Goal: Task Accomplishment & Management: Manage account settings

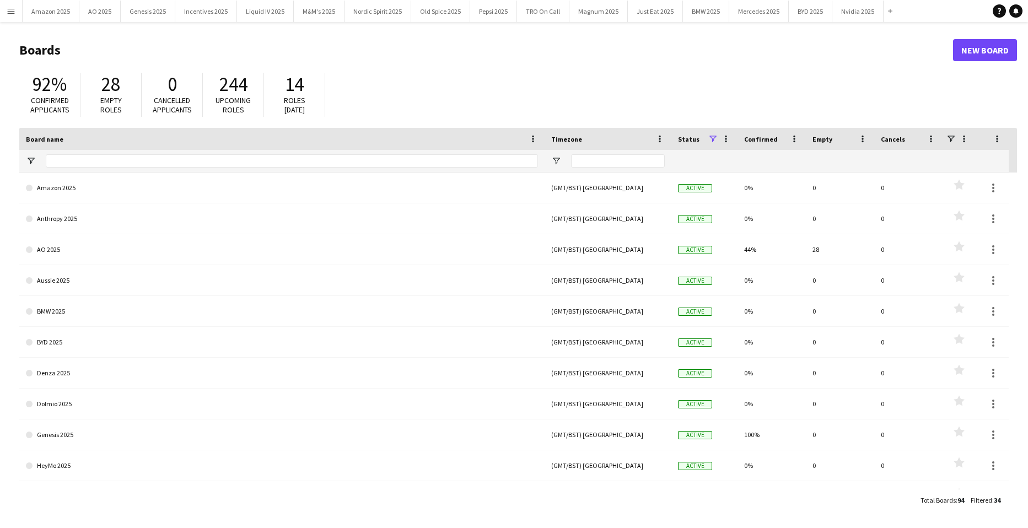
click at [13, 8] on app-icon "Menu" at bounding box center [11, 11] width 9 height 9
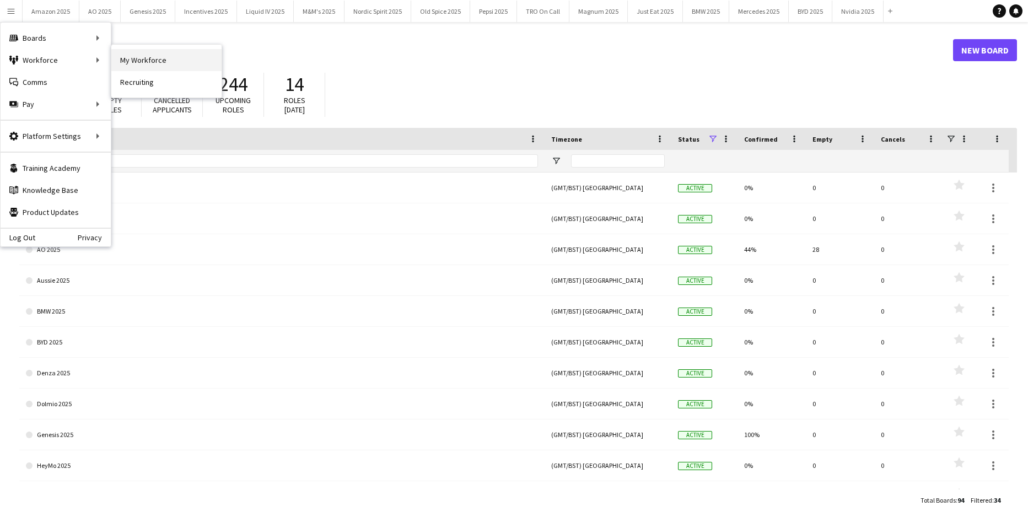
click at [164, 53] on link "My Workforce" at bounding box center [166, 60] width 110 height 22
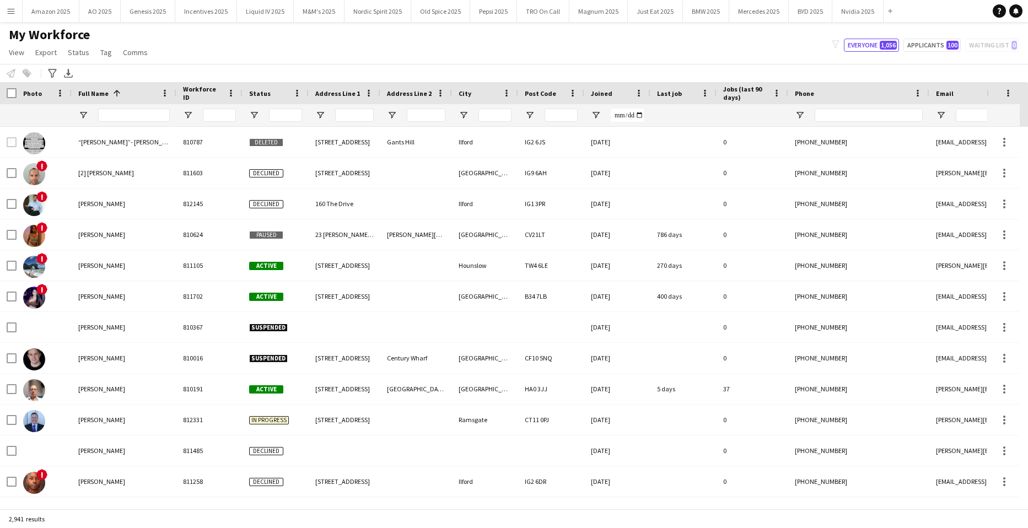
click at [118, 107] on div at bounding box center [134, 115] width 72 height 22
click at [118, 115] on input "Full Name Filter Input" at bounding box center [134, 115] width 72 height 13
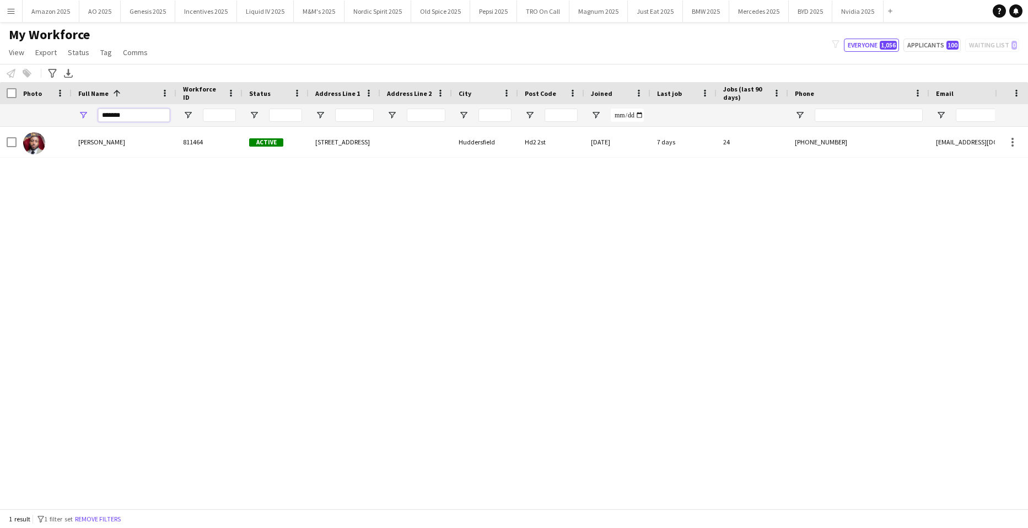
type input "*******"
click at [159, 298] on div "[PERSON_NAME] 811464 Active [STREET_ADDRESS] 2st [DATE] 7 days 24 [PHONE_NUMBER…" at bounding box center [497, 314] width 995 height 374
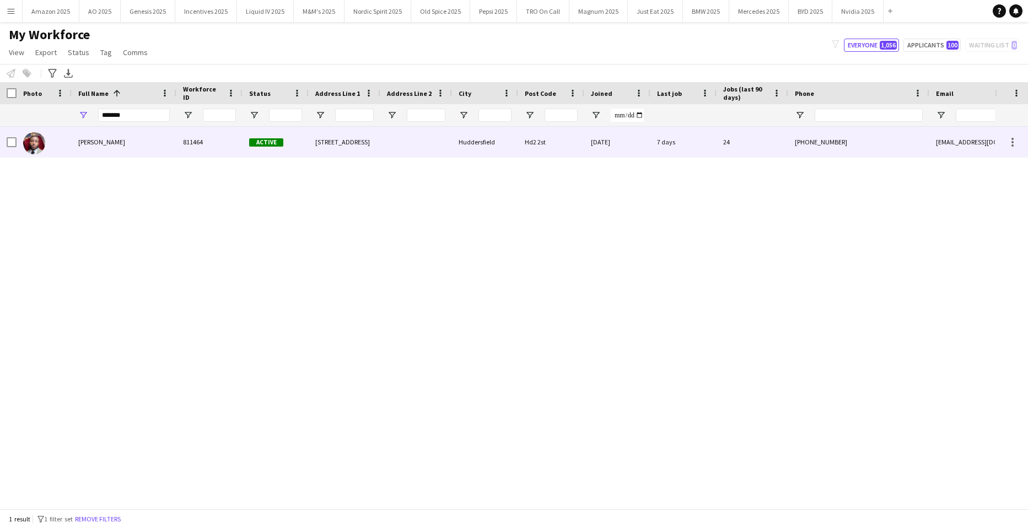
click at [90, 142] on span "[PERSON_NAME]" at bounding box center [101, 142] width 47 height 8
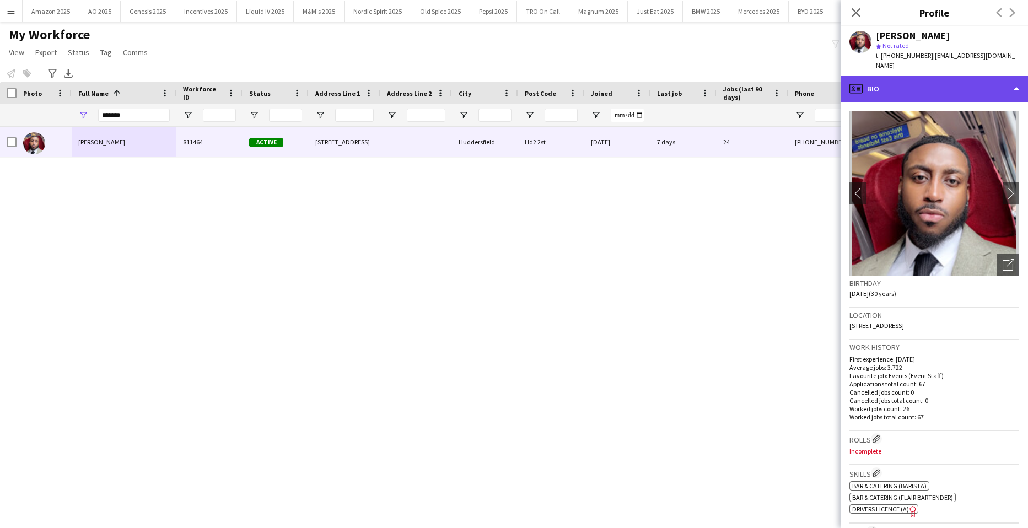
click at [954, 75] on div "profile Bio" at bounding box center [933, 88] width 187 height 26
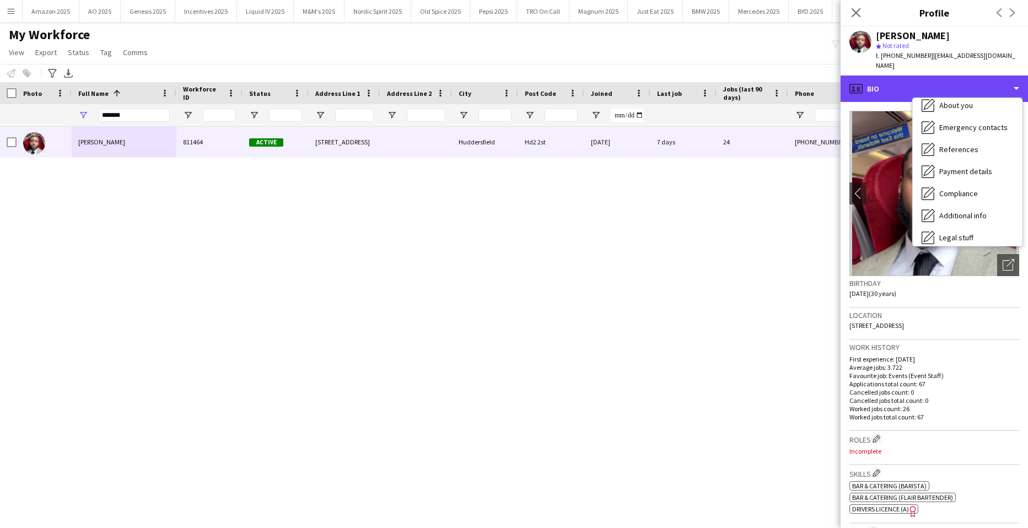
scroll to position [148, 0]
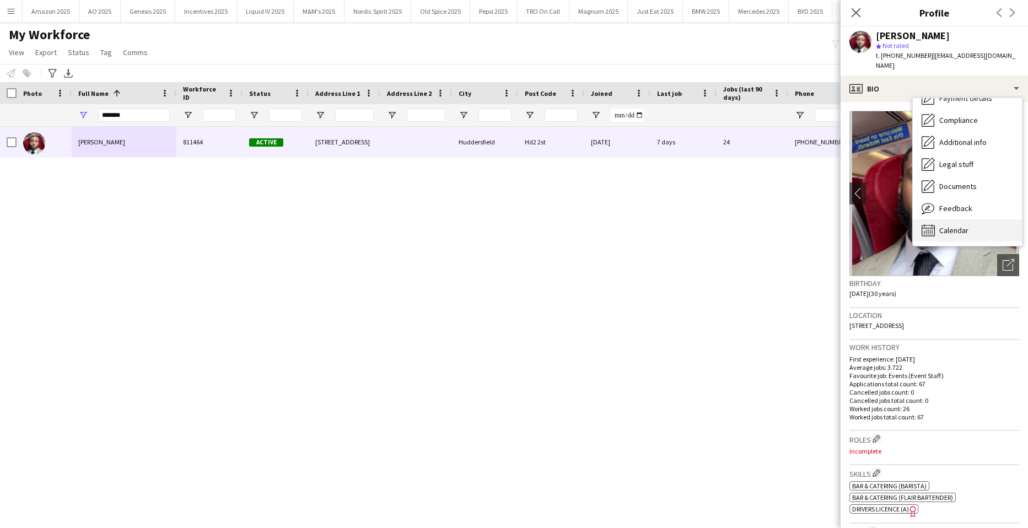
click at [955, 225] on span "Calendar" at bounding box center [953, 230] width 29 height 10
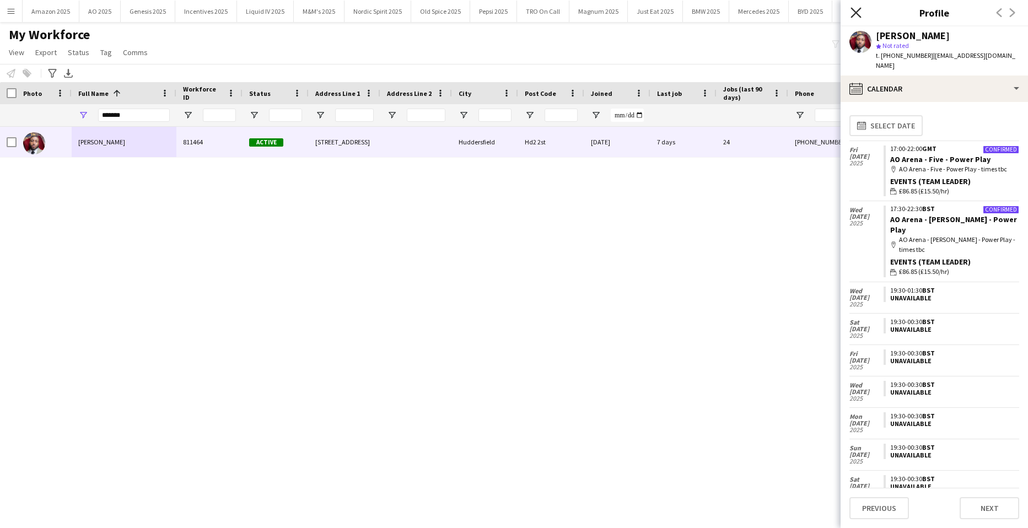
click at [855, 14] on icon at bounding box center [855, 12] width 10 height 10
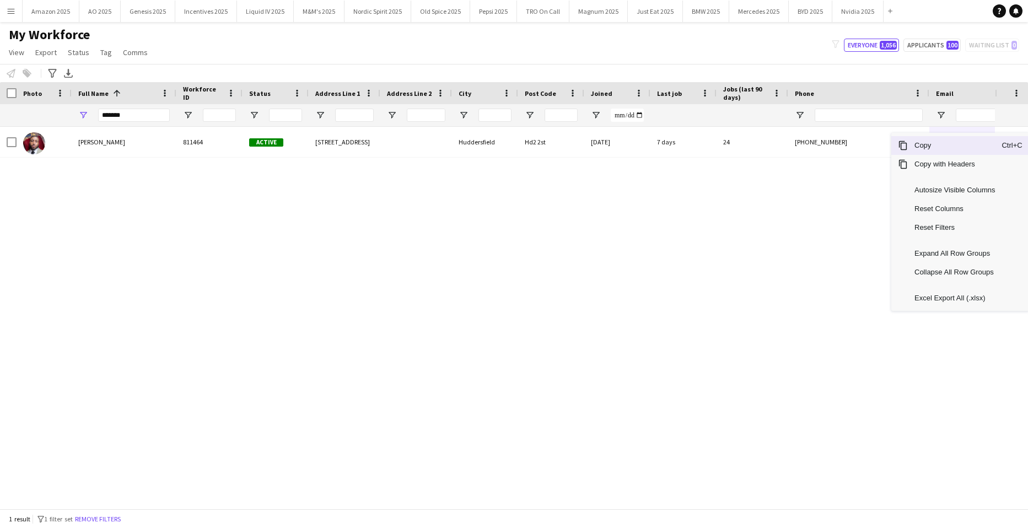
click at [920, 148] on span "Copy" at bounding box center [954, 145] width 94 height 19
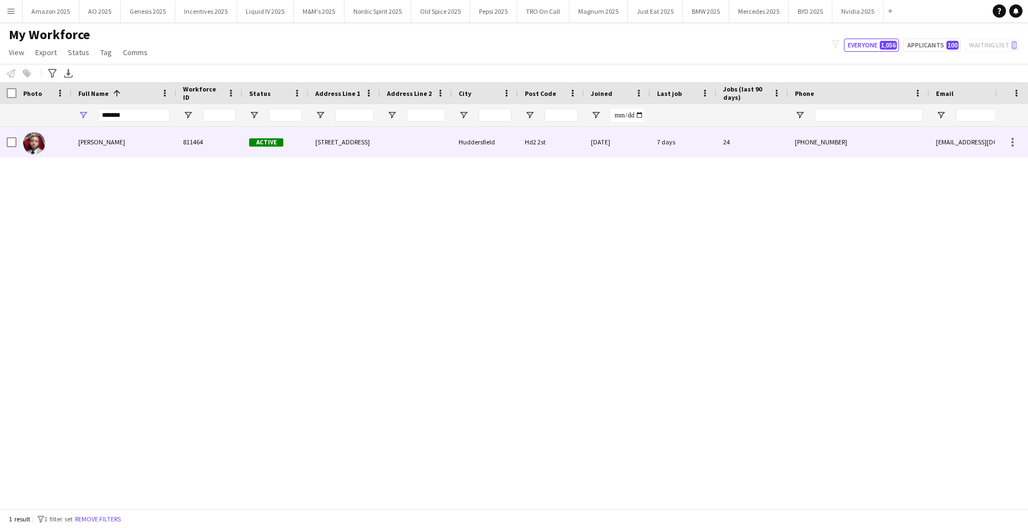
drag, startPoint x: 130, startPoint y: 145, endPoint x: 326, endPoint y: 181, distance: 199.3
click at [130, 145] on div "[PERSON_NAME]" at bounding box center [124, 142] width 105 height 30
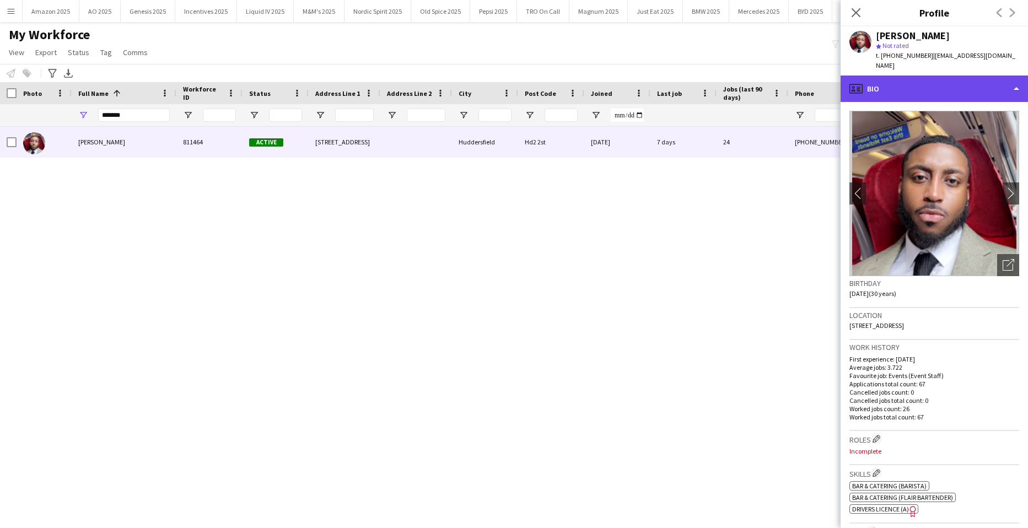
click at [992, 78] on div "profile Bio" at bounding box center [933, 88] width 187 height 26
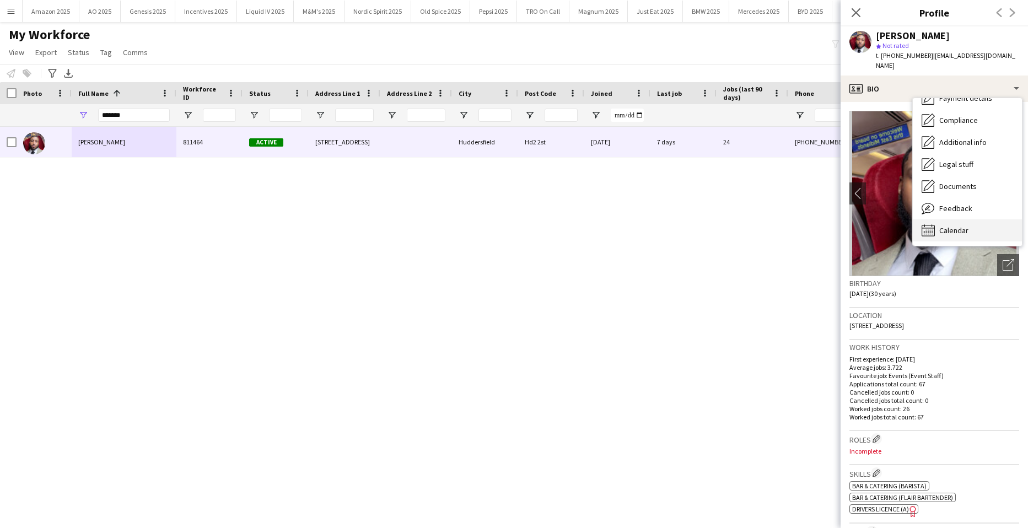
click at [972, 219] on div "Calendar Calendar" at bounding box center [966, 230] width 109 height 22
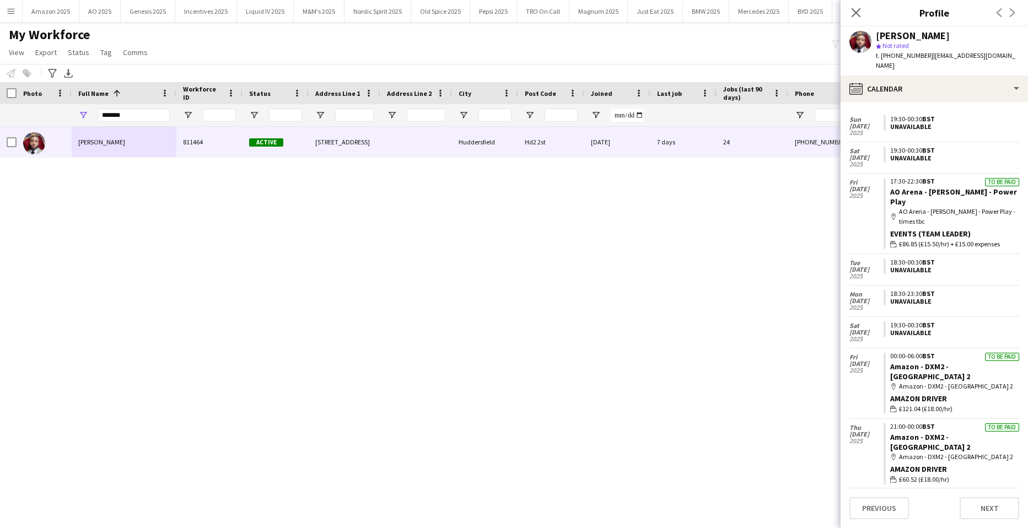
scroll to position [474, 0]
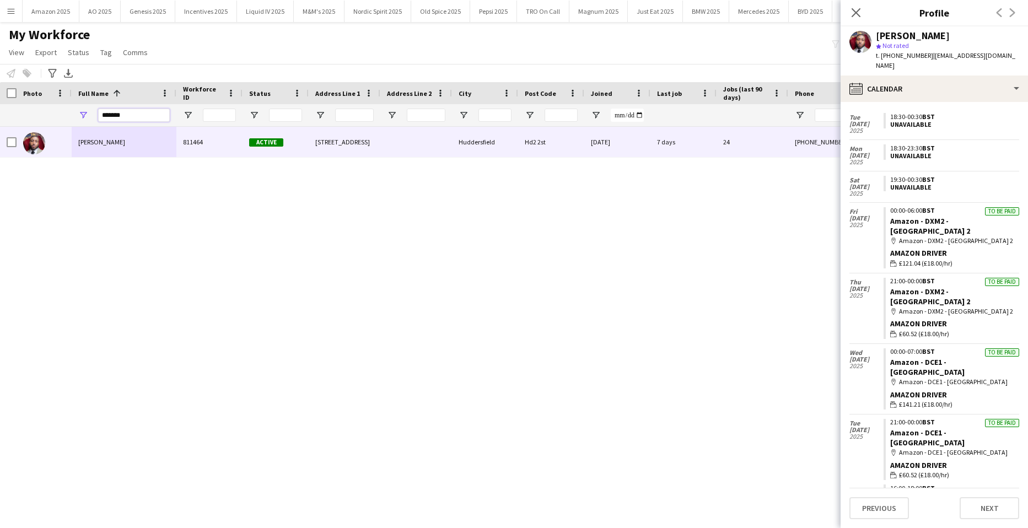
drag, startPoint x: 15, startPoint y: 122, endPoint x: -28, endPoint y: 140, distance: 47.4
click at [0, 140] on html "Menu Boards Boards Boards All jobs Status Workforce Workforce My Workforce Recr…" at bounding box center [514, 264] width 1028 height 528
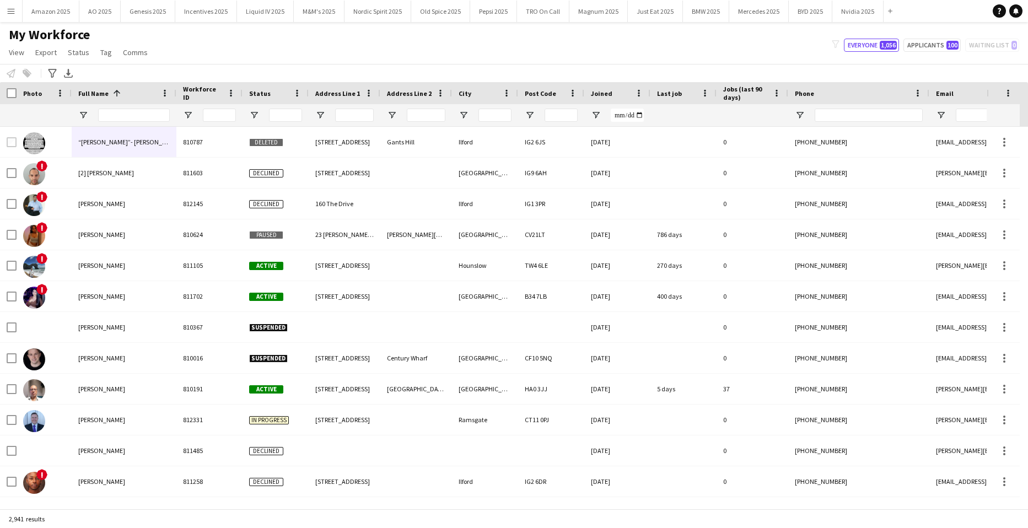
click at [10, 14] on app-icon "Menu" at bounding box center [11, 11] width 9 height 9
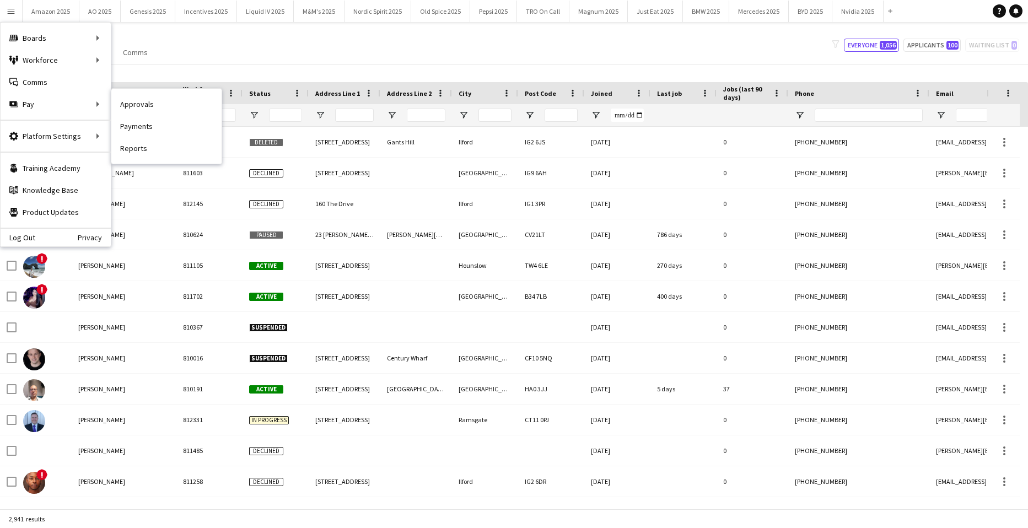
drag, startPoint x: 165, startPoint y: 105, endPoint x: 256, endPoint y: 107, distance: 91.5
click at [165, 105] on link "Approvals" at bounding box center [166, 104] width 110 height 22
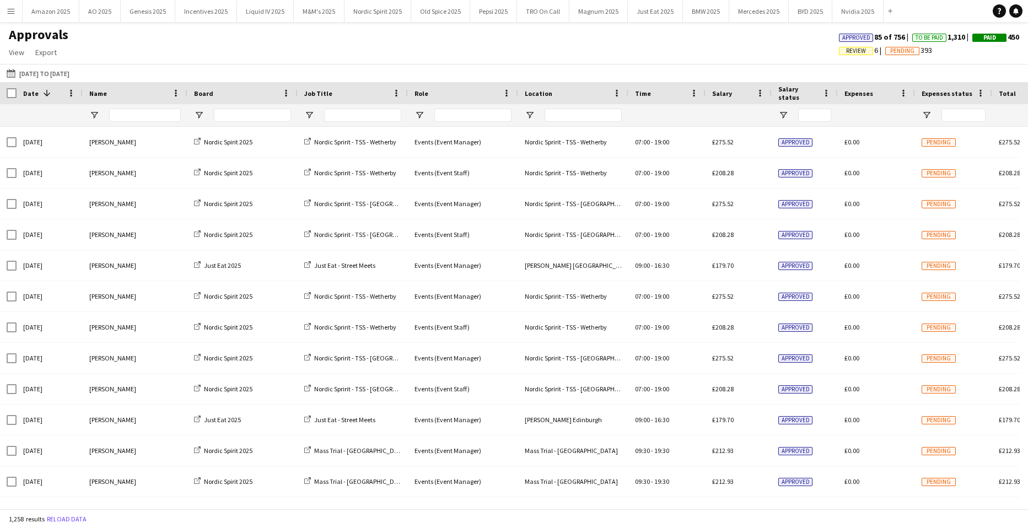
click at [846, 51] on span "Review" at bounding box center [856, 50] width 20 height 7
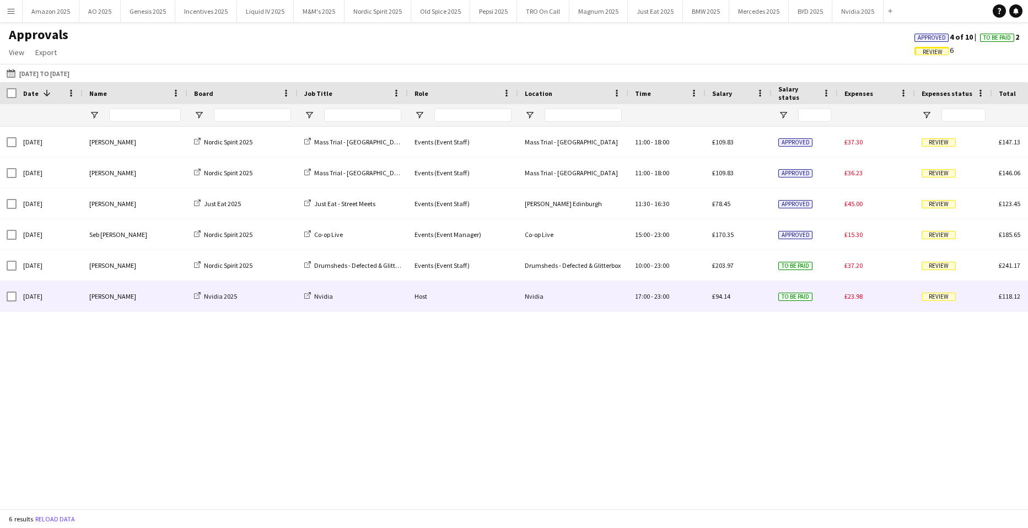
click at [917, 298] on div "Review" at bounding box center [953, 296] width 77 height 30
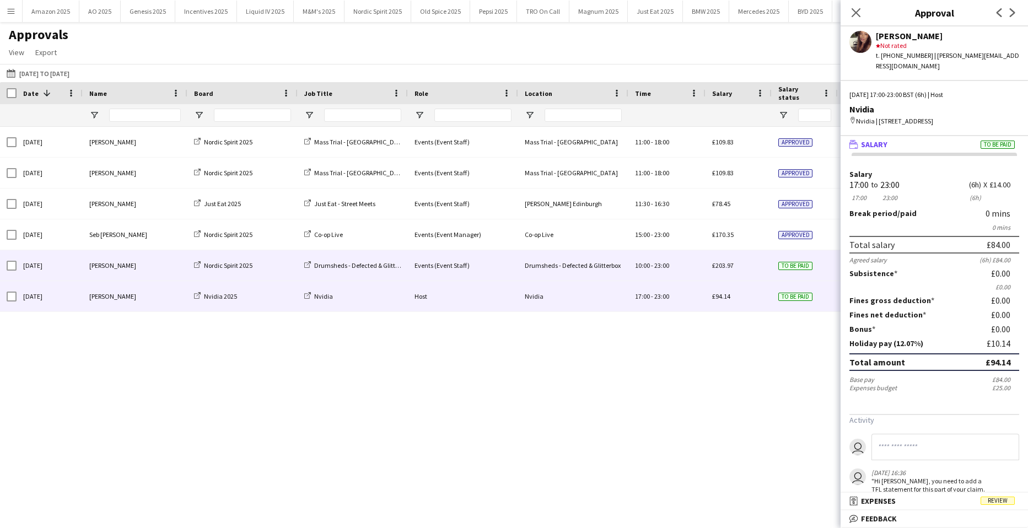
click at [778, 269] on span "To be paid" at bounding box center [795, 266] width 34 height 8
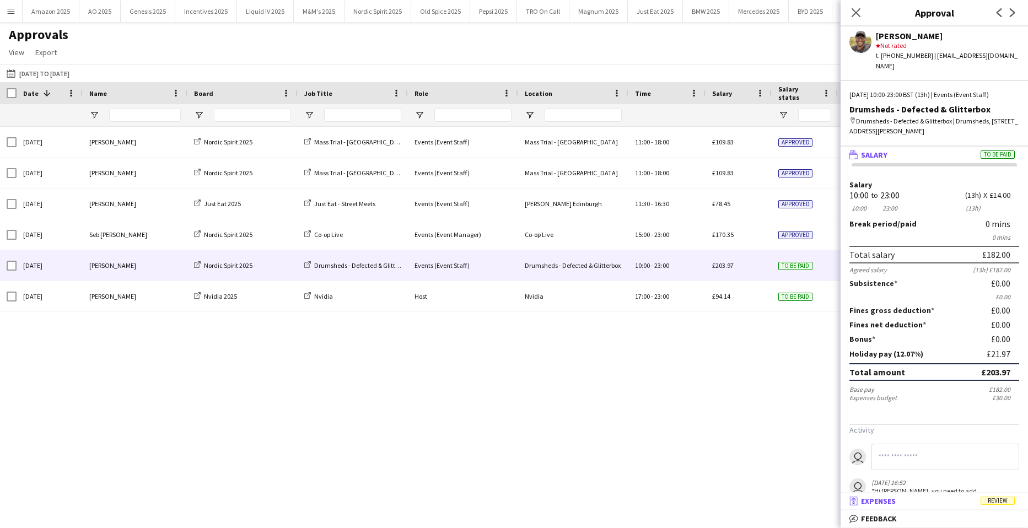
click at [1003, 498] on span "Review" at bounding box center [997, 500] width 34 height 8
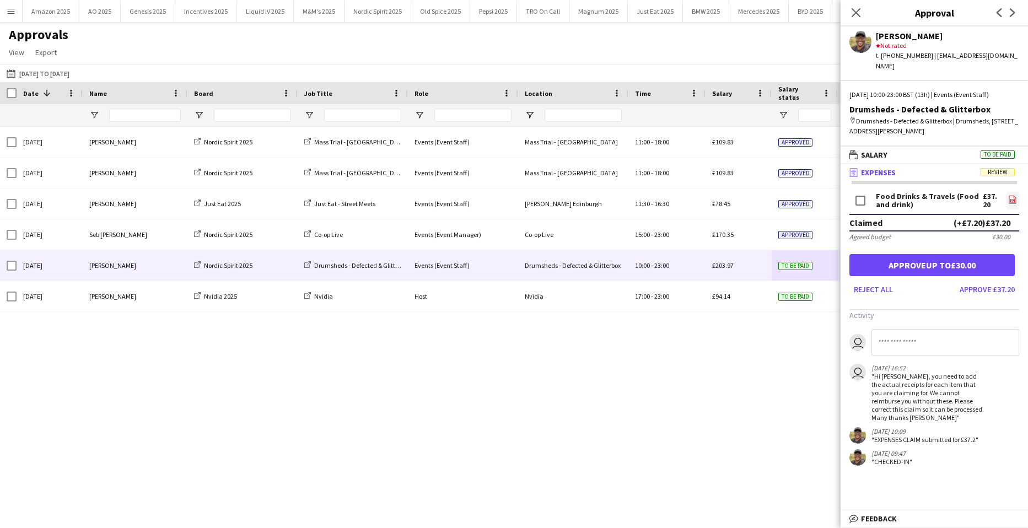
click at [1008, 195] on icon "file-image" at bounding box center [1012, 199] width 9 height 9
click at [853, 13] on icon "Close pop-in" at bounding box center [855, 12] width 10 height 10
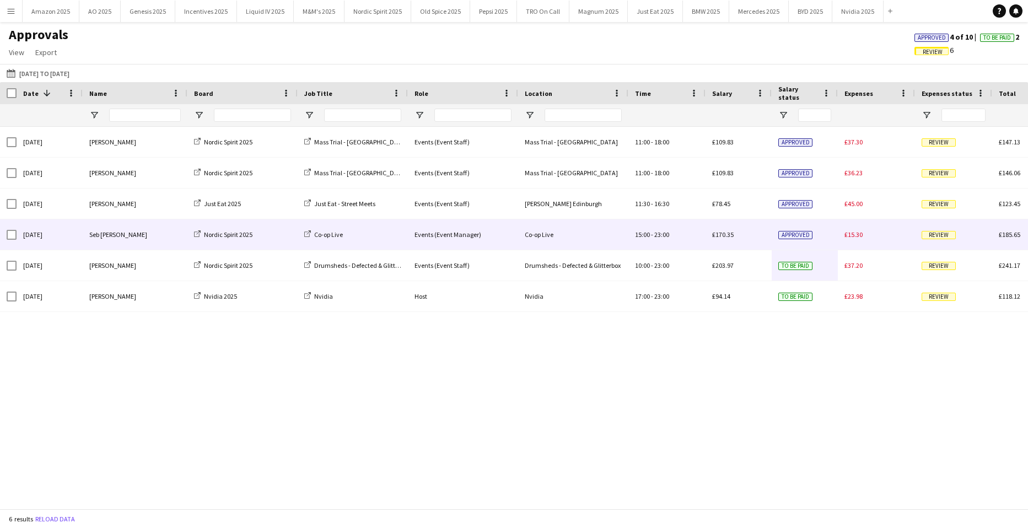
click at [939, 233] on span "Review" at bounding box center [938, 235] width 34 height 8
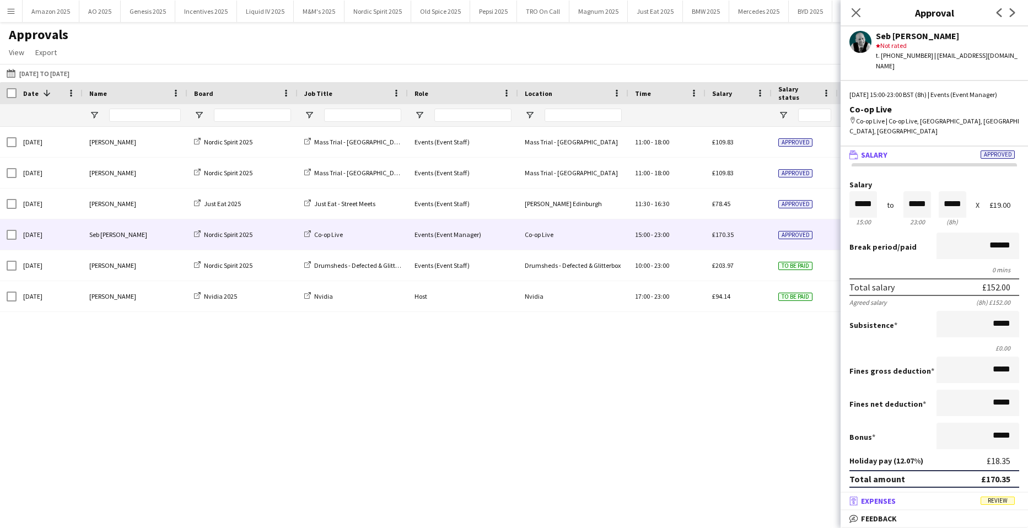
click at [1003, 498] on span "Review" at bounding box center [997, 500] width 34 height 8
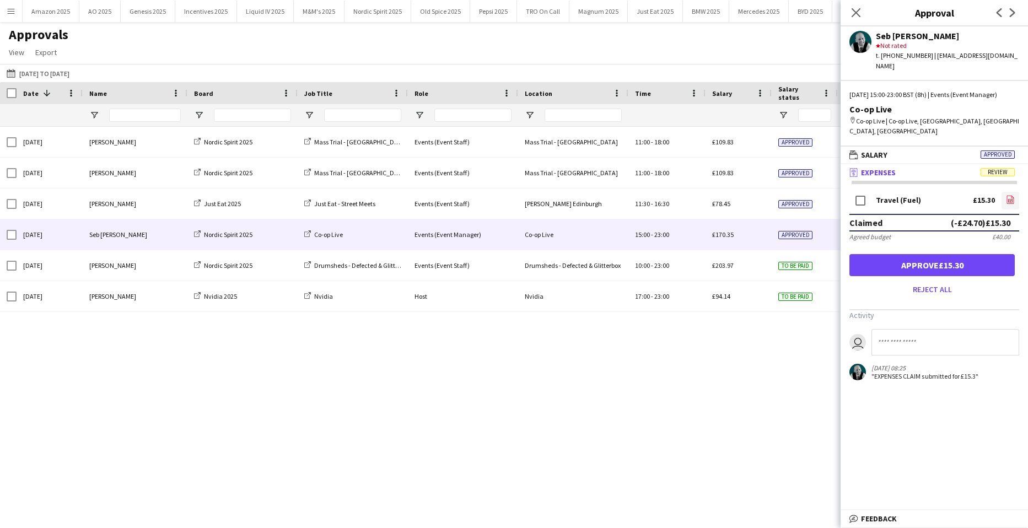
click at [1007, 195] on icon at bounding box center [1010, 199] width 7 height 8
click at [938, 255] on button "Approve £15.30" at bounding box center [931, 265] width 165 height 22
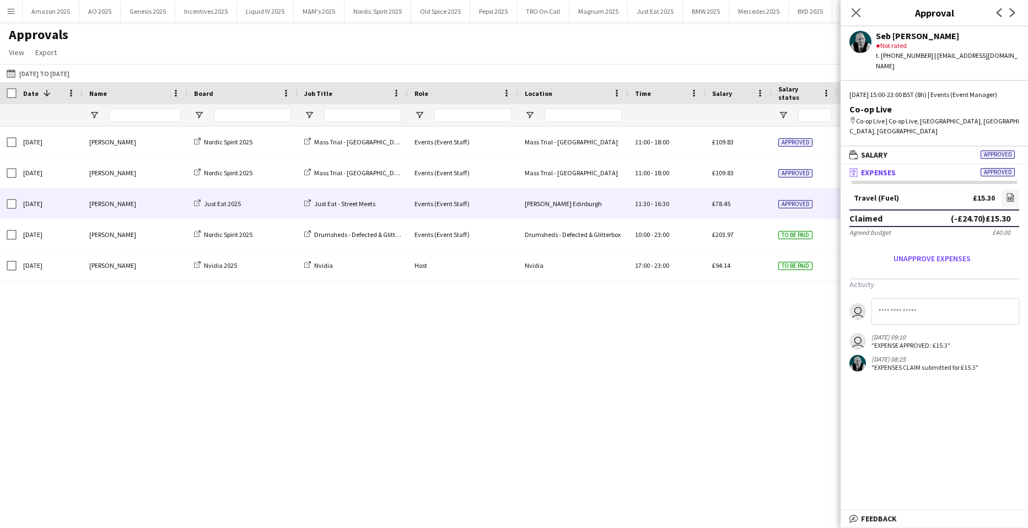
click at [448, 199] on div "Events (Event Staff)" at bounding box center [463, 203] width 110 height 30
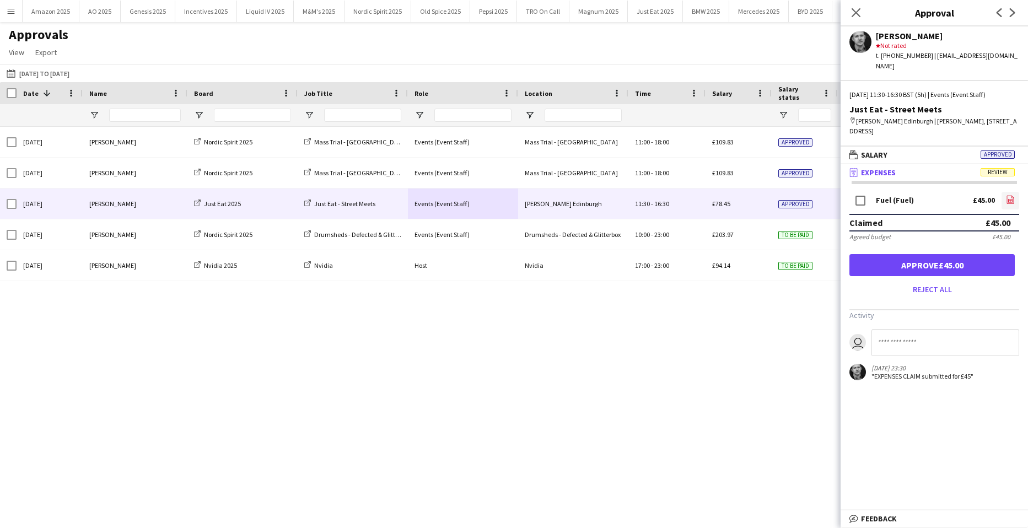
click at [1008, 199] on icon at bounding box center [1010, 200] width 4 height 3
click at [896, 331] on input at bounding box center [945, 342] width 148 height 26
type input "**********"
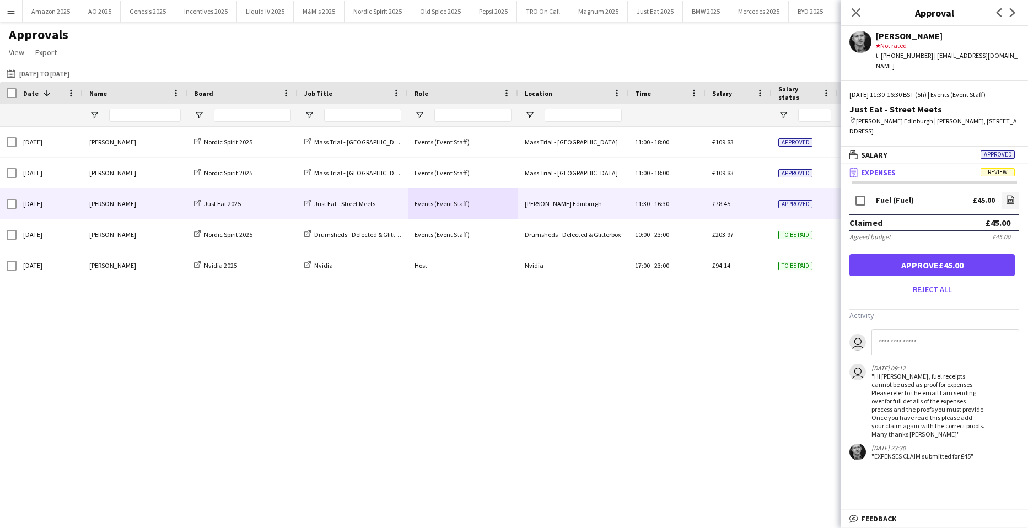
click at [719, 377] on div "[DATE] [PERSON_NAME] Nordic Spirit 2025 Mass Trial - [GEOGRAPHIC_DATA] Events (…" at bounding box center [514, 314] width 1028 height 374
click at [857, 10] on icon "Close pop-in" at bounding box center [855, 12] width 10 height 10
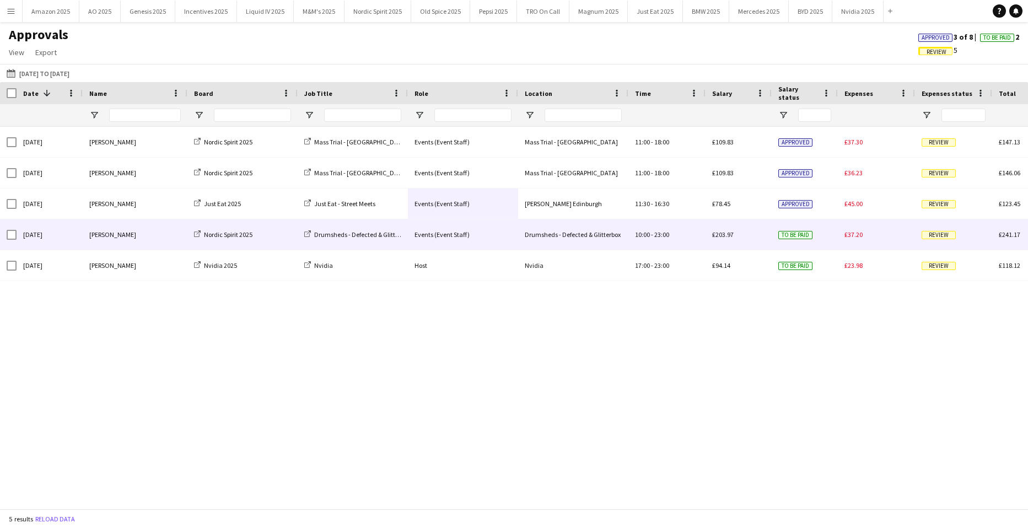
click at [939, 237] on span "Review" at bounding box center [938, 235] width 34 height 8
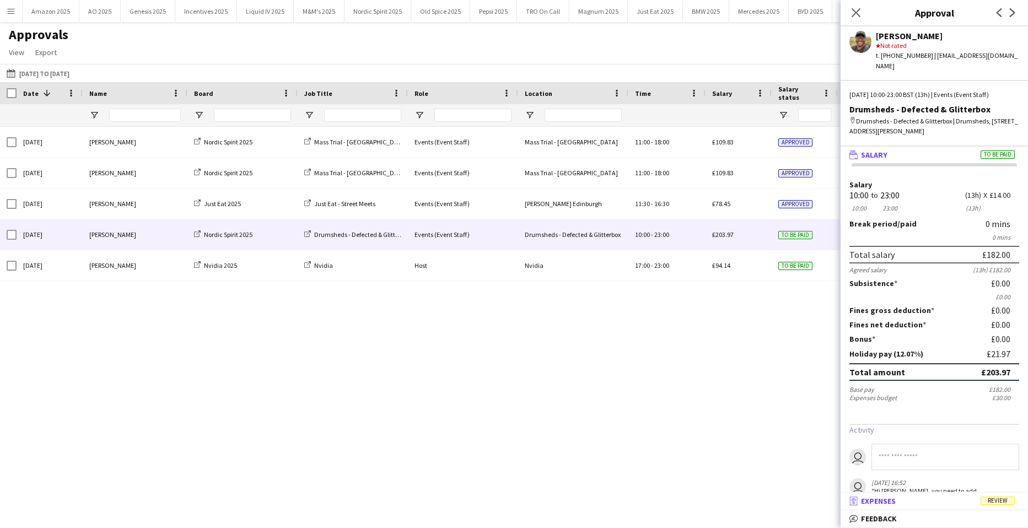
click at [990, 500] on span "Review" at bounding box center [997, 500] width 34 height 8
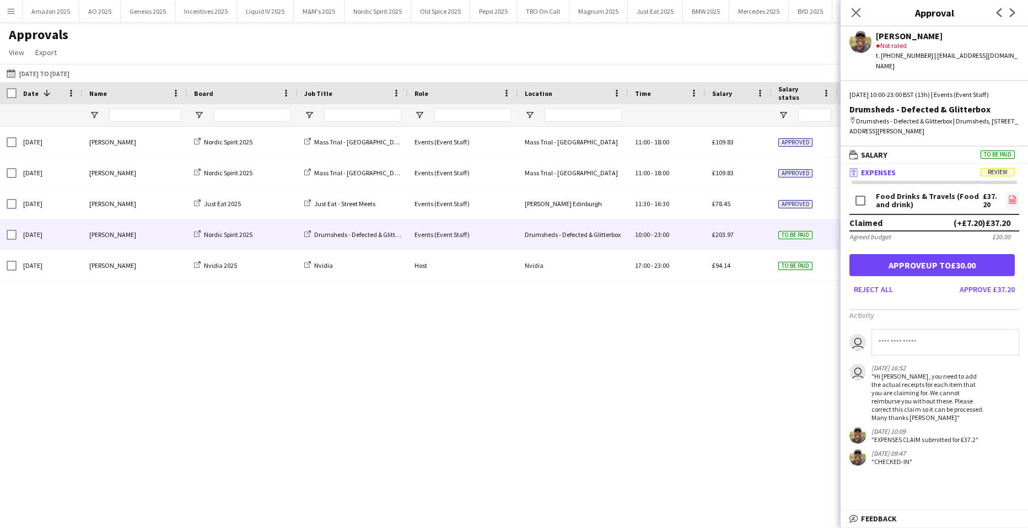
click at [1008, 196] on app-icon "file-image" at bounding box center [1012, 200] width 9 height 11
click at [852, 11] on icon "Close pop-in" at bounding box center [855, 12] width 10 height 10
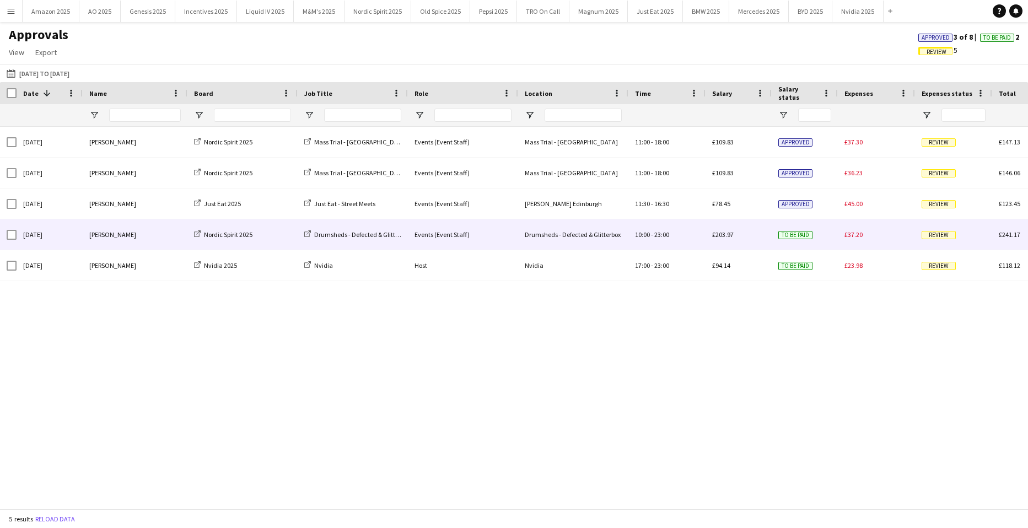
click at [125, 238] on div "[PERSON_NAME]" at bounding box center [135, 234] width 105 height 30
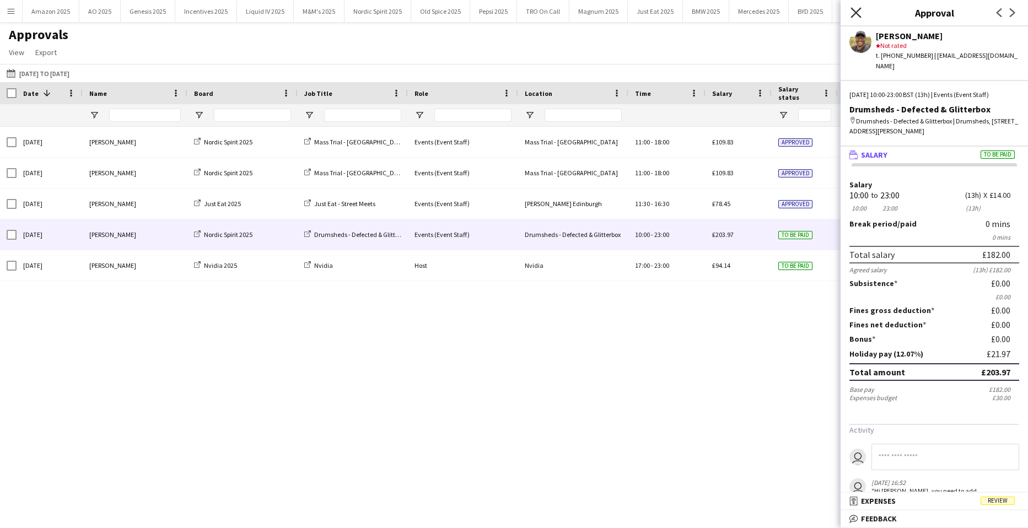
click at [856, 8] on icon "Close pop-in" at bounding box center [855, 12] width 10 height 10
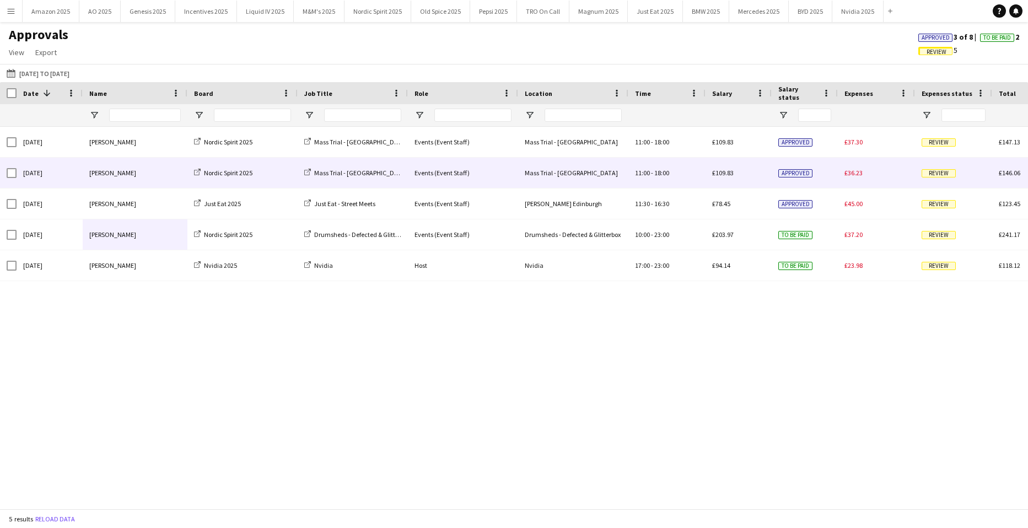
click at [927, 177] on span "Review" at bounding box center [938, 173] width 34 height 8
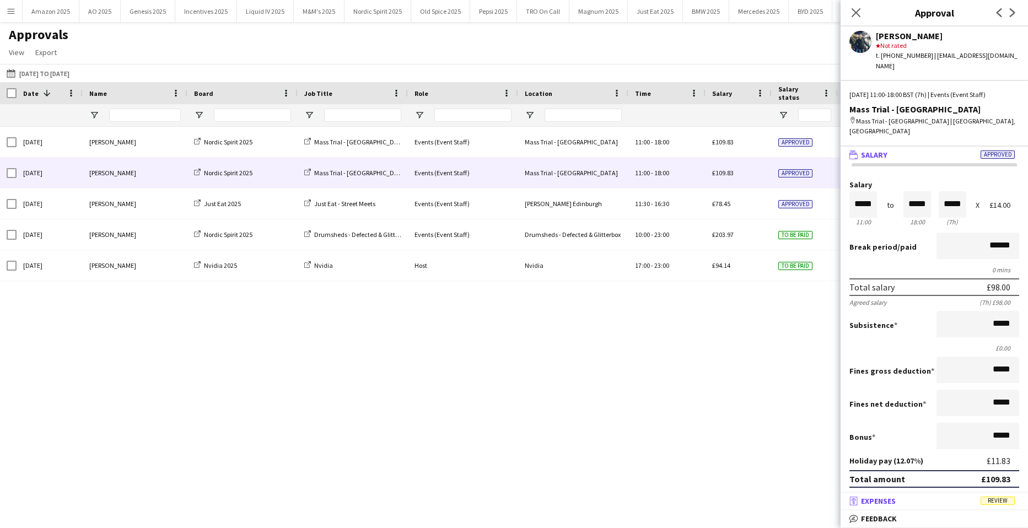
click at [990, 496] on mat-panel-title "receipt Expenses Review" at bounding box center [931, 501] width 183 height 10
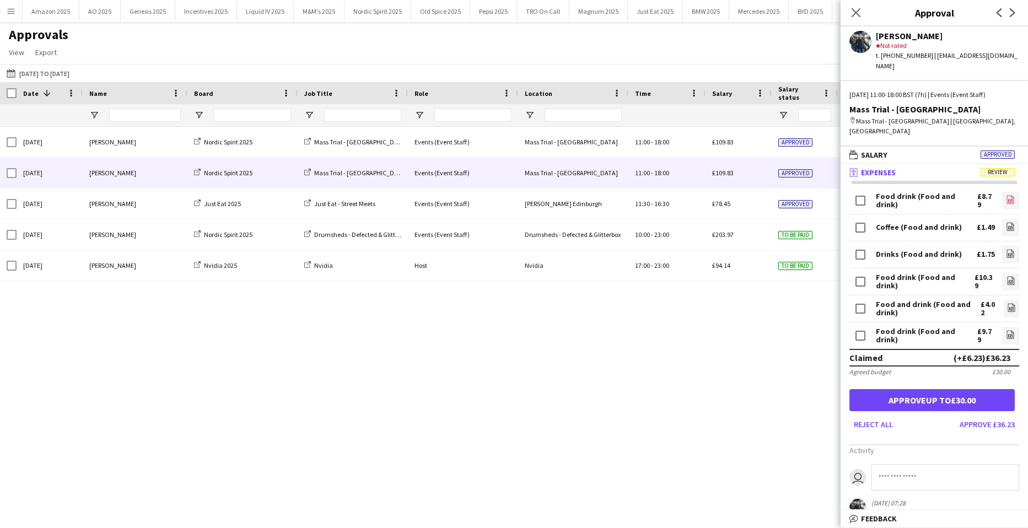
click at [1006, 195] on icon "file-image" at bounding box center [1010, 199] width 9 height 9
click at [1006, 222] on icon "file-image" at bounding box center [1010, 226] width 9 height 9
click at [1006, 195] on icon "file-image" at bounding box center [1010, 199] width 9 height 9
click at [1006, 249] on app-icon "file-image" at bounding box center [1010, 254] width 9 height 11
click at [1006, 276] on icon "file-image" at bounding box center [1010, 280] width 9 height 9
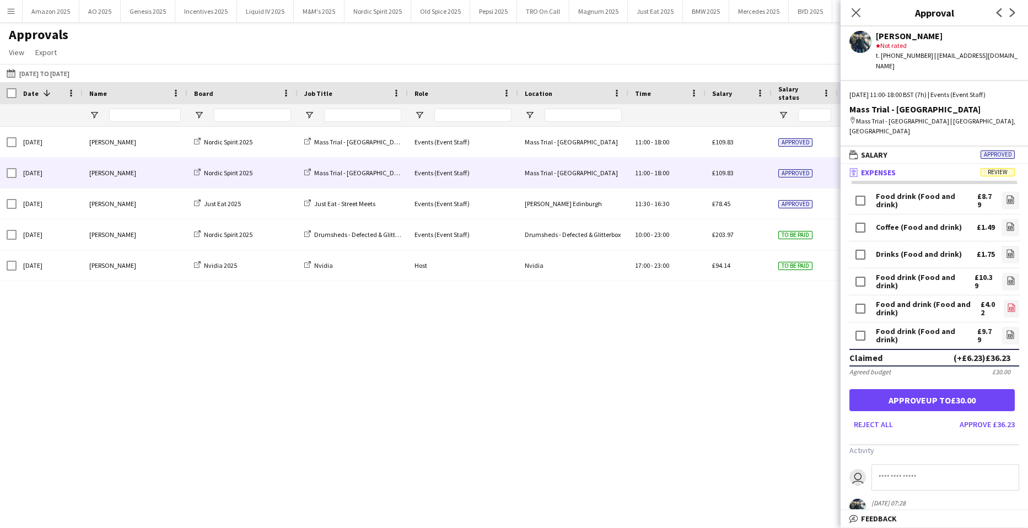
click at [1009, 307] on icon at bounding box center [1011, 308] width 4 height 3
click at [1002, 327] on link "file-image" at bounding box center [1010, 336] width 17 height 18
click at [893, 389] on button "Approve up to £30.00" at bounding box center [931, 400] width 165 height 22
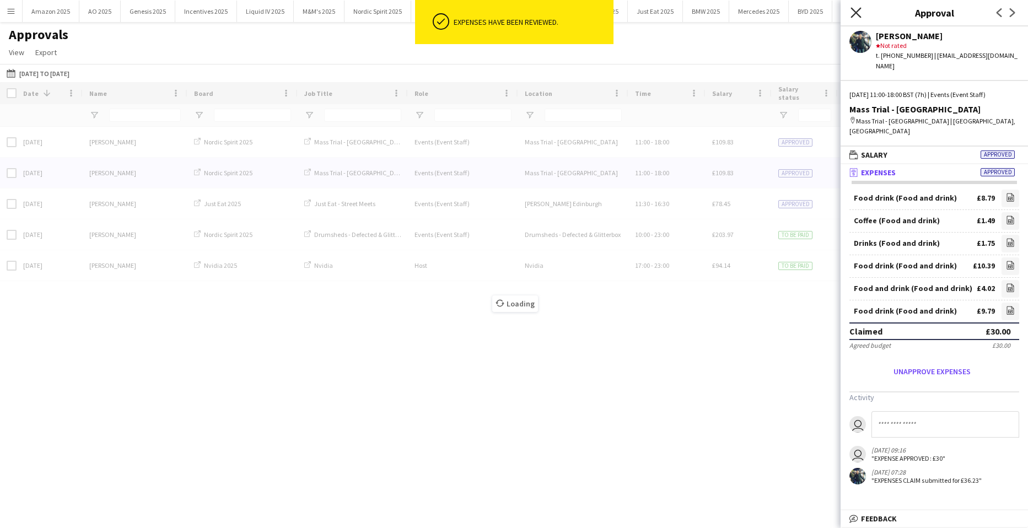
click at [855, 14] on icon "Close pop-in" at bounding box center [855, 12] width 10 height 10
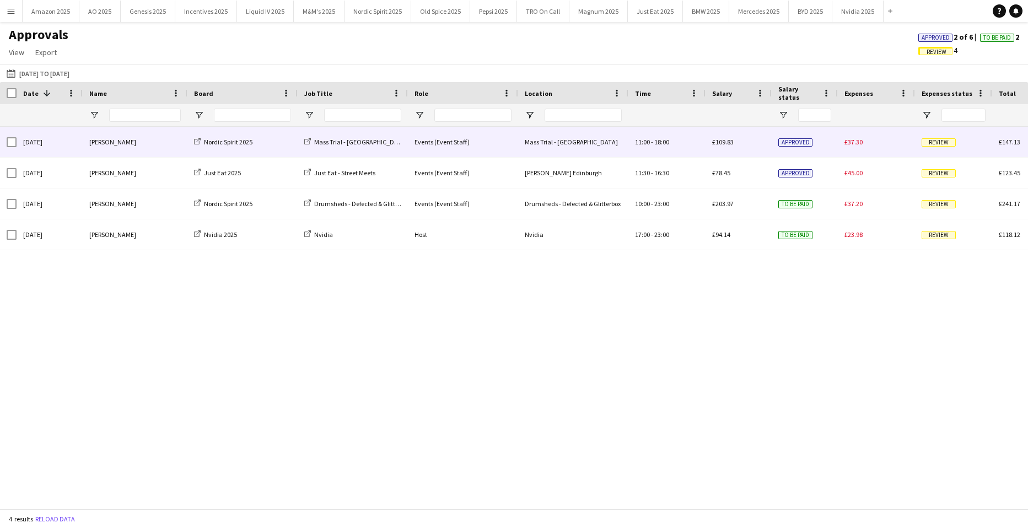
click at [950, 134] on div "Review" at bounding box center [953, 142] width 77 height 30
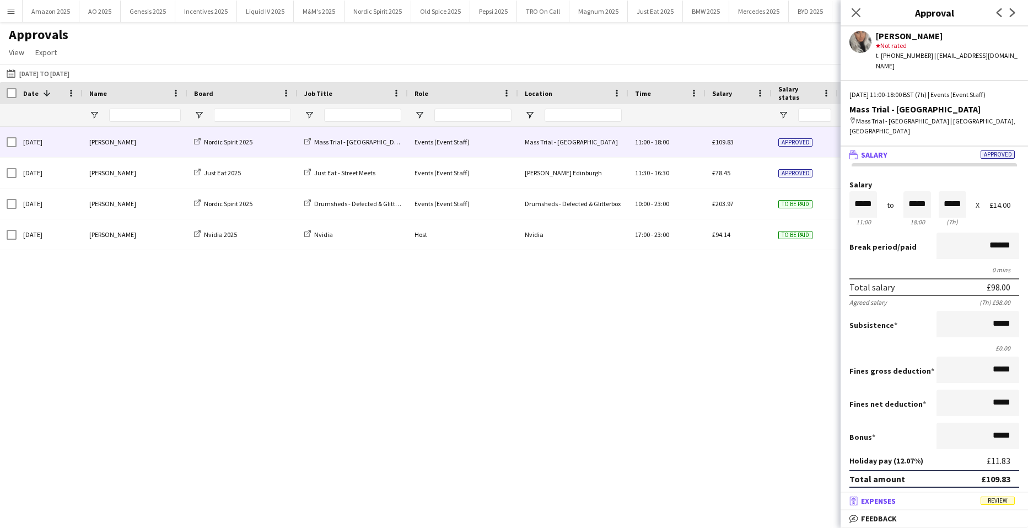
click at [1002, 496] on mat-panel-title "receipt Expenses Review" at bounding box center [931, 501] width 183 height 10
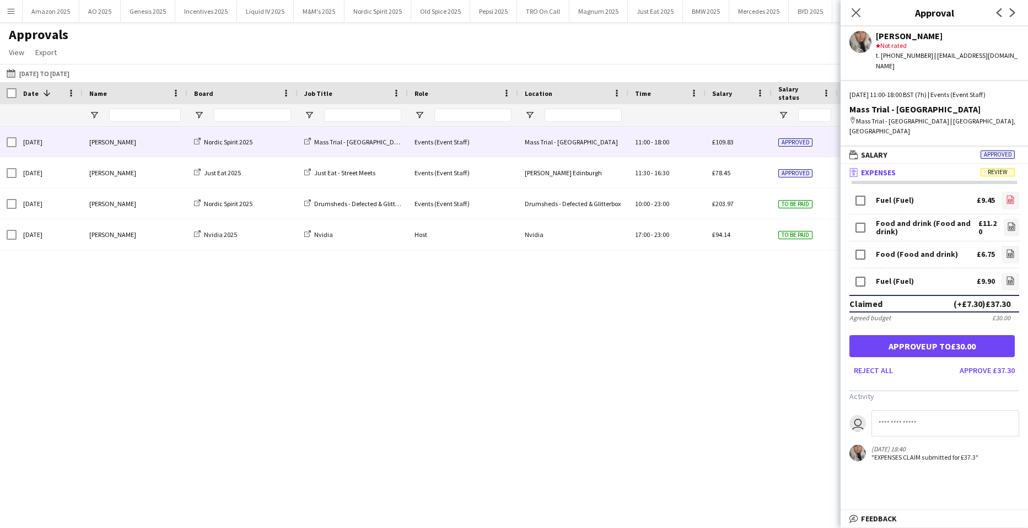
click at [1007, 195] on icon at bounding box center [1010, 199] width 7 height 8
click at [1003, 219] on link "file-image" at bounding box center [1010, 228] width 15 height 18
click at [1001, 246] on link "file-image" at bounding box center [1010, 255] width 18 height 18
click at [1001, 273] on link "file-image" at bounding box center [1010, 282] width 18 height 18
click at [917, 335] on button "Approve up to £30.00" at bounding box center [931, 346] width 165 height 22
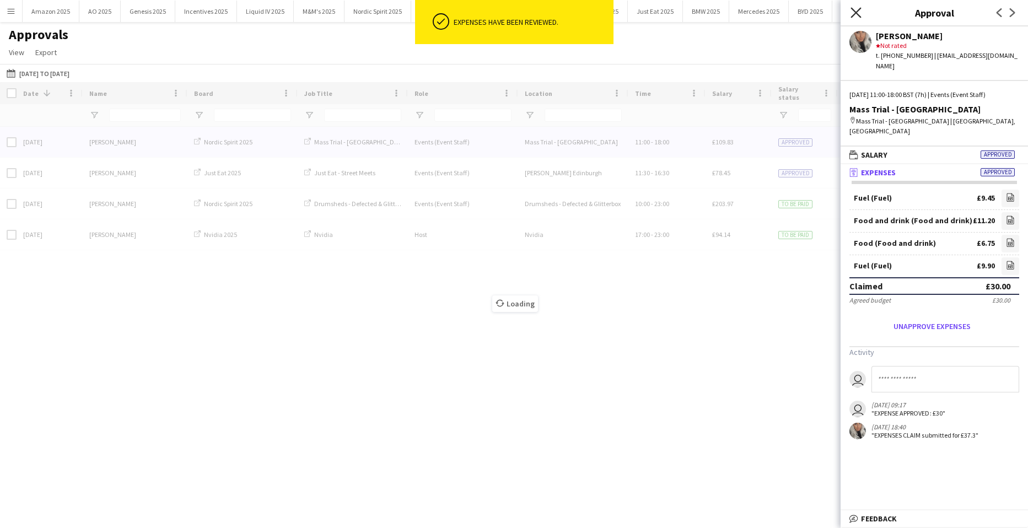
click at [856, 7] on icon "Close pop-in" at bounding box center [855, 12] width 10 height 10
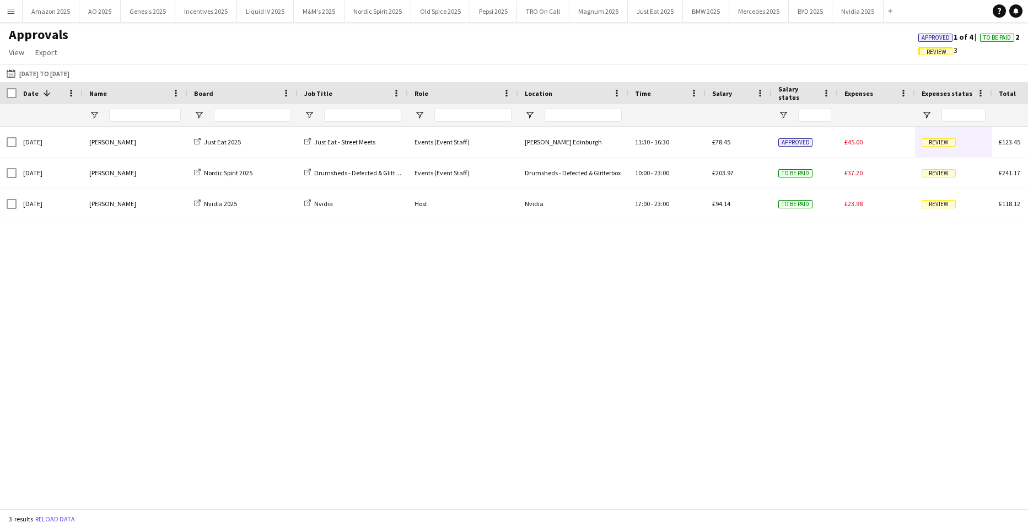
click at [918, 38] on span "Approved" at bounding box center [935, 38] width 34 height 8
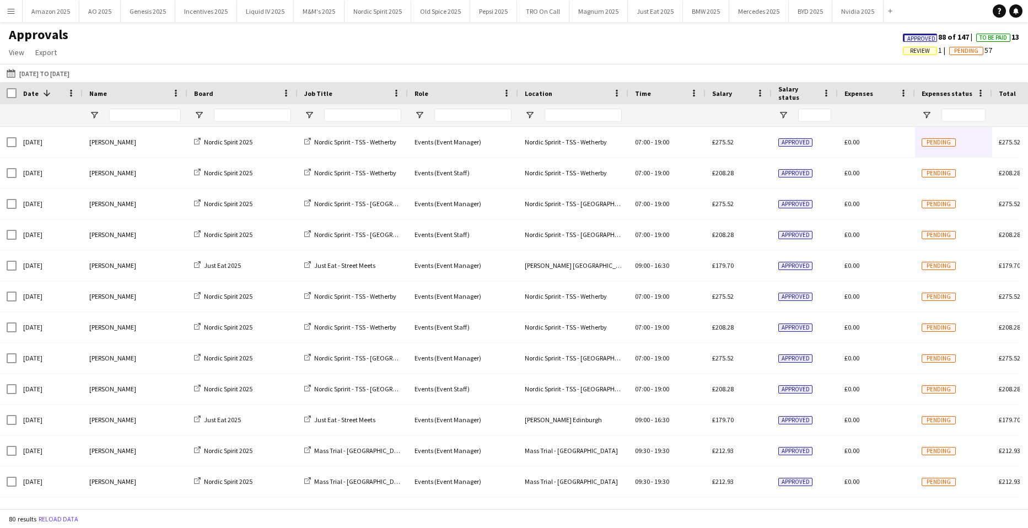
click at [910, 39] on span "Approved" at bounding box center [921, 38] width 28 height 7
click at [6, 13] on button "Menu" at bounding box center [11, 11] width 22 height 22
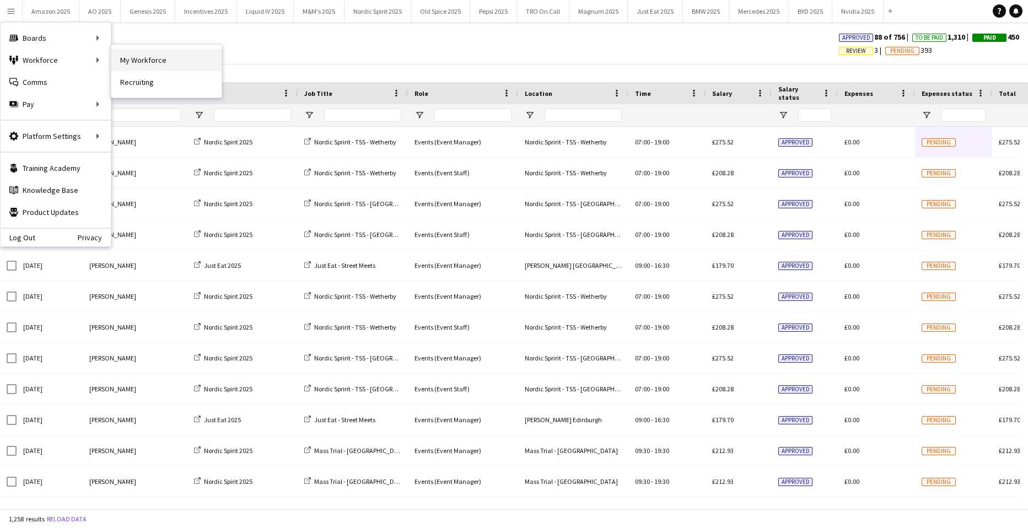
click at [129, 57] on link "My Workforce" at bounding box center [166, 60] width 110 height 22
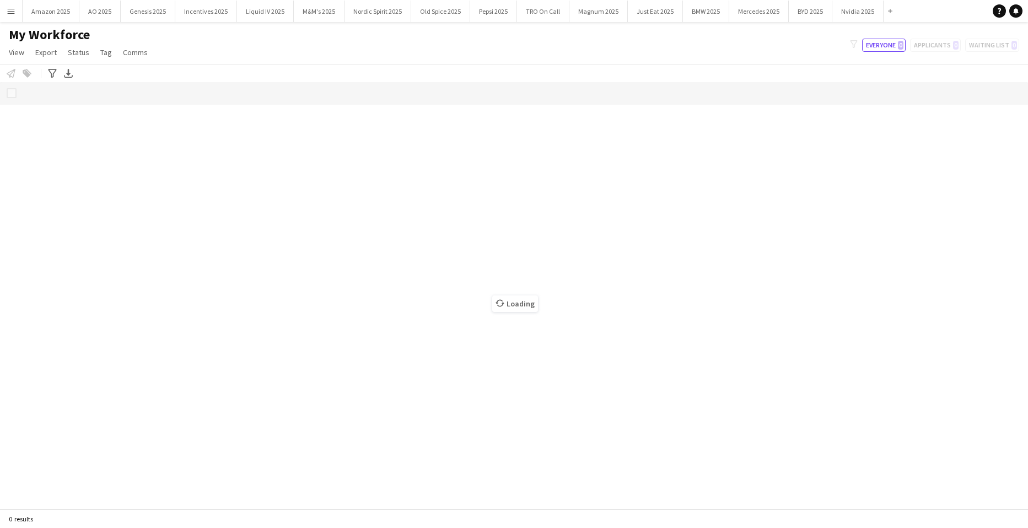
click at [4, 10] on button "Menu" at bounding box center [11, 11] width 22 height 22
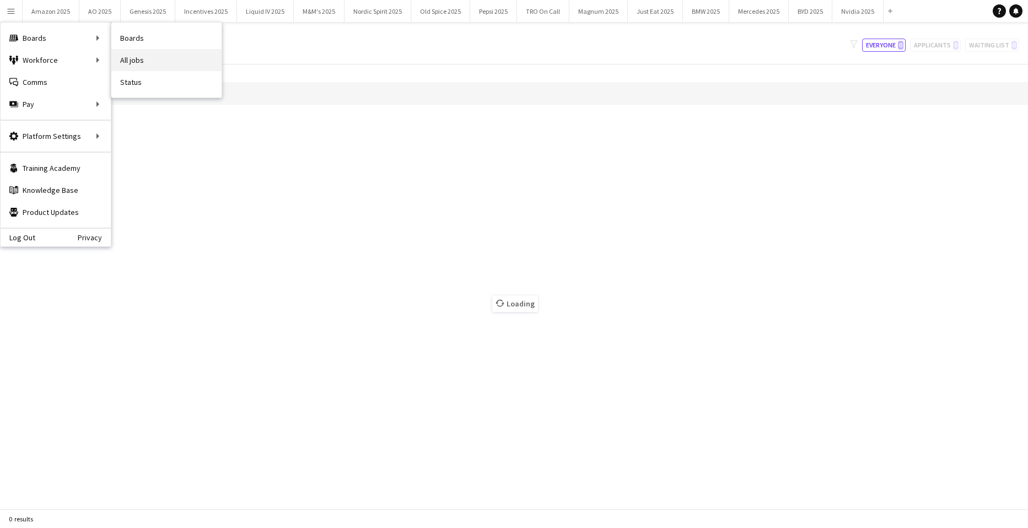
click at [136, 53] on link "All jobs" at bounding box center [166, 60] width 110 height 22
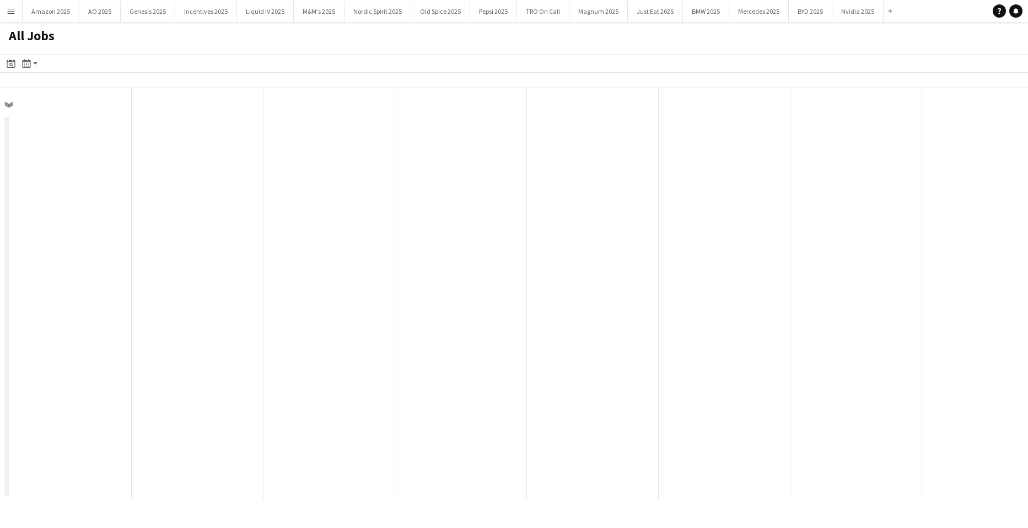
scroll to position [0, 263]
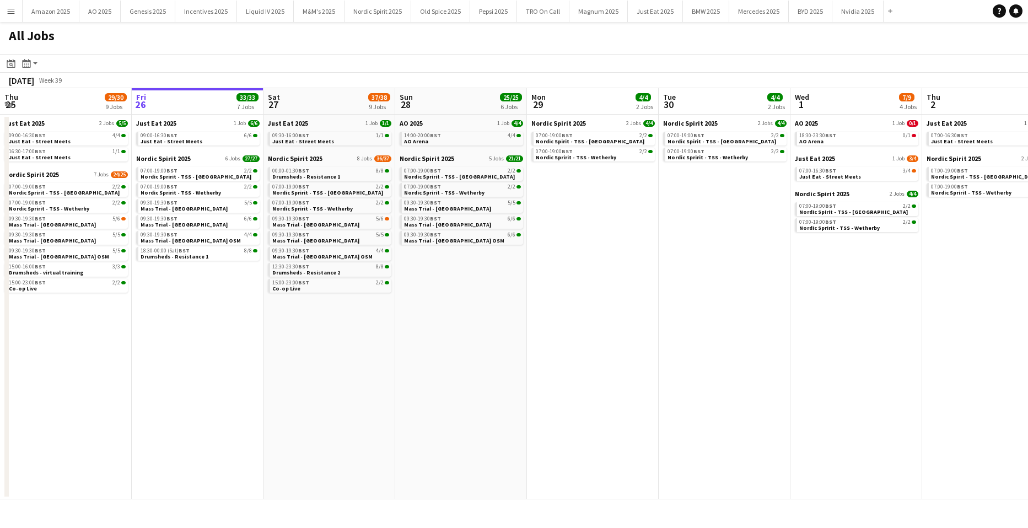
click at [14, 13] on app-icon "Menu" at bounding box center [11, 11] width 9 height 9
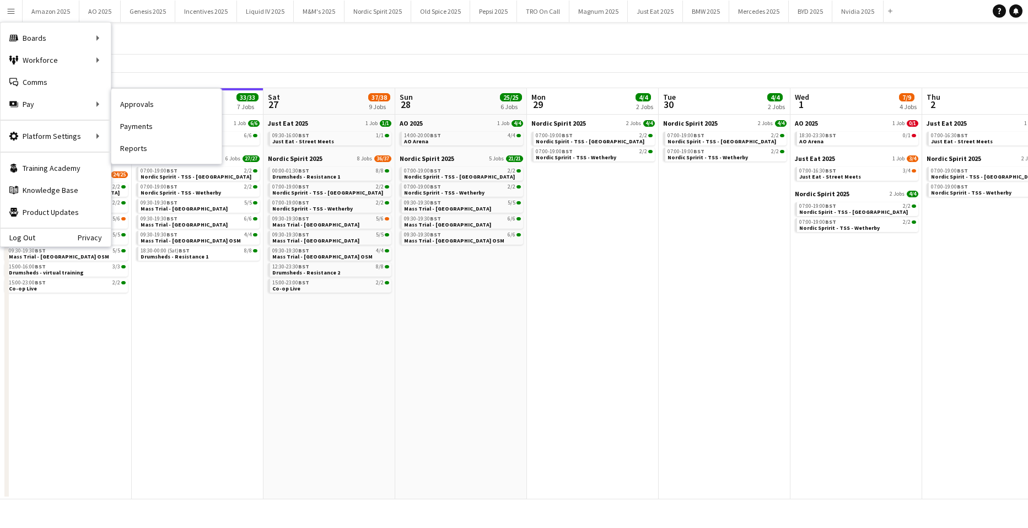
drag, startPoint x: 131, startPoint y: 105, endPoint x: 966, endPoint y: 391, distance: 882.4
click at [131, 105] on link "Approvals" at bounding box center [166, 104] width 110 height 22
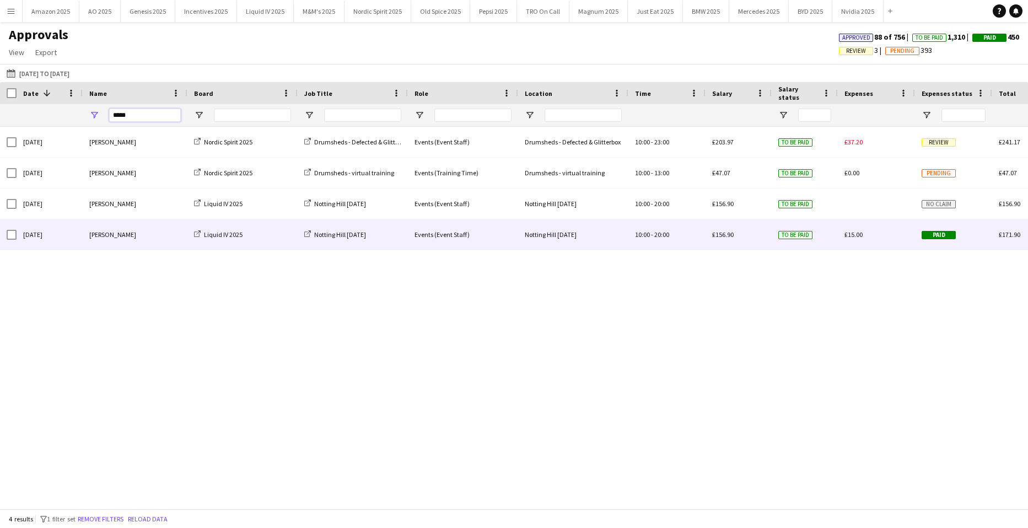
type input "*****"
click at [936, 231] on span "Paid" at bounding box center [938, 235] width 34 height 8
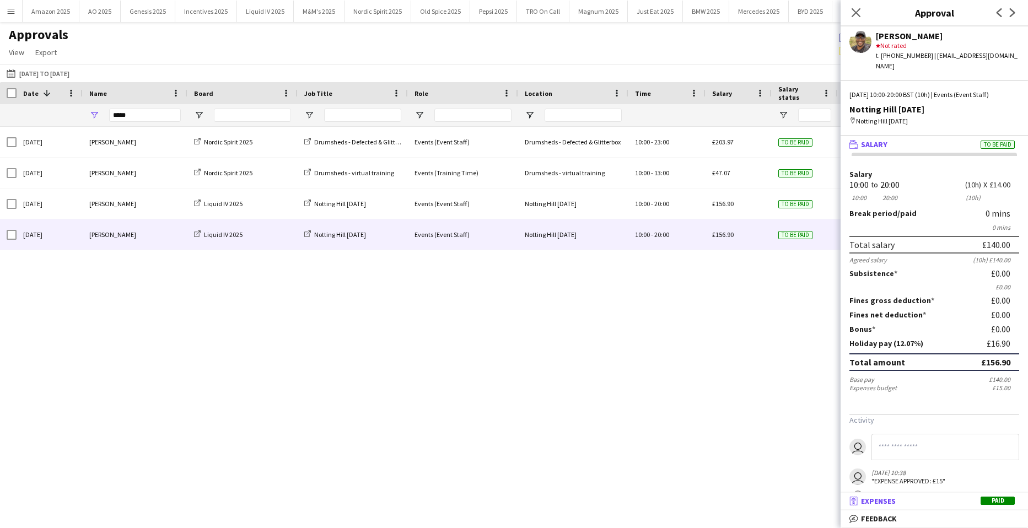
click at [1004, 503] on span "Paid" at bounding box center [997, 500] width 34 height 8
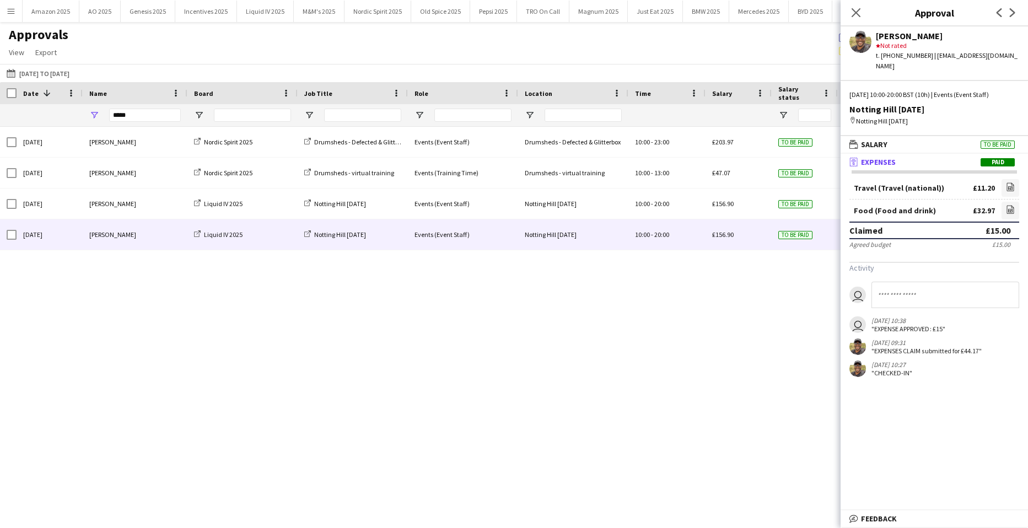
drag, startPoint x: 856, startPoint y: 15, endPoint x: 857, endPoint y: 31, distance: 16.0
click at [856, 15] on icon "Close pop-in" at bounding box center [855, 12] width 9 height 9
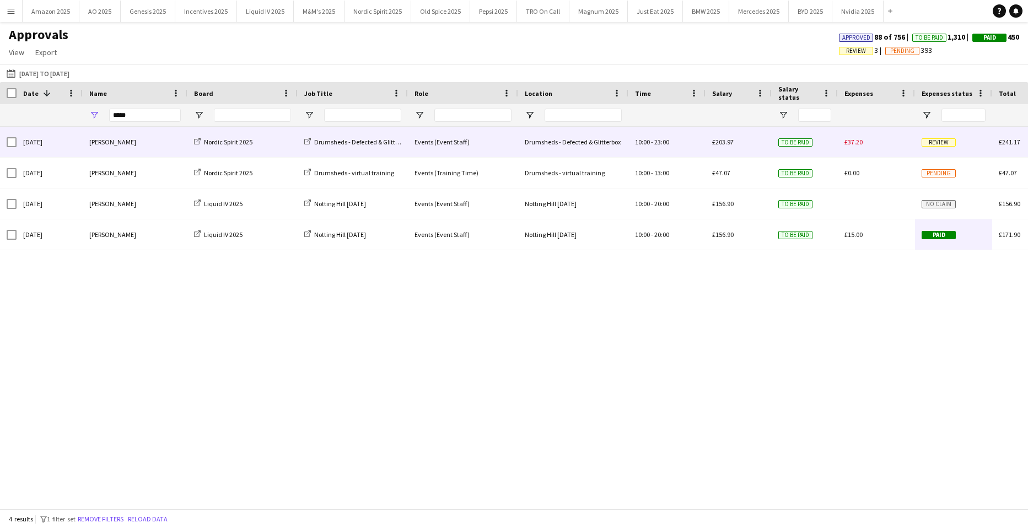
click at [938, 138] on span "Review" at bounding box center [938, 142] width 34 height 8
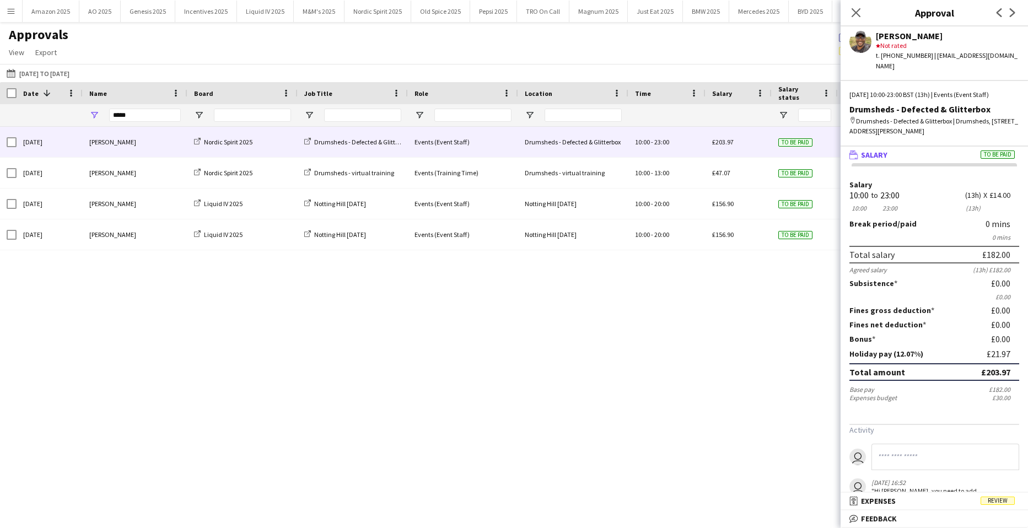
click at [9, 13] on app-icon "Menu" at bounding box center [11, 11] width 9 height 9
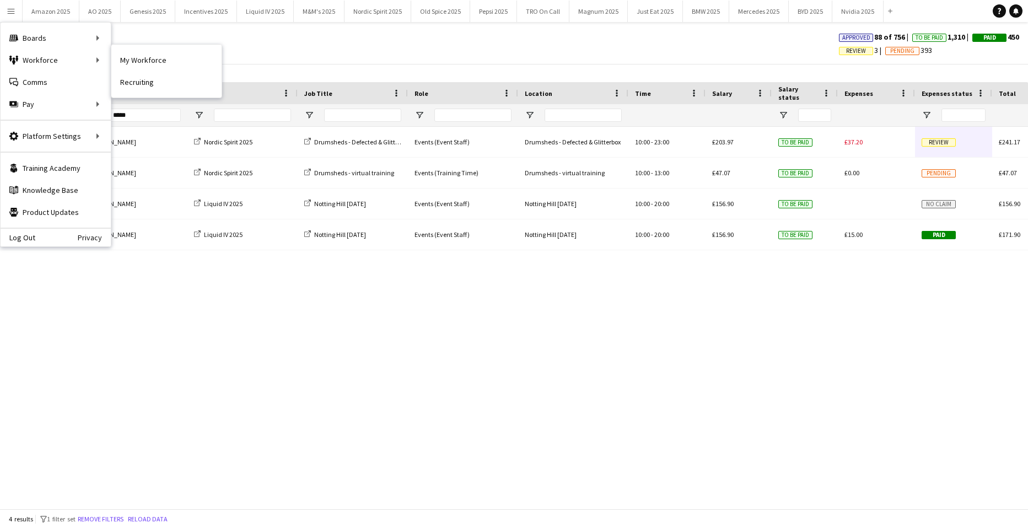
drag, startPoint x: 125, startPoint y: 55, endPoint x: 166, endPoint y: 109, distance: 67.6
click at [125, 55] on link "My Workforce" at bounding box center [166, 60] width 110 height 22
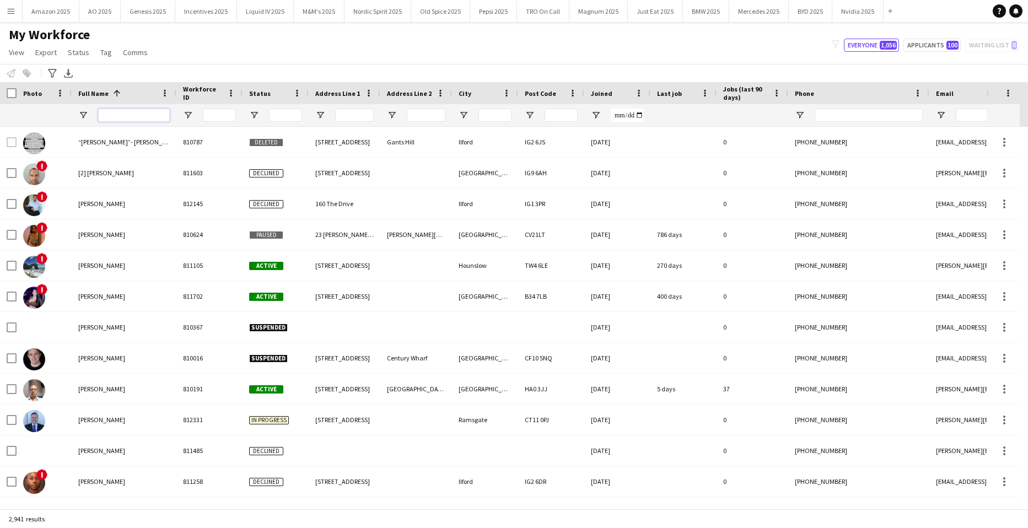
click at [126, 116] on input "Full Name Filter Input" at bounding box center [134, 115] width 72 height 13
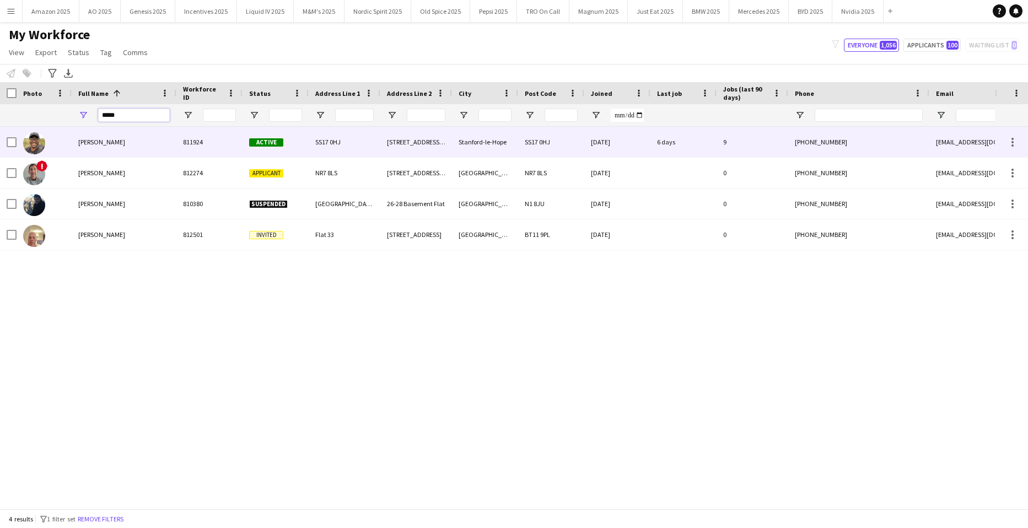
type input "*****"
click at [104, 138] on span "[PERSON_NAME]" at bounding box center [101, 142] width 47 height 8
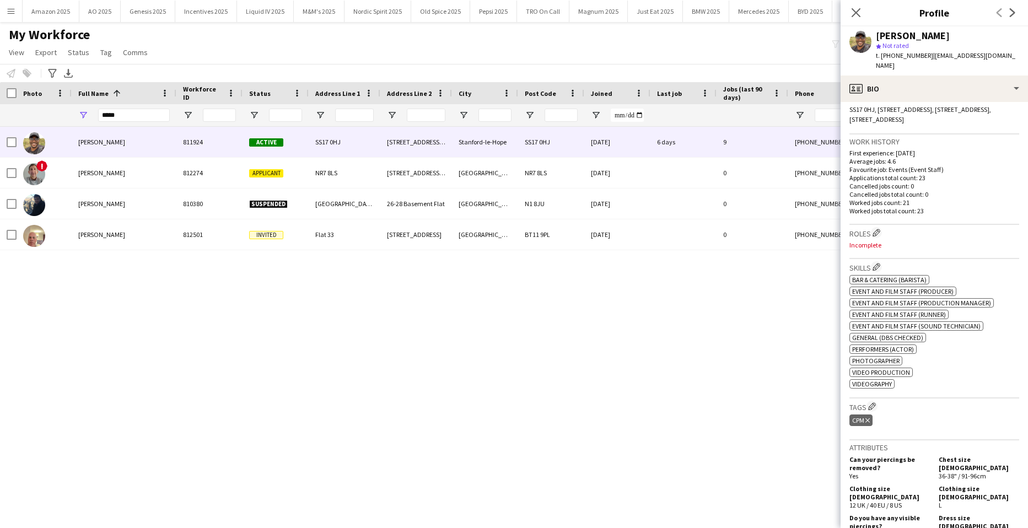
scroll to position [220, 0]
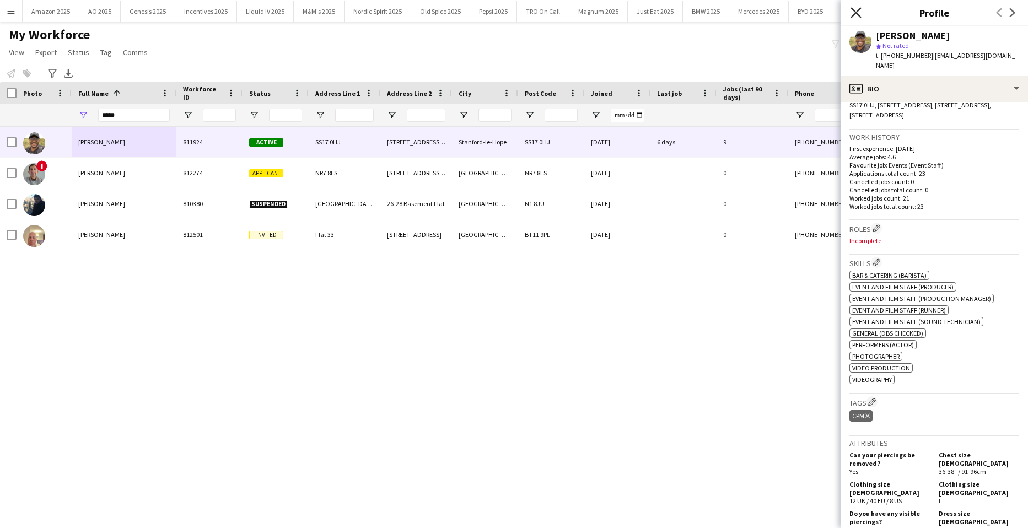
click at [854, 10] on icon at bounding box center [855, 12] width 10 height 10
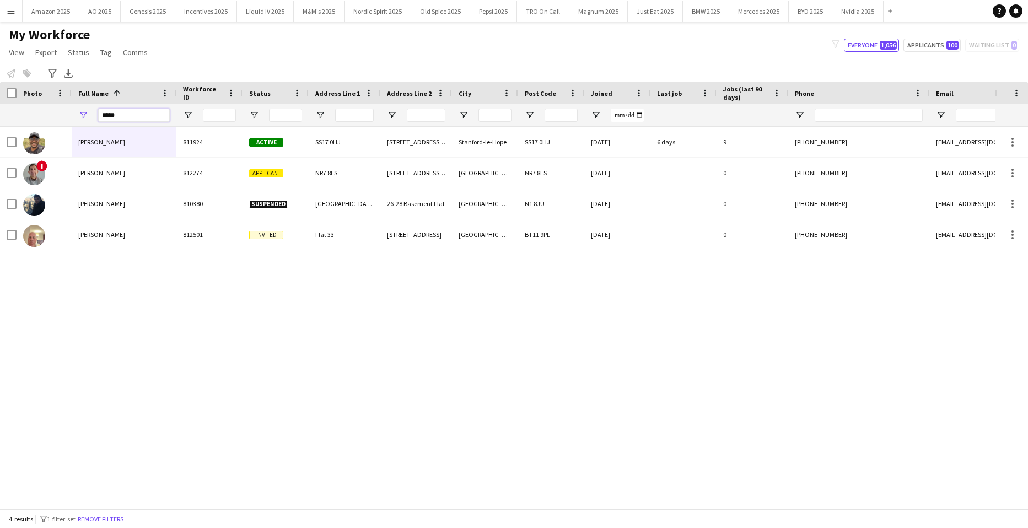
drag, startPoint x: 136, startPoint y: 117, endPoint x: -28, endPoint y: 172, distance: 172.5
click at [0, 172] on html "Menu Boards Boards Boards All jobs Status Workforce Workforce My Workforce Recr…" at bounding box center [514, 264] width 1028 height 528
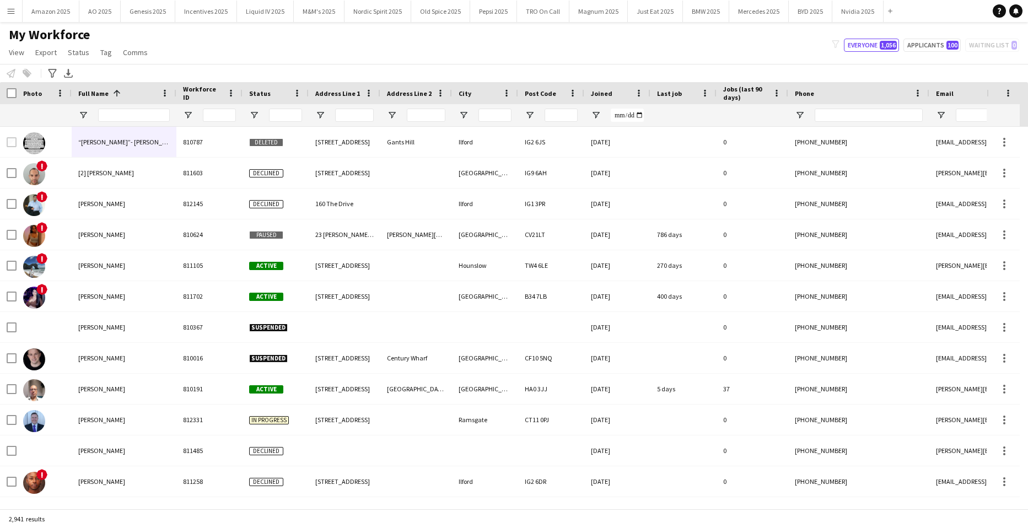
click at [10, 17] on button "Menu" at bounding box center [11, 11] width 22 height 22
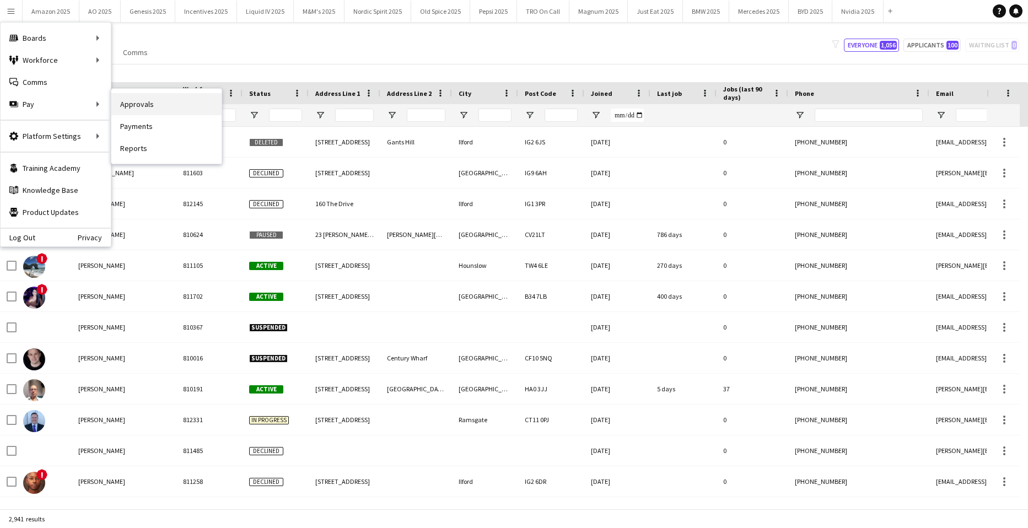
click at [118, 103] on link "Approvals" at bounding box center [166, 104] width 110 height 22
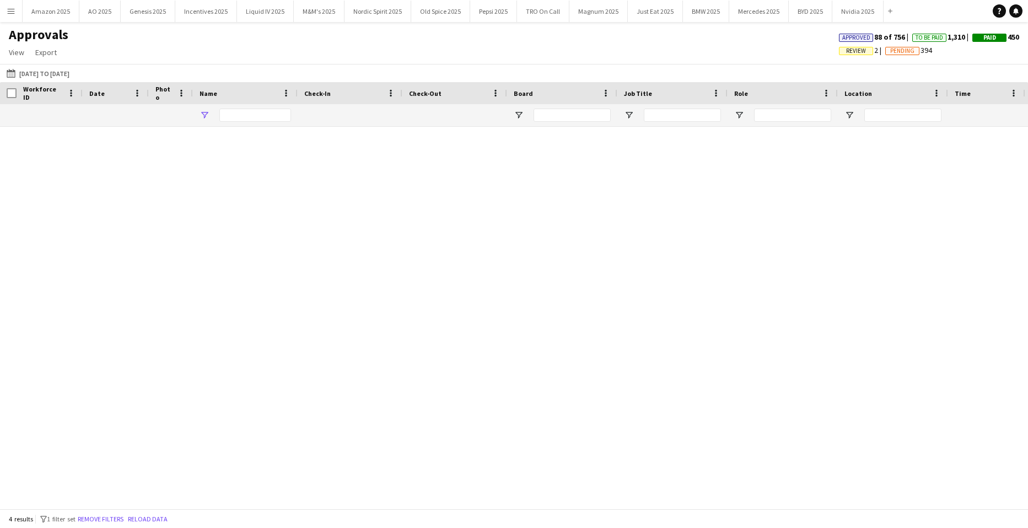
type input "*****"
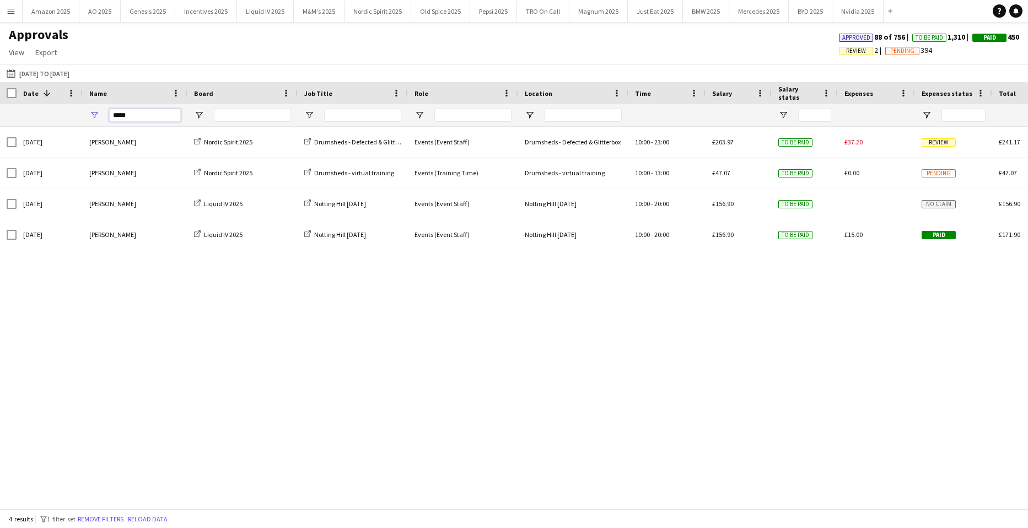
drag, startPoint x: 135, startPoint y: 118, endPoint x: -28, endPoint y: 150, distance: 166.3
click at [0, 150] on html "Menu Boards Boards Boards All jobs Status Workforce Workforce My Workforce Recr…" at bounding box center [514, 264] width 1028 height 528
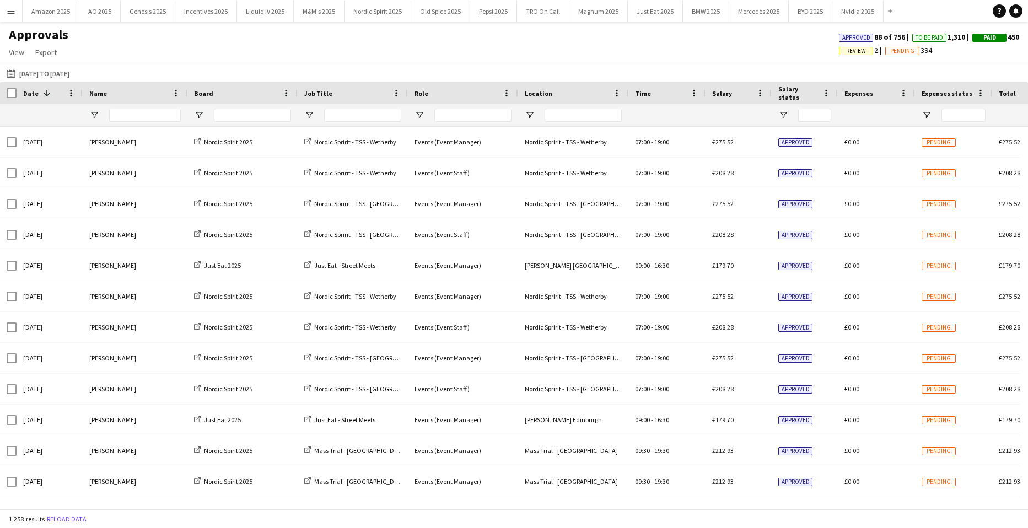
click at [846, 52] on span "Review" at bounding box center [856, 50] width 20 height 7
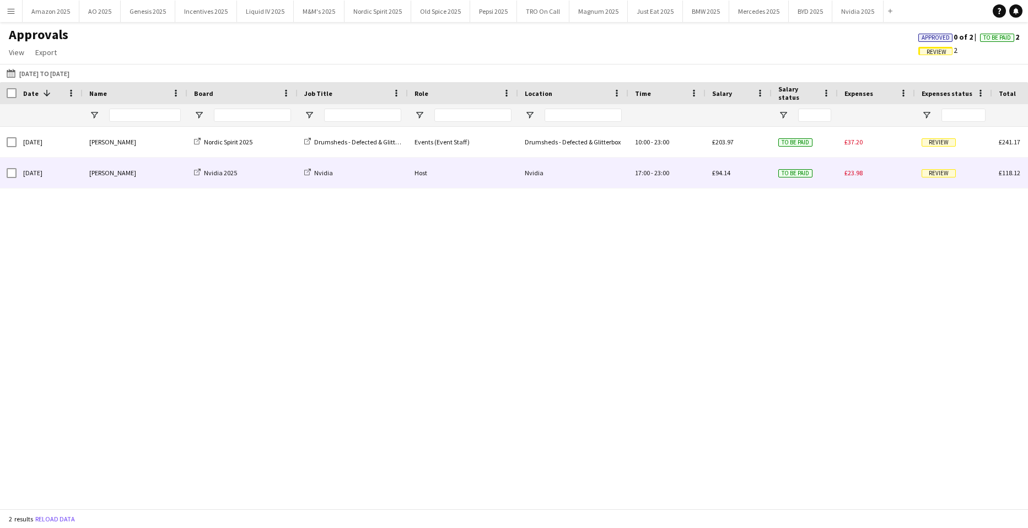
click at [939, 176] on span "Review" at bounding box center [938, 173] width 34 height 8
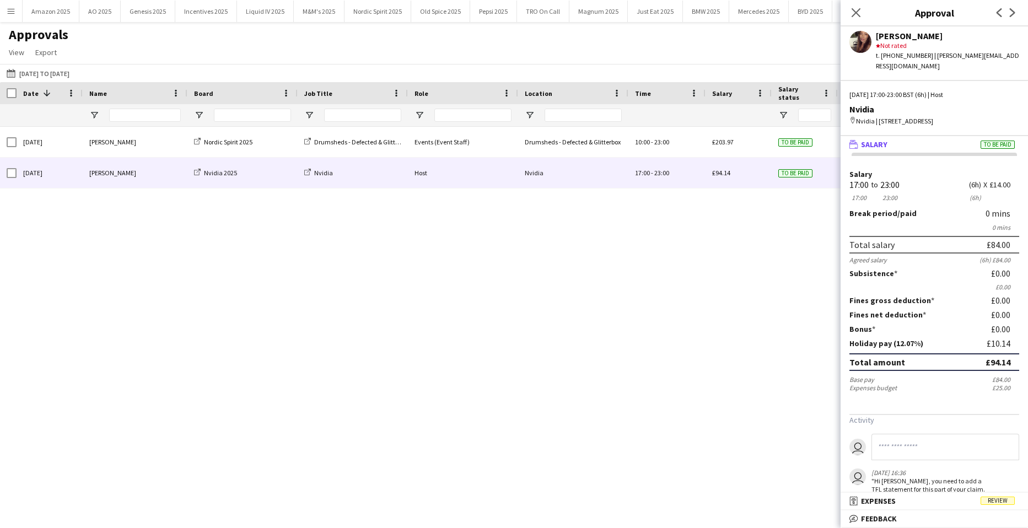
click at [857, 14] on icon at bounding box center [855, 12] width 9 height 9
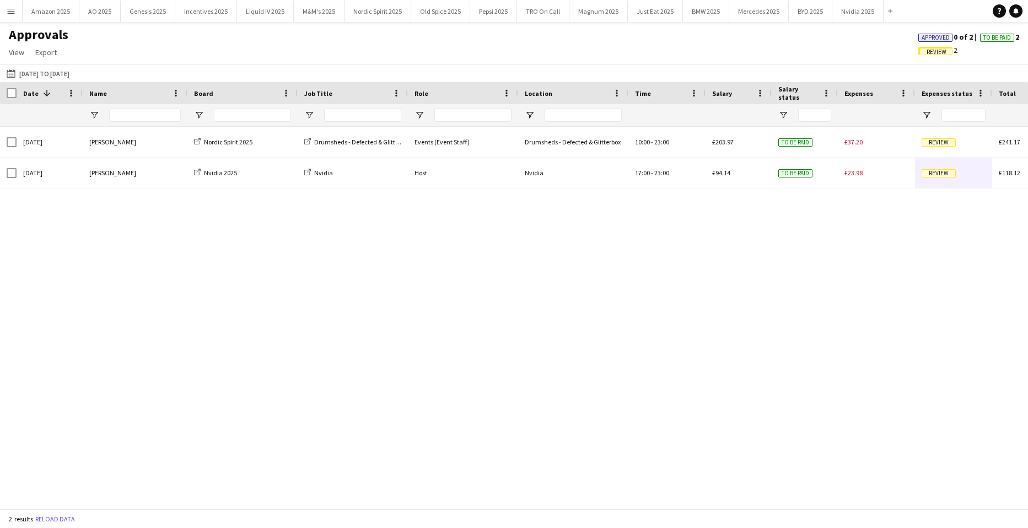
click at [918, 38] on span "Approved" at bounding box center [935, 38] width 34 height 8
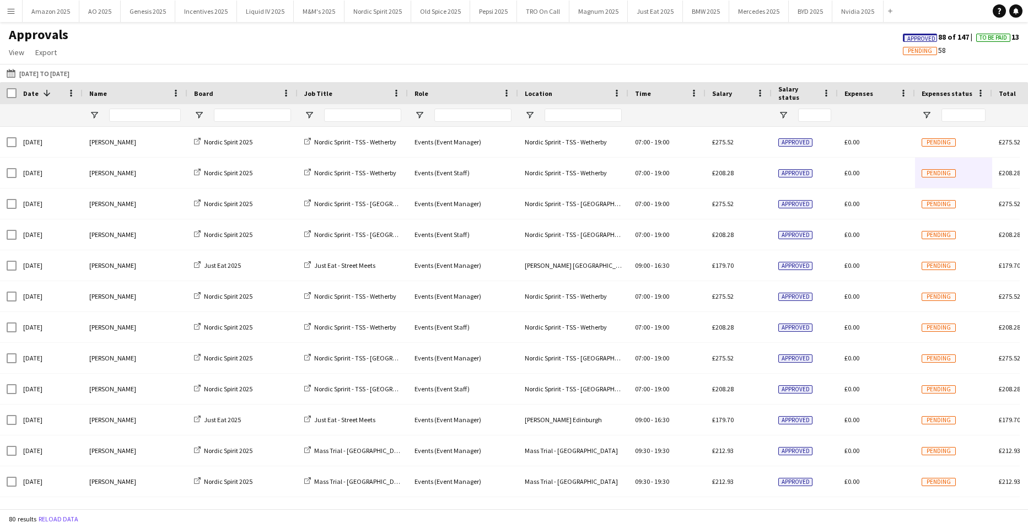
click at [920, 42] on span "Approved" at bounding box center [921, 38] width 28 height 7
click at [2, 9] on button "Menu" at bounding box center [11, 11] width 22 height 22
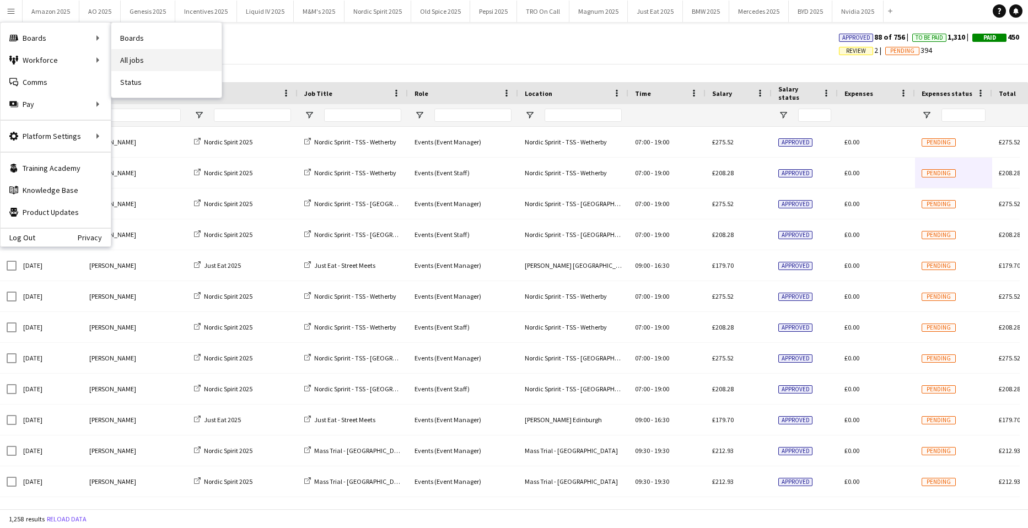
click at [127, 57] on link "All jobs" at bounding box center [166, 60] width 110 height 22
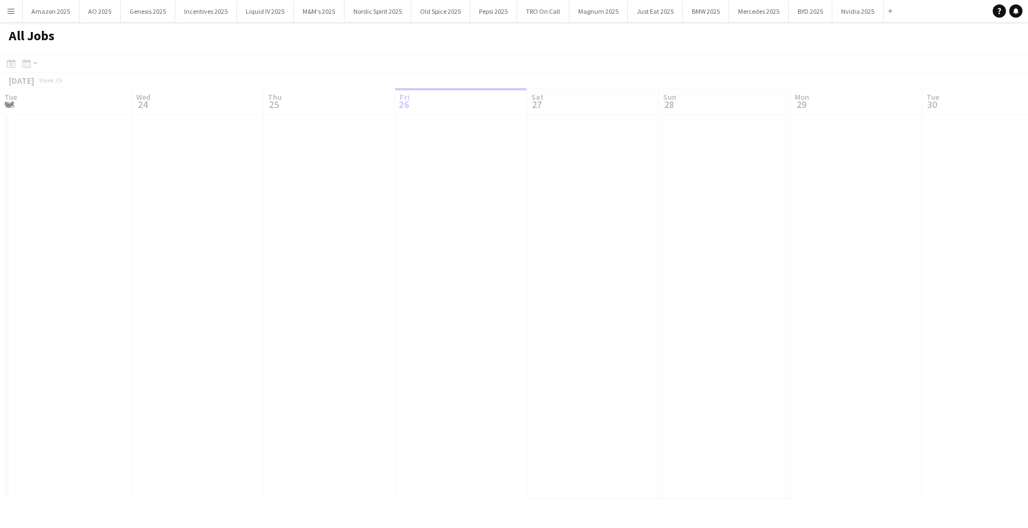
scroll to position [0, 263]
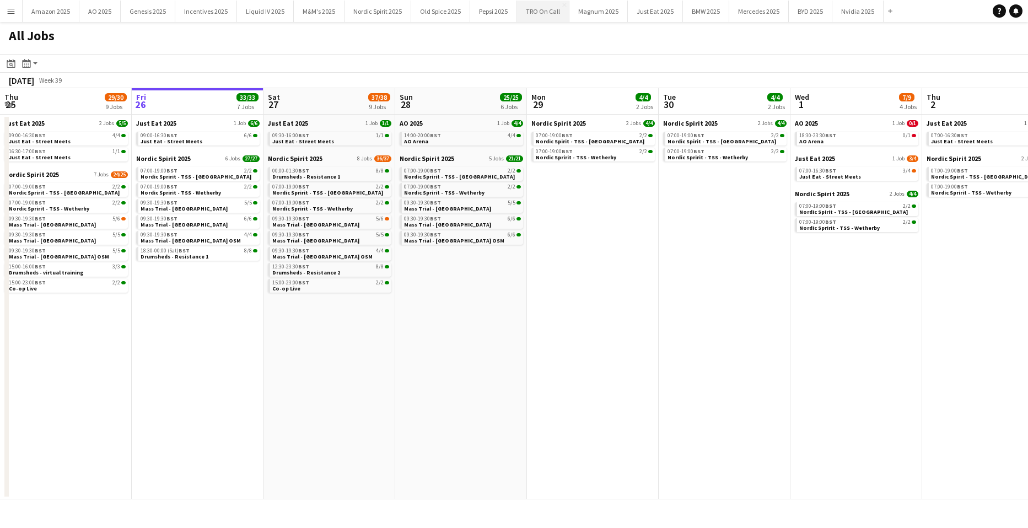
click at [547, 11] on button "TRO On Call Close" at bounding box center [543, 11] width 52 height 21
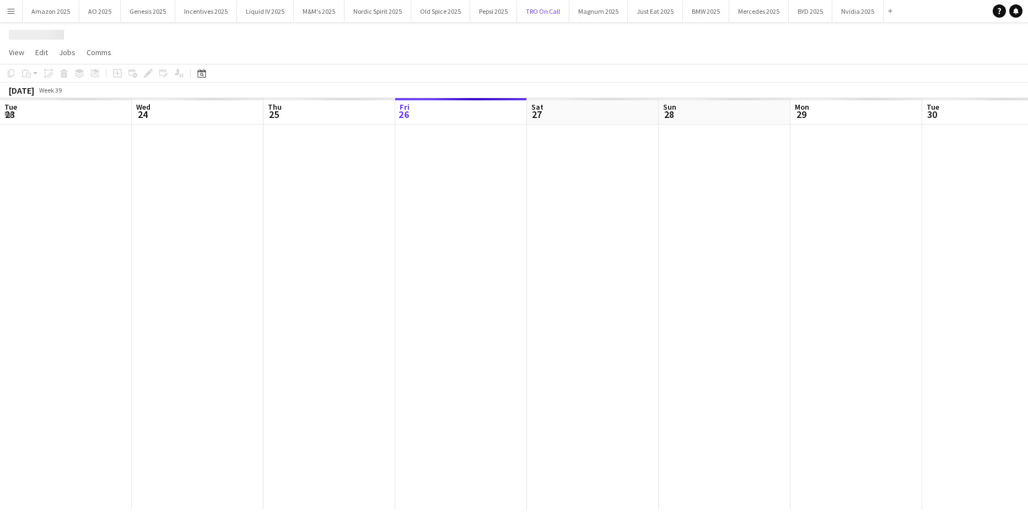
scroll to position [0, 263]
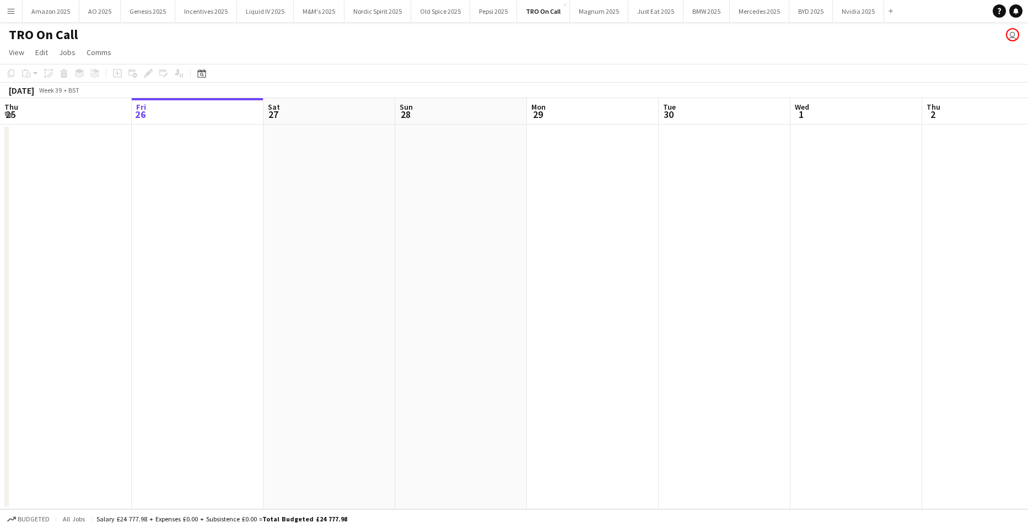
click at [329, 267] on app-date-cell at bounding box center [329, 317] width 132 height 385
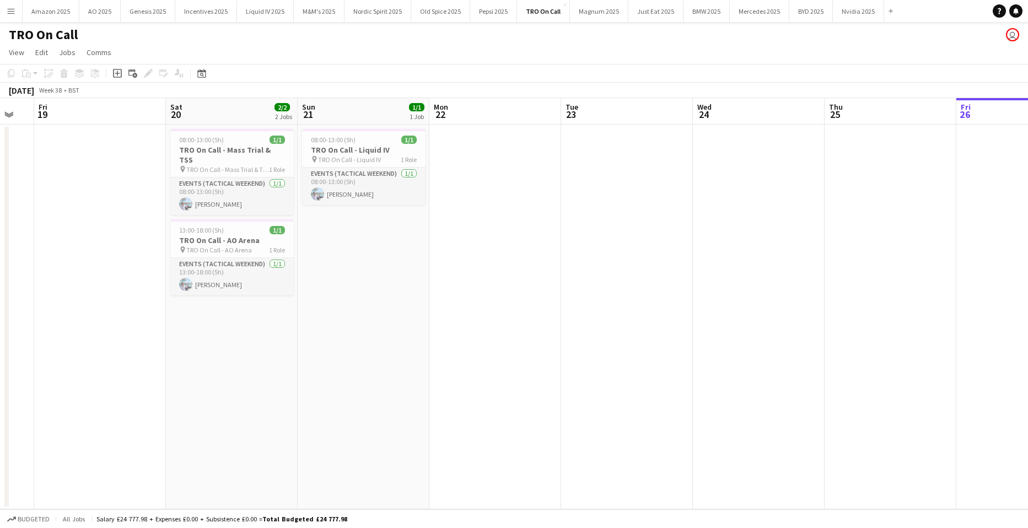
scroll to position [0, 348]
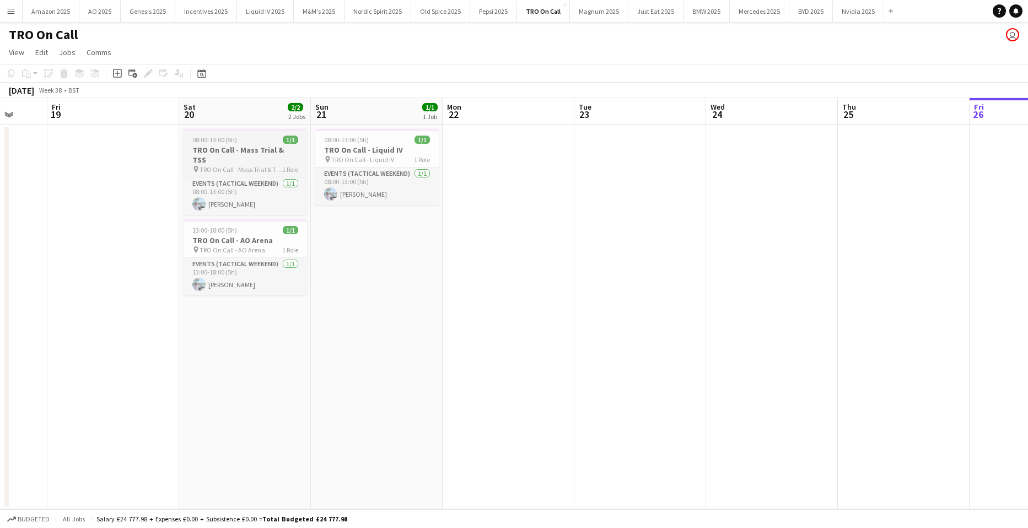
drag, startPoint x: 248, startPoint y: 153, endPoint x: 242, endPoint y: 148, distance: 8.6
click at [248, 153] on h3 "TRO On Call - Mass Trial & TSS" at bounding box center [244, 155] width 123 height 20
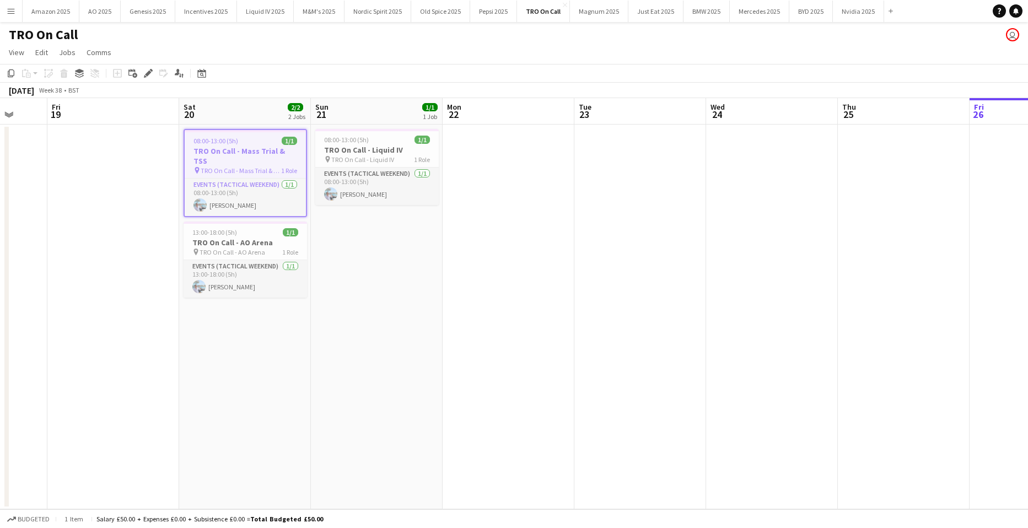
scroll to position [0, 348]
click at [145, 77] on icon at bounding box center [145, 76] width 3 height 3
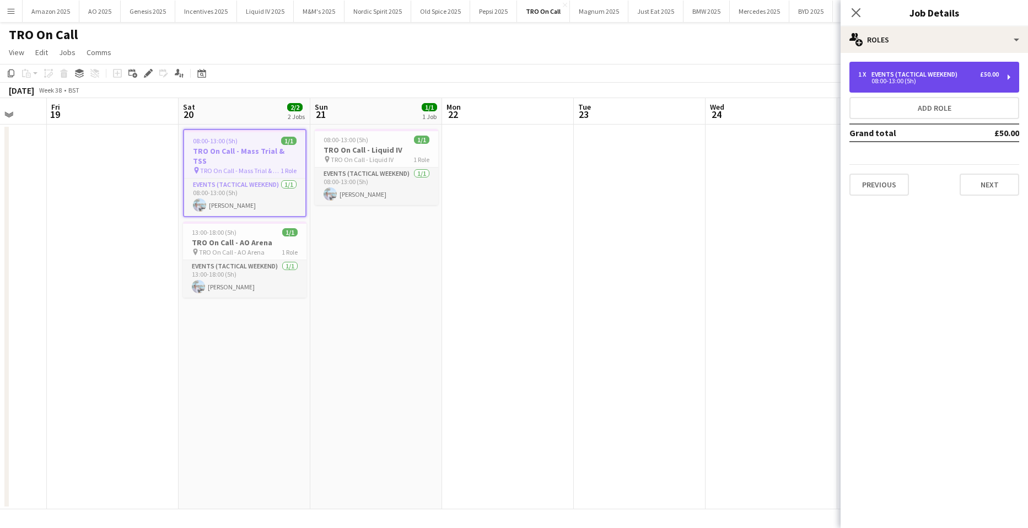
click at [910, 74] on div "Events (Tactical Weekend)" at bounding box center [916, 75] width 90 height 8
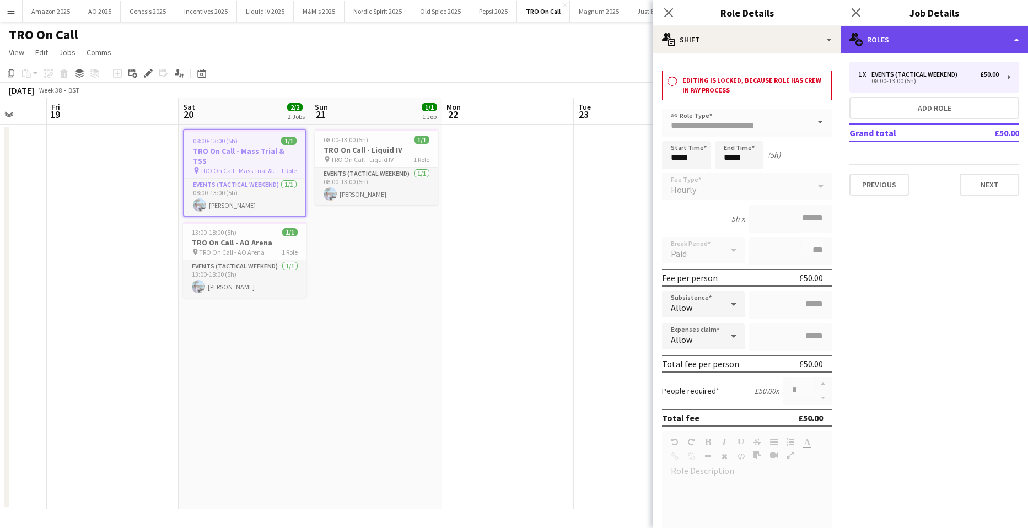
click at [904, 35] on div "multiple-users-add Roles" at bounding box center [933, 39] width 187 height 26
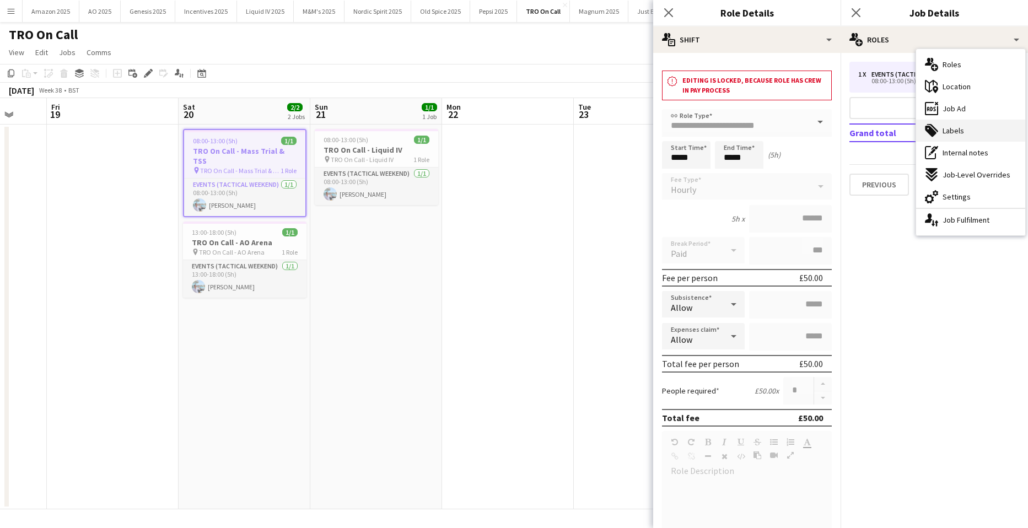
click at [941, 129] on div "tags-double Labels" at bounding box center [970, 131] width 109 height 22
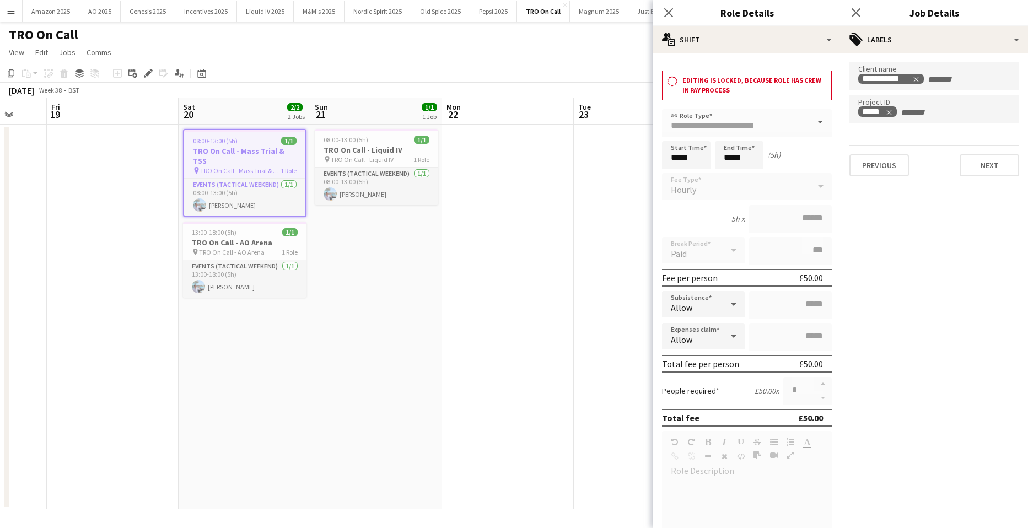
click at [564, 237] on app-date-cell at bounding box center [508, 317] width 132 height 385
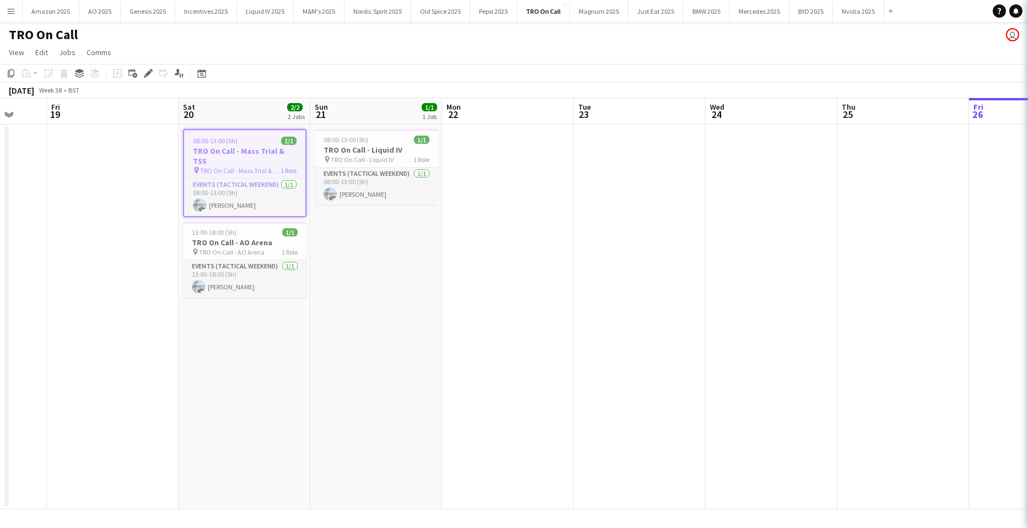
scroll to position [0, 349]
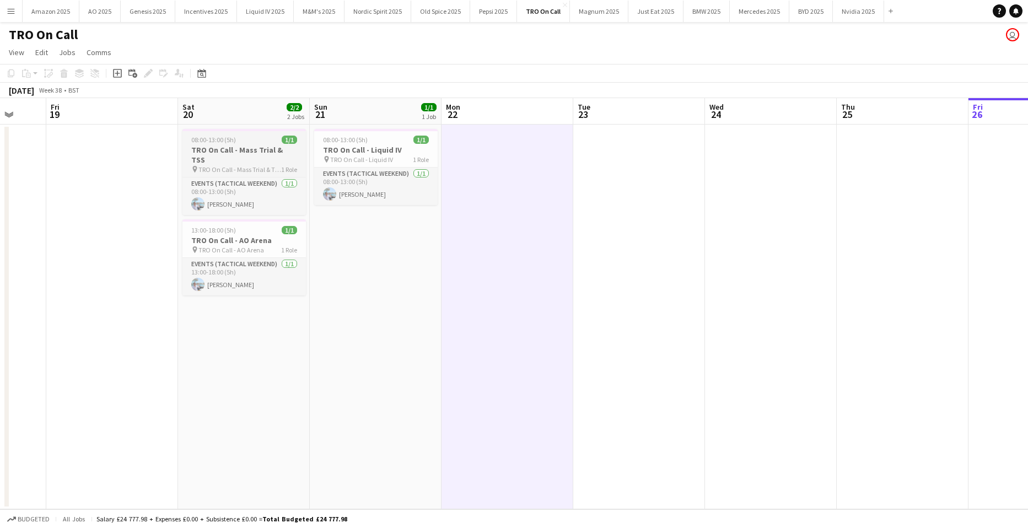
click at [244, 165] on span "TRO On Call - Mass Trial & TSS" at bounding box center [239, 169] width 83 height 8
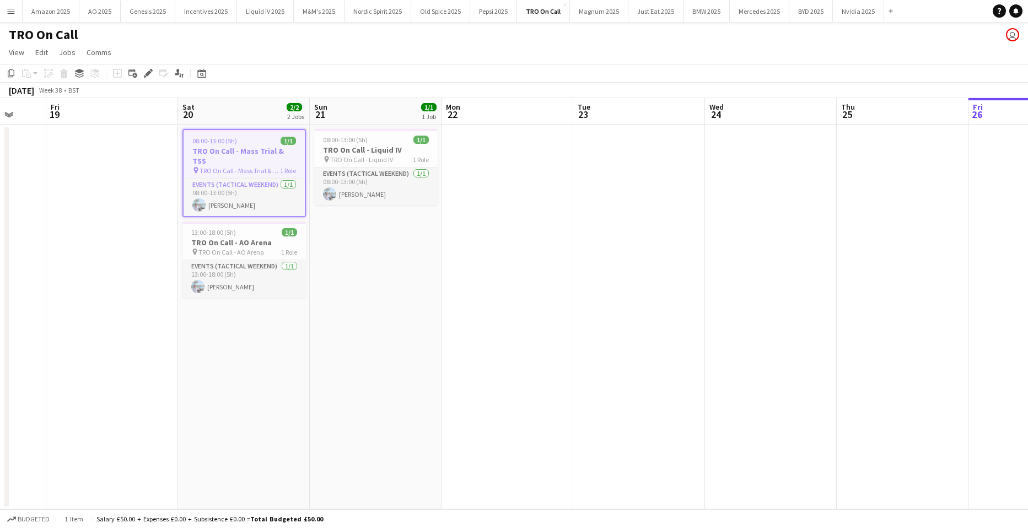
click at [769, 163] on app-date-cell at bounding box center [771, 317] width 132 height 385
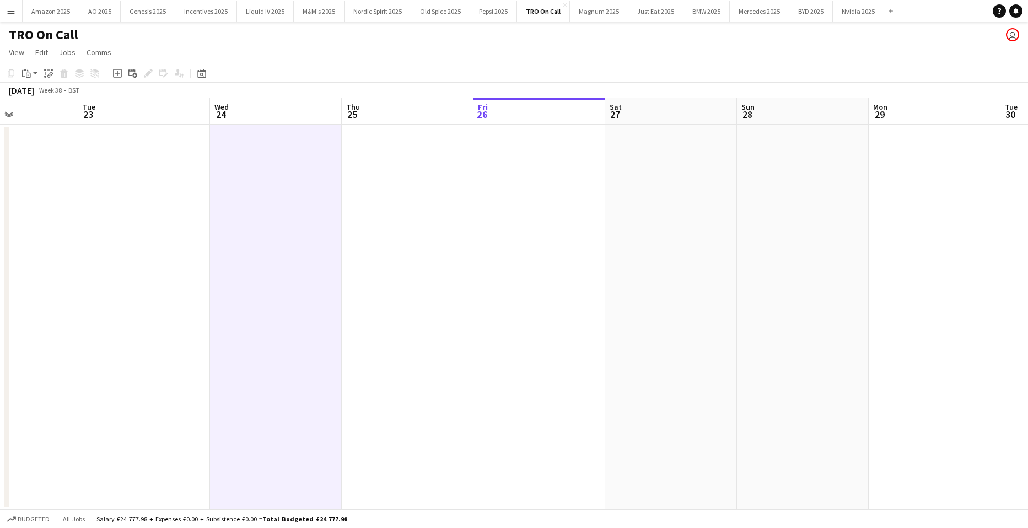
scroll to position [0, 461]
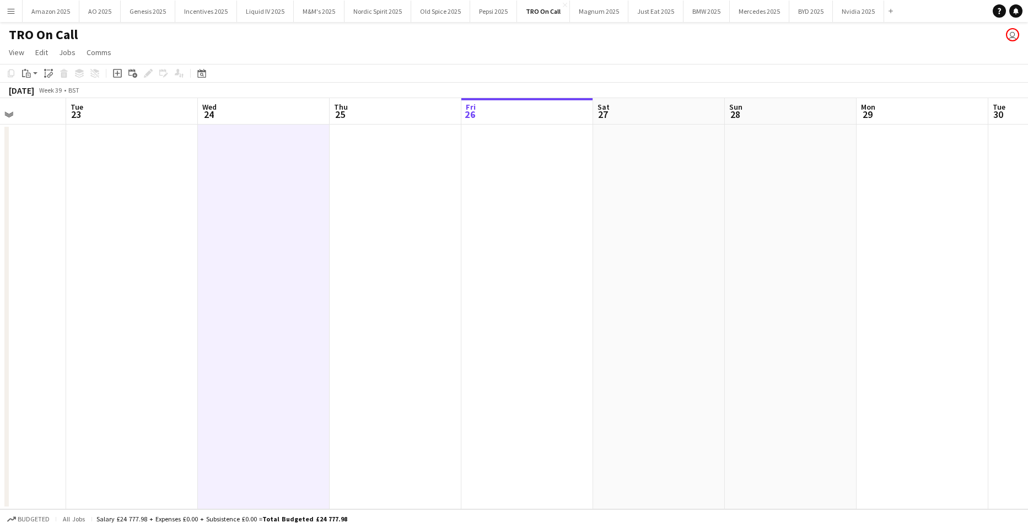
click at [625, 172] on app-date-cell at bounding box center [659, 317] width 132 height 385
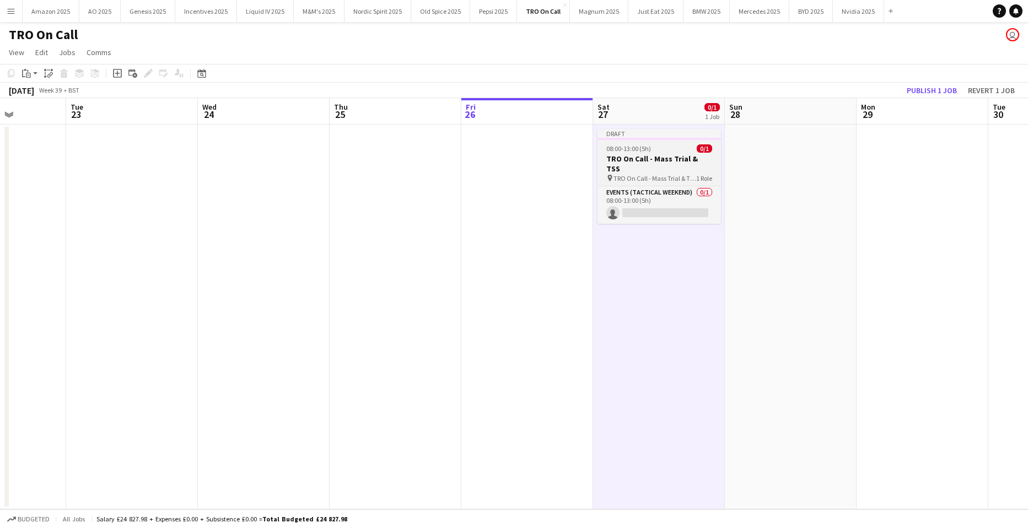
click at [617, 147] on span "08:00-13:00 (5h)" at bounding box center [628, 148] width 45 height 8
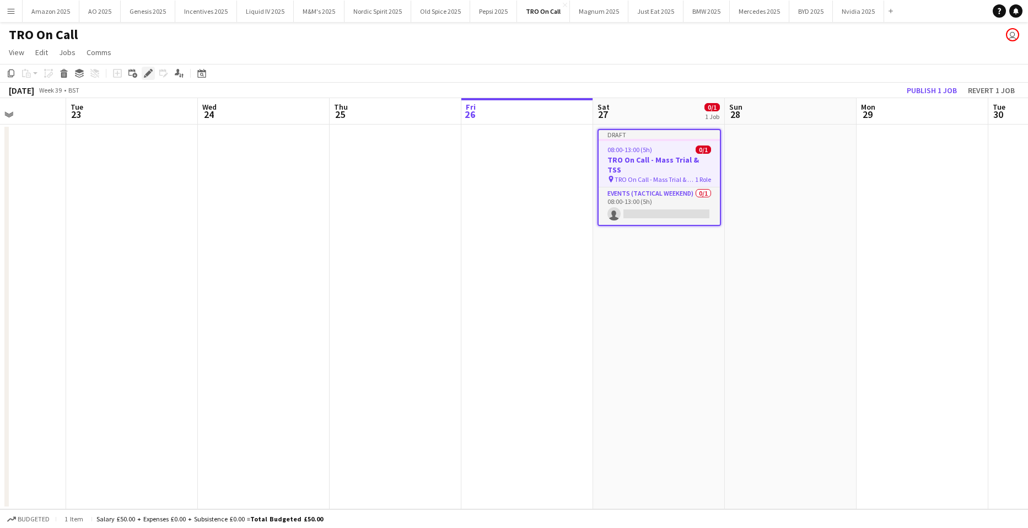
click at [148, 79] on div "Edit" at bounding box center [148, 73] width 13 height 13
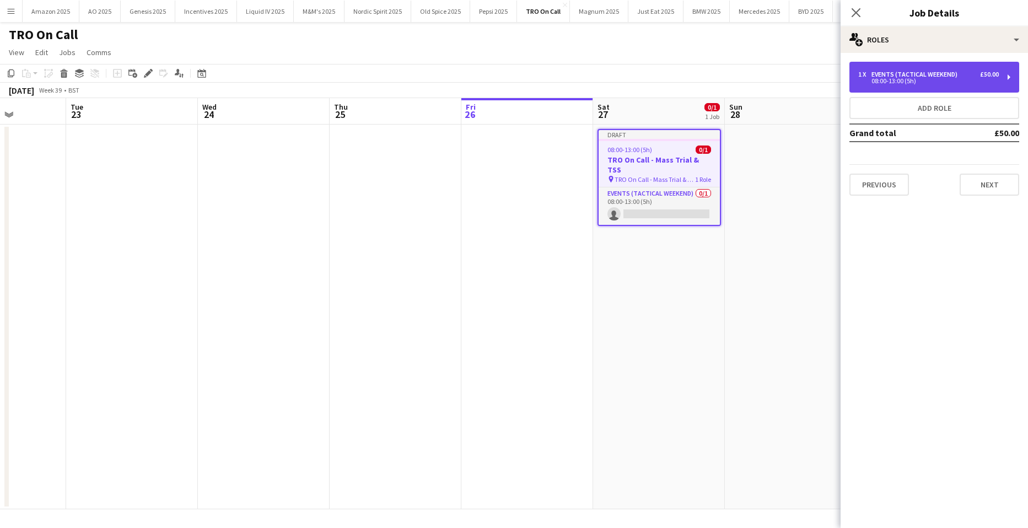
click at [950, 71] on div "Events (Tactical Weekend)" at bounding box center [916, 75] width 90 height 8
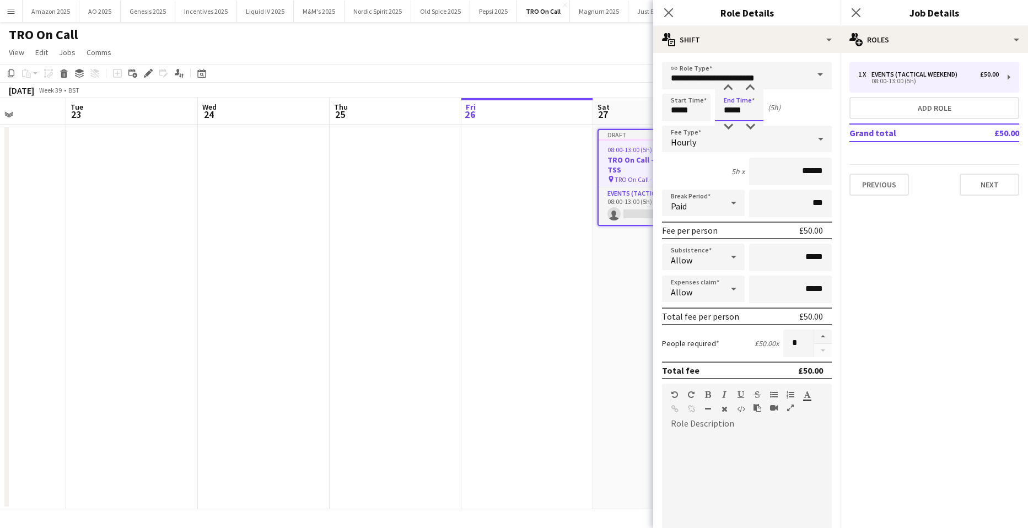
drag, startPoint x: 756, startPoint y: 104, endPoint x: 690, endPoint y: 107, distance: 66.2
click at [690, 107] on div "Start Time ***** End Time ***** (5h)" at bounding box center [747, 108] width 170 height 28
type input "*****"
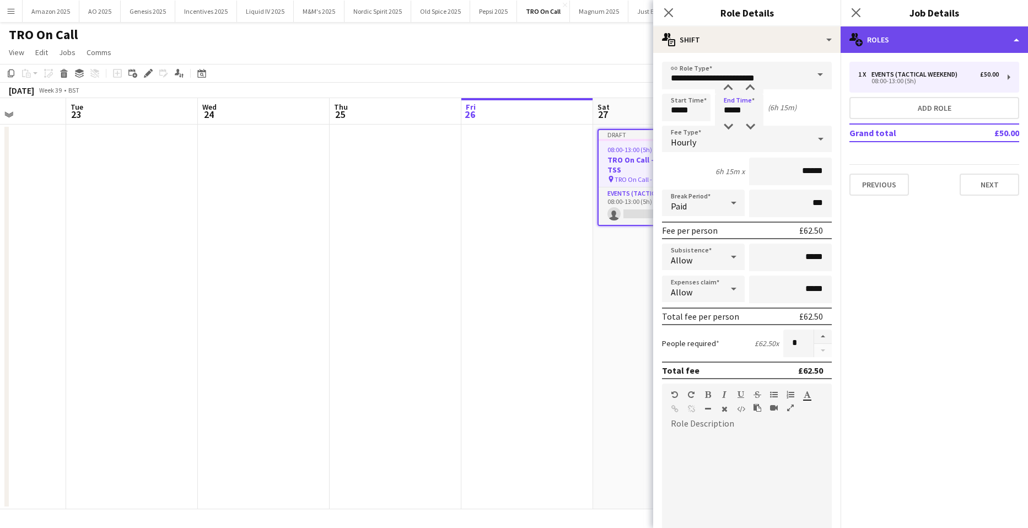
click at [987, 44] on div "multiple-users-add Roles" at bounding box center [933, 39] width 187 height 26
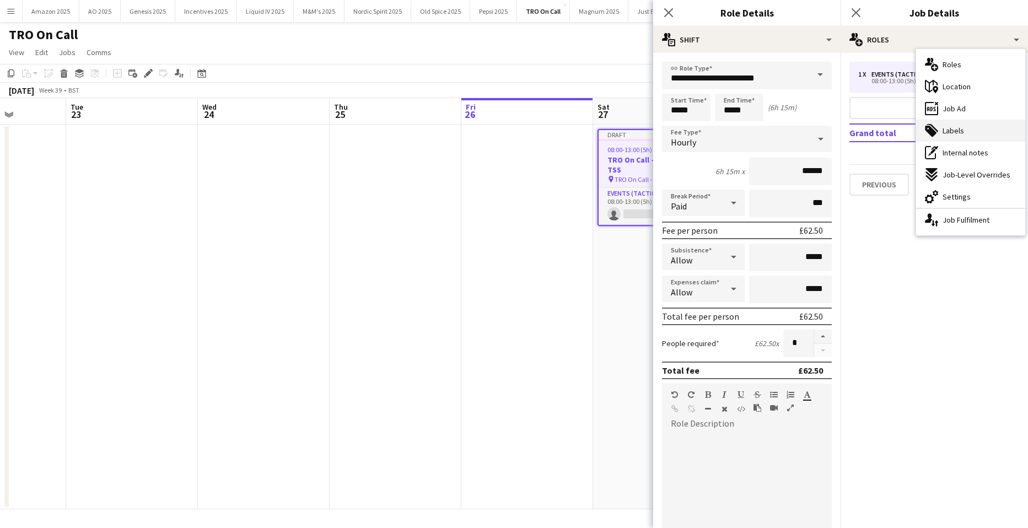
click at [947, 137] on div "tags-double Labels" at bounding box center [970, 131] width 109 height 22
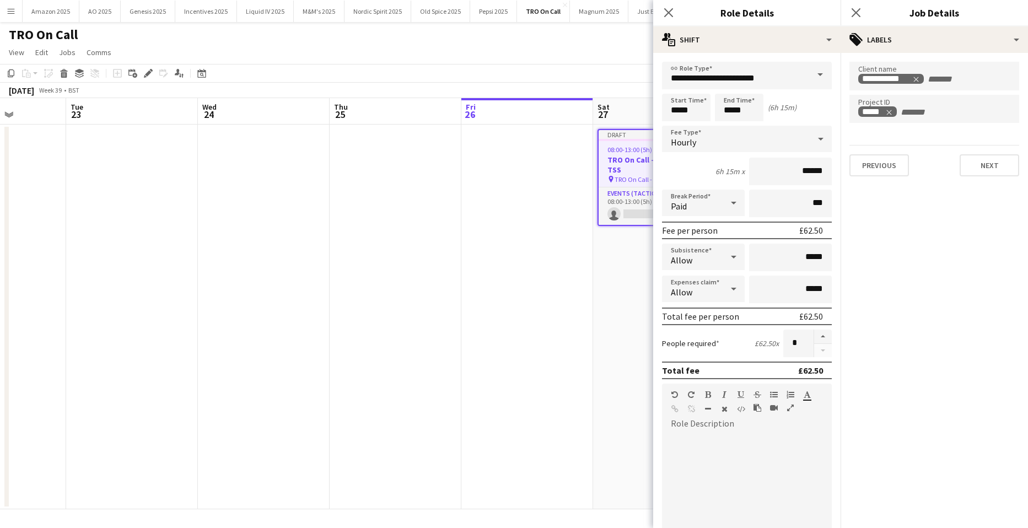
click at [636, 275] on app-date-cell "Draft 08:00-13:00 (5h) 0/1 TRO On Call - Mass Trial & TSS pin TRO On Call - Mas…" at bounding box center [659, 317] width 132 height 385
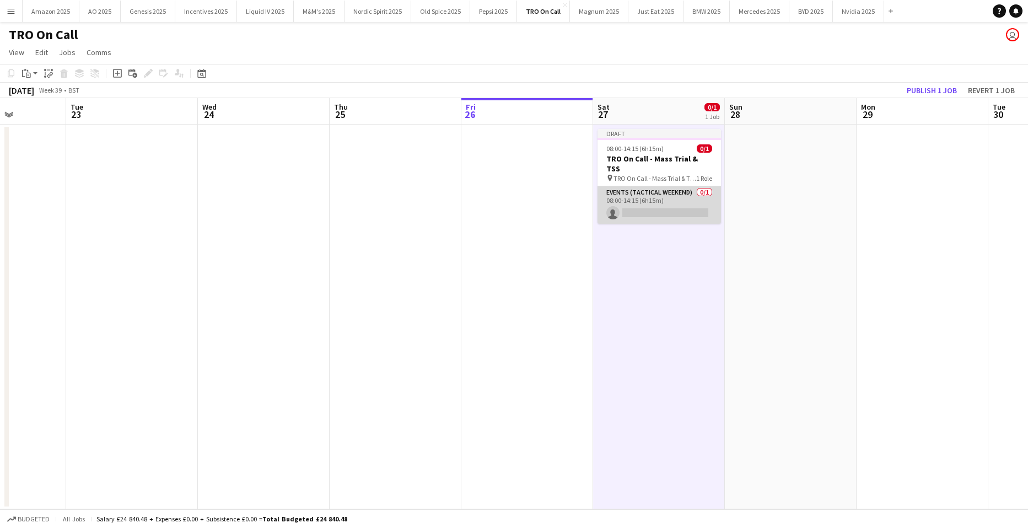
click at [647, 198] on app-card-role "Events (Tactical Weekend) 0/1 08:00-14:15 (6h15m) single-neutral-actions" at bounding box center [658, 204] width 123 height 37
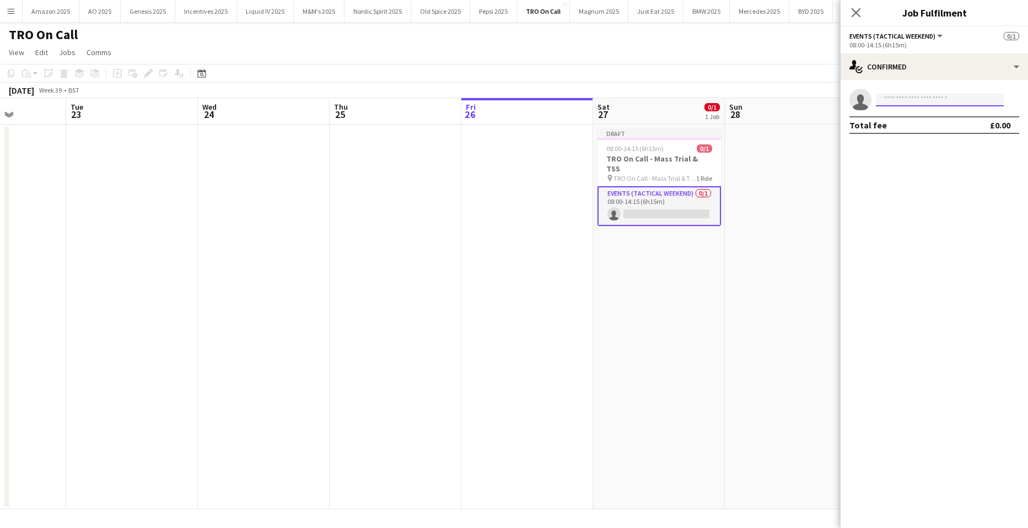
click at [928, 97] on input at bounding box center [940, 99] width 128 height 13
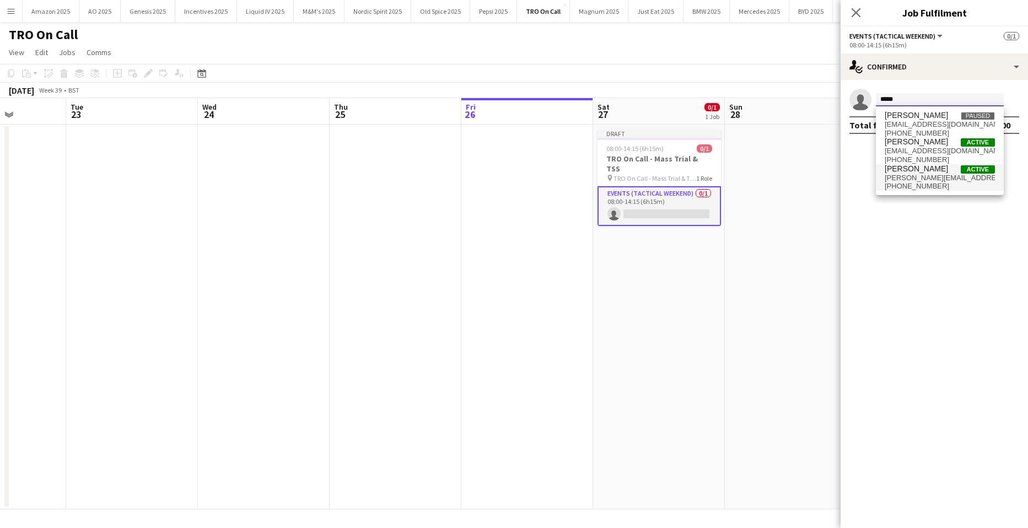
type input "*****"
click at [927, 179] on span "[PERSON_NAME][EMAIL_ADDRESS][PERSON_NAME][DOMAIN_NAME]" at bounding box center [939, 178] width 110 height 9
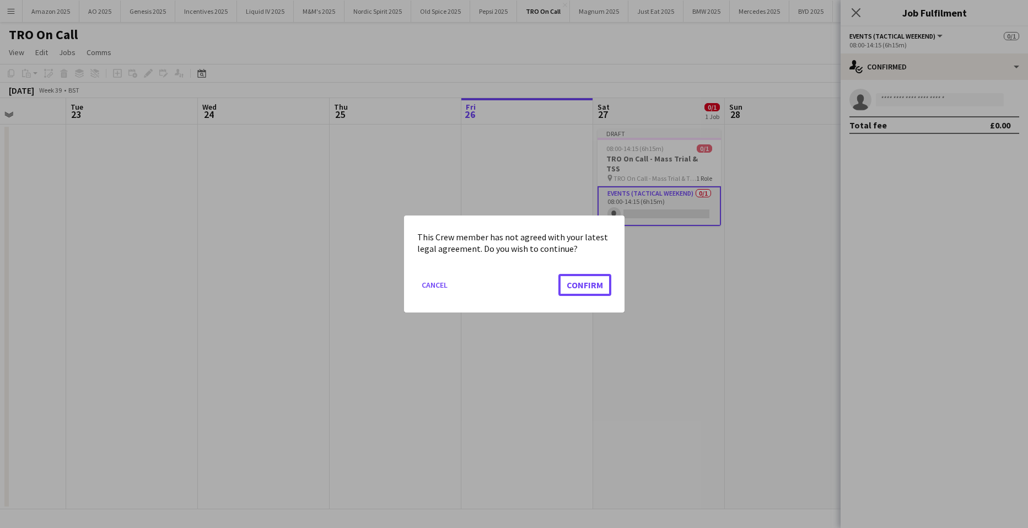
drag, startPoint x: 571, startPoint y: 291, endPoint x: 659, endPoint y: 291, distance: 87.6
click at [571, 291] on button "Confirm" at bounding box center [584, 285] width 53 height 22
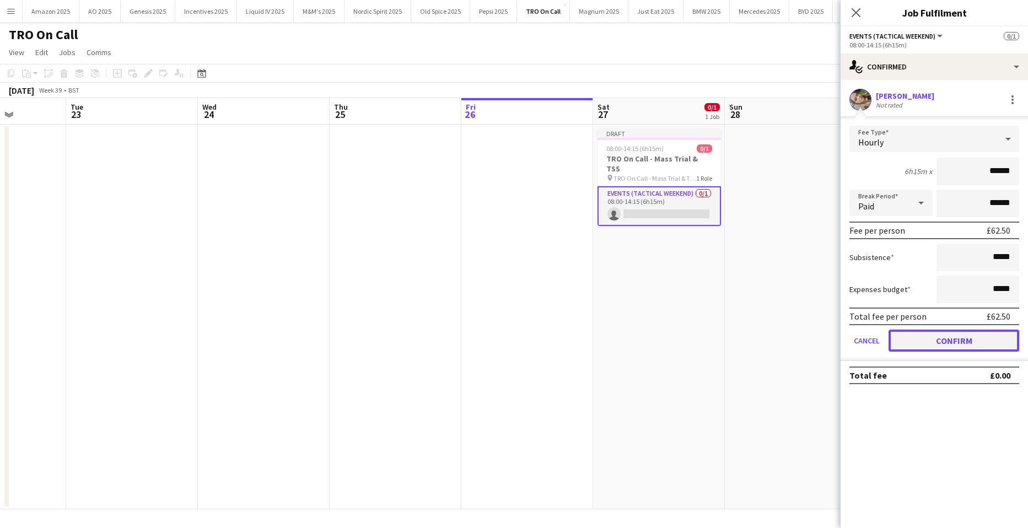
click at [968, 331] on button "Confirm" at bounding box center [953, 340] width 131 height 22
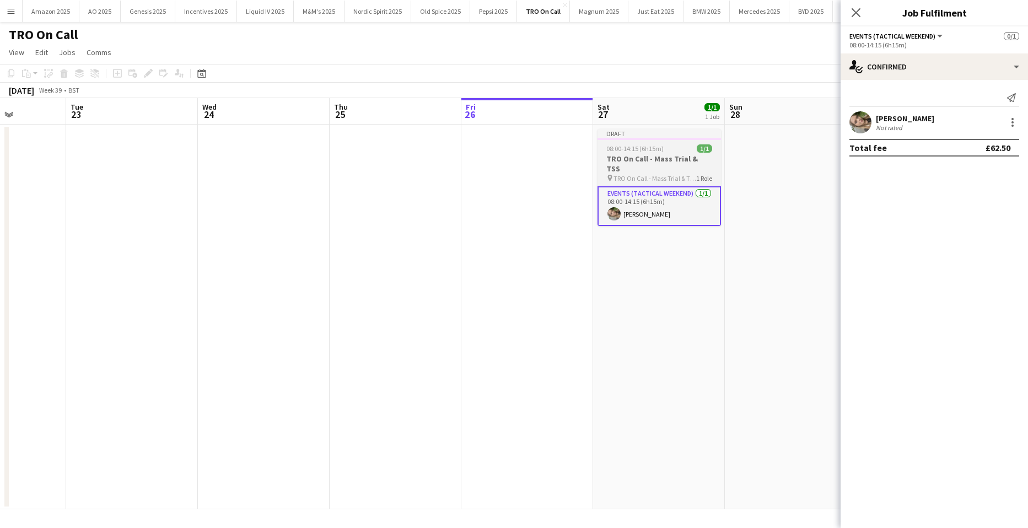
click at [651, 136] on div "Draft" at bounding box center [658, 133] width 123 height 9
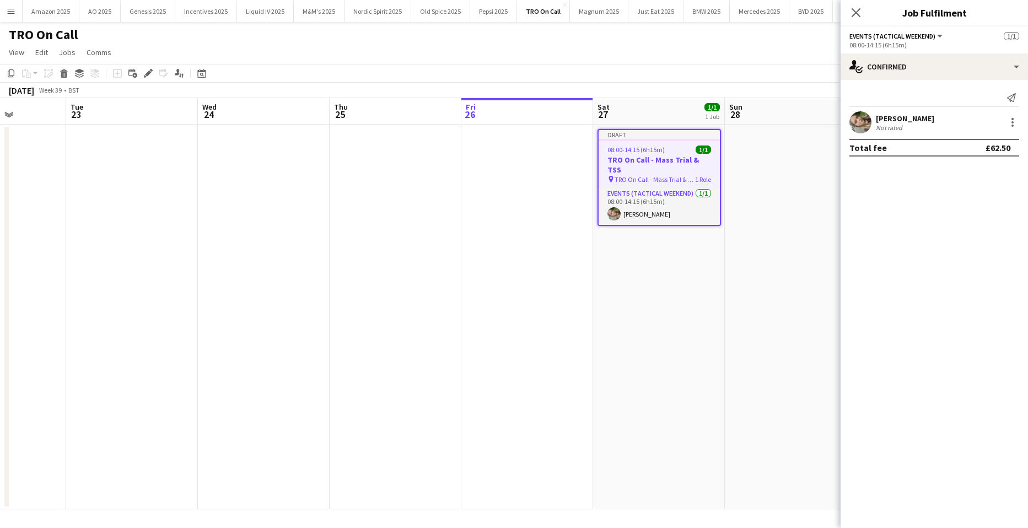
click at [665, 257] on app-date-cell "Draft 08:00-14:15 (6h15m) 1/1 TRO On Call - Mass Trial & TSS pin TRO On Call - …" at bounding box center [659, 317] width 132 height 385
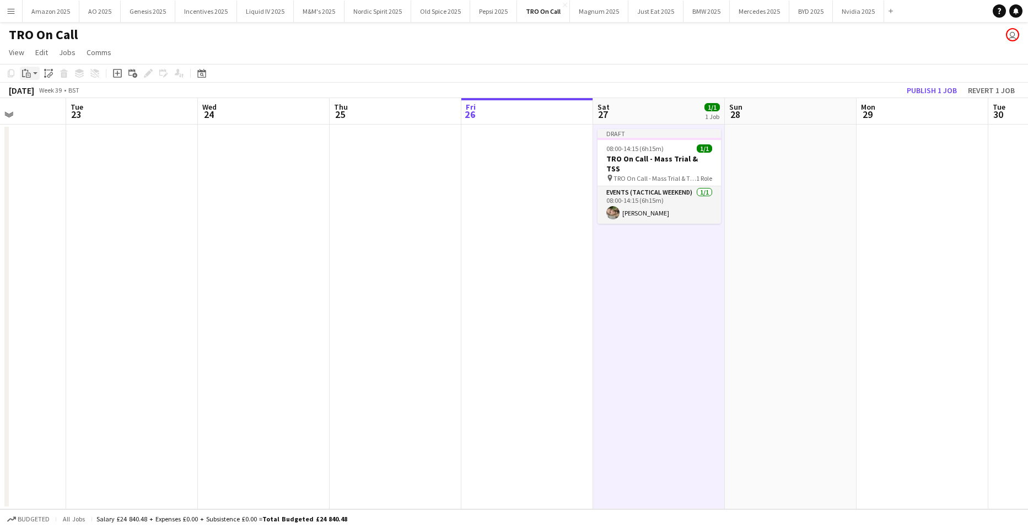
click at [34, 75] on app-action-btn "Paste" at bounding box center [30, 73] width 20 height 13
click at [41, 117] on link "Paste with crew Ctrl+Shift+V" at bounding box center [81, 113] width 104 height 10
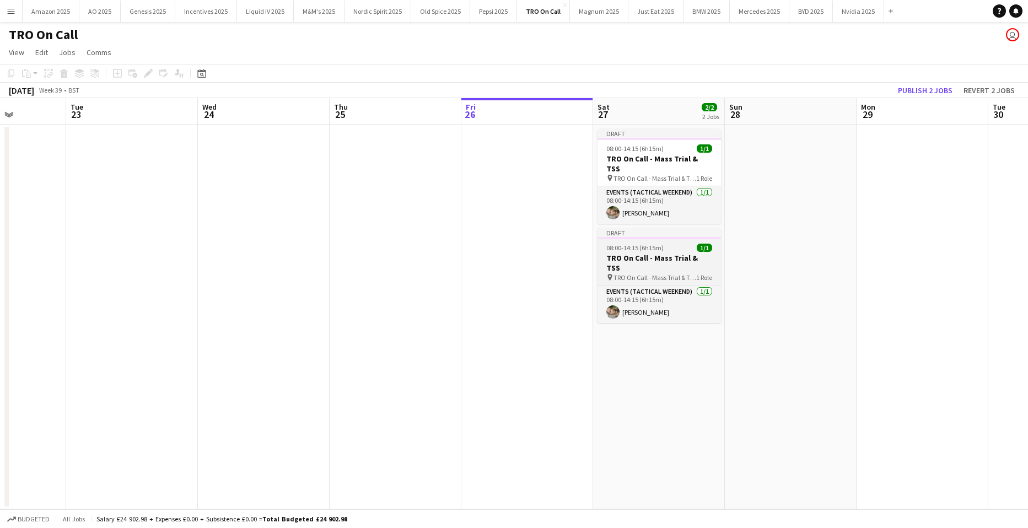
click at [622, 273] on span "TRO On Call - Mass Trial & TSS" at bounding box center [654, 277] width 83 height 8
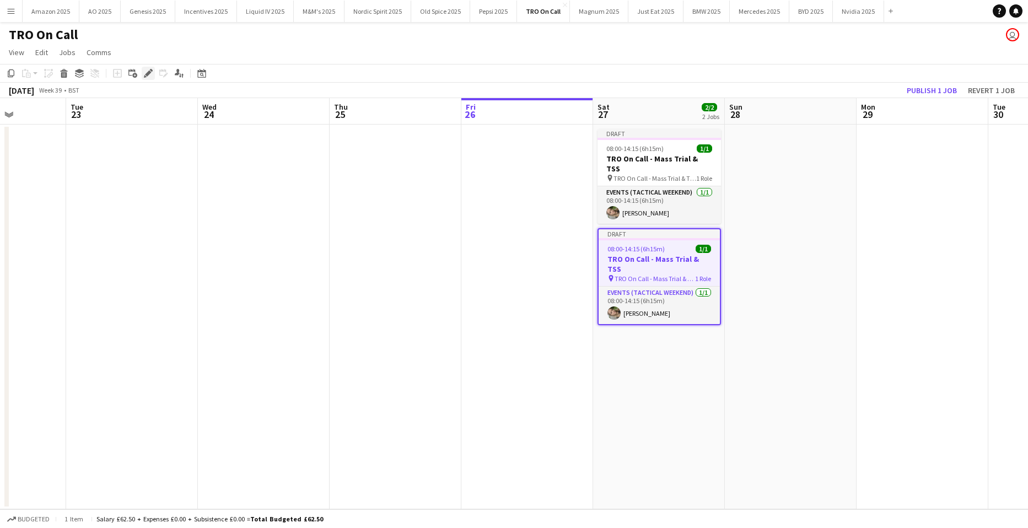
click at [149, 71] on icon at bounding box center [148, 74] width 6 height 6
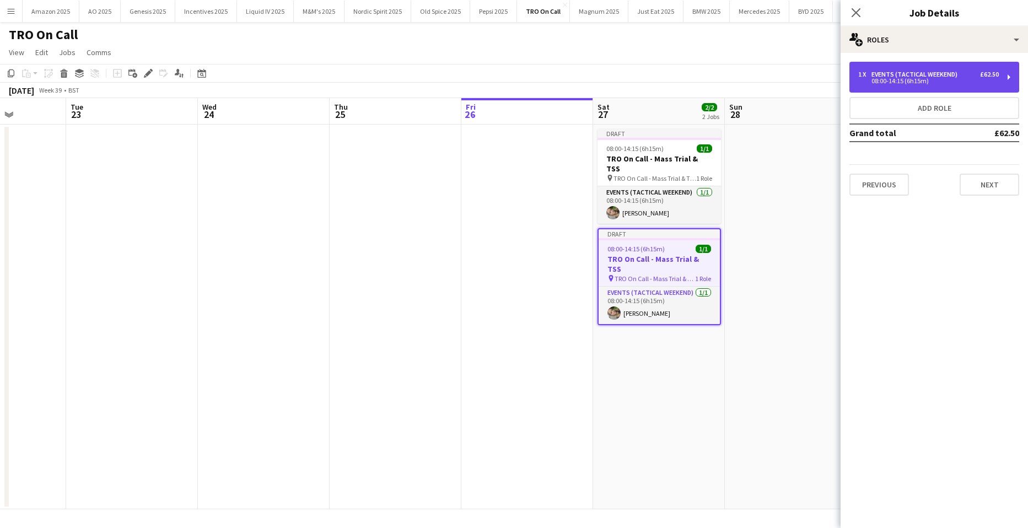
click at [920, 79] on div "08:00-14:15 (6h15m)" at bounding box center [928, 81] width 140 height 6
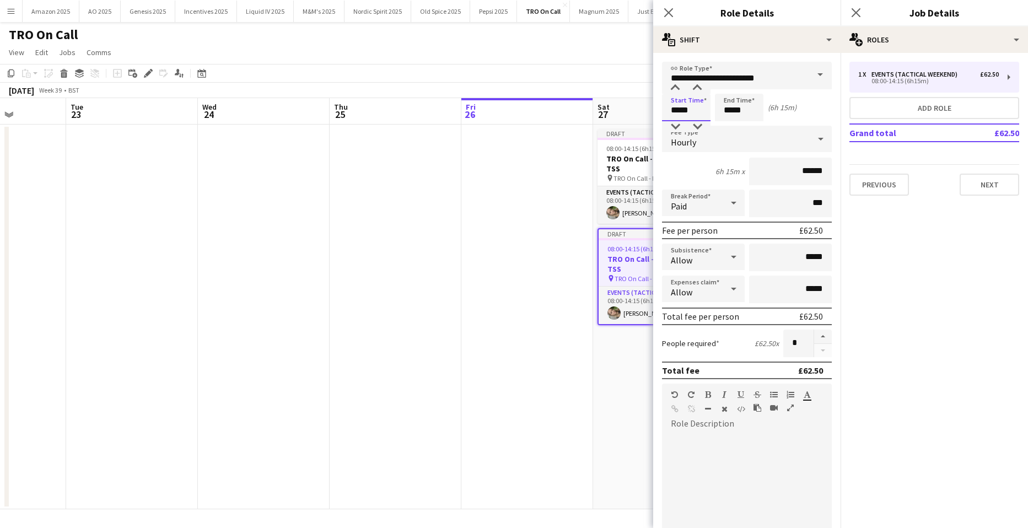
drag, startPoint x: 691, startPoint y: 112, endPoint x: 615, endPoint y: 112, distance: 76.0
click at [615, 112] on body "Menu Boards Boards Boards All jobs Status Workforce Workforce My Workforce Recr…" at bounding box center [514, 264] width 1028 height 528
type input "*****"
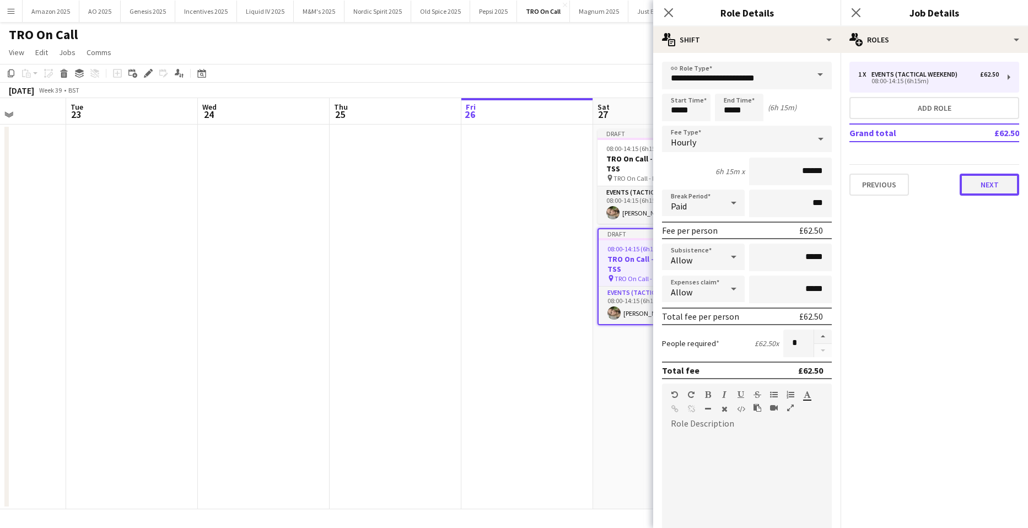
click at [990, 193] on button "Next" at bounding box center [989, 185] width 60 height 22
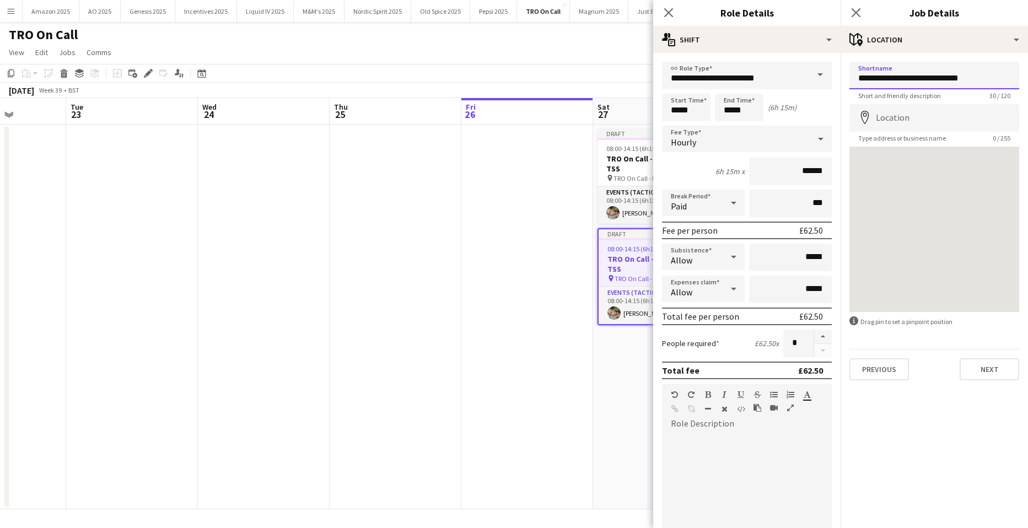
drag, startPoint x: 912, startPoint y: 78, endPoint x: 1012, endPoint y: 79, distance: 99.7
click at [1012, 79] on input "**********" at bounding box center [934, 76] width 170 height 28
type input "**********"
drag, startPoint x: 999, startPoint y: 82, endPoint x: 846, endPoint y: 78, distance: 153.2
click at [846, 78] on form "**********" at bounding box center [933, 221] width 187 height 318
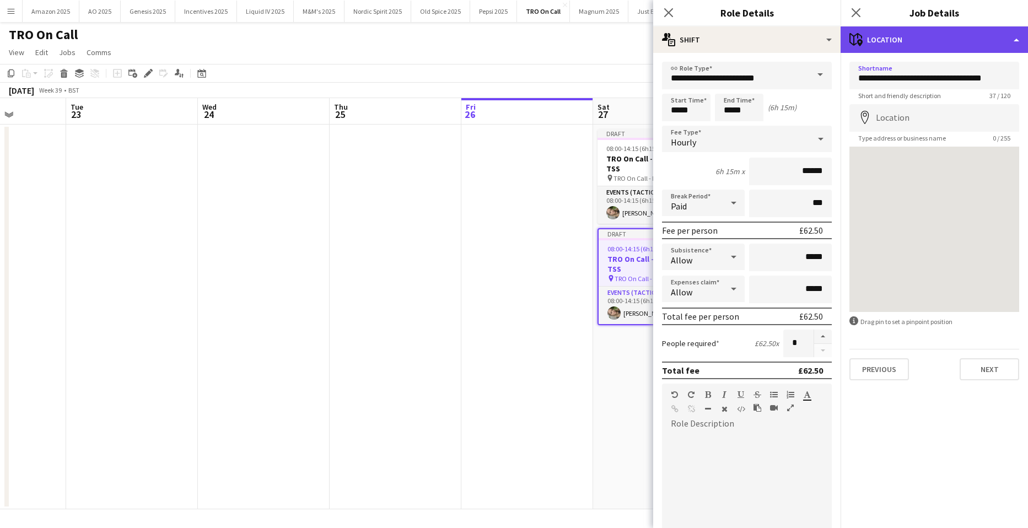
click at [974, 36] on div "maps-pin-1 Location" at bounding box center [933, 39] width 187 height 26
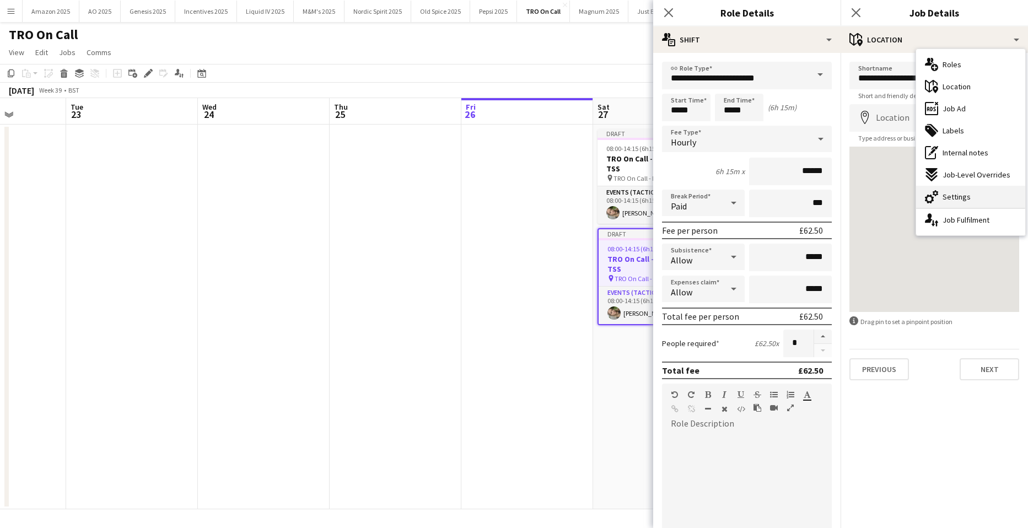
click at [977, 203] on div "cog-double-3 Settings" at bounding box center [970, 197] width 109 height 22
type input "*******"
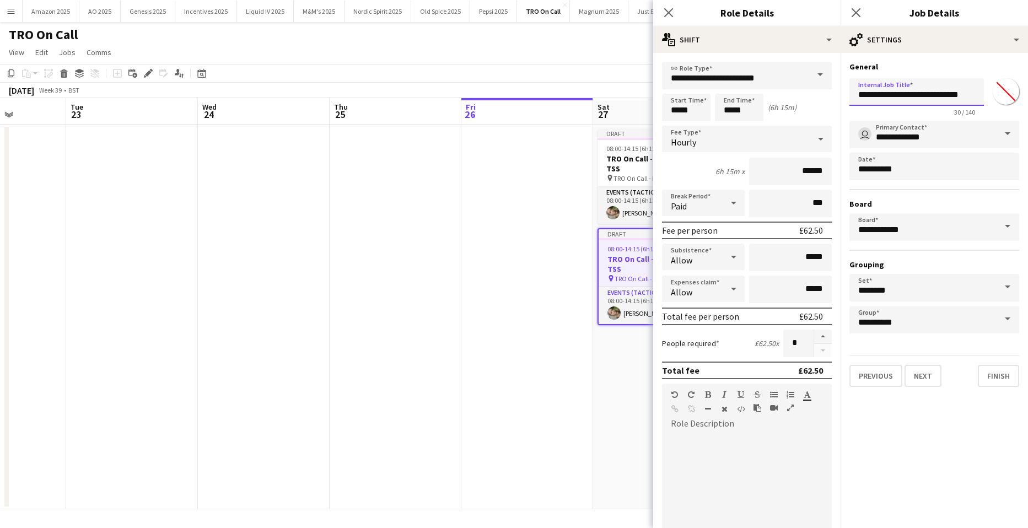
drag, startPoint x: 854, startPoint y: 96, endPoint x: 981, endPoint y: 91, distance: 127.4
click at [981, 91] on input "**********" at bounding box center [916, 92] width 134 height 28
paste input "*******"
type input "**********"
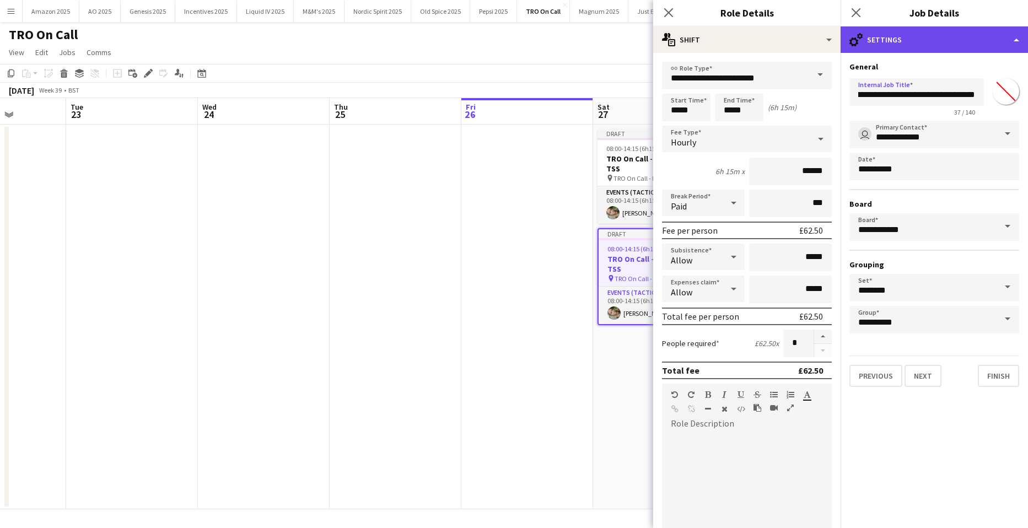
click at [1013, 41] on div "cog-double-3 Settings" at bounding box center [933, 39] width 187 height 26
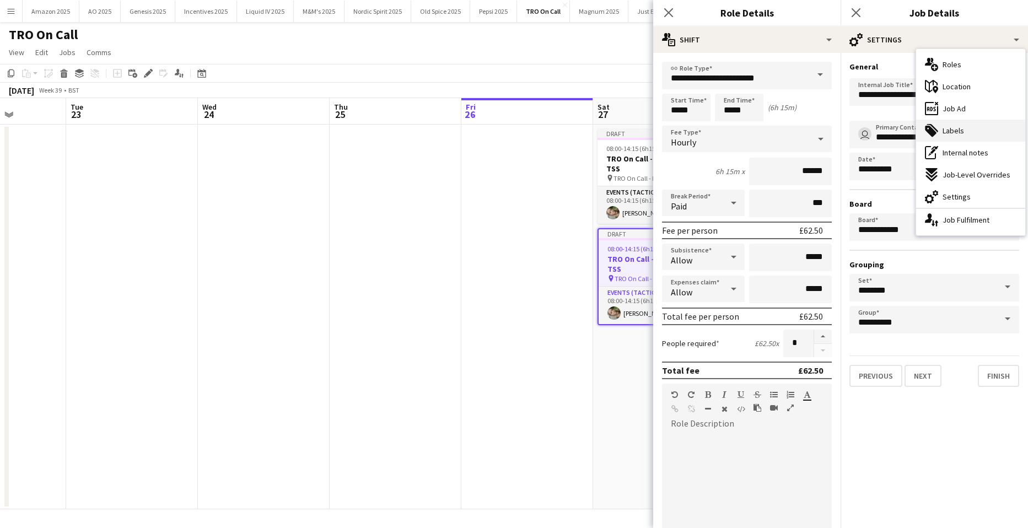
click at [977, 138] on div "tags-double Labels" at bounding box center [970, 131] width 109 height 22
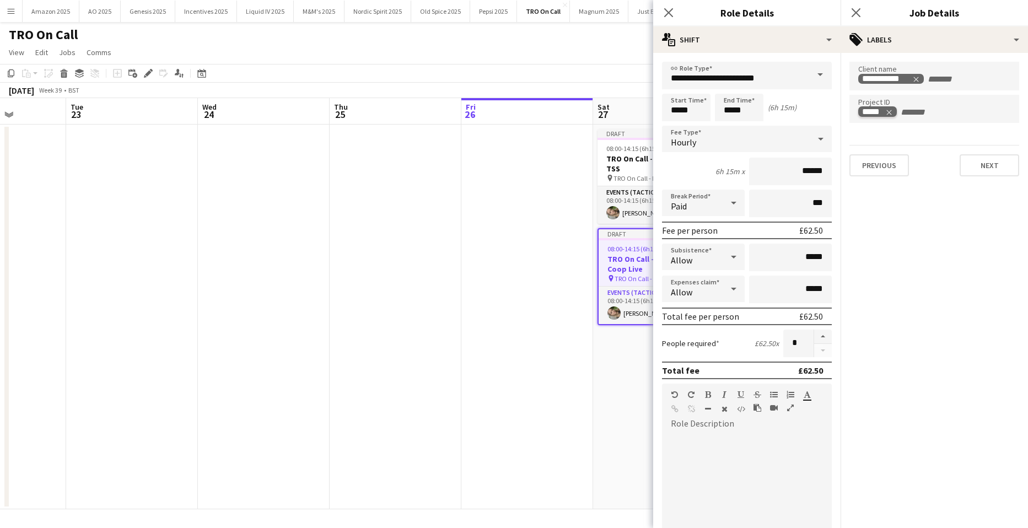
click at [891, 111] on icon "Remove tag" at bounding box center [889, 113] width 8 height 8
click at [888, 110] on input "Type to search project ID labels..." at bounding box center [934, 112] width 152 height 10
type input "*****"
click at [863, 145] on div "54109" at bounding box center [934, 142] width 170 height 26
click at [633, 399] on app-date-cell "Draft 08:00-14:15 (6h15m) 1/1 TRO On Call - Mass Trial & TSS pin TRO On Call - …" at bounding box center [659, 317] width 132 height 385
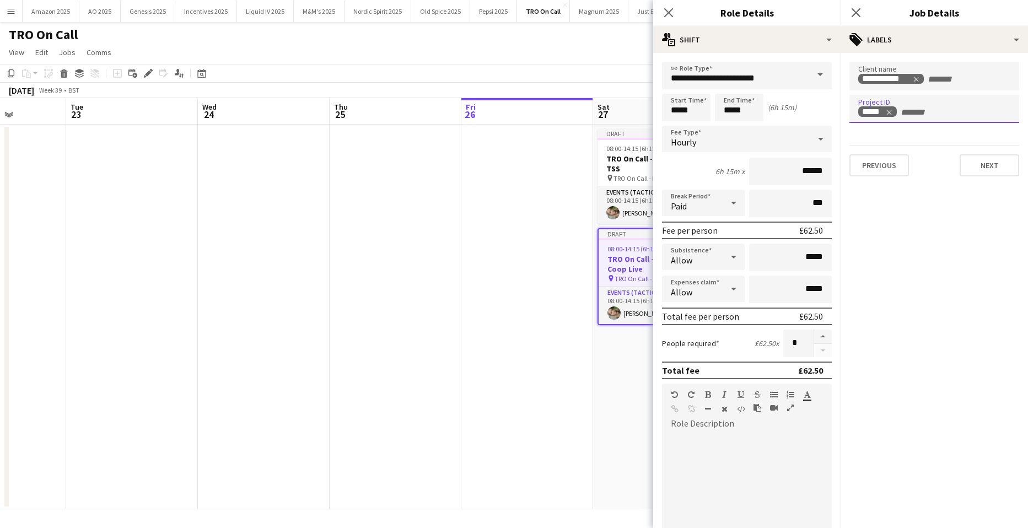
scroll to position [0, 461]
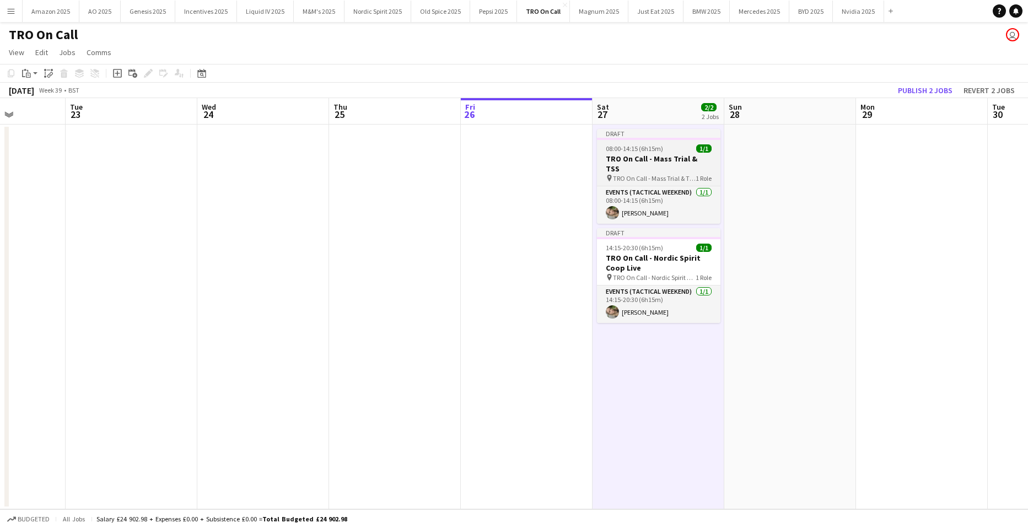
click at [658, 155] on h3 "TRO On Call - Mass Trial & TSS" at bounding box center [658, 164] width 123 height 20
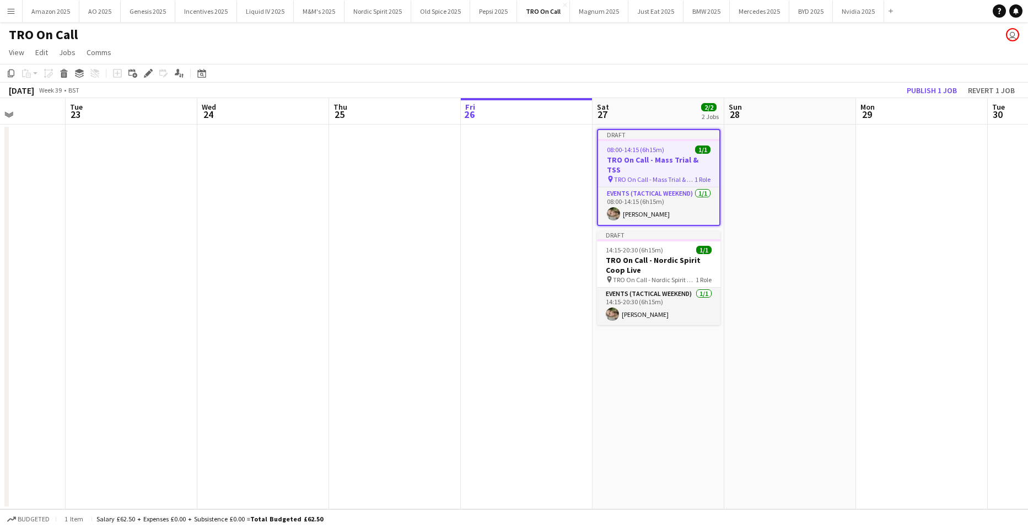
click at [801, 156] on app-date-cell at bounding box center [790, 317] width 132 height 385
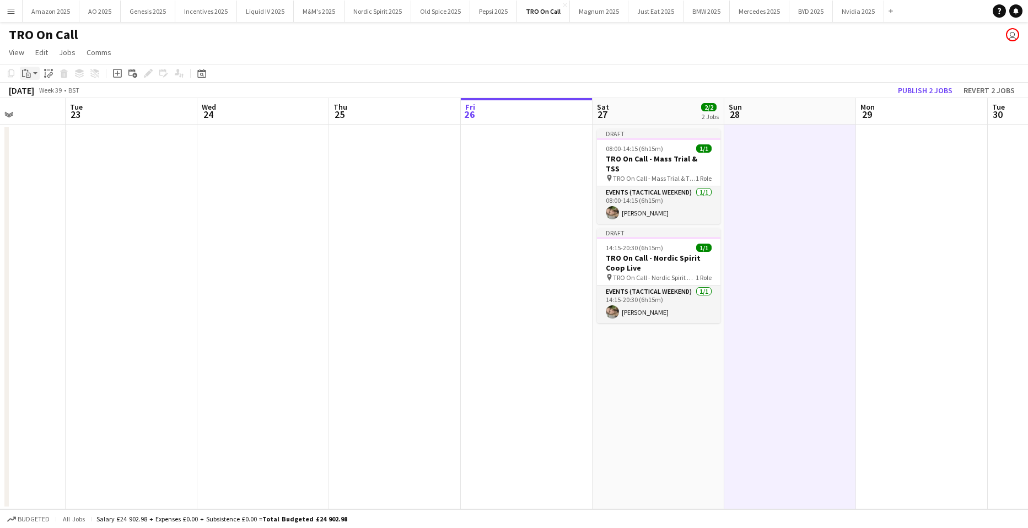
click at [28, 75] on icon "Paste" at bounding box center [26, 73] width 9 height 9
click at [45, 111] on link "Paste with crew Ctrl+Shift+V" at bounding box center [81, 113] width 104 height 10
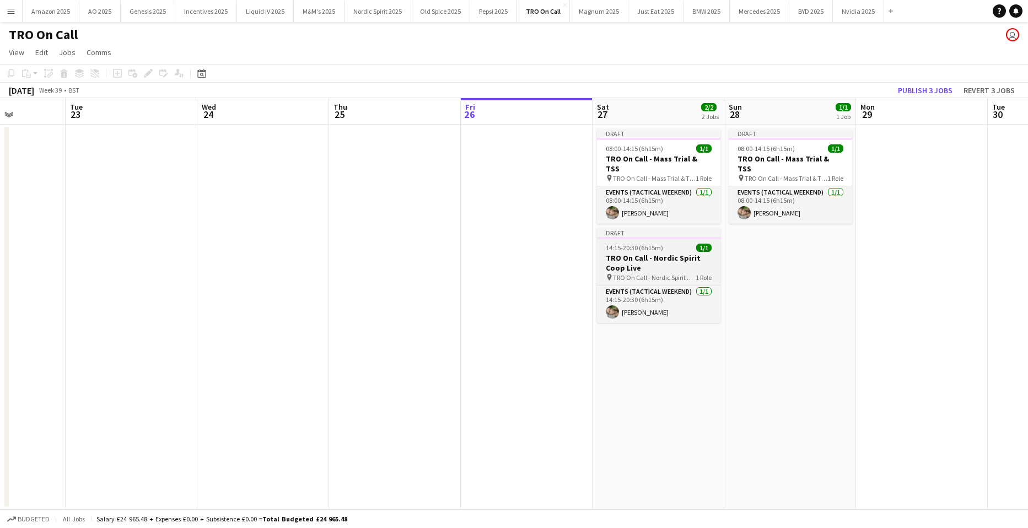
click at [656, 244] on span "14:15-20:30 (6h15m)" at bounding box center [634, 248] width 57 height 8
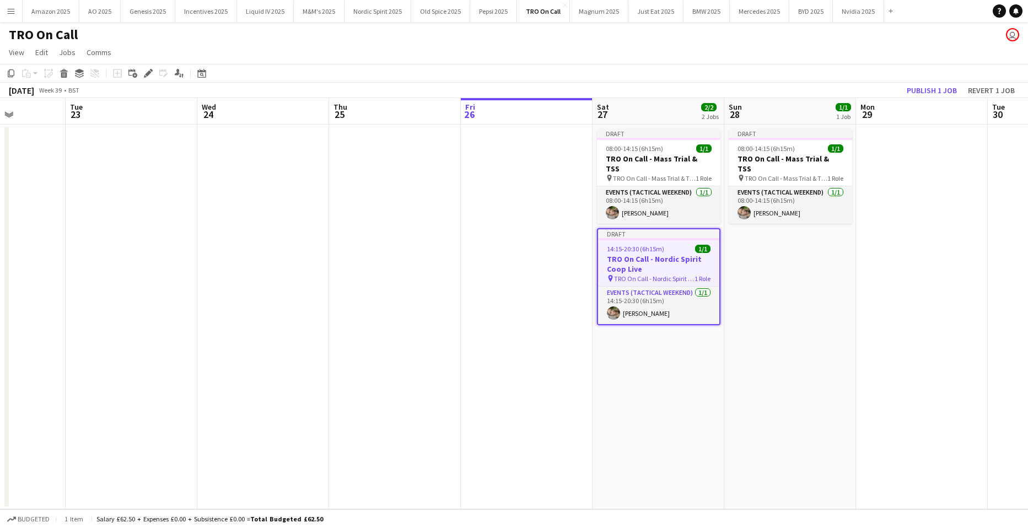
click at [810, 245] on app-date-cell "Draft 08:00-14:15 (6h15m) 1/1 TRO On Call - Mass Trial & TSS pin TRO On Call - …" at bounding box center [790, 317] width 132 height 385
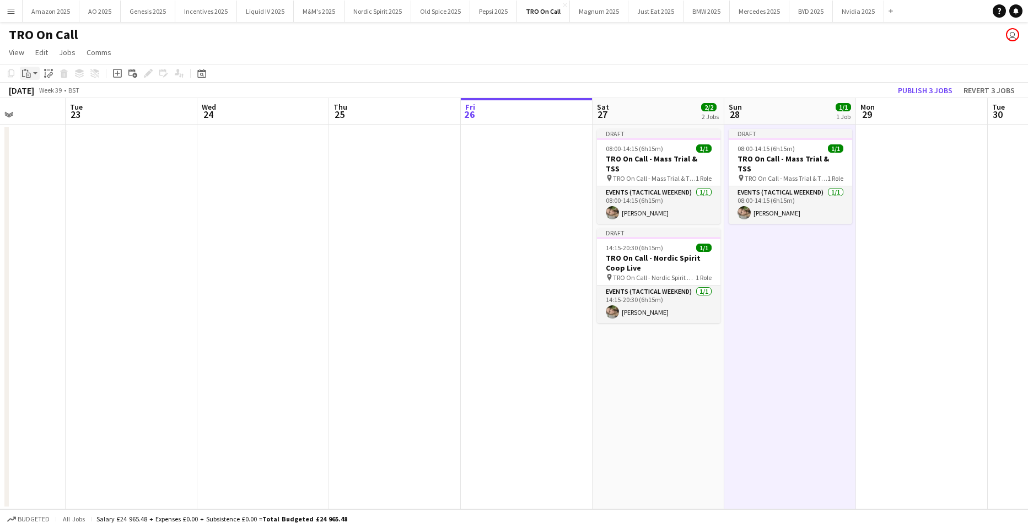
click at [34, 76] on app-action-btn "Paste" at bounding box center [30, 73] width 20 height 13
click at [50, 119] on div "Paste Ctrl+V Paste with crew Ctrl+Shift+V" at bounding box center [80, 103] width 121 height 46
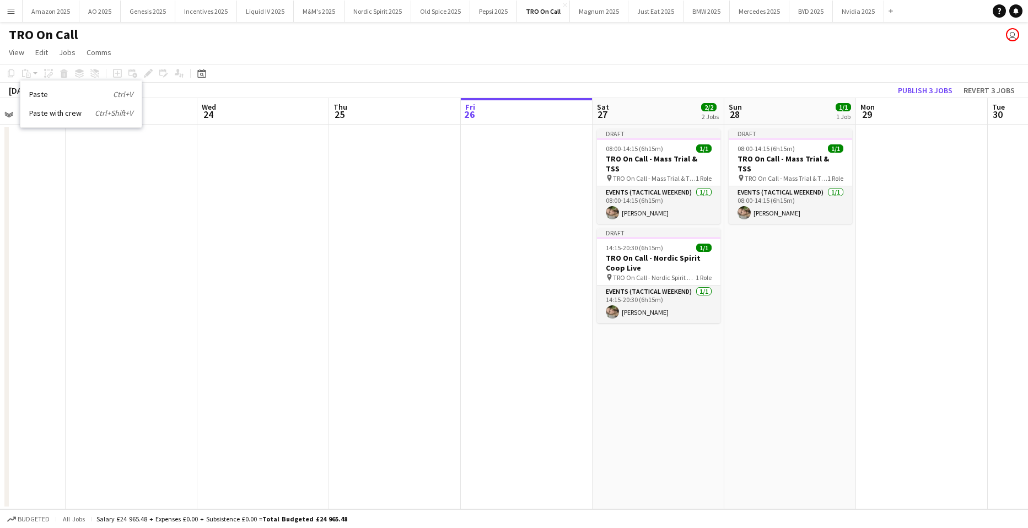
click at [777, 252] on app-date-cell "Draft 08:00-14:15 (6h15m) 1/1 TRO On Call - Mass Trial & TSS pin TRO On Call - …" at bounding box center [790, 317] width 132 height 385
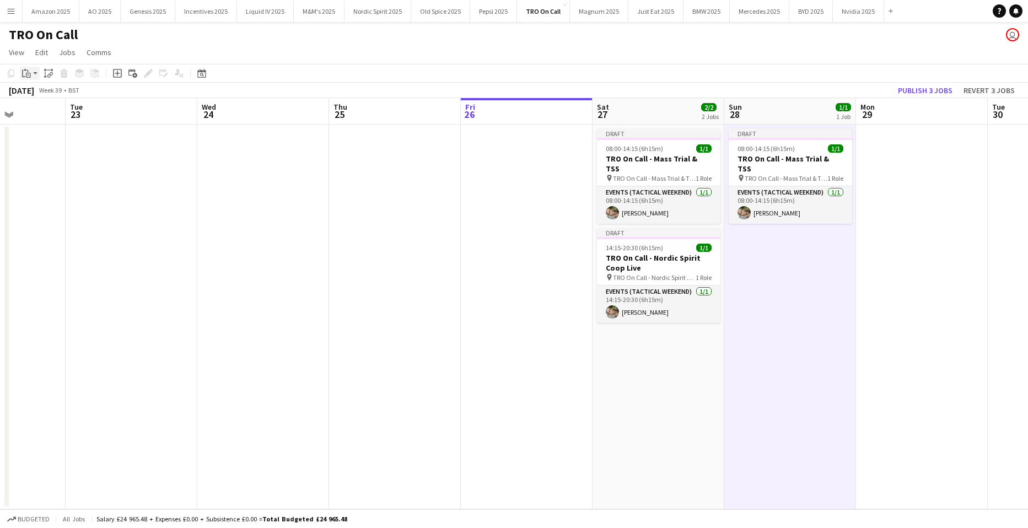
click at [24, 74] on icon "Paste" at bounding box center [26, 73] width 9 height 9
click at [47, 113] on link "Paste with crew Ctrl+Shift+V" at bounding box center [81, 113] width 104 height 10
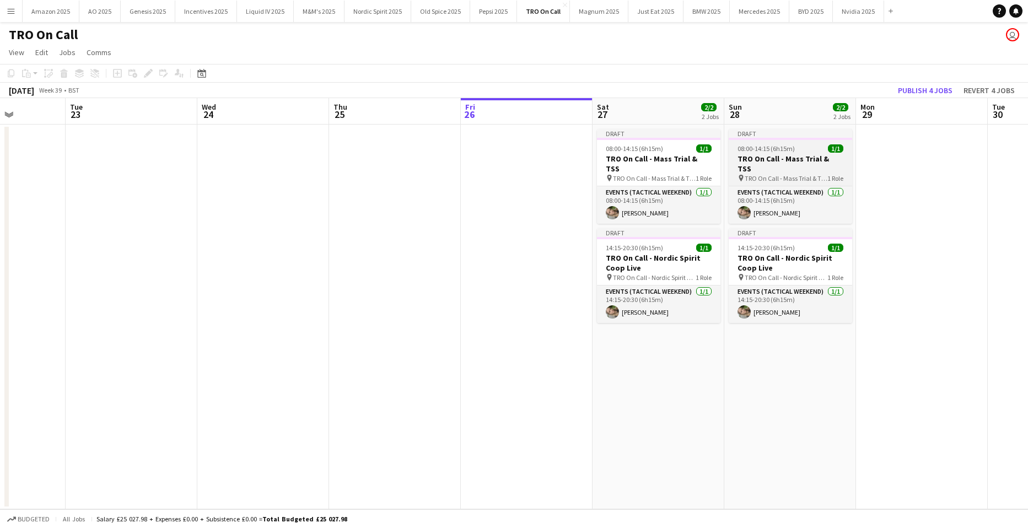
click at [782, 174] on span "TRO On Call - Mass Trial & TSS" at bounding box center [785, 178] width 83 height 8
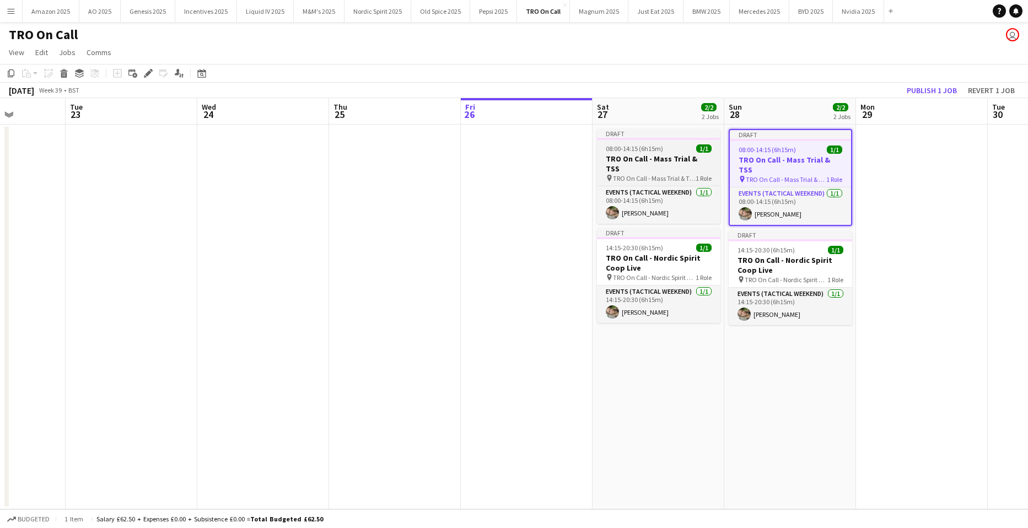
click at [647, 155] on h3 "TRO On Call - Mass Trial & TSS" at bounding box center [658, 164] width 123 height 20
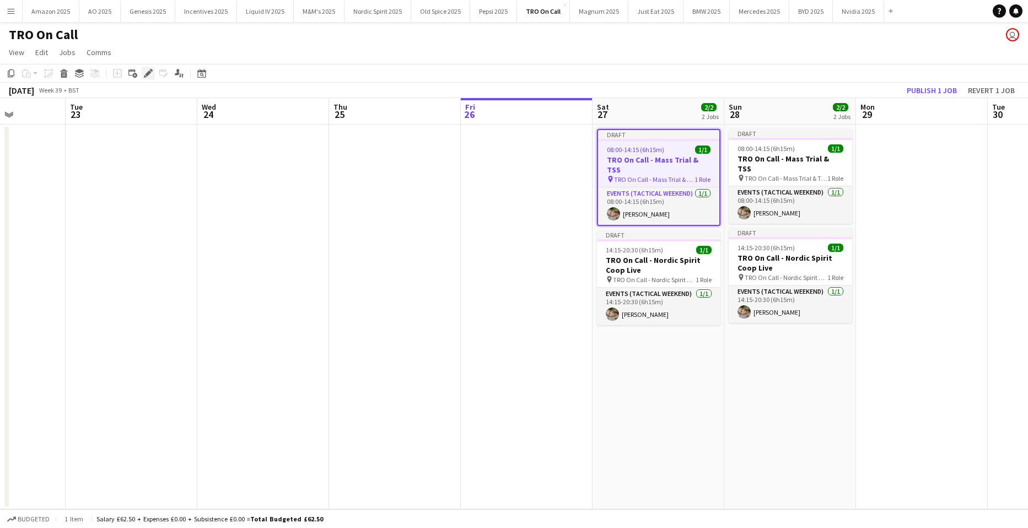
click at [150, 74] on icon "Edit" at bounding box center [148, 73] width 9 height 9
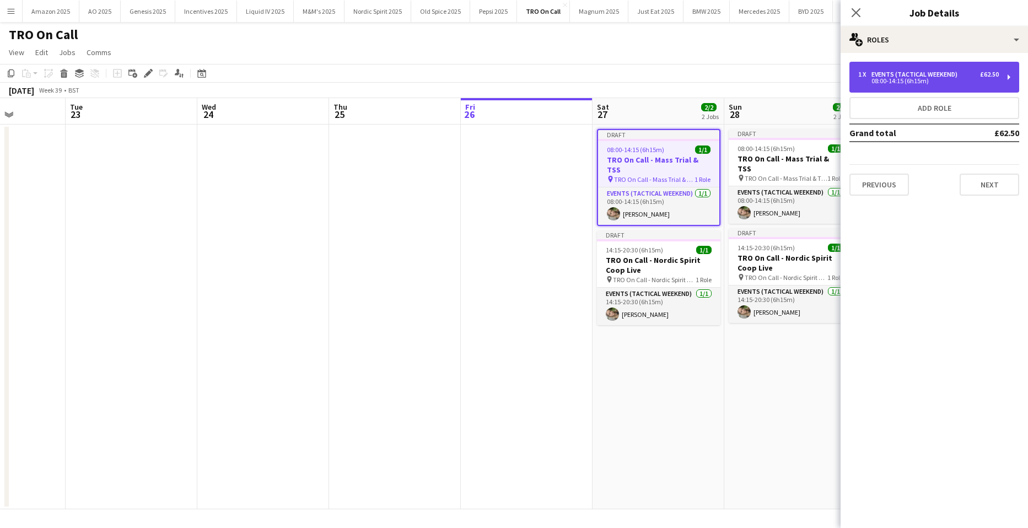
click at [950, 82] on div "08:00-14:15 (6h15m)" at bounding box center [928, 81] width 140 height 6
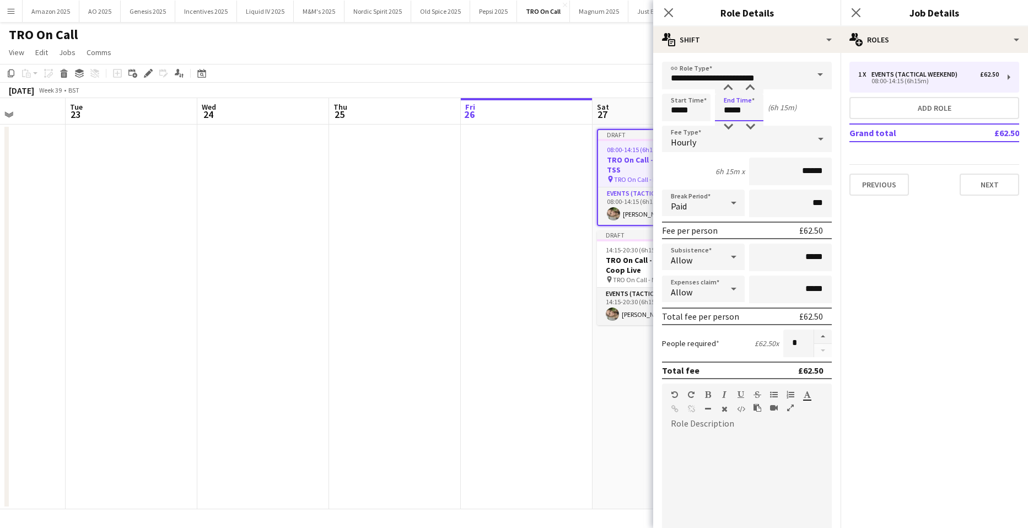
drag, startPoint x: 753, startPoint y: 111, endPoint x: 753, endPoint y: 100, distance: 11.0
click at [716, 107] on input "*****" at bounding box center [739, 108] width 48 height 28
type input "*****"
click at [624, 370] on app-date-cell "Draft 08:00-14:15 (6h15m) 1/1 TRO On Call - Mass Trial & TSS pin TRO On Call - …" at bounding box center [658, 317] width 132 height 385
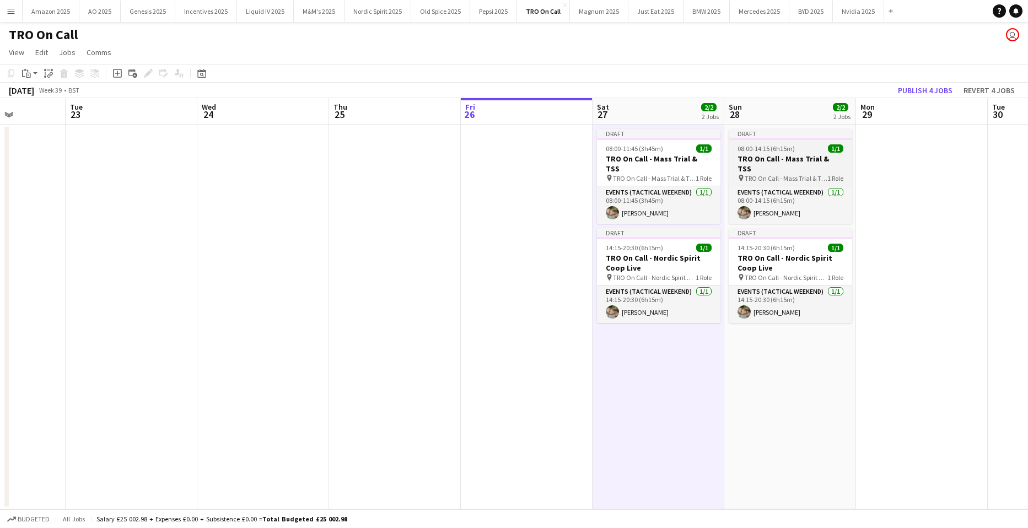
click at [774, 158] on h3 "TRO On Call - Mass Trial & TSS" at bounding box center [789, 164] width 123 height 20
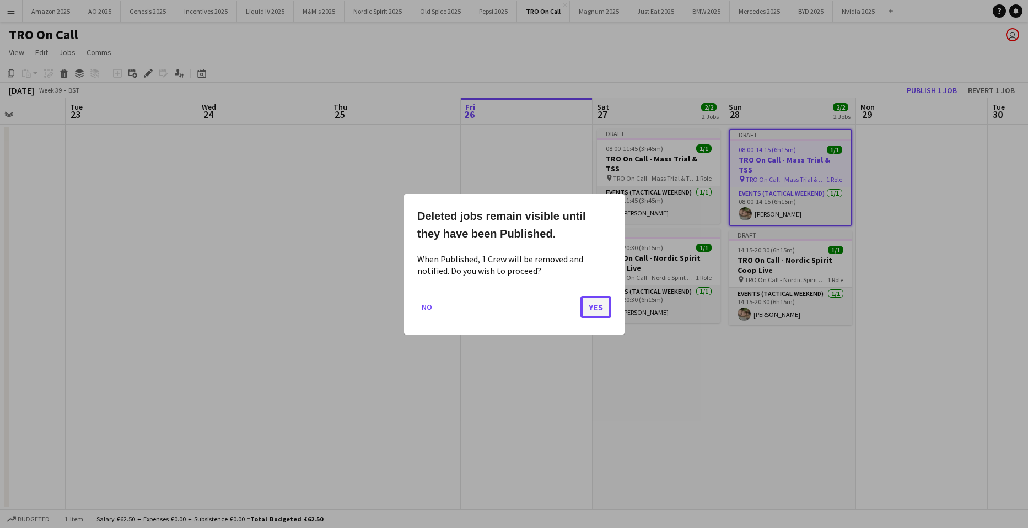
click at [589, 301] on button "Yes" at bounding box center [595, 306] width 31 height 22
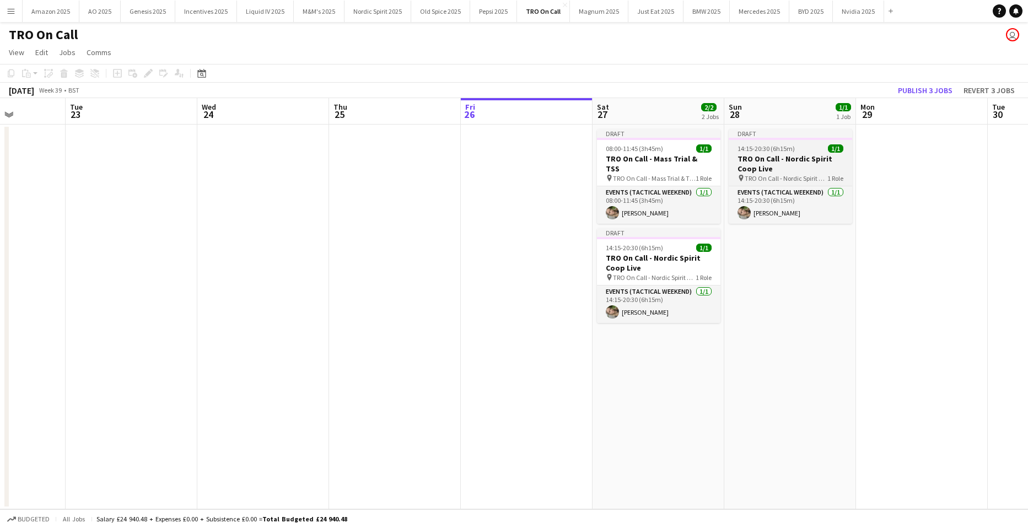
click at [776, 160] on h3 "TRO On Call - Nordic Spirit Coop Live" at bounding box center [789, 164] width 123 height 20
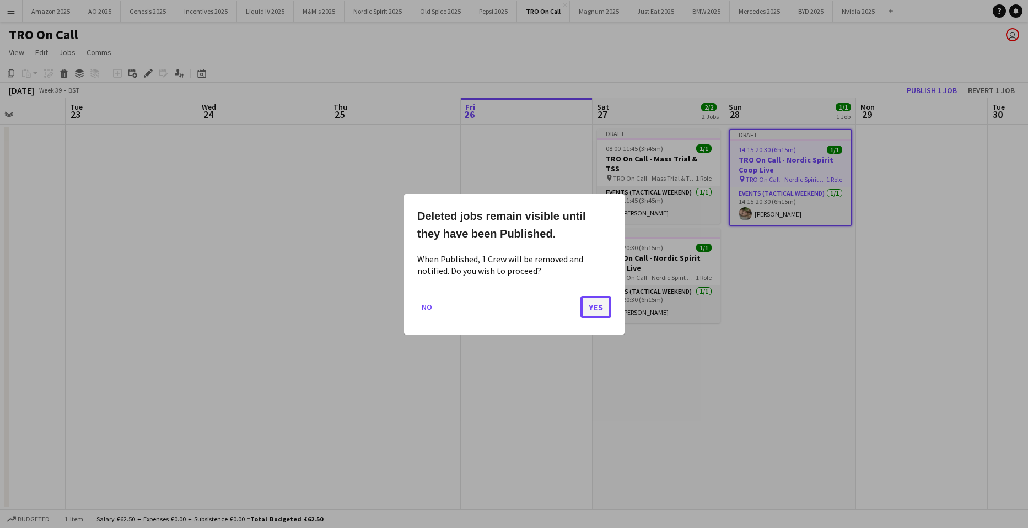
click at [582, 309] on button "Yes" at bounding box center [595, 306] width 31 height 22
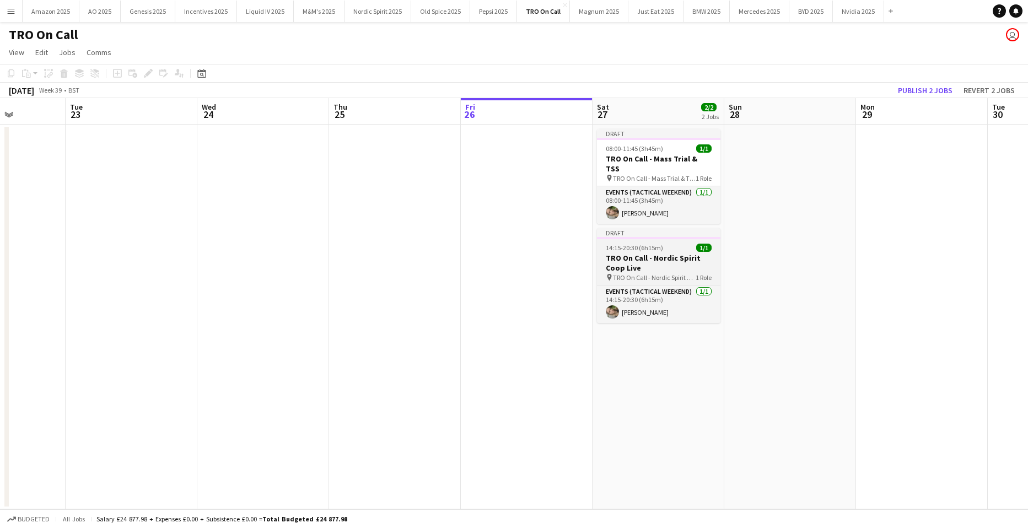
click at [662, 253] on h3 "TRO On Call - Nordic Spirit Coop Live" at bounding box center [658, 263] width 123 height 20
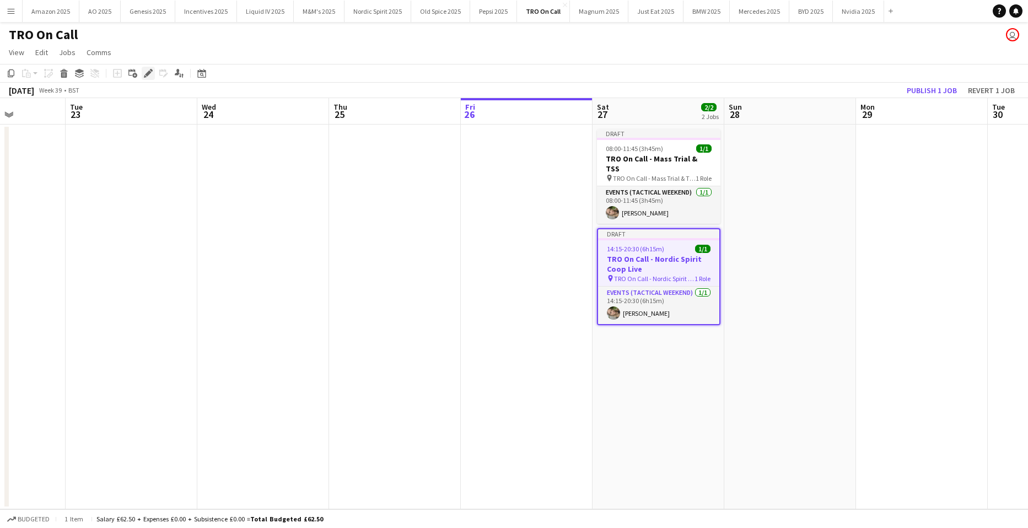
click at [149, 72] on icon at bounding box center [148, 74] width 6 height 6
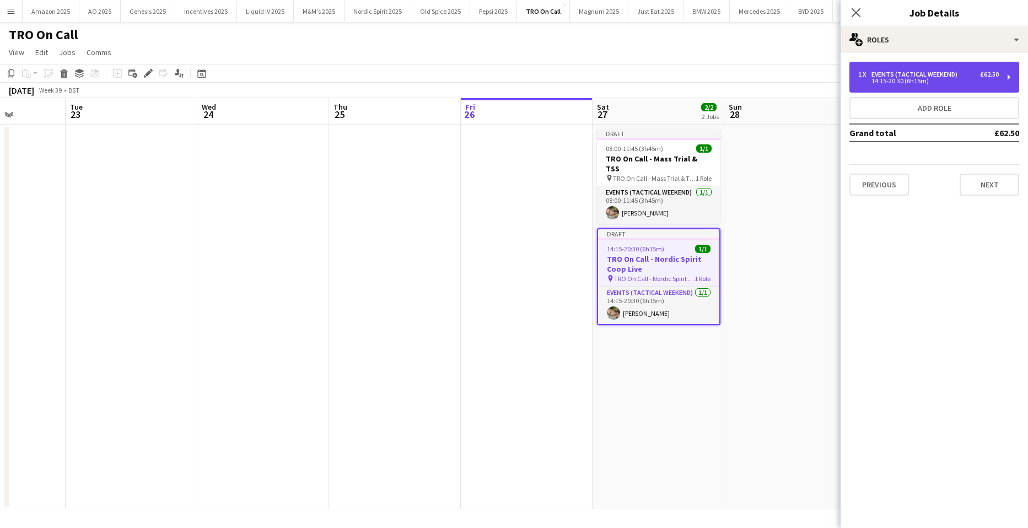
click at [895, 79] on div "14:15-20:30 (6h15m)" at bounding box center [928, 81] width 140 height 6
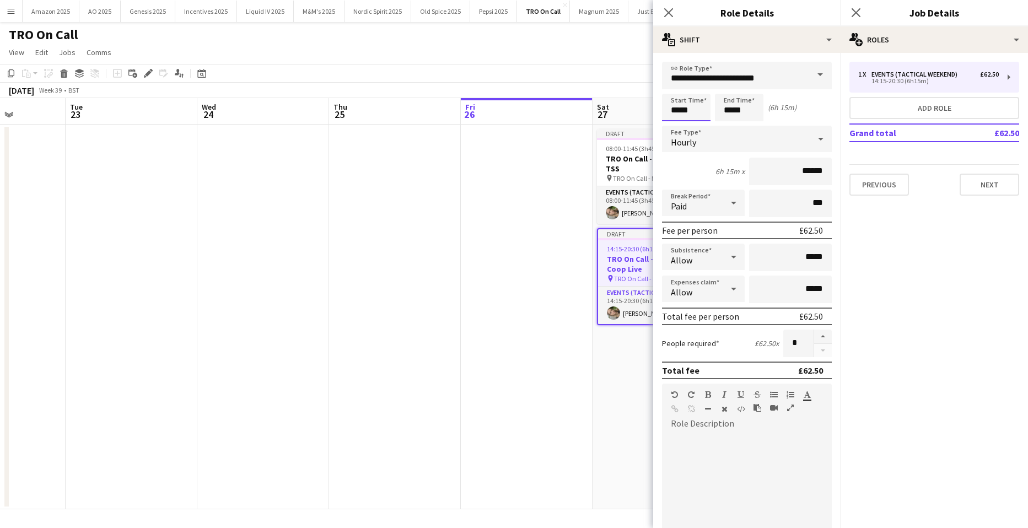
drag, startPoint x: 700, startPoint y: 110, endPoint x: 260, endPoint y: 134, distance: 441.4
click at [276, 131] on body "Menu Boards Boards Boards All jobs Status Workforce Workforce My Workforce Recr…" at bounding box center [514, 264] width 1028 height 528
type input "*****"
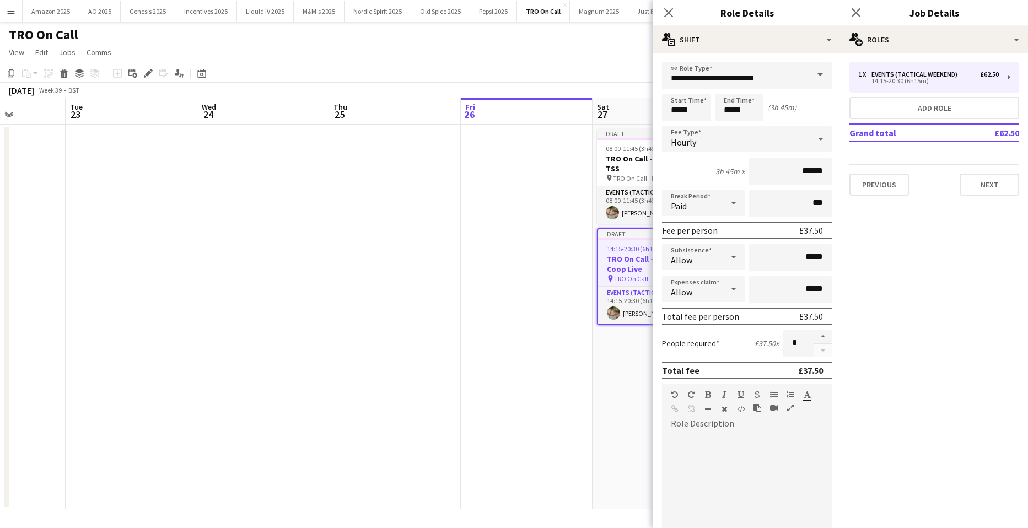
click at [639, 423] on app-date-cell "Draft 08:00-11:45 (3h45m) 1/1 TRO On Call - Mass Trial & TSS pin TRO On Call - …" at bounding box center [658, 317] width 132 height 385
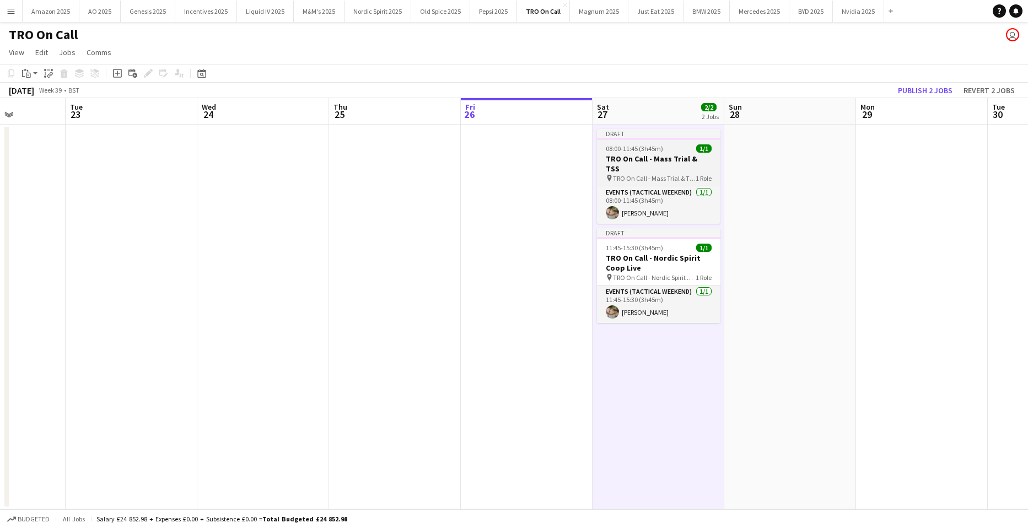
click at [672, 174] on span "TRO On Call - Mass Trial & TSS" at bounding box center [654, 178] width 83 height 8
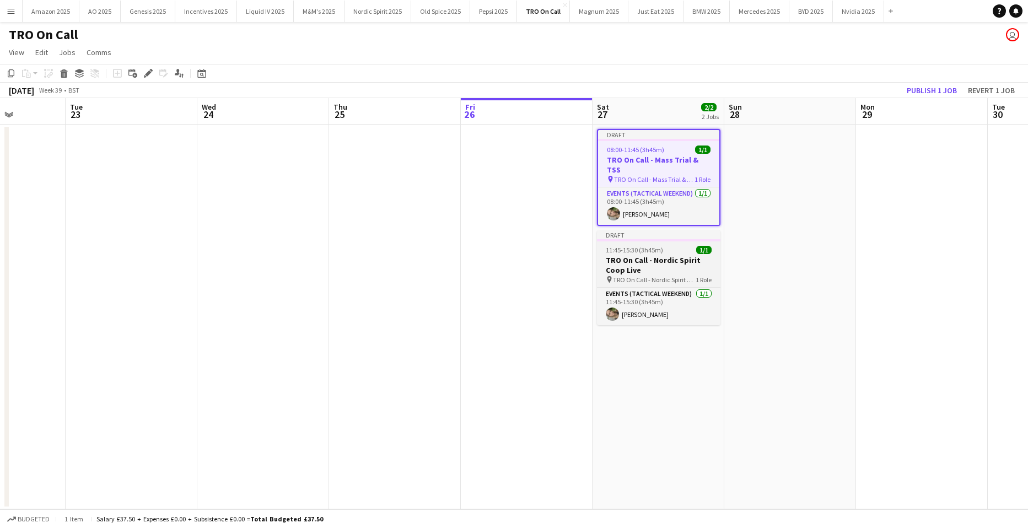
click at [671, 235] on app-job-card "Draft 11:45-15:30 (3h45m) 1/1 TRO On Call - Nordic Spirit Coop Live pin TRO On …" at bounding box center [658, 277] width 123 height 95
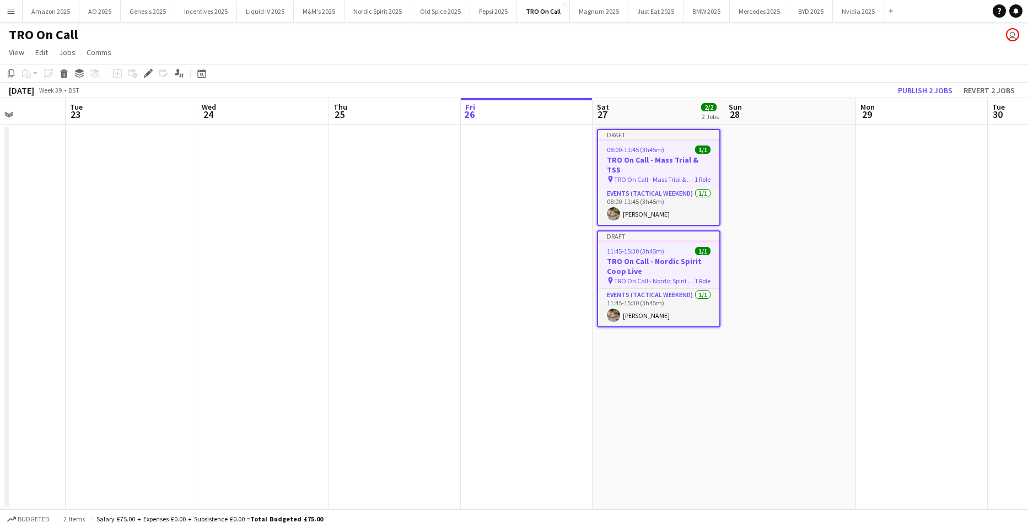
click at [792, 167] on app-date-cell at bounding box center [790, 317] width 132 height 385
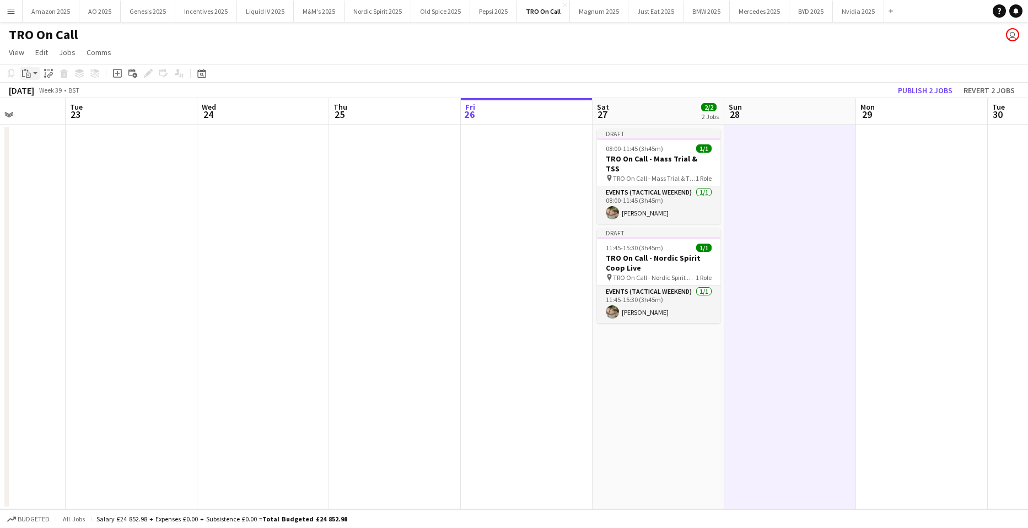
click at [25, 73] on icon "Paste" at bounding box center [26, 73] width 9 height 9
click at [40, 110] on link "Paste with crew Ctrl+Shift+V" at bounding box center [81, 113] width 104 height 10
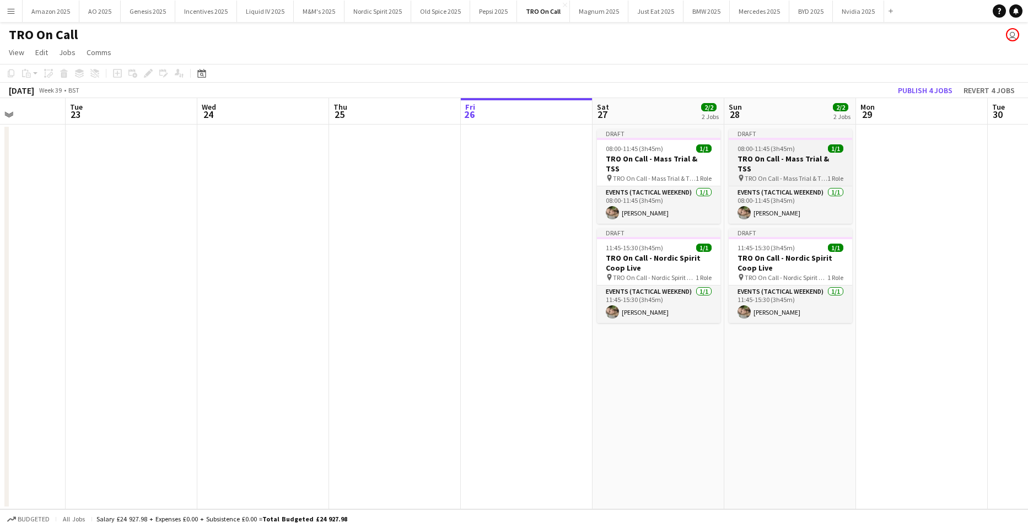
click at [754, 174] on span "TRO On Call - Mass Trial & TSS" at bounding box center [785, 178] width 83 height 8
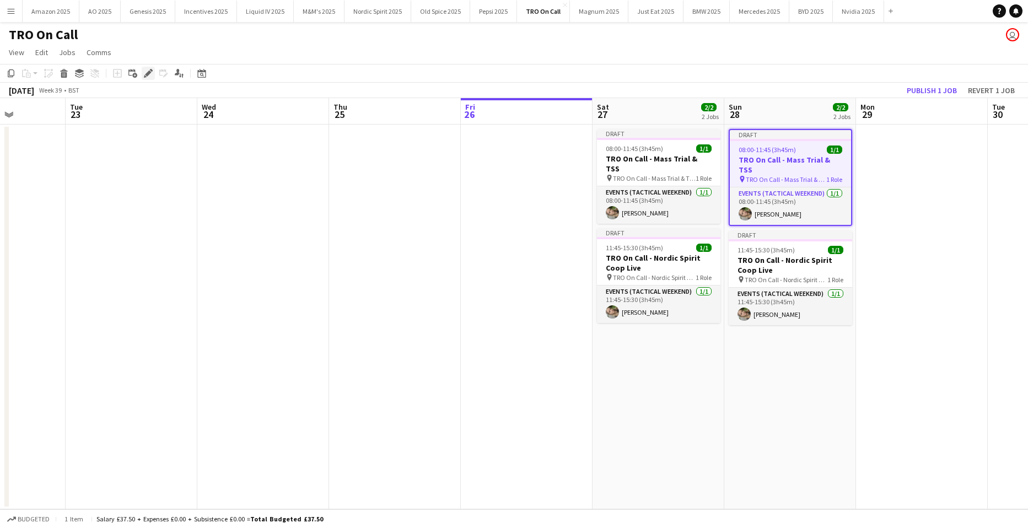
click at [149, 74] on icon at bounding box center [148, 74] width 6 height 6
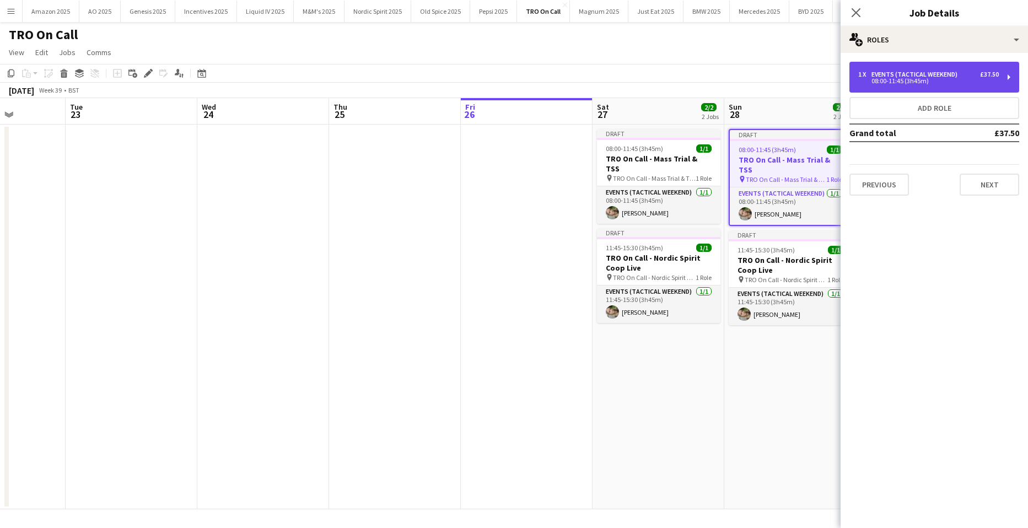
click at [939, 82] on div "08:00-11:45 (3h45m)" at bounding box center [928, 81] width 140 height 6
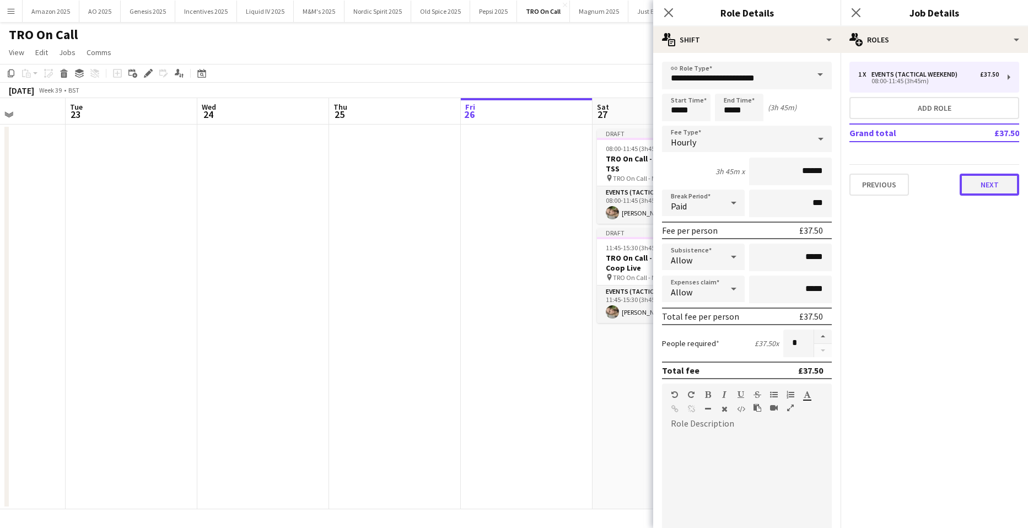
click at [976, 185] on button "Next" at bounding box center [989, 185] width 60 height 22
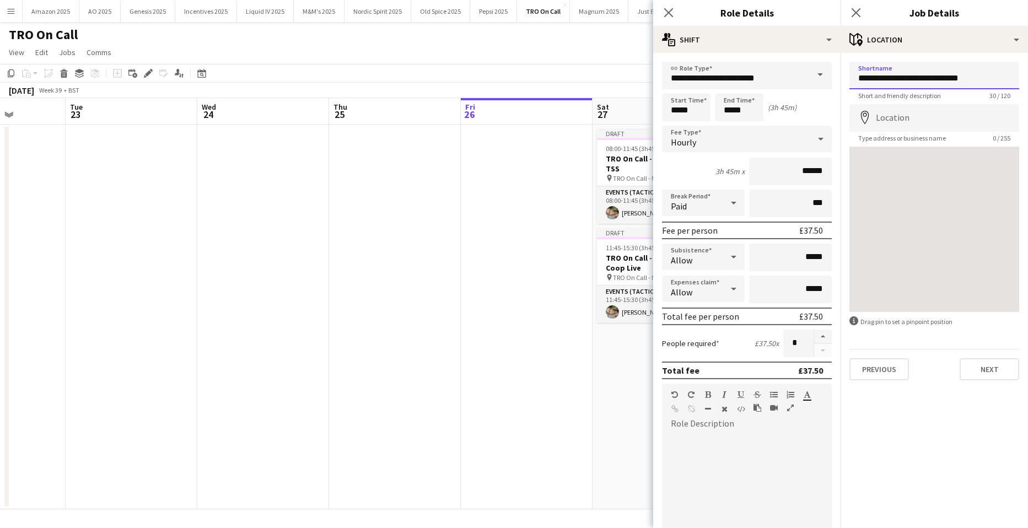
drag, startPoint x: 907, startPoint y: 78, endPoint x: 993, endPoint y: 84, distance: 85.6
click at [993, 84] on input "**********" at bounding box center [934, 76] width 170 height 28
type input "**********"
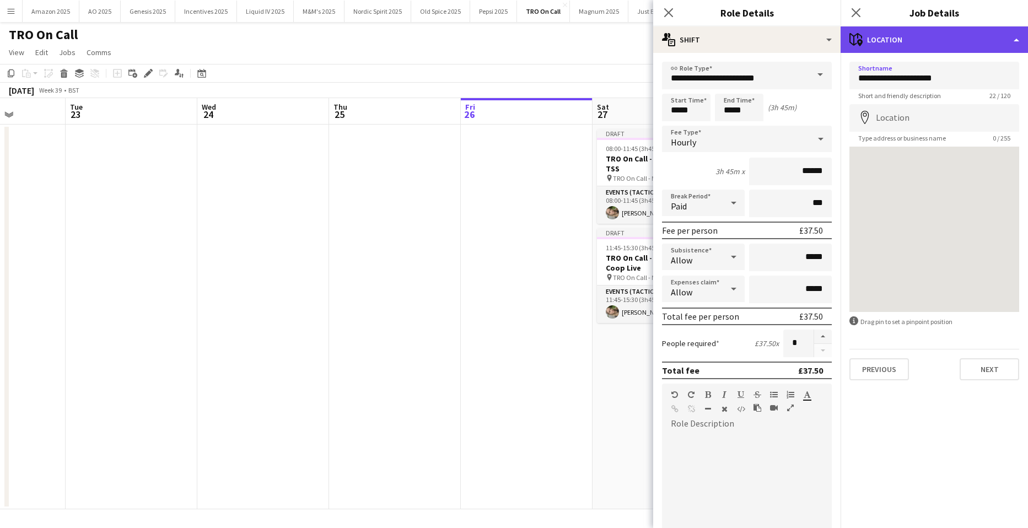
click at [974, 35] on div "maps-pin-1 Location" at bounding box center [933, 39] width 187 height 26
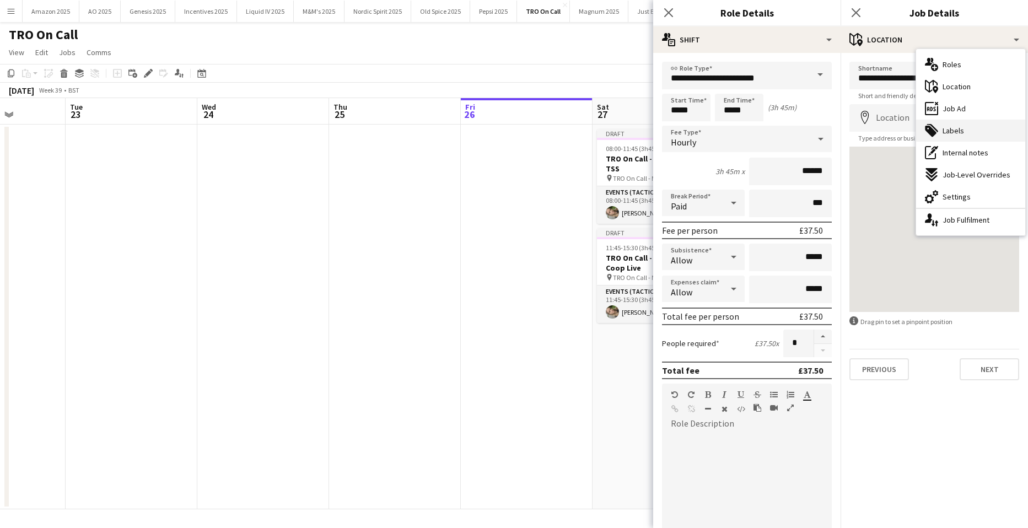
click at [967, 129] on div "tags-double Labels" at bounding box center [970, 131] width 109 height 22
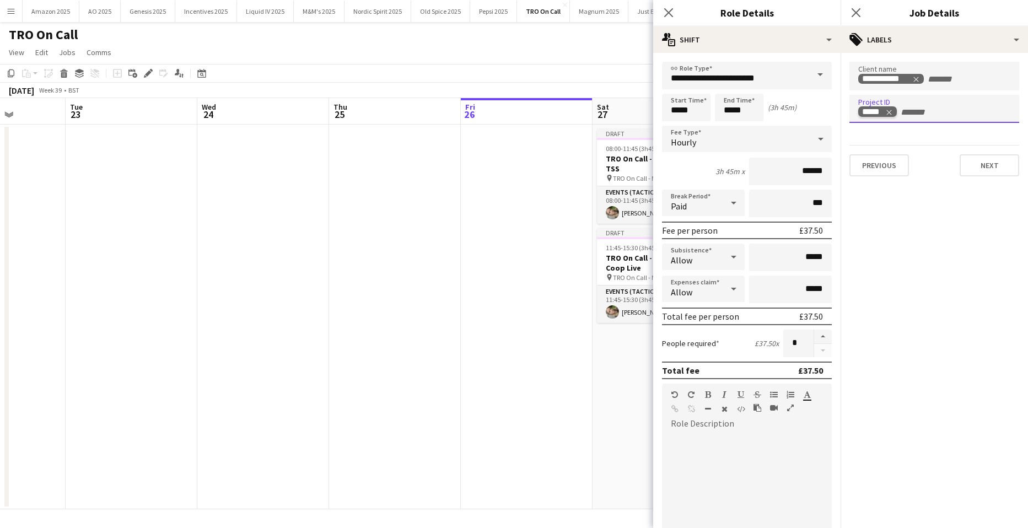
click at [890, 110] on icon "Remove tag" at bounding box center [889, 113] width 8 height 8
click at [885, 116] on input "Type to search project ID labels..." at bounding box center [934, 112] width 152 height 10
type input "*****"
click at [895, 140] on div "53974" at bounding box center [934, 142] width 170 height 26
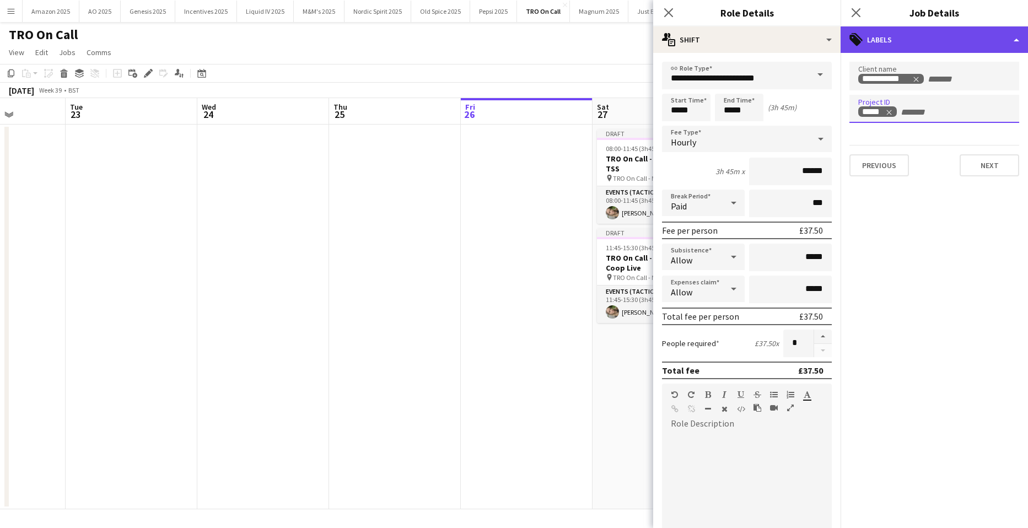
click at [996, 41] on div "tags-double Labels" at bounding box center [933, 39] width 187 height 26
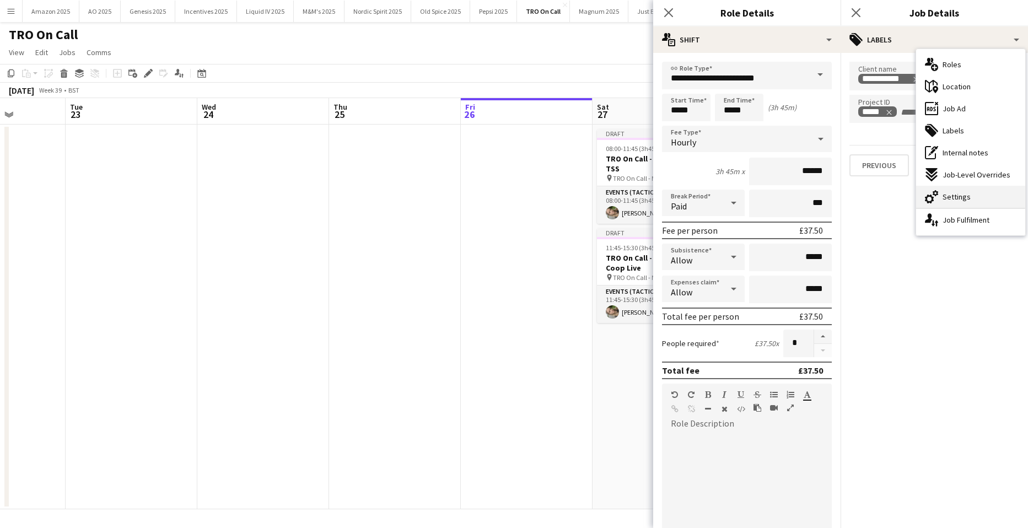
click at [949, 196] on span "Settings" at bounding box center [956, 197] width 28 height 10
type input "*******"
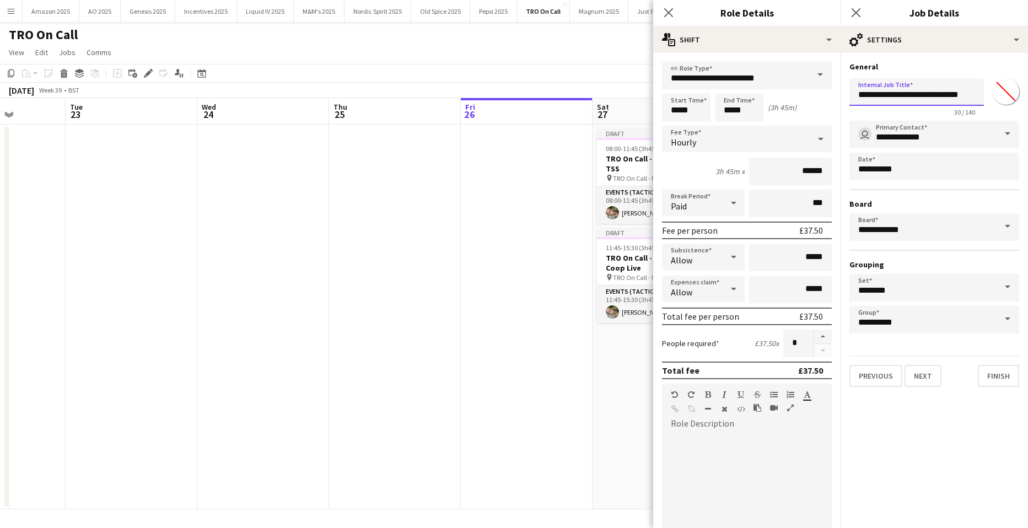
drag, startPoint x: 909, startPoint y: 98, endPoint x: 1030, endPoint y: 101, distance: 121.3
click at [1027, 101] on html "Menu Boards Boards Boards All jobs Status Workforce Workforce My Workforce Recr…" at bounding box center [514, 264] width 1028 height 528
type input "**********"
click at [860, 11] on icon "Close pop-in" at bounding box center [855, 12] width 10 height 10
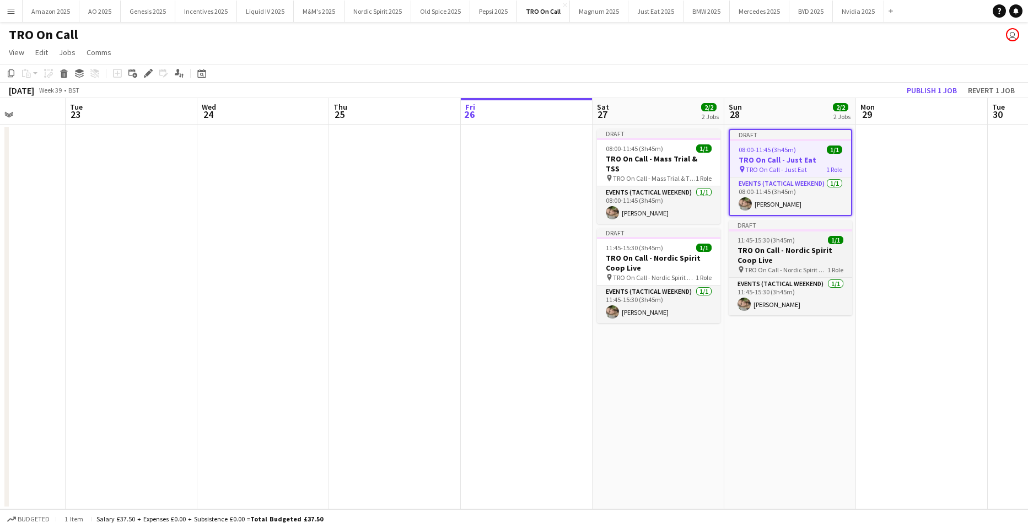
click at [806, 246] on h3 "TRO On Call - Nordic Spirit Coop Live" at bounding box center [789, 255] width 123 height 20
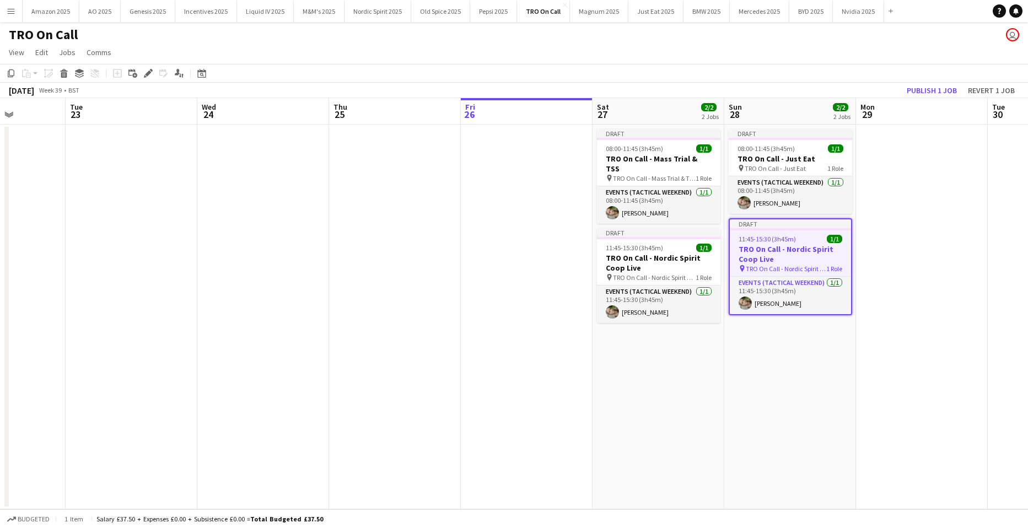
click at [150, 73] on icon "Edit" at bounding box center [148, 73] width 9 height 9
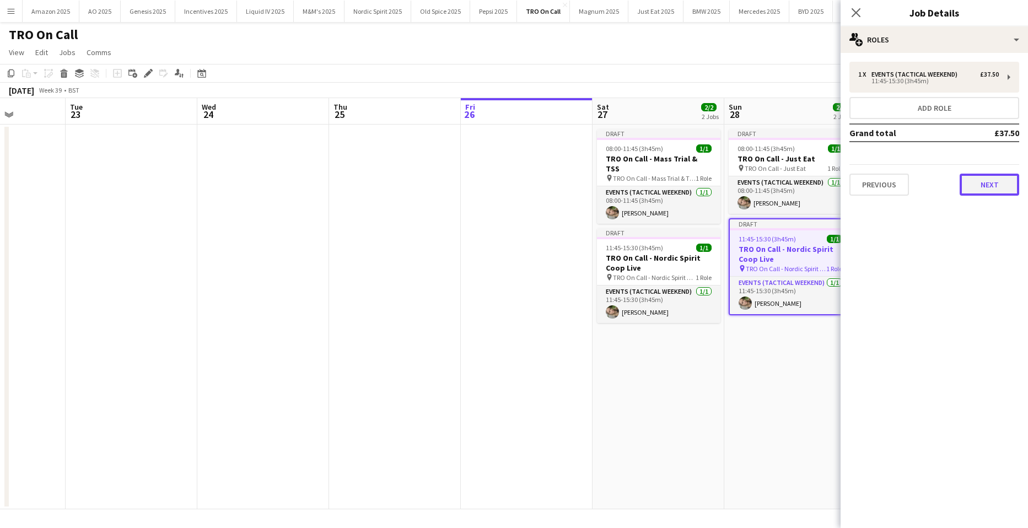
click at [986, 185] on button "Next" at bounding box center [989, 185] width 60 height 22
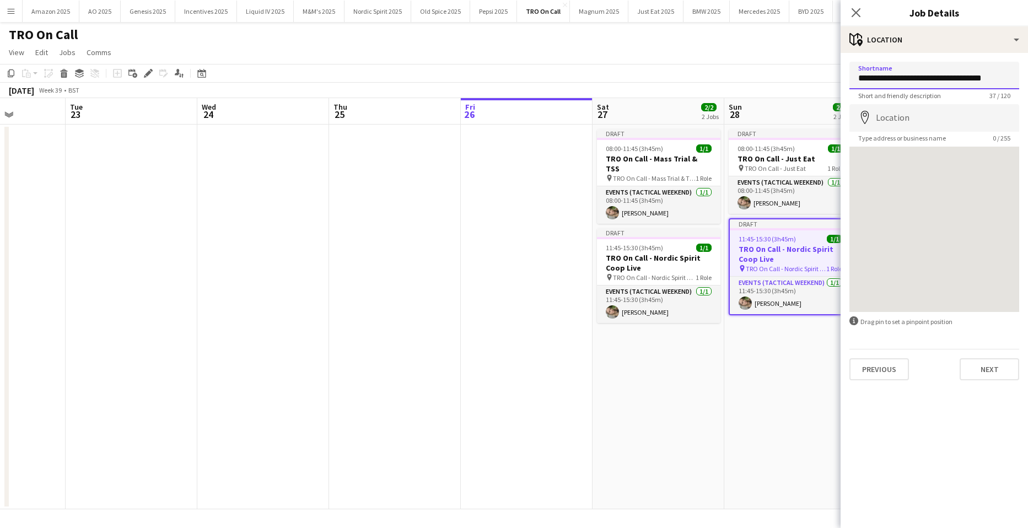
drag, startPoint x: 909, startPoint y: 78, endPoint x: 1035, endPoint y: 82, distance: 125.7
click at [1027, 82] on html "Menu Boards Boards Boards All jobs Status Workforce Workforce My Workforce Recr…" at bounding box center [514, 264] width 1028 height 528
type input "**********"
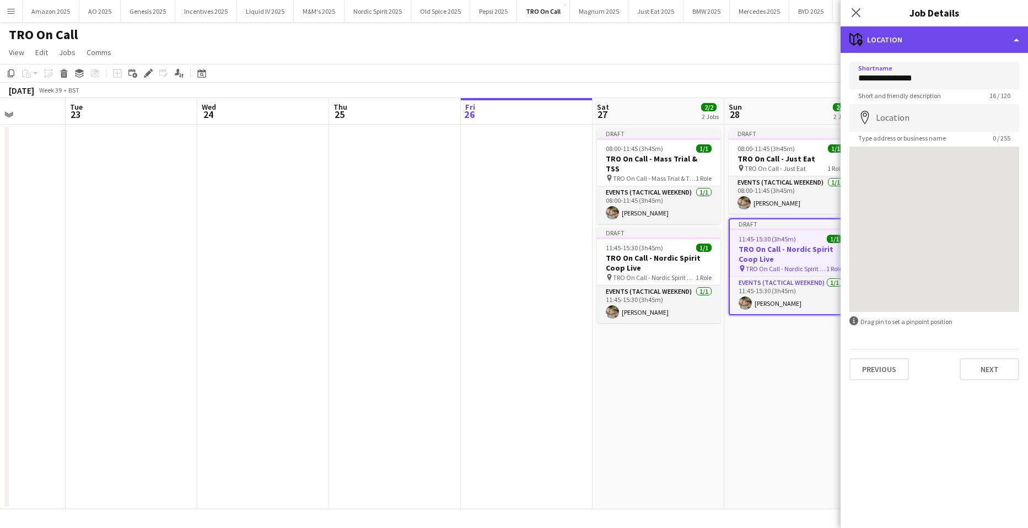
click at [1004, 30] on div "maps-pin-1 Location" at bounding box center [933, 39] width 187 height 26
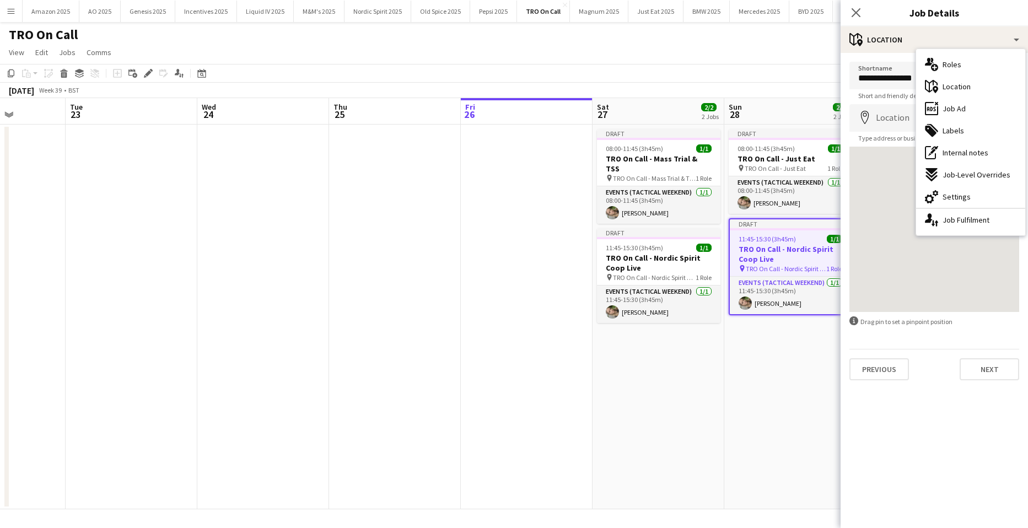
click at [946, 129] on span "Labels" at bounding box center [952, 131] width 21 height 10
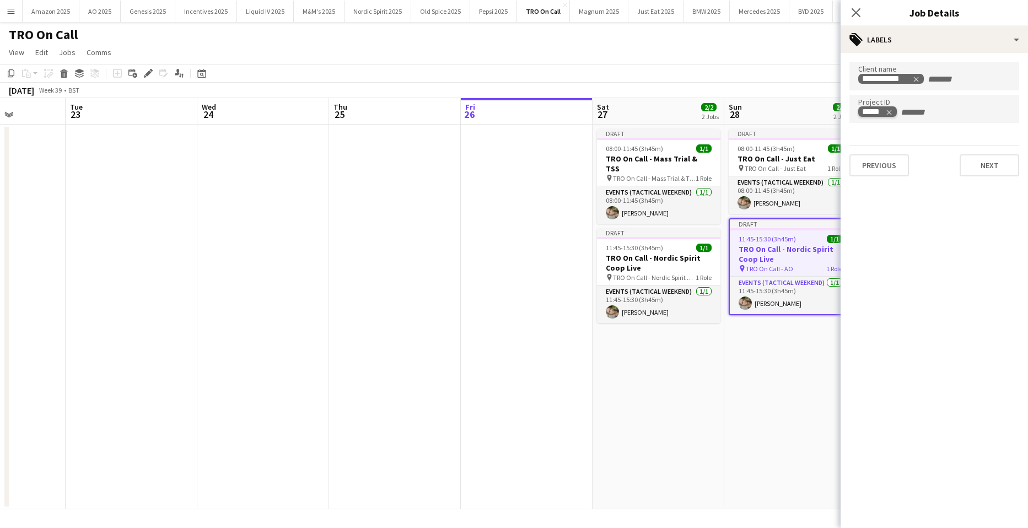
click at [891, 112] on icon "Remove tag" at bounding box center [889, 113] width 8 height 8
click at [888, 111] on input "Type to search project ID labels..." at bounding box center [934, 112] width 152 height 10
type input "*****"
click at [892, 137] on div "53580" at bounding box center [934, 142] width 170 height 26
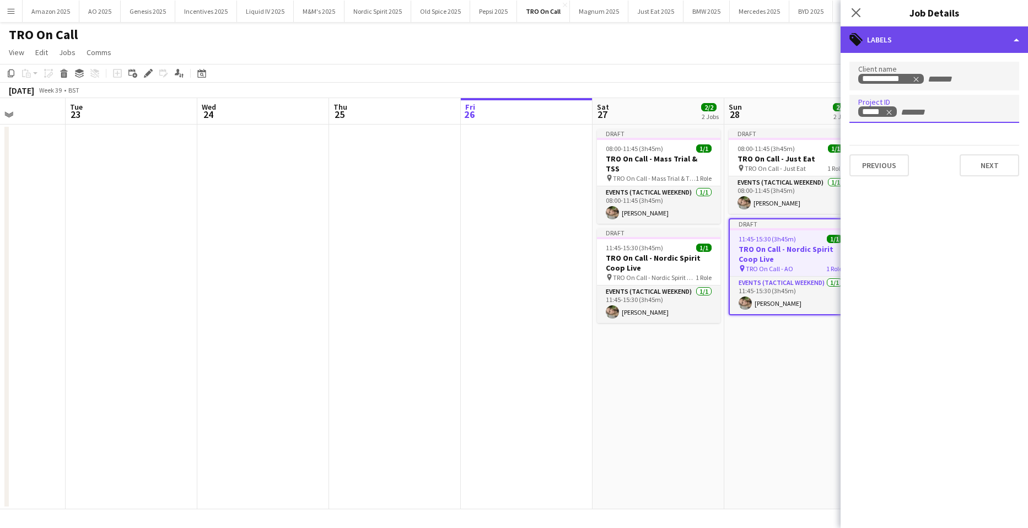
click at [970, 51] on div "tags-double Labels" at bounding box center [933, 39] width 187 height 26
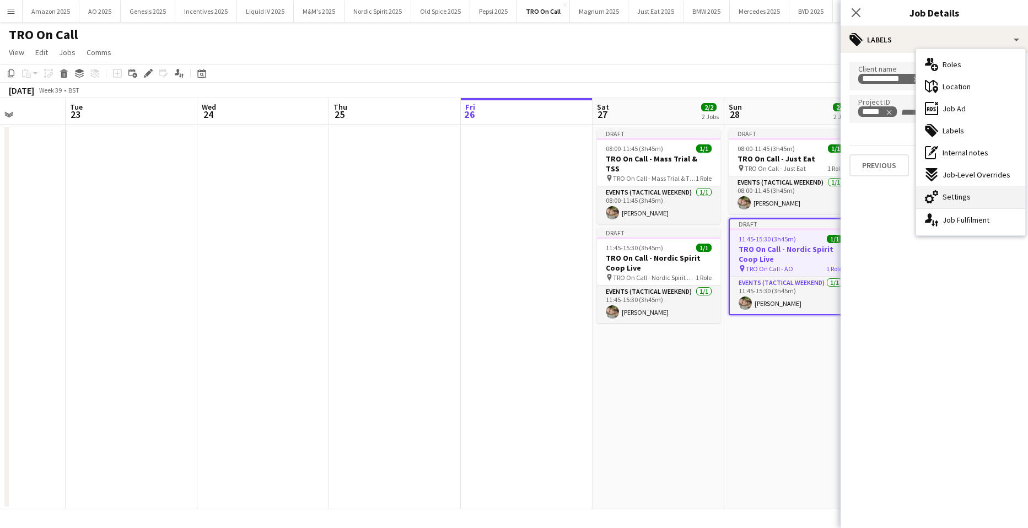
click at [959, 199] on span "Settings" at bounding box center [956, 197] width 28 height 10
type input "*******"
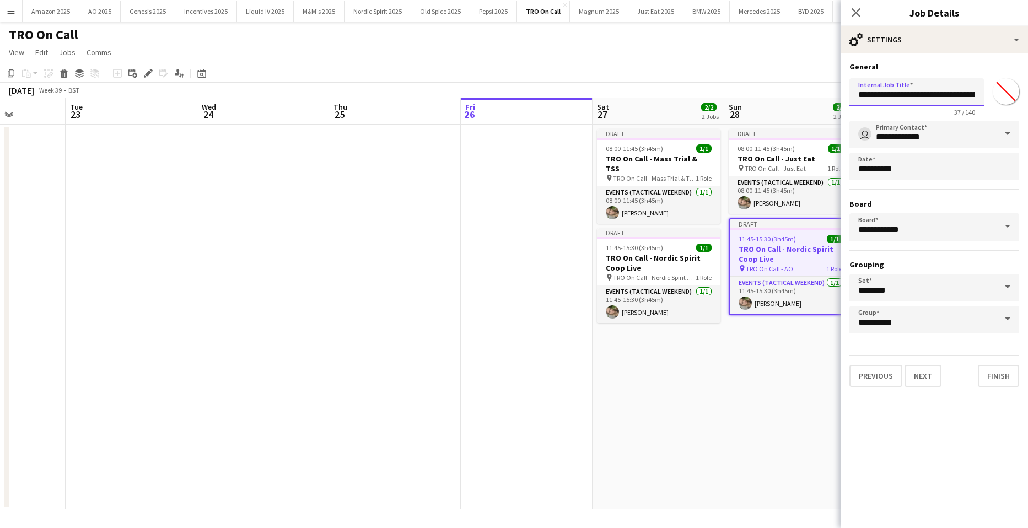
scroll to position [0, 18]
drag, startPoint x: 910, startPoint y: 96, endPoint x: 1025, endPoint y: 111, distance: 116.2
click at [1010, 101] on div "**********" at bounding box center [934, 95] width 170 height 42
type input "**********"
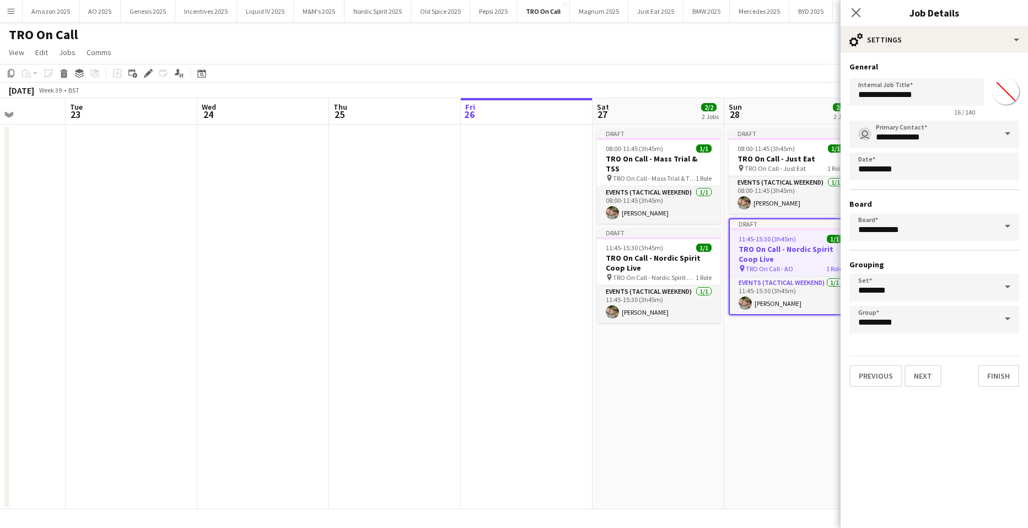
click at [783, 411] on app-date-cell "Draft 08:00-11:45 (3h45m) 1/1 TRO On Call - Just Eat pin TRO On Call - Just Eat…" at bounding box center [790, 317] width 132 height 385
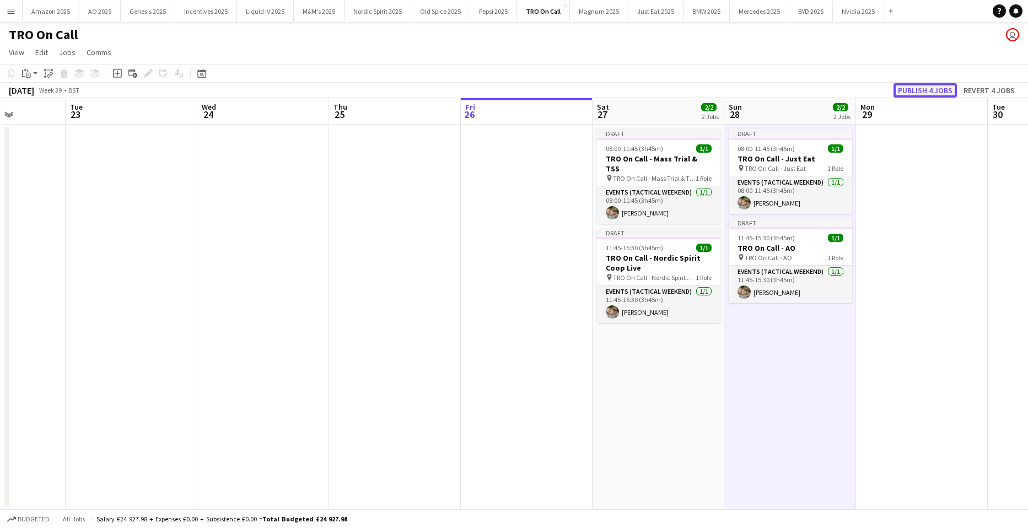
click at [914, 87] on button "Publish 4 jobs" at bounding box center [924, 90] width 63 height 14
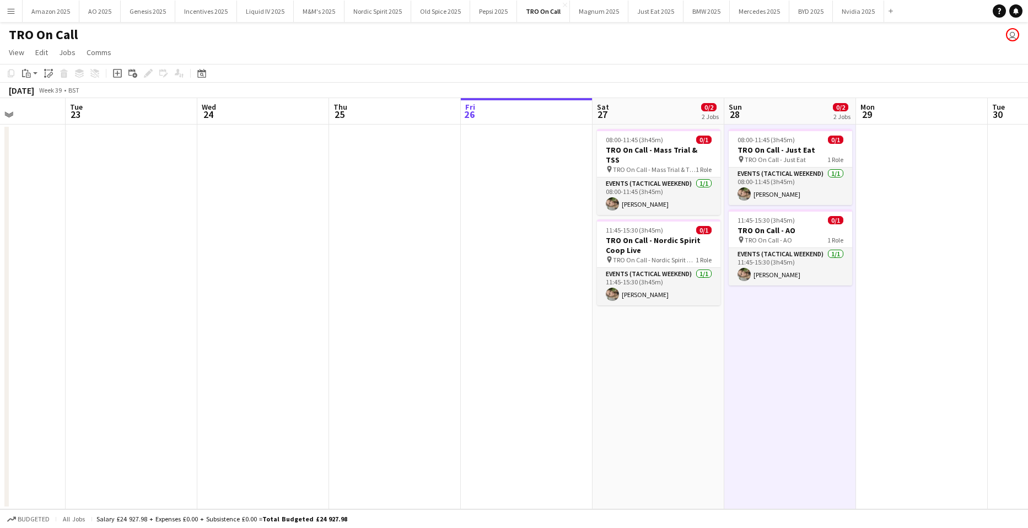
click at [6, 8] on button "Menu" at bounding box center [11, 11] width 22 height 22
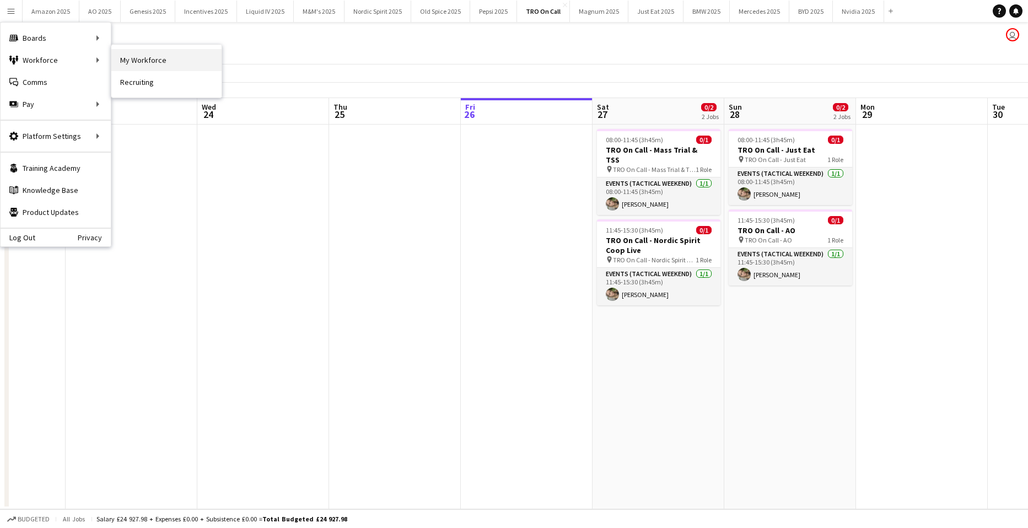
click at [146, 58] on link "My Workforce" at bounding box center [166, 60] width 110 height 22
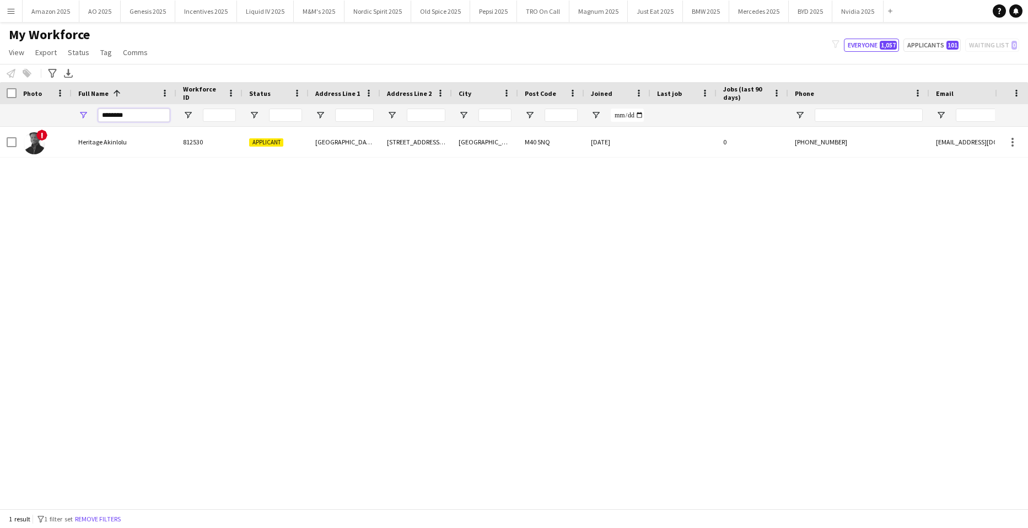
drag, startPoint x: 139, startPoint y: 111, endPoint x: 0, endPoint y: 144, distance: 142.7
click at [0, 163] on html "Menu Boards Boards Boards All jobs Status Workforce Workforce My Workforce Recr…" at bounding box center [514, 264] width 1028 height 528
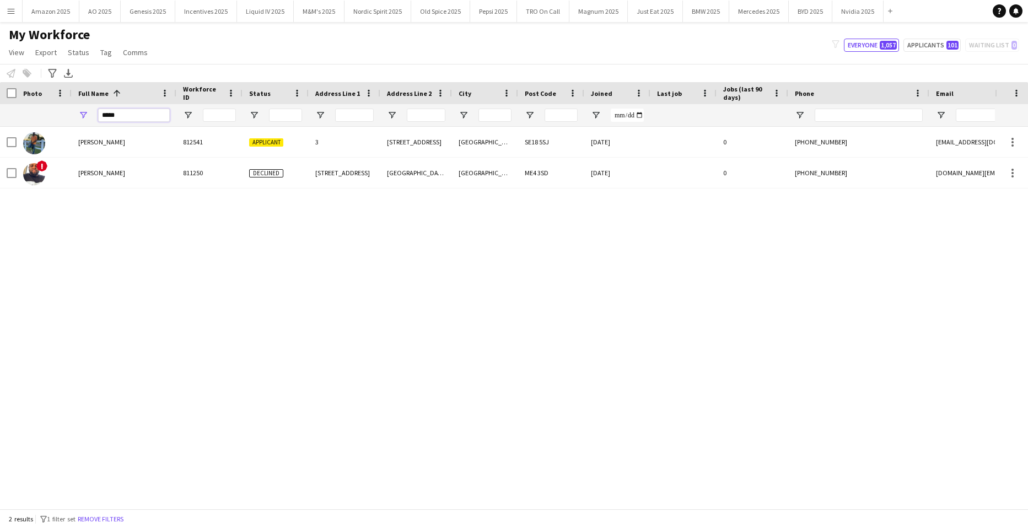
type input "*****"
click at [241, 280] on div "[PERSON_NAME] 812541 Applicant [GEOGRAPHIC_DATA][STREET_ADDRESS] [DATE] 0 [PHON…" at bounding box center [497, 314] width 995 height 374
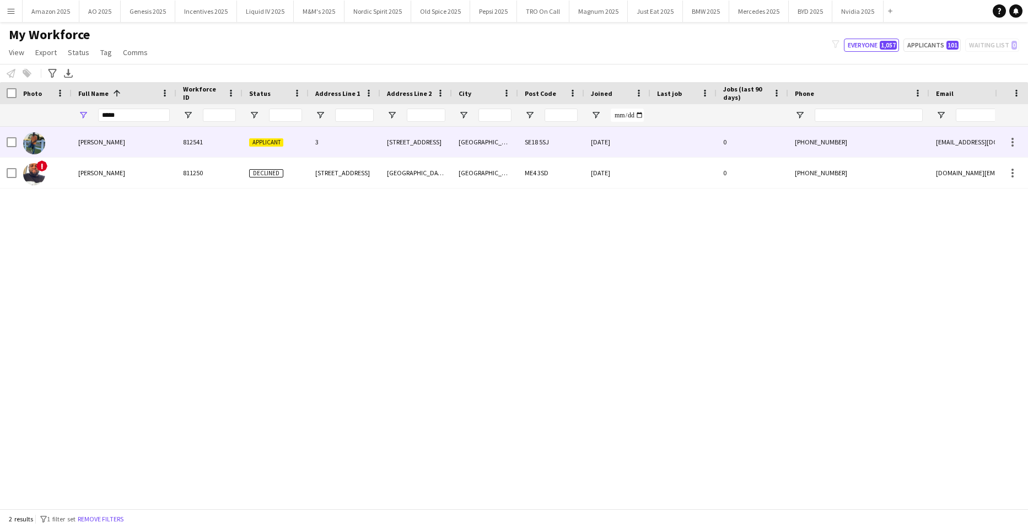
click at [98, 139] on span "[PERSON_NAME]" at bounding box center [101, 142] width 47 height 8
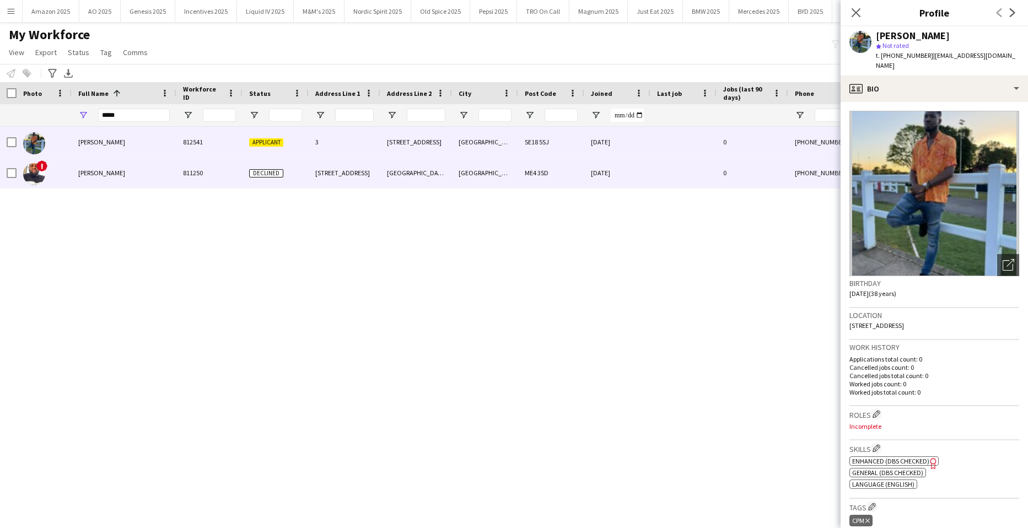
click at [51, 172] on div "!" at bounding box center [44, 173] width 55 height 30
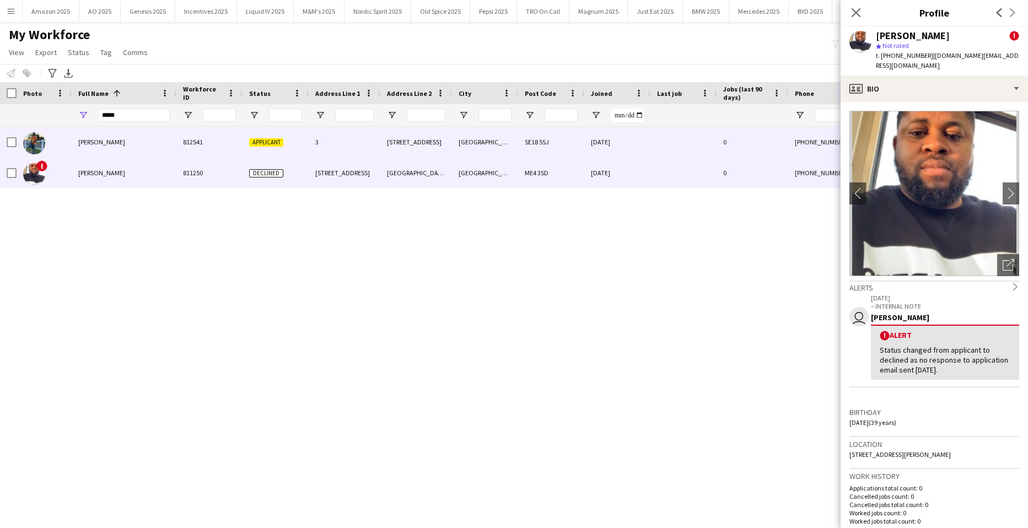
click at [58, 137] on div at bounding box center [44, 142] width 55 height 30
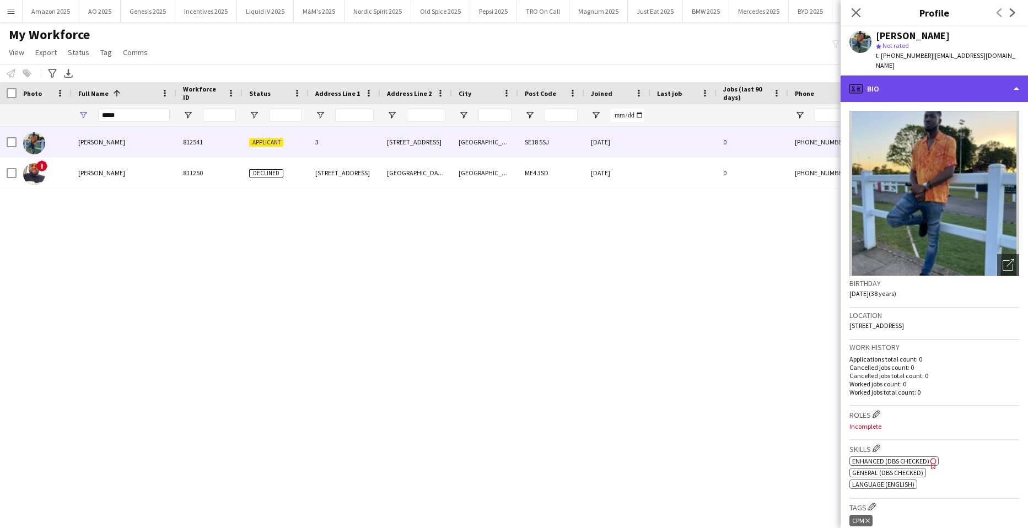
click at [989, 75] on div "profile Bio" at bounding box center [933, 88] width 187 height 26
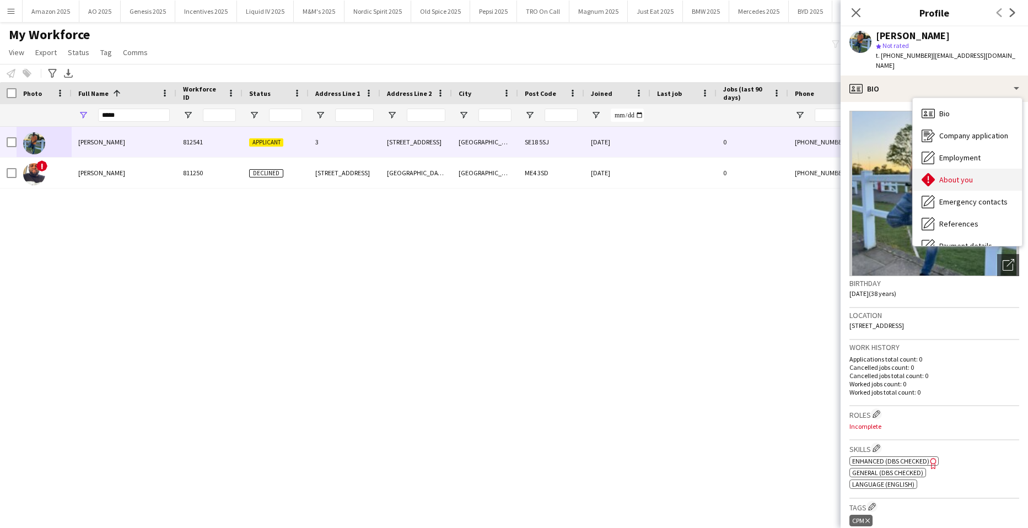
click at [959, 177] on div "About you About you" at bounding box center [966, 180] width 109 height 22
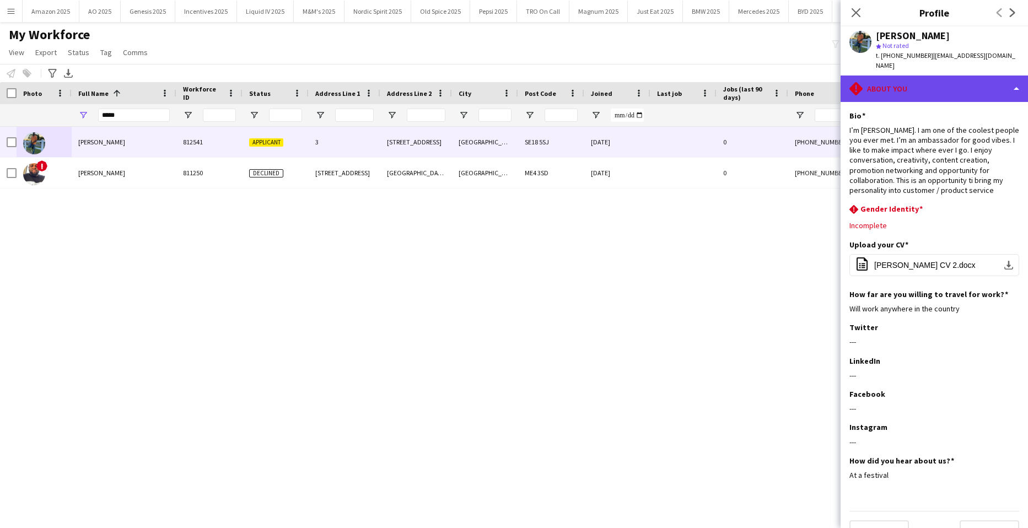
click at [985, 80] on div "rhombus-alert About you" at bounding box center [933, 88] width 187 height 26
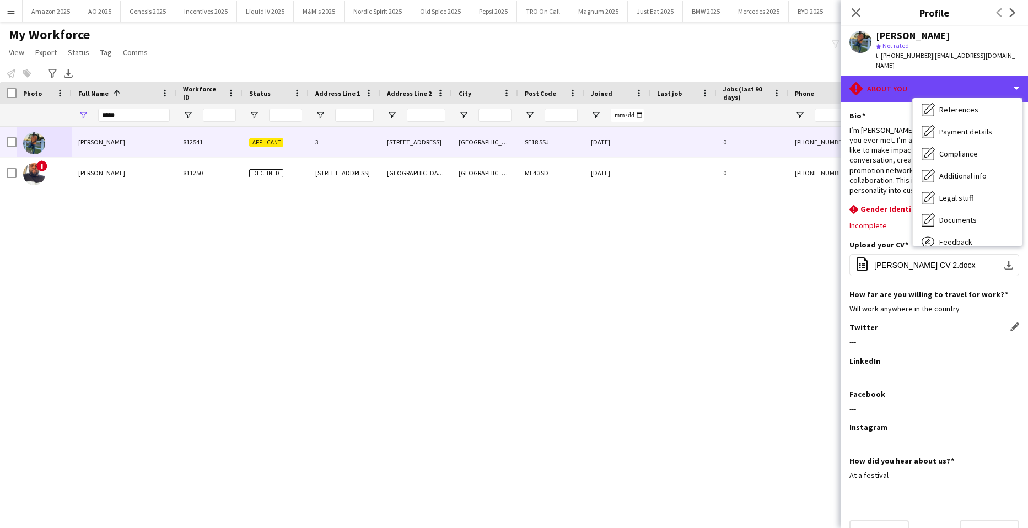
scroll to position [37, 0]
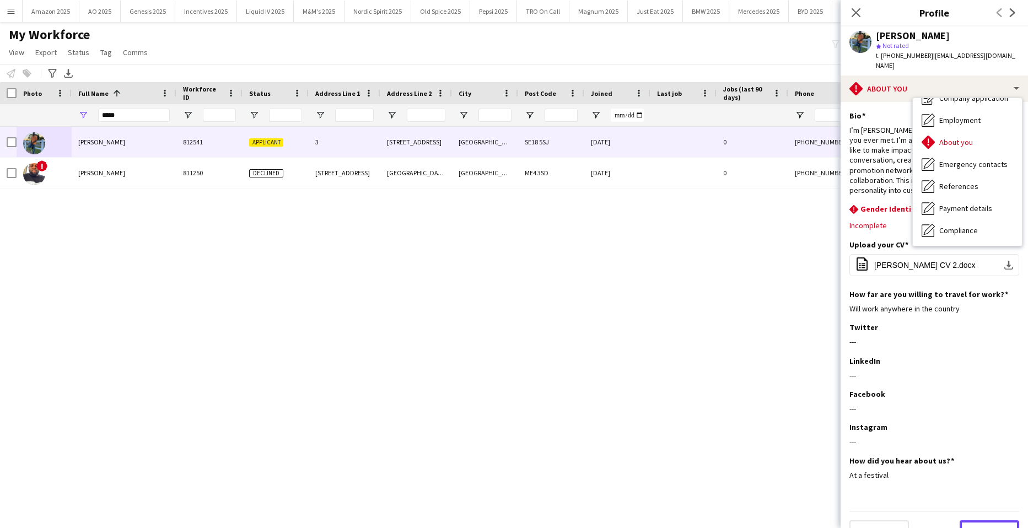
click at [988, 520] on button "Next" at bounding box center [989, 531] width 60 height 22
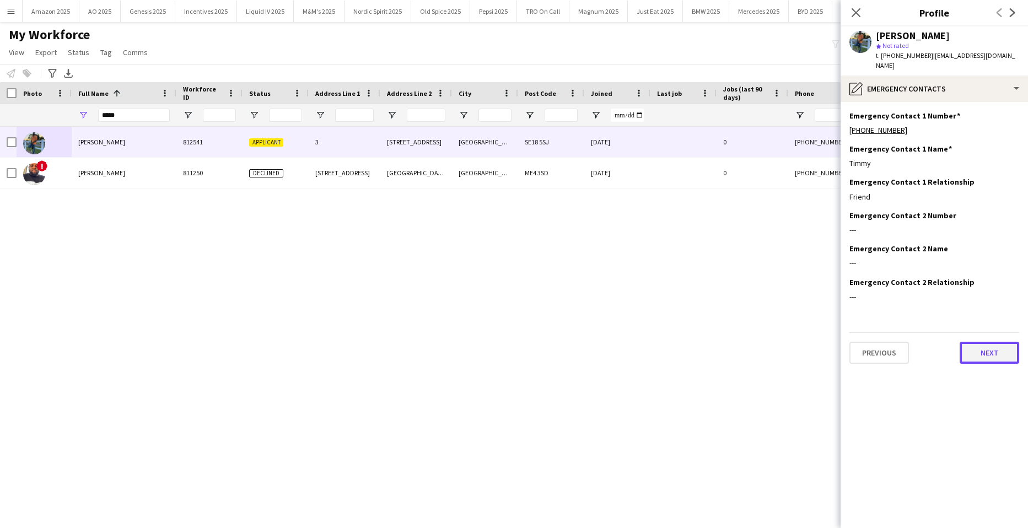
click at [987, 348] on button "Next" at bounding box center [989, 353] width 60 height 22
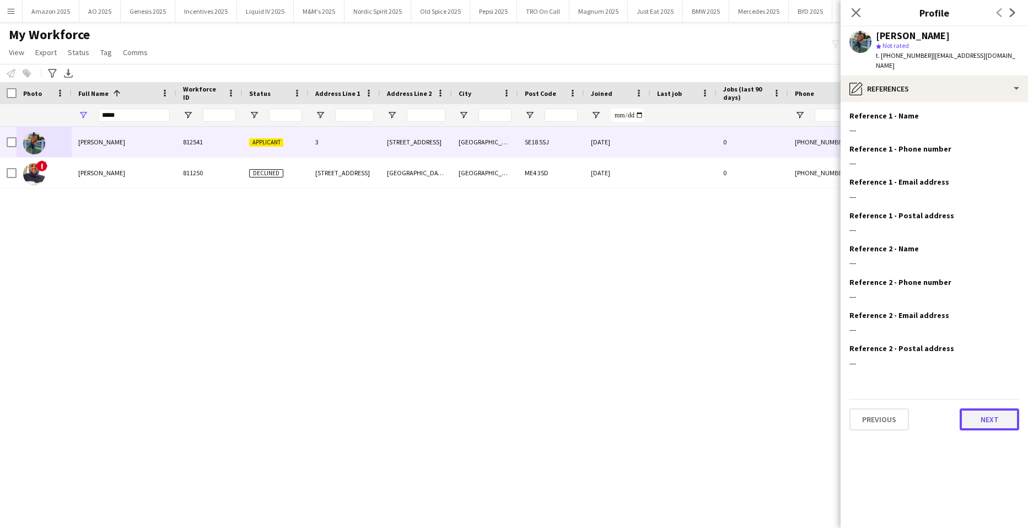
click at [980, 417] on button "Next" at bounding box center [989, 419] width 60 height 22
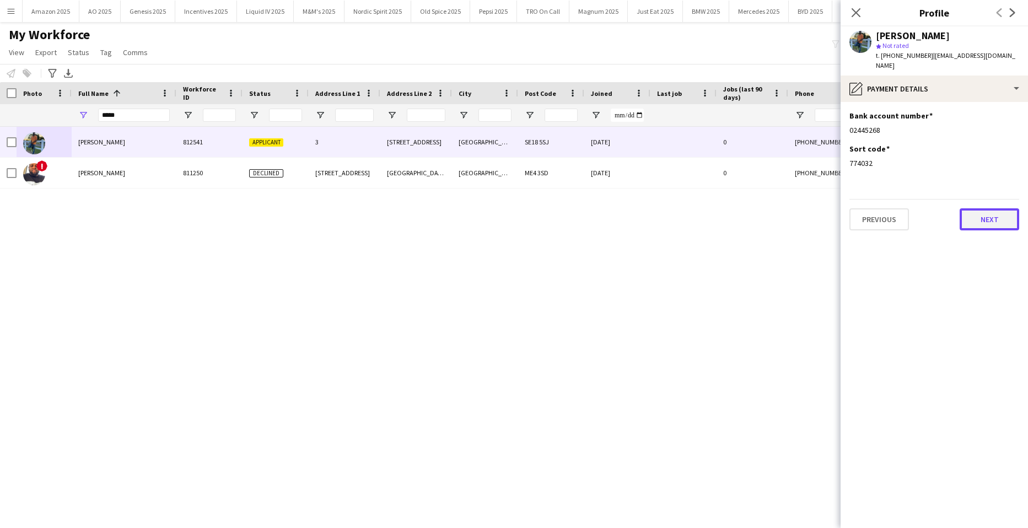
click at [974, 211] on button "Next" at bounding box center [989, 219] width 60 height 22
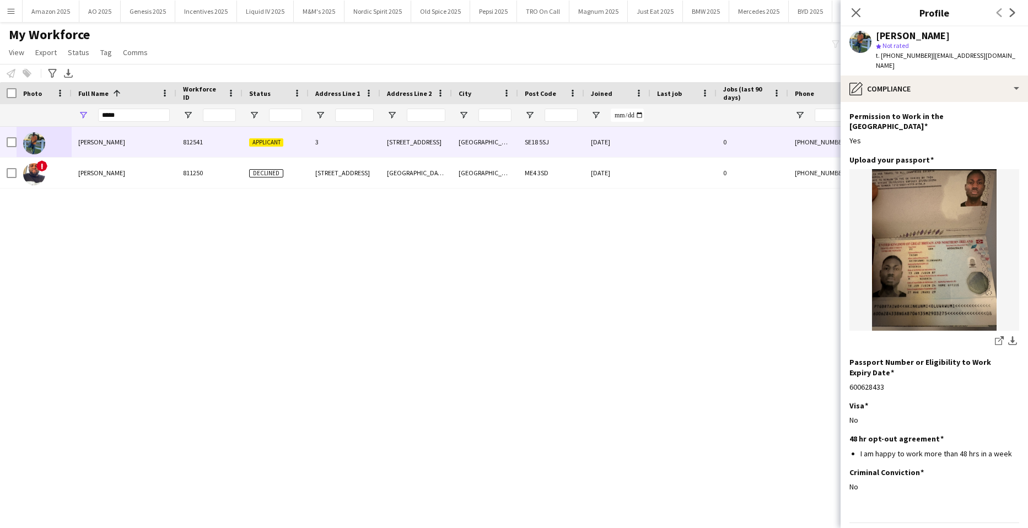
scroll to position [47, 0]
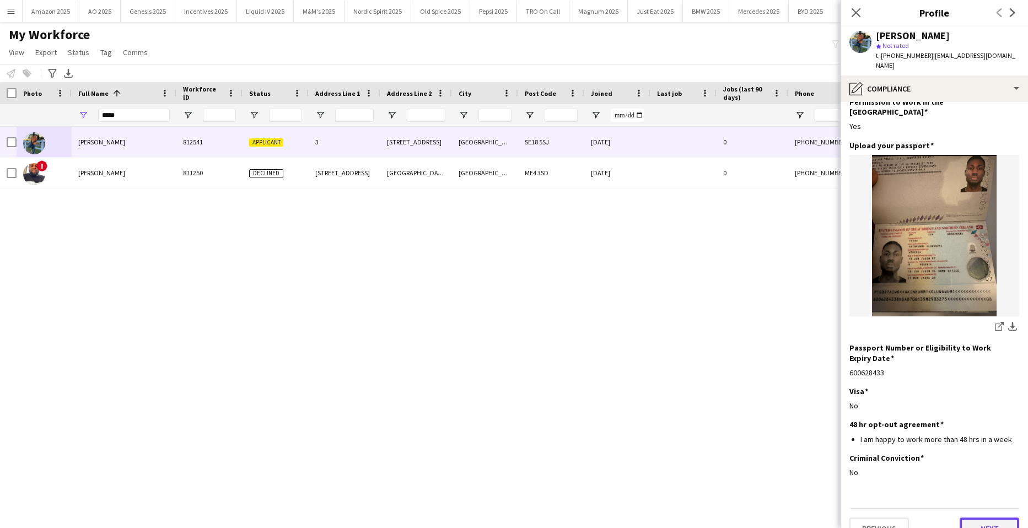
click at [983, 517] on button "Next" at bounding box center [989, 528] width 60 height 22
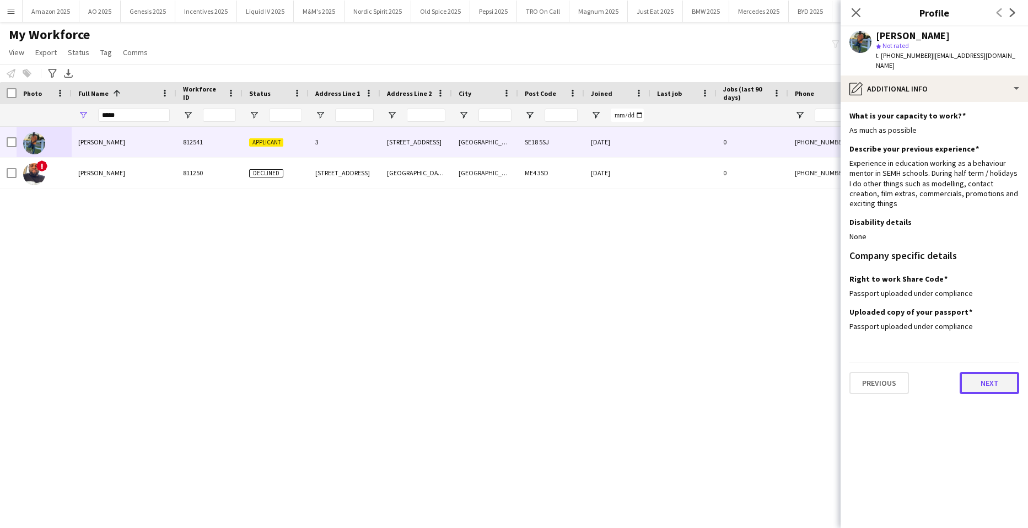
click at [986, 372] on button "Next" at bounding box center [989, 383] width 60 height 22
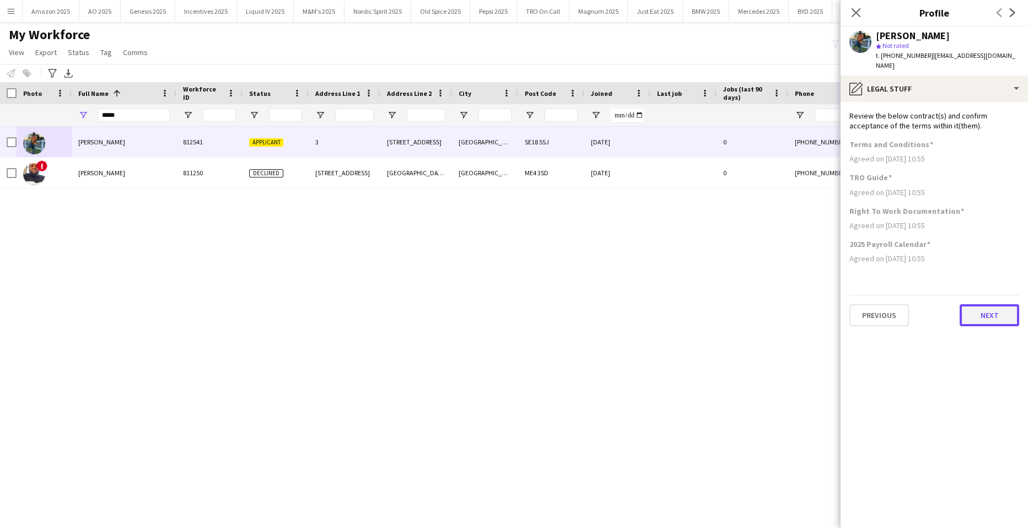
click at [982, 304] on button "Next" at bounding box center [989, 315] width 60 height 22
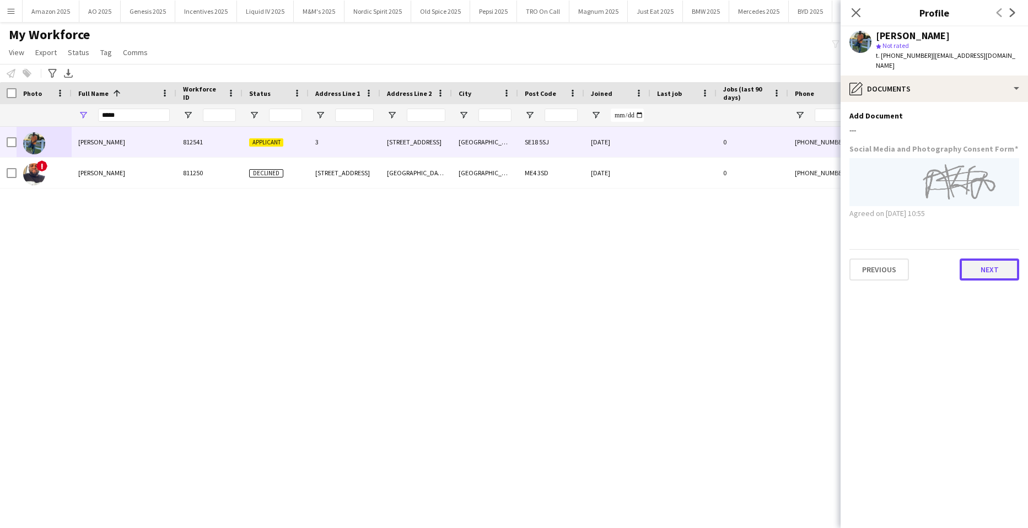
click at [982, 263] on button "Next" at bounding box center [989, 269] width 60 height 22
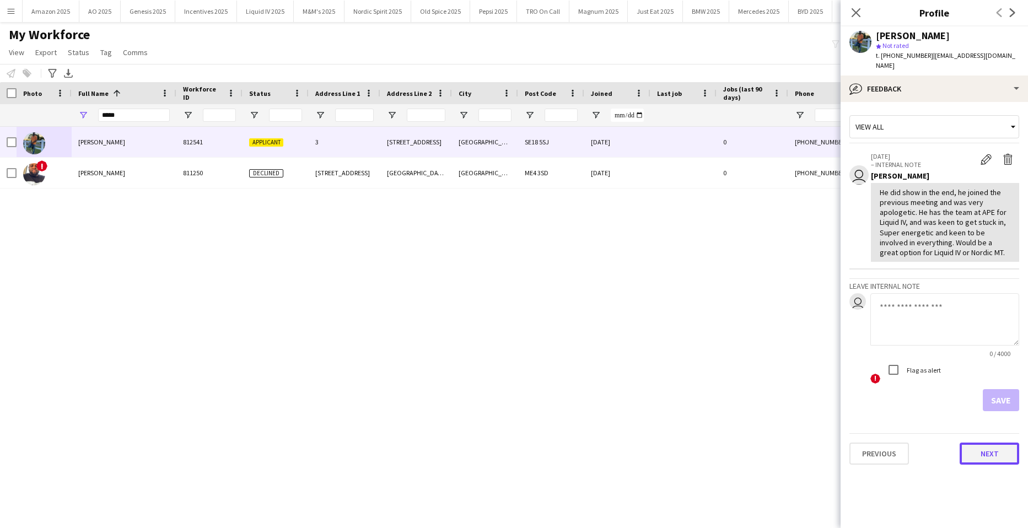
click at [1004, 444] on button "Next" at bounding box center [989, 453] width 60 height 22
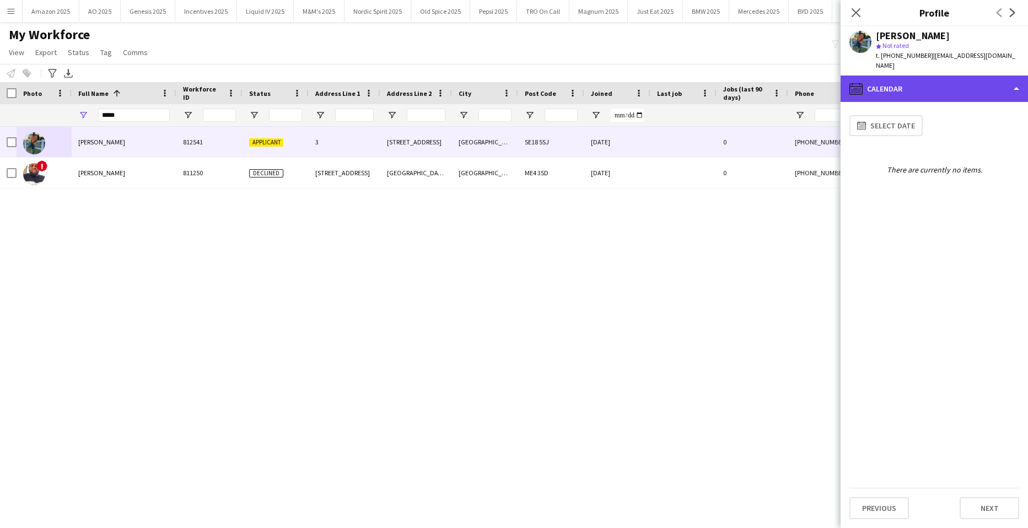
click at [936, 85] on div "calendar-full Calendar" at bounding box center [933, 88] width 187 height 26
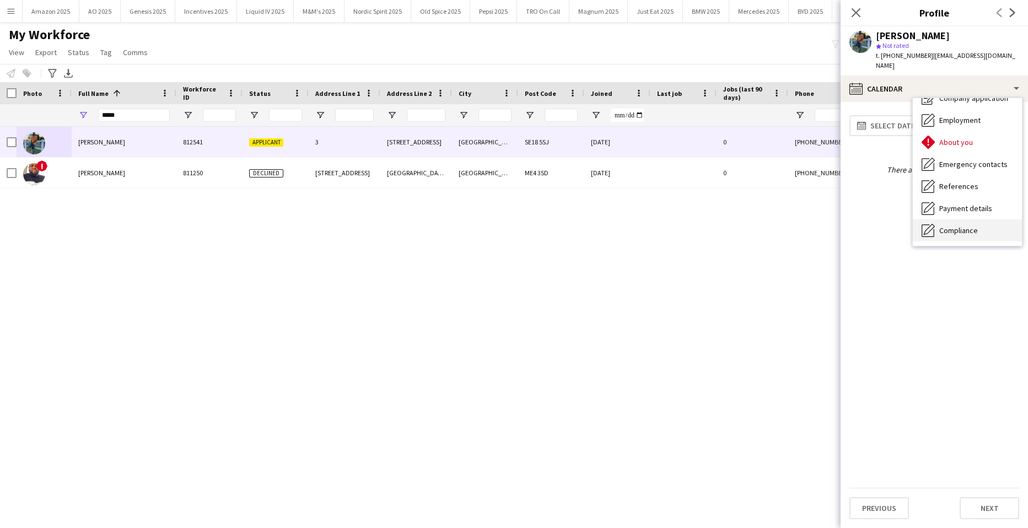
click at [987, 223] on div "Compliance Compliance" at bounding box center [966, 230] width 109 height 22
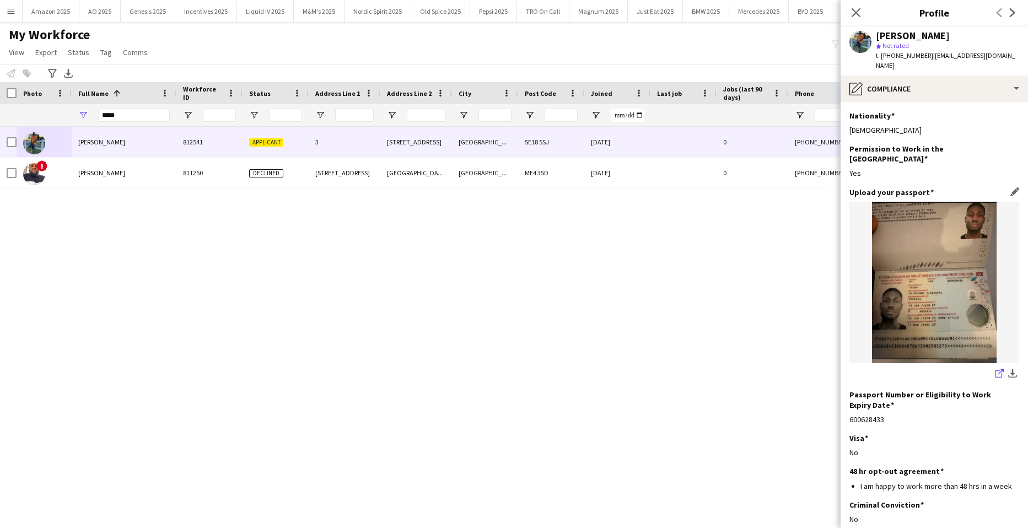
click at [995, 369] on icon "share-external-link-1" at bounding box center [999, 373] width 9 height 9
click at [706, 276] on div "[PERSON_NAME] 812541 Applicant [GEOGRAPHIC_DATA][STREET_ADDRESS] [DATE] 0 [PHON…" at bounding box center [497, 314] width 995 height 374
click at [854, 9] on icon "Close pop-in" at bounding box center [855, 12] width 10 height 10
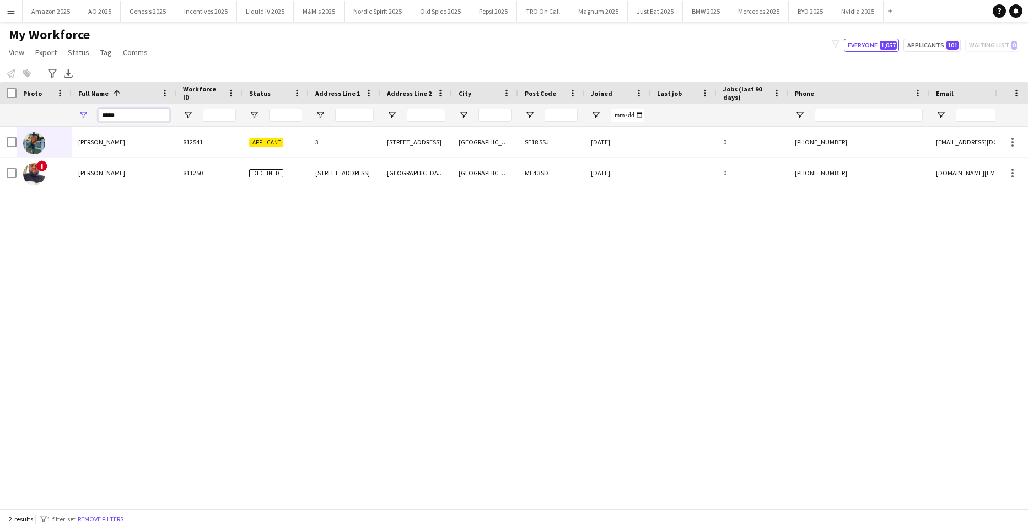
drag, startPoint x: 141, startPoint y: 115, endPoint x: -23, endPoint y: 117, distance: 164.2
click at [0, 117] on html "Menu Boards Boards Boards All jobs Status Workforce Workforce My Workforce Recr…" at bounding box center [514, 264] width 1028 height 528
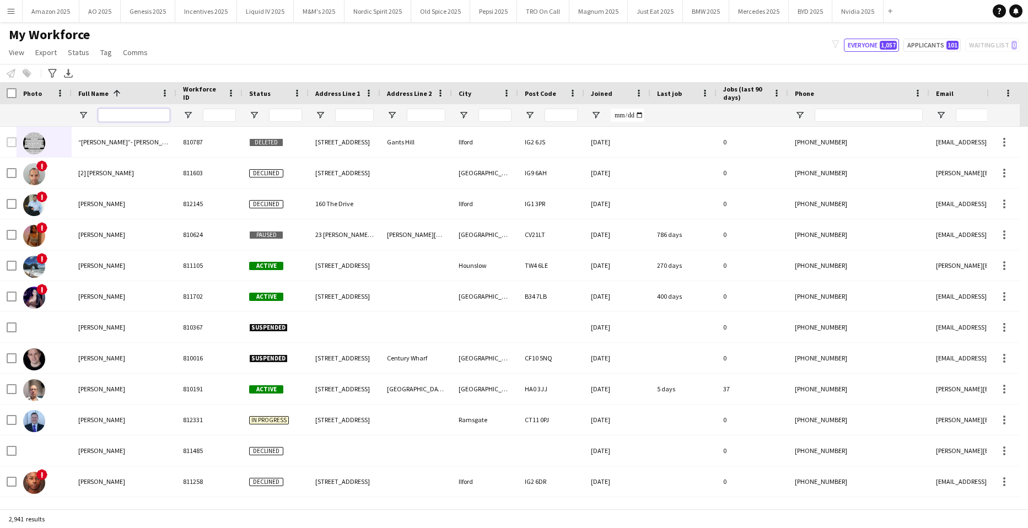
click at [134, 115] on input "Full Name Filter Input" at bounding box center [134, 115] width 72 height 13
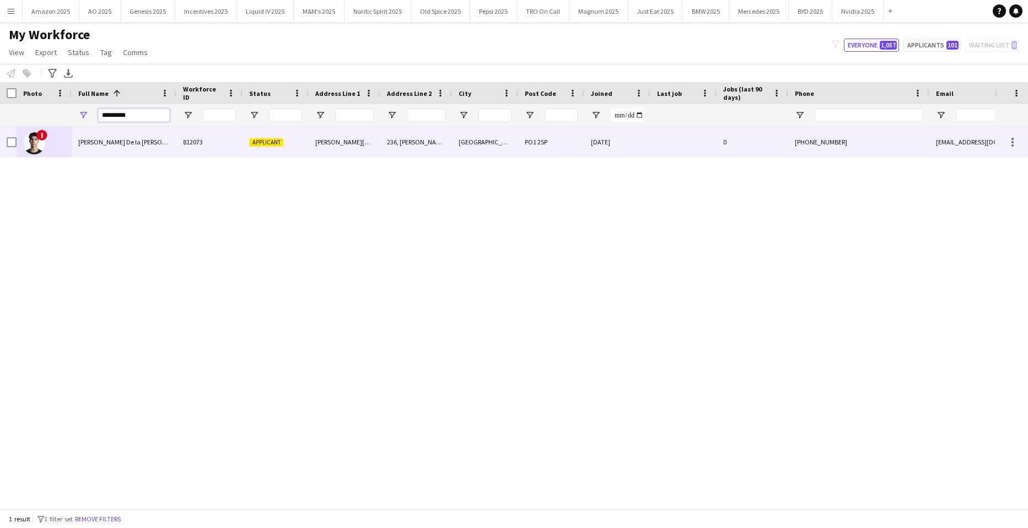
type input "*********"
click at [89, 138] on span "[PERSON_NAME] De la [PERSON_NAME]" at bounding box center [133, 142] width 110 height 8
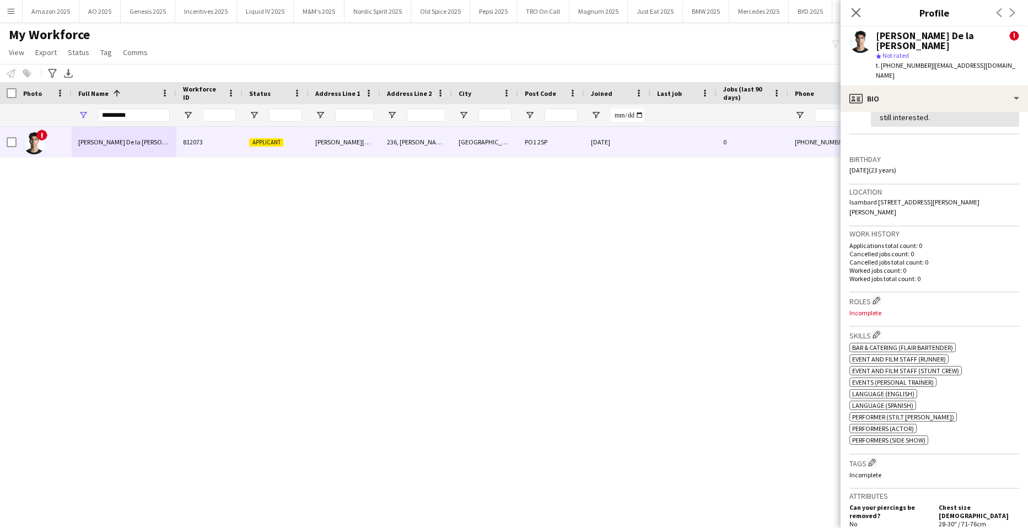
scroll to position [165, 0]
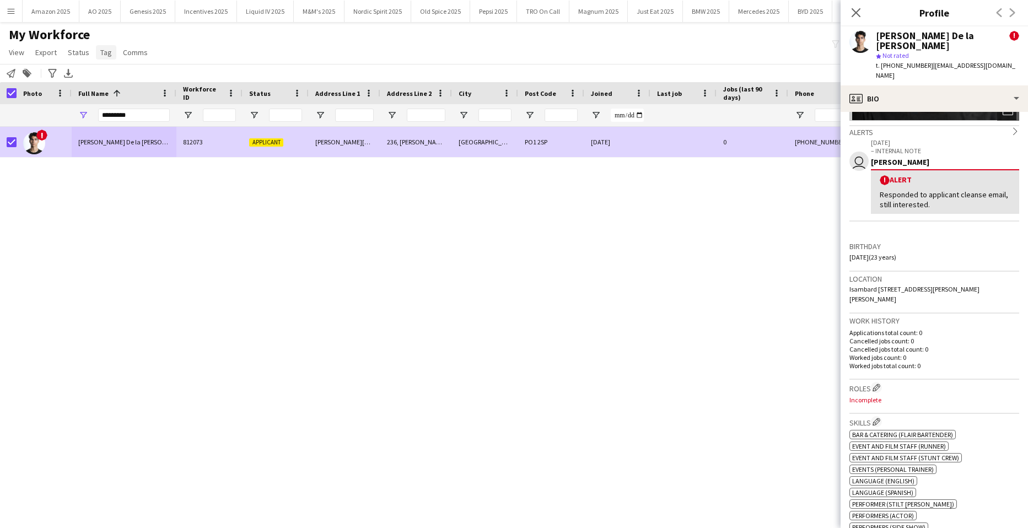
click at [105, 56] on span "Tag" at bounding box center [106, 52] width 12 height 10
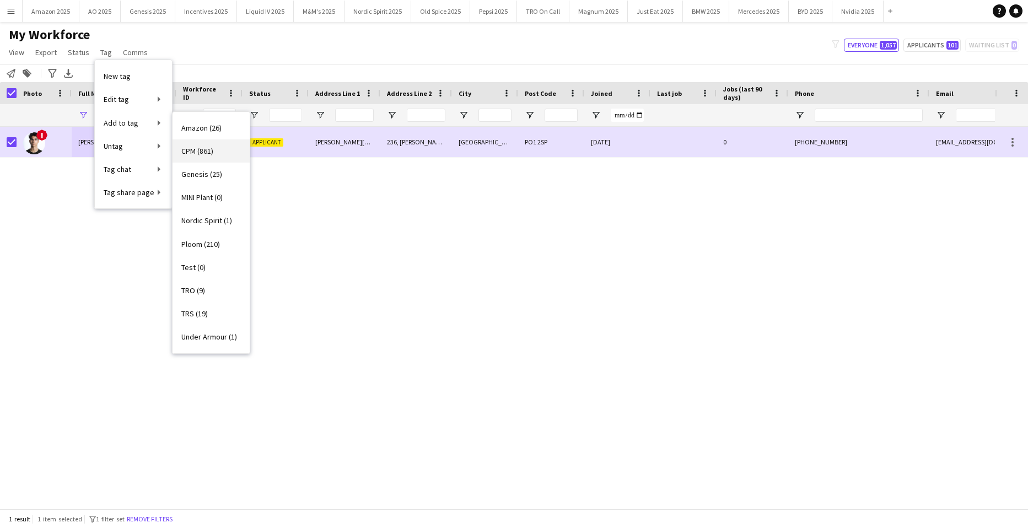
click at [204, 152] on span "CPM (861)" at bounding box center [197, 151] width 32 height 10
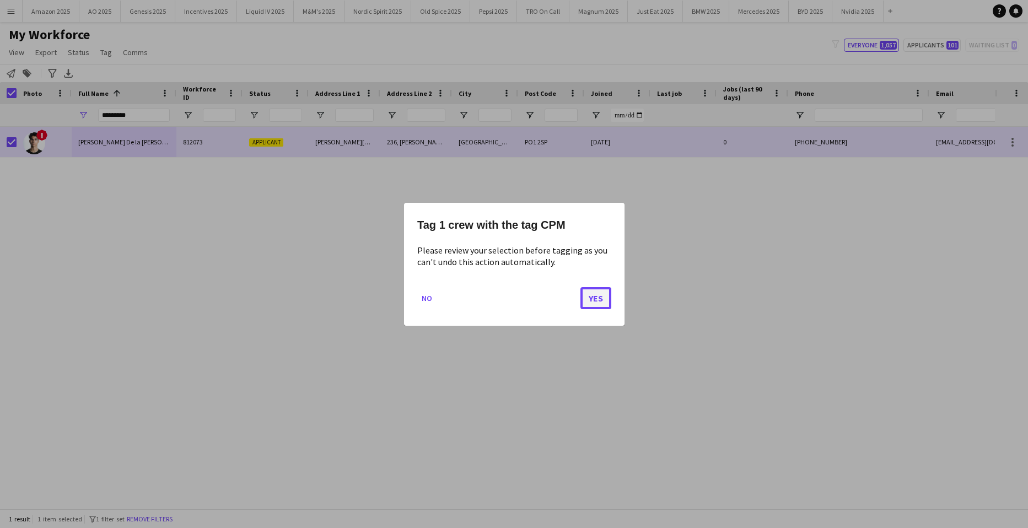
click at [592, 302] on button "Yes" at bounding box center [595, 298] width 31 height 22
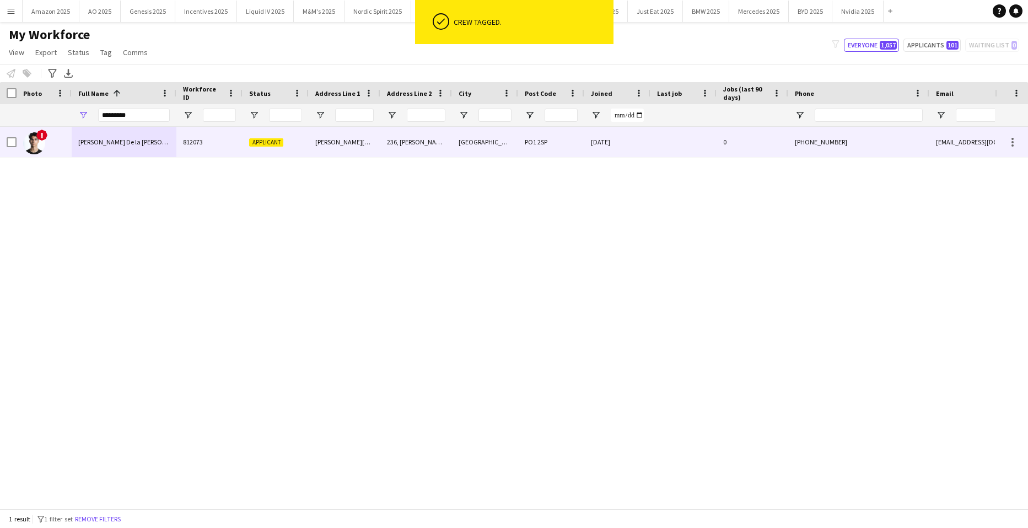
drag, startPoint x: 138, startPoint y: 142, endPoint x: 284, endPoint y: 204, distance: 158.4
click at [140, 145] on span "[PERSON_NAME] De la [PERSON_NAME]" at bounding box center [133, 142] width 110 height 8
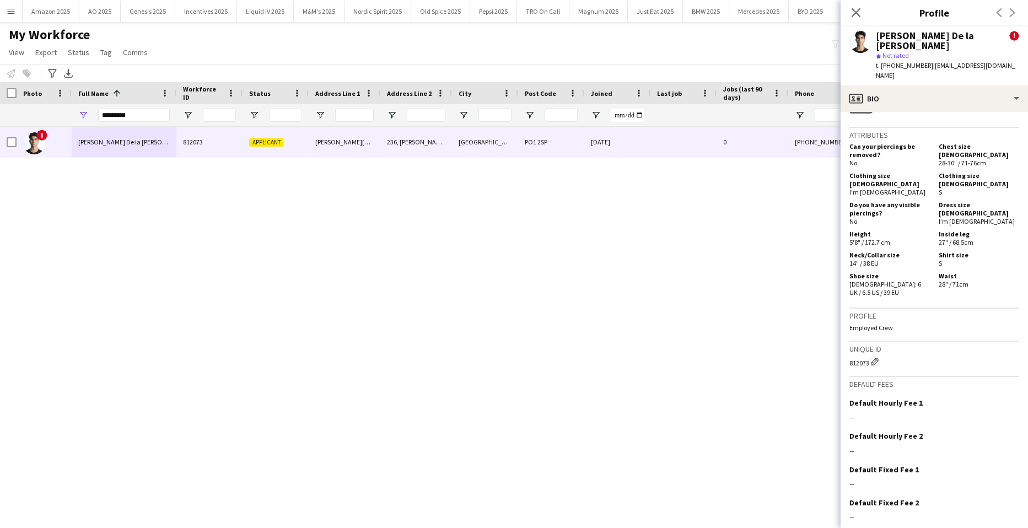
scroll to position [628, 0]
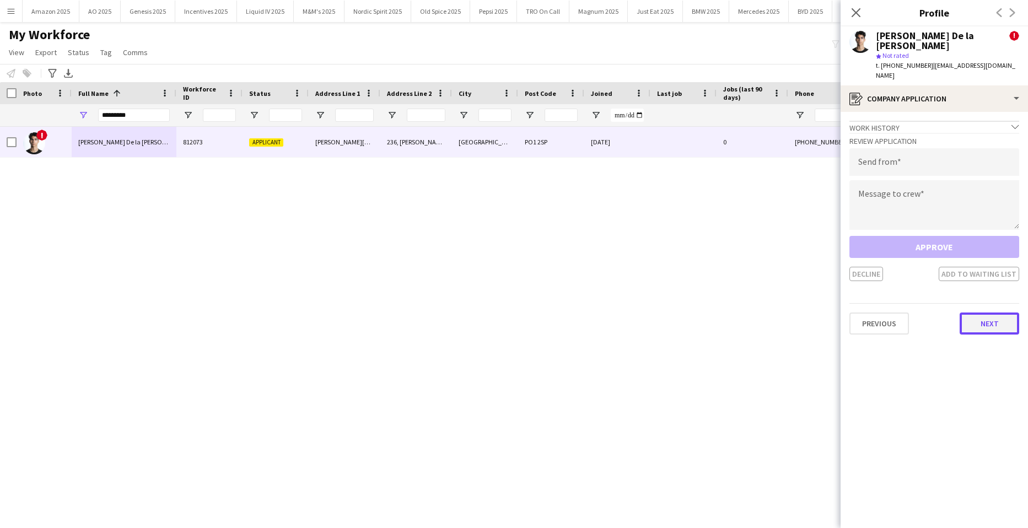
click at [988, 312] on button "Next" at bounding box center [989, 323] width 60 height 22
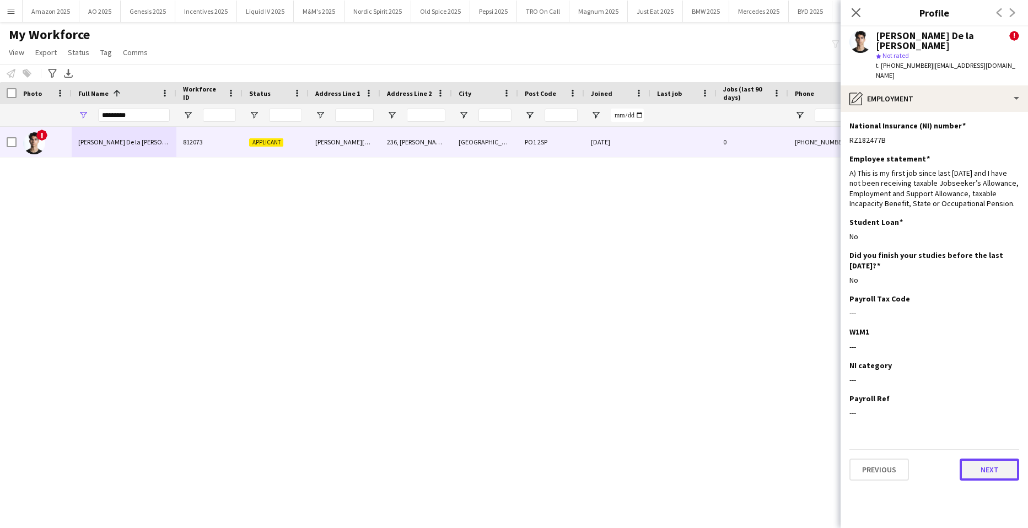
click at [992, 458] on button "Next" at bounding box center [989, 469] width 60 height 22
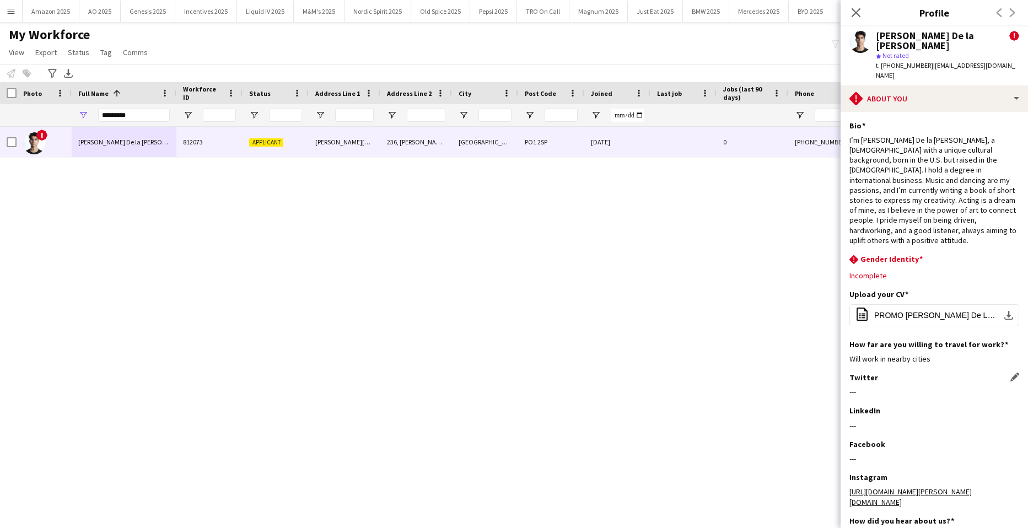
scroll to position [53, 0]
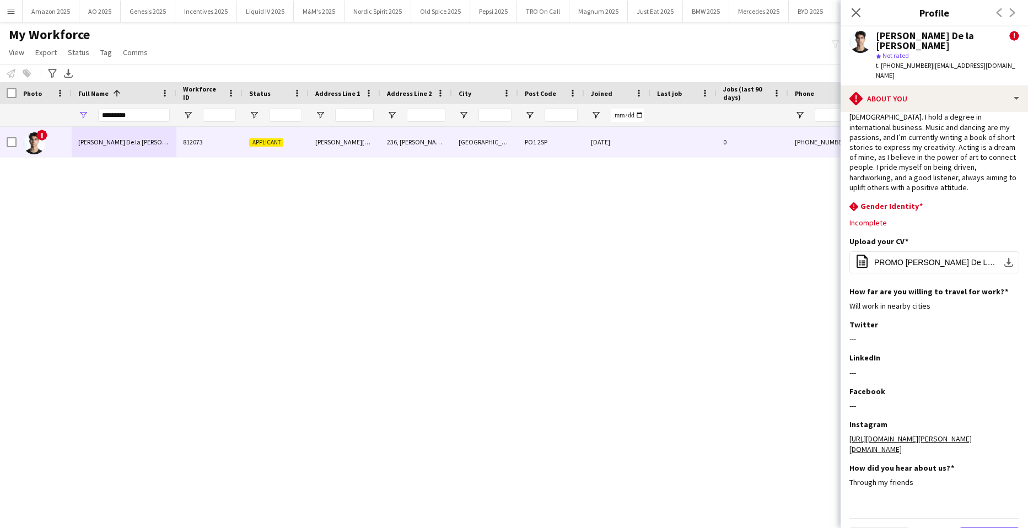
click at [987, 527] on button "Next" at bounding box center [989, 538] width 60 height 22
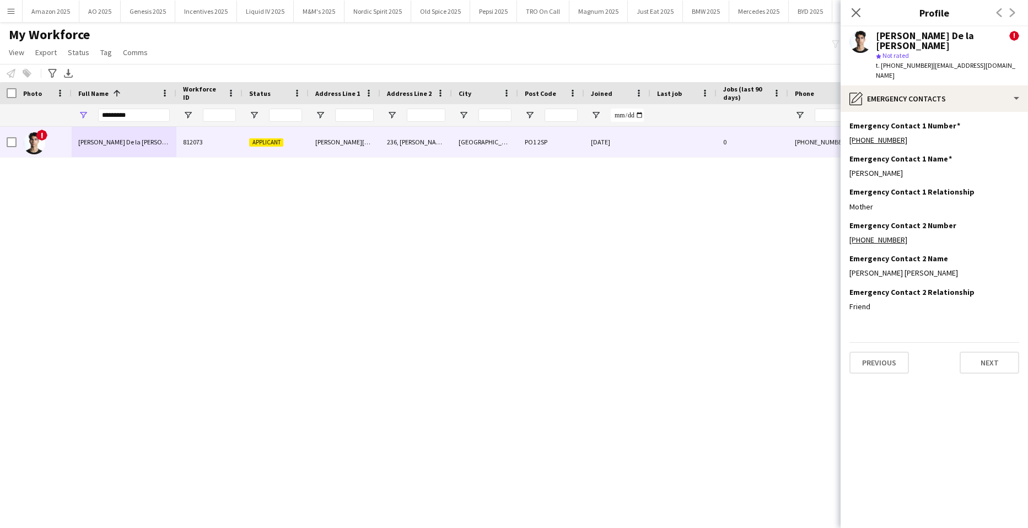
scroll to position [0, 0]
click at [985, 353] on button "Next" at bounding box center [989, 363] width 60 height 22
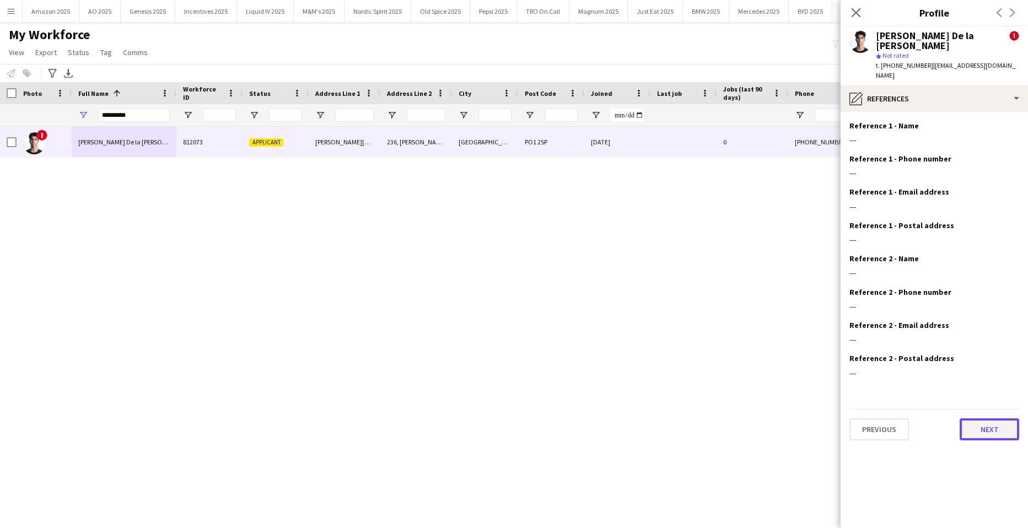
click at [983, 418] on button "Next" at bounding box center [989, 429] width 60 height 22
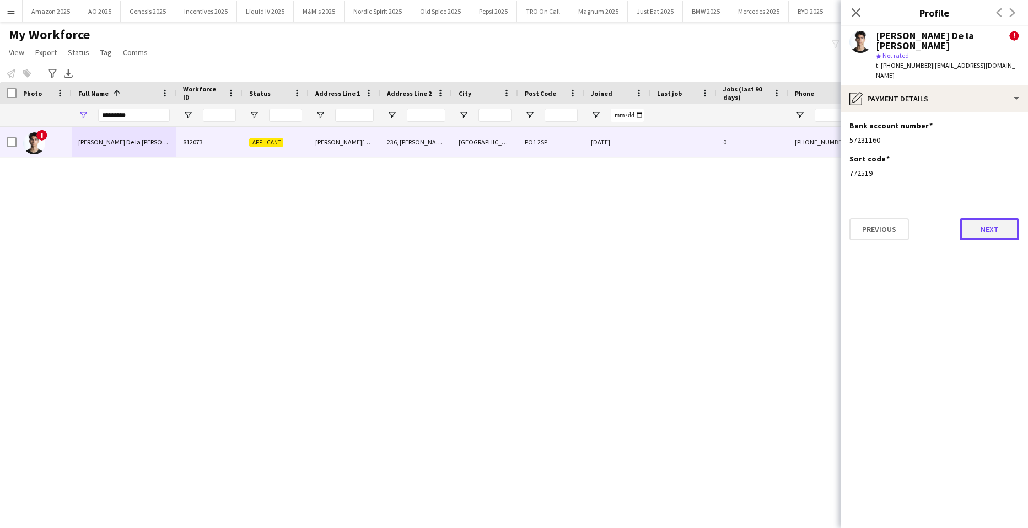
click at [990, 218] on button "Next" at bounding box center [989, 229] width 60 height 22
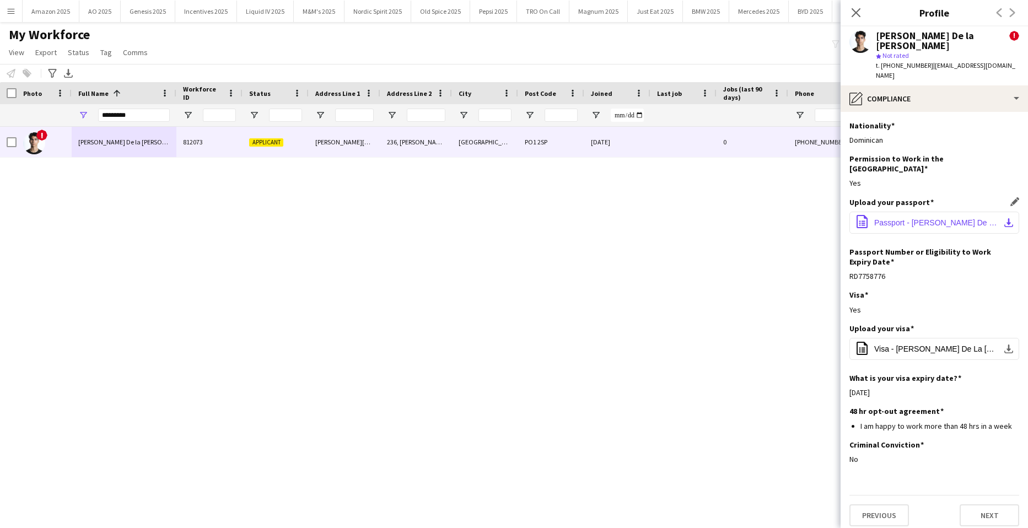
click at [933, 212] on button "office-file-sheet Passport - [PERSON_NAME] De La [PERSON_NAME] - DR.pdf downloa…" at bounding box center [934, 223] width 170 height 22
click at [925, 344] on span "Visa - [PERSON_NAME] De La [PERSON_NAME] - [GEOGRAPHIC_DATA]pdf" at bounding box center [936, 348] width 125 height 9
click at [996, 504] on button "Next" at bounding box center [989, 515] width 60 height 22
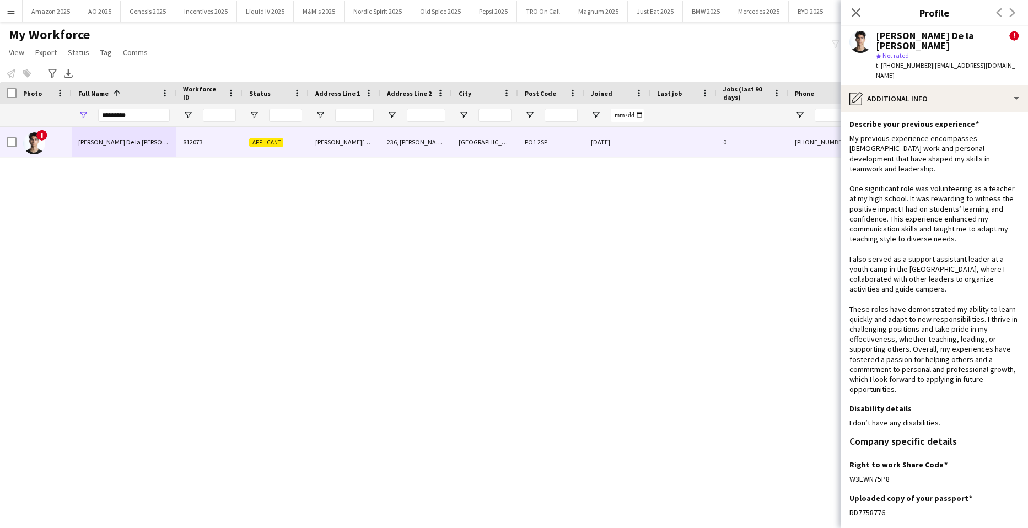
scroll to position [65, 0]
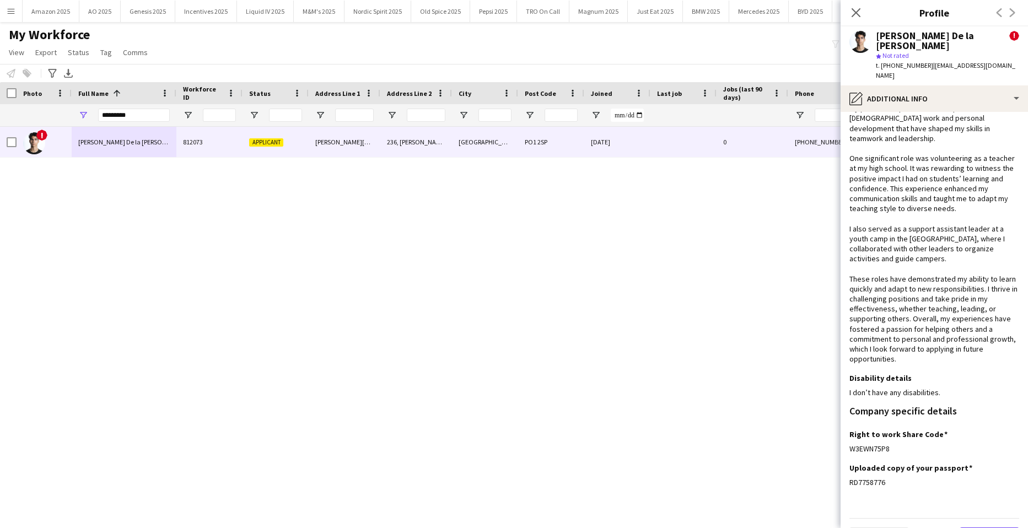
click at [972, 527] on button "Next" at bounding box center [989, 538] width 60 height 22
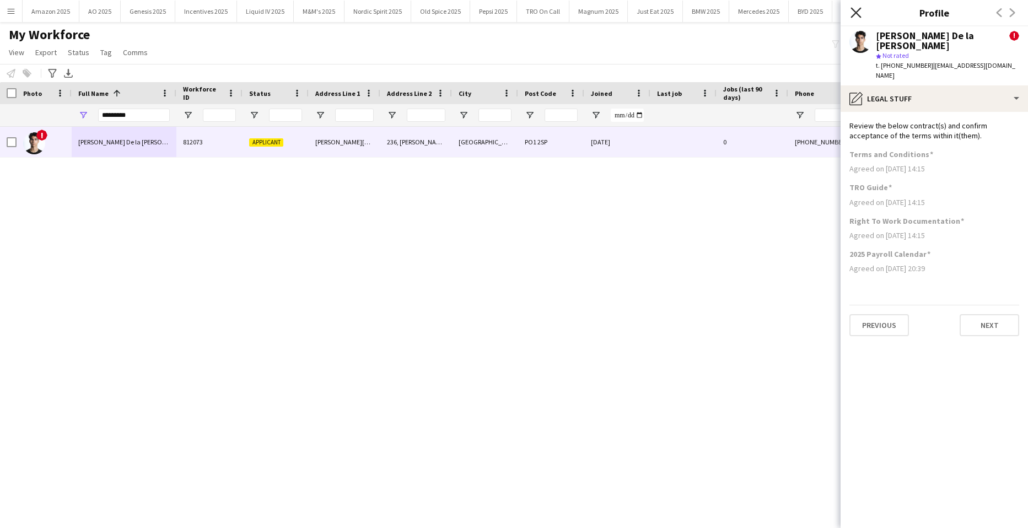
click at [854, 10] on icon "Close pop-in" at bounding box center [855, 12] width 10 height 10
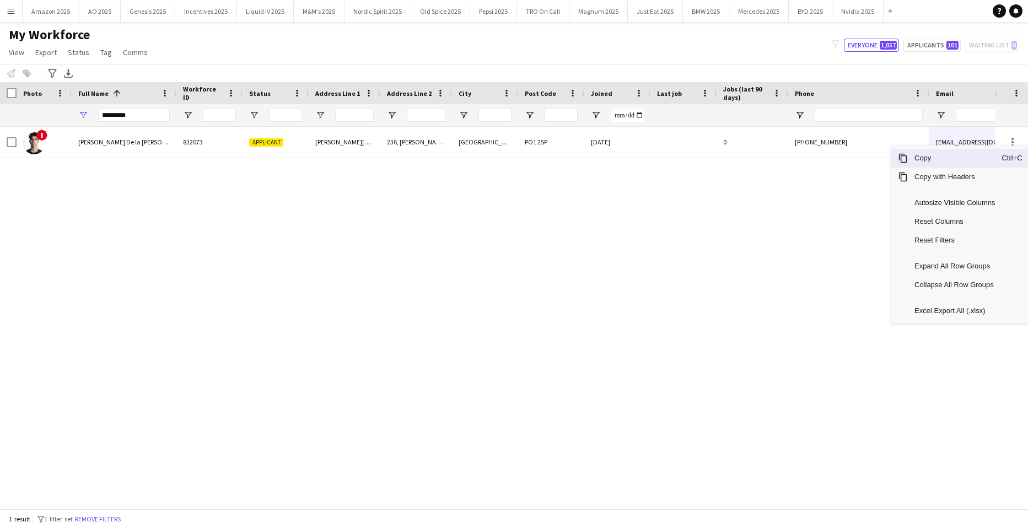
click at [955, 158] on span "Copy" at bounding box center [954, 158] width 94 height 19
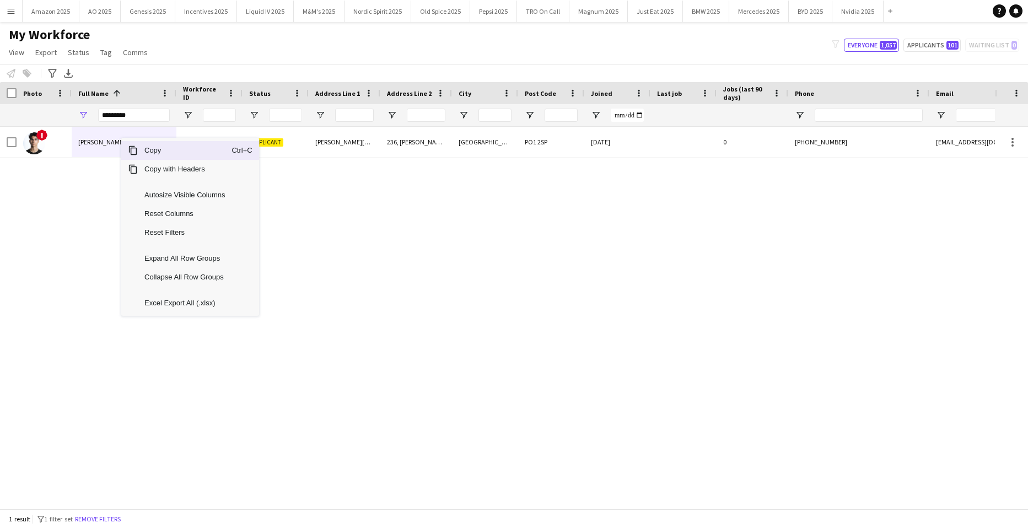
click at [150, 154] on span "Copy" at bounding box center [185, 150] width 94 height 19
click at [131, 144] on span "Copy" at bounding box center [166, 148] width 94 height 19
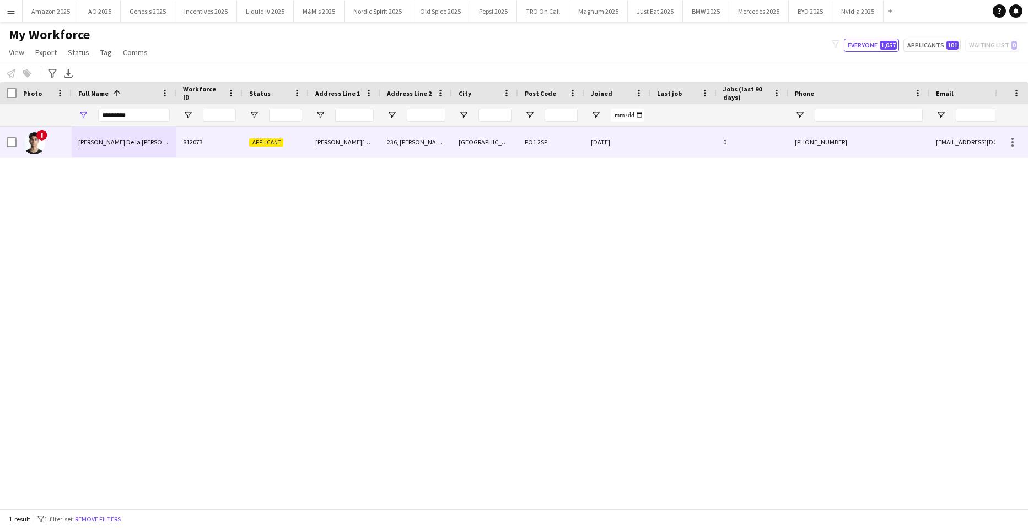
click at [106, 138] on span "[PERSON_NAME] De la [PERSON_NAME]" at bounding box center [133, 142] width 110 height 8
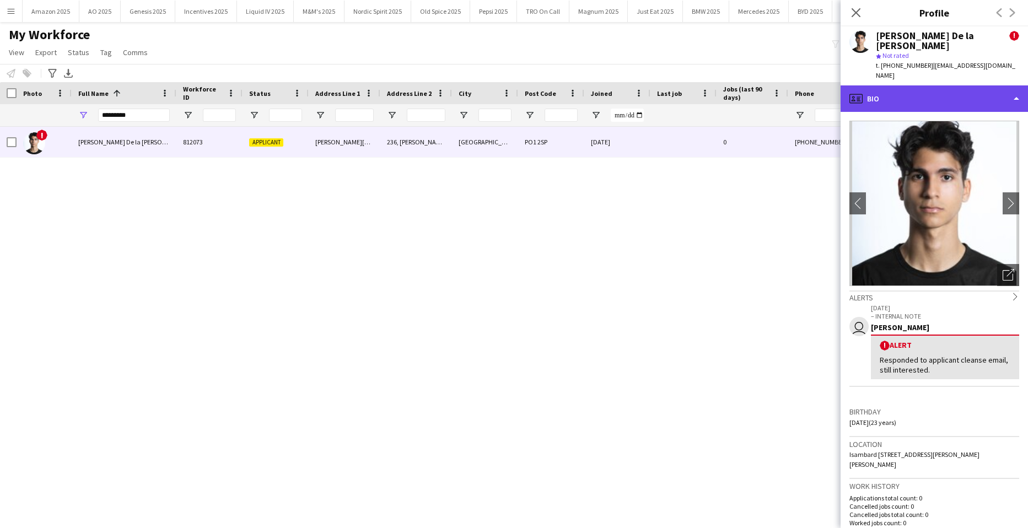
click at [964, 85] on div "profile Bio" at bounding box center [933, 98] width 187 height 26
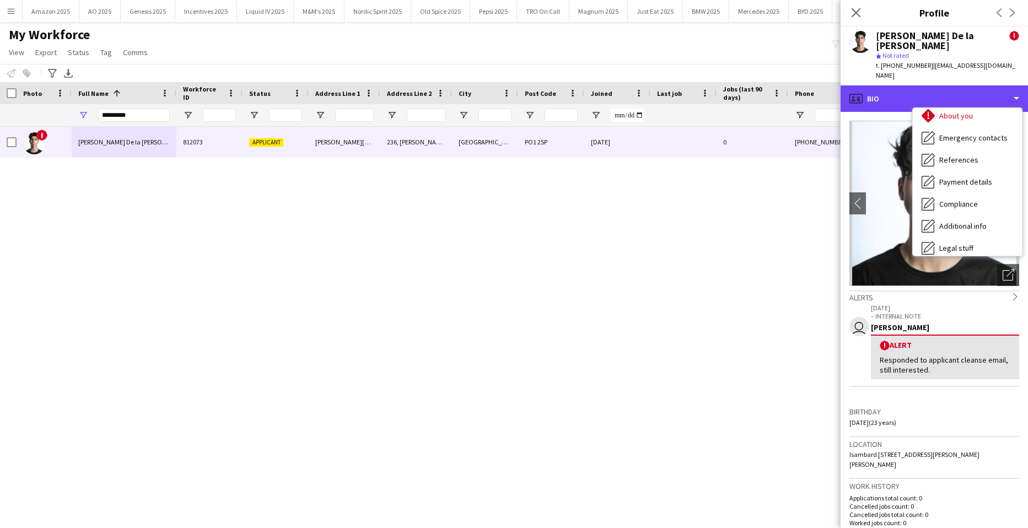
scroll to position [148, 0]
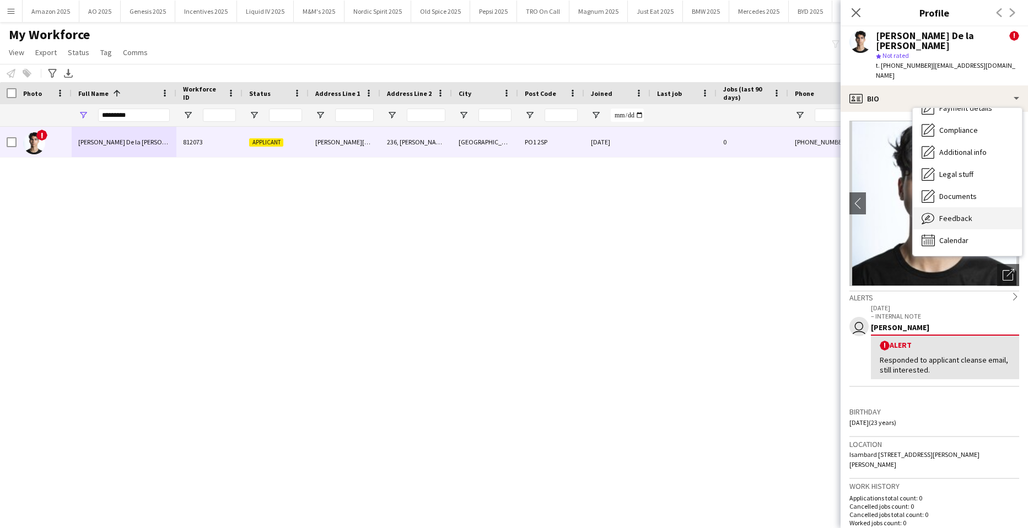
click at [954, 207] on div "Feedback Feedback" at bounding box center [966, 218] width 109 height 22
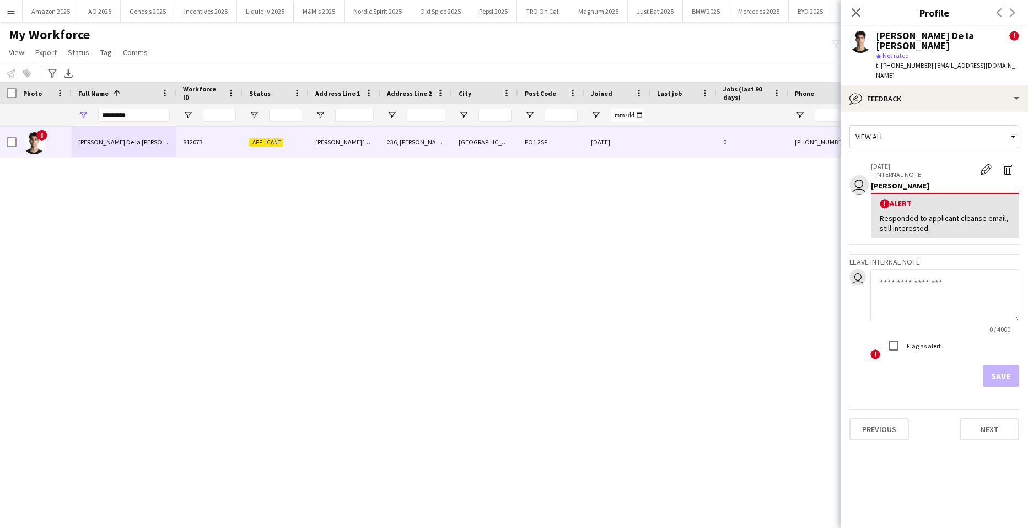
click at [927, 269] on textarea at bounding box center [944, 295] width 149 height 52
paste textarea "**********"
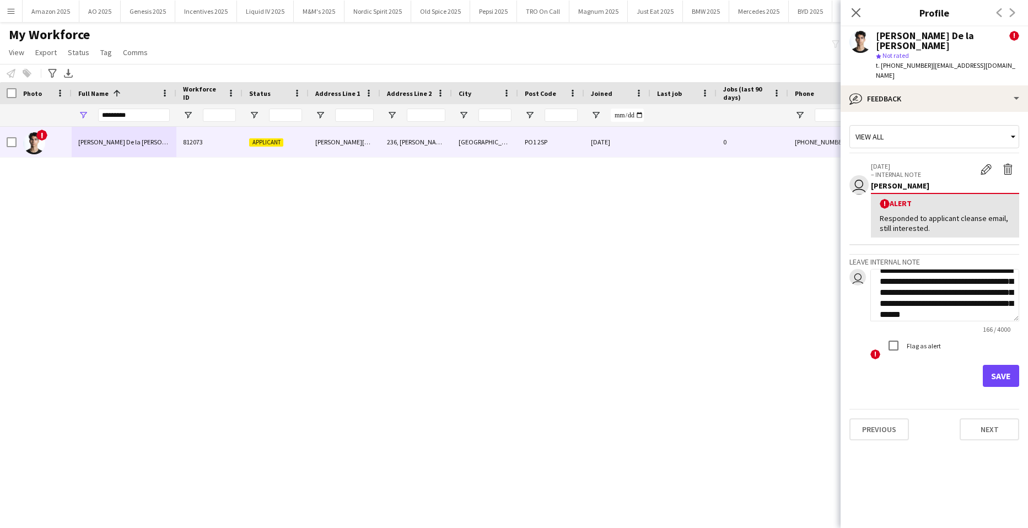
type textarea "**********"
click at [998, 365] on button "Save" at bounding box center [1000, 376] width 36 height 22
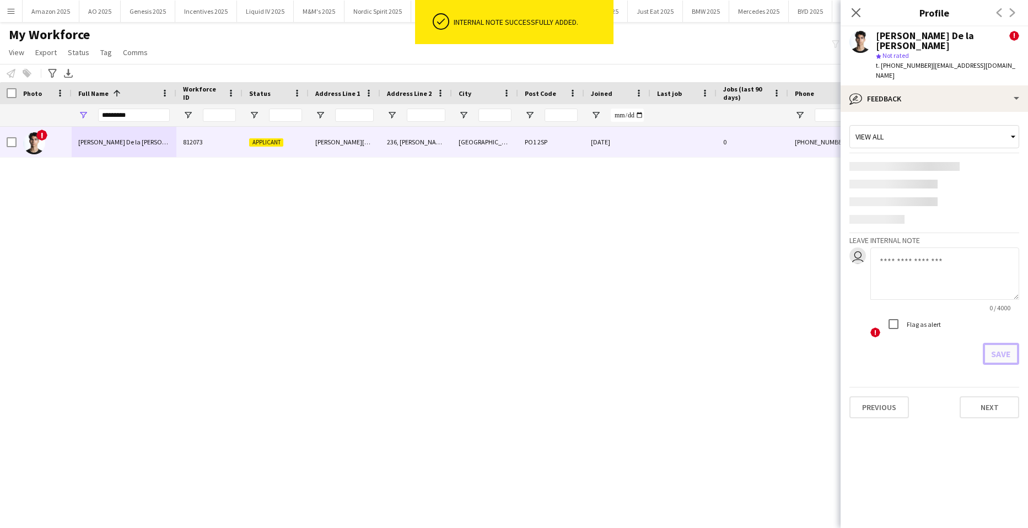
scroll to position [0, 0]
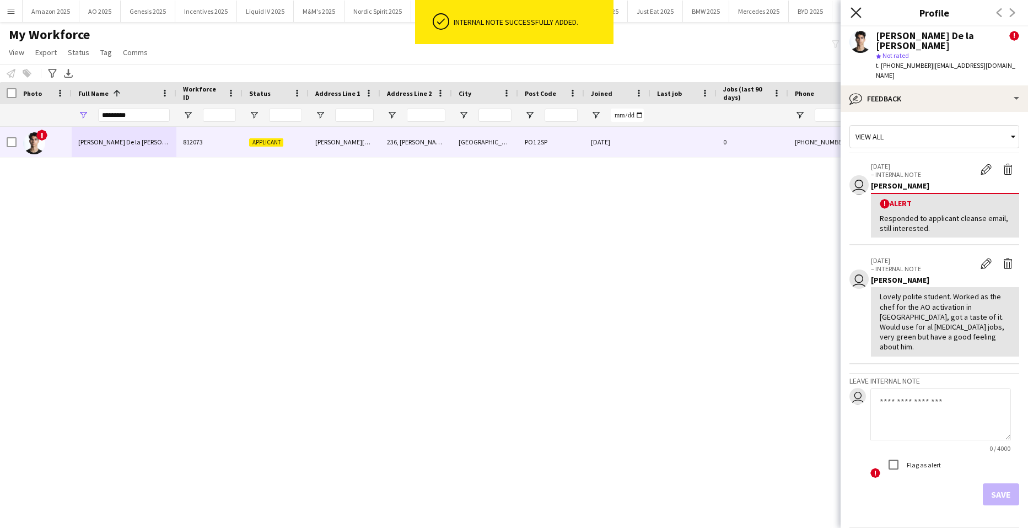
click at [853, 12] on icon "Close pop-in" at bounding box center [855, 12] width 10 height 10
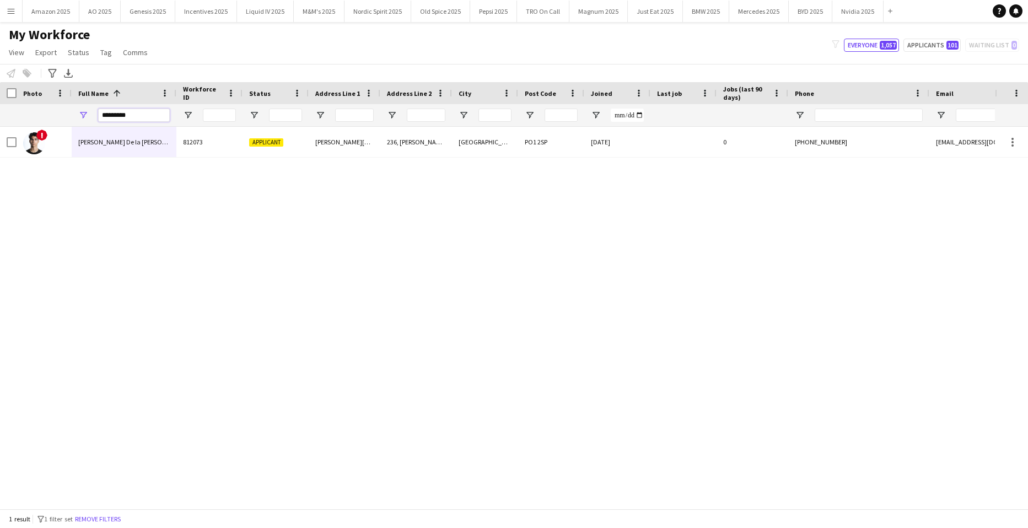
drag, startPoint x: 147, startPoint y: 122, endPoint x: -28, endPoint y: 134, distance: 175.6
click at [0, 134] on html "Menu Boards Boards Boards All jobs Status Workforce Workforce My Workforce Recr…" at bounding box center [514, 264] width 1028 height 528
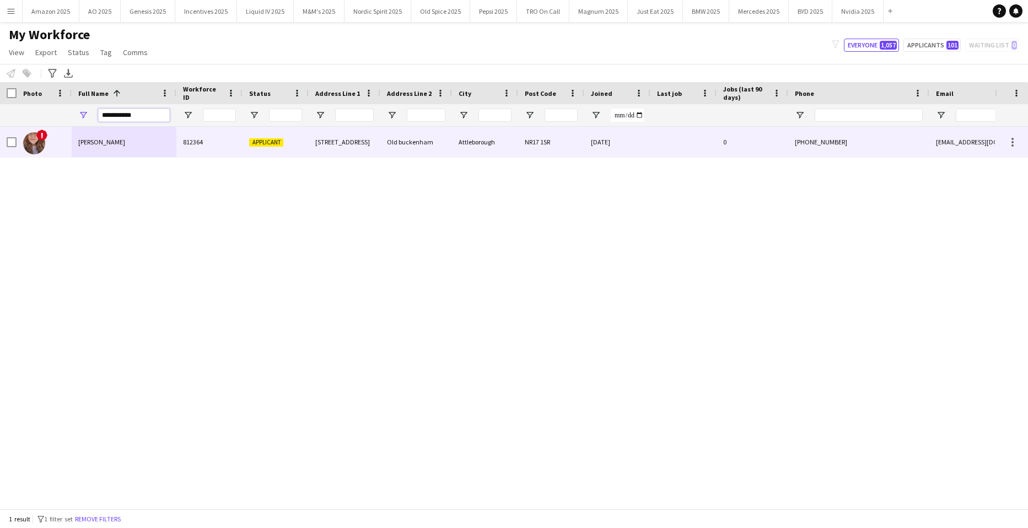
type input "**********"
click at [106, 142] on span "[PERSON_NAME]" at bounding box center [101, 142] width 47 height 8
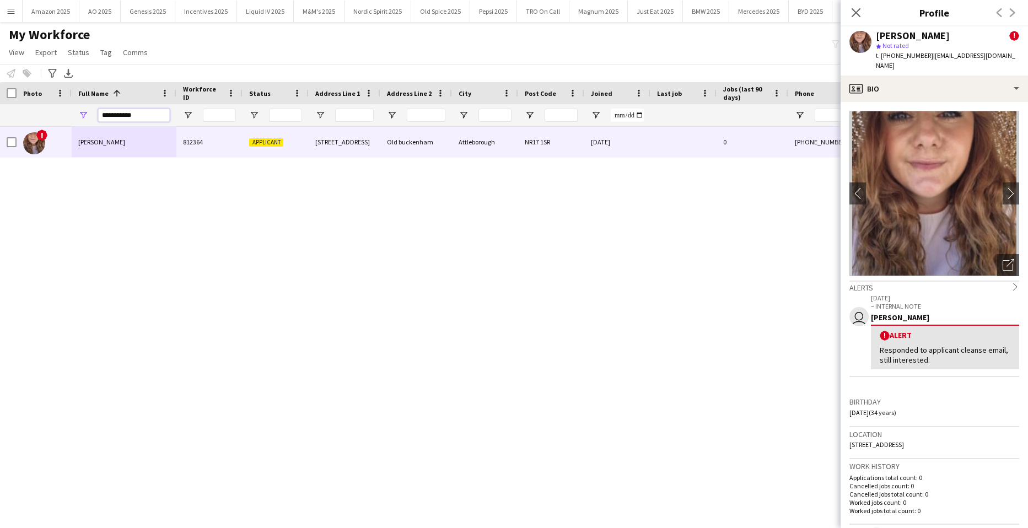
drag, startPoint x: 147, startPoint y: 118, endPoint x: 138, endPoint y: 118, distance: 8.8
click at [138, 118] on input "**********" at bounding box center [134, 115] width 72 height 13
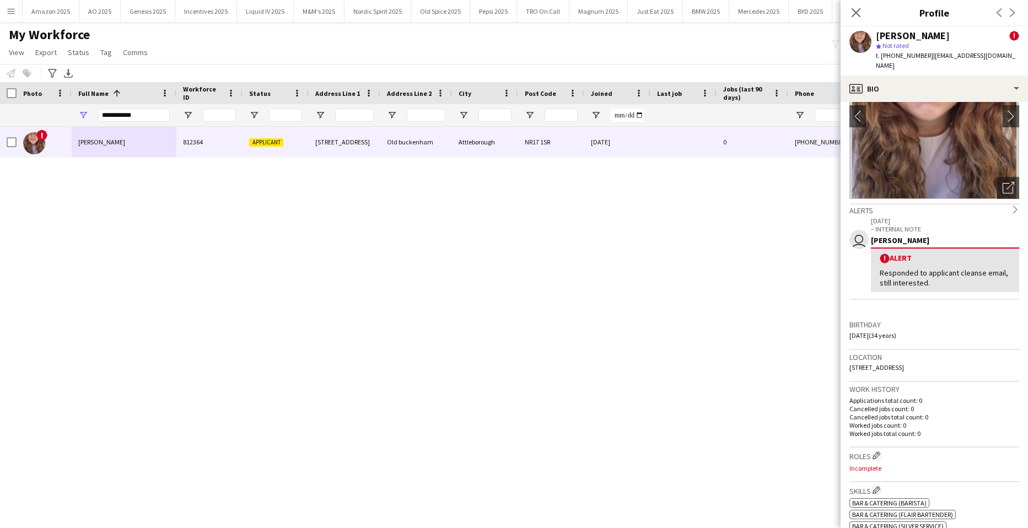
scroll to position [275, 0]
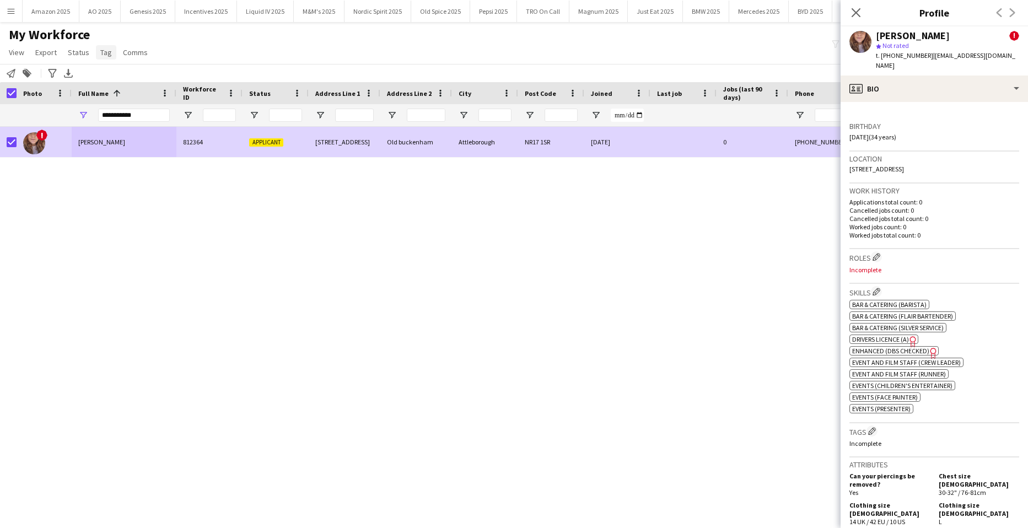
click at [109, 53] on span "Tag" at bounding box center [106, 52] width 12 height 10
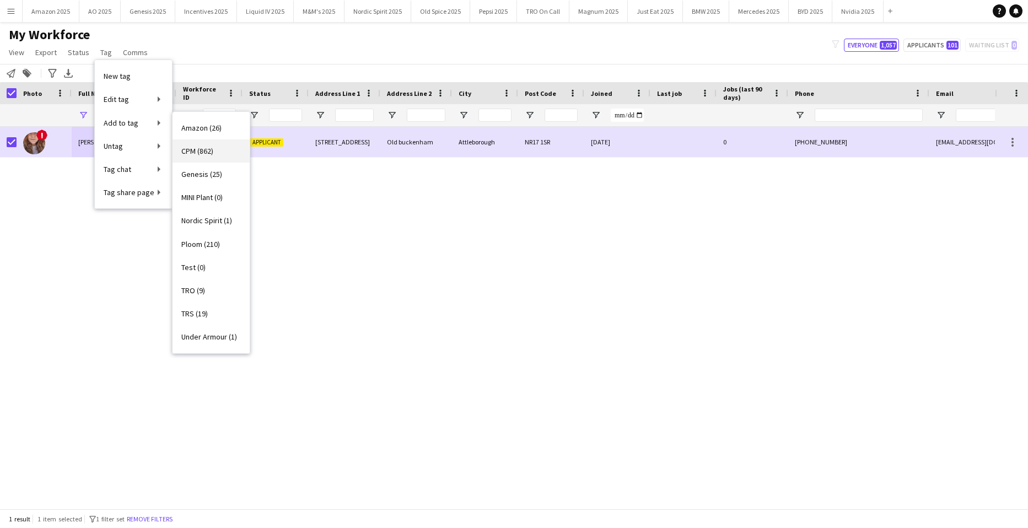
click at [208, 154] on span "CPM (862)" at bounding box center [197, 151] width 32 height 10
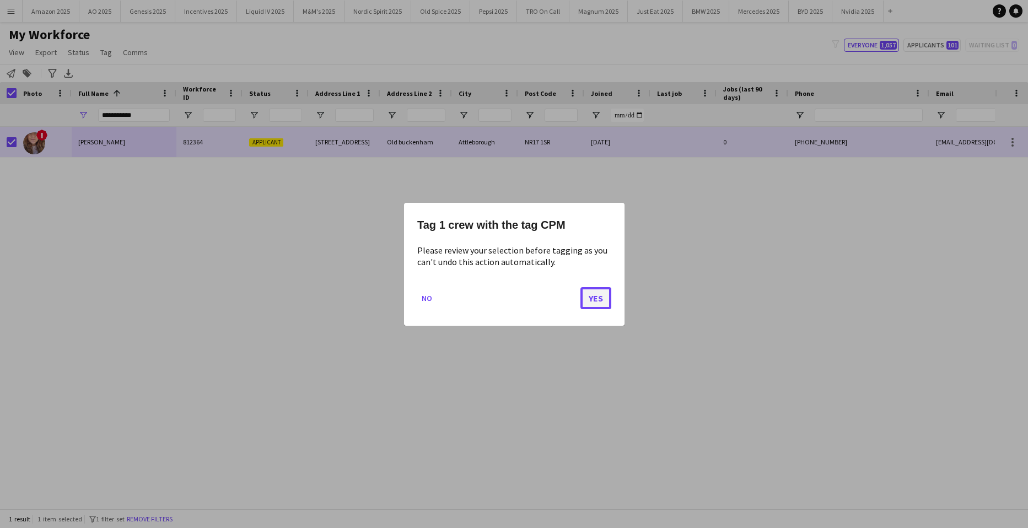
click at [601, 301] on button "Yes" at bounding box center [595, 298] width 31 height 22
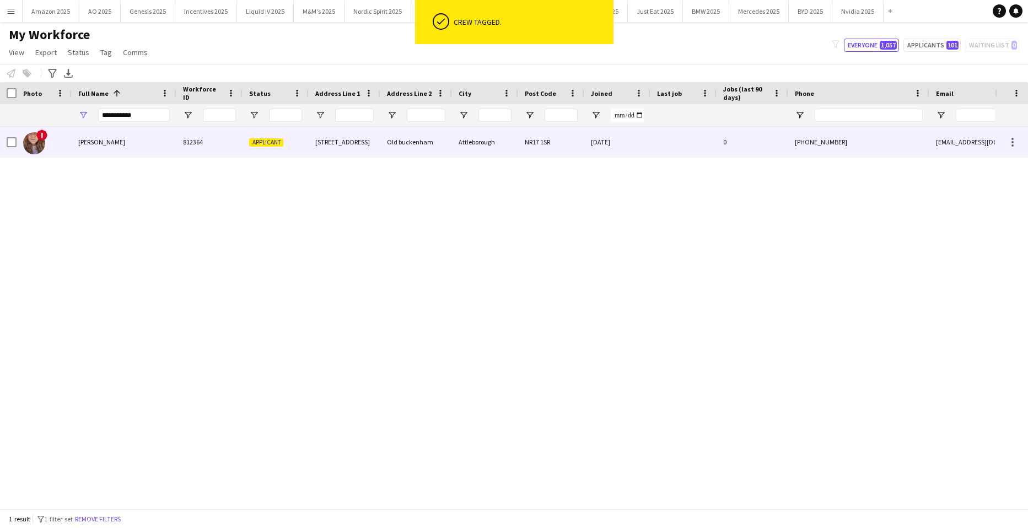
click at [80, 142] on span "[PERSON_NAME]" at bounding box center [101, 142] width 47 height 8
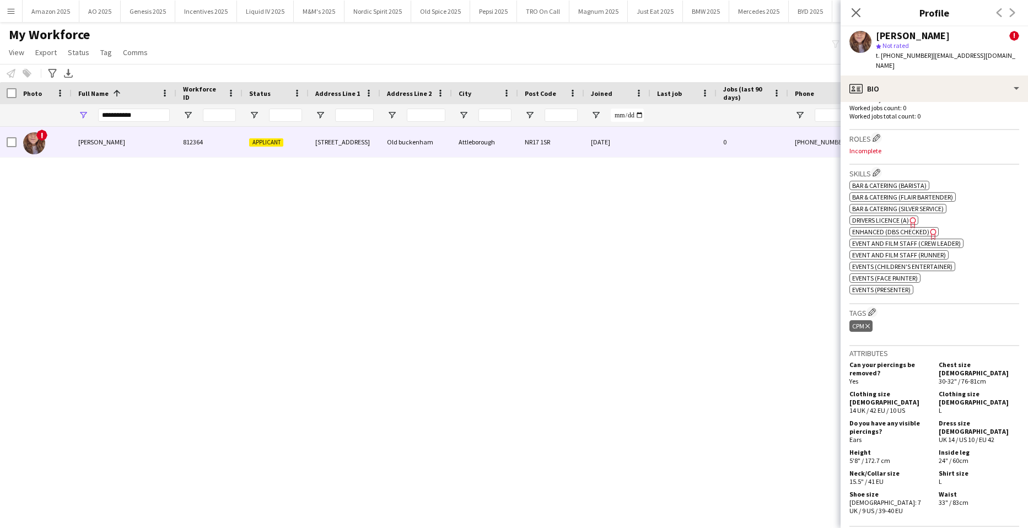
scroll to position [637, 0]
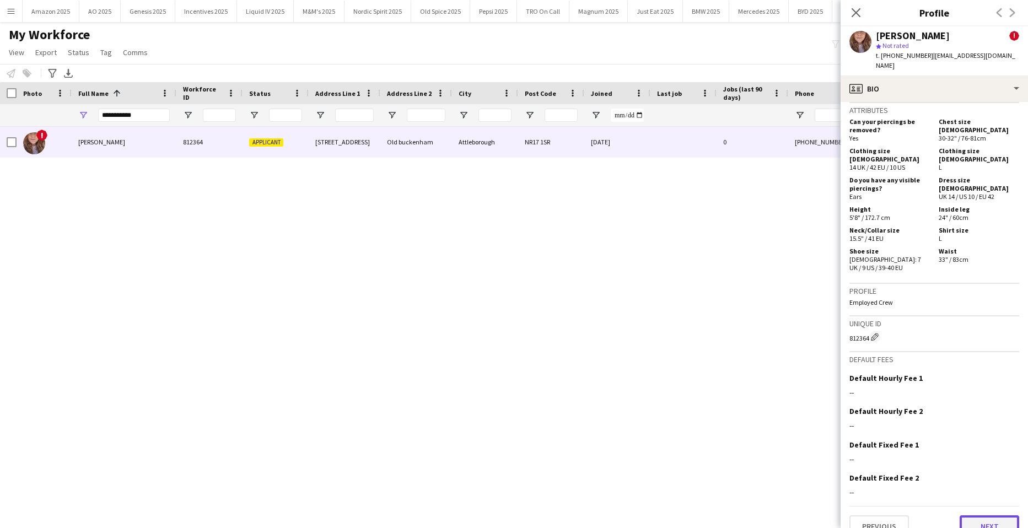
click at [973, 515] on button "Next" at bounding box center [989, 526] width 60 height 22
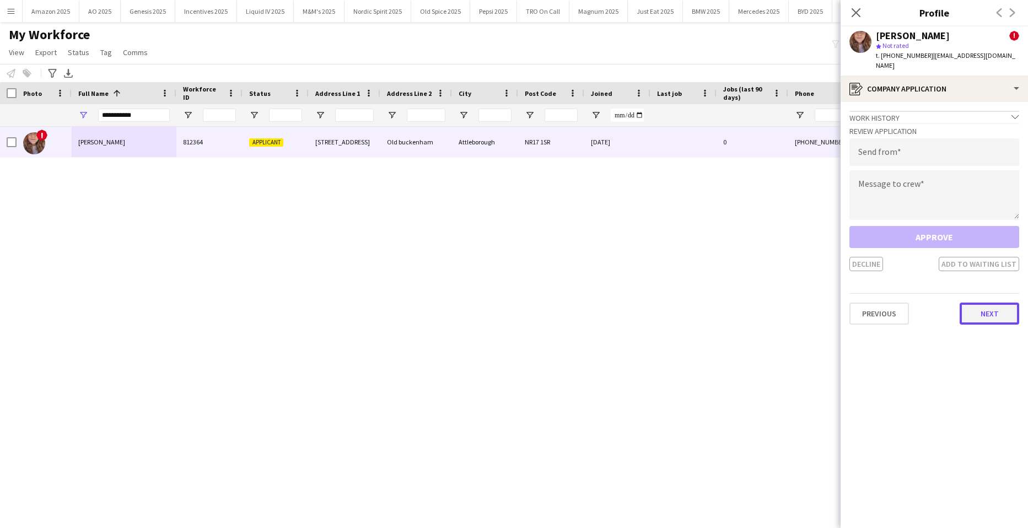
click at [974, 309] on button "Next" at bounding box center [989, 313] width 60 height 22
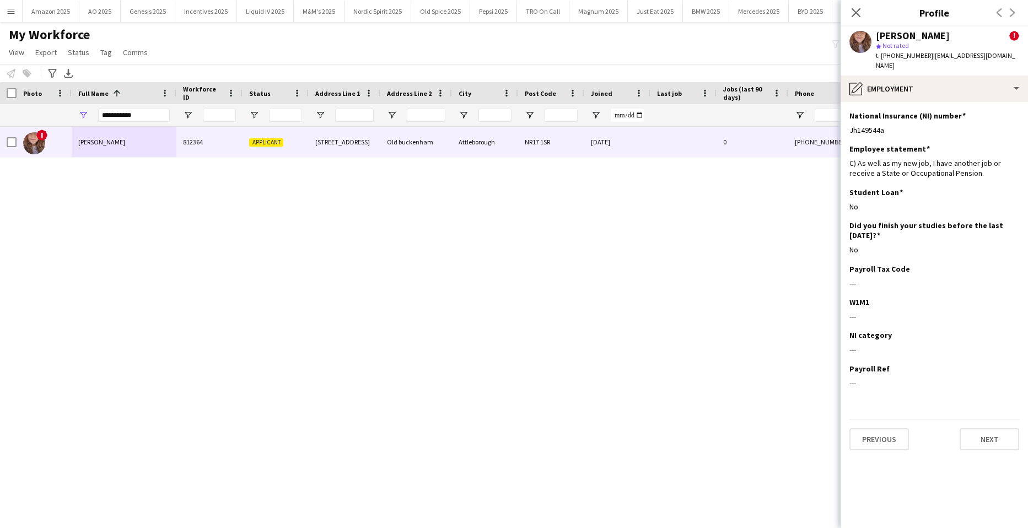
click at [997, 441] on app-section-data-types "National Insurance (NI) number Edit this field Jh149544a Employee statement Edi…" at bounding box center [933, 315] width 187 height 426
click at [1002, 445] on app-section-data-types "National Insurance (NI) number Edit this field Jh149544a Employee statement Edi…" at bounding box center [933, 315] width 187 height 426
click at [1001, 434] on button "Next" at bounding box center [989, 439] width 60 height 22
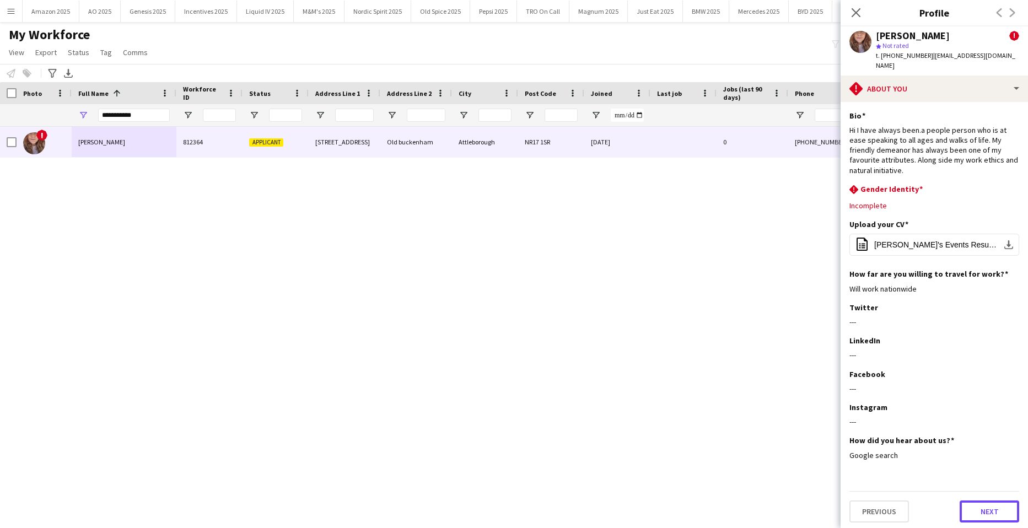
drag, startPoint x: 1006, startPoint y: 505, endPoint x: 993, endPoint y: 466, distance: 40.8
click at [1007, 505] on button "Next" at bounding box center [989, 511] width 60 height 22
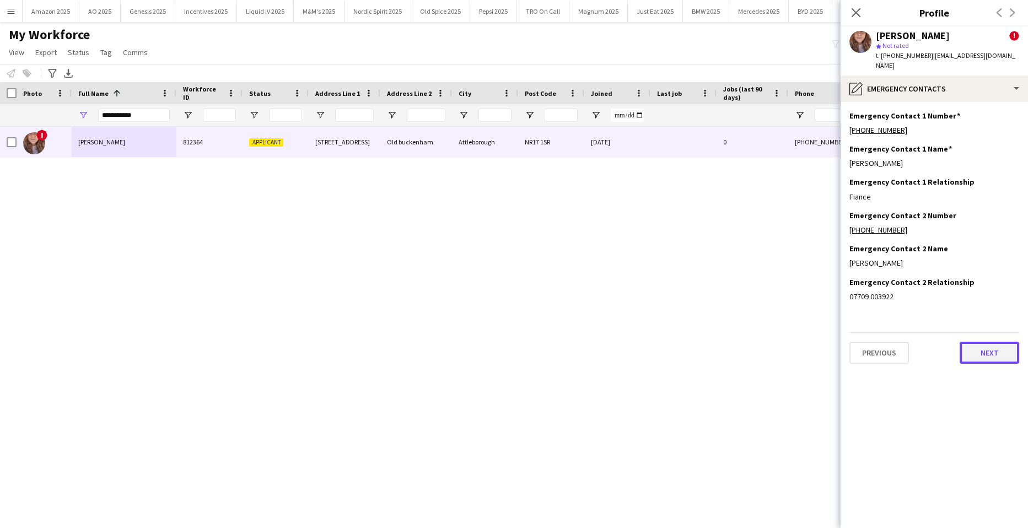
click at [993, 347] on button "Next" at bounding box center [989, 353] width 60 height 22
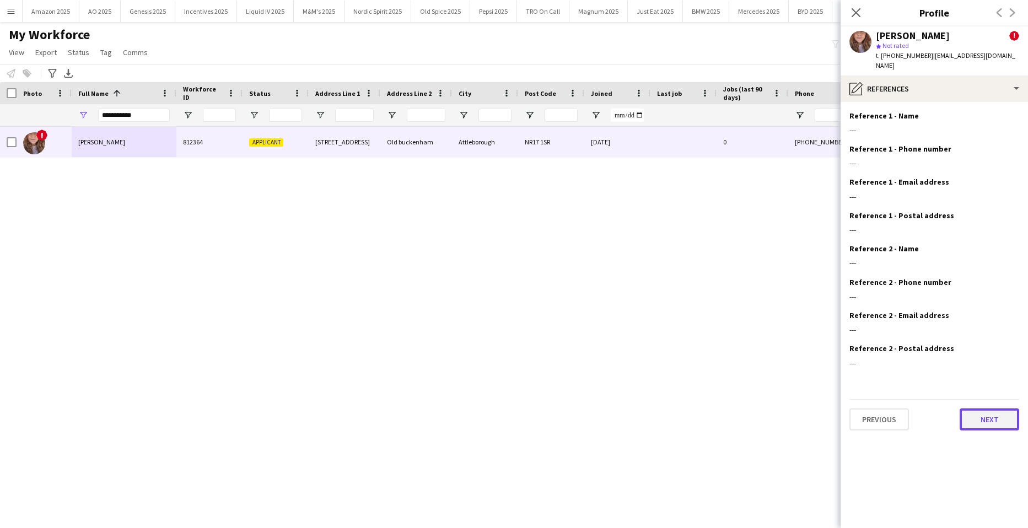
click at [985, 408] on button "Next" at bounding box center [989, 419] width 60 height 22
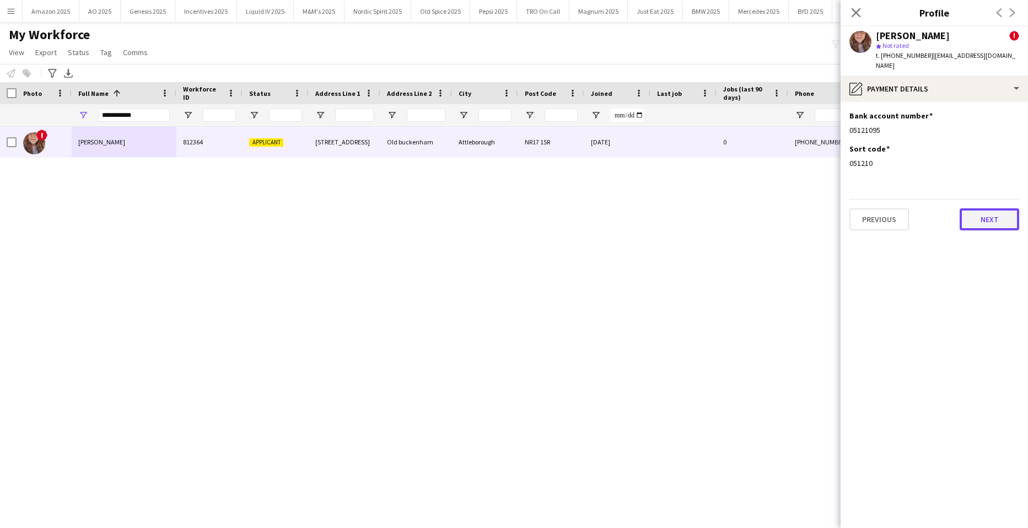
click at [976, 214] on button "Next" at bounding box center [989, 219] width 60 height 22
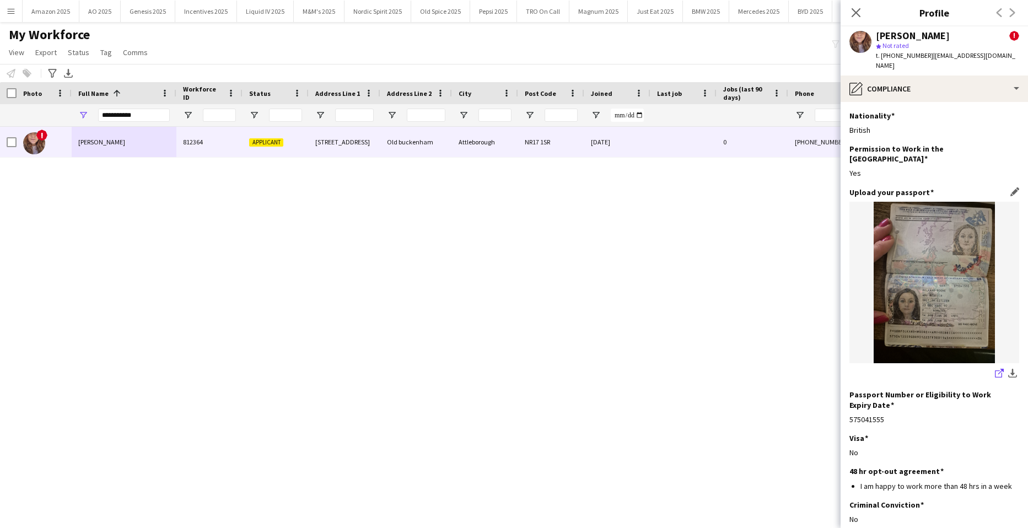
click at [995, 369] on icon "share-external-link-1" at bounding box center [999, 373] width 9 height 9
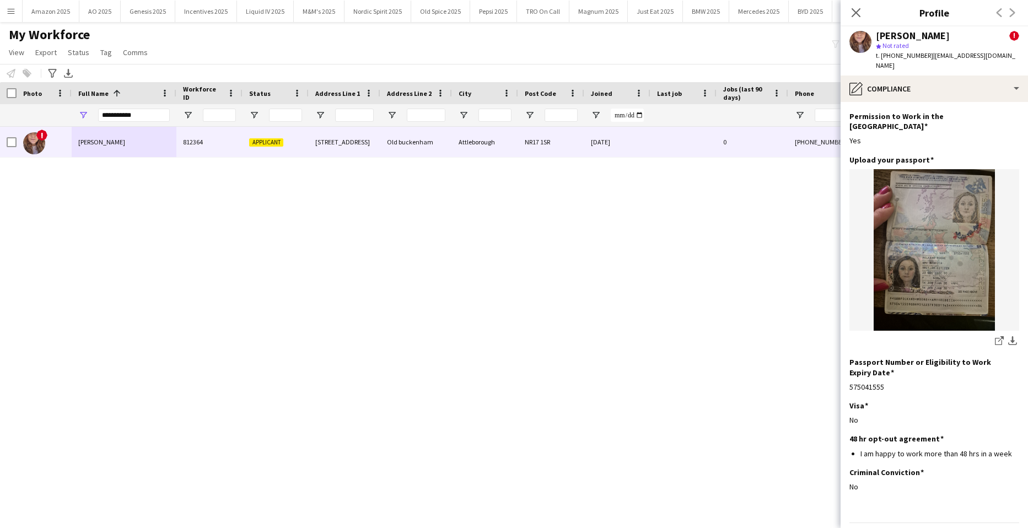
scroll to position [47, 0]
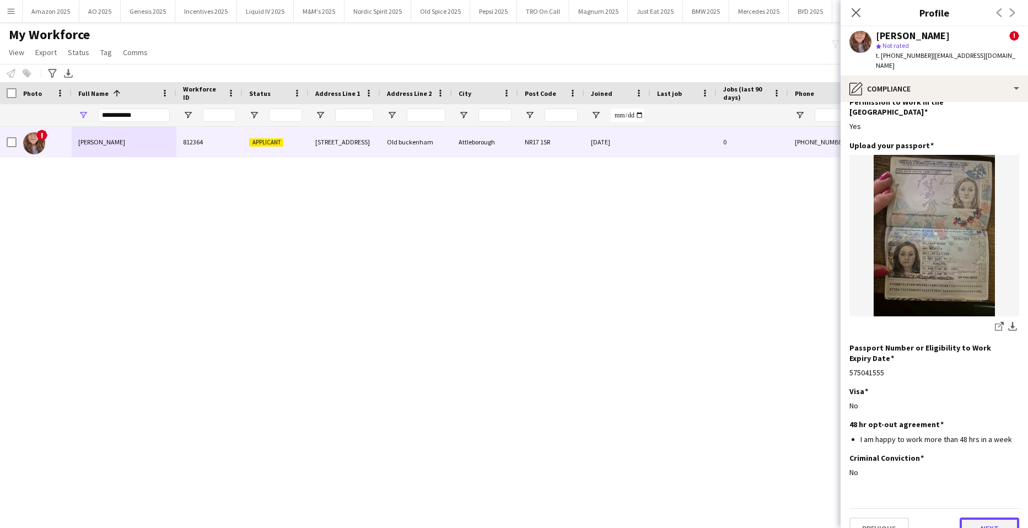
click at [984, 517] on button "Next" at bounding box center [989, 528] width 60 height 22
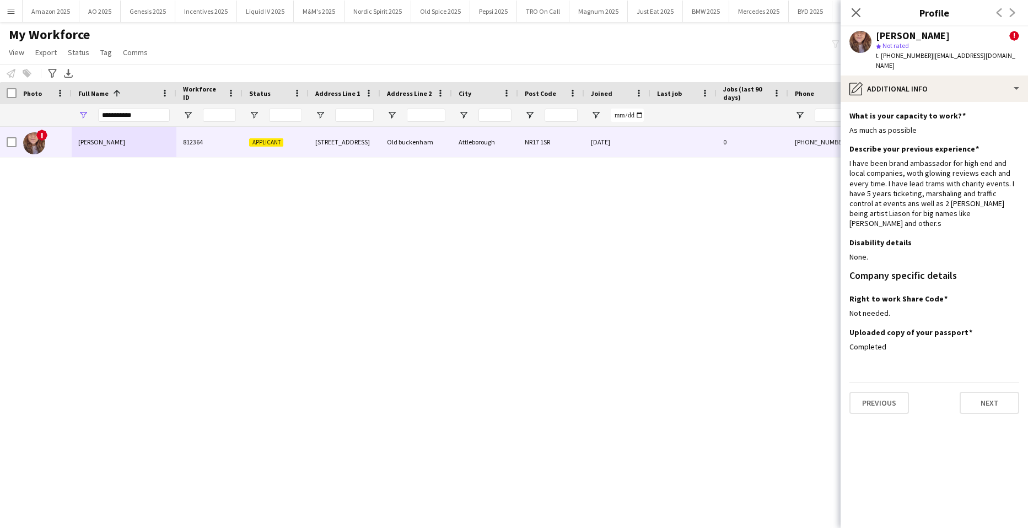
scroll to position [0, 0]
click at [983, 392] on button "Next" at bounding box center [989, 403] width 60 height 22
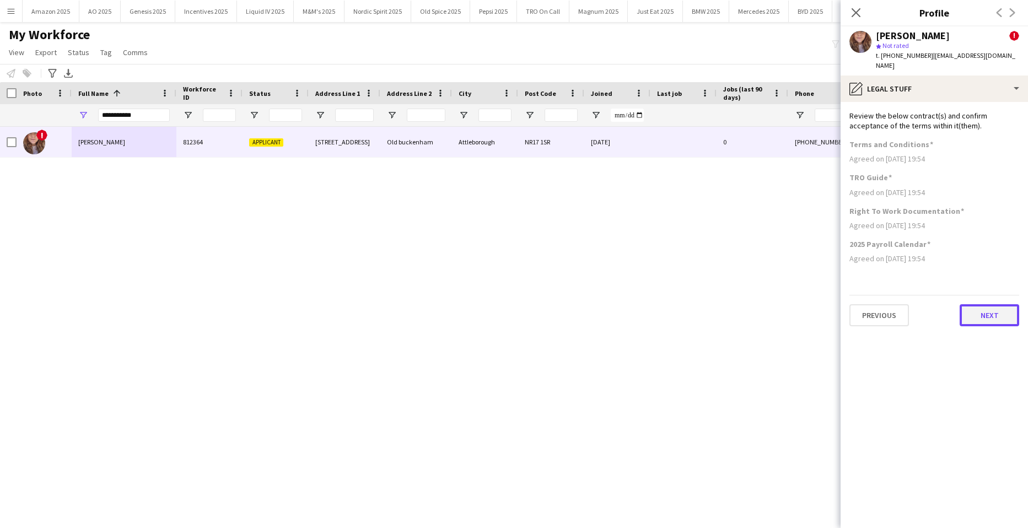
click at [1010, 304] on button "Next" at bounding box center [989, 315] width 60 height 22
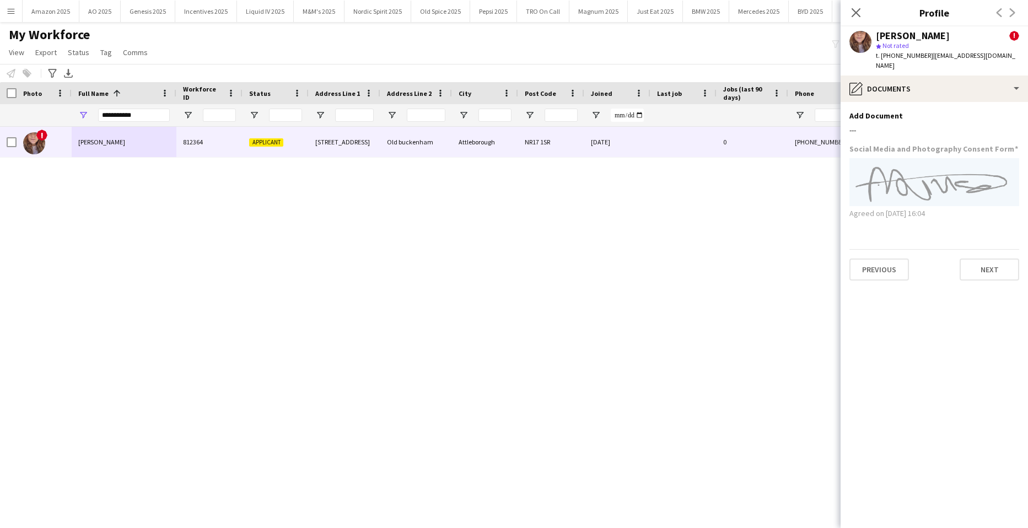
click at [850, 6] on div "Close pop-in" at bounding box center [855, 12] width 31 height 25
drag, startPoint x: 854, startPoint y: 10, endPoint x: 858, endPoint y: 15, distance: 6.6
click at [855, 11] on icon at bounding box center [855, 12] width 10 height 10
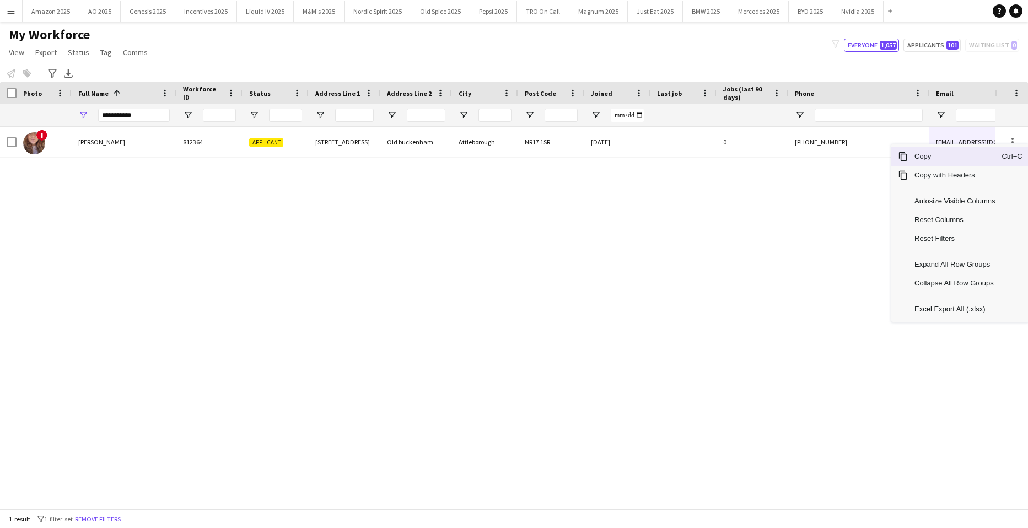
click at [948, 160] on span "Copy" at bounding box center [954, 156] width 94 height 19
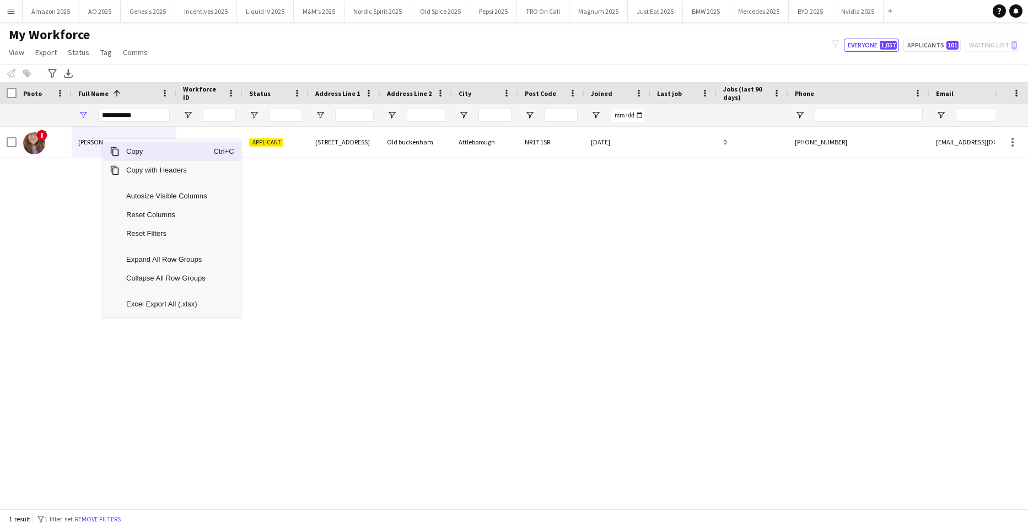
drag, startPoint x: 126, startPoint y: 153, endPoint x: 905, endPoint y: 414, distance: 821.2
click at [127, 153] on span "Copy" at bounding box center [167, 151] width 94 height 19
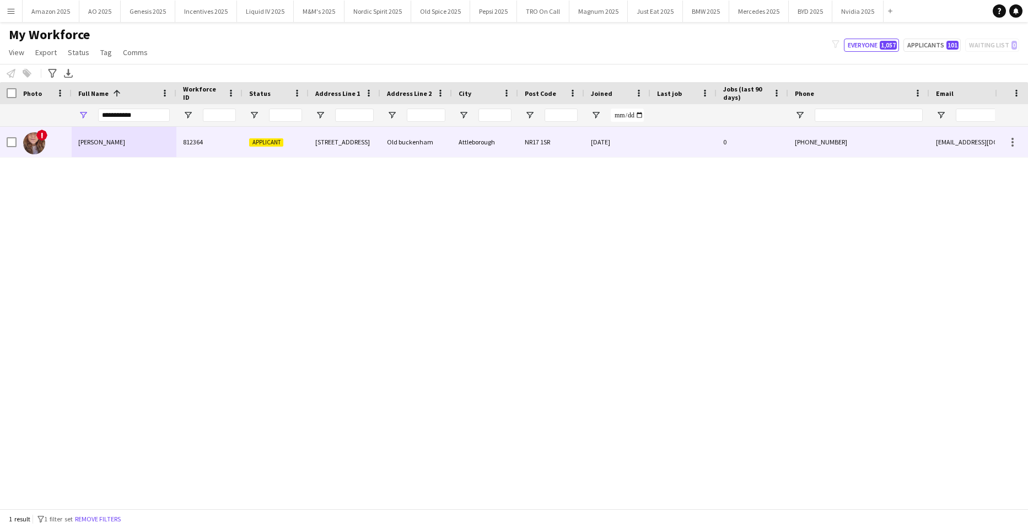
drag, startPoint x: 134, startPoint y: 138, endPoint x: 144, endPoint y: 136, distance: 10.3
click at [134, 138] on div "[PERSON_NAME]" at bounding box center [124, 142] width 105 height 30
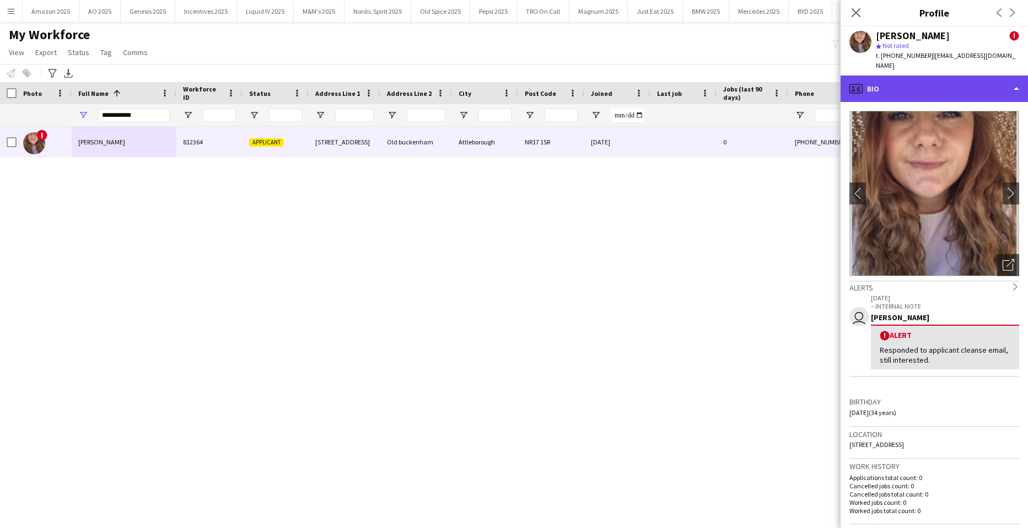
click at [950, 75] on div "profile Bio" at bounding box center [933, 88] width 187 height 26
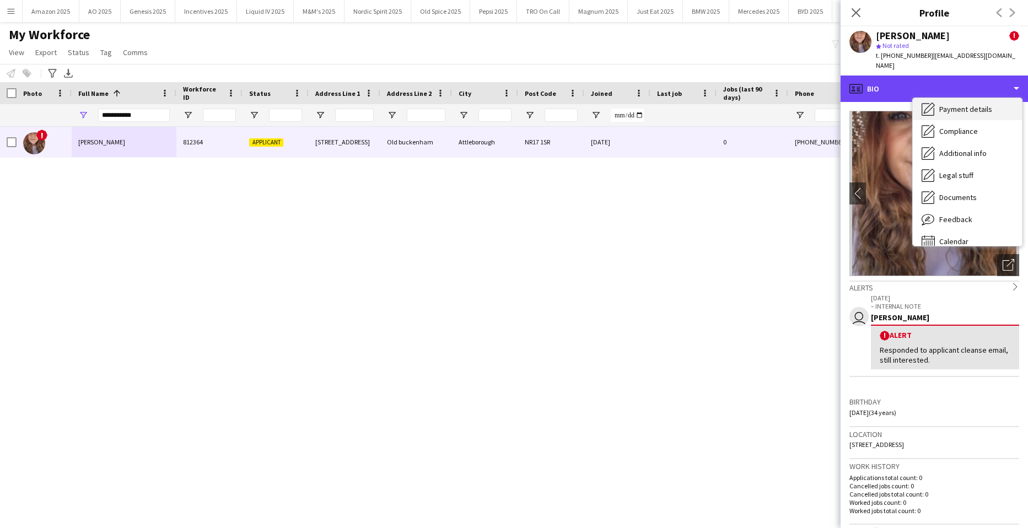
scroll to position [148, 0]
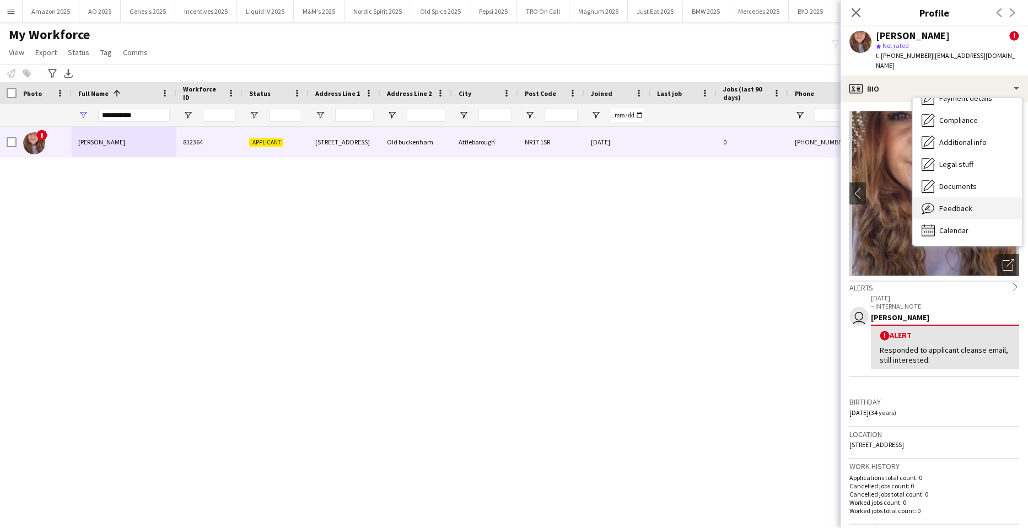
click at [971, 202] on div "Feedback Feedback" at bounding box center [966, 208] width 109 height 22
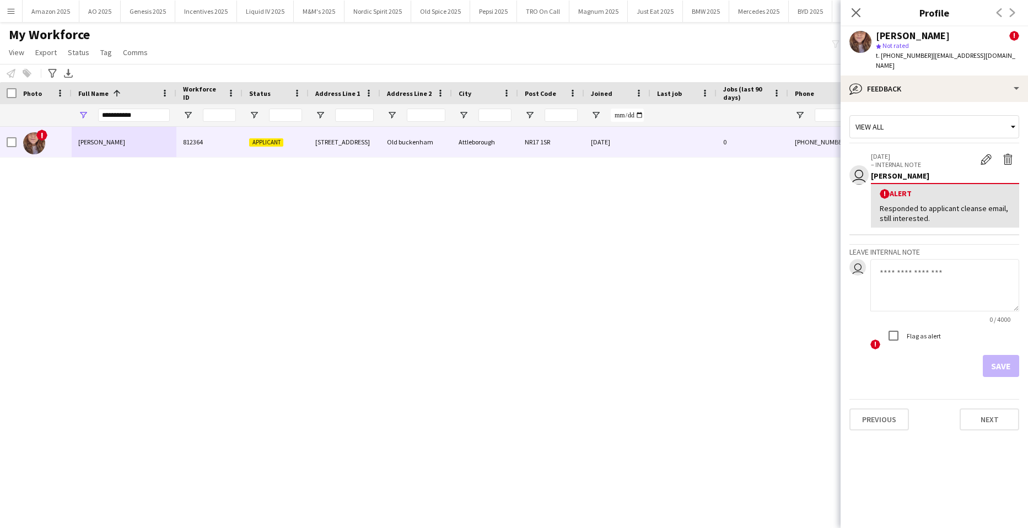
click at [911, 272] on textarea at bounding box center [944, 285] width 149 height 52
paste textarea "**********"
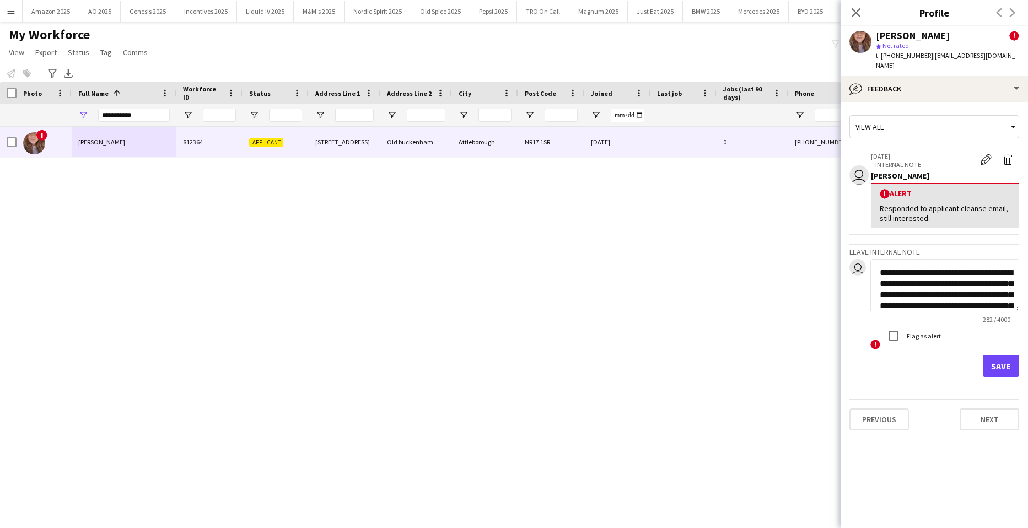
scroll to position [67, 0]
type textarea "**********"
click at [1001, 357] on button "Save" at bounding box center [1000, 366] width 36 height 22
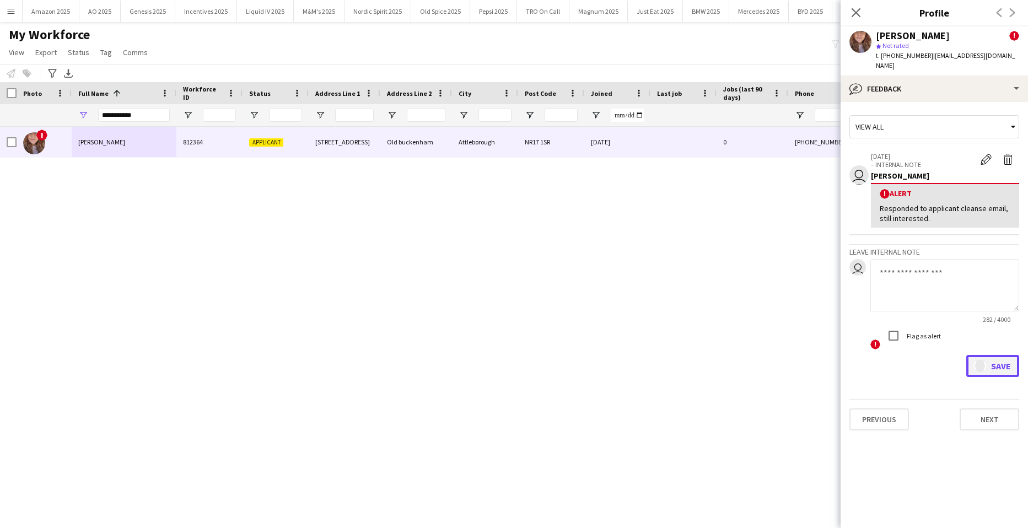
scroll to position [0, 0]
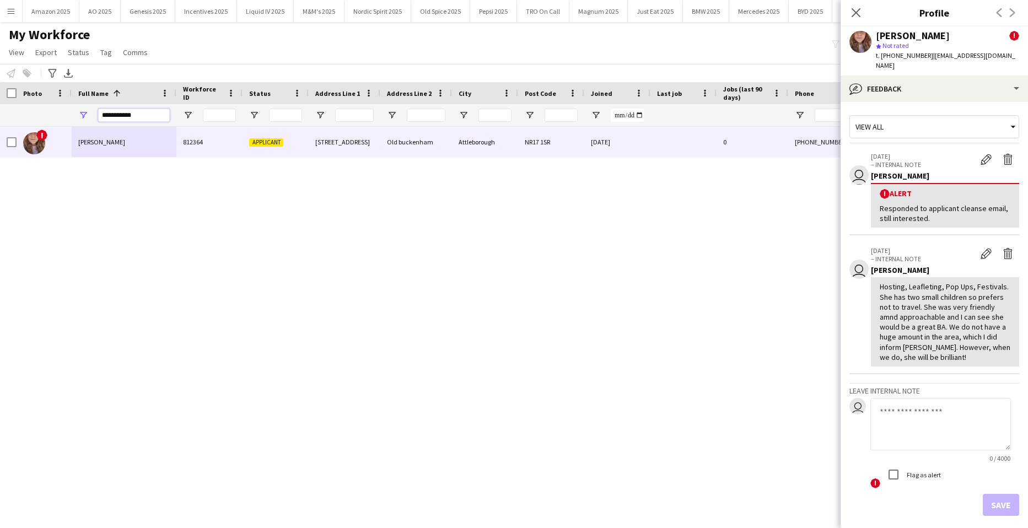
drag, startPoint x: 145, startPoint y: 115, endPoint x: -28, endPoint y: 115, distance: 173.0
click at [0, 115] on html "Menu Boards Boards Boards All jobs Status Workforce Workforce My Workforce Recr…" at bounding box center [514, 264] width 1028 height 528
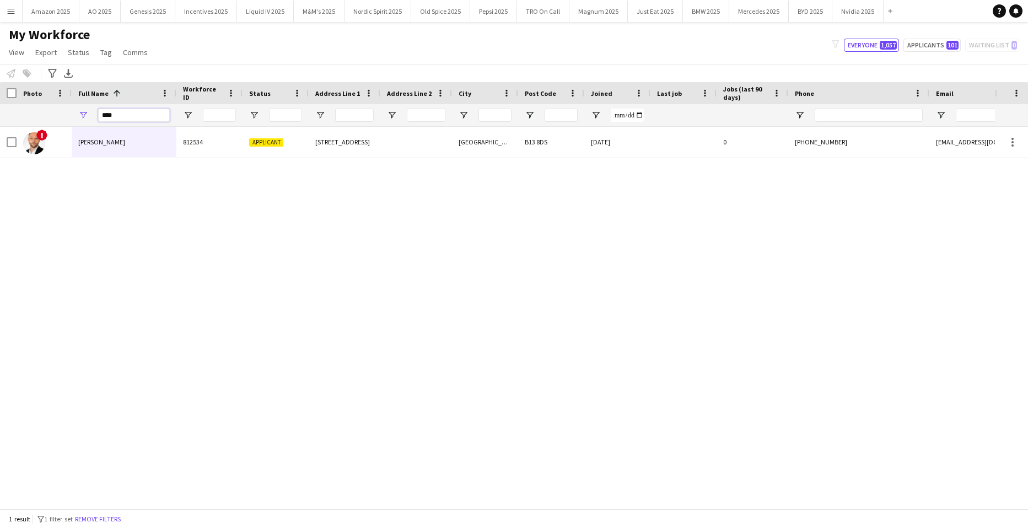
type input "****"
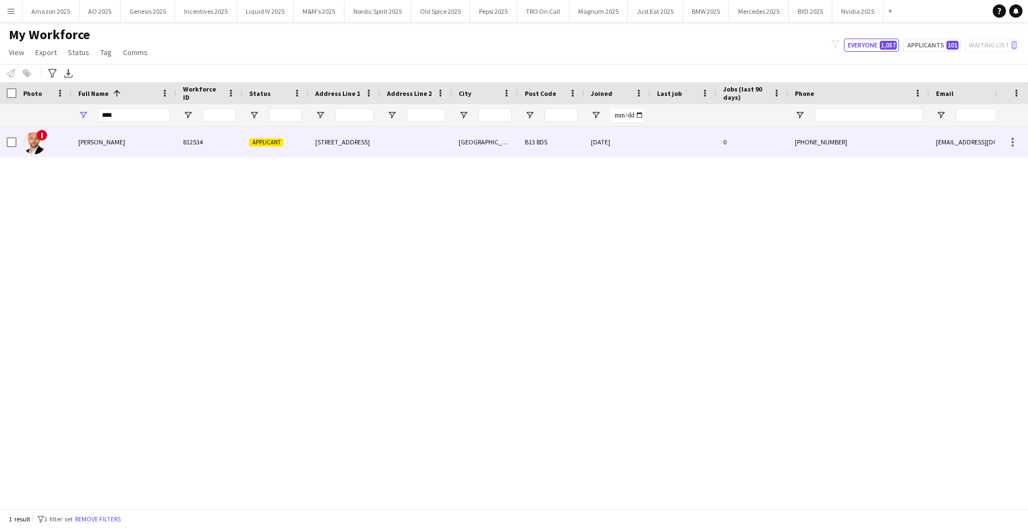
click at [142, 145] on div "[PERSON_NAME]" at bounding box center [124, 142] width 105 height 30
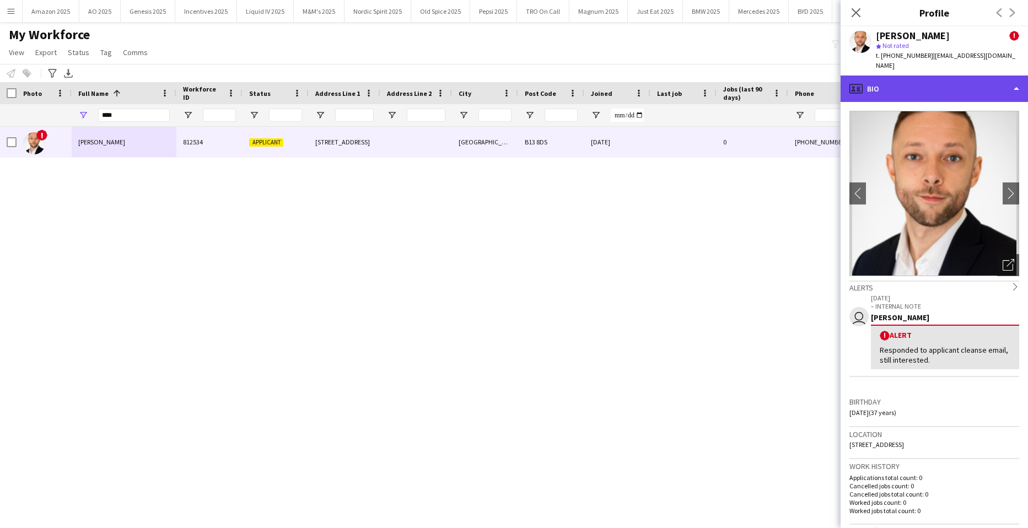
click at [950, 75] on div "profile Bio" at bounding box center [933, 88] width 187 height 26
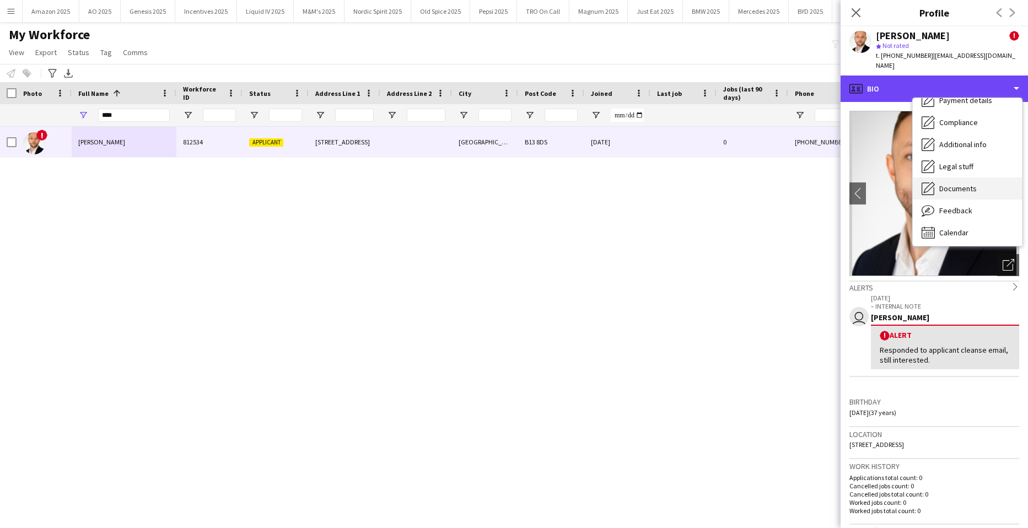
scroll to position [148, 0]
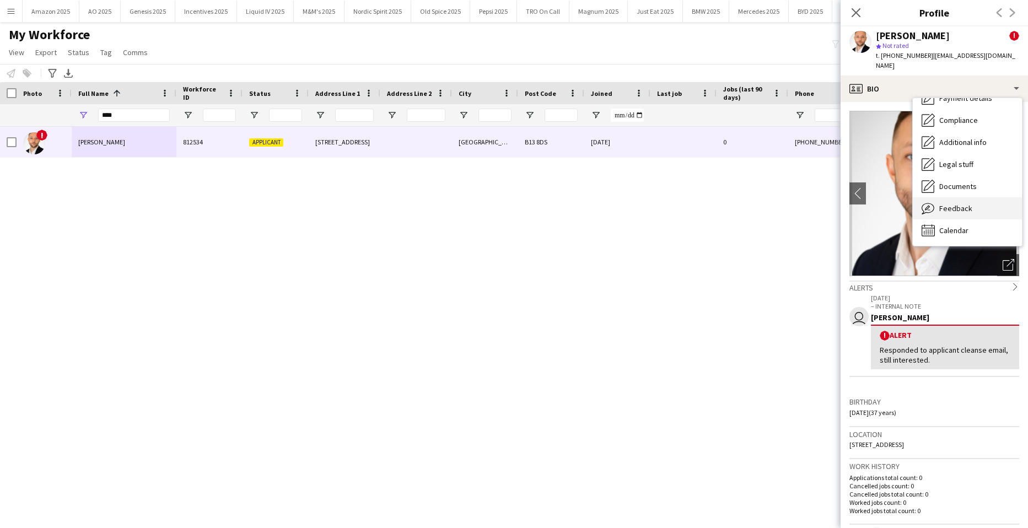
click at [975, 197] on div "Feedback Feedback" at bounding box center [966, 208] width 109 height 22
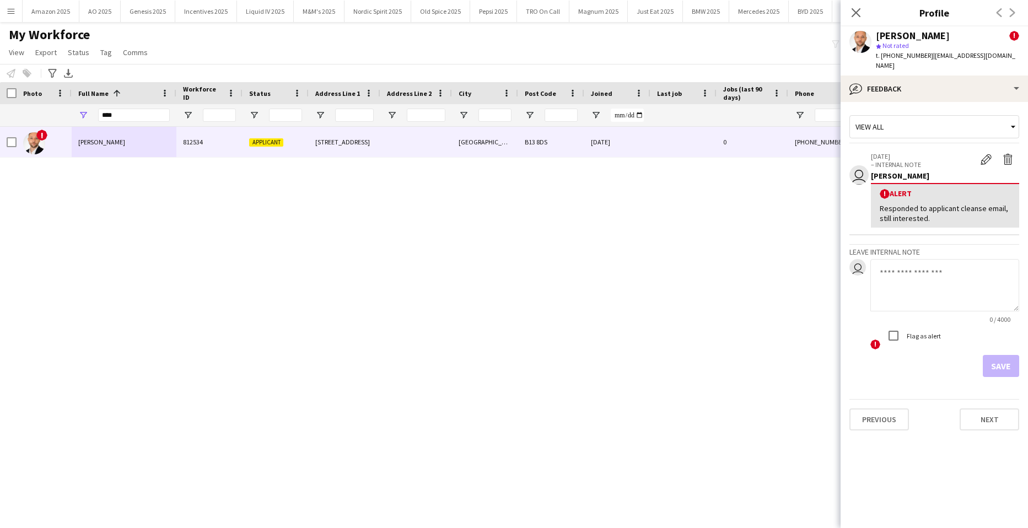
click at [929, 267] on textarea at bounding box center [944, 285] width 149 height 52
paste textarea "**********"
type textarea "**********"
click at [1009, 355] on button "Save" at bounding box center [1000, 366] width 36 height 22
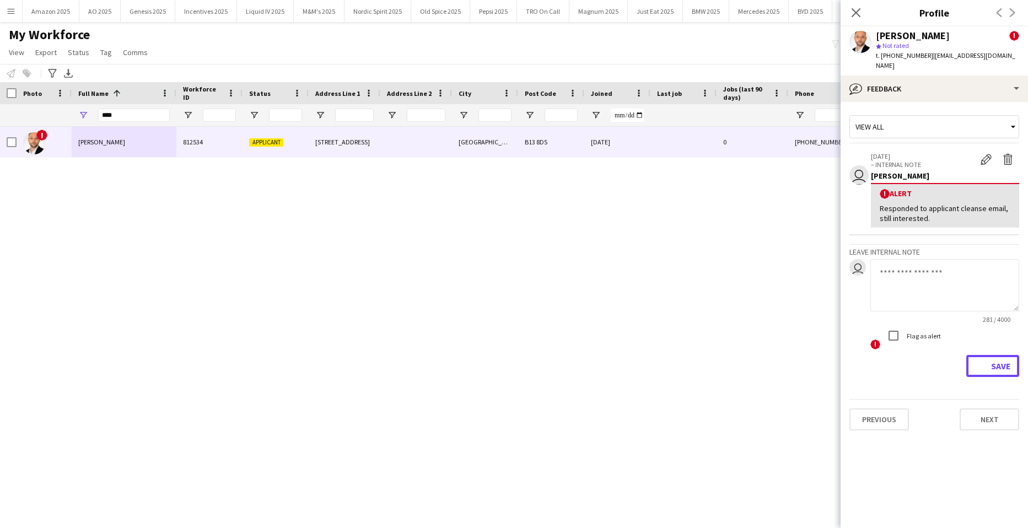
scroll to position [0, 0]
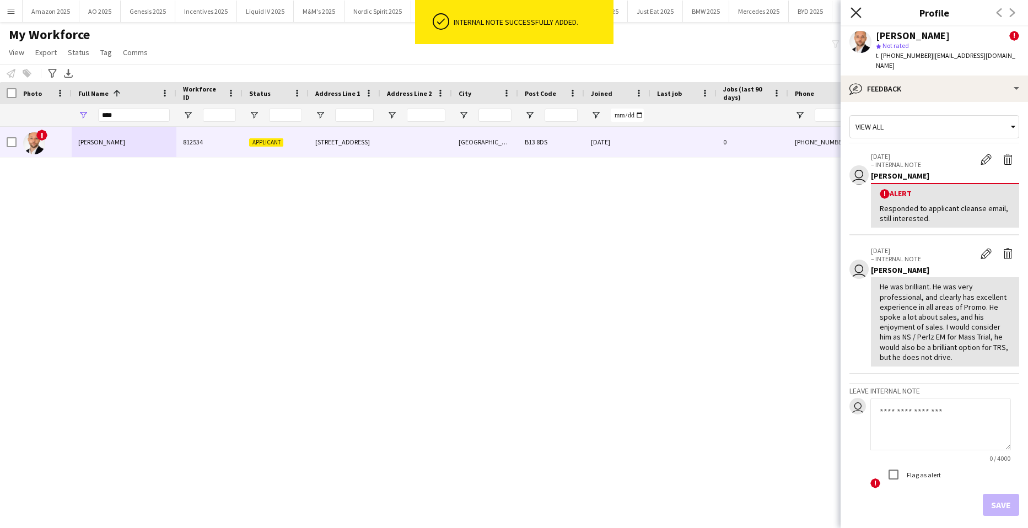
click at [853, 12] on icon "Close pop-in" at bounding box center [855, 12] width 10 height 10
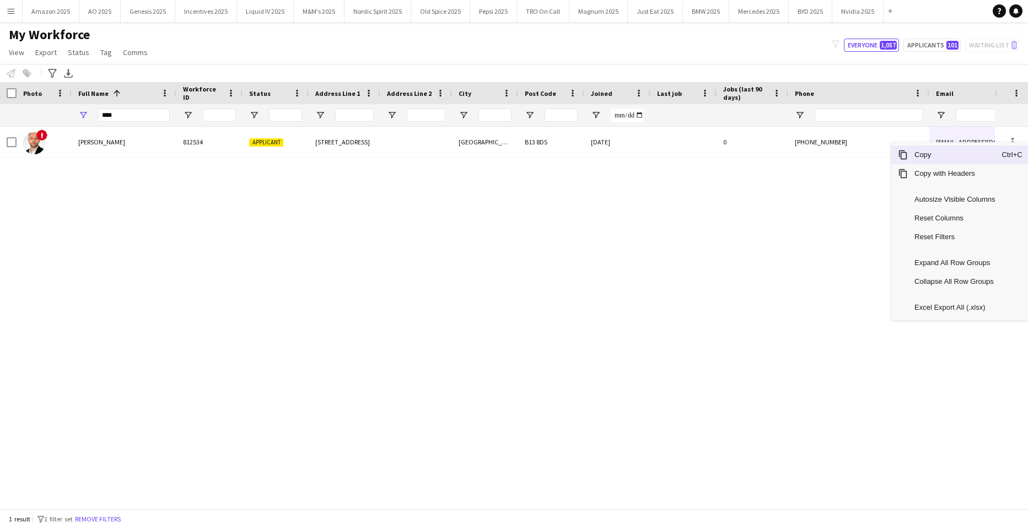
click at [961, 156] on span "Copy" at bounding box center [954, 154] width 94 height 19
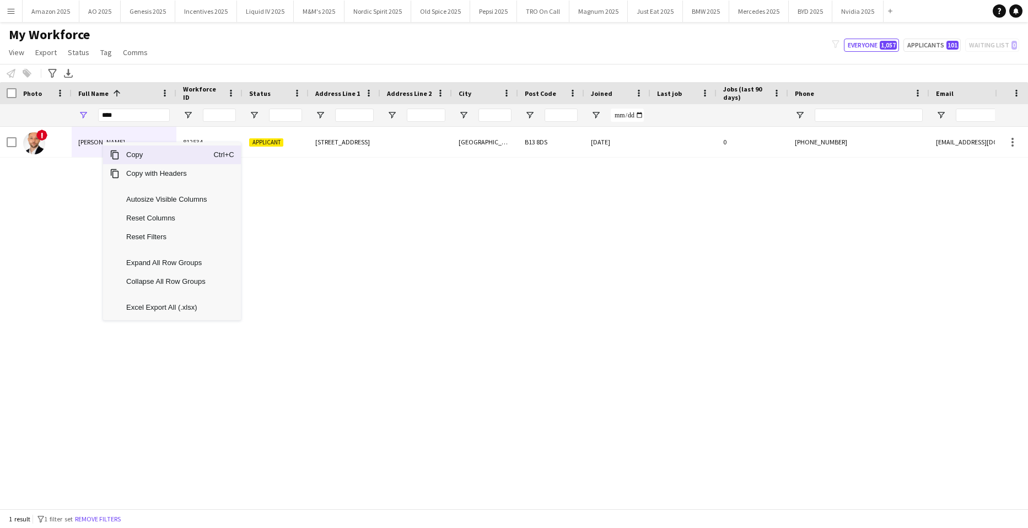
click at [118, 156] on span "Context Menu" at bounding box center [115, 155] width 10 height 10
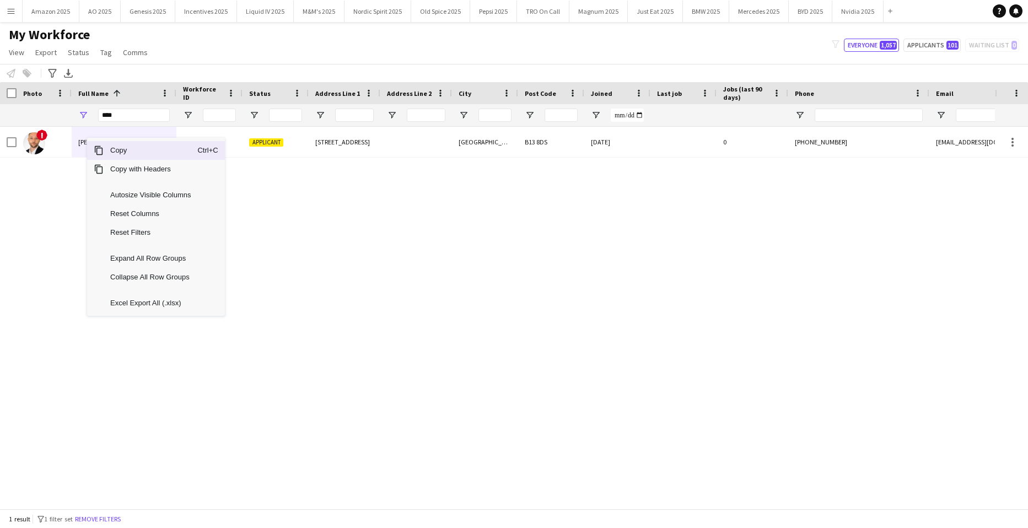
click at [113, 153] on span "Copy" at bounding box center [151, 150] width 94 height 19
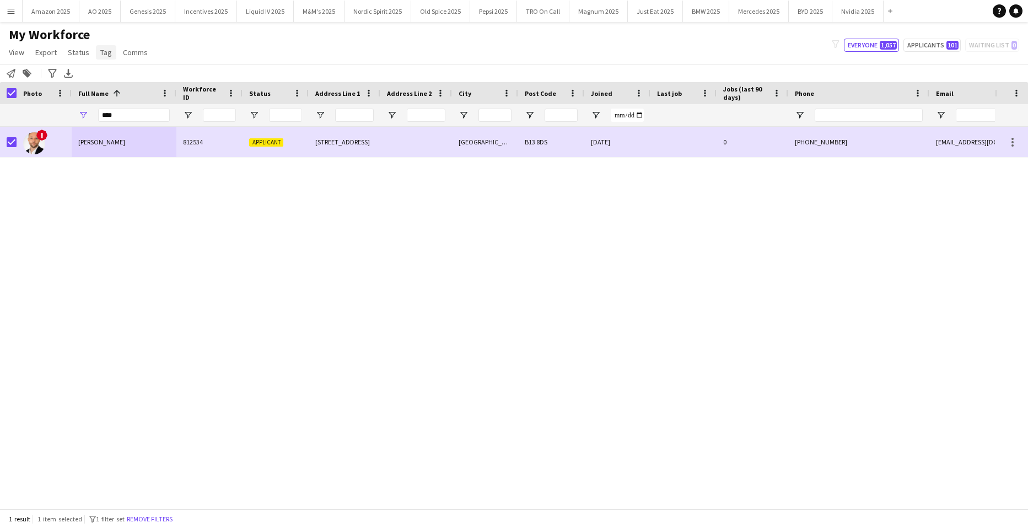
click at [100, 55] on span "Tag" at bounding box center [106, 52] width 12 height 10
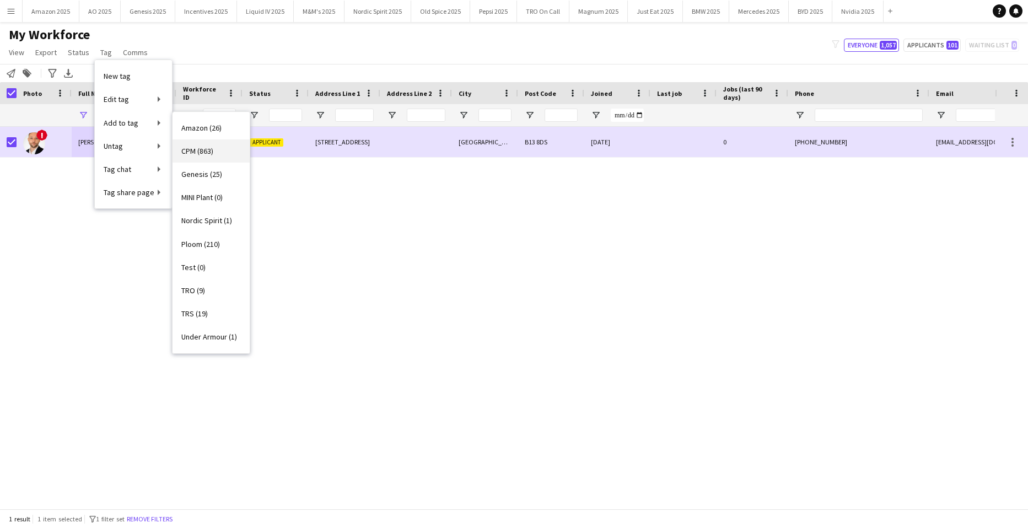
click at [196, 152] on span "CPM (863)" at bounding box center [197, 151] width 32 height 10
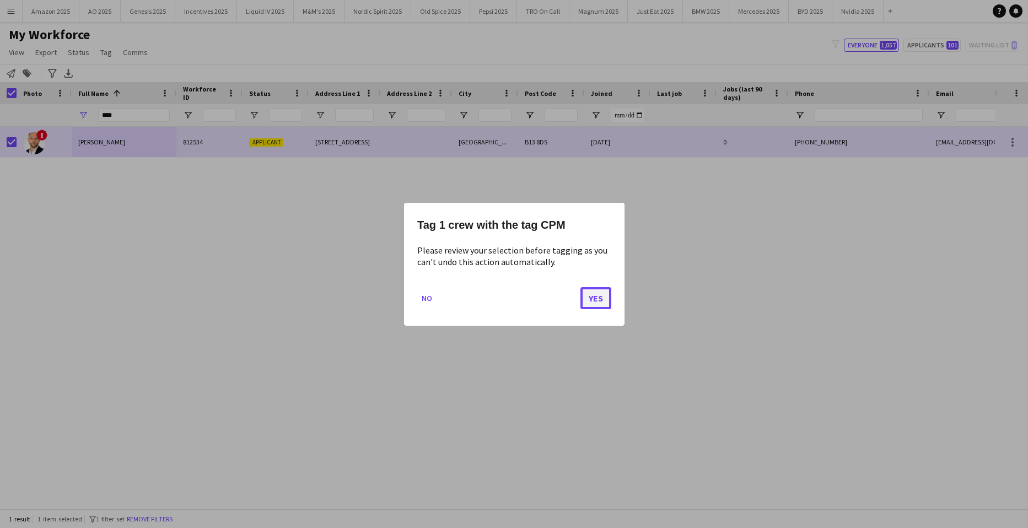
click at [596, 296] on button "Yes" at bounding box center [595, 298] width 31 height 22
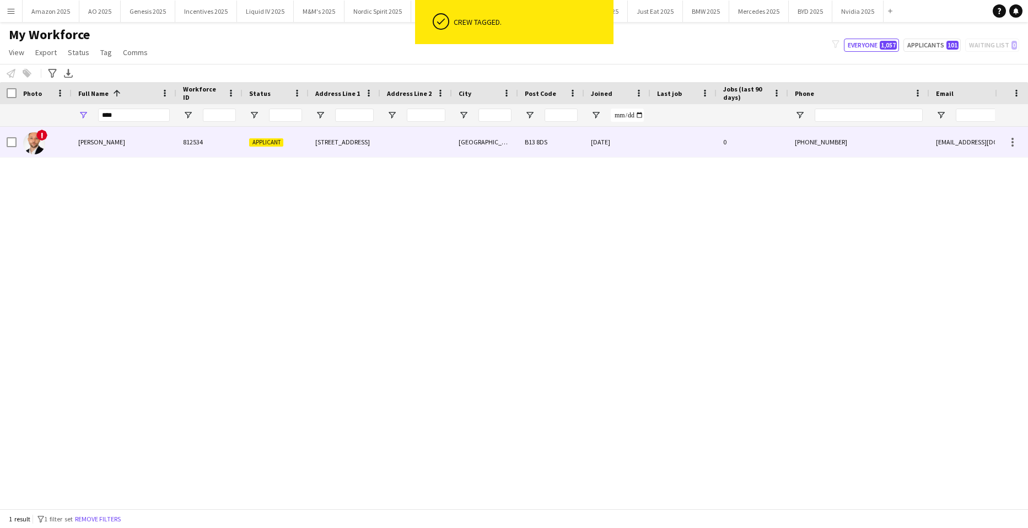
click at [111, 144] on span "[PERSON_NAME]" at bounding box center [101, 142] width 47 height 8
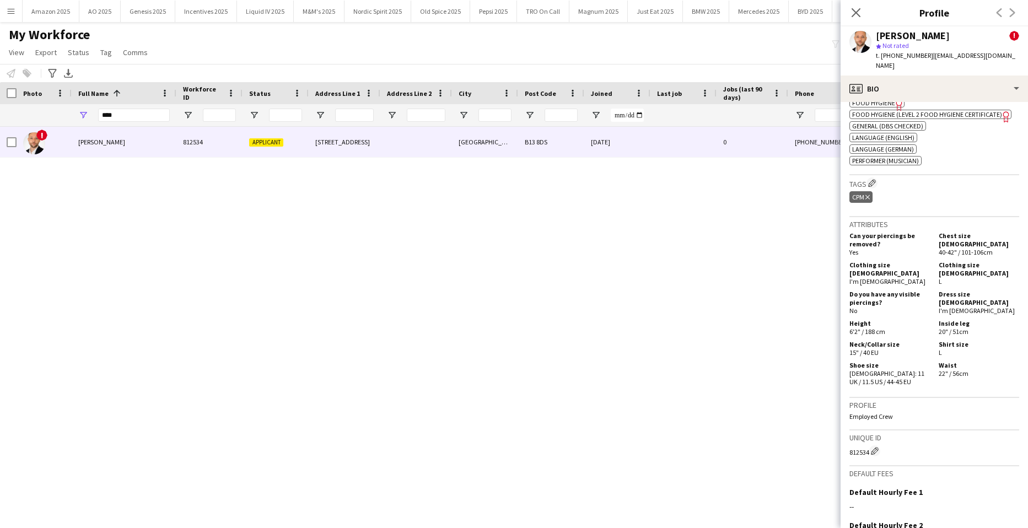
scroll to position [649, 0]
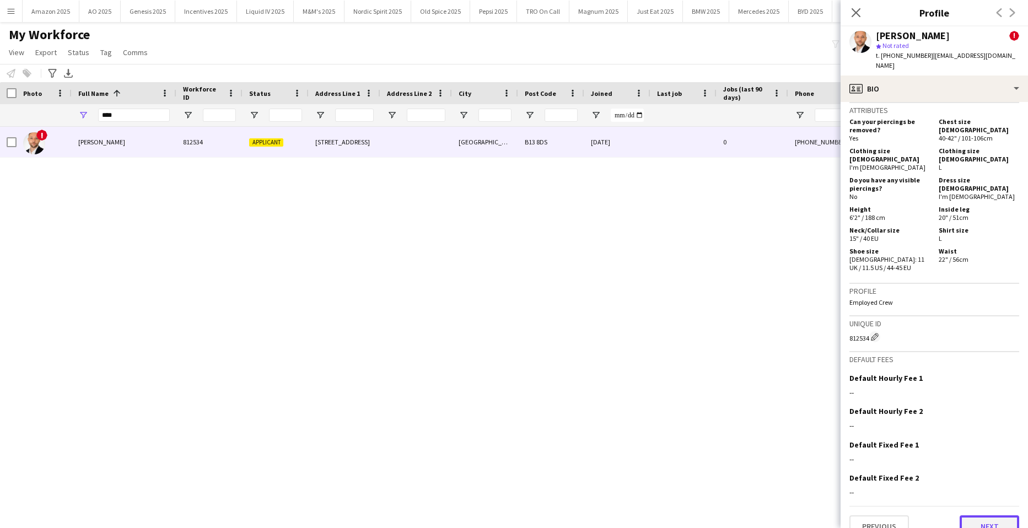
click at [982, 517] on button "Next" at bounding box center [989, 526] width 60 height 22
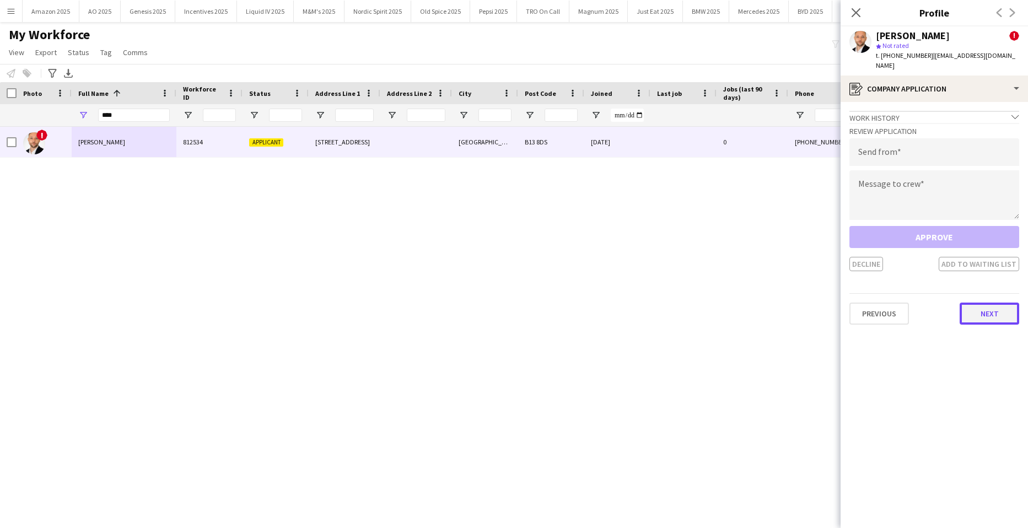
click at [985, 302] on button "Next" at bounding box center [989, 313] width 60 height 22
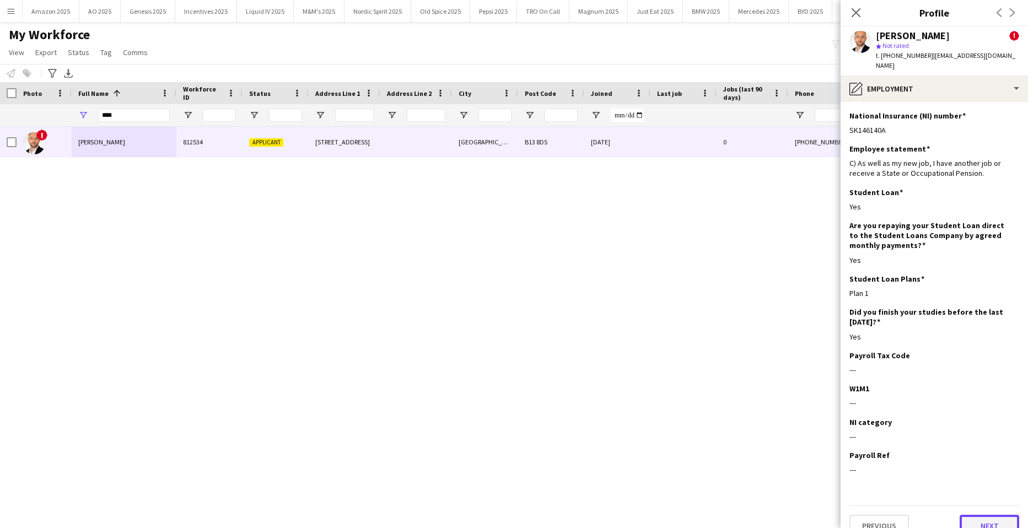
click at [988, 515] on button "Next" at bounding box center [989, 526] width 60 height 22
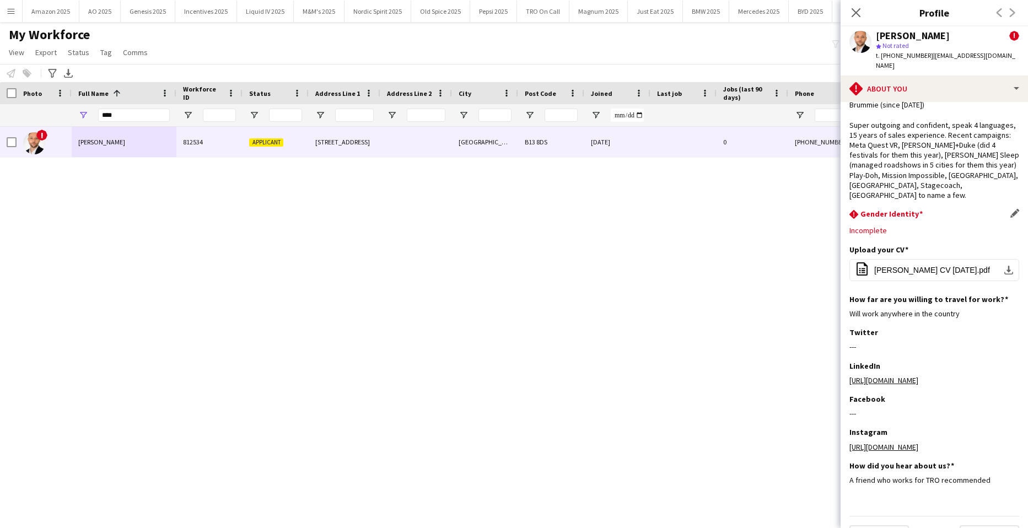
scroll to position [53, 0]
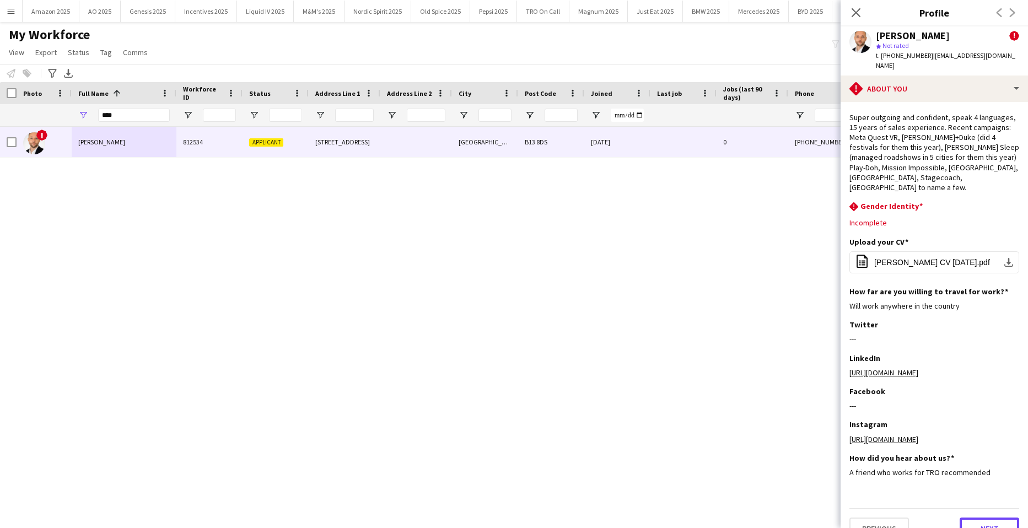
click at [976, 517] on button "Next" at bounding box center [989, 528] width 60 height 22
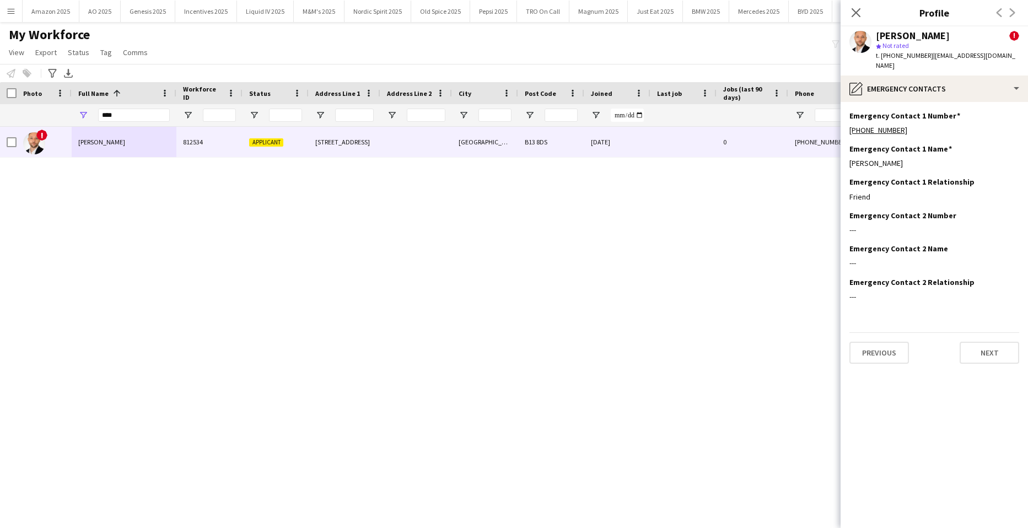
scroll to position [0, 0]
click at [984, 343] on button "Next" at bounding box center [989, 353] width 60 height 22
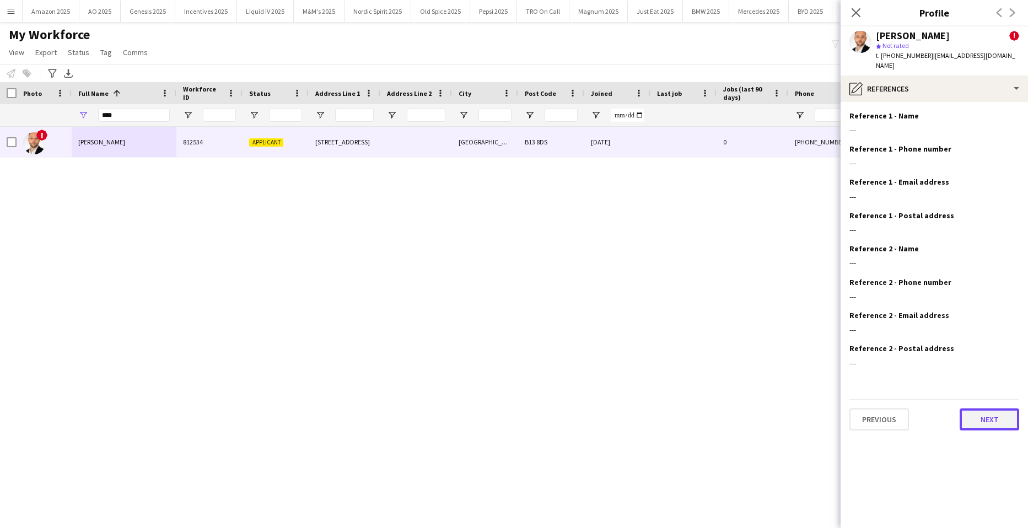
click at [987, 414] on button "Next" at bounding box center [989, 419] width 60 height 22
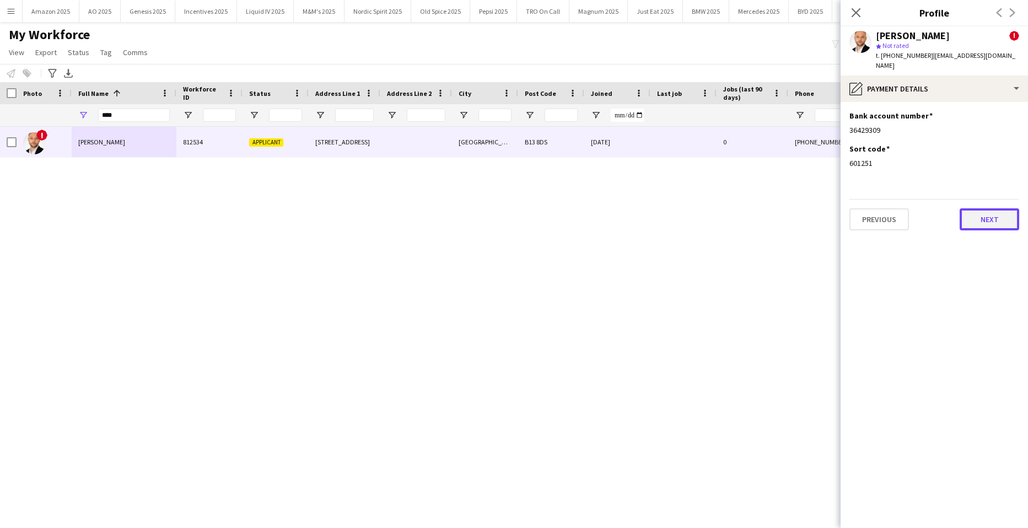
click at [971, 208] on button "Next" at bounding box center [989, 219] width 60 height 22
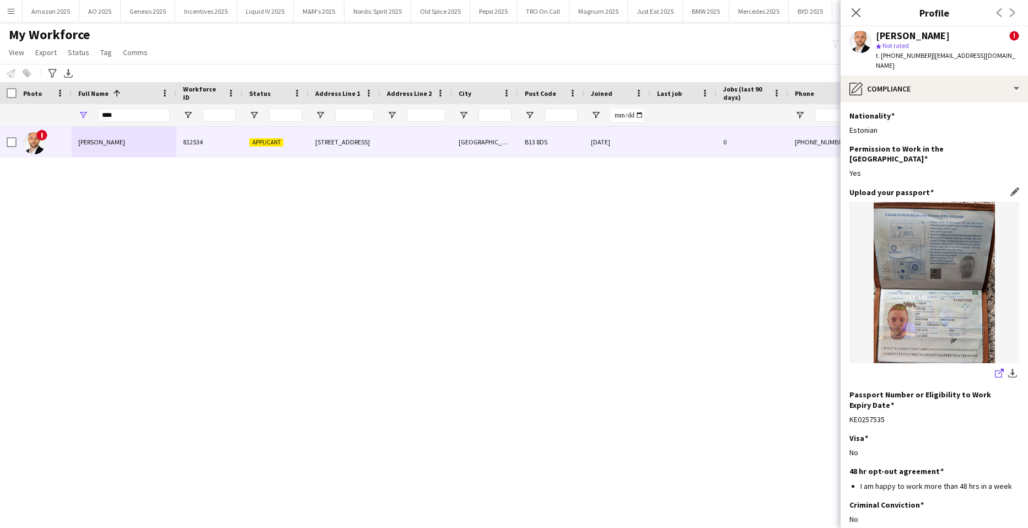
click at [995, 369] on icon "share-external-link-1" at bounding box center [999, 373] width 9 height 9
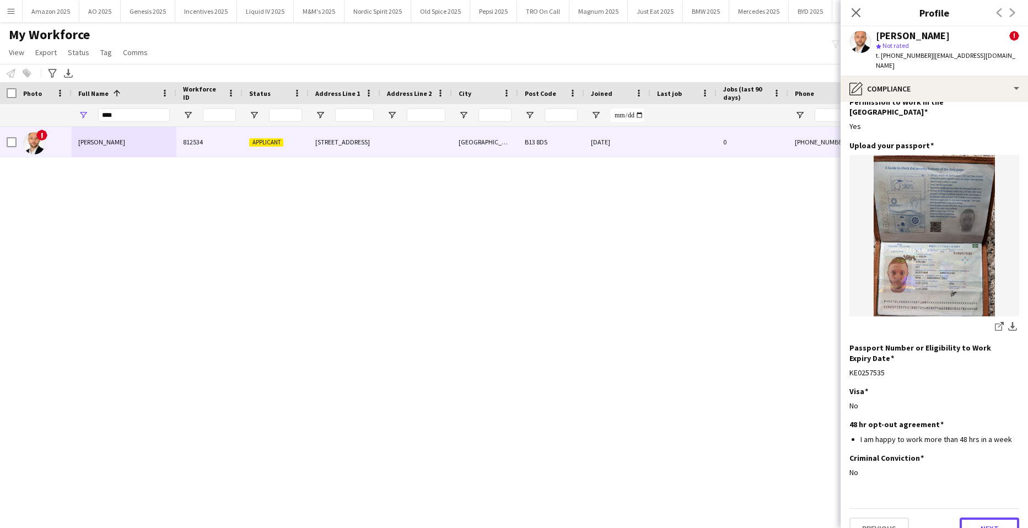
click at [990, 517] on button "Next" at bounding box center [989, 528] width 60 height 22
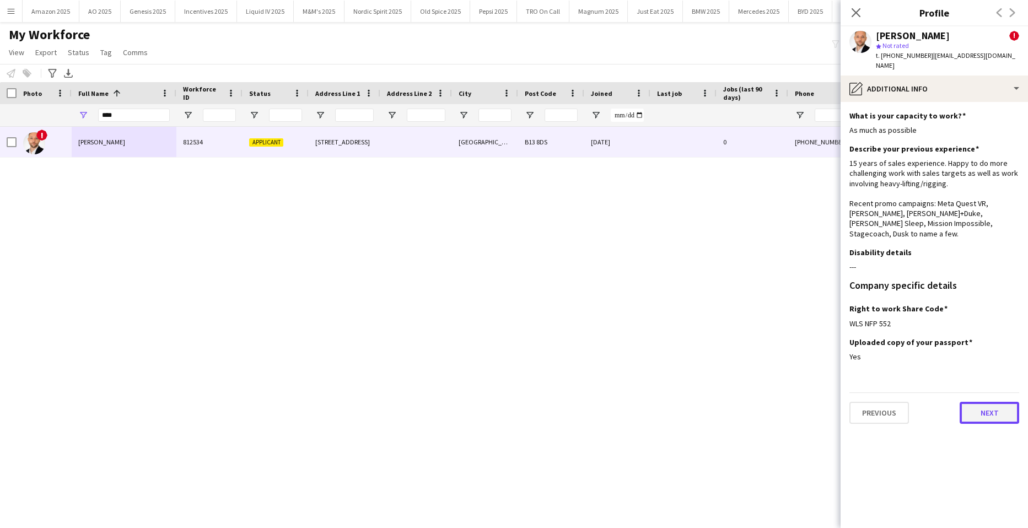
click at [976, 402] on button "Next" at bounding box center [989, 413] width 60 height 22
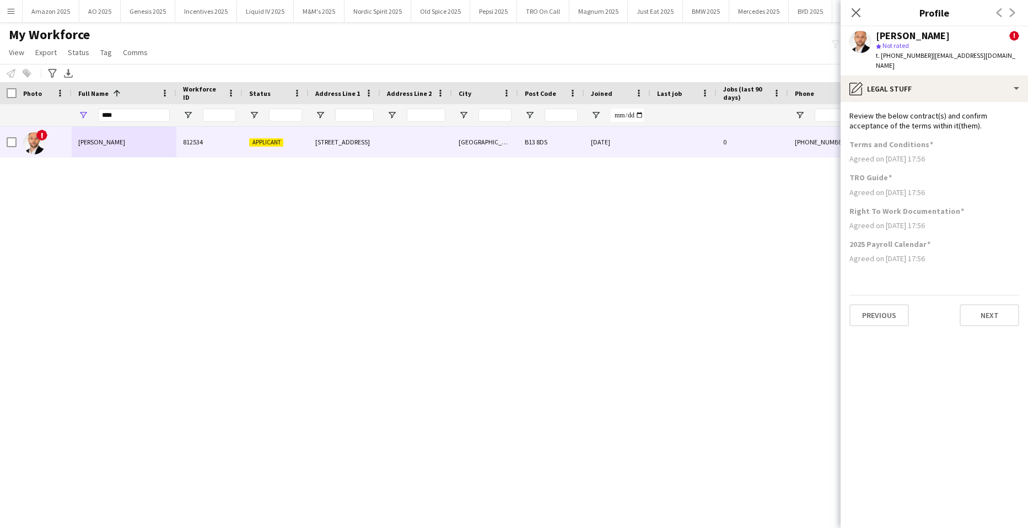
click at [18, 15] on button "Menu" at bounding box center [11, 11] width 22 height 22
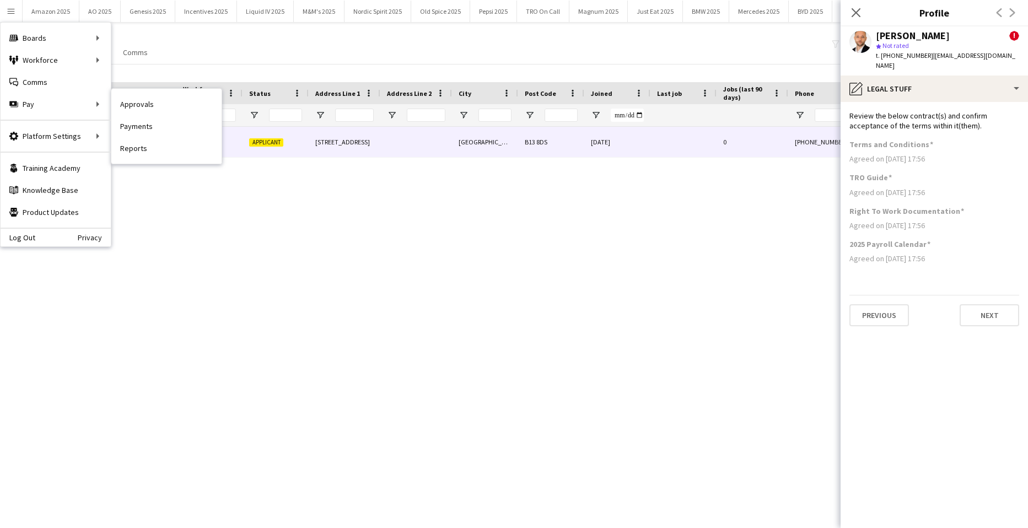
drag, startPoint x: 120, startPoint y: 101, endPoint x: 472, endPoint y: 326, distance: 418.0
click at [120, 101] on link "Approvals" at bounding box center [166, 104] width 110 height 22
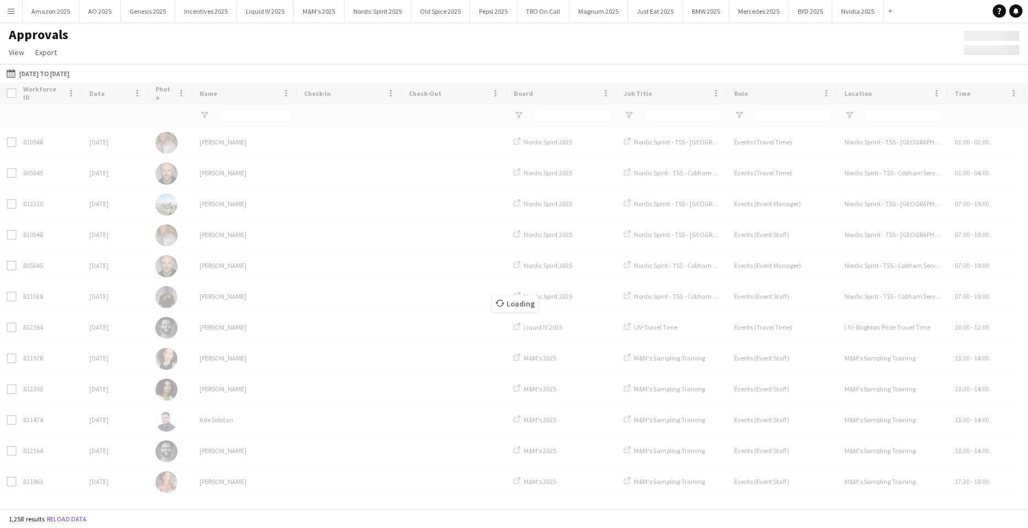
click at [160, 121] on div "Loading" at bounding box center [514, 295] width 1028 height 426
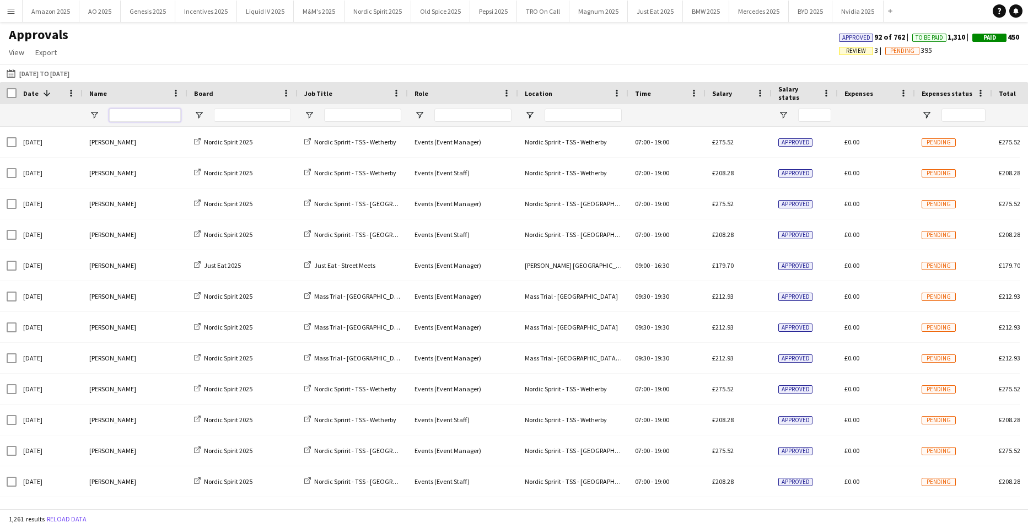
click at [133, 120] on input "Name Filter Input" at bounding box center [145, 115] width 72 height 13
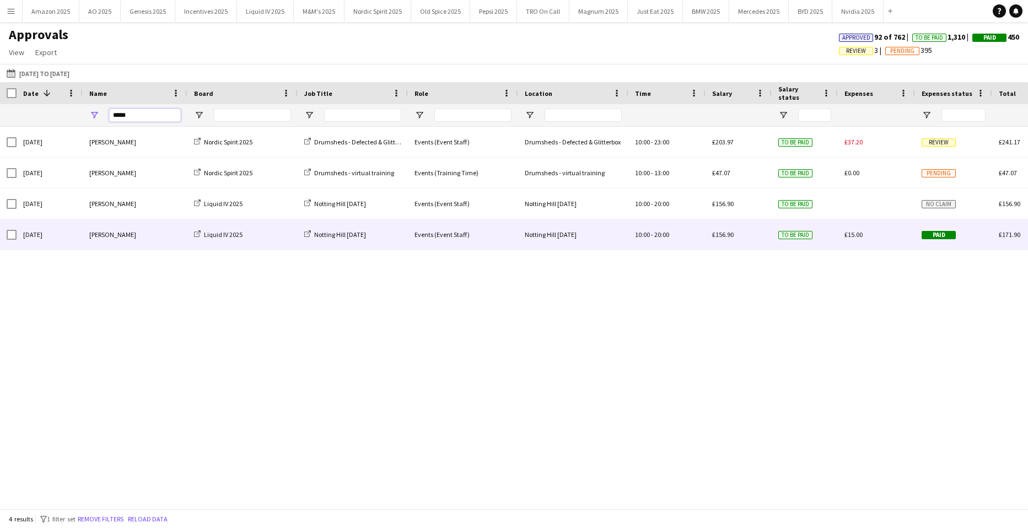
type input "*****"
click at [930, 230] on div "Paid" at bounding box center [953, 234] width 77 height 30
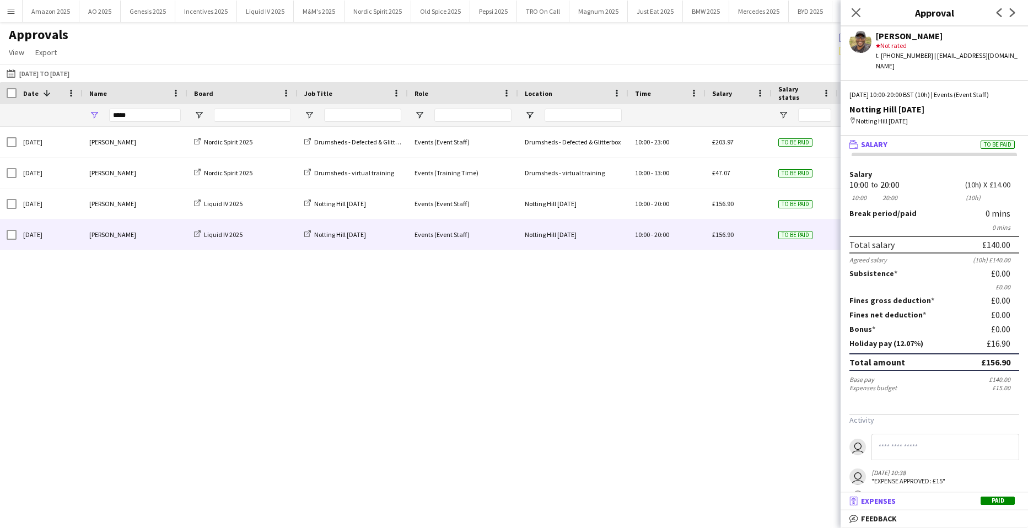
click at [995, 507] on mat-expansion-panel-header "receipt Expenses Paid" at bounding box center [933, 501] width 187 height 17
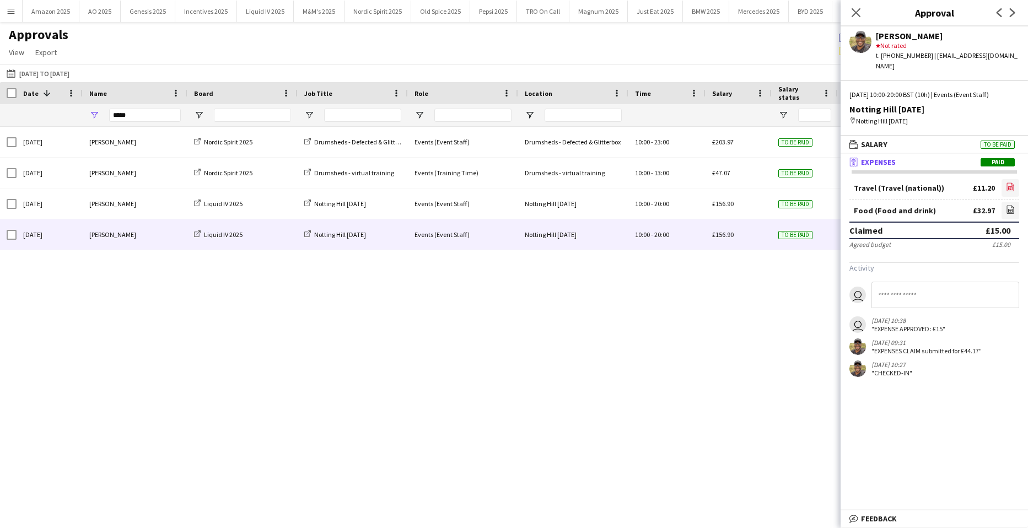
click at [1013, 183] on icon at bounding box center [1010, 187] width 7 height 8
drag, startPoint x: 855, startPoint y: 12, endPoint x: 851, endPoint y: 19, distance: 8.1
click at [855, 12] on icon at bounding box center [855, 12] width 10 height 10
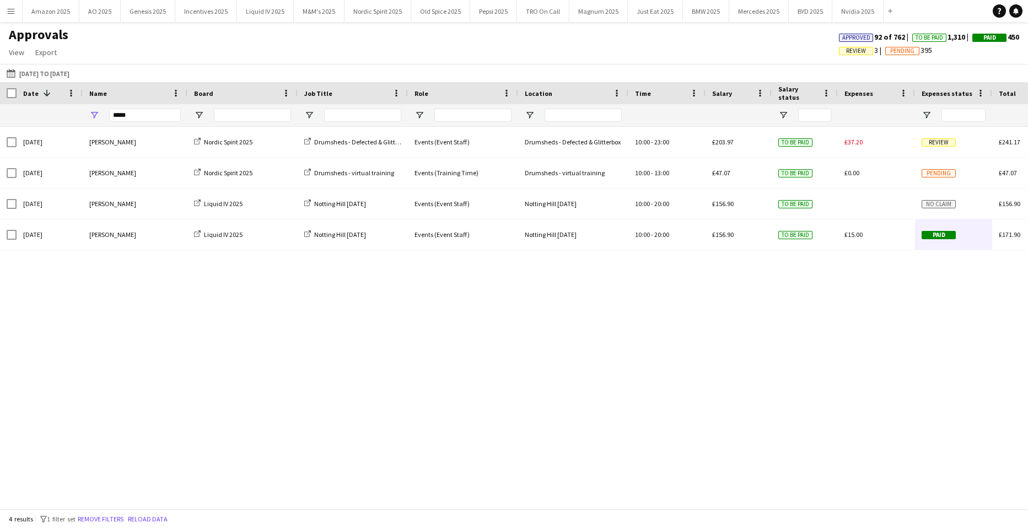
click at [14, 11] on app-icon "Menu" at bounding box center [11, 11] width 9 height 9
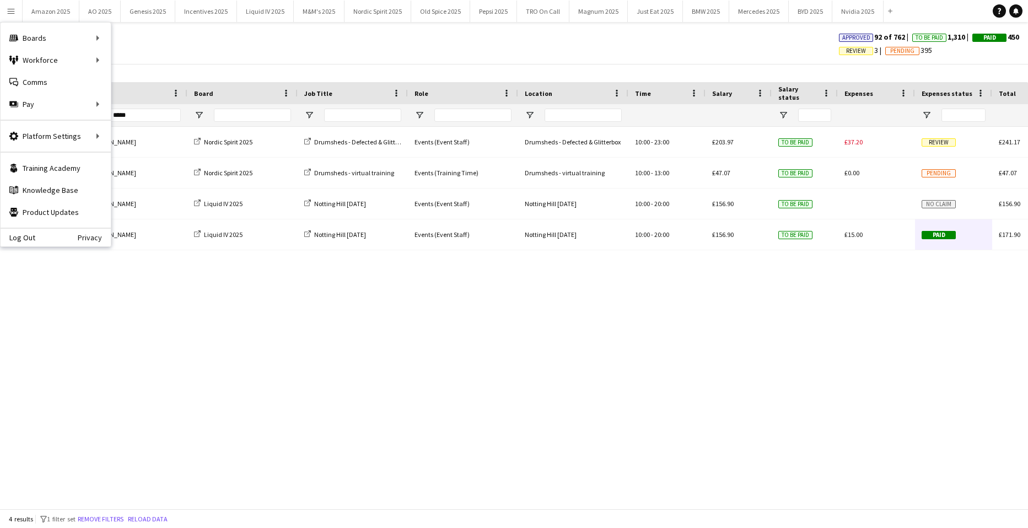
click at [129, 58] on div "Approvals View Customise view Customise filters Reset Filters Reset View Reset …" at bounding box center [514, 44] width 1028 height 37
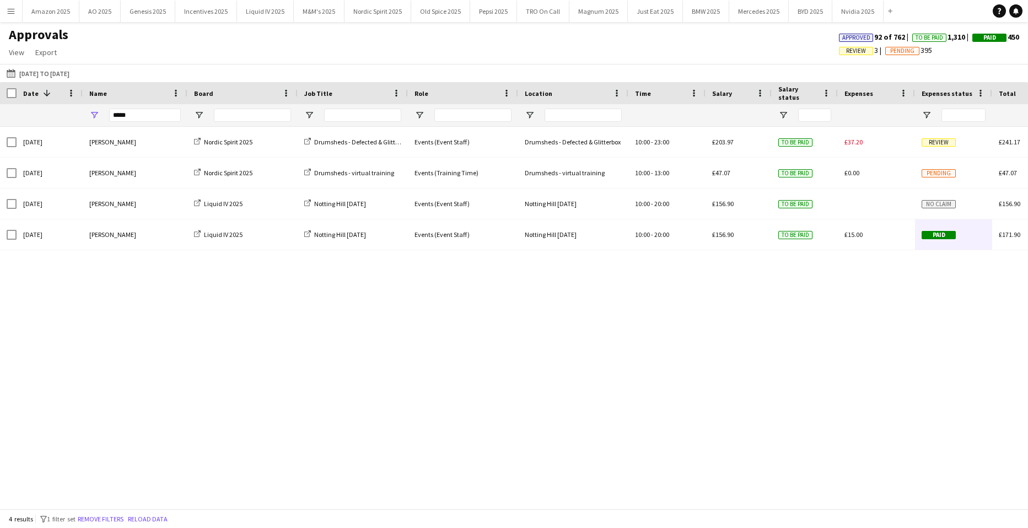
drag, startPoint x: 21, startPoint y: 11, endPoint x: 20, endPoint y: 18, distance: 6.8
click at [21, 11] on button "Menu" at bounding box center [11, 11] width 22 height 22
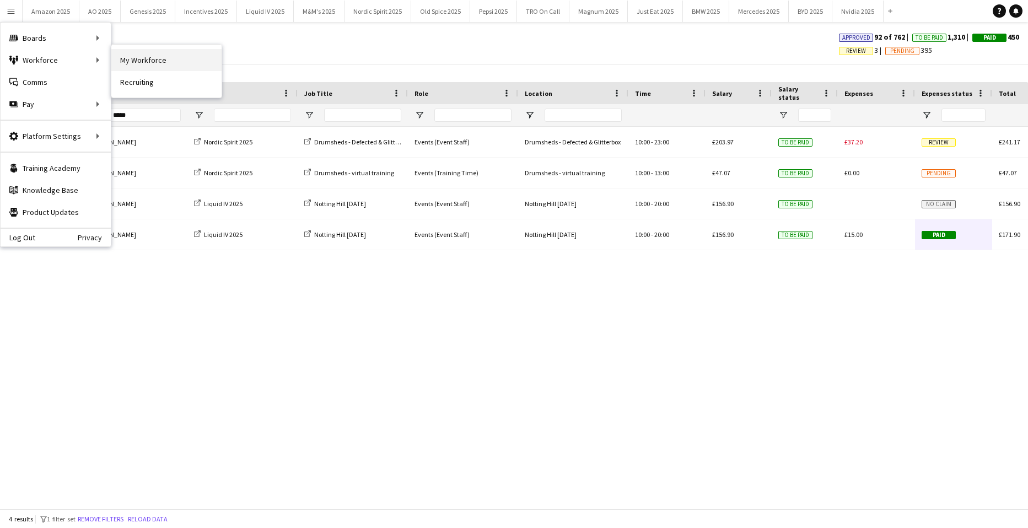
click at [114, 59] on link "My Workforce" at bounding box center [166, 60] width 110 height 22
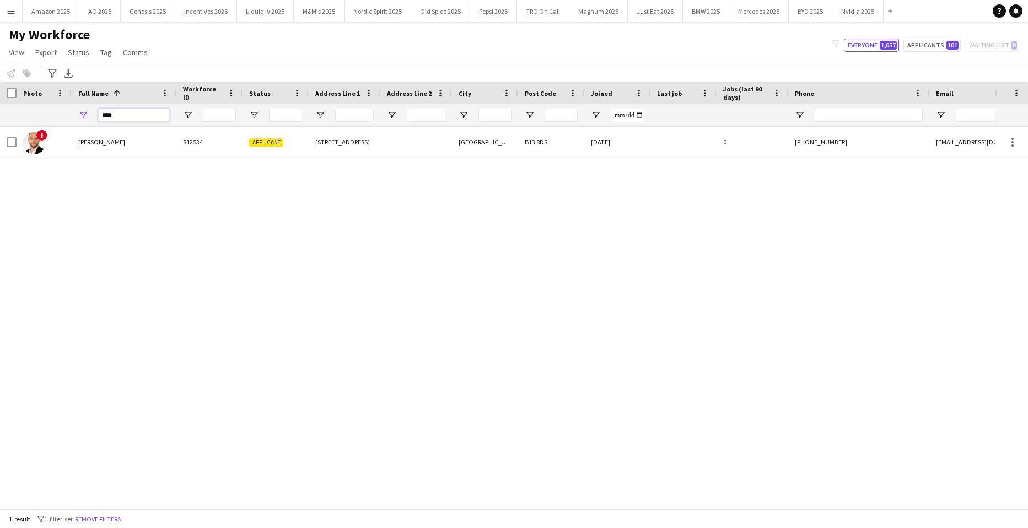
drag, startPoint x: 115, startPoint y: 120, endPoint x: -28, endPoint y: 128, distance: 143.5
click at [0, 128] on html "Menu Boards Boards Boards All jobs Status Workforce Workforce My Workforce Recr…" at bounding box center [514, 264] width 1028 height 528
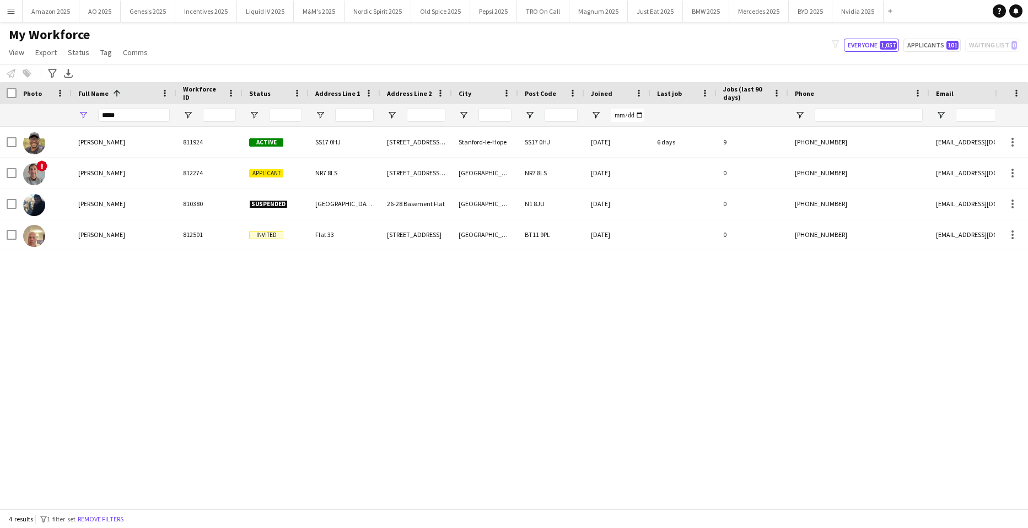
drag, startPoint x: 199, startPoint y: 405, endPoint x: 144, endPoint y: 376, distance: 62.4
click at [196, 406] on div "[PERSON_NAME] 811924 Active SS17 0HJ [GEOGRAPHIC_DATA], [STREET_ADDRESS], [STRE…" at bounding box center [497, 314] width 995 height 374
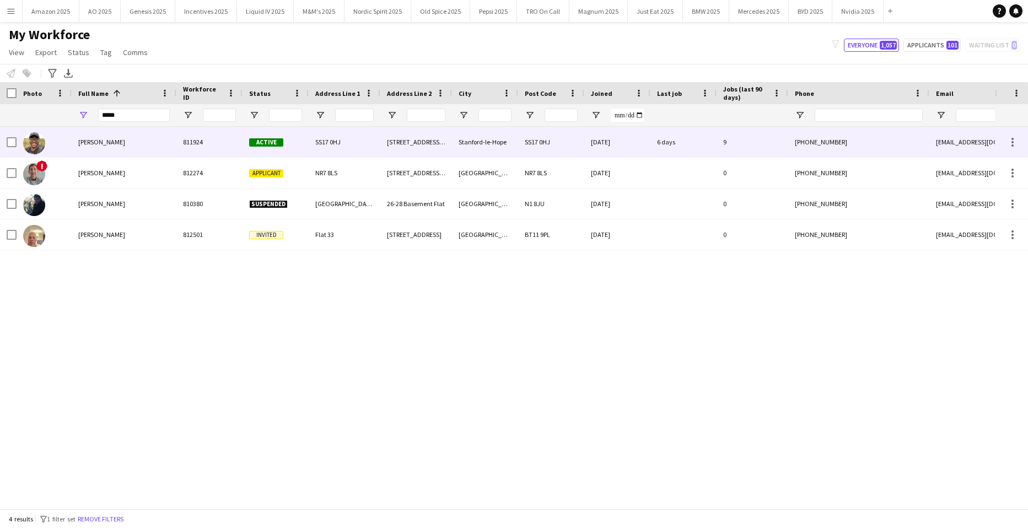
drag, startPoint x: 80, startPoint y: 138, endPoint x: 294, endPoint y: 172, distance: 217.0
click at [80, 138] on span "[PERSON_NAME]" at bounding box center [101, 142] width 47 height 8
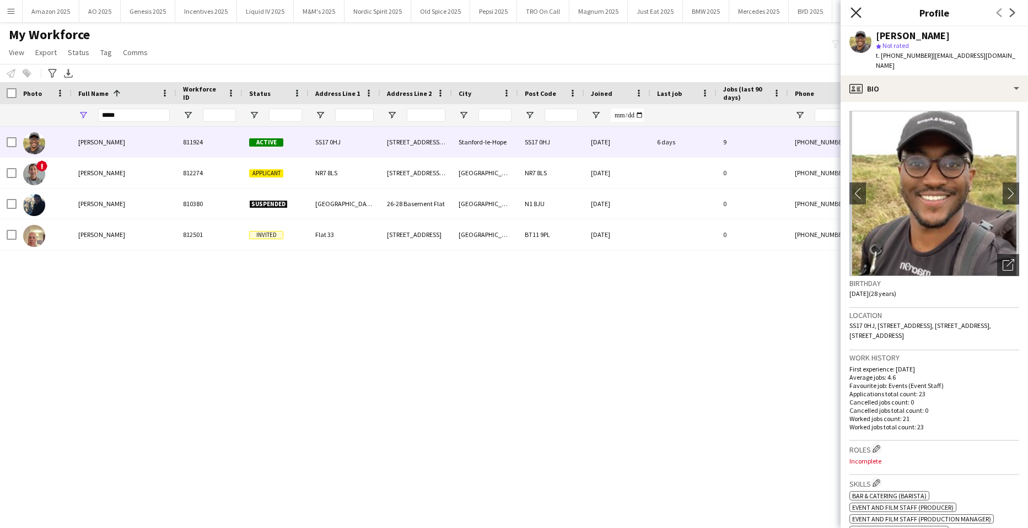
click at [857, 9] on icon "Close pop-in" at bounding box center [855, 12] width 10 height 10
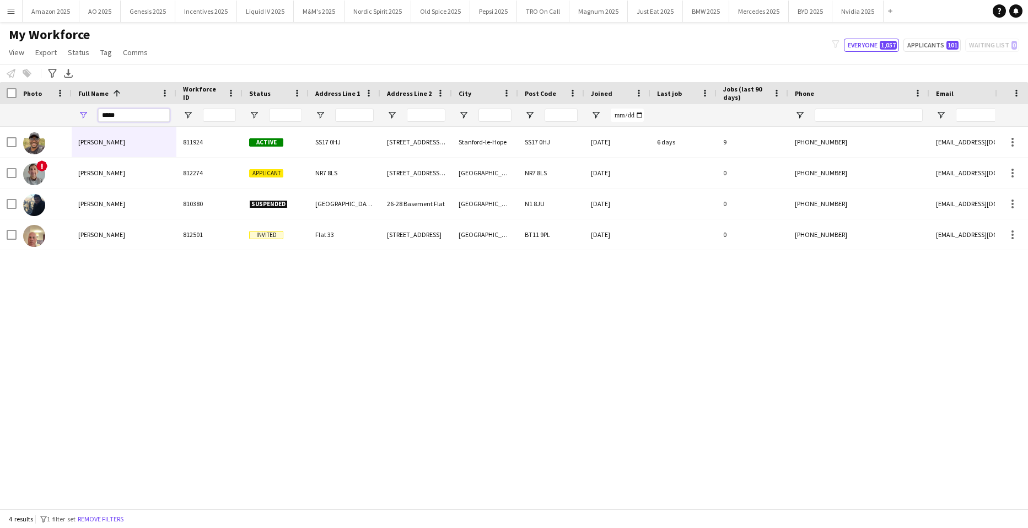
drag, startPoint x: 123, startPoint y: 119, endPoint x: -28, endPoint y: 105, distance: 152.2
click at [0, 105] on html "Menu Boards Boards Boards All jobs Status Workforce Workforce My Workforce Recr…" at bounding box center [514, 264] width 1028 height 528
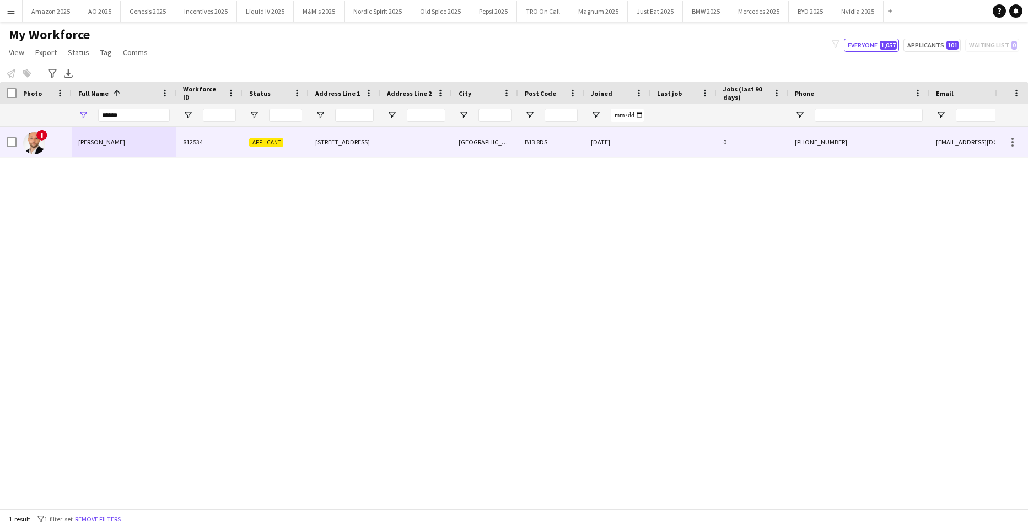
click at [134, 147] on div "[PERSON_NAME]" at bounding box center [124, 142] width 105 height 30
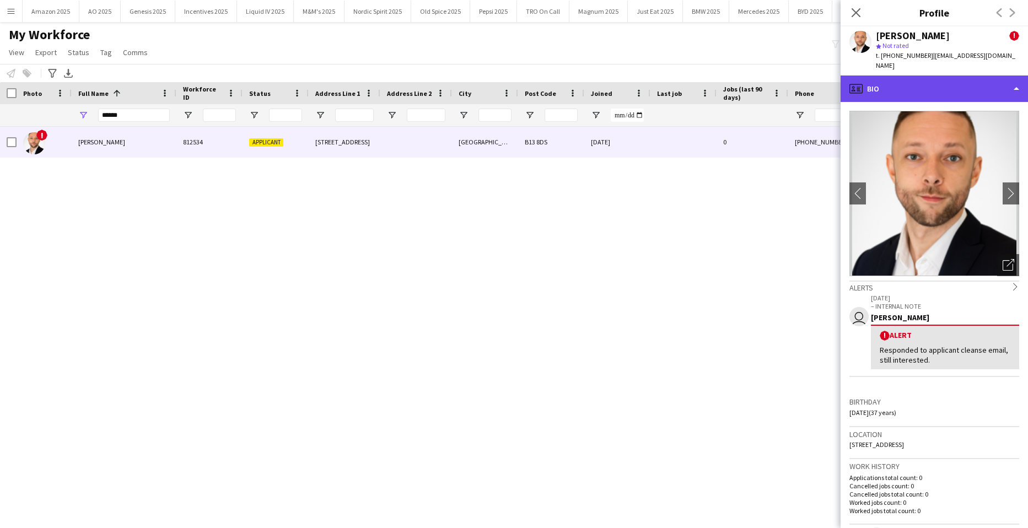
click at [965, 75] on div "profile Bio" at bounding box center [933, 88] width 187 height 26
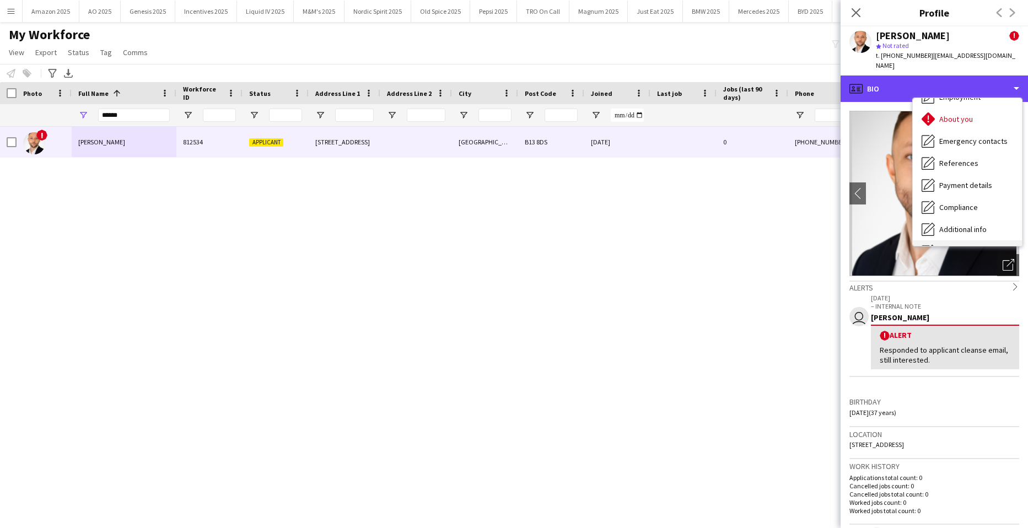
scroll to position [148, 0]
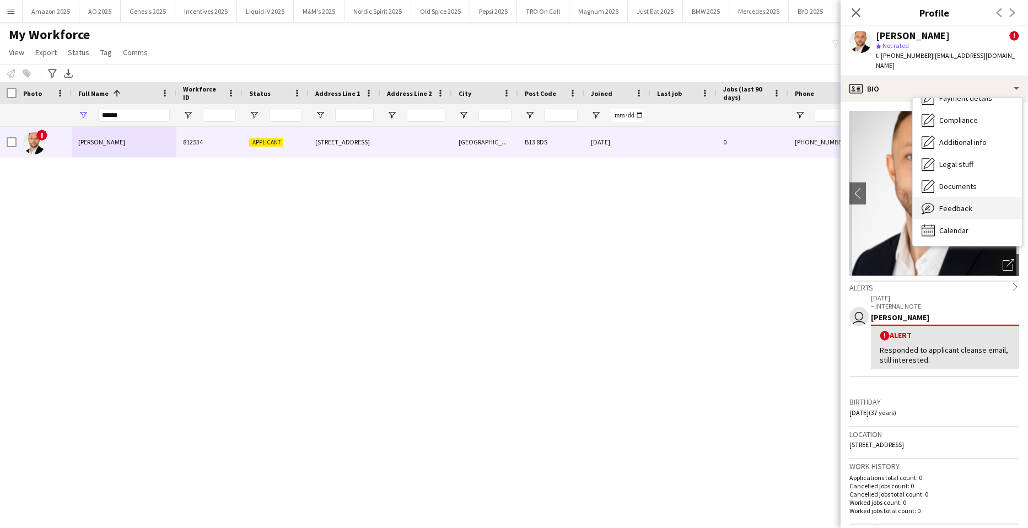
click at [957, 203] on span "Feedback" at bounding box center [955, 208] width 33 height 10
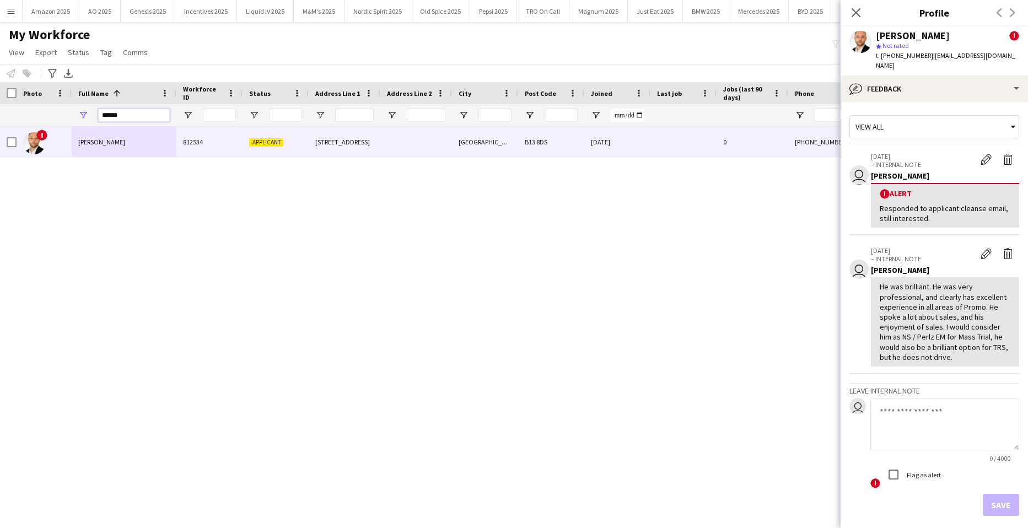
drag, startPoint x: 139, startPoint y: 117, endPoint x: -28, endPoint y: 101, distance: 167.7
click at [0, 101] on html "Menu Boards Boards Boards All jobs Status Workforce Workforce My Workforce Recr…" at bounding box center [514, 264] width 1028 height 528
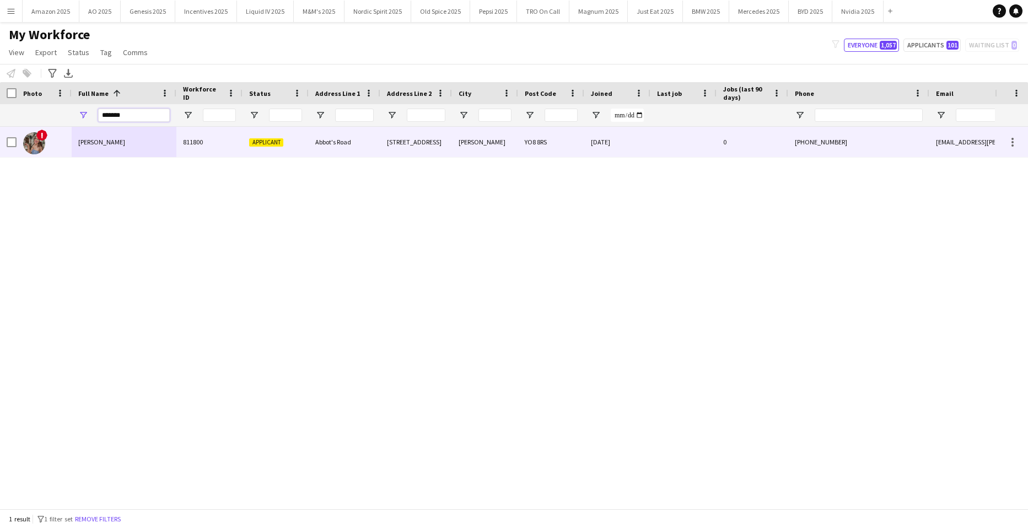
type input "*******"
click at [102, 142] on span "[PERSON_NAME]" at bounding box center [101, 142] width 47 height 8
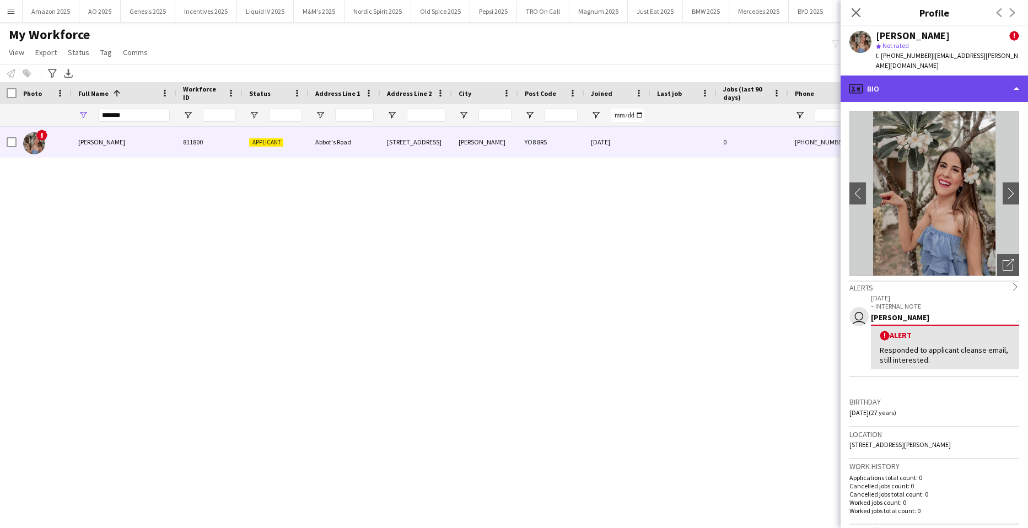
click at [979, 84] on div "profile Bio" at bounding box center [933, 88] width 187 height 26
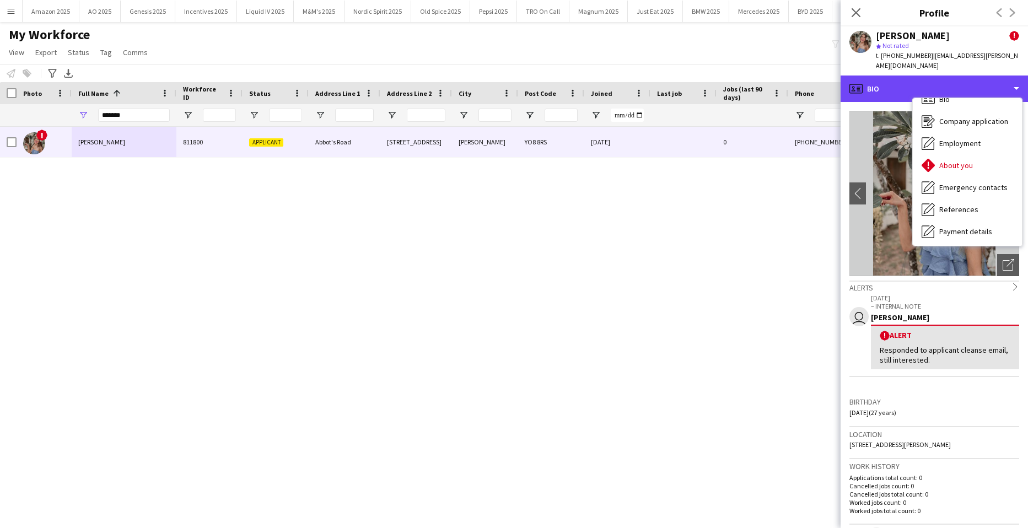
scroll to position [0, 0]
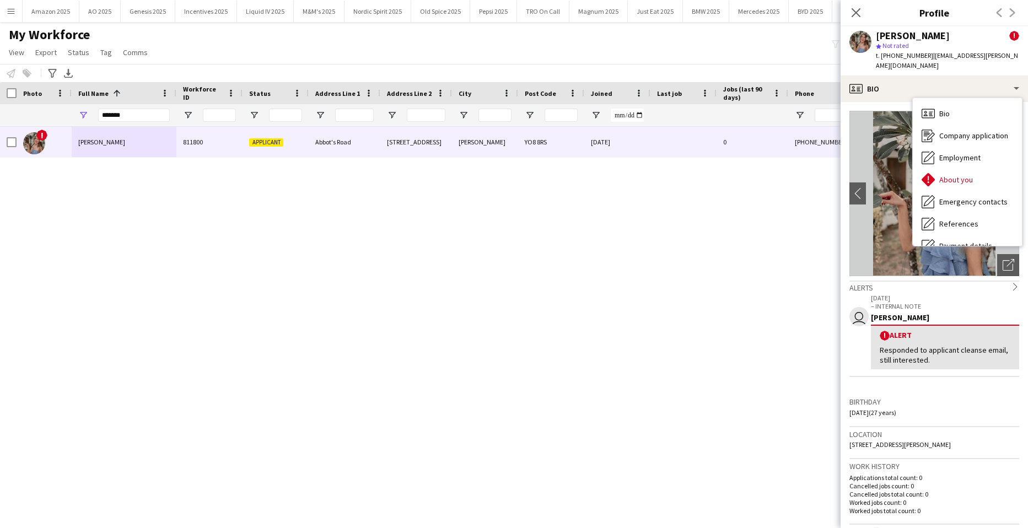
click at [727, 239] on div "! [PERSON_NAME] 811800 Applicant [STREET_ADDRESS][PERSON_NAME] [DATE] 0 [PHONE_…" at bounding box center [497, 314] width 995 height 374
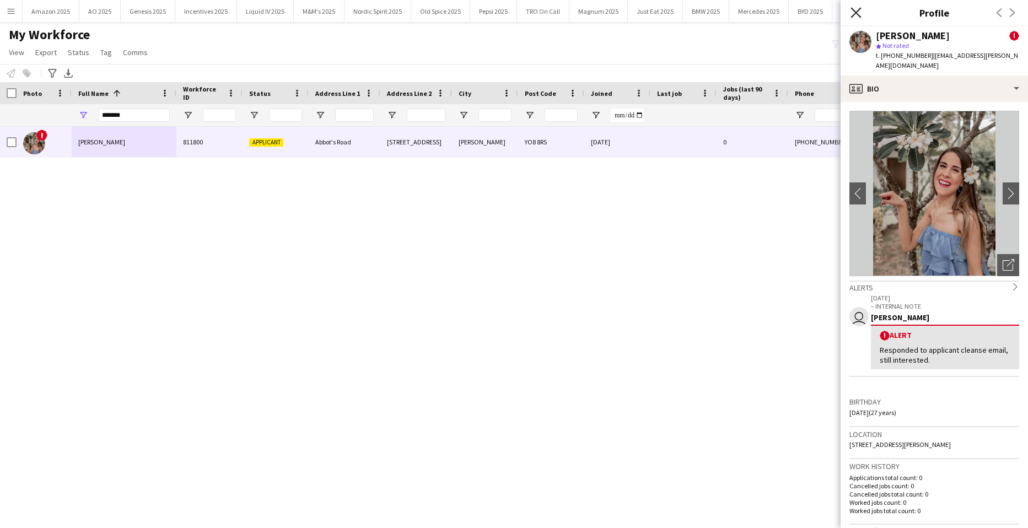
click at [860, 13] on icon "Close pop-in" at bounding box center [855, 12] width 10 height 10
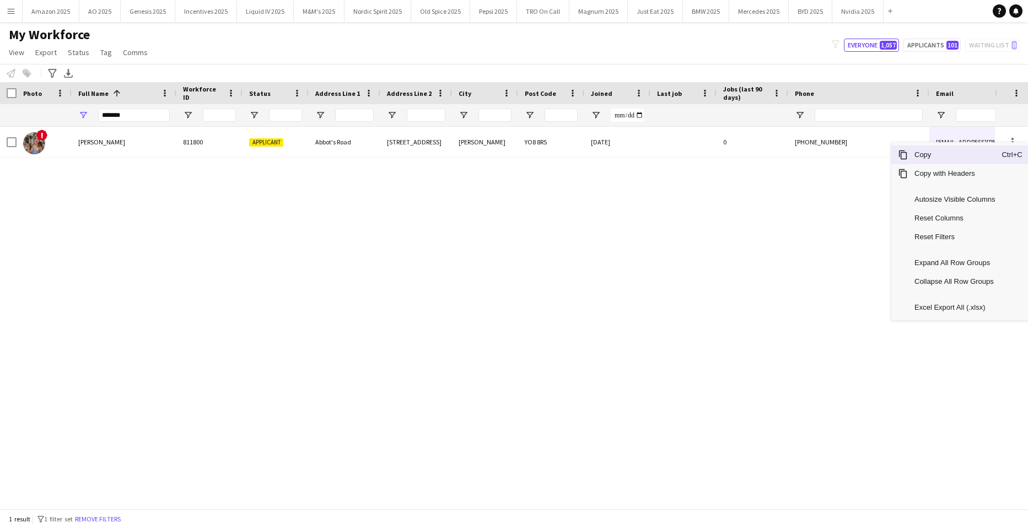
click at [962, 155] on span "Copy" at bounding box center [954, 154] width 94 height 19
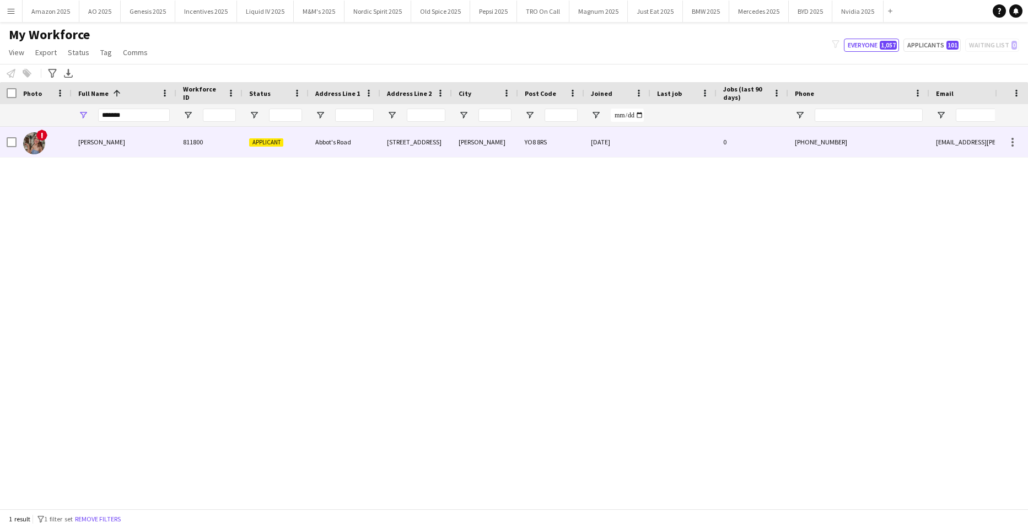
click at [92, 139] on span "[PERSON_NAME]" at bounding box center [101, 142] width 47 height 8
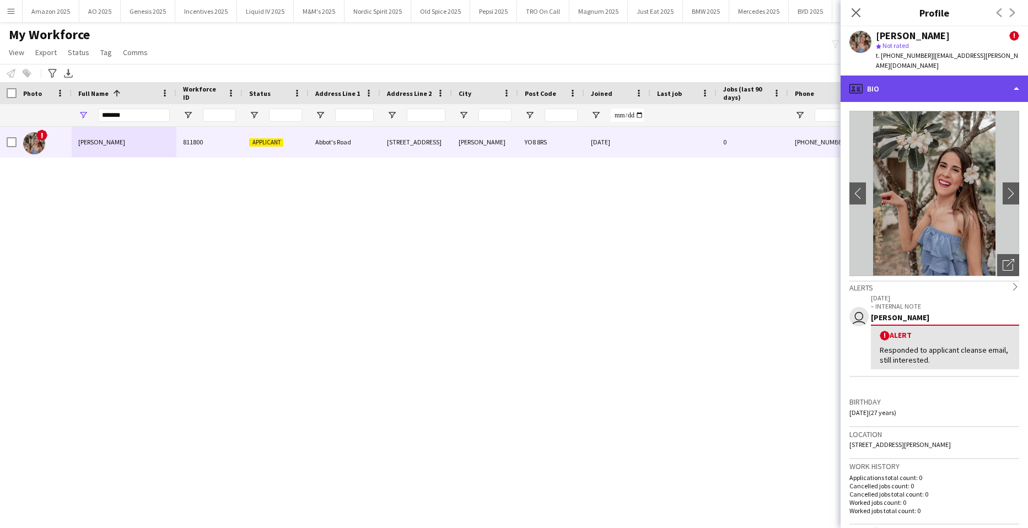
click at [950, 85] on div "profile Bio" at bounding box center [933, 88] width 187 height 26
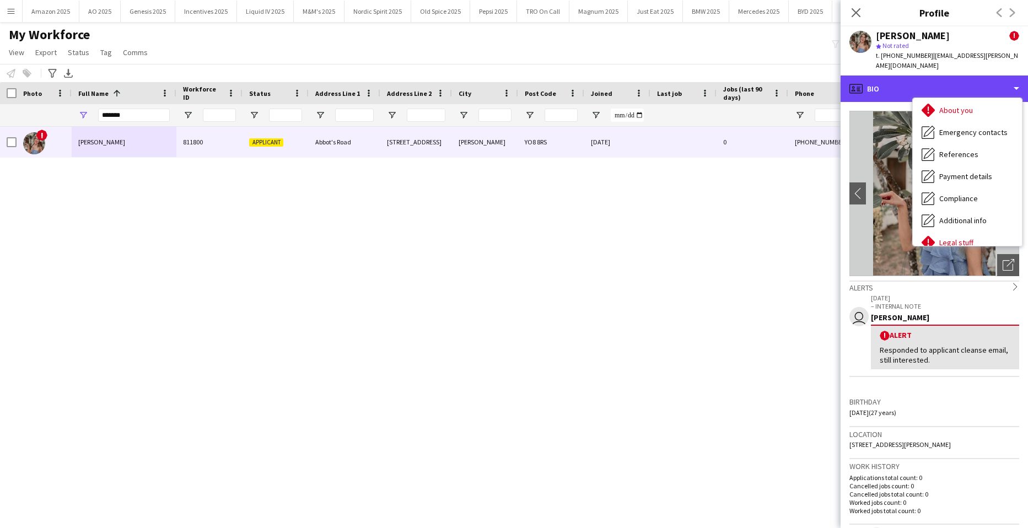
scroll to position [148, 0]
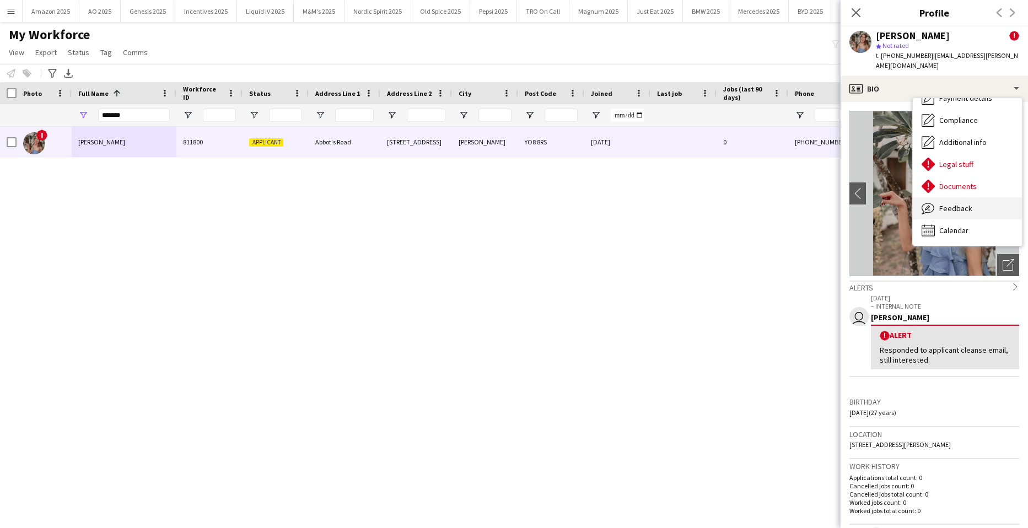
click at [970, 206] on span "Feedback" at bounding box center [955, 208] width 33 height 10
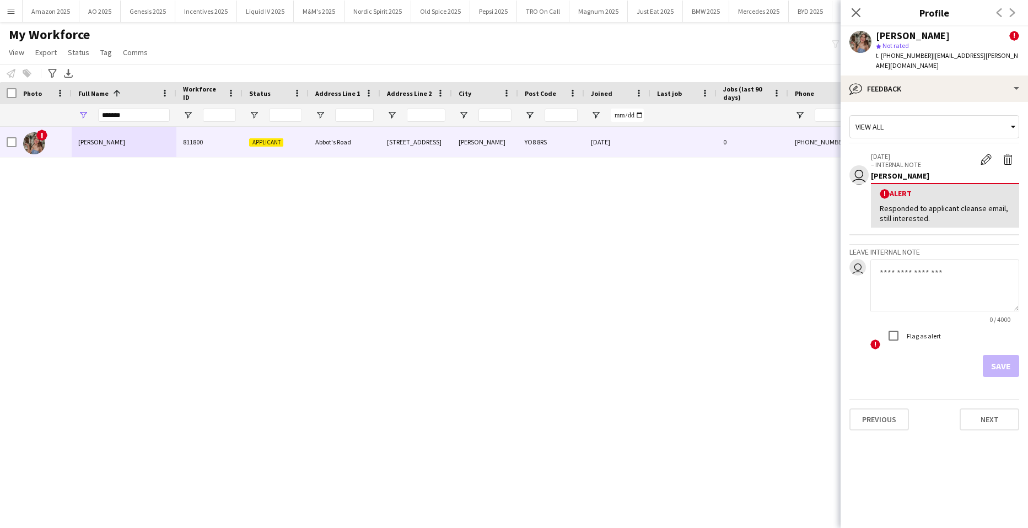
click at [927, 279] on textarea at bounding box center [944, 285] width 149 height 52
paste textarea "**********"
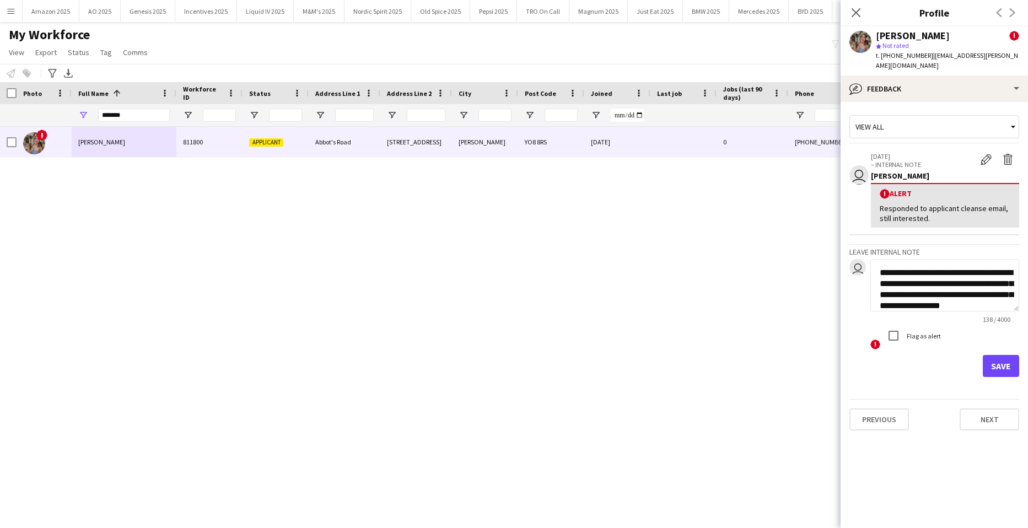
scroll to position [12, 0]
type textarea "**********"
click at [994, 364] on button "Save" at bounding box center [1000, 366] width 36 height 22
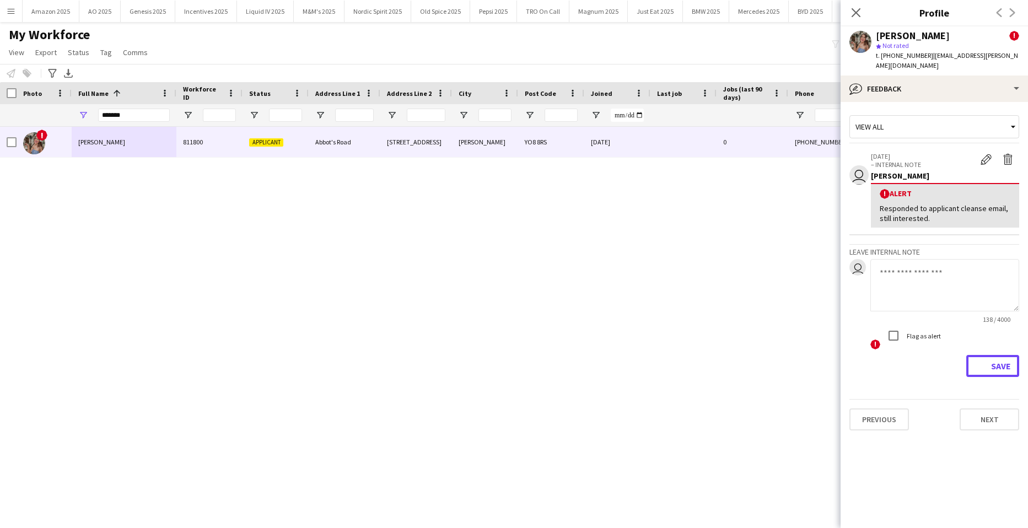
scroll to position [0, 0]
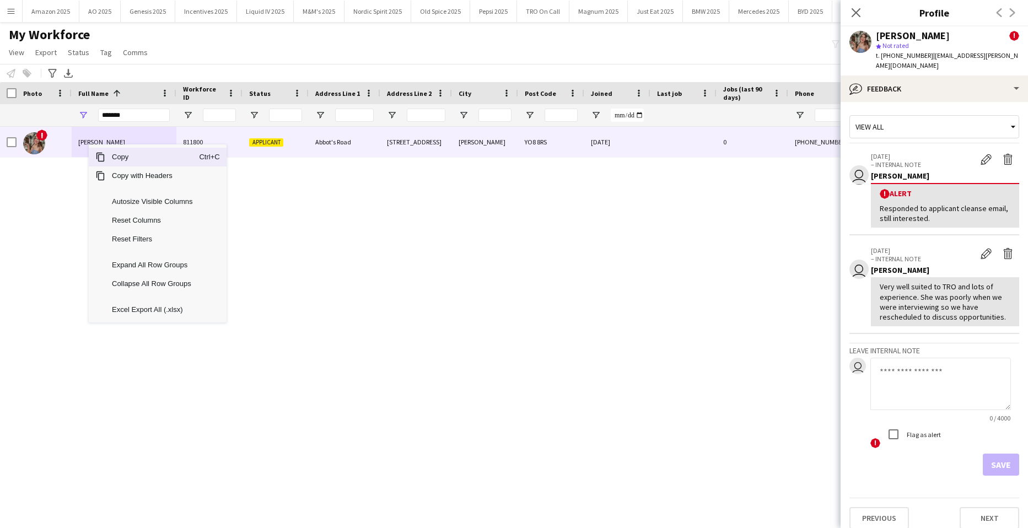
click at [137, 154] on span "Copy" at bounding box center [152, 157] width 94 height 19
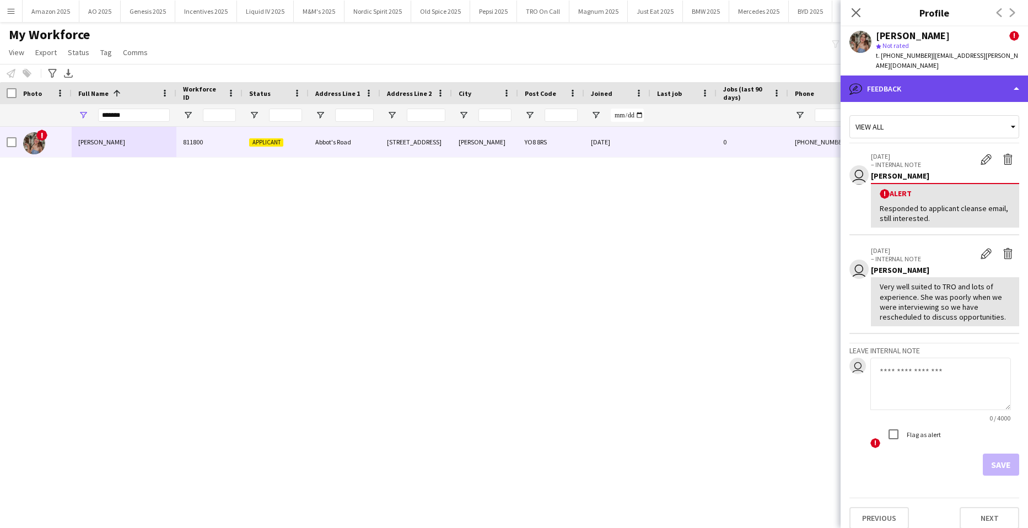
click at [962, 90] on div "bubble-pencil Feedback" at bounding box center [933, 88] width 187 height 26
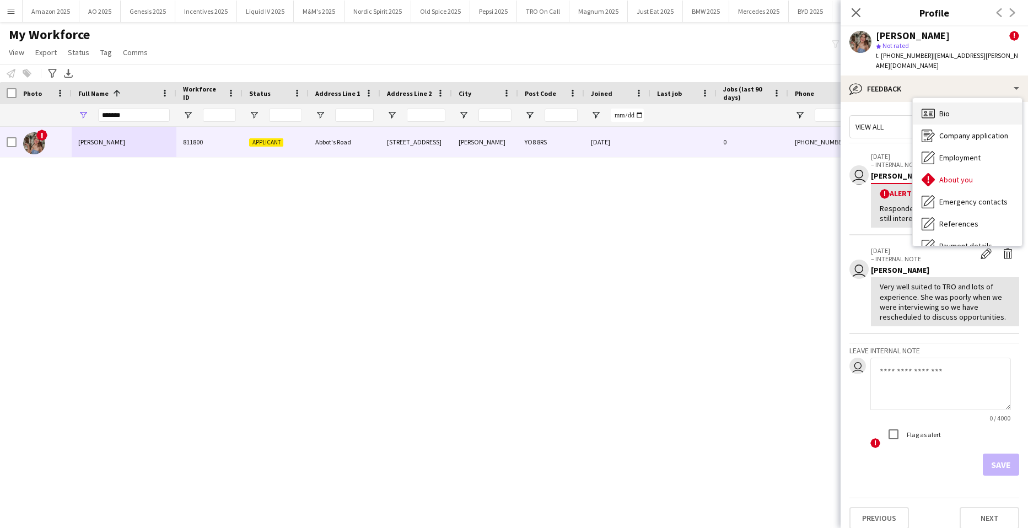
click at [976, 111] on div "Bio Bio" at bounding box center [966, 113] width 109 height 22
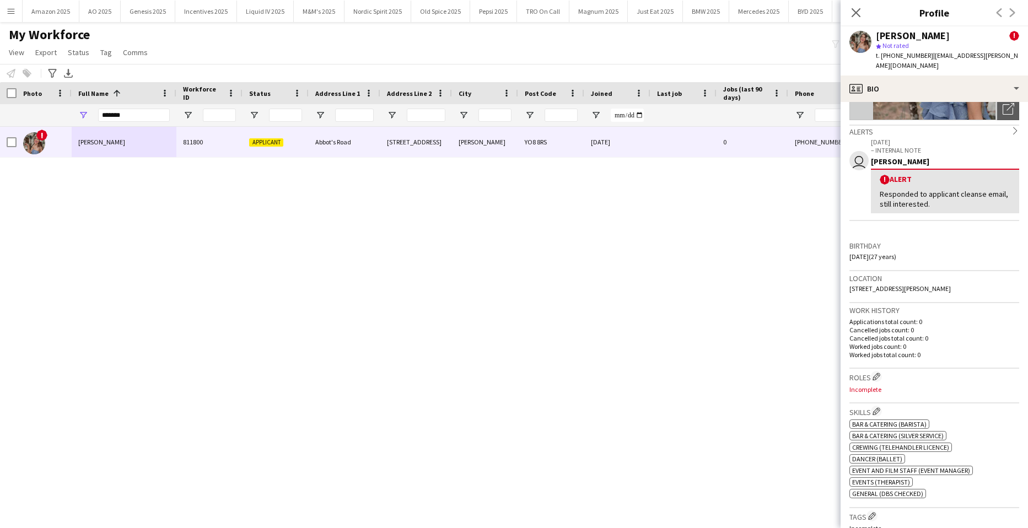
scroll to position [165, 0]
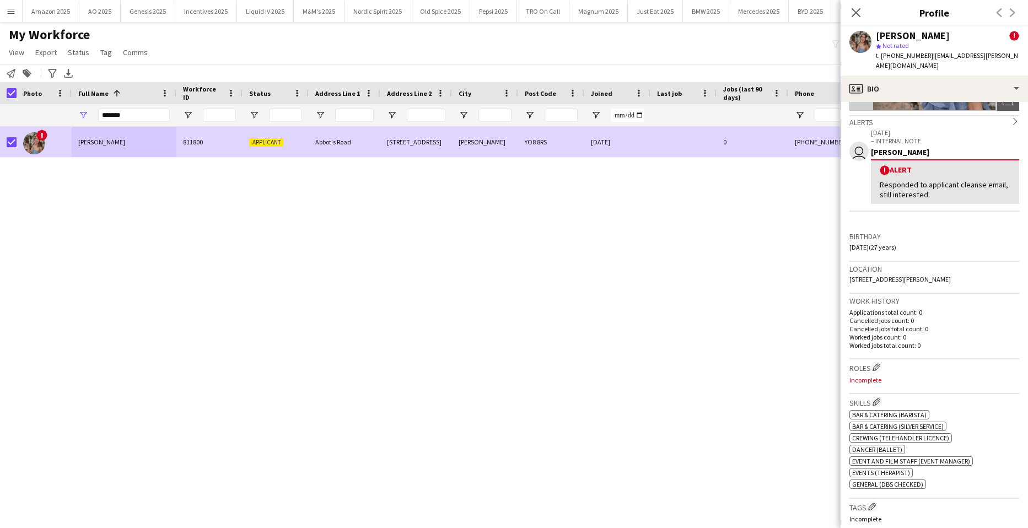
drag, startPoint x: 110, startPoint y: 53, endPoint x: 107, endPoint y: 61, distance: 8.9
click at [109, 53] on link "Tag" at bounding box center [106, 52] width 20 height 14
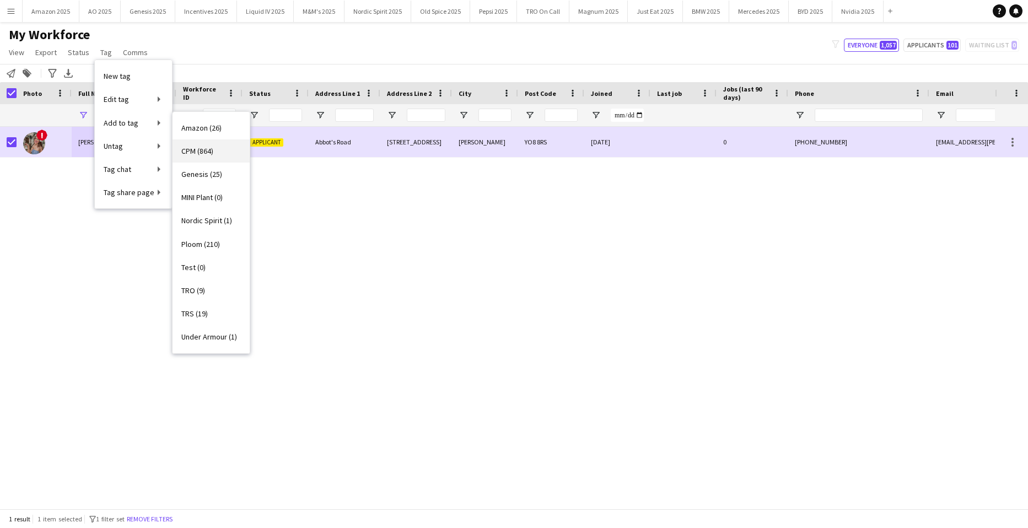
click at [194, 150] on span "CPM (864)" at bounding box center [197, 151] width 32 height 10
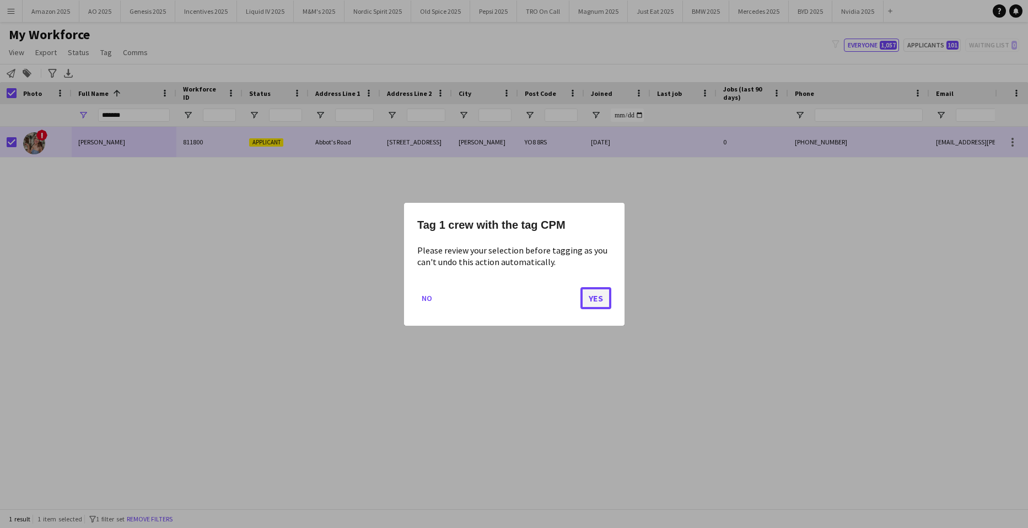
click at [595, 295] on button "Yes" at bounding box center [595, 298] width 31 height 22
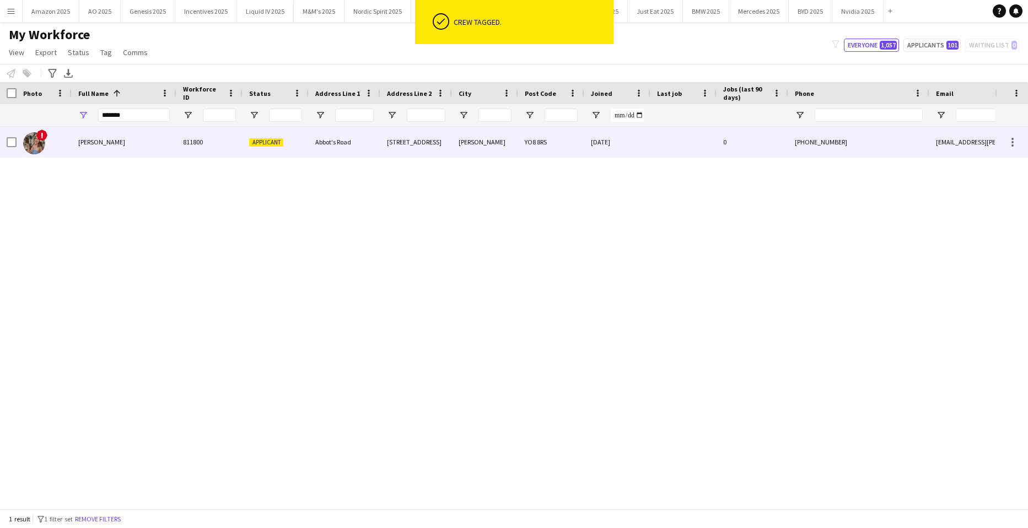
click at [125, 141] on span "[PERSON_NAME]" at bounding box center [101, 142] width 47 height 8
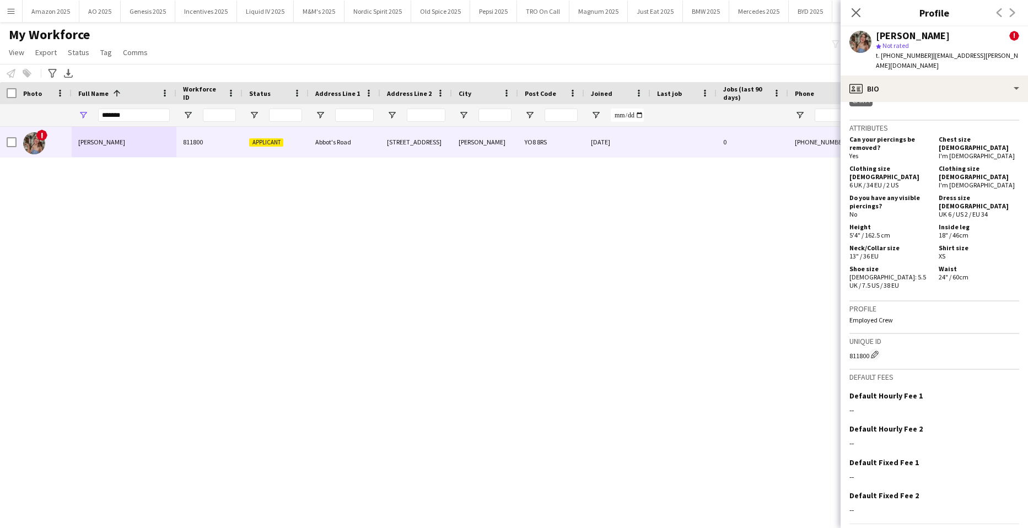
scroll to position [613, 0]
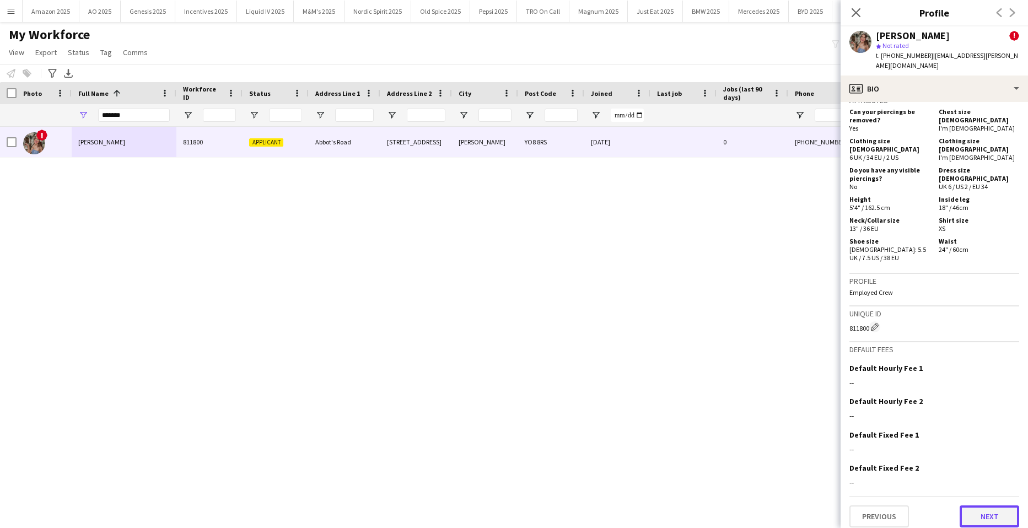
click at [985, 510] on button "Next" at bounding box center [989, 516] width 60 height 22
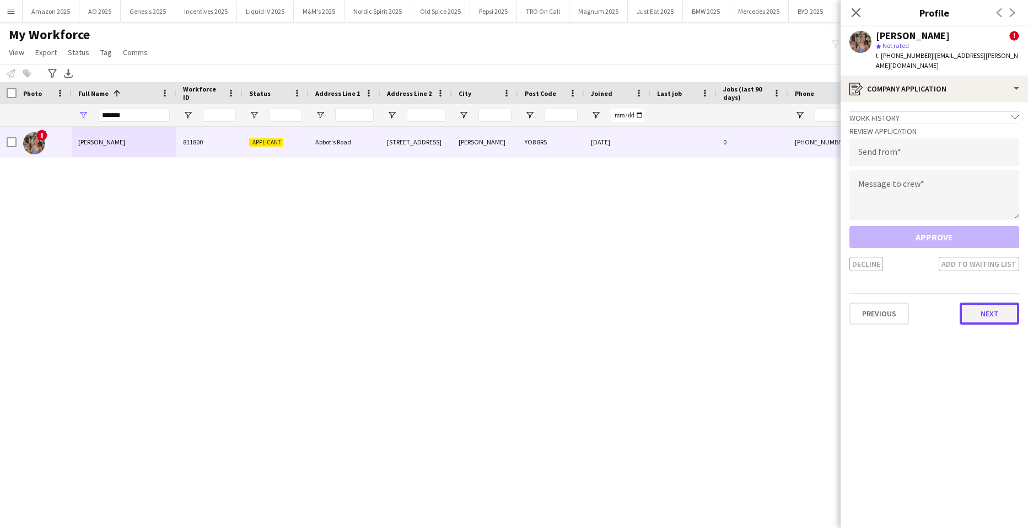
click at [976, 321] on button "Next" at bounding box center [989, 313] width 60 height 22
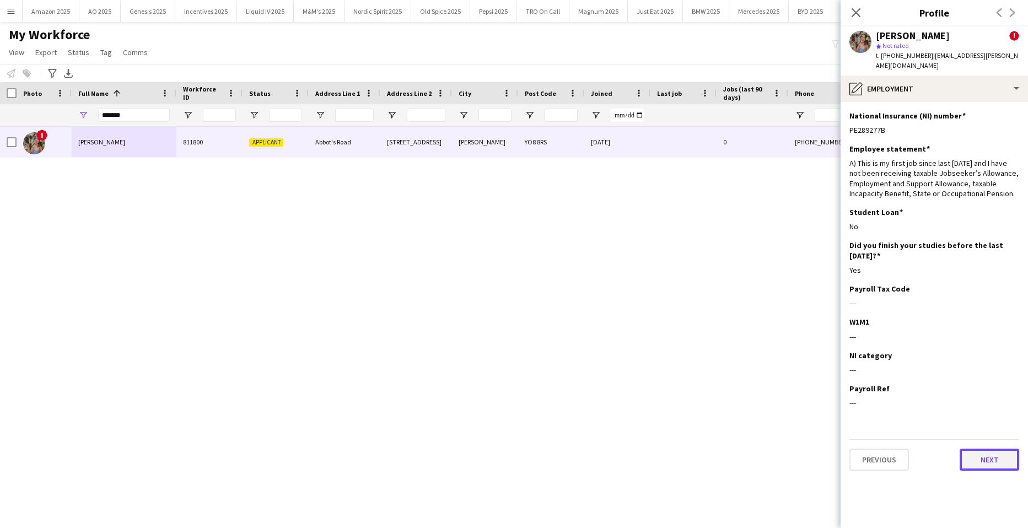
click at [989, 459] on button "Next" at bounding box center [989, 459] width 60 height 22
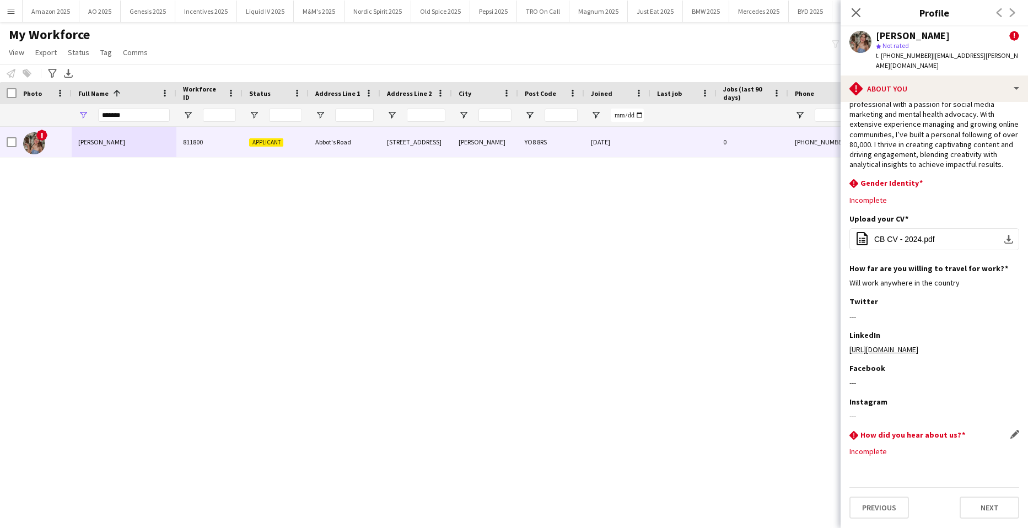
scroll to position [56, 0]
click at [986, 497] on button "Next" at bounding box center [989, 507] width 60 height 22
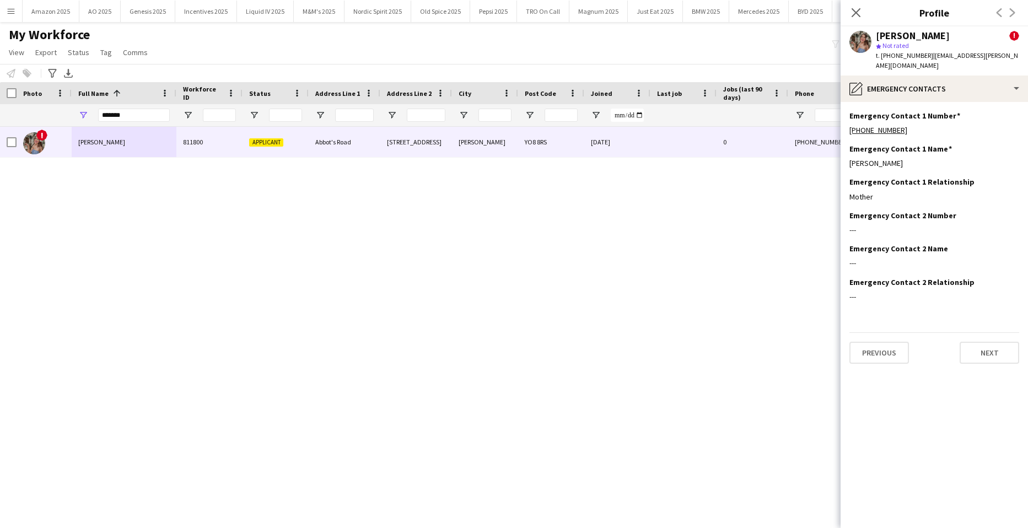
scroll to position [0, 0]
click at [986, 347] on button "Next" at bounding box center [989, 353] width 60 height 22
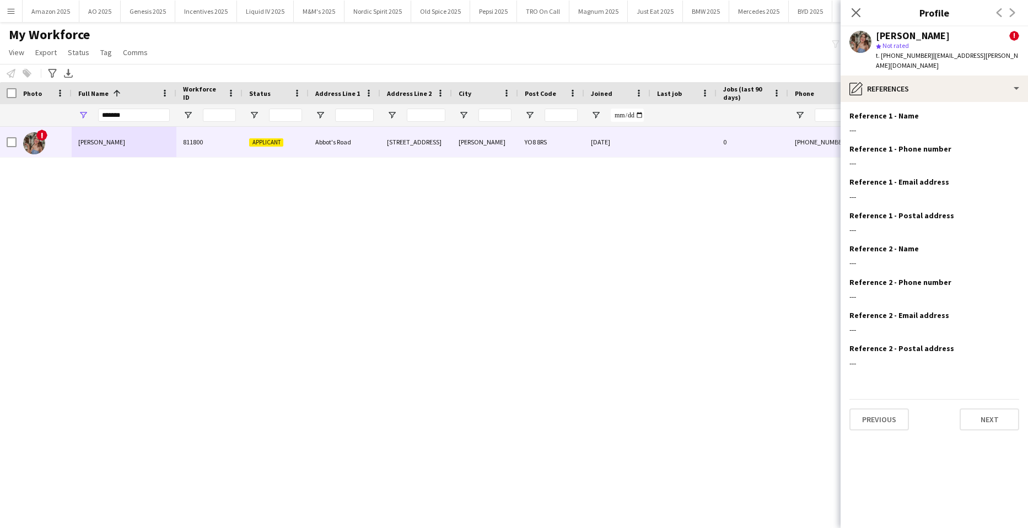
click at [989, 405] on div "Previous Next" at bounding box center [934, 414] width 170 height 31
click at [988, 419] on button "Next" at bounding box center [989, 419] width 60 height 22
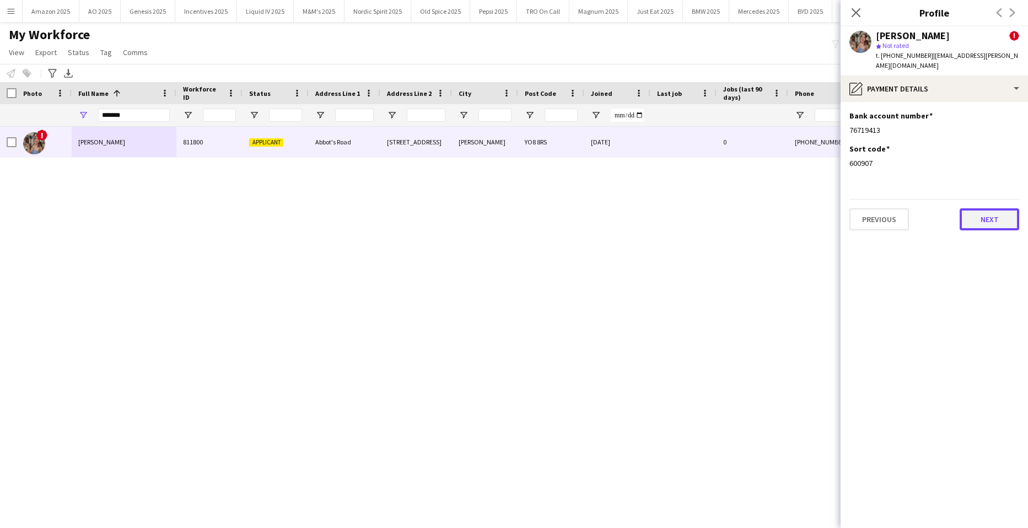
click at [991, 216] on button "Next" at bounding box center [989, 219] width 60 height 22
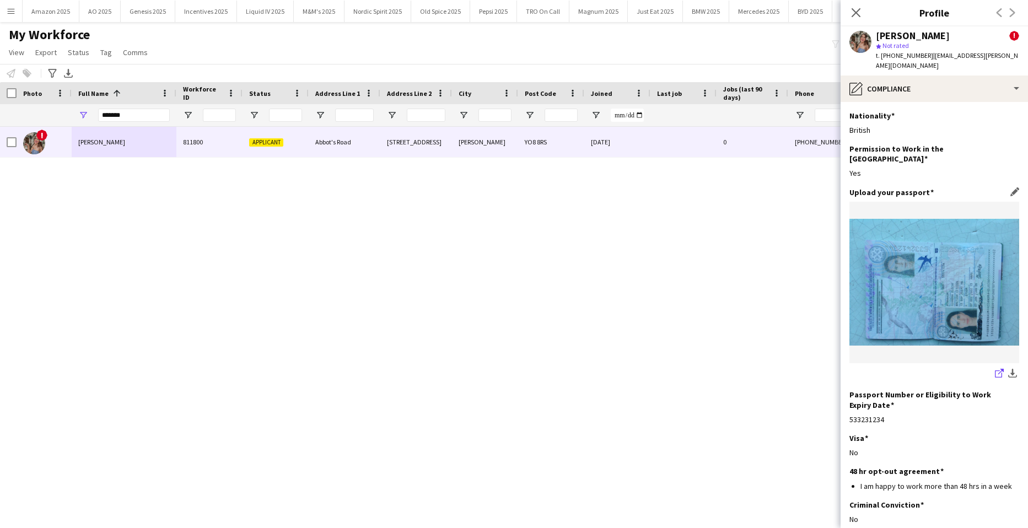
click at [995, 369] on icon "share-external-link-1" at bounding box center [999, 373] width 9 height 9
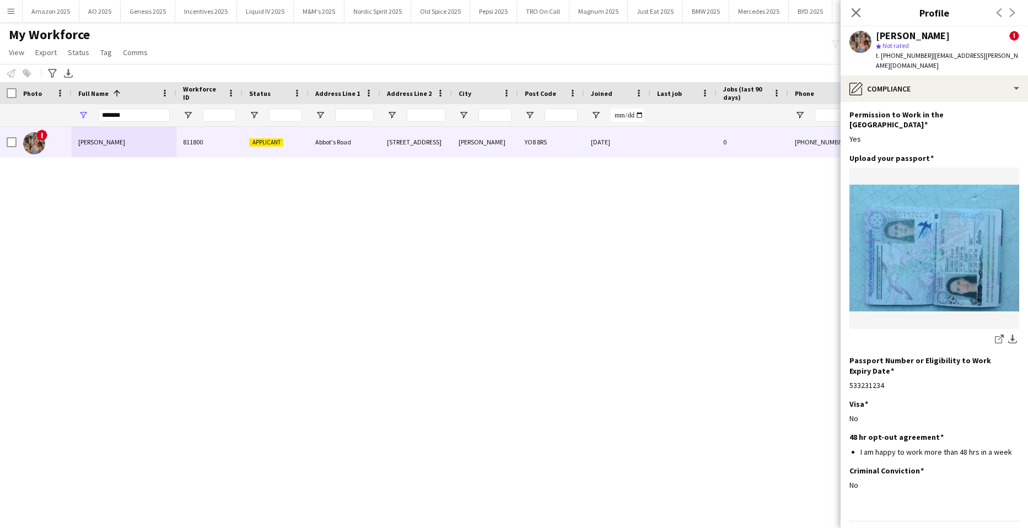
scroll to position [57, 0]
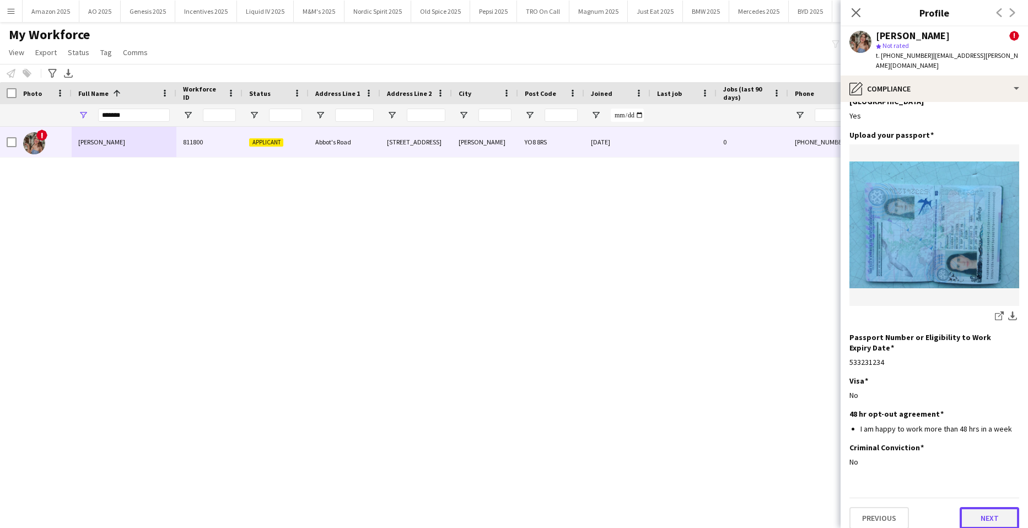
drag, startPoint x: 974, startPoint y: 515, endPoint x: 974, endPoint y: 502, distance: 12.7
click at [974, 515] on button "Next" at bounding box center [989, 518] width 60 height 22
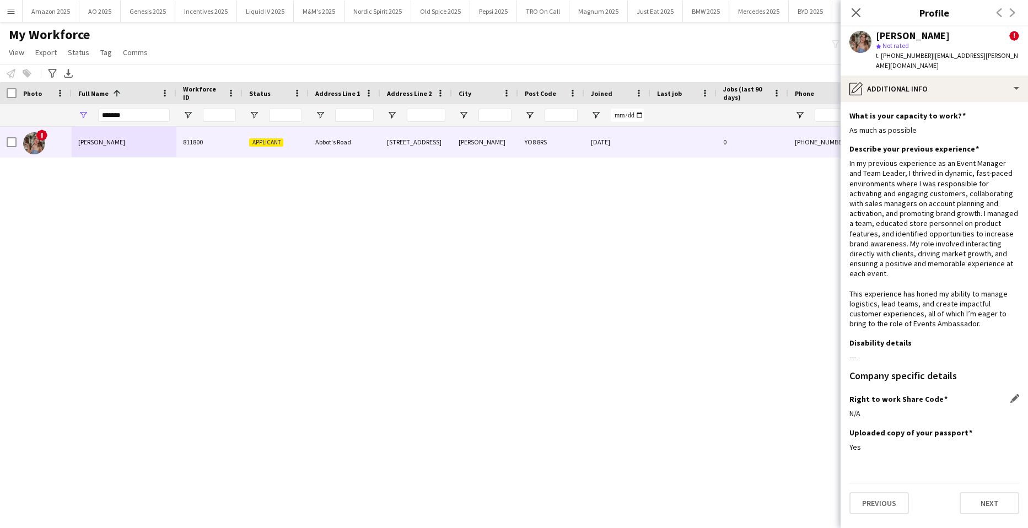
scroll to position [0, 0]
click at [982, 496] on button "Next" at bounding box center [989, 503] width 60 height 22
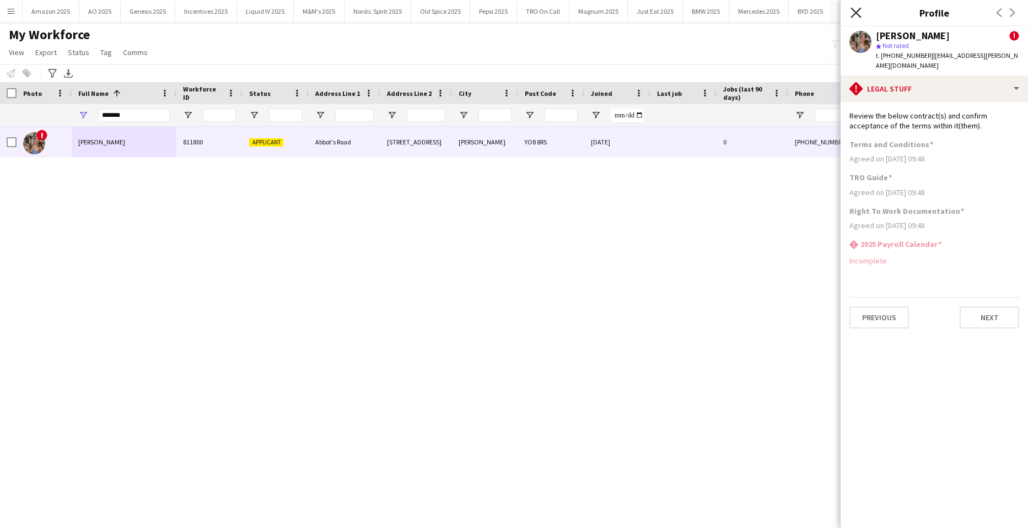
click at [858, 10] on icon at bounding box center [855, 12] width 10 height 10
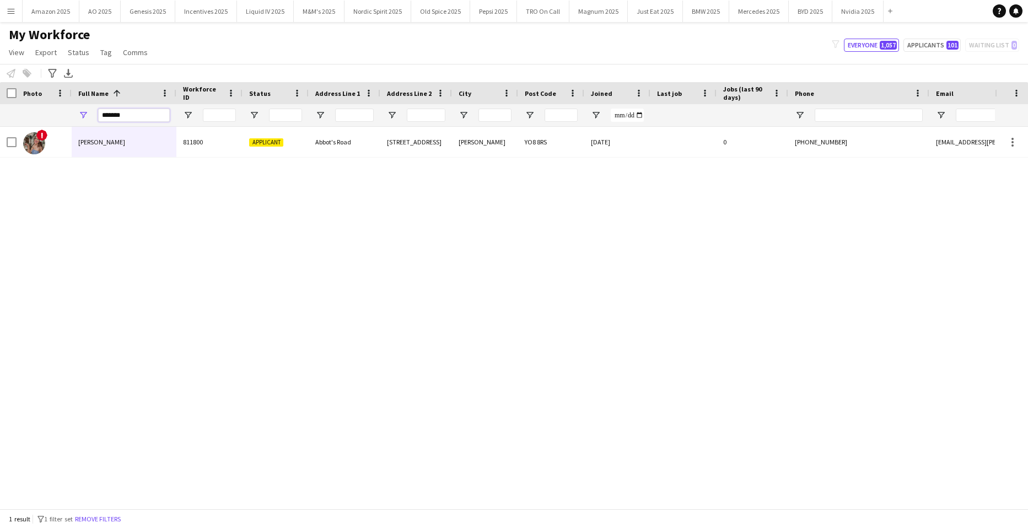
drag, startPoint x: 145, startPoint y: 118, endPoint x: 21, endPoint y: 118, distance: 123.4
click at [22, 117] on div "*******" at bounding box center [721, 115] width 1442 height 22
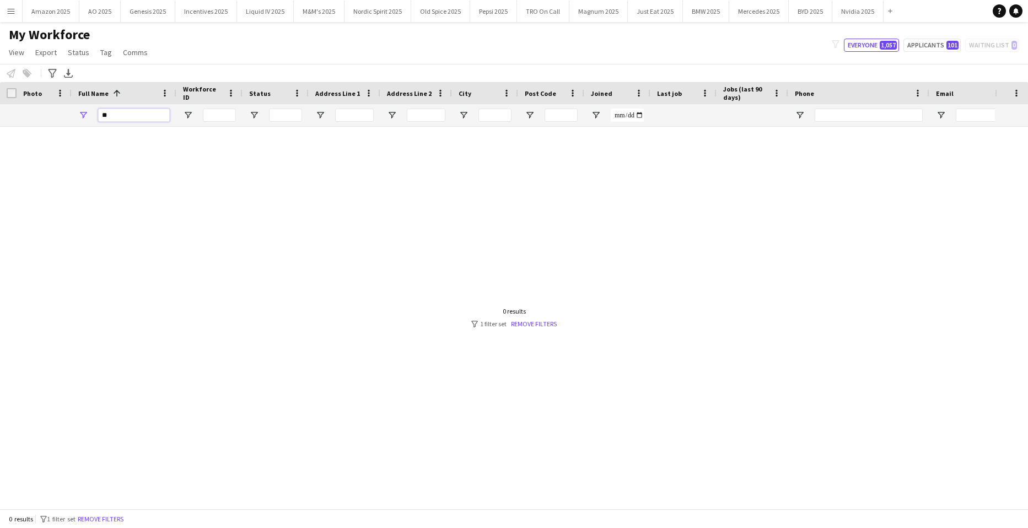
type input "*"
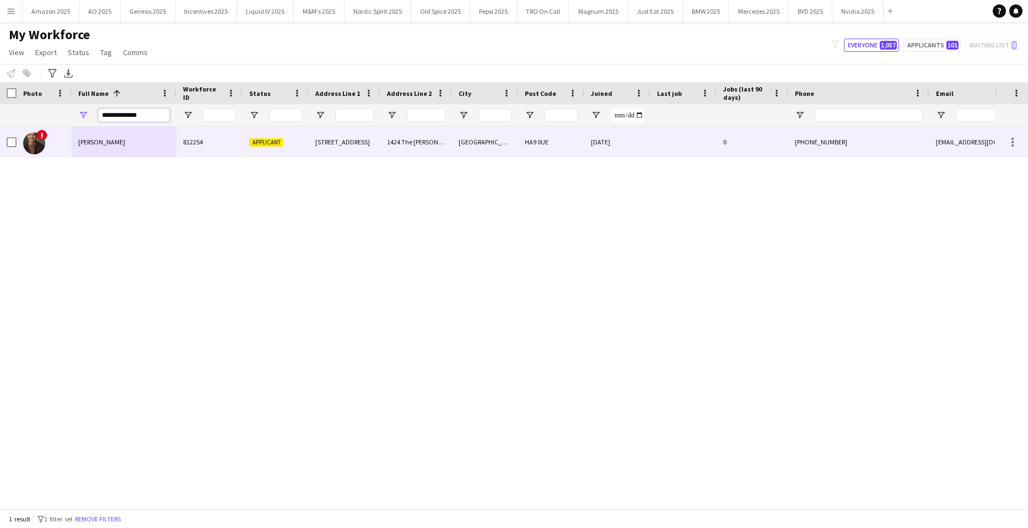
type input "**********"
click at [114, 138] on span "[PERSON_NAME]" at bounding box center [101, 142] width 47 height 8
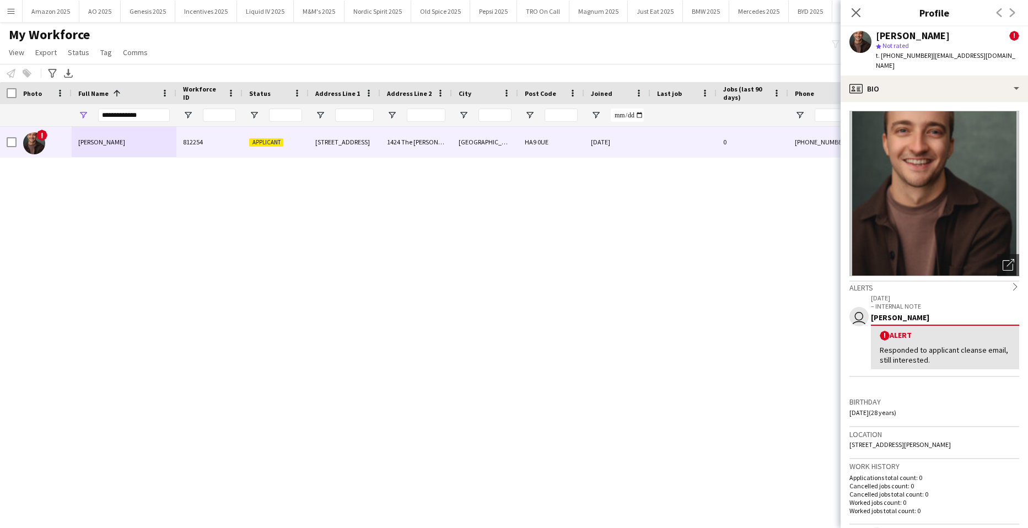
click at [728, 248] on div "! [PERSON_NAME] 812254 Applicant [STREET_ADDRESS][PERSON_NAME] 0UE [DATE] 0 [PH…" at bounding box center [497, 314] width 995 height 374
click at [858, 6] on div "Close pop-in" at bounding box center [855, 12] width 31 height 25
click at [858, 9] on icon "Close pop-in" at bounding box center [855, 12] width 10 height 10
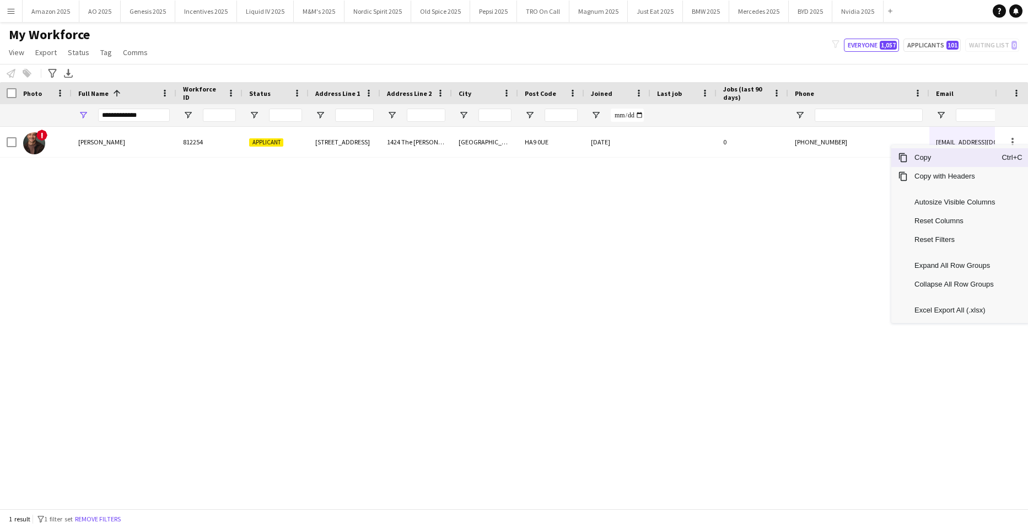
click at [965, 156] on span "Copy" at bounding box center [954, 157] width 94 height 19
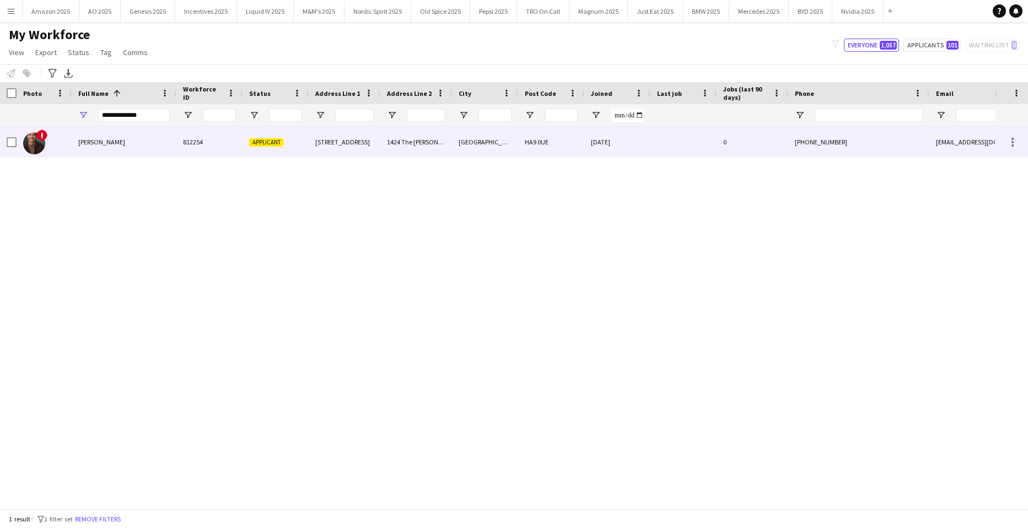
click at [110, 143] on span "[PERSON_NAME]" at bounding box center [101, 142] width 47 height 8
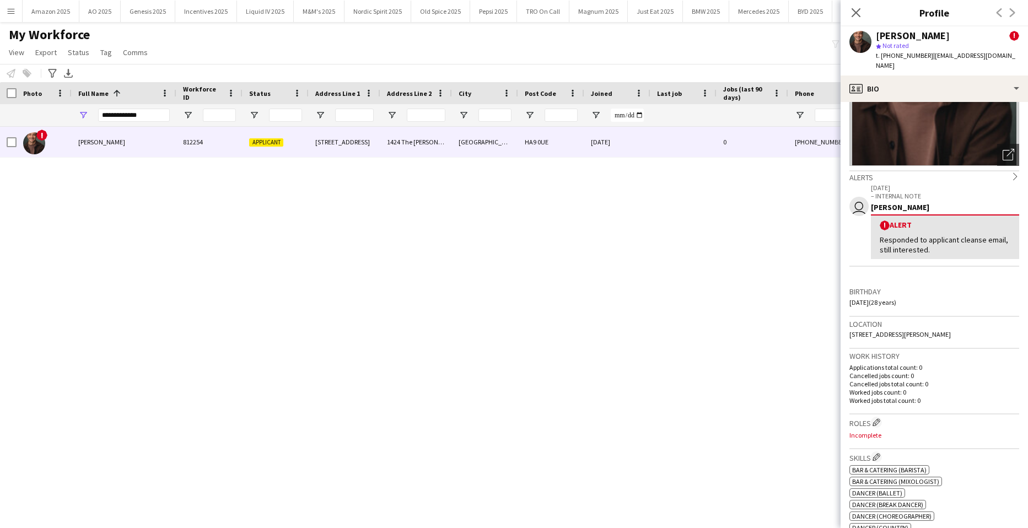
scroll to position [165, 0]
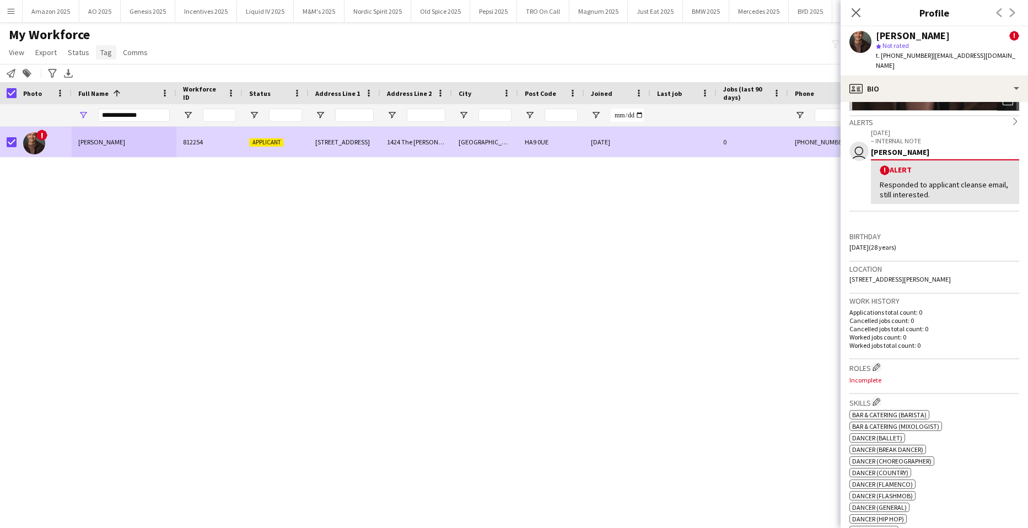
click at [98, 52] on link "Tag" at bounding box center [106, 52] width 20 height 14
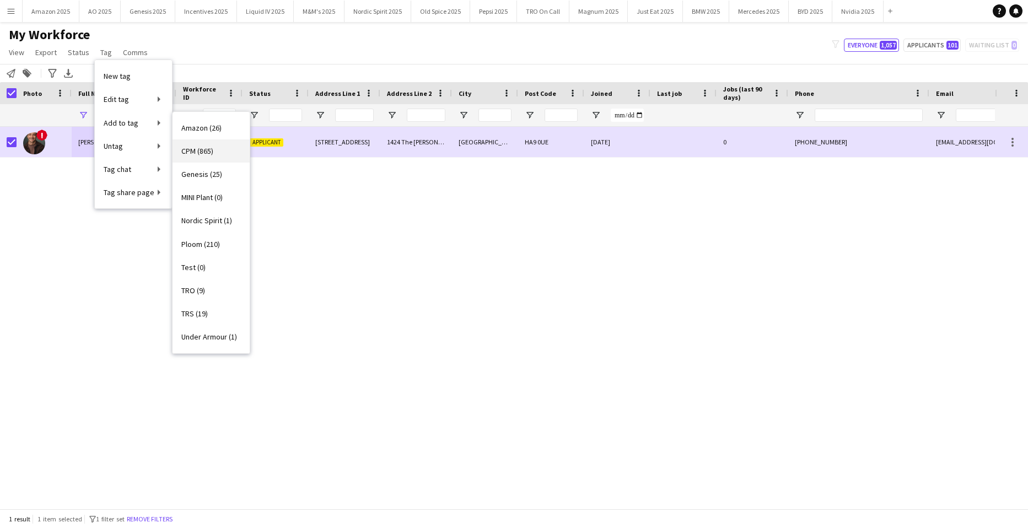
click at [185, 152] on span "CPM (865)" at bounding box center [197, 151] width 32 height 10
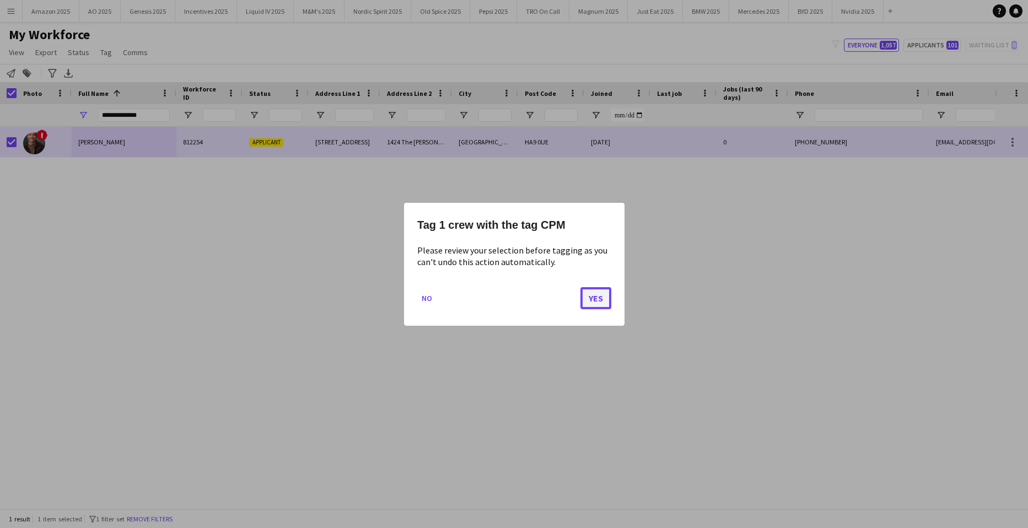
click at [588, 293] on button "Yes" at bounding box center [595, 298] width 31 height 22
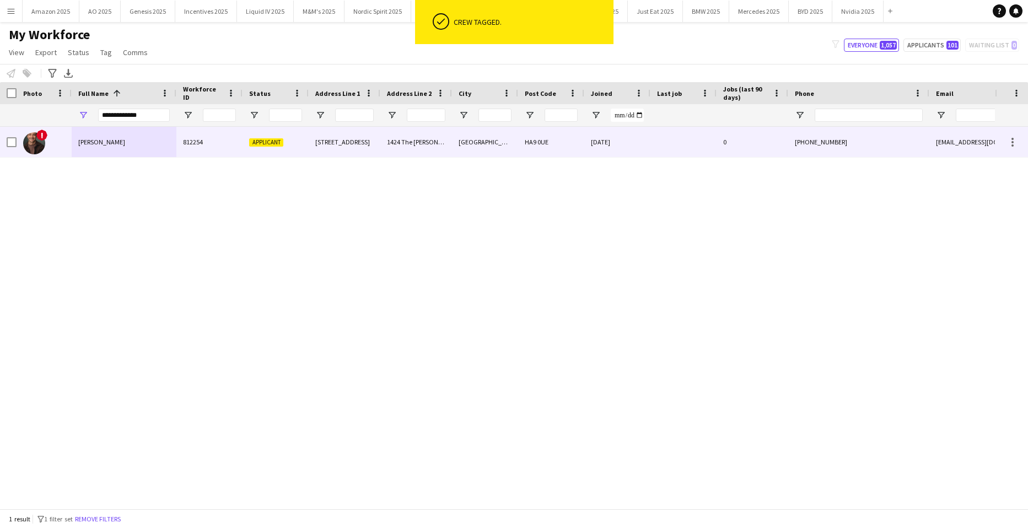
click at [107, 145] on span "[PERSON_NAME]" at bounding box center [101, 142] width 47 height 8
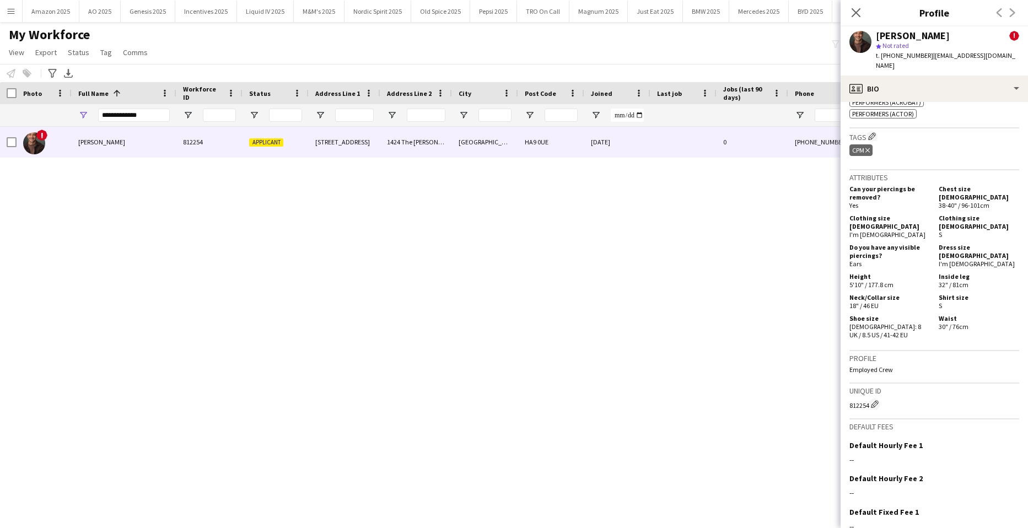
scroll to position [809, 0]
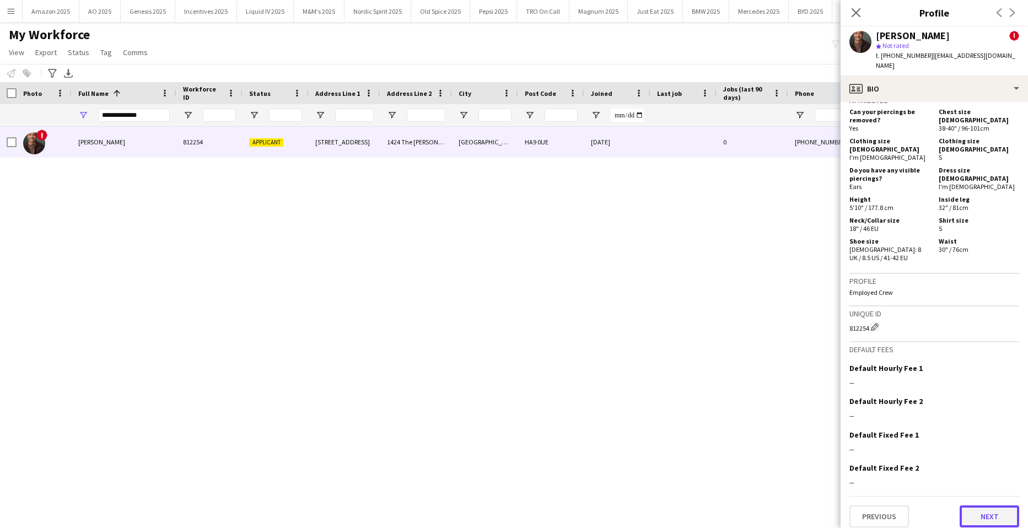
click at [981, 511] on button "Next" at bounding box center [989, 516] width 60 height 22
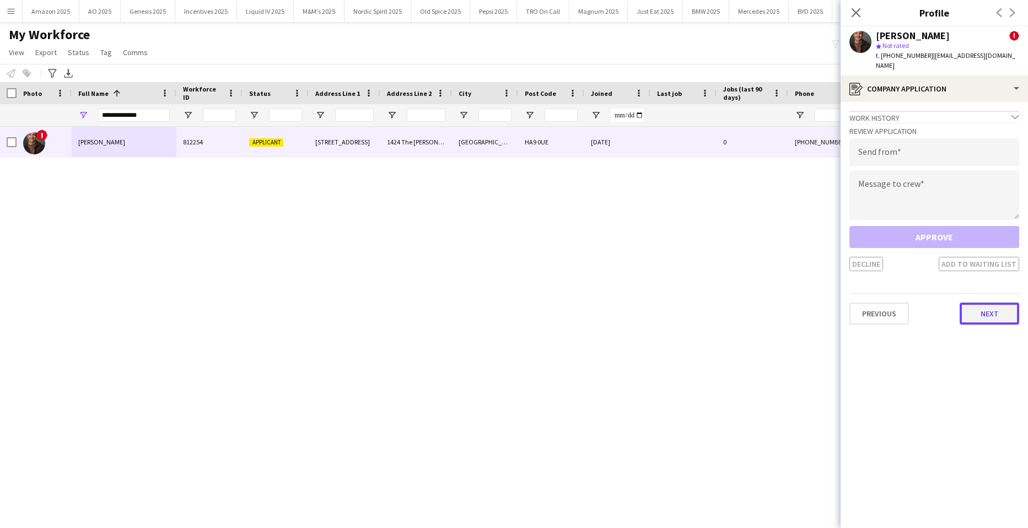
click at [974, 302] on button "Next" at bounding box center [989, 313] width 60 height 22
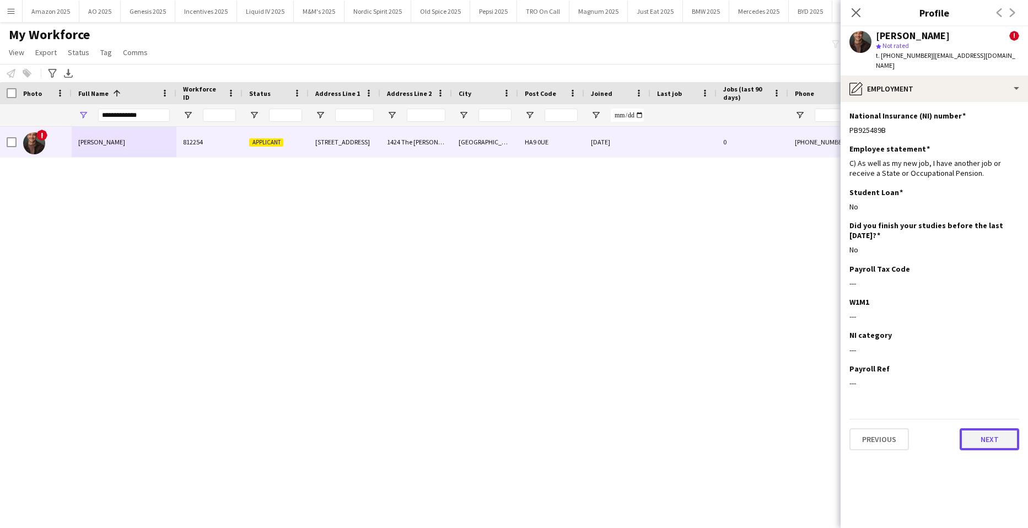
click at [1001, 429] on button "Next" at bounding box center [989, 439] width 60 height 22
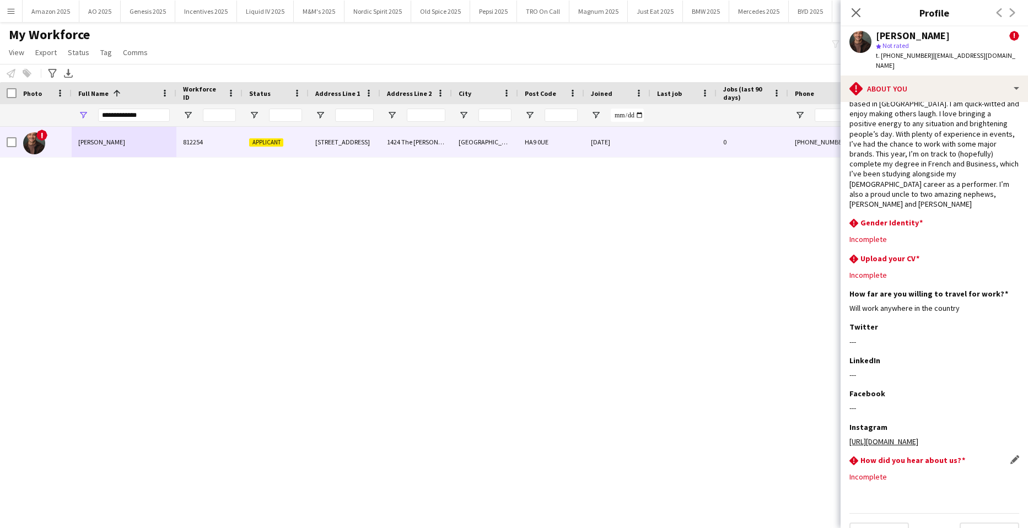
scroll to position [51, 0]
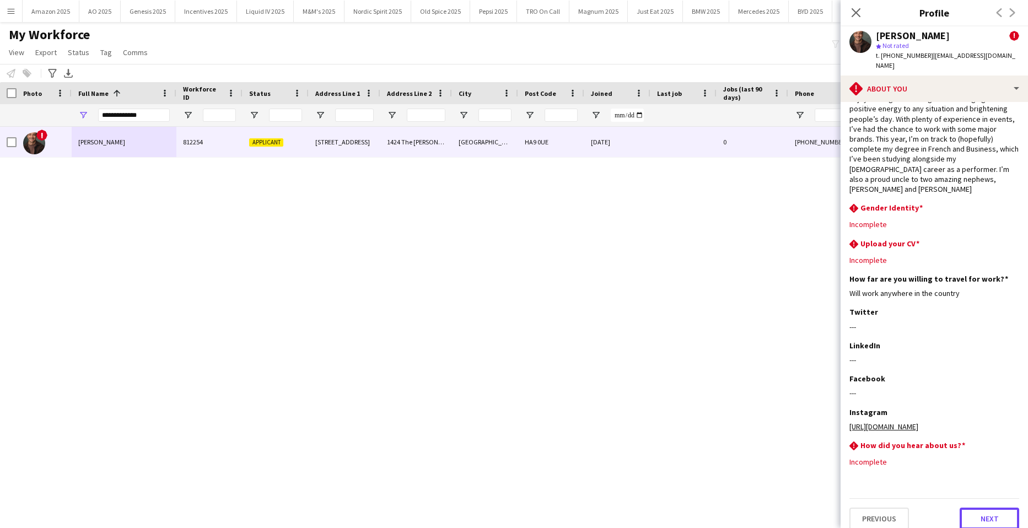
click at [988, 507] on button "Next" at bounding box center [989, 518] width 60 height 22
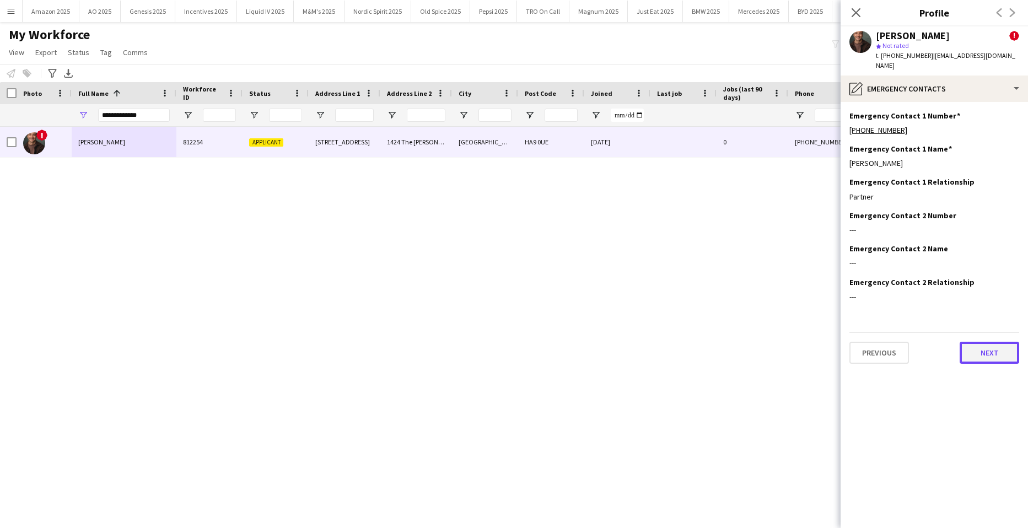
click at [983, 342] on button "Next" at bounding box center [989, 353] width 60 height 22
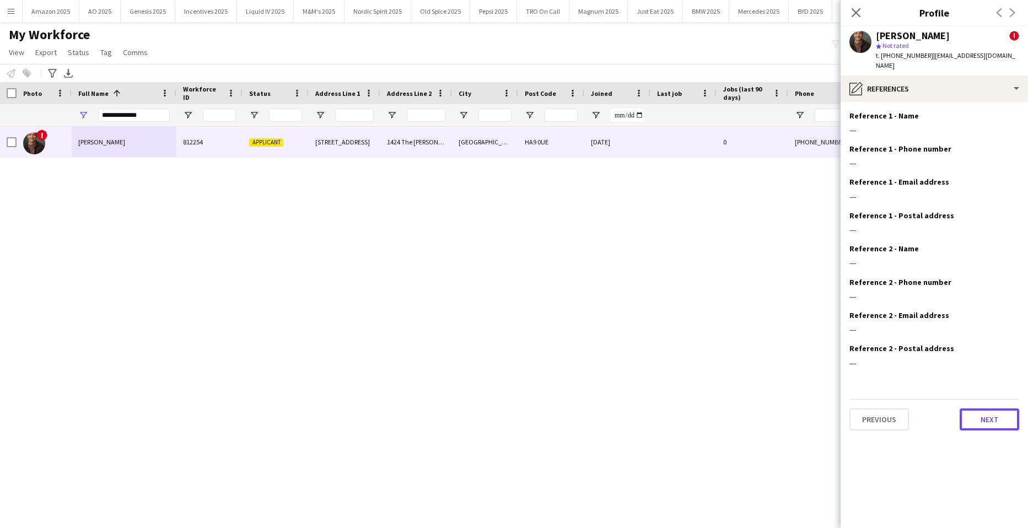
click at [993, 410] on button "Next" at bounding box center [989, 419] width 60 height 22
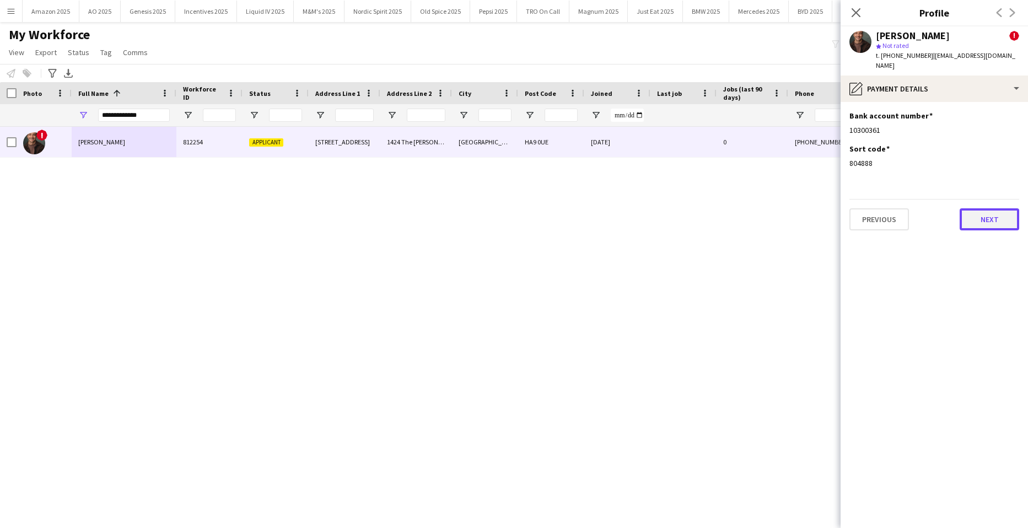
click at [987, 216] on button "Next" at bounding box center [989, 219] width 60 height 22
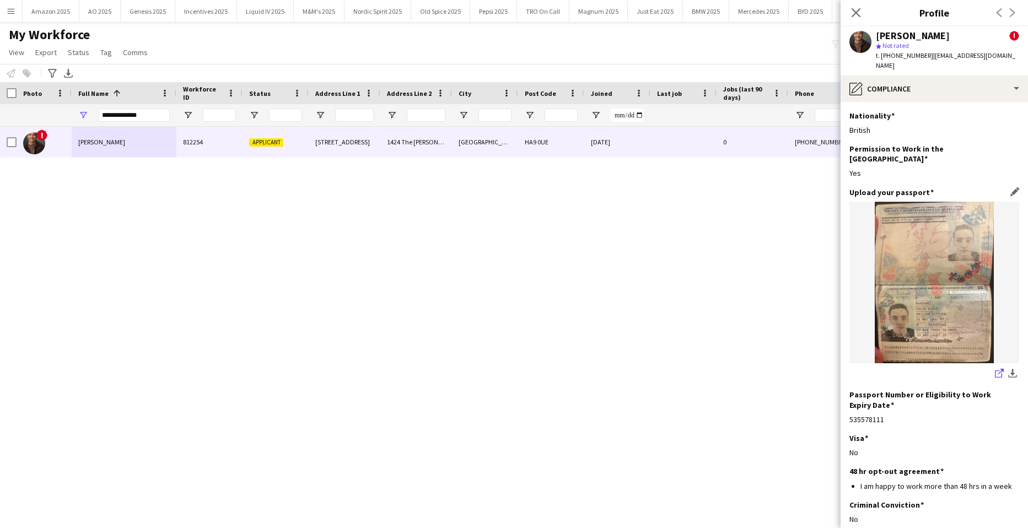
click at [992, 368] on link "share-external-link-1" at bounding box center [998, 374] width 13 height 13
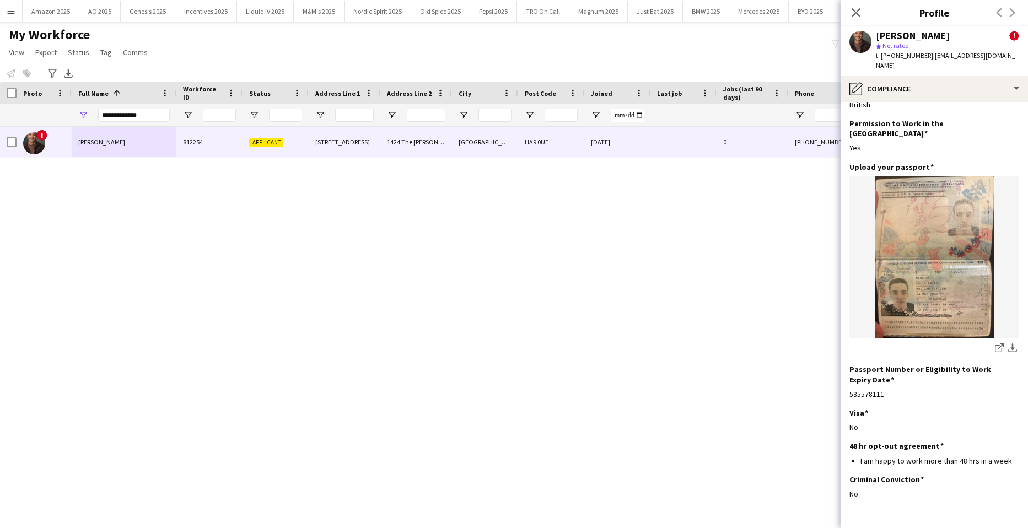
scroll to position [47, 0]
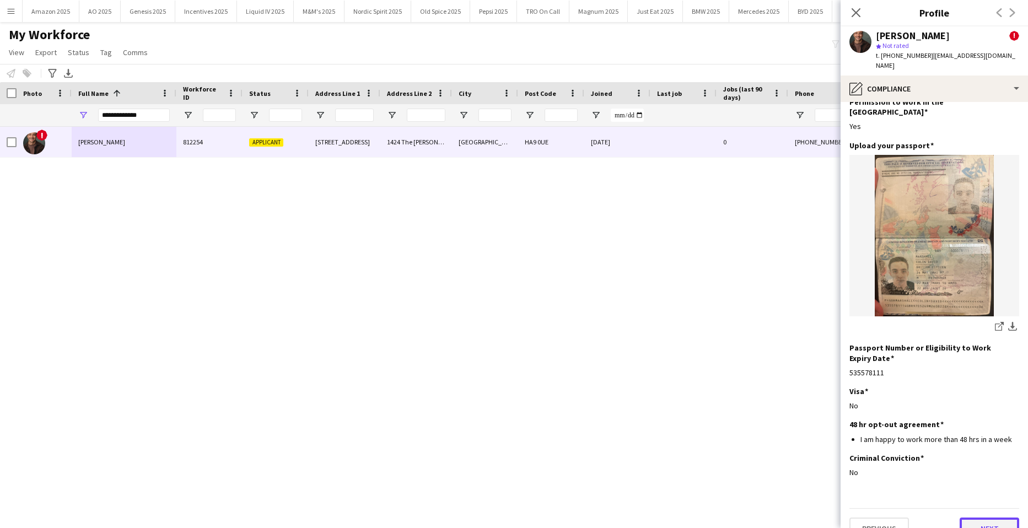
click at [975, 517] on button "Next" at bounding box center [989, 528] width 60 height 22
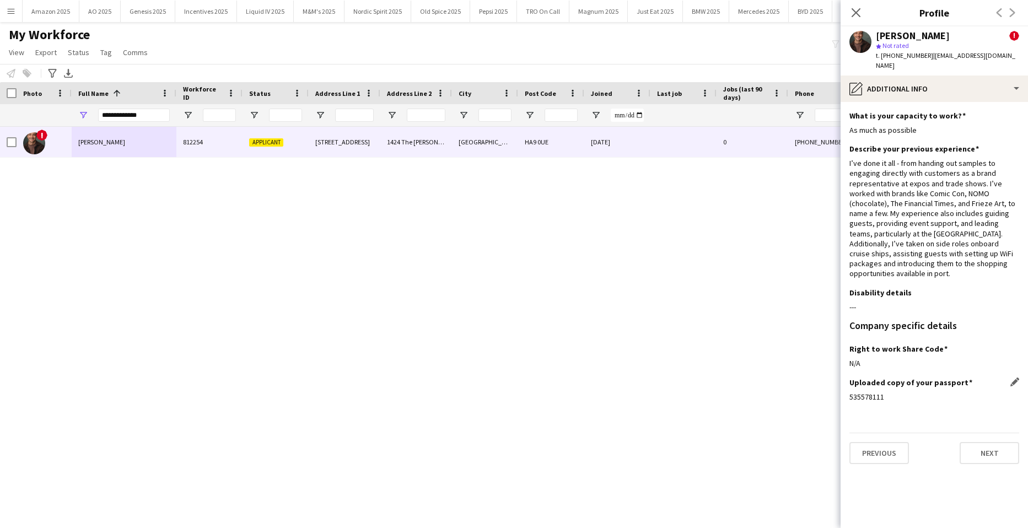
scroll to position [0, 0]
click at [990, 446] on button "Next" at bounding box center [989, 453] width 60 height 22
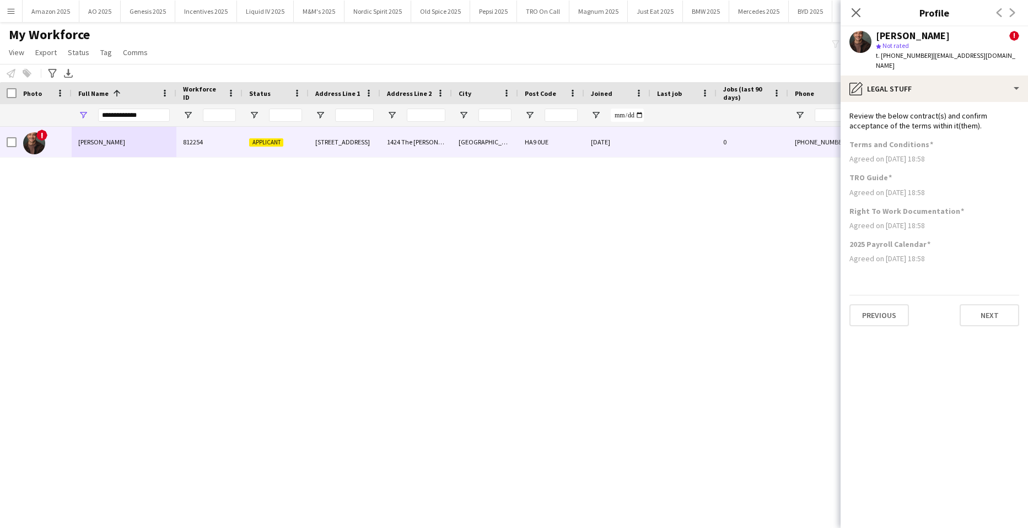
drag, startPoint x: 501, startPoint y: 278, endPoint x: 624, endPoint y: 338, distance: 136.8
click at [501, 278] on div "! [PERSON_NAME] 812254 Applicant [STREET_ADDRESS][PERSON_NAME] 0UE [DATE] 0 [PH…" at bounding box center [497, 314] width 995 height 374
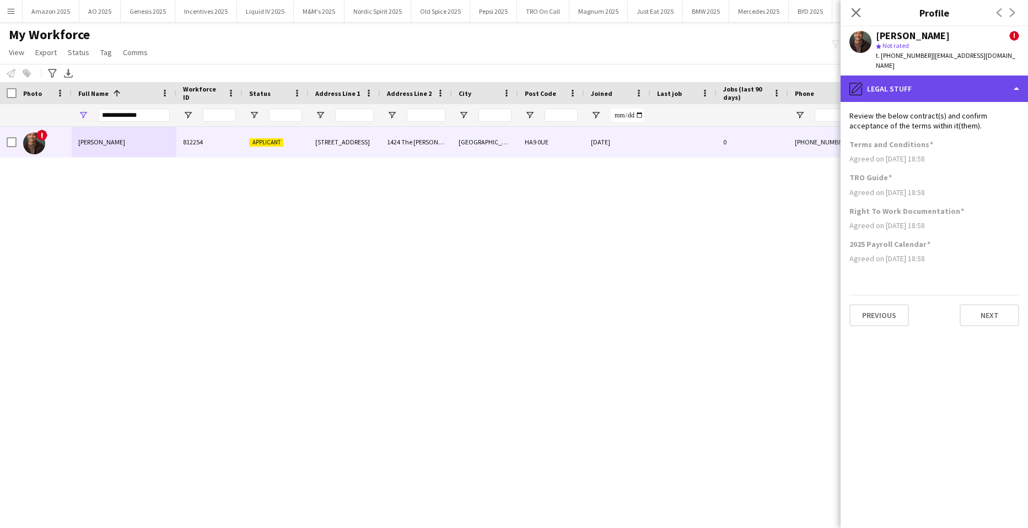
click at [956, 78] on div "pencil4 Legal stuff" at bounding box center [933, 88] width 187 height 26
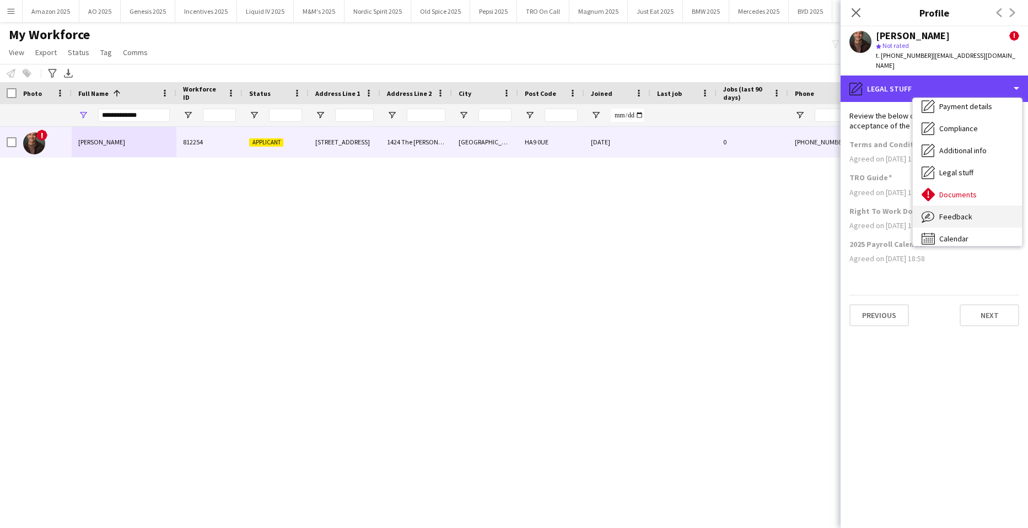
scroll to position [148, 0]
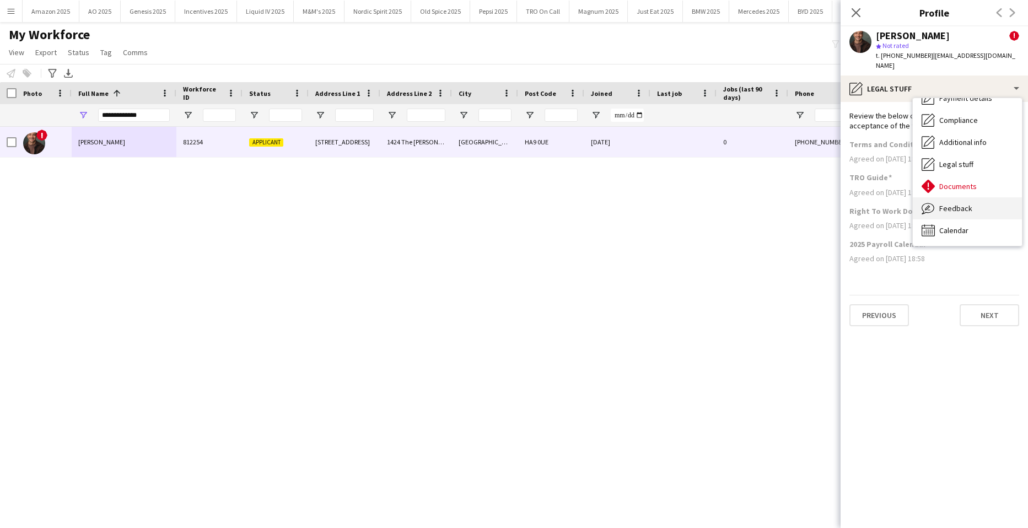
click at [965, 203] on span "Feedback" at bounding box center [955, 208] width 33 height 10
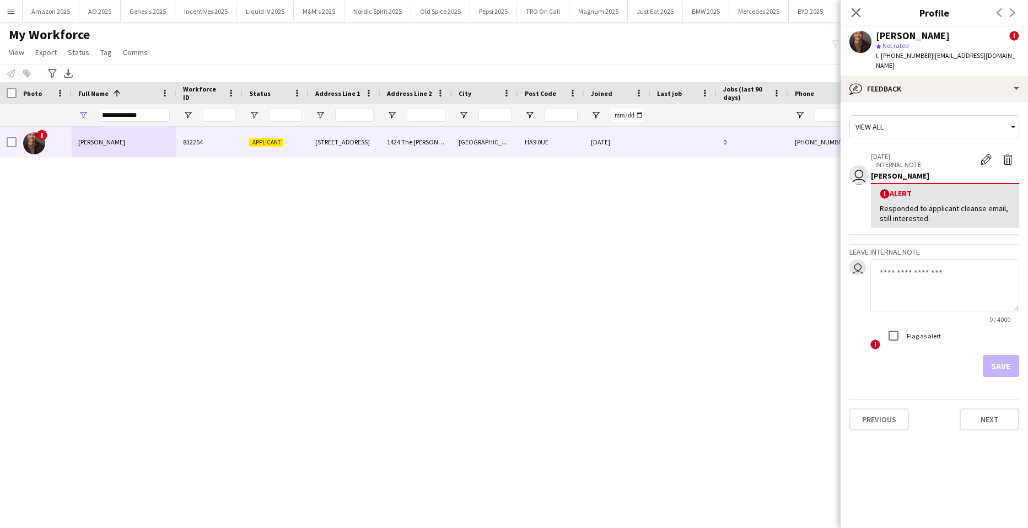
drag, startPoint x: 996, startPoint y: 275, endPoint x: 988, endPoint y: 277, distance: 7.2
click at [990, 277] on textarea at bounding box center [944, 285] width 149 height 52
paste textarea "**********"
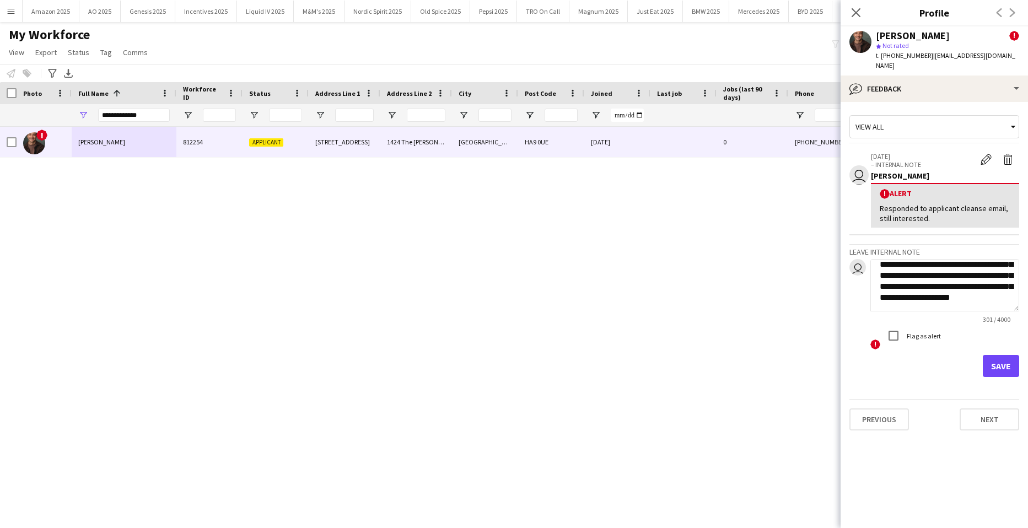
type textarea "**********"
click at [1002, 355] on button "Save" at bounding box center [1000, 366] width 36 height 22
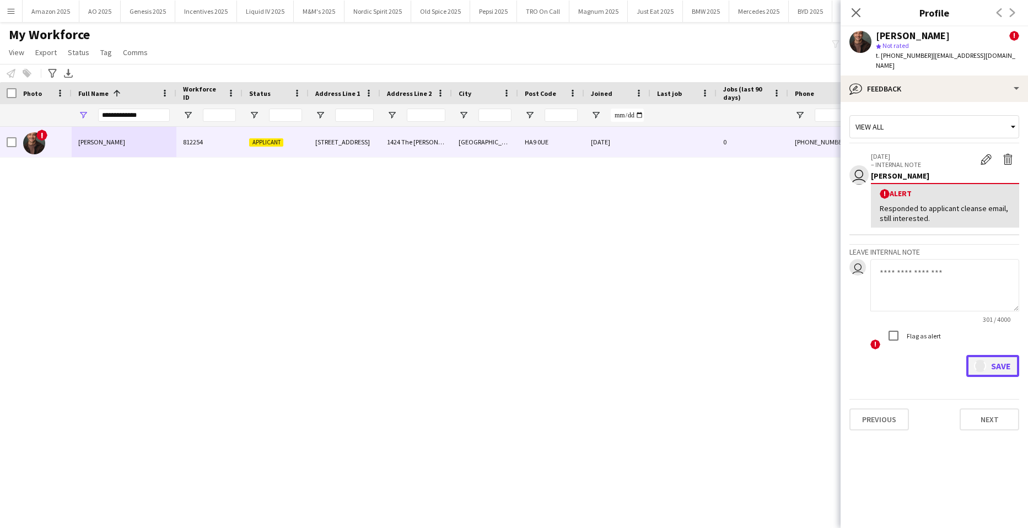
scroll to position [0, 0]
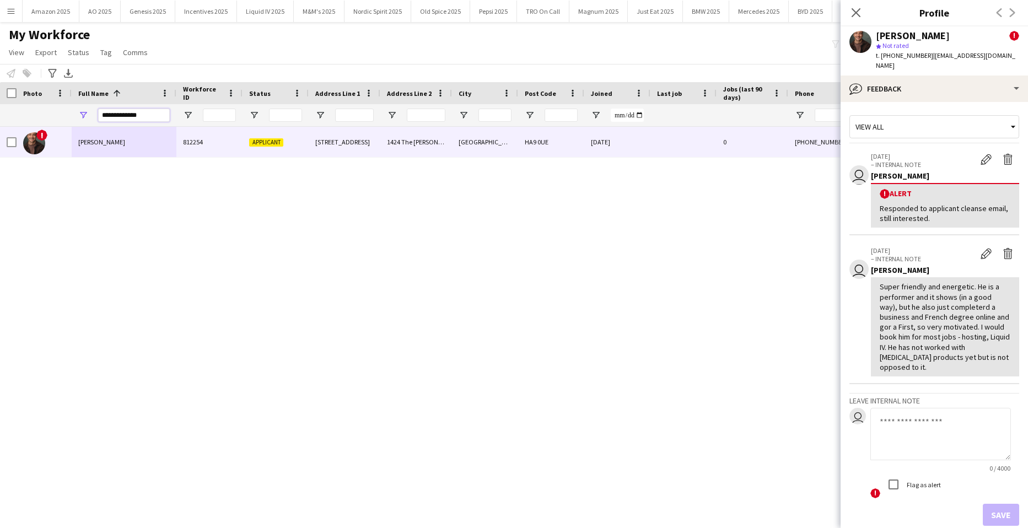
drag, startPoint x: 152, startPoint y: 116, endPoint x: -28, endPoint y: 122, distance: 179.7
click at [0, 122] on html "Menu Boards Boards Boards All jobs Status Workforce Workforce My Workforce Recr…" at bounding box center [514, 264] width 1028 height 528
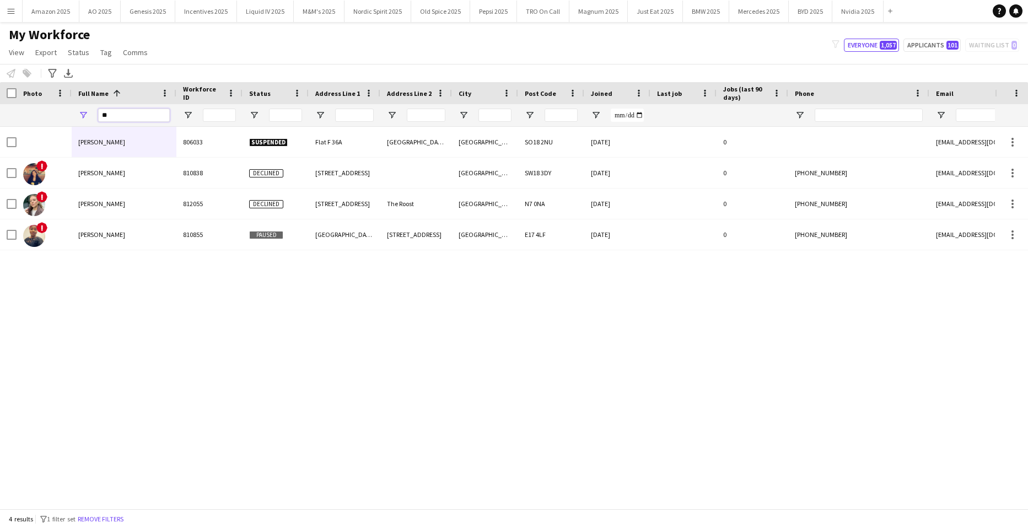
type input "*"
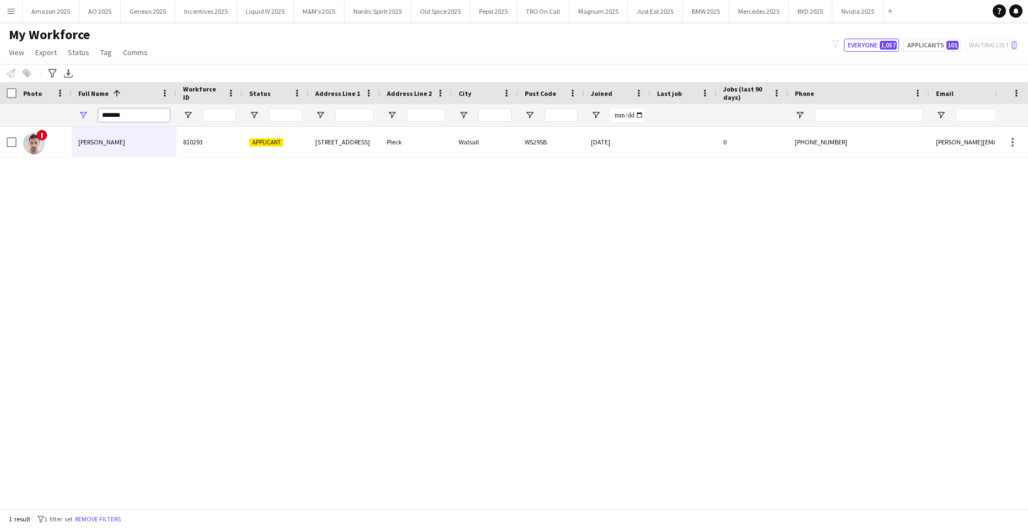
type input "*******"
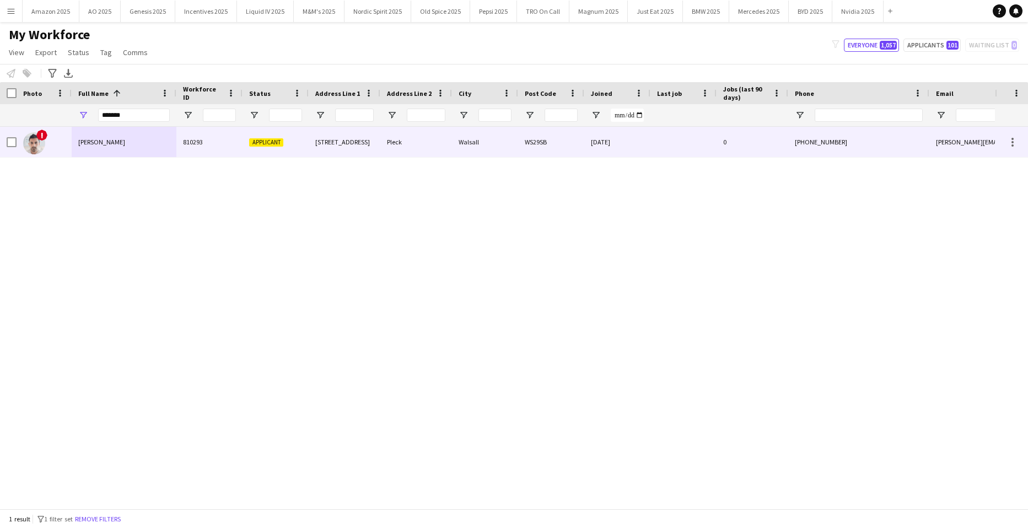
drag, startPoint x: 154, startPoint y: 139, endPoint x: 169, endPoint y: 140, distance: 15.0
click at [154, 139] on div "[PERSON_NAME]" at bounding box center [124, 142] width 105 height 30
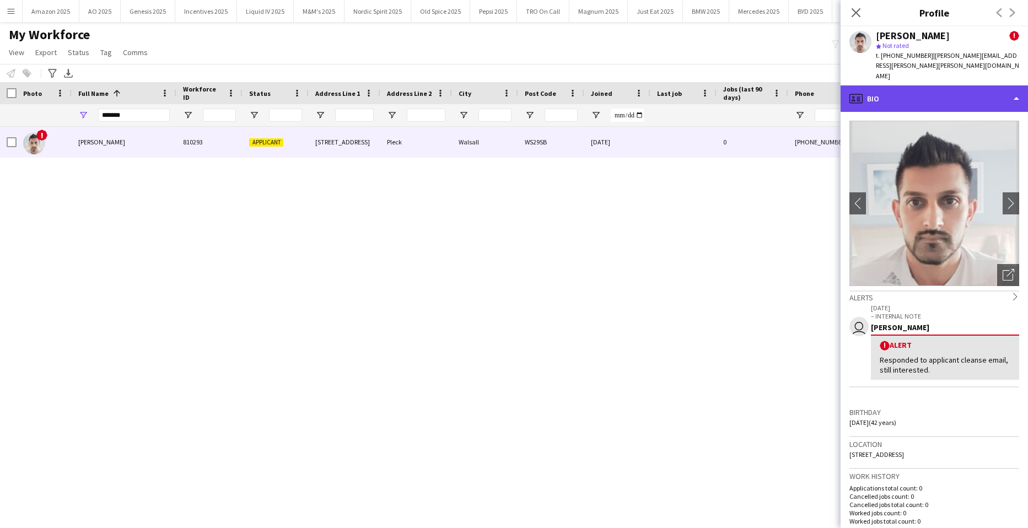
click at [969, 85] on div "profile Bio" at bounding box center [933, 98] width 187 height 26
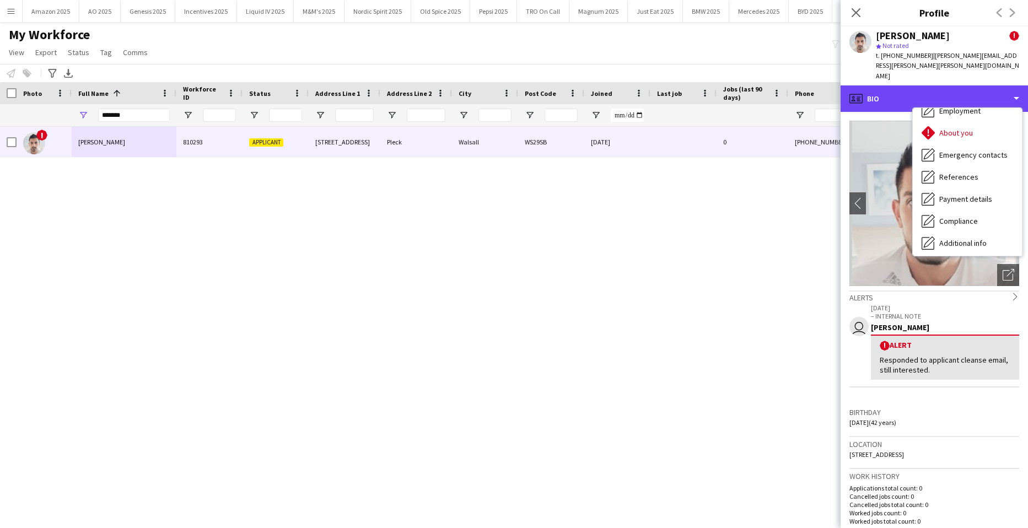
scroll to position [148, 0]
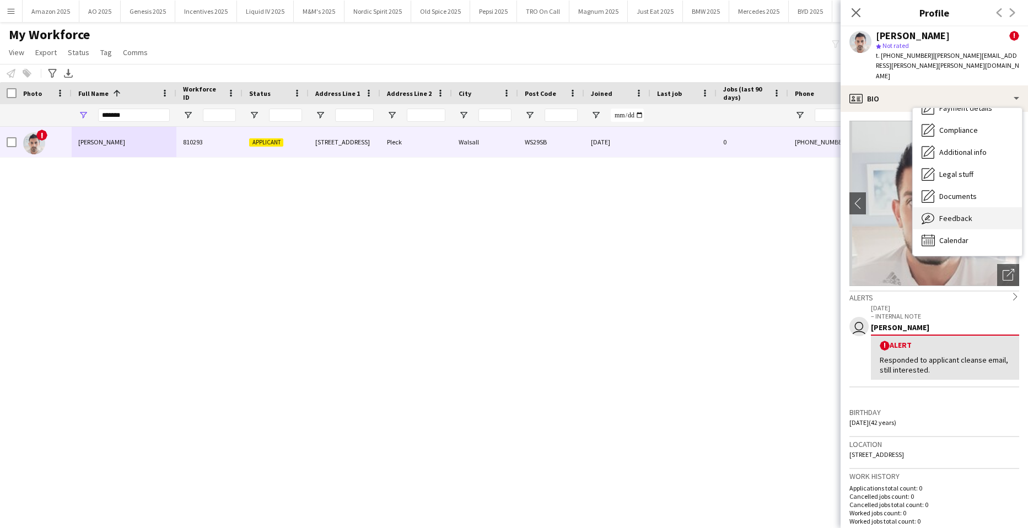
click at [972, 207] on div "Feedback Feedback" at bounding box center [966, 218] width 109 height 22
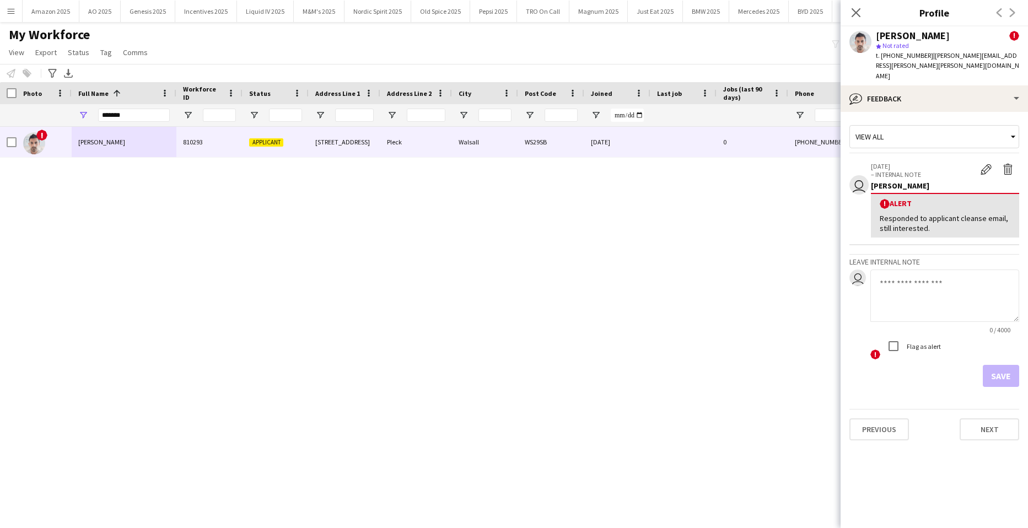
click at [908, 271] on textarea at bounding box center [944, 295] width 149 height 52
paste textarea "**********"
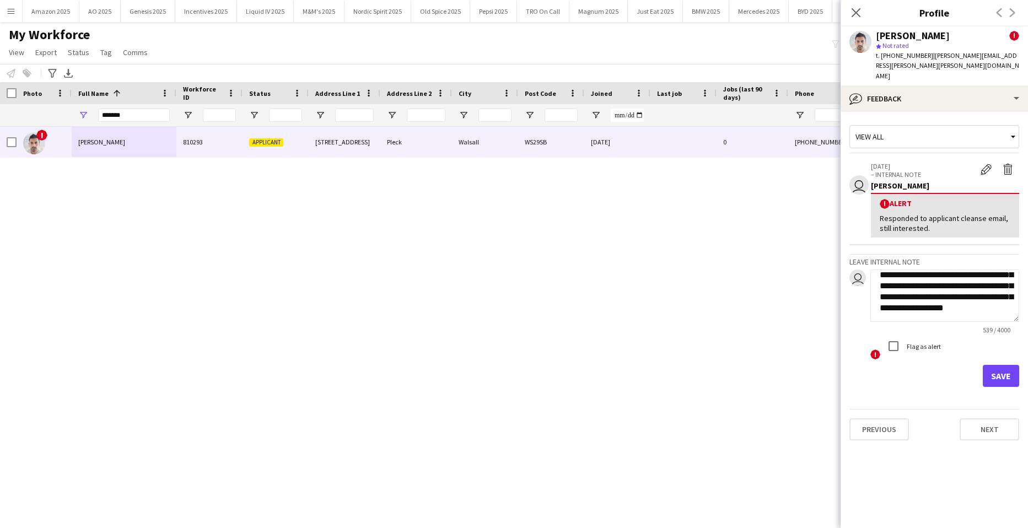
type textarea "**********"
click at [997, 365] on button "Save" at bounding box center [1000, 376] width 36 height 22
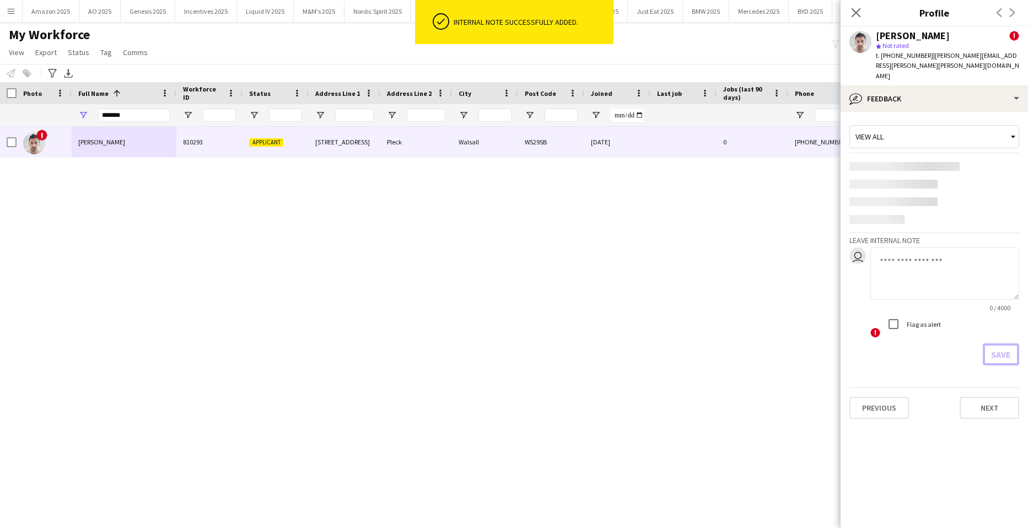
scroll to position [0, 0]
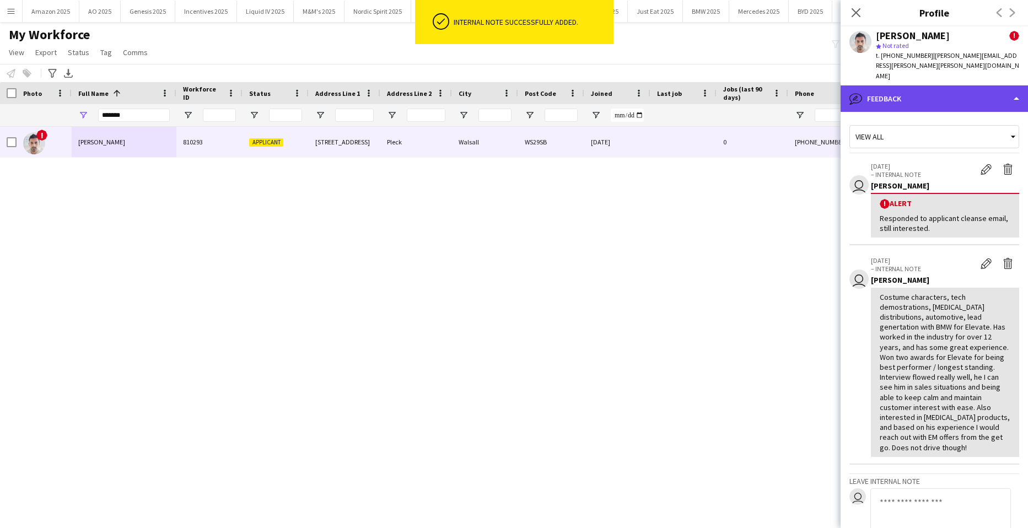
click at [886, 85] on div "bubble-pencil Feedback" at bounding box center [933, 98] width 187 height 26
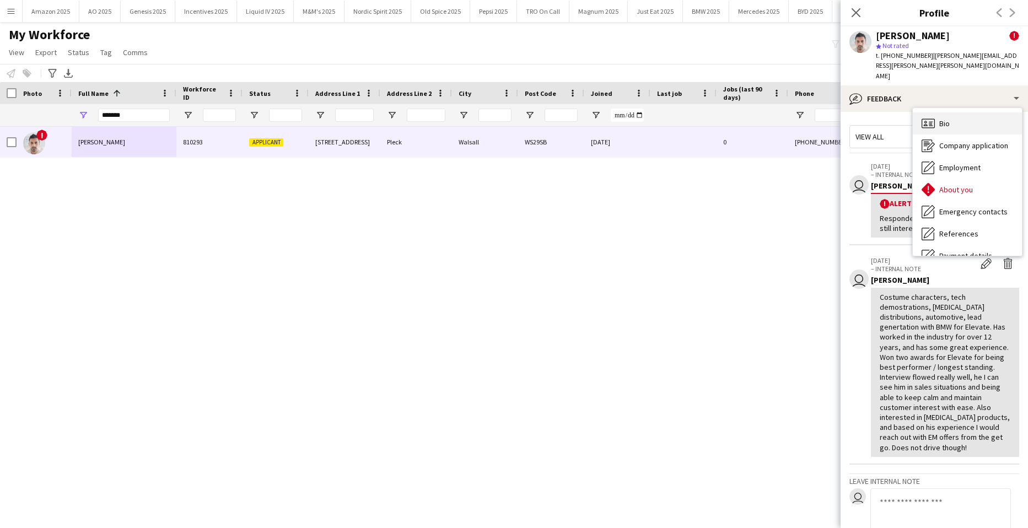
click at [945, 118] on span "Bio" at bounding box center [944, 123] width 10 height 10
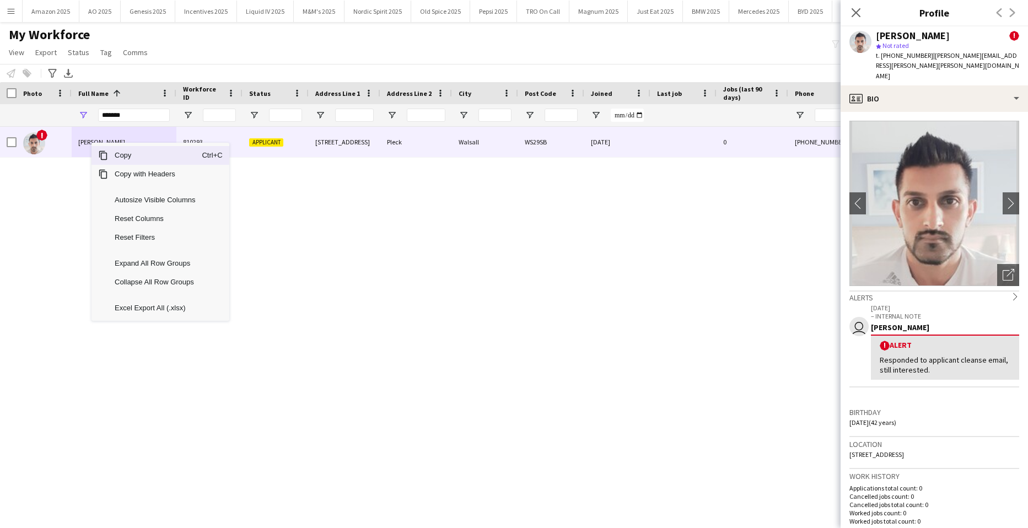
click at [134, 160] on span "Copy" at bounding box center [155, 155] width 94 height 19
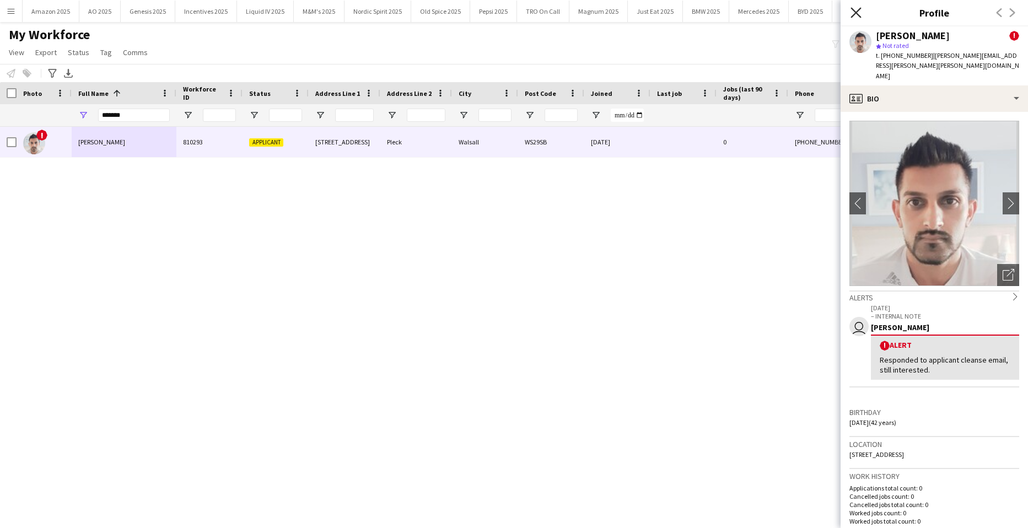
click at [861, 10] on icon "Close pop-in" at bounding box center [855, 12] width 10 height 10
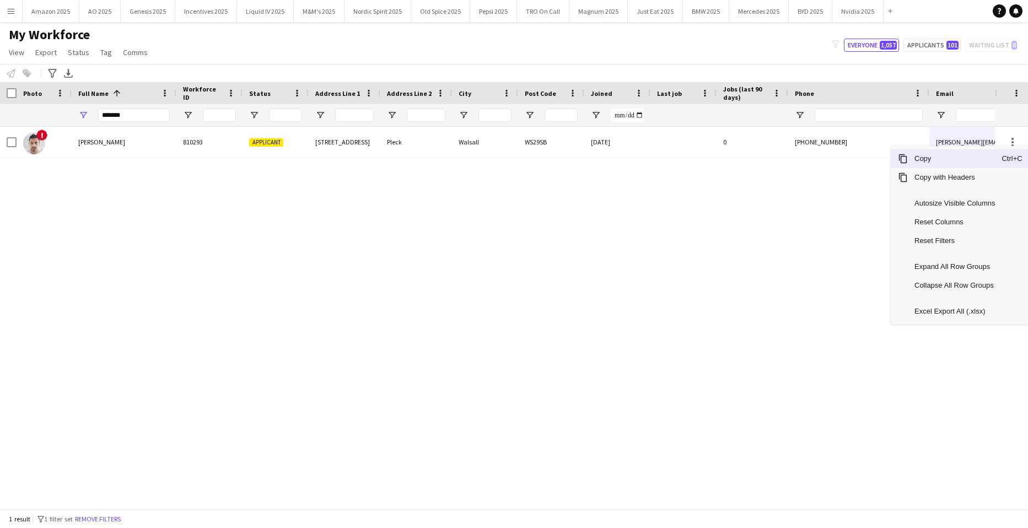
click at [965, 163] on span "Copy" at bounding box center [954, 158] width 94 height 19
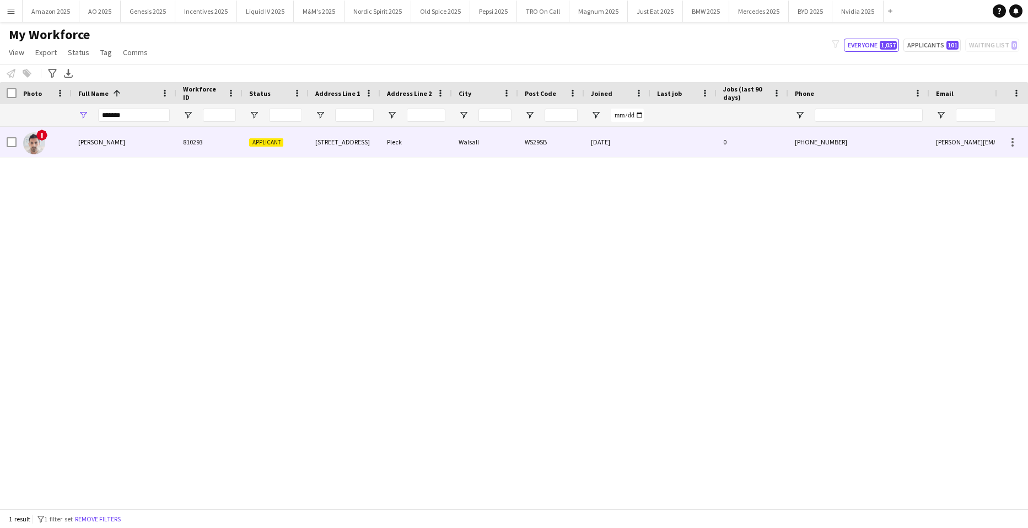
click at [104, 145] on span "[PERSON_NAME]" at bounding box center [101, 142] width 47 height 8
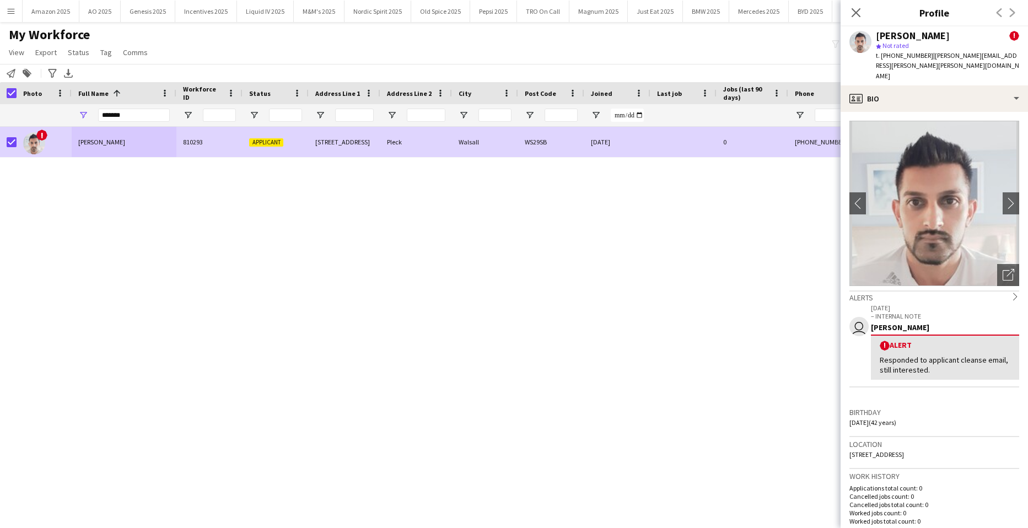
drag, startPoint x: 104, startPoint y: 51, endPoint x: 107, endPoint y: 61, distance: 10.8
click at [104, 51] on span "Tag" at bounding box center [106, 52] width 12 height 10
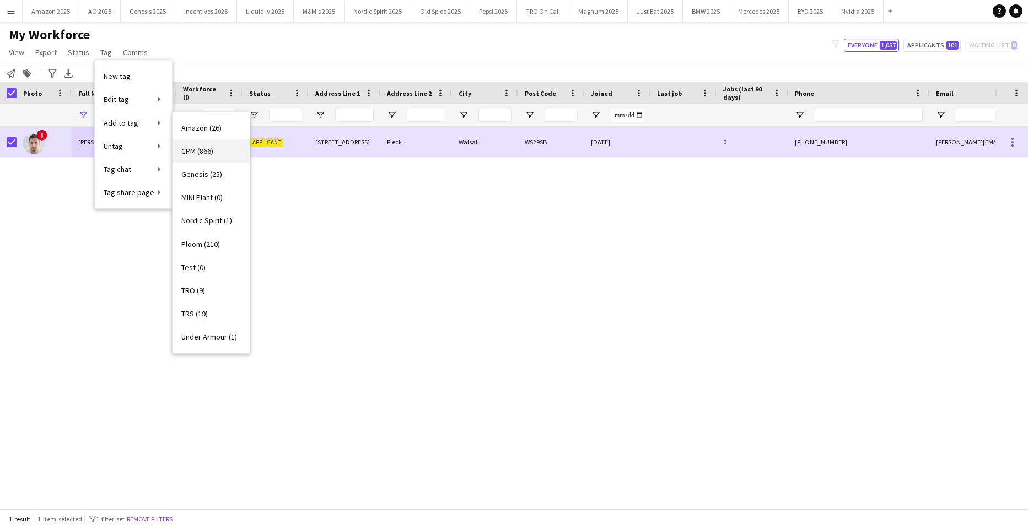
click at [190, 152] on span "CPM (866)" at bounding box center [197, 151] width 32 height 10
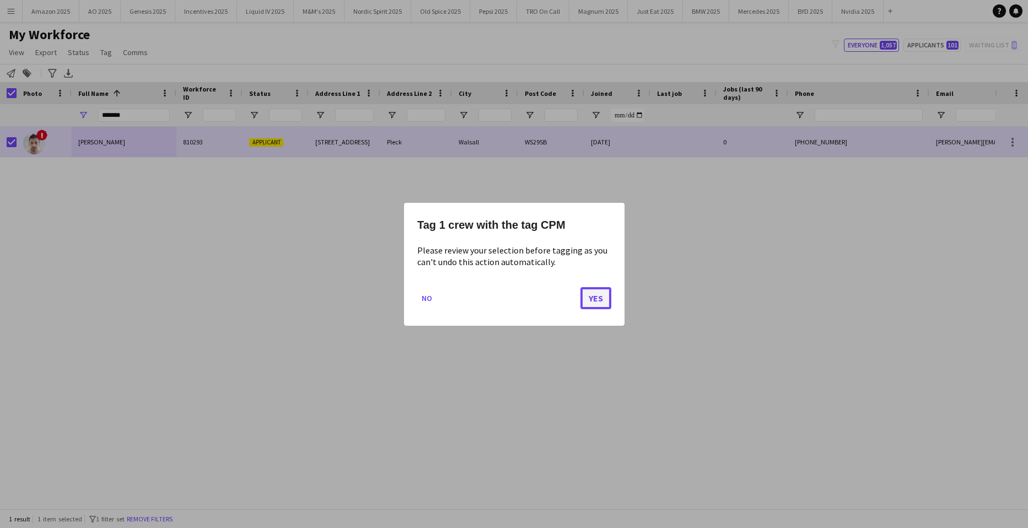
click at [603, 299] on button "Yes" at bounding box center [595, 298] width 31 height 22
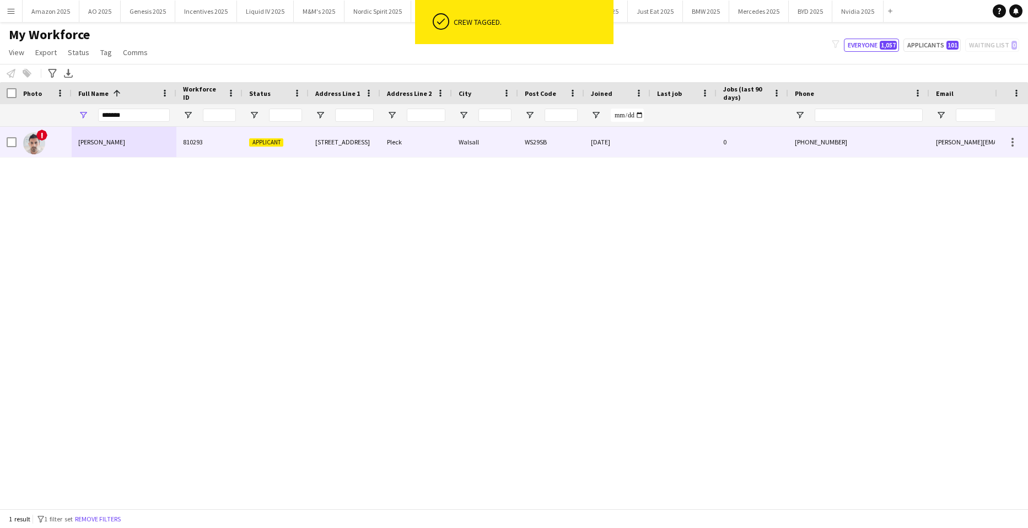
click at [83, 137] on div "[PERSON_NAME]" at bounding box center [124, 142] width 105 height 30
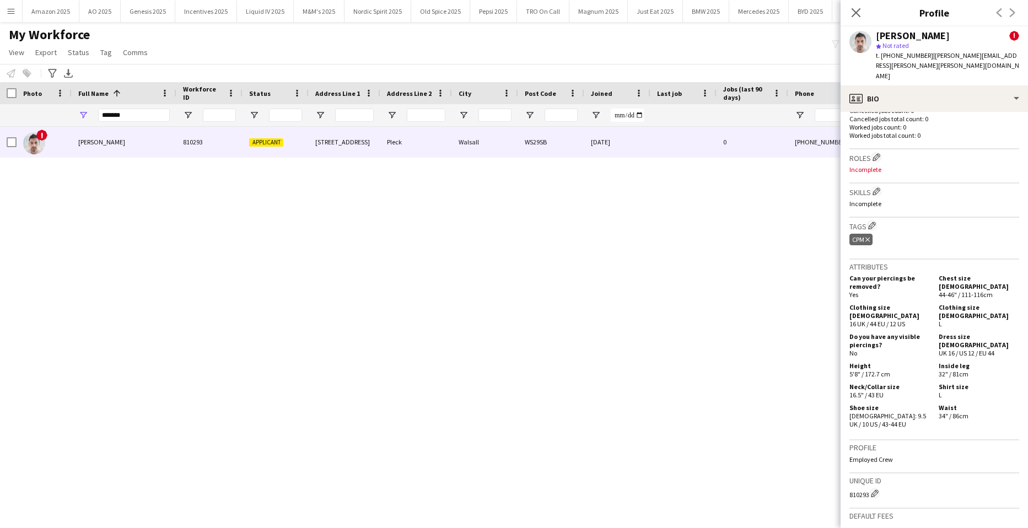
scroll to position [532, 0]
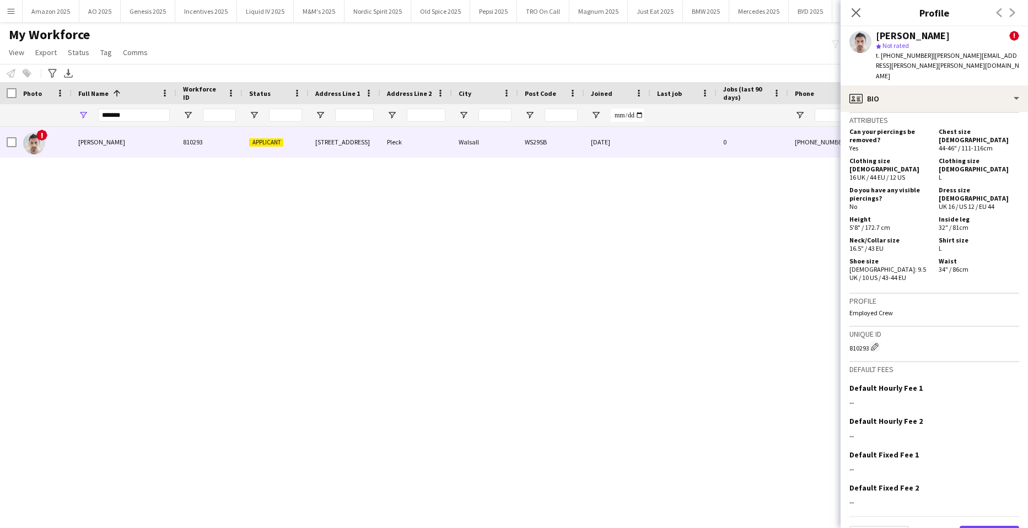
click at [993, 526] on button "Next" at bounding box center [989, 537] width 60 height 22
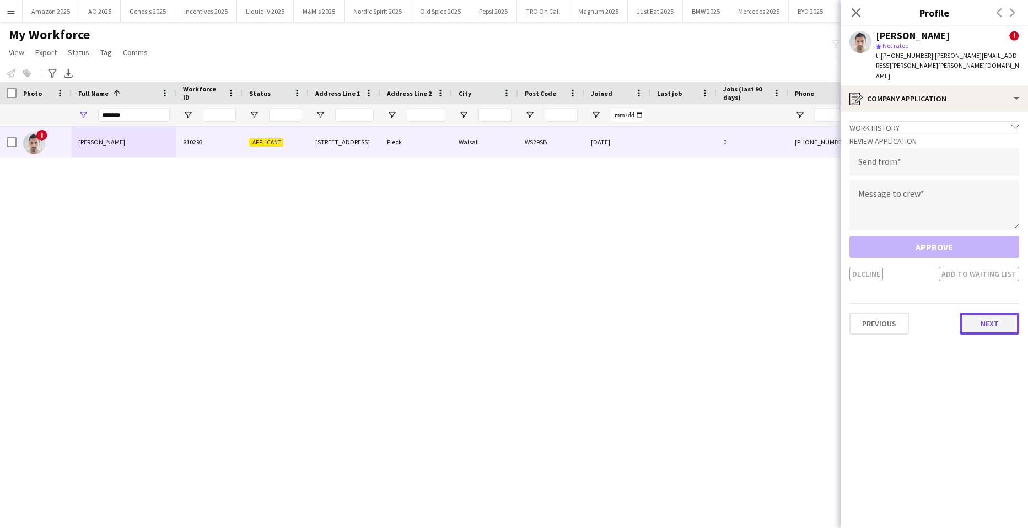
click at [993, 312] on button "Next" at bounding box center [989, 323] width 60 height 22
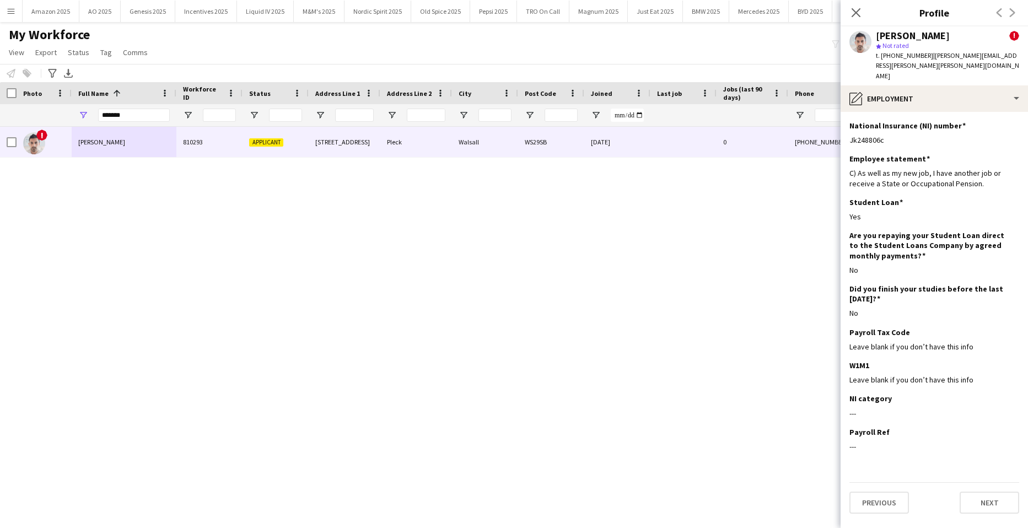
click at [986, 482] on div "Previous Next" at bounding box center [934, 497] width 170 height 31
click at [987, 491] on button "Next" at bounding box center [989, 502] width 60 height 22
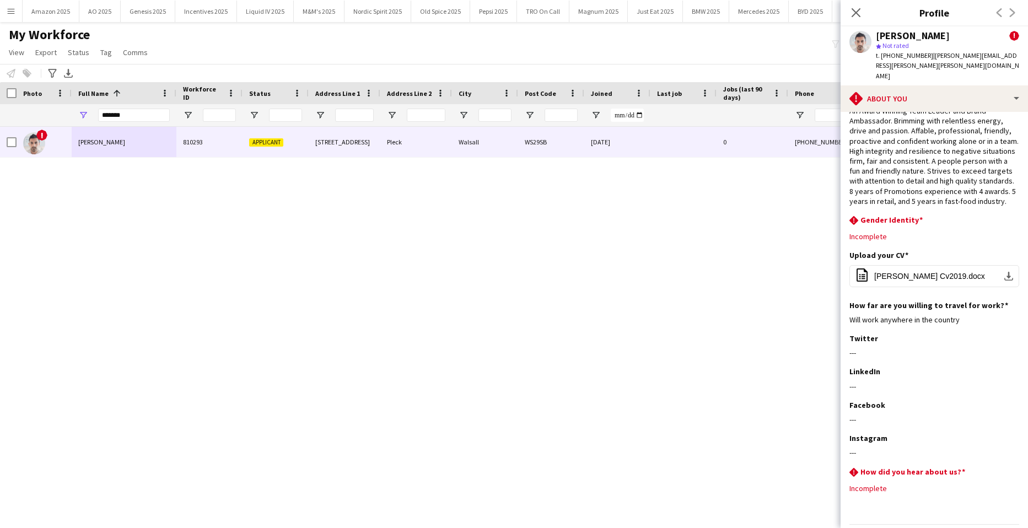
scroll to position [55, 0]
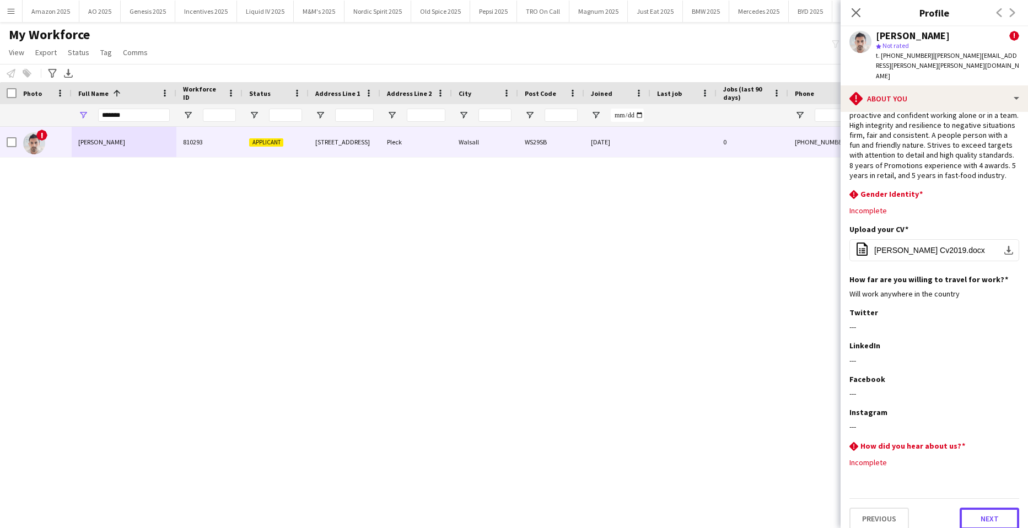
click at [992, 510] on button "Next" at bounding box center [989, 518] width 60 height 22
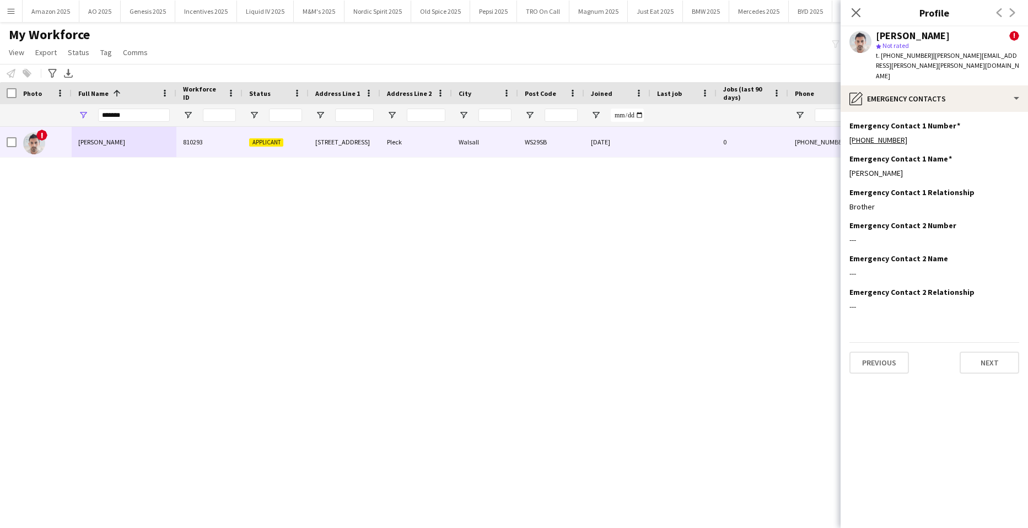
scroll to position [0, 0]
click at [1000, 359] on app-section-data-types "Emergency Contact 1 Number Edit this field [PHONE_NUMBER] Emergency Contact 1 N…" at bounding box center [933, 320] width 187 height 416
click at [984, 352] on button "Next" at bounding box center [989, 363] width 60 height 22
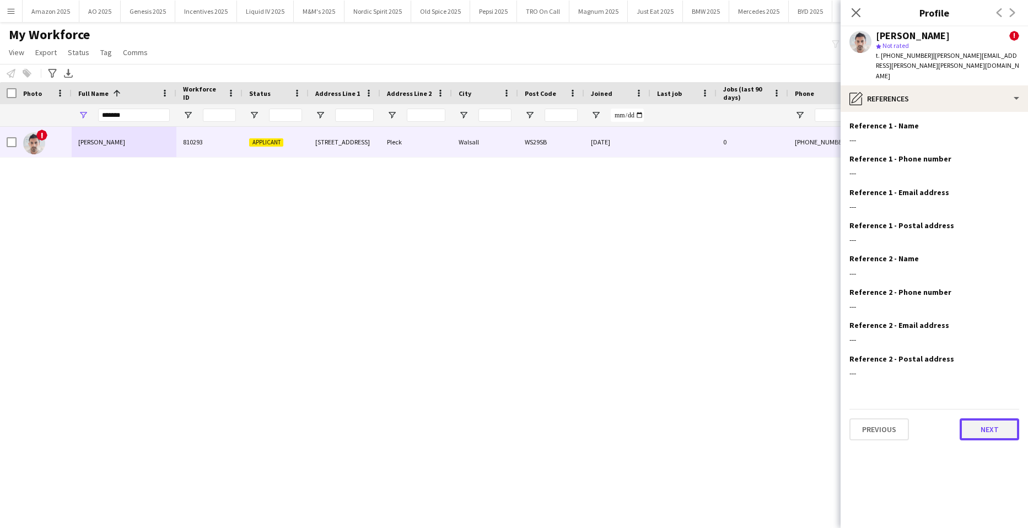
click at [979, 418] on button "Next" at bounding box center [989, 429] width 60 height 22
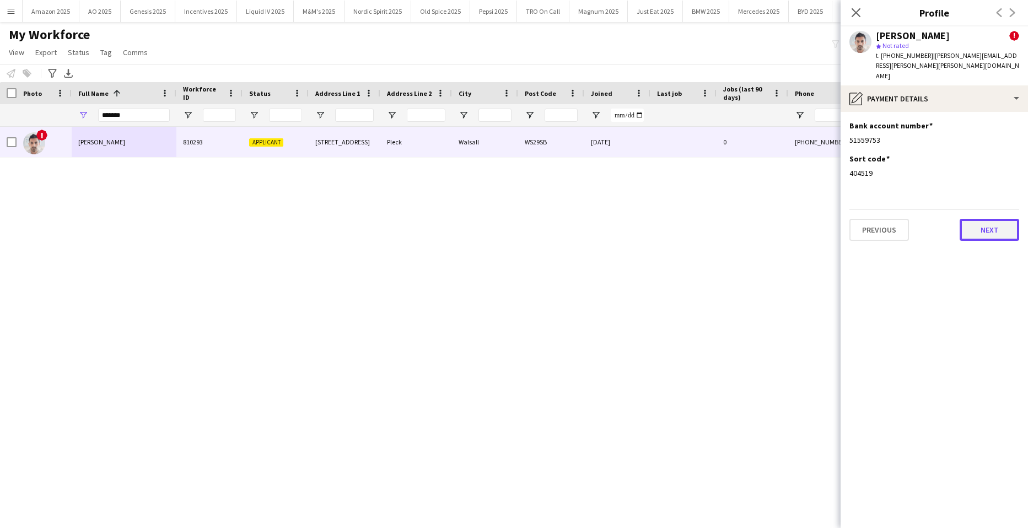
click at [990, 219] on button "Next" at bounding box center [989, 230] width 60 height 22
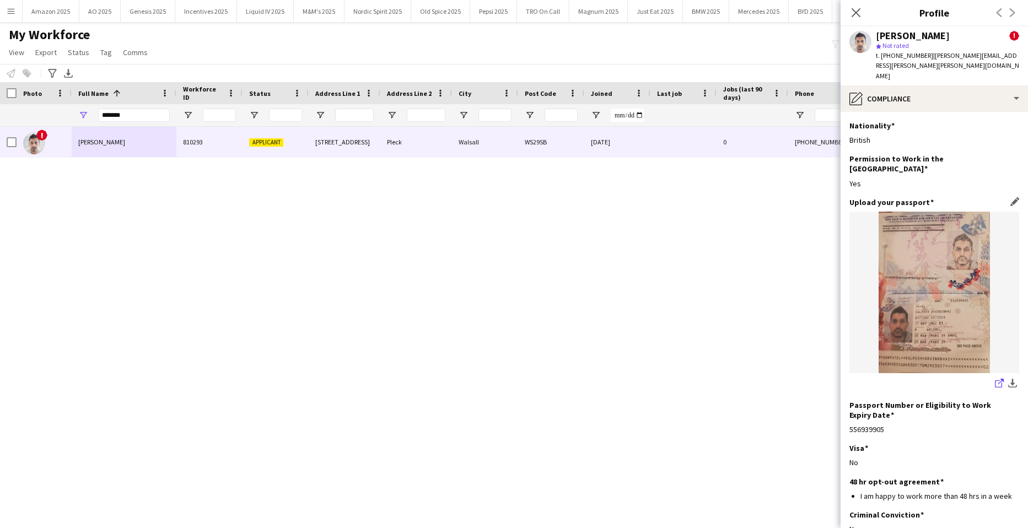
click at [995, 380] on icon at bounding box center [998, 383] width 7 height 7
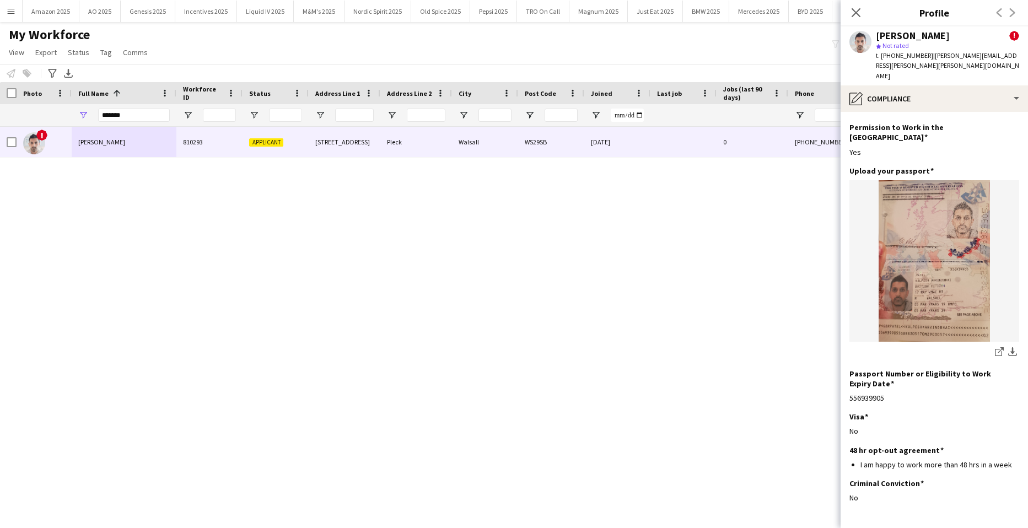
scroll to position [47, 0]
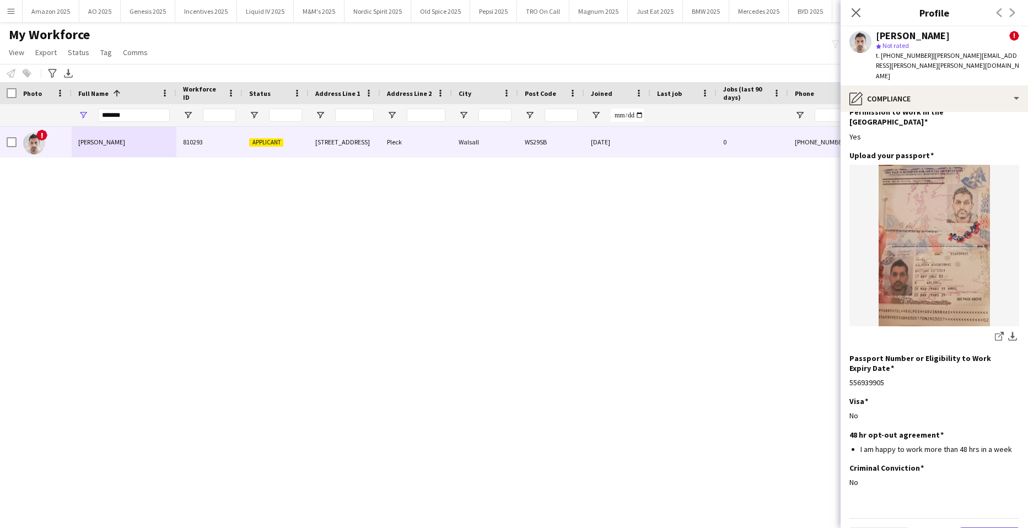
click at [990, 527] on button "Next" at bounding box center [989, 538] width 60 height 22
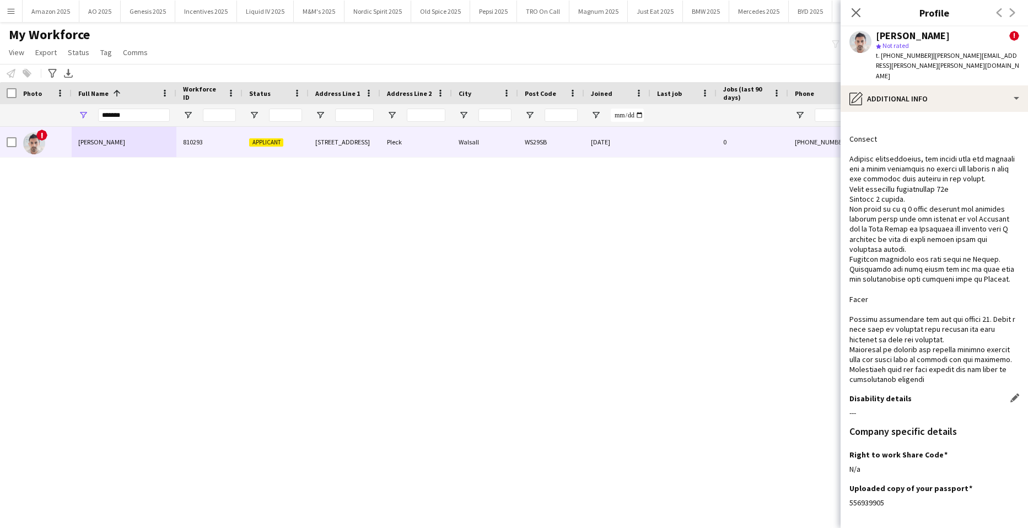
scroll to position [416, 0]
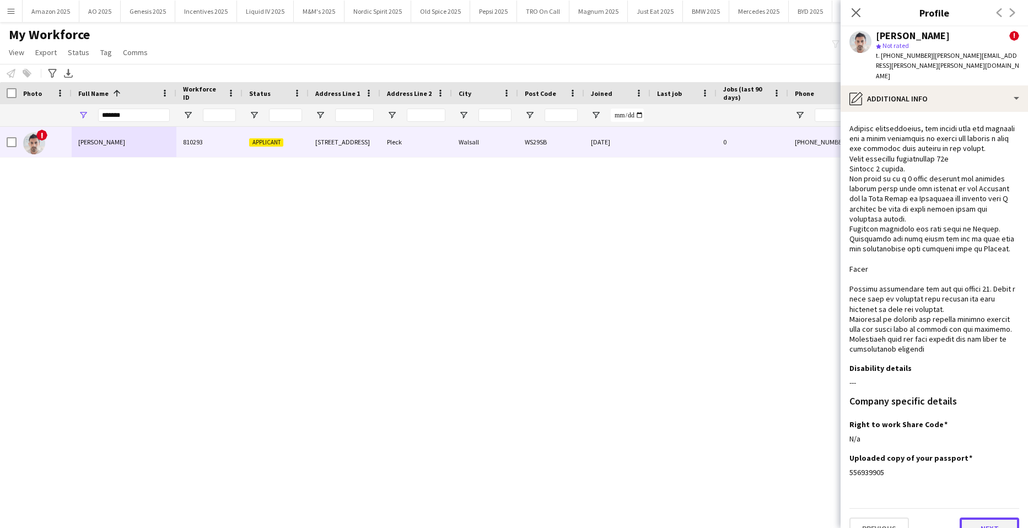
click at [975, 517] on button "Next" at bounding box center [989, 528] width 60 height 22
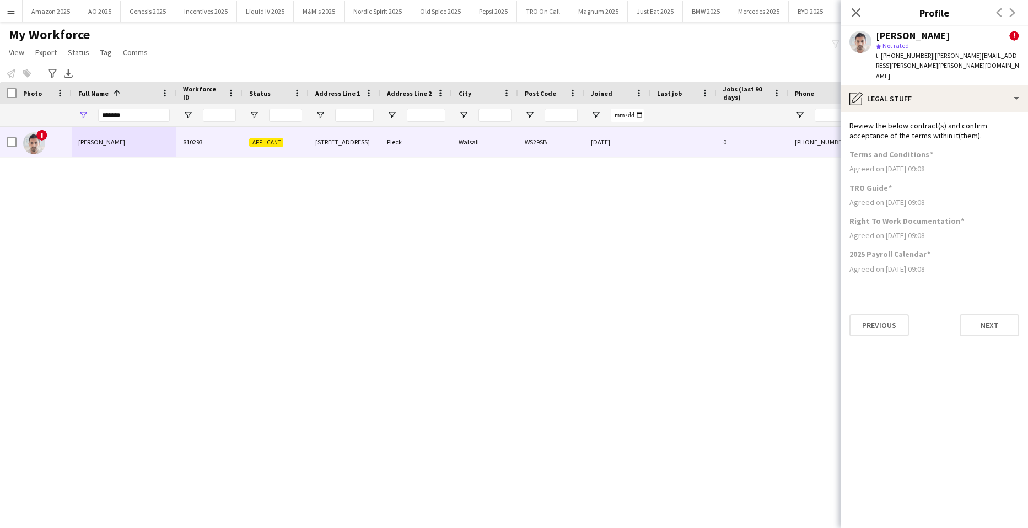
scroll to position [0, 0]
drag, startPoint x: 135, startPoint y: 119, endPoint x: -28, endPoint y: 149, distance: 165.8
click at [0, 149] on html "Menu Boards Boards Boards All jobs Status Workforce Workforce My Workforce Recr…" at bounding box center [514, 264] width 1028 height 528
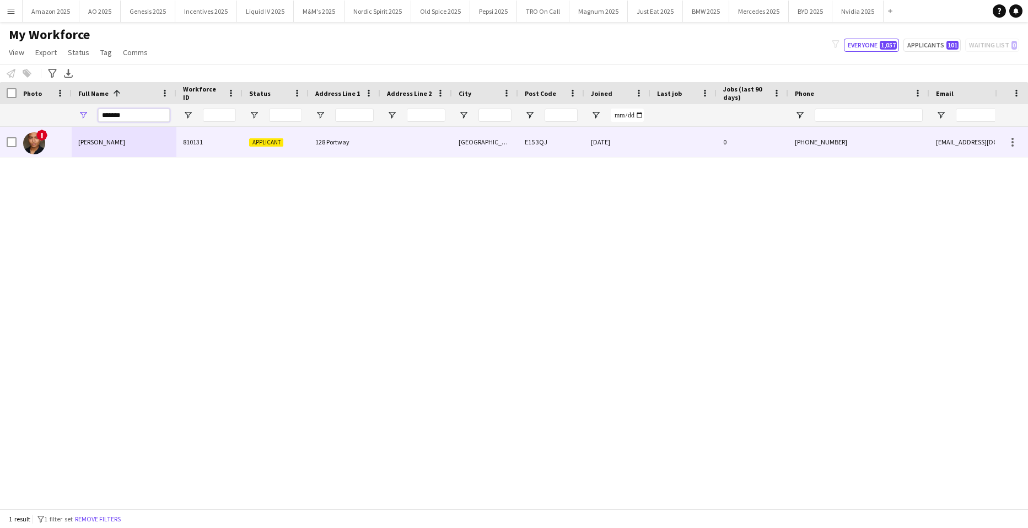
type input "*******"
click at [93, 148] on div "[PERSON_NAME]" at bounding box center [124, 142] width 105 height 30
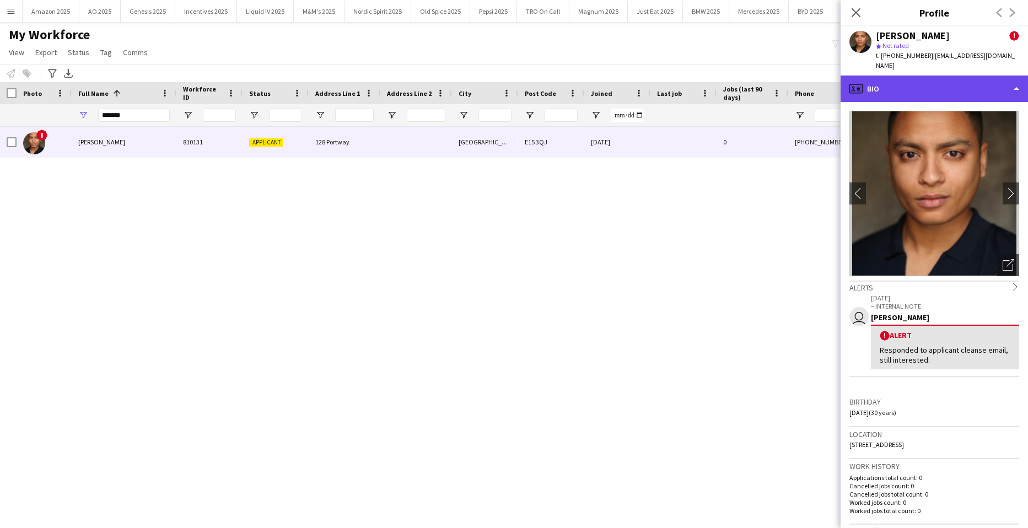
click at [988, 83] on div "profile Bio" at bounding box center [933, 88] width 187 height 26
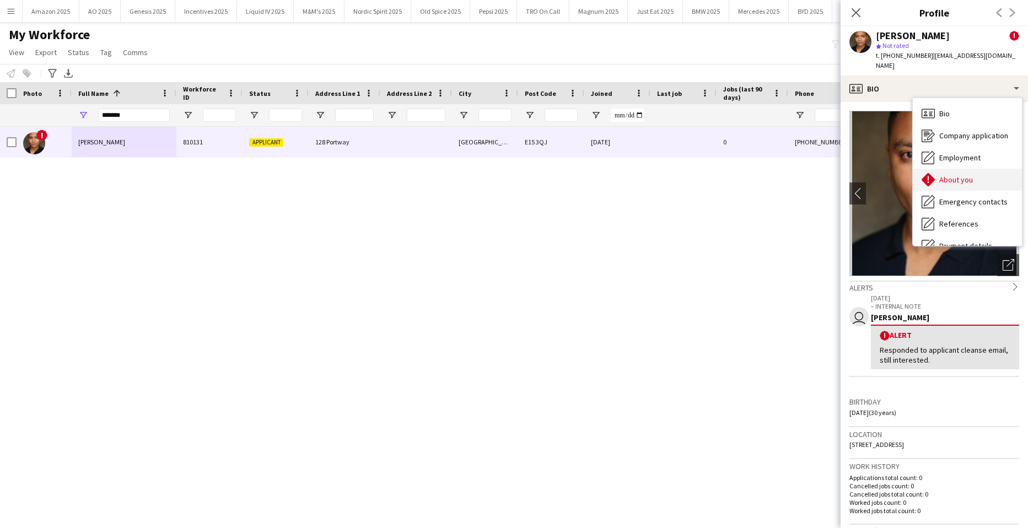
click at [973, 169] on div "About you About you" at bounding box center [966, 180] width 109 height 22
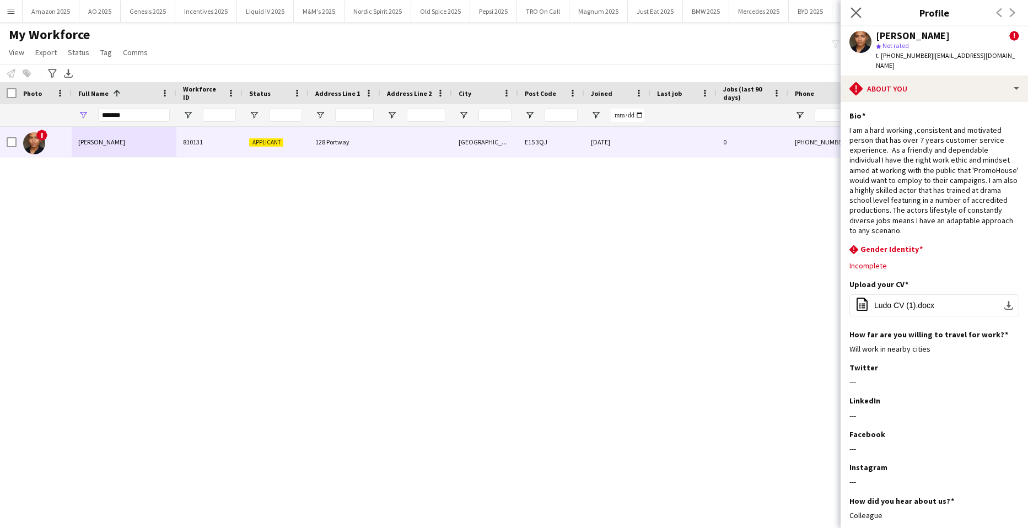
drag, startPoint x: 858, startPoint y: 8, endPoint x: 855, endPoint y: 19, distance: 11.5
click at [858, 8] on icon "Close pop-in" at bounding box center [855, 12] width 10 height 10
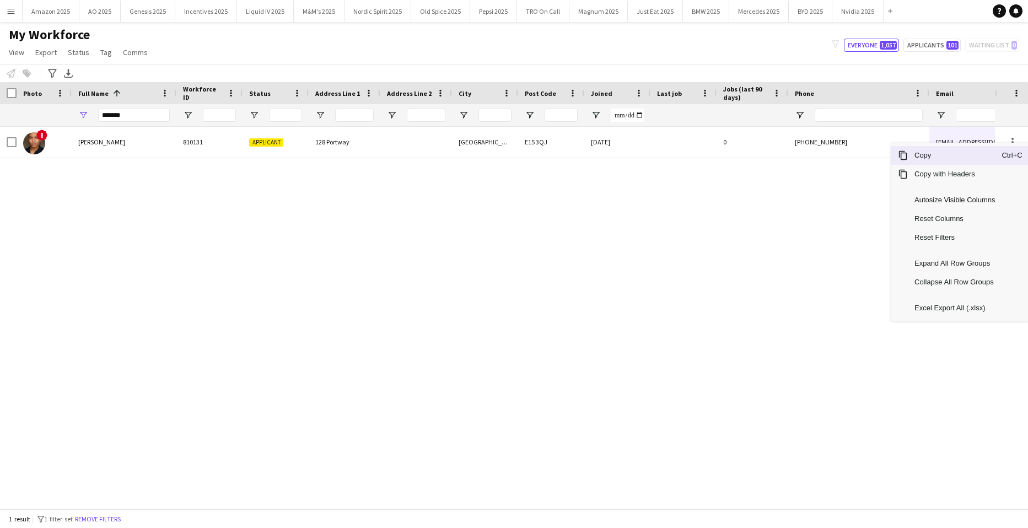
click at [952, 160] on span "Copy" at bounding box center [954, 155] width 94 height 19
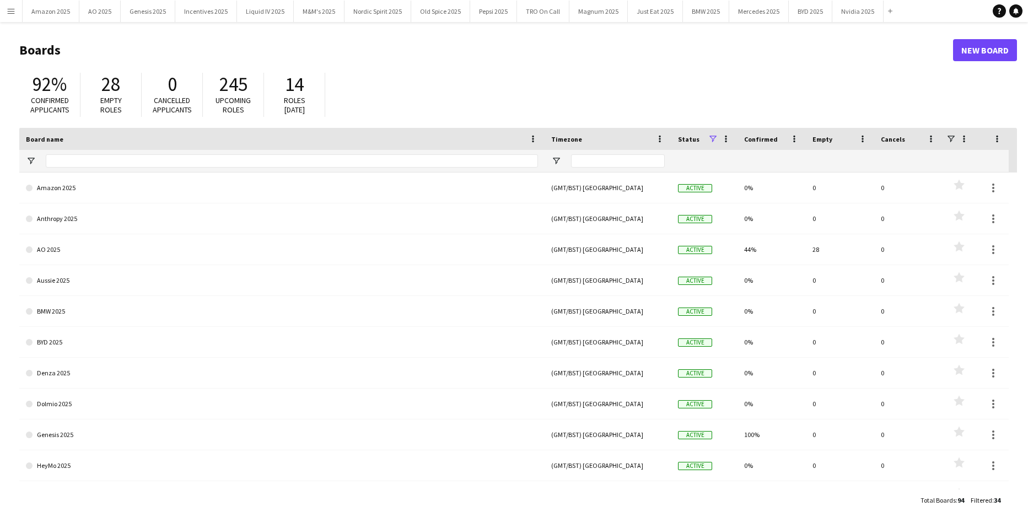
click at [11, 17] on button "Menu" at bounding box center [11, 11] width 22 height 22
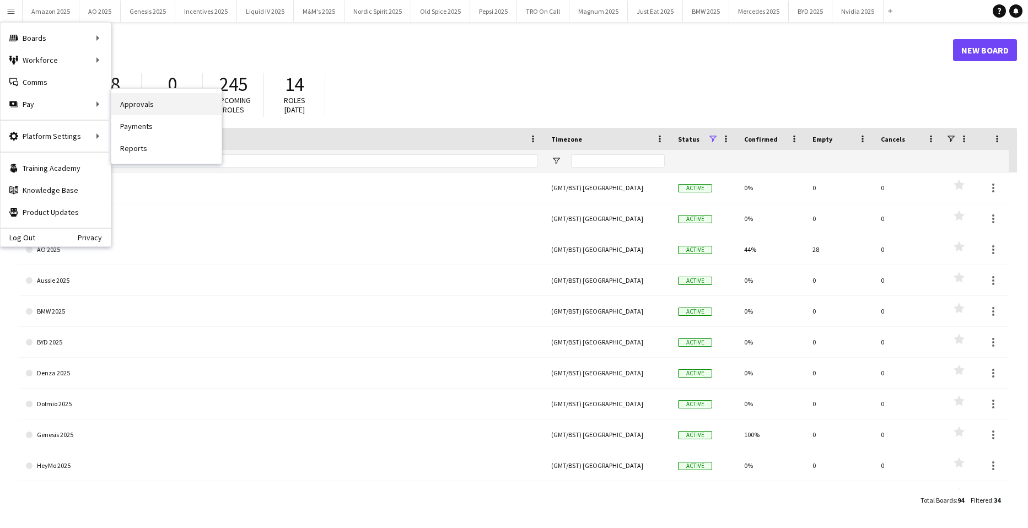
click at [130, 106] on link "Approvals" at bounding box center [166, 104] width 110 height 22
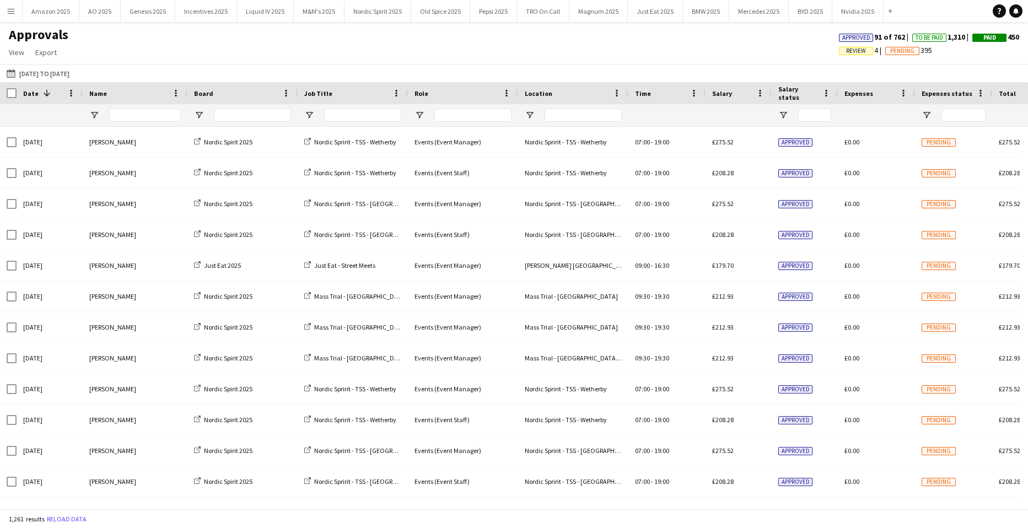
click at [853, 48] on span "Review" at bounding box center [856, 50] width 20 height 7
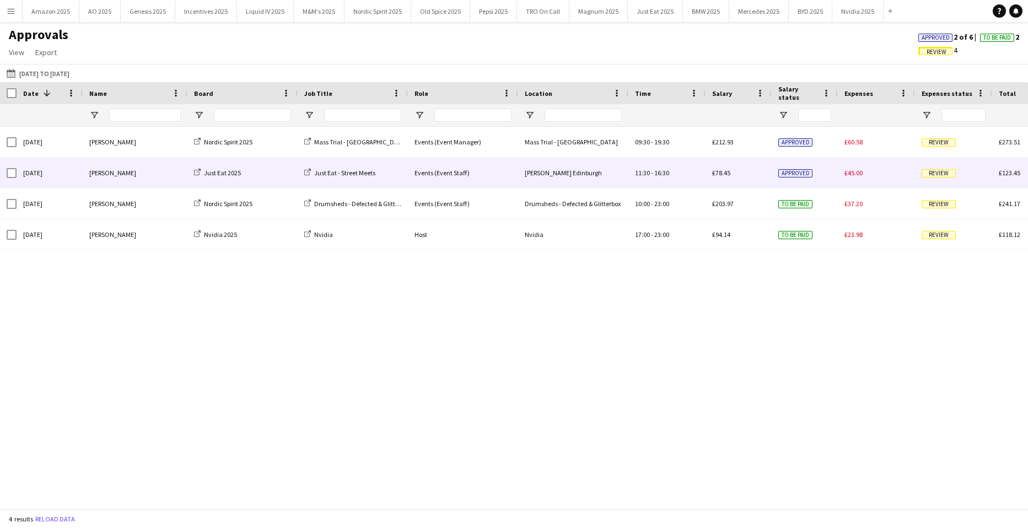
click at [938, 173] on span "Review" at bounding box center [938, 173] width 34 height 8
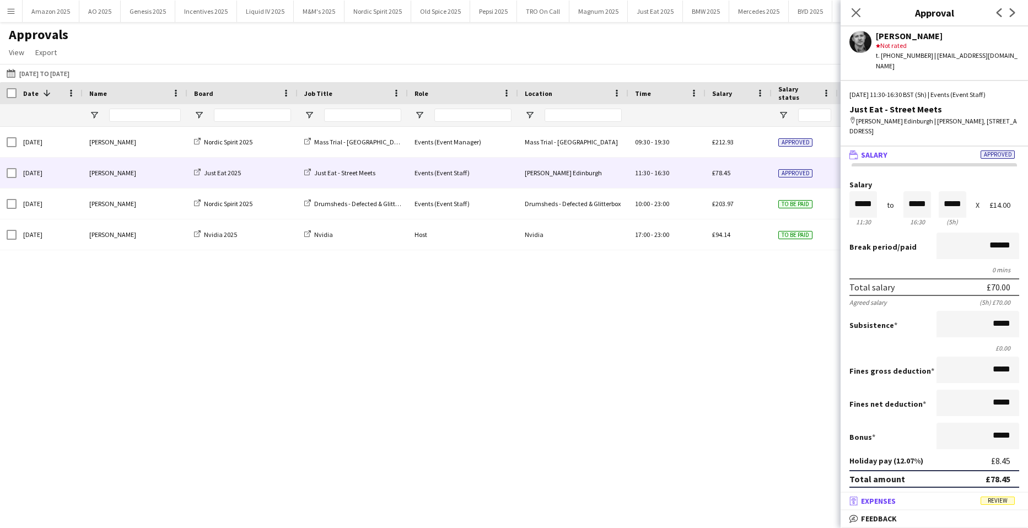
click at [1008, 500] on span "Review" at bounding box center [997, 500] width 34 height 8
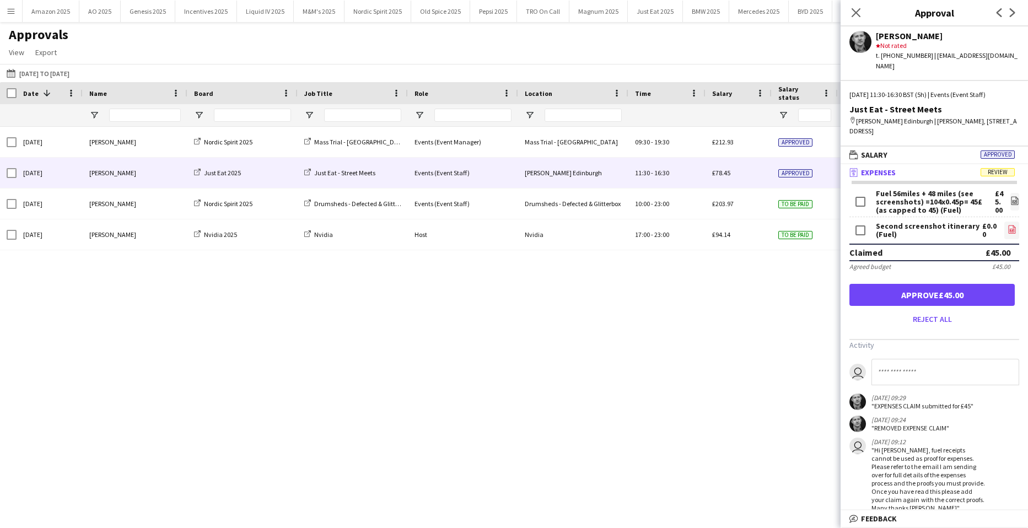
click at [1009, 229] on icon at bounding box center [1011, 230] width 4 height 3
click at [1010, 196] on icon "file-image" at bounding box center [1014, 200] width 9 height 9
click at [951, 287] on button "Approve £45.00" at bounding box center [931, 295] width 165 height 22
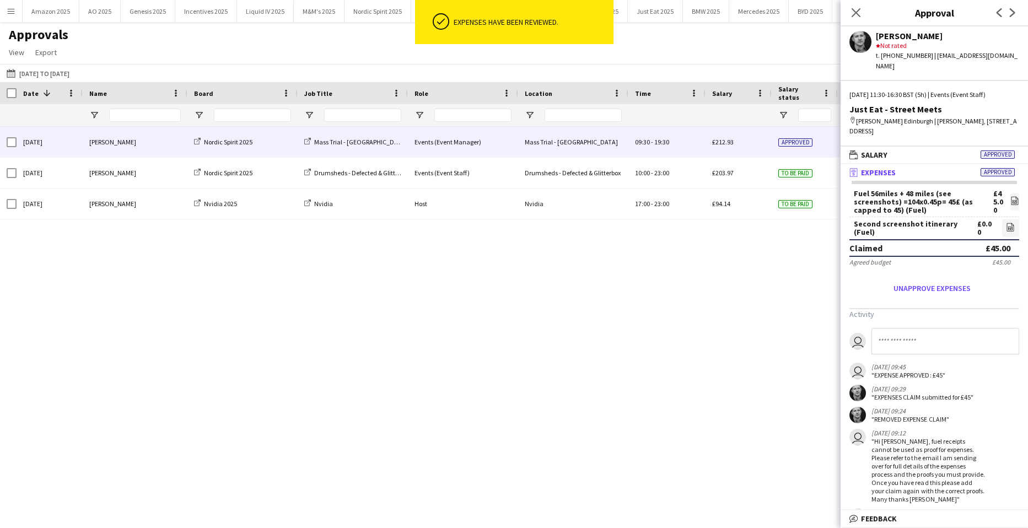
click at [810, 142] on span "Approved" at bounding box center [795, 142] width 34 height 8
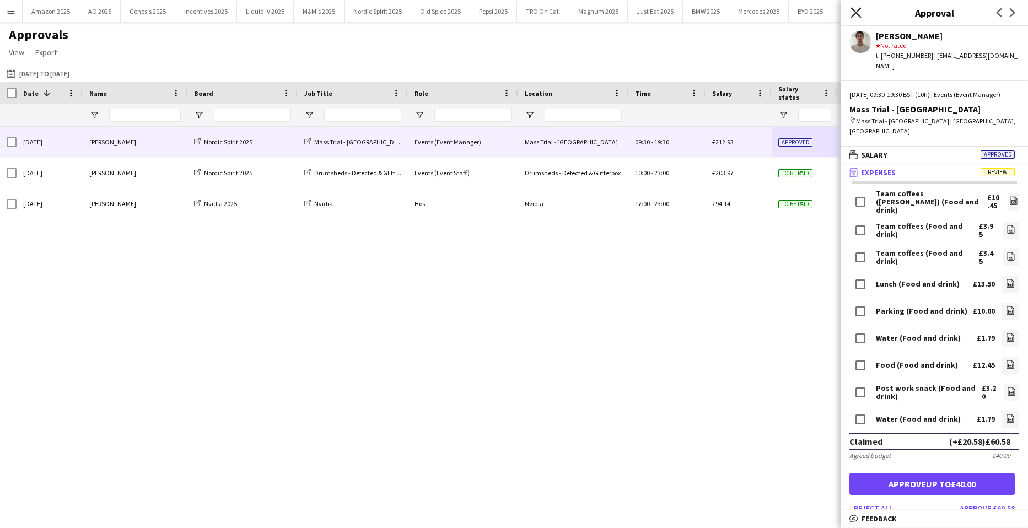
click at [855, 10] on icon "Close pop-in" at bounding box center [855, 12] width 10 height 10
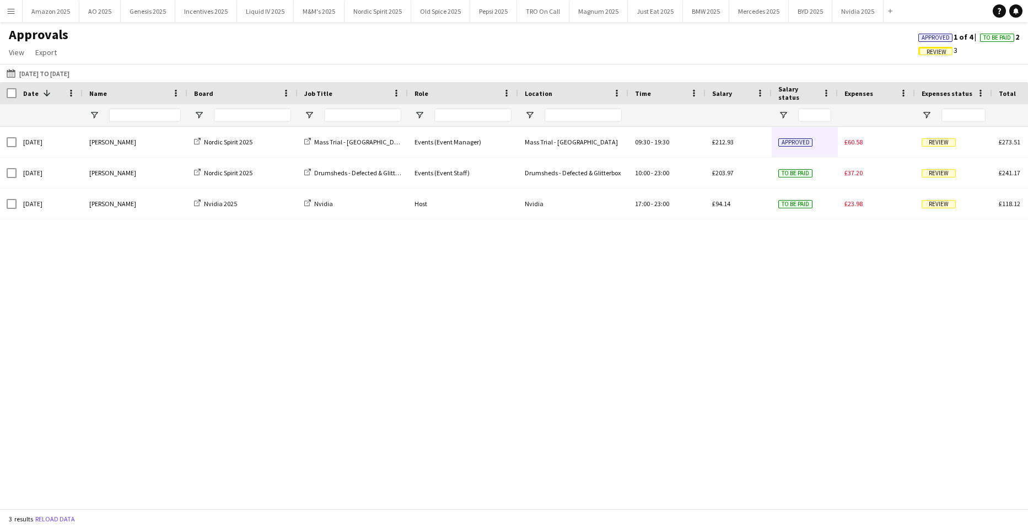
click at [927, 37] on span "Approved" at bounding box center [935, 37] width 28 height 7
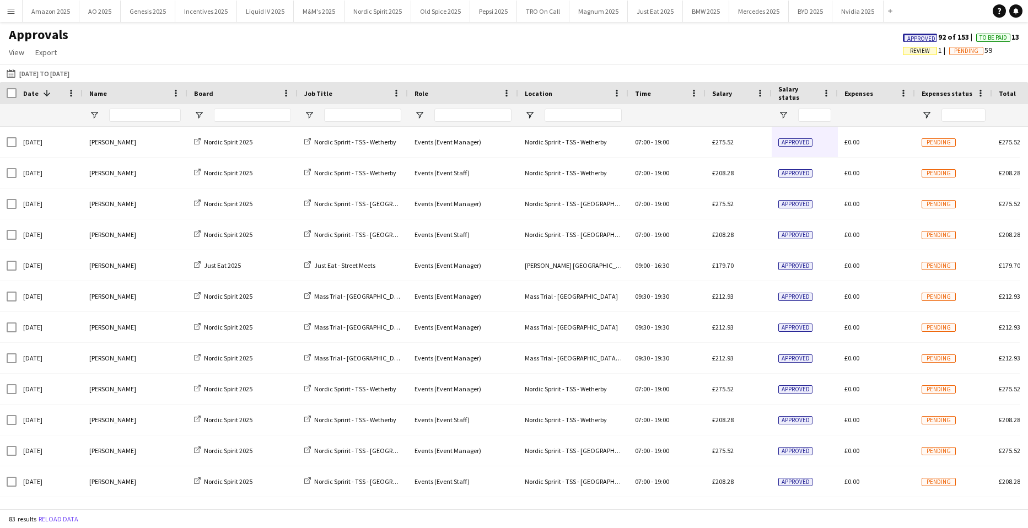
click at [916, 37] on span "Approved" at bounding box center [921, 38] width 28 height 7
click at [8, 6] on button "Menu" at bounding box center [11, 11] width 22 height 22
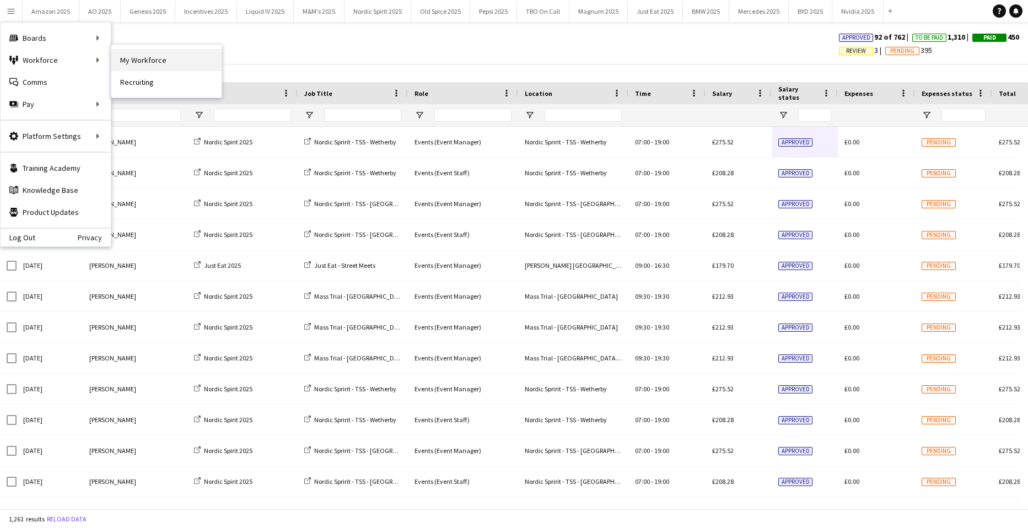
click at [140, 60] on link "My Workforce" at bounding box center [166, 60] width 110 height 22
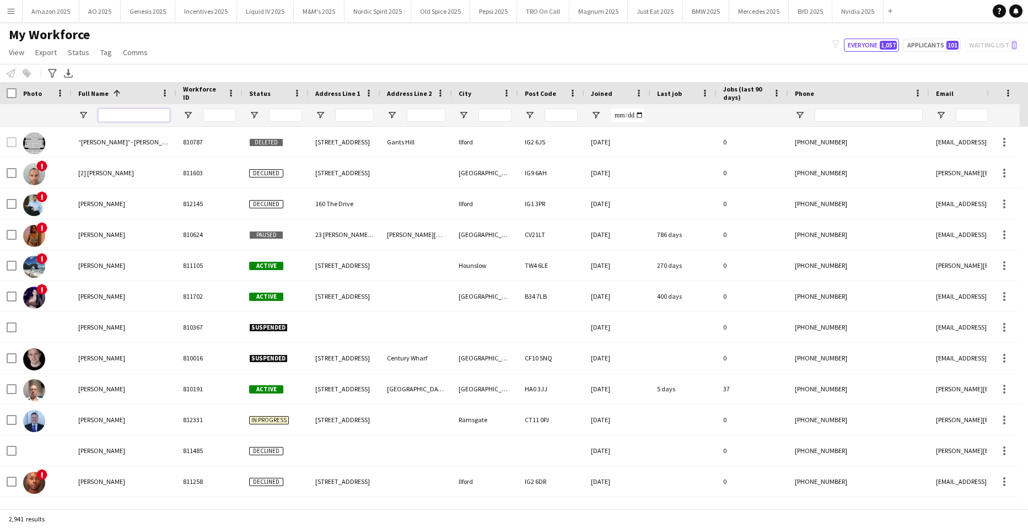
click at [119, 113] on input "Full Name Filter Input" at bounding box center [134, 115] width 72 height 13
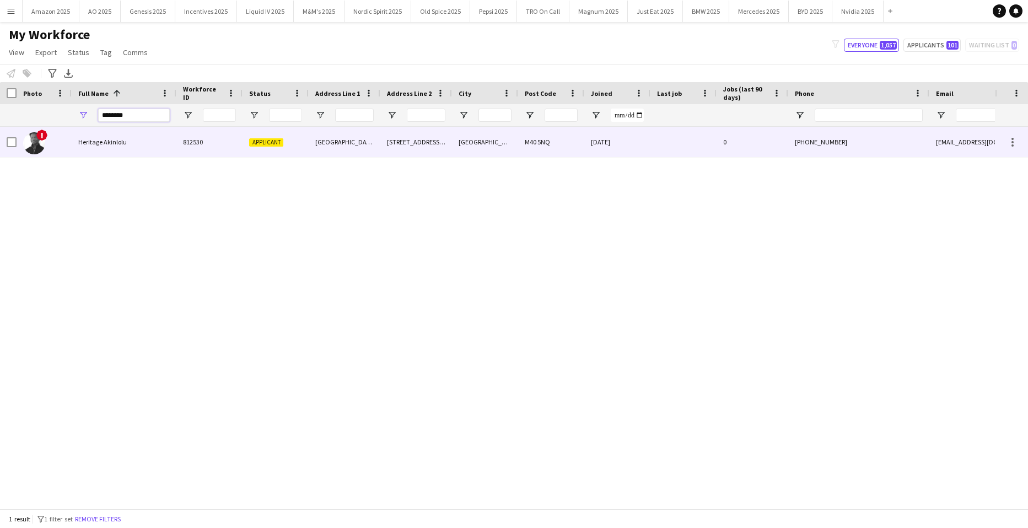
type input "********"
click at [116, 143] on span "Heritage Akinlolu" at bounding box center [102, 142] width 48 height 8
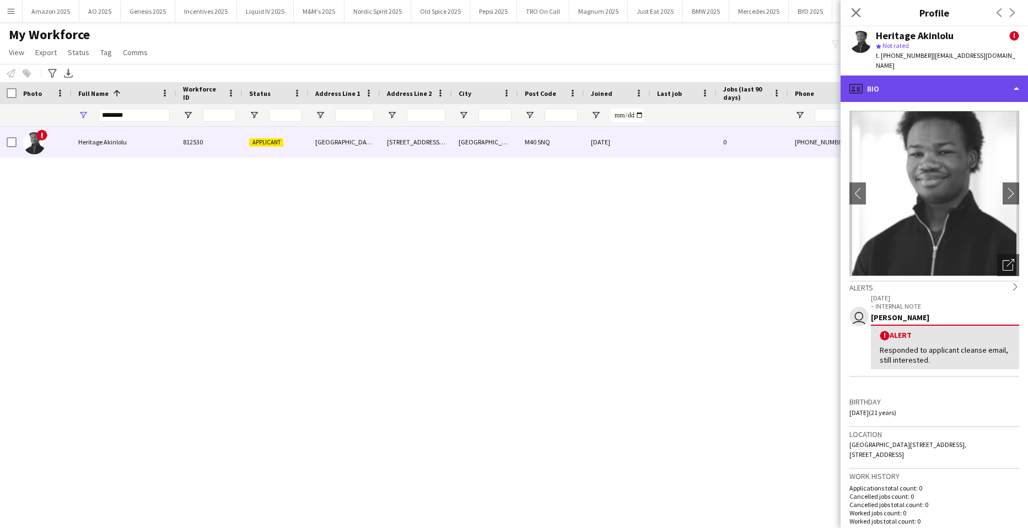
click at [960, 79] on div "profile Bio" at bounding box center [933, 88] width 187 height 26
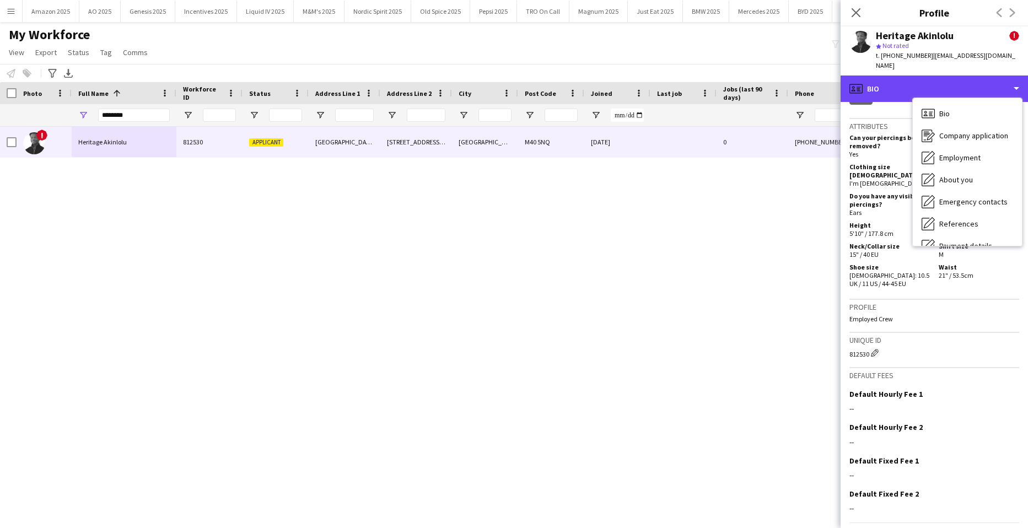
scroll to position [542, 0]
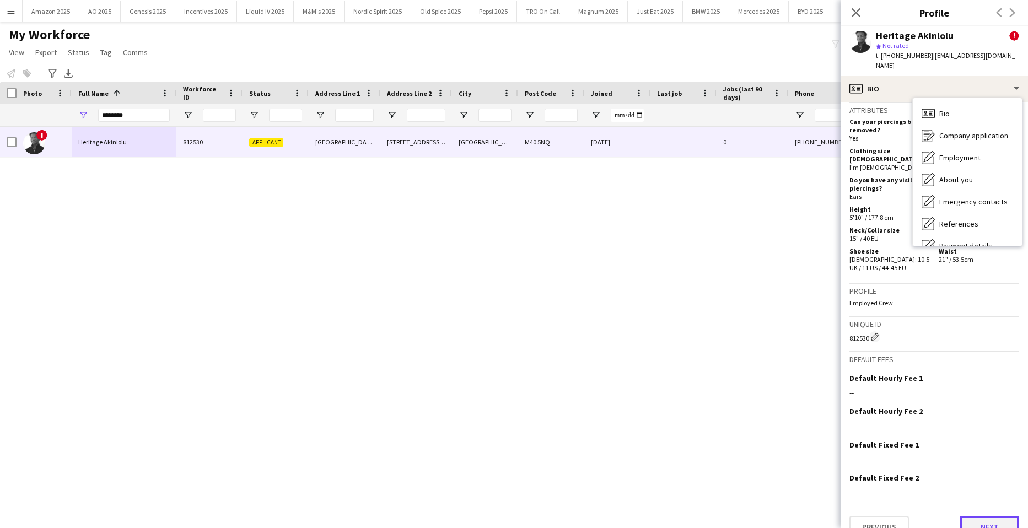
click at [986, 516] on button "Next" at bounding box center [989, 527] width 60 height 22
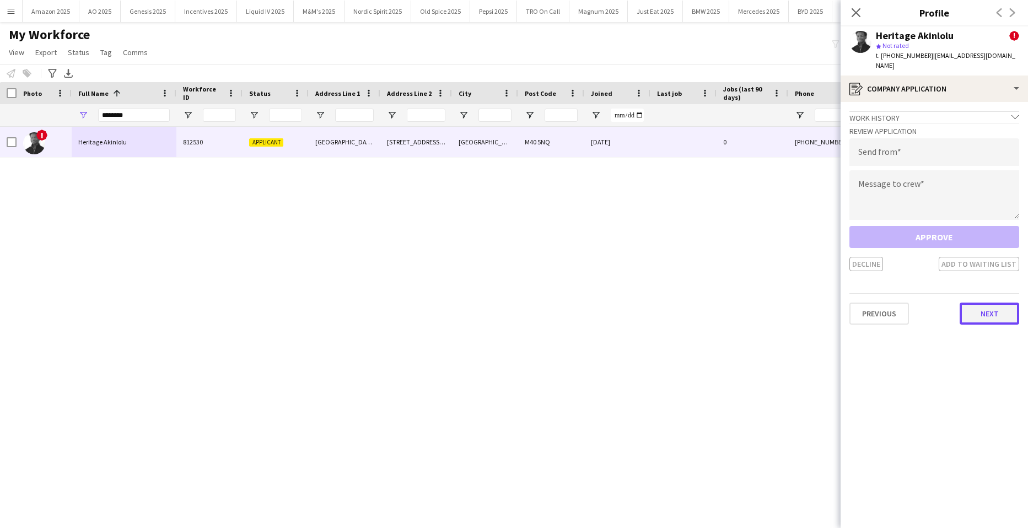
click at [999, 302] on button "Next" at bounding box center [989, 313] width 60 height 22
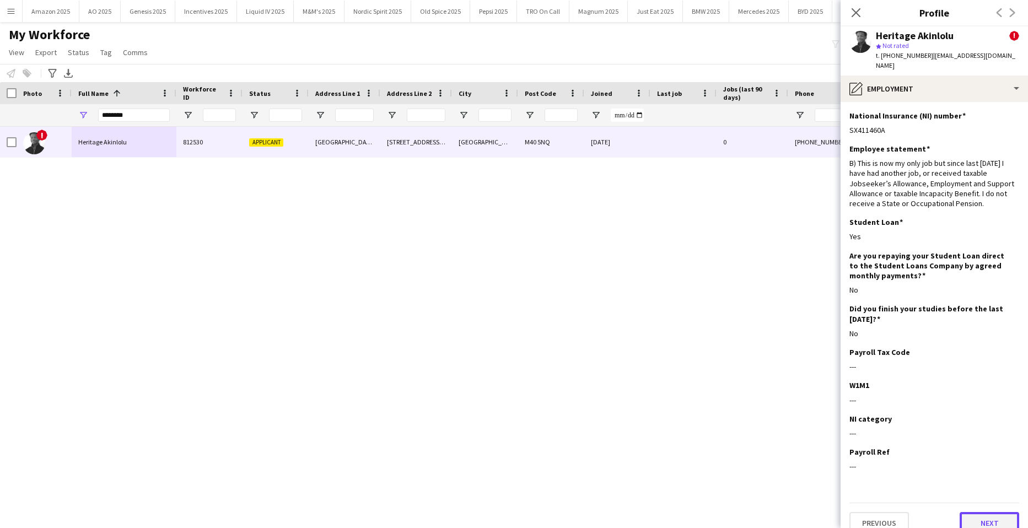
click at [989, 517] on button "Next" at bounding box center [989, 523] width 60 height 22
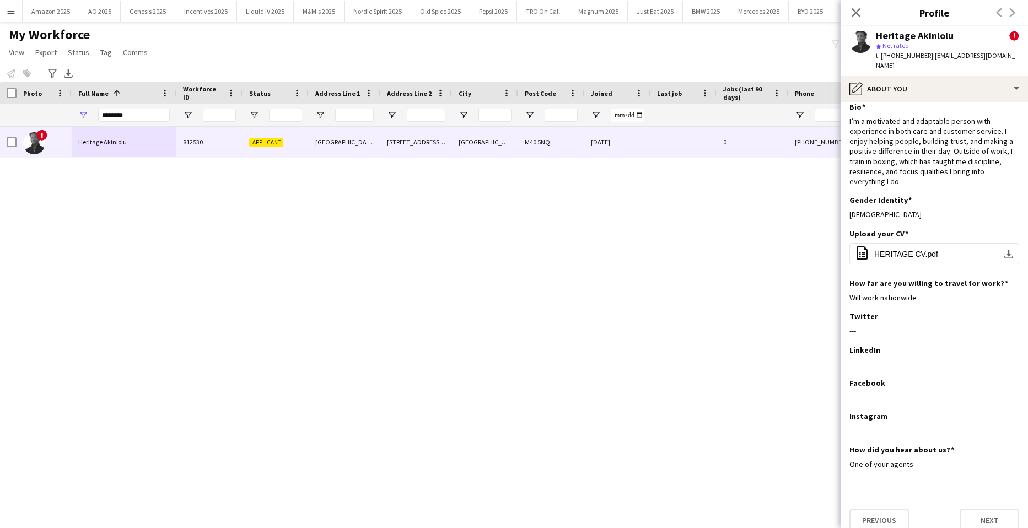
scroll to position [11, 0]
click at [985, 507] on button "Next" at bounding box center [989, 518] width 60 height 22
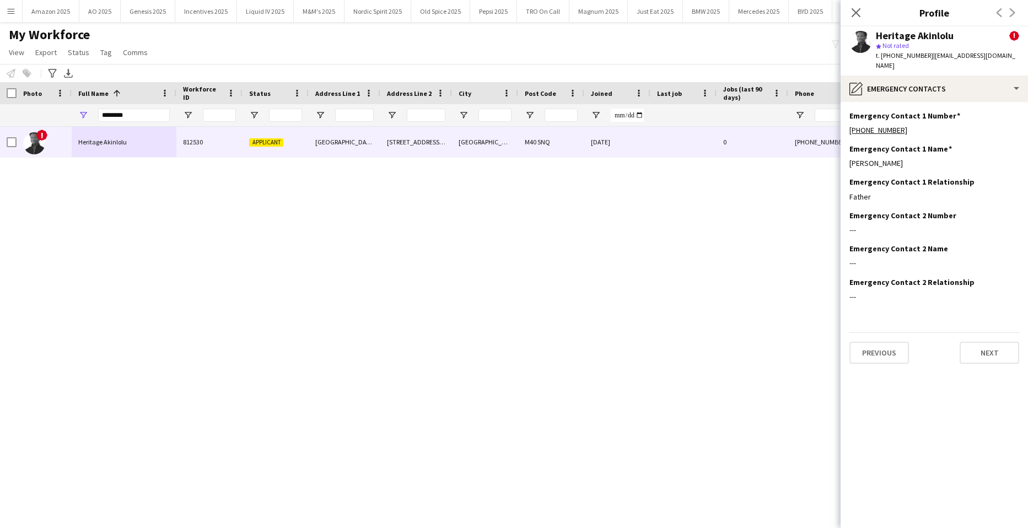
scroll to position [0, 0]
click at [991, 349] on button "Next" at bounding box center [989, 353] width 60 height 22
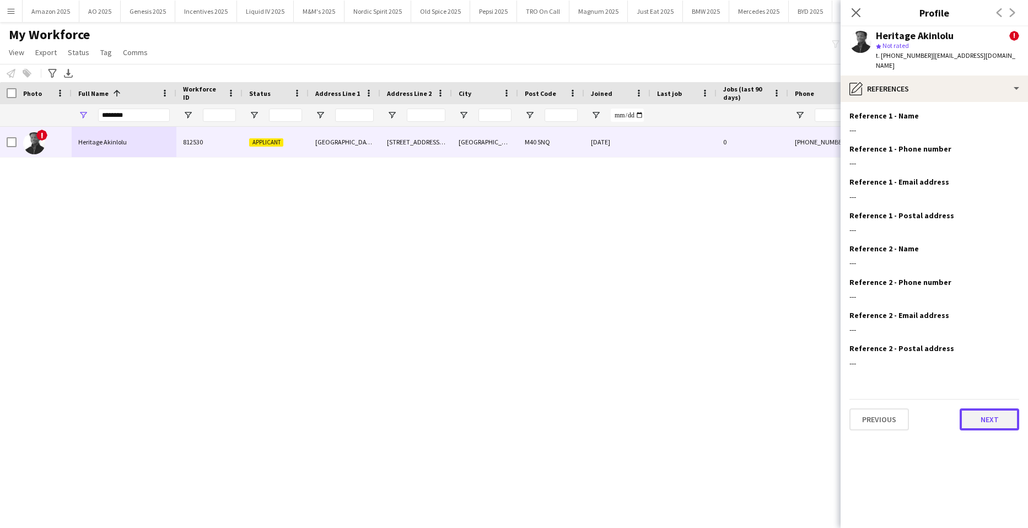
click at [982, 410] on button "Next" at bounding box center [989, 419] width 60 height 22
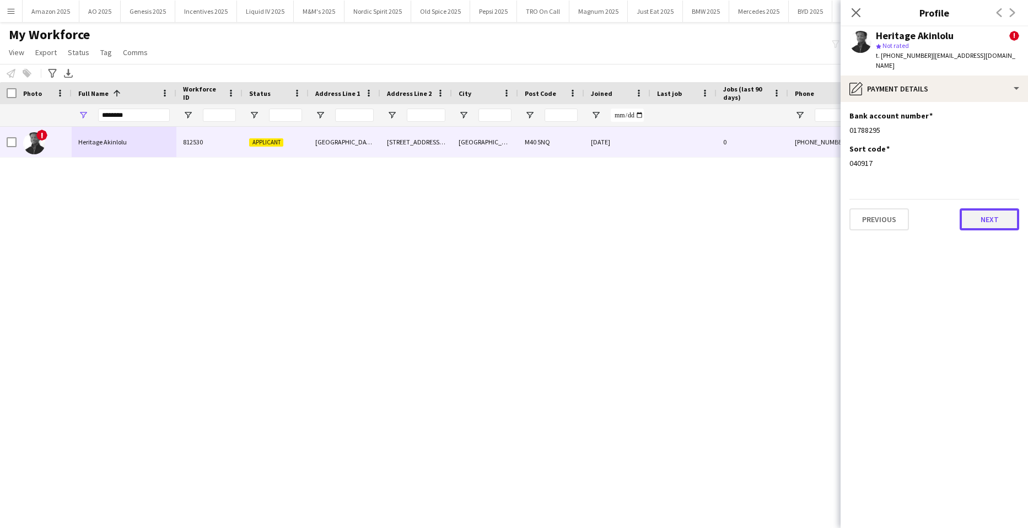
click at [986, 213] on button "Next" at bounding box center [989, 219] width 60 height 22
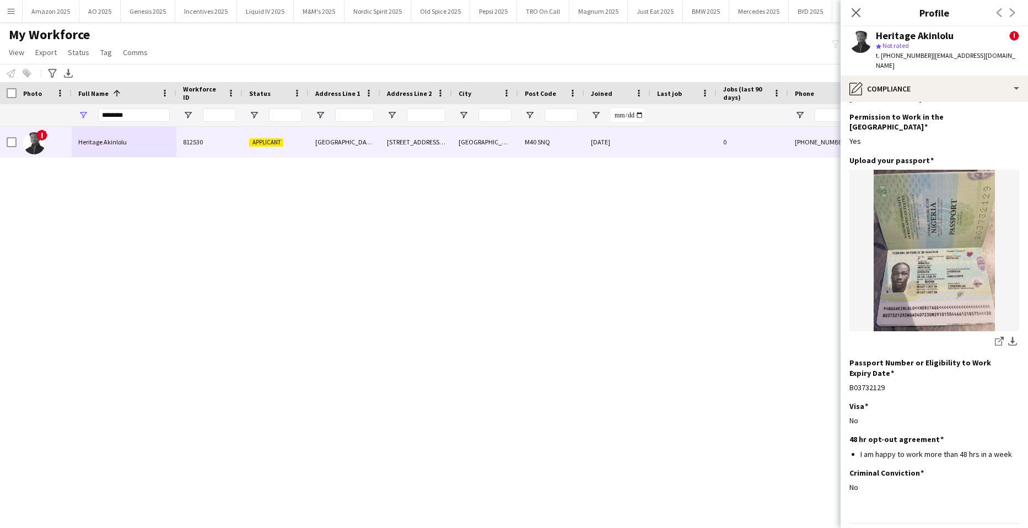
scroll to position [47, 0]
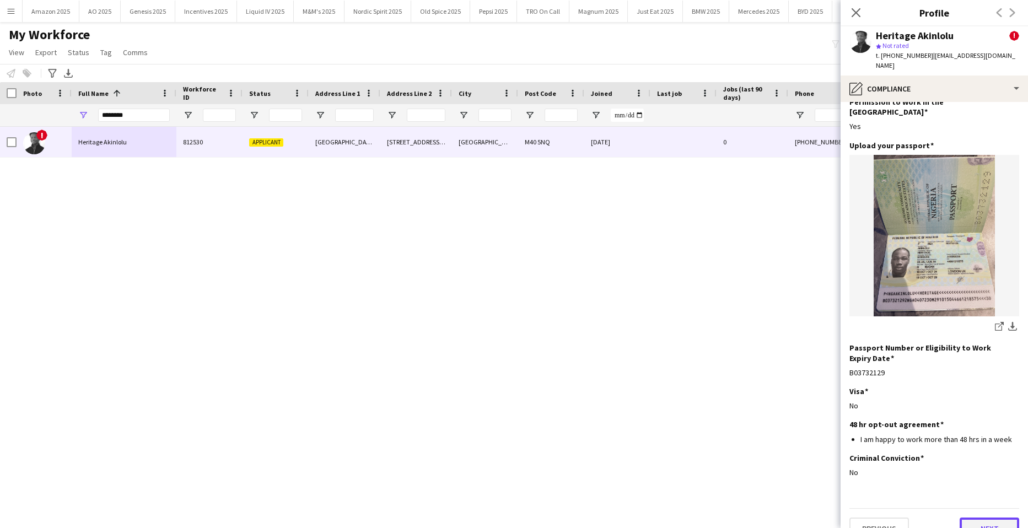
click at [984, 517] on button "Next" at bounding box center [989, 528] width 60 height 22
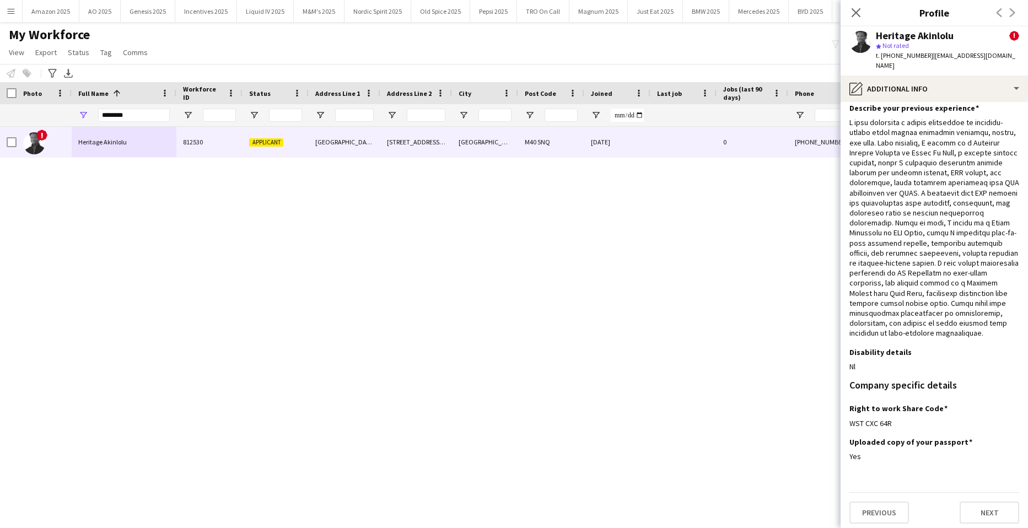
scroll to position [55, 0]
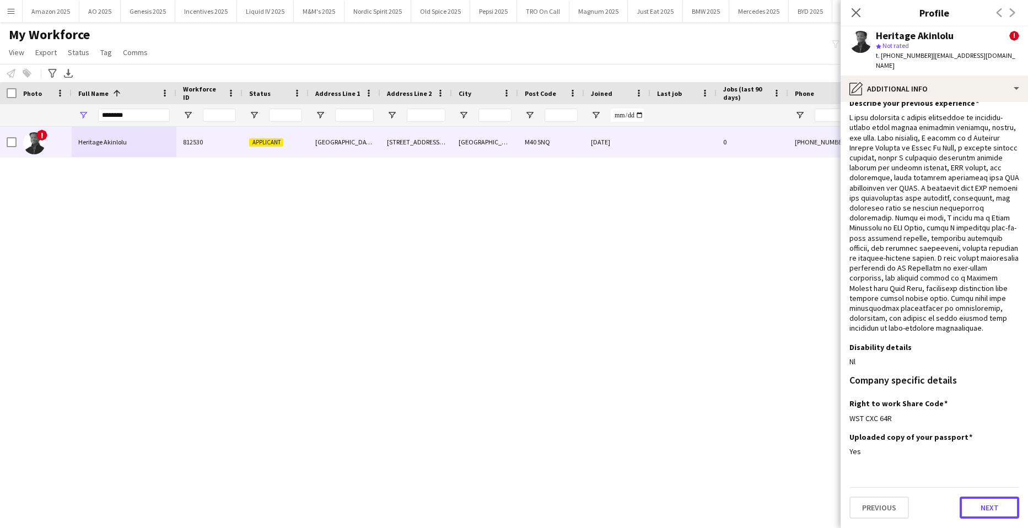
click at [983, 506] on button "Next" at bounding box center [989, 507] width 60 height 22
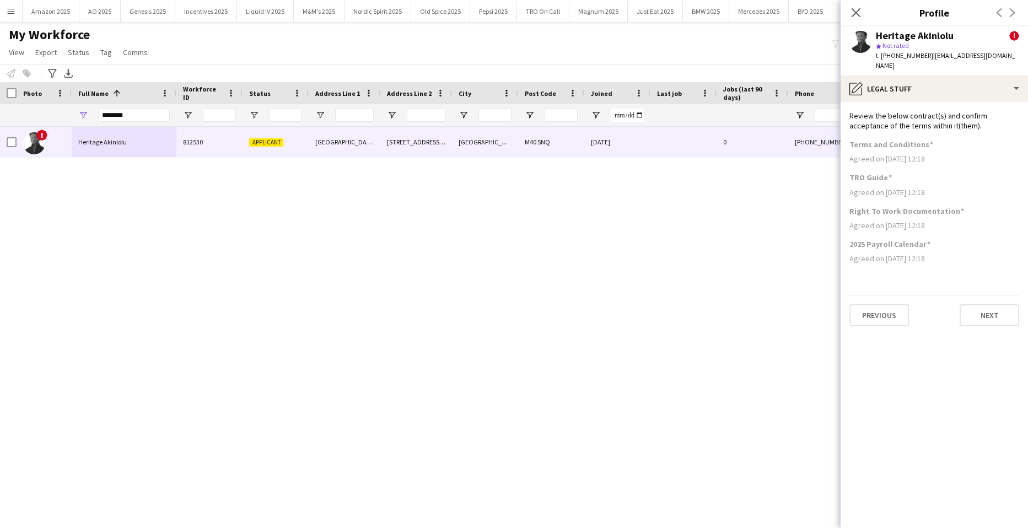
scroll to position [0, 0]
click at [983, 314] on button "Next" at bounding box center [989, 315] width 60 height 22
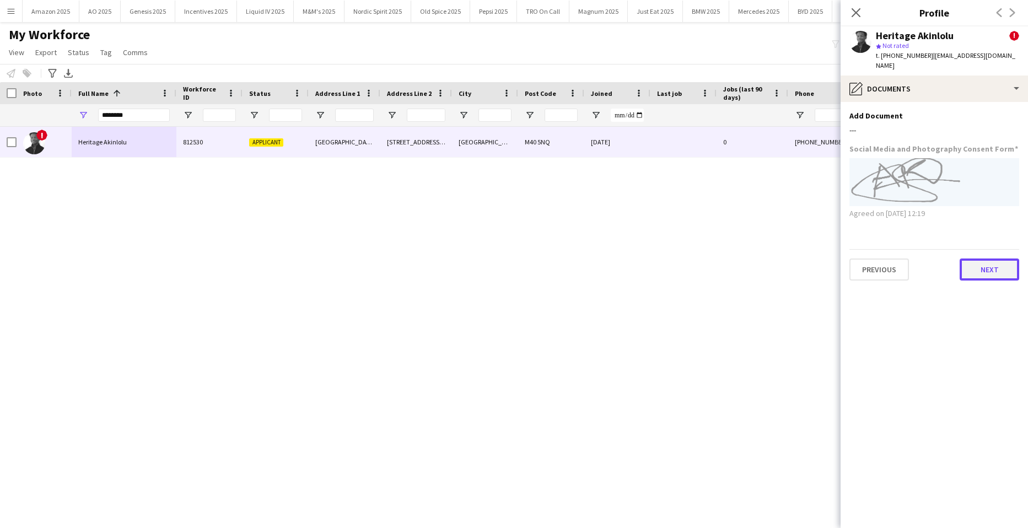
click at [991, 258] on button "Next" at bounding box center [989, 269] width 60 height 22
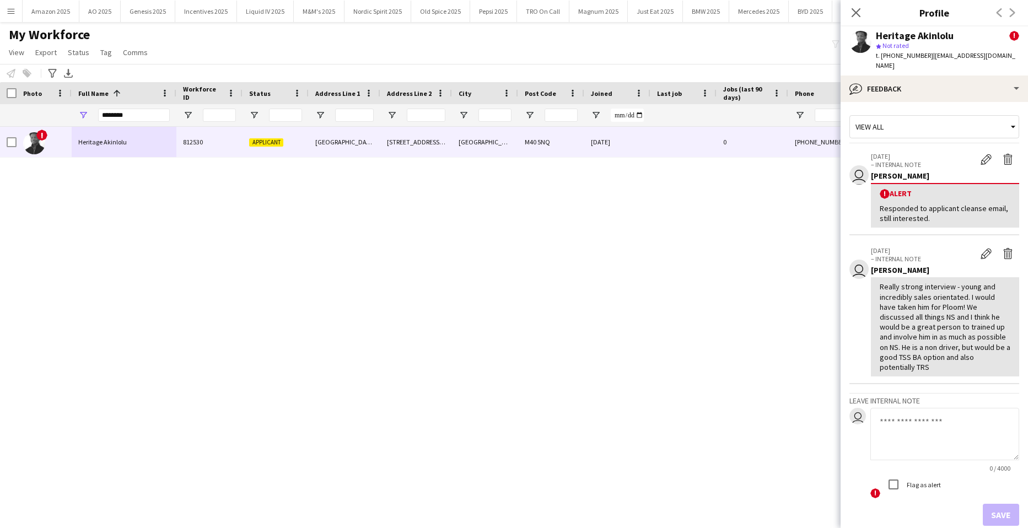
click at [688, 311] on div "! Heritage Akinlolu 812530 Applicant Chaytor Avenue 5 Chaytor Avenue, MANCHESTE…" at bounding box center [497, 314] width 995 height 374
click at [853, 9] on icon "Close pop-in" at bounding box center [855, 12] width 10 height 10
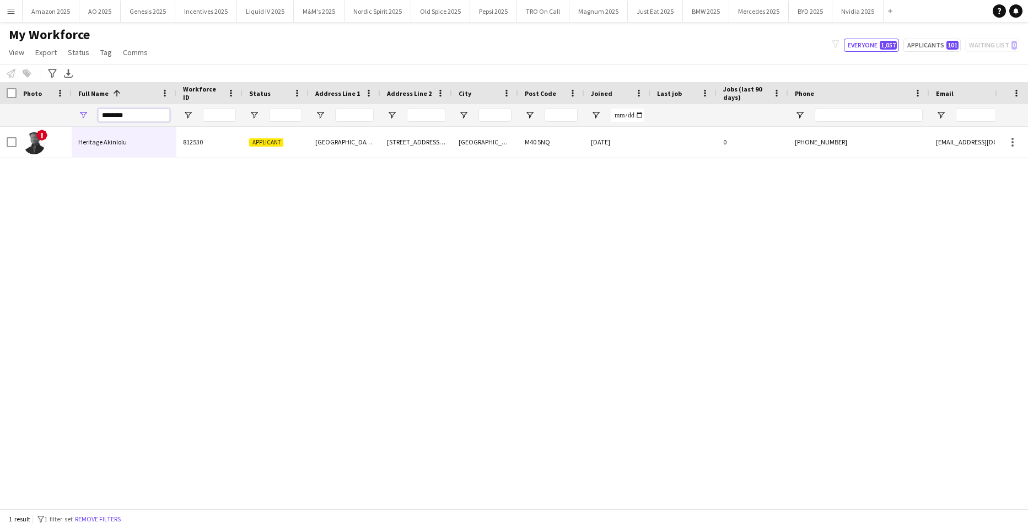
drag, startPoint x: 138, startPoint y: 112, endPoint x: -300, endPoint y: 112, distance: 438.6
click at [0, 112] on html "Menu Boards Boards Boards All jobs Status Workforce Workforce My Workforce Recr…" at bounding box center [514, 264] width 1028 height 528
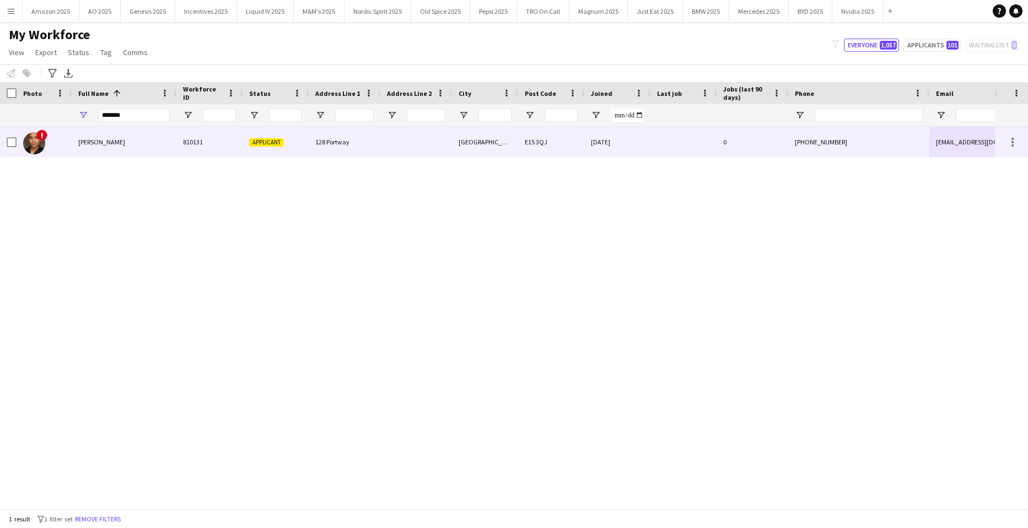
drag, startPoint x: 120, startPoint y: 136, endPoint x: 129, endPoint y: 135, distance: 9.9
click at [120, 136] on div "[PERSON_NAME]" at bounding box center [124, 142] width 105 height 30
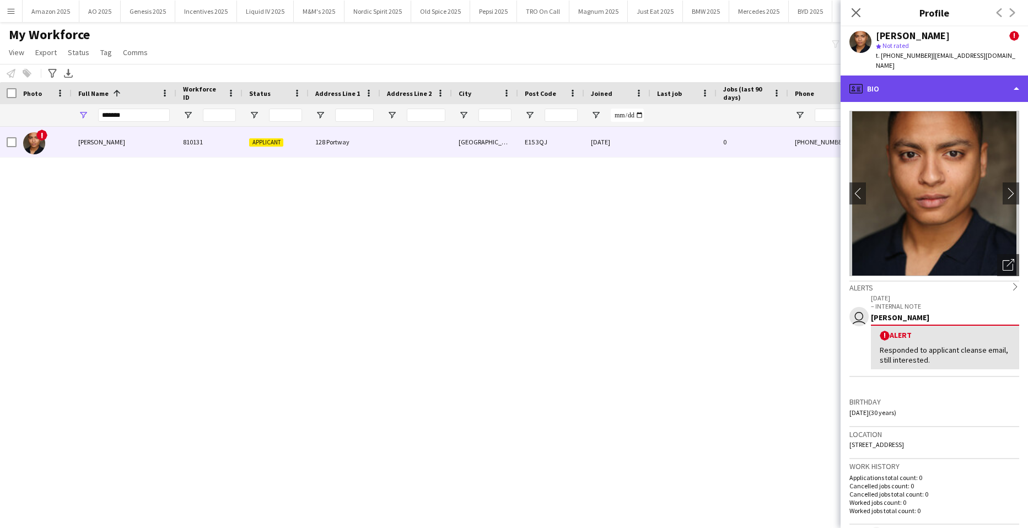
click at [965, 80] on div "profile Bio" at bounding box center [933, 88] width 187 height 26
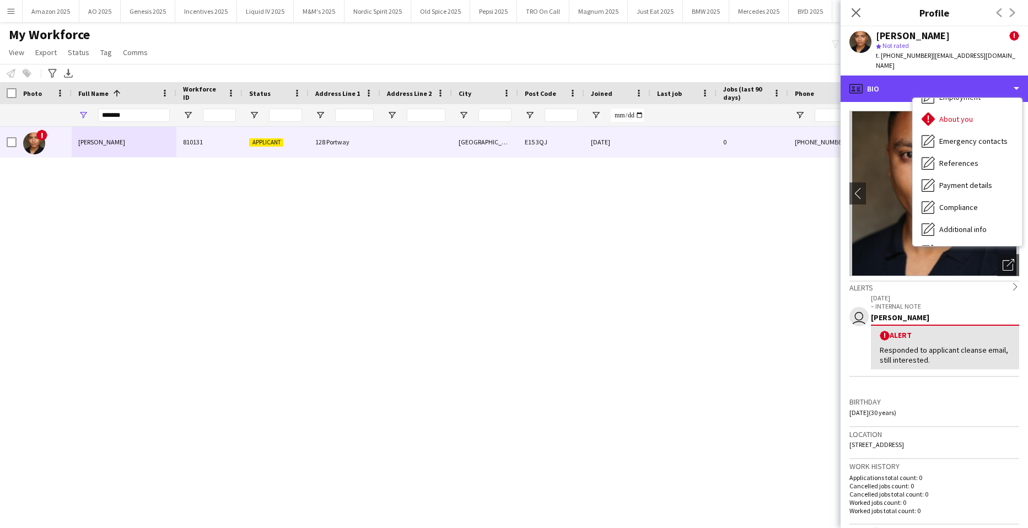
scroll to position [148, 0]
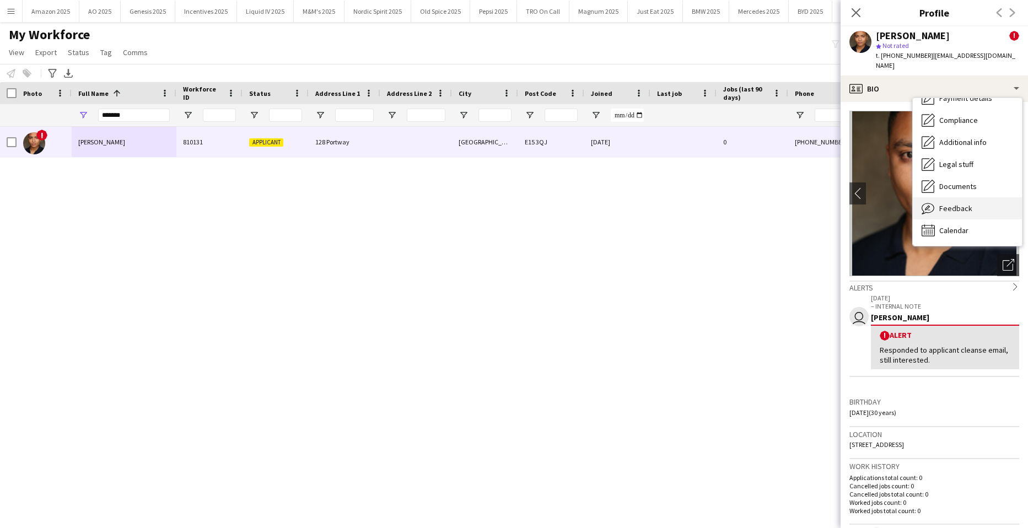
click at [985, 197] on div "Feedback Feedback" at bounding box center [966, 208] width 109 height 22
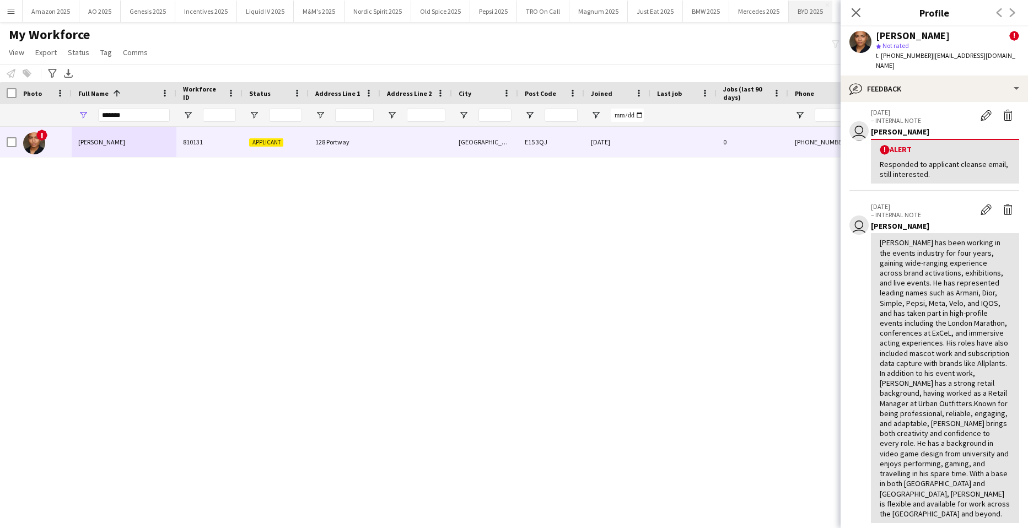
scroll to position [0, 0]
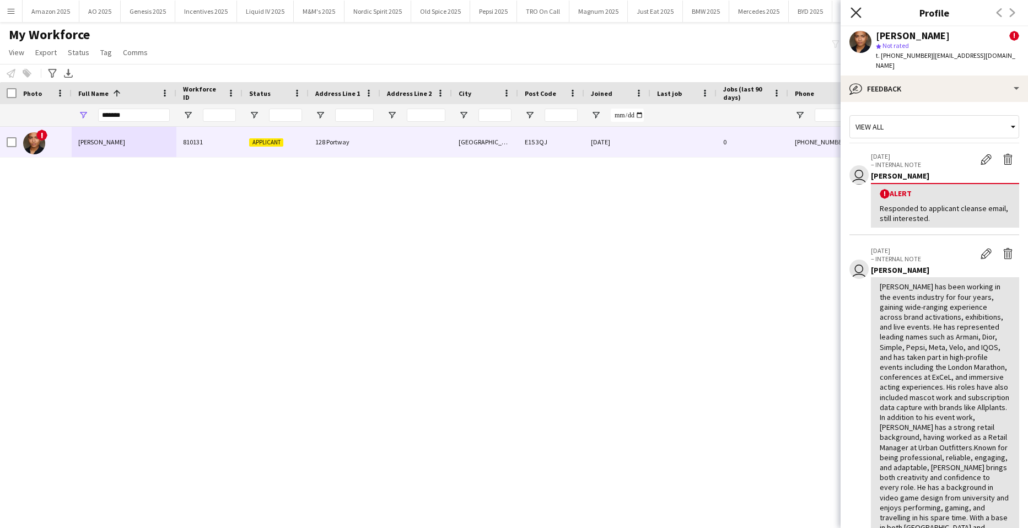
click at [856, 14] on icon at bounding box center [855, 12] width 10 height 10
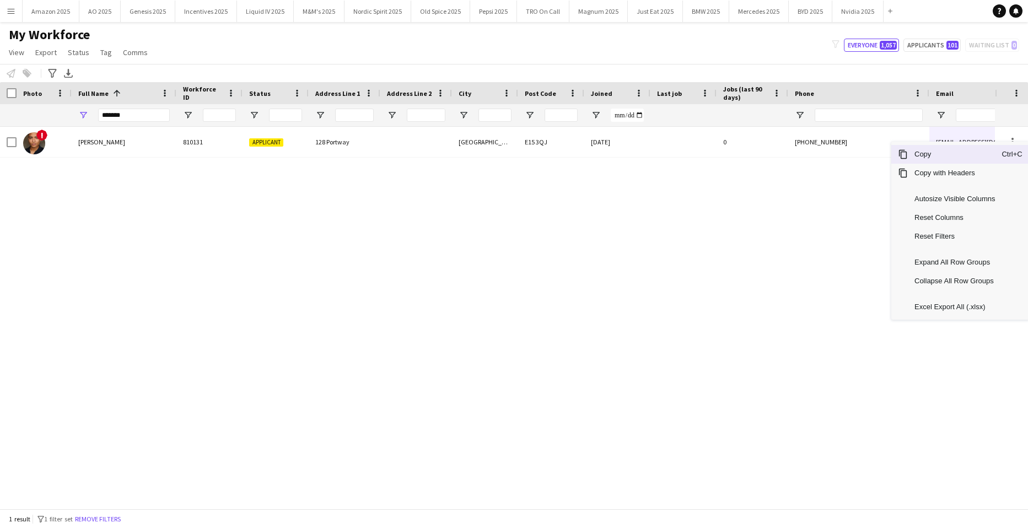
click at [963, 162] on span "Copy" at bounding box center [954, 154] width 94 height 19
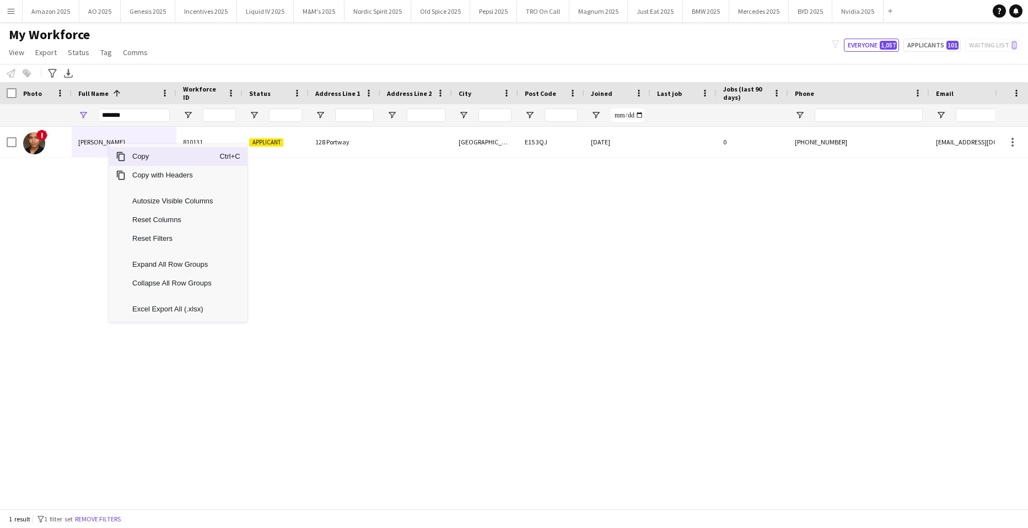
click at [127, 157] on span "Copy" at bounding box center [173, 156] width 94 height 19
click at [134, 158] on span "Copy" at bounding box center [167, 152] width 94 height 19
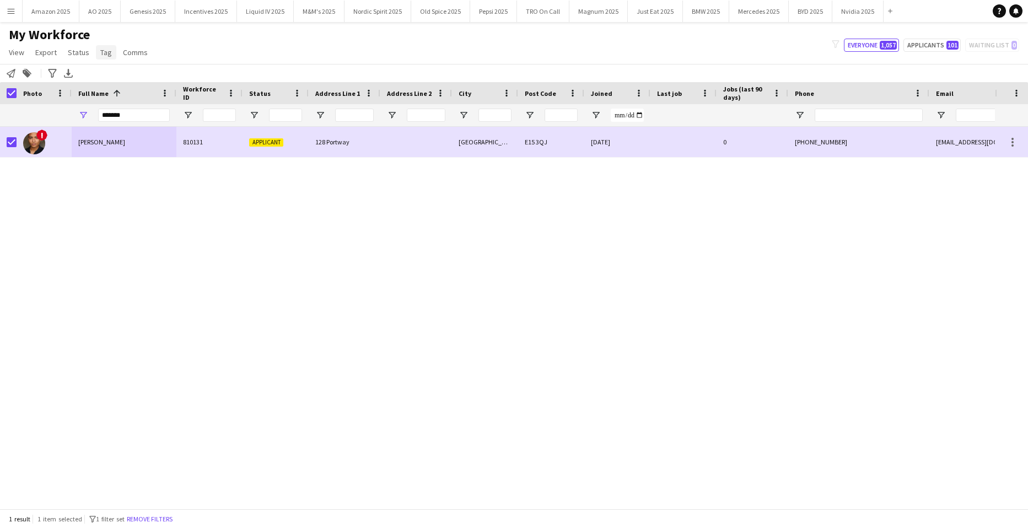
click at [102, 51] on span "Tag" at bounding box center [106, 52] width 12 height 10
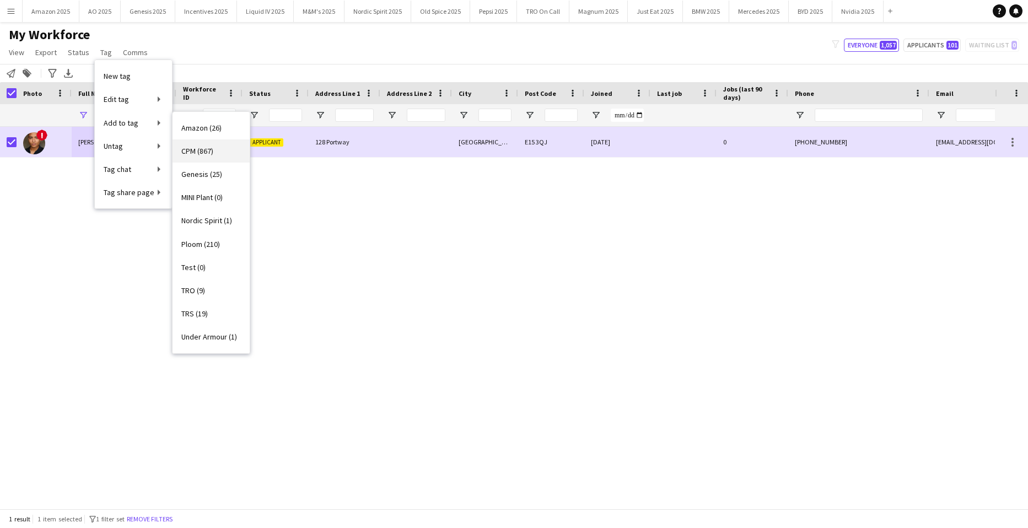
click at [222, 147] on link "CPM (867)" at bounding box center [210, 150] width 77 height 23
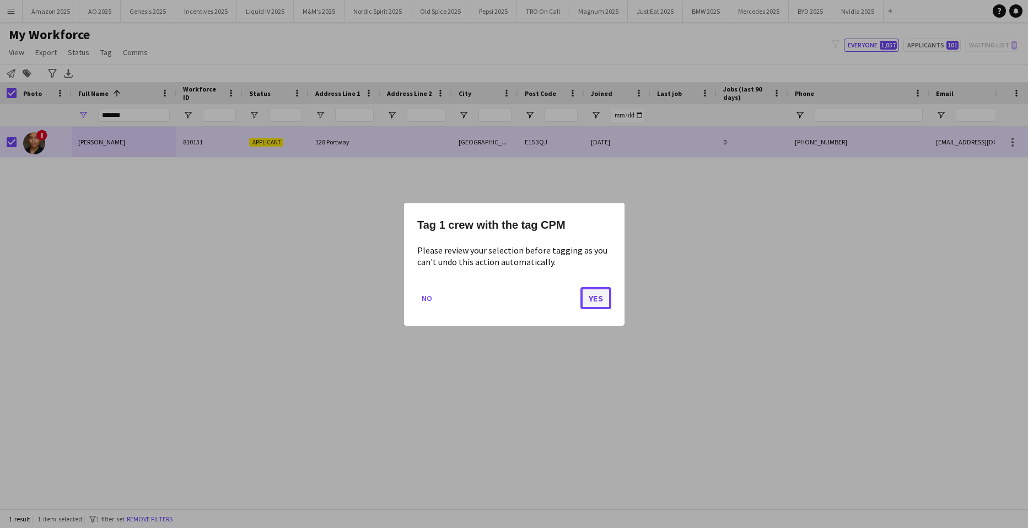
click at [587, 298] on button "Yes" at bounding box center [595, 298] width 31 height 22
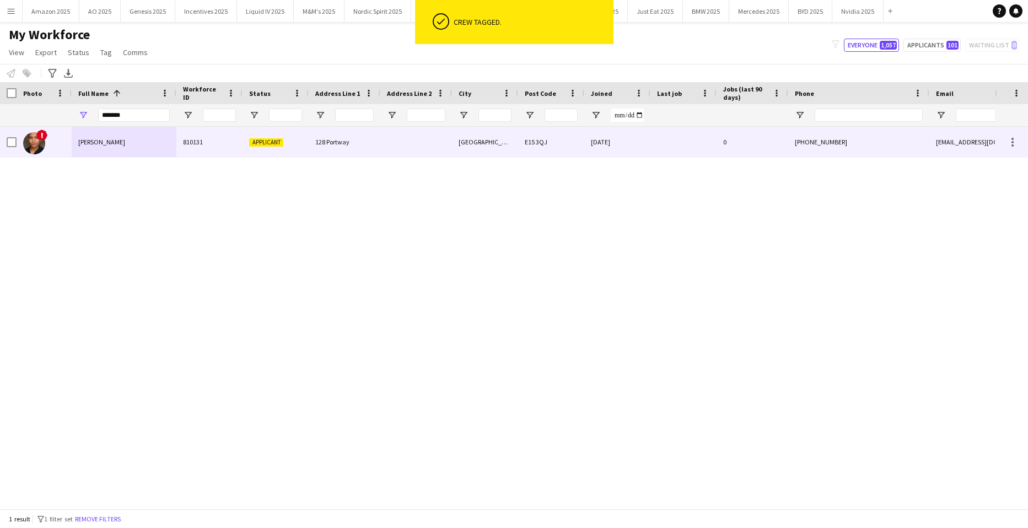
click at [102, 148] on div "[PERSON_NAME]" at bounding box center [124, 142] width 105 height 30
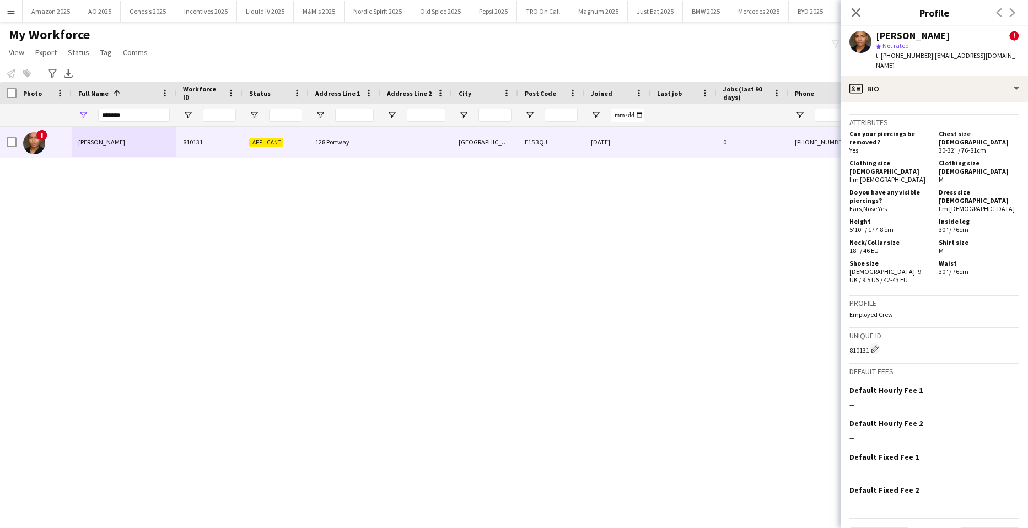
scroll to position [532, 0]
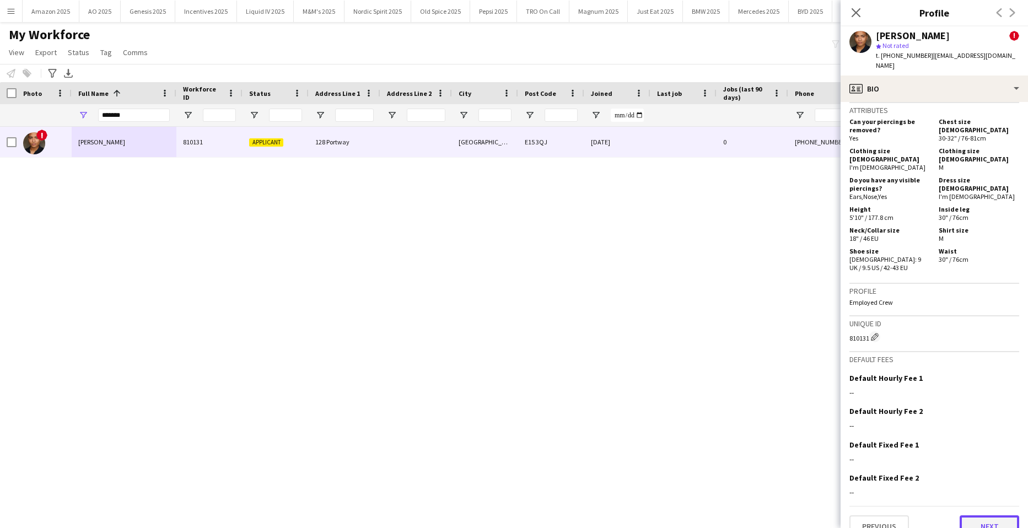
click at [992, 515] on button "Next" at bounding box center [989, 526] width 60 height 22
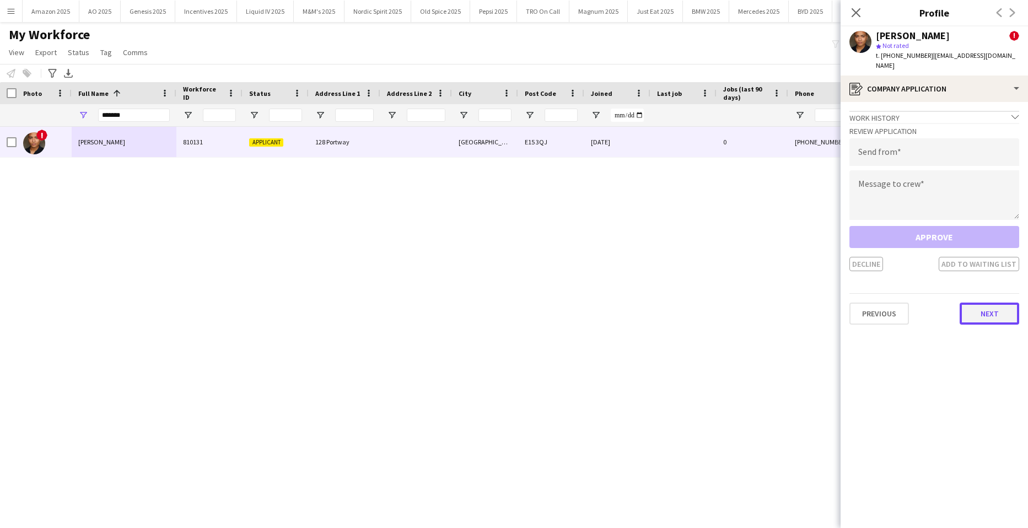
click at [994, 312] on button "Next" at bounding box center [989, 313] width 60 height 22
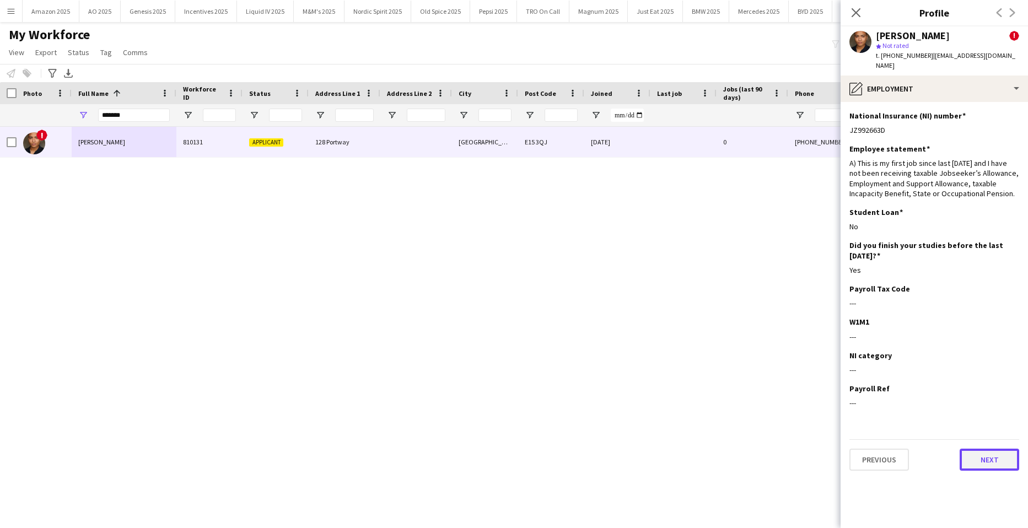
click at [999, 448] on button "Next" at bounding box center [989, 459] width 60 height 22
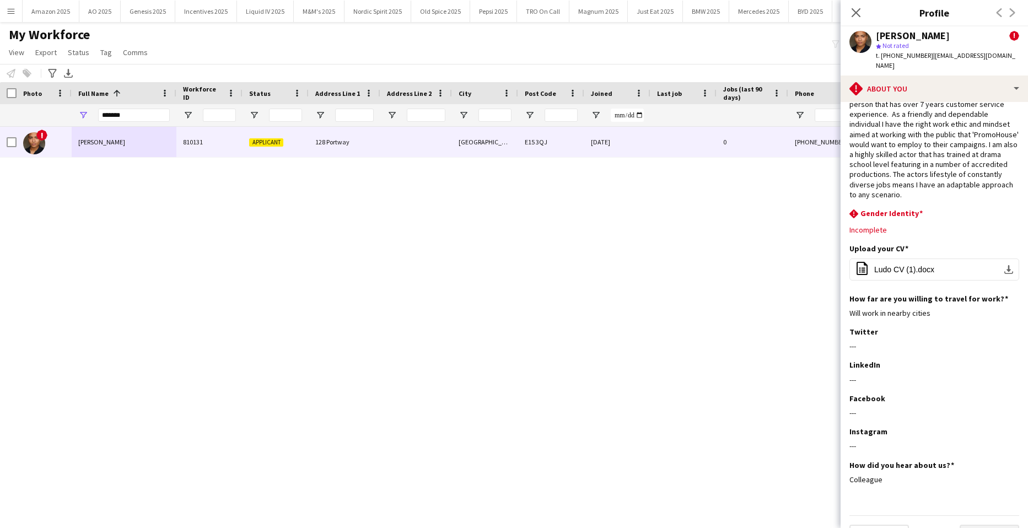
scroll to position [53, 0]
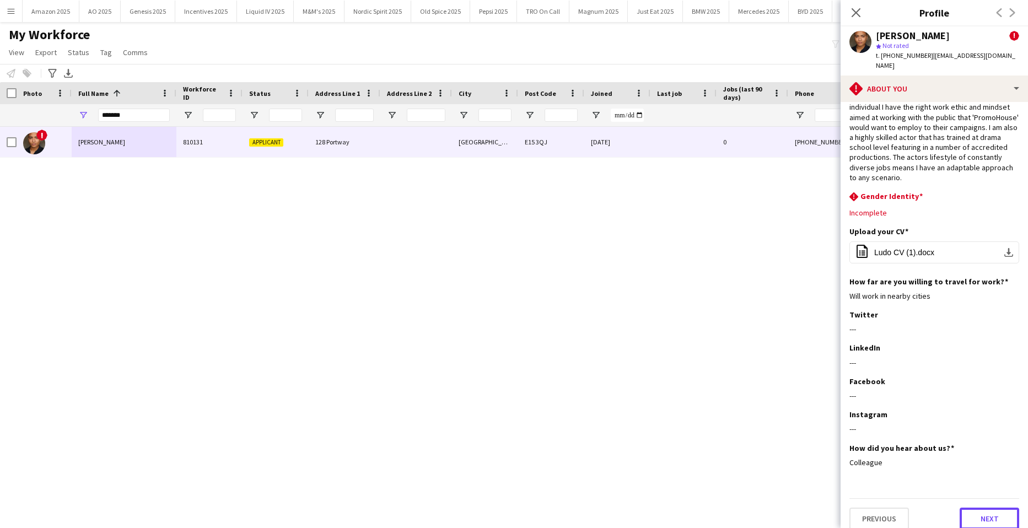
click at [990, 507] on button "Next" at bounding box center [989, 518] width 60 height 22
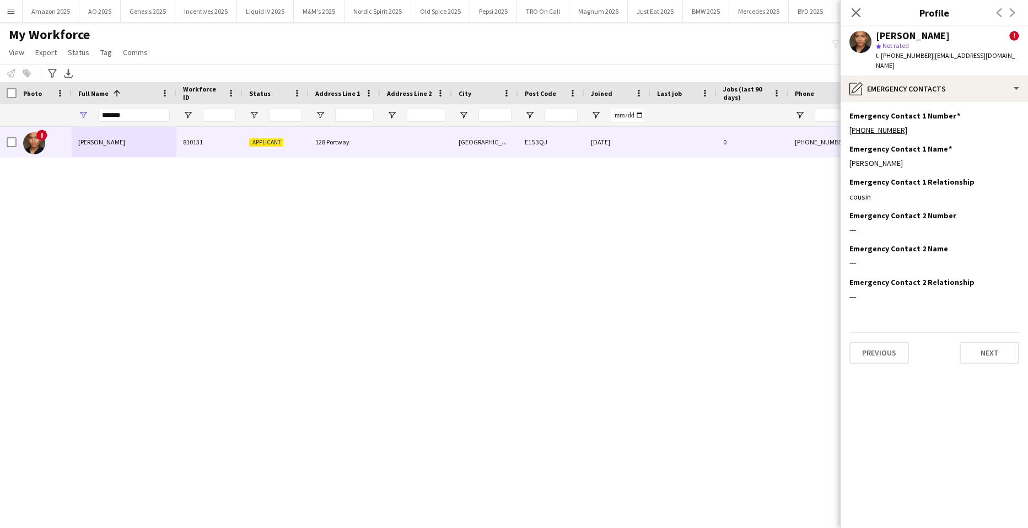
scroll to position [0, 0]
click at [976, 343] on button "Next" at bounding box center [989, 353] width 60 height 22
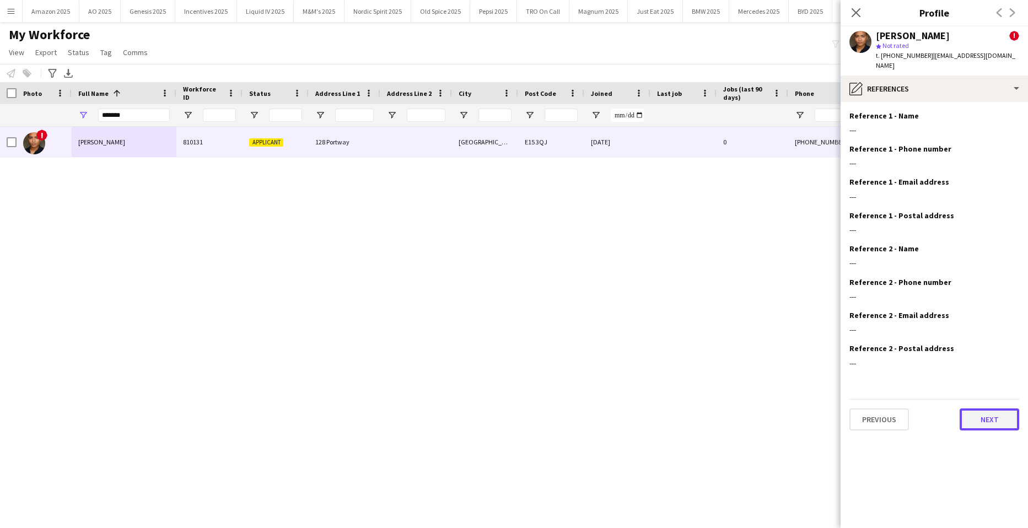
click at [990, 418] on button "Next" at bounding box center [989, 419] width 60 height 22
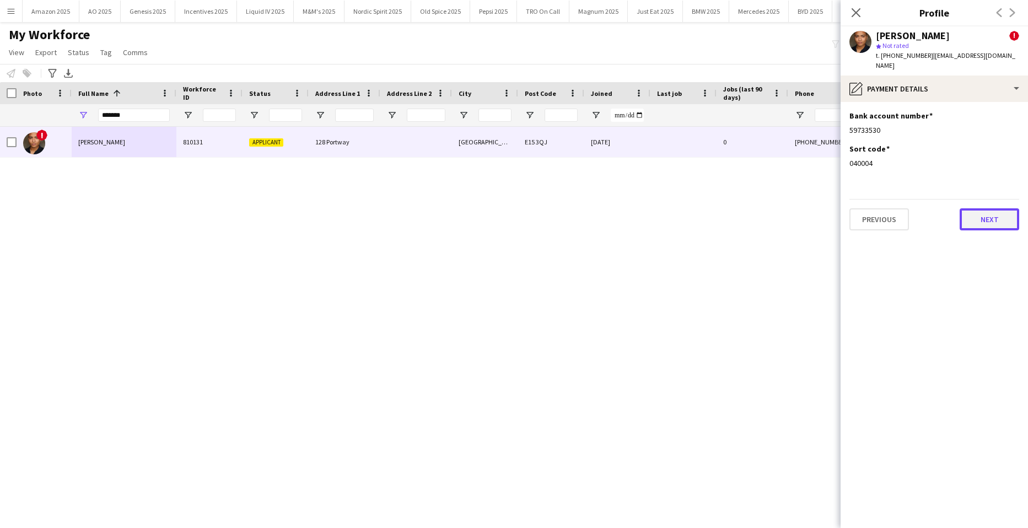
click at [987, 216] on button "Next" at bounding box center [989, 219] width 60 height 22
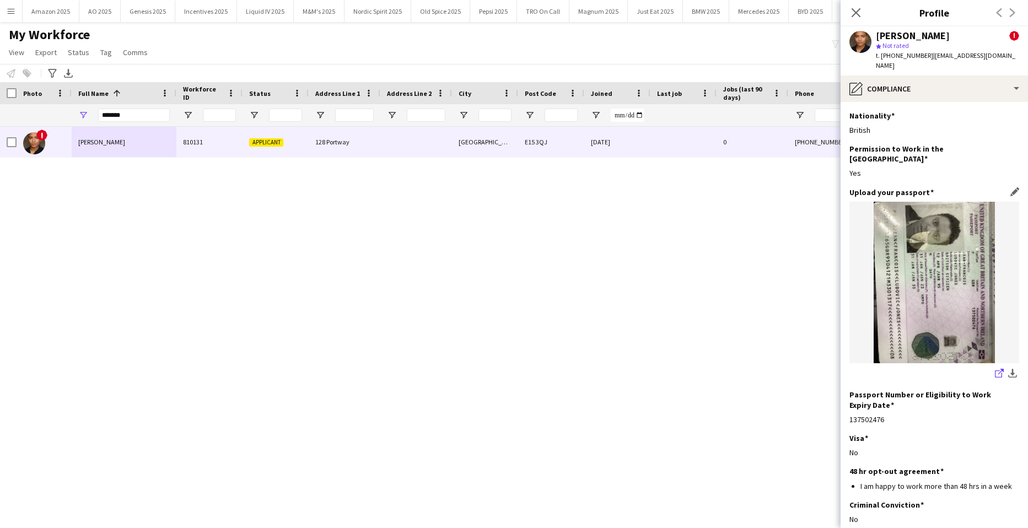
click at [995, 369] on icon "share-external-link-1" at bounding box center [999, 373] width 9 height 9
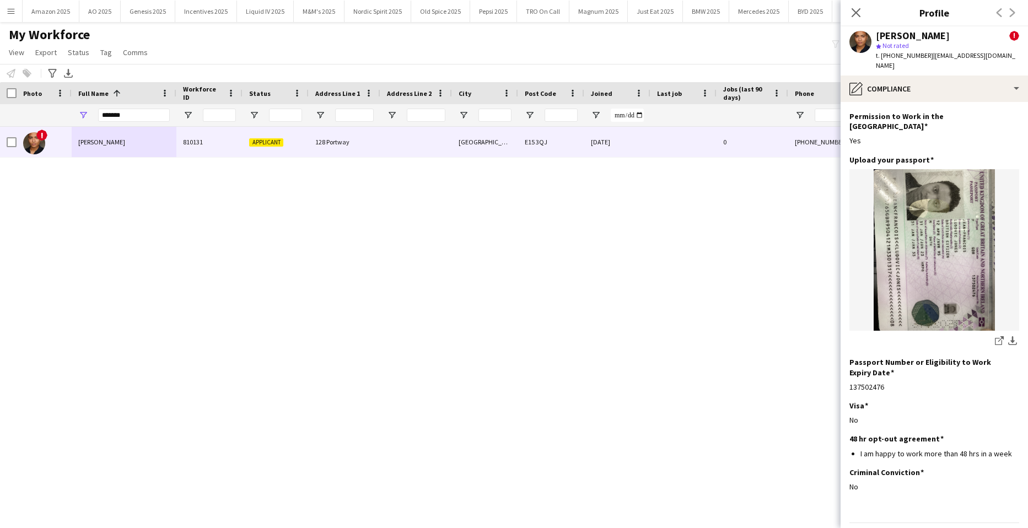
scroll to position [47, 0]
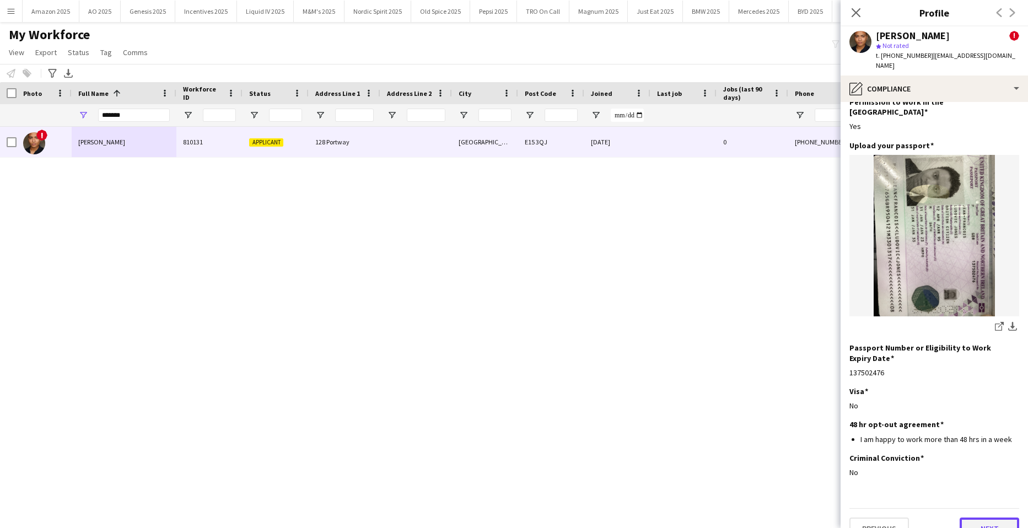
click at [993, 517] on button "Next" at bounding box center [989, 528] width 60 height 22
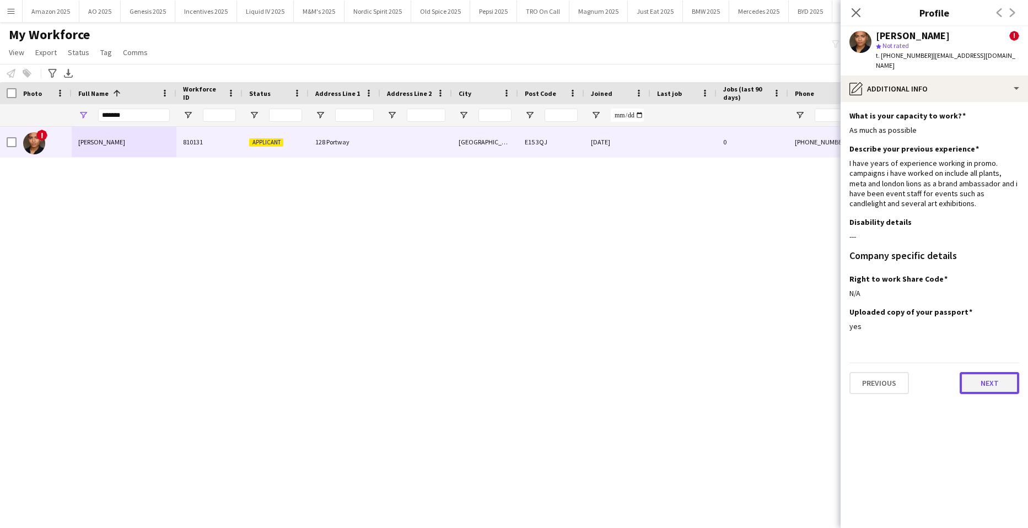
click at [983, 376] on button "Next" at bounding box center [989, 383] width 60 height 22
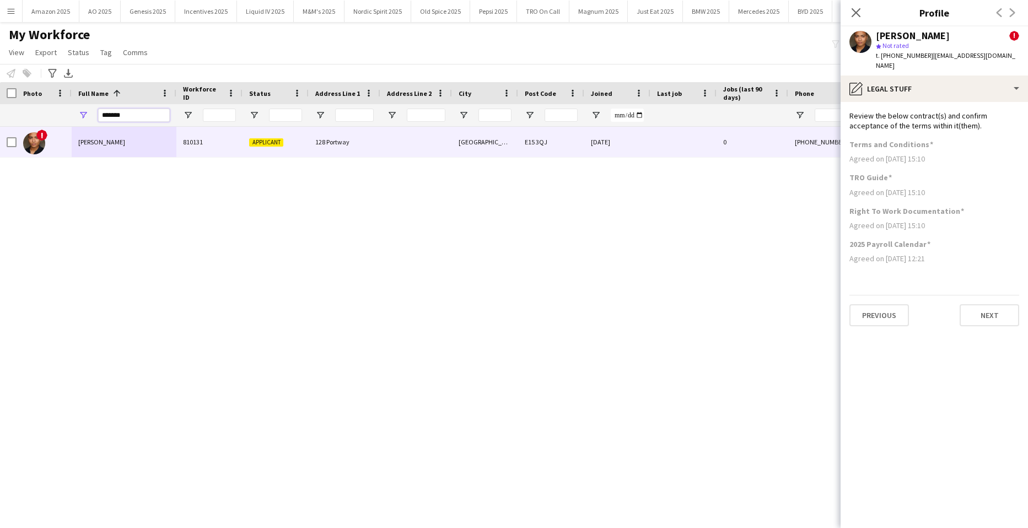
drag, startPoint x: 147, startPoint y: 114, endPoint x: -28, endPoint y: 131, distance: 175.5
click at [0, 131] on html "Menu Boards Boards Boards All jobs Status Workforce Workforce My Workforce Recr…" at bounding box center [514, 264] width 1028 height 528
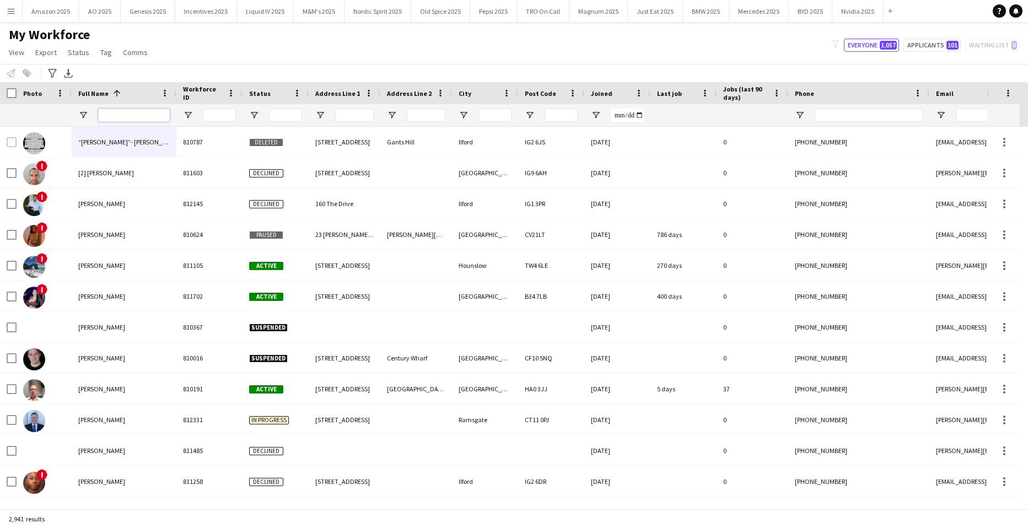
click at [121, 116] on input "Full Name Filter Input" at bounding box center [134, 115] width 72 height 13
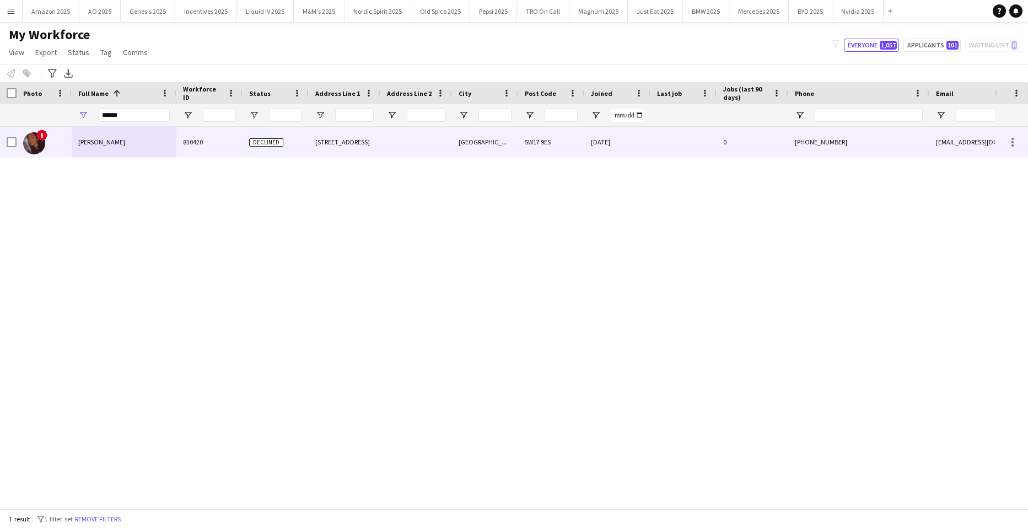
click at [94, 133] on div "Sanjana Ramlall" at bounding box center [124, 142] width 105 height 30
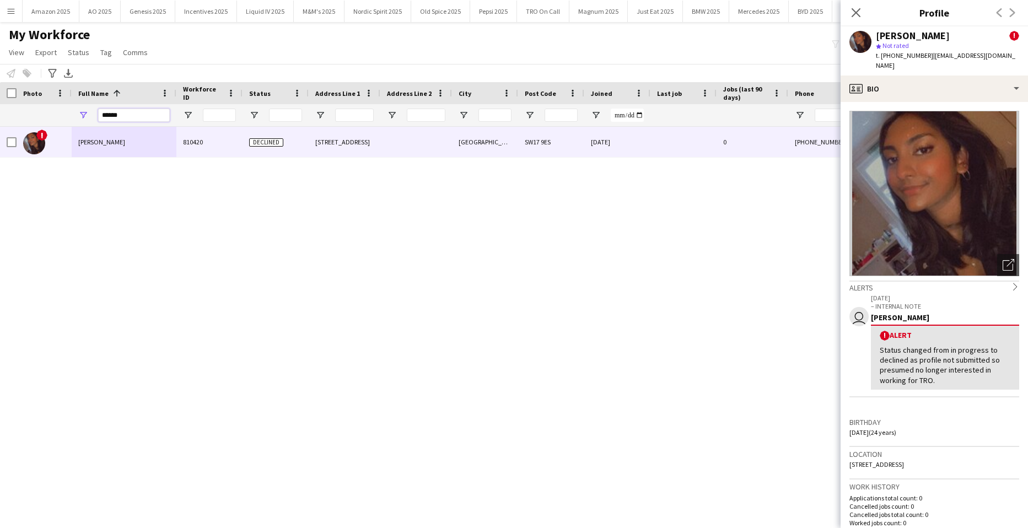
drag, startPoint x: 135, startPoint y: 118, endPoint x: -28, endPoint y: 127, distance: 163.3
click at [0, 127] on html "Menu Boards Boards Boards All jobs Status Workforce Workforce My Workforce Recr…" at bounding box center [514, 264] width 1028 height 528
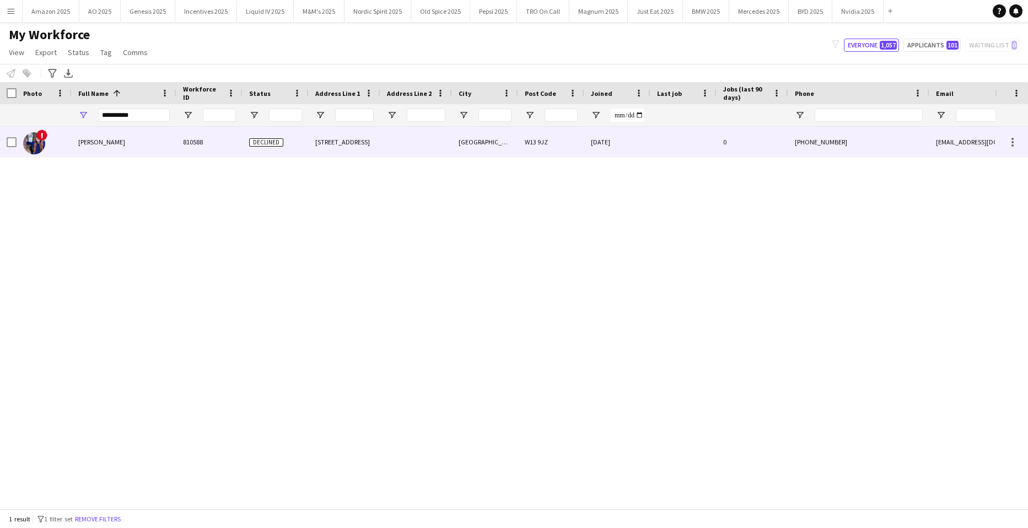
click at [89, 149] on div "Daisy Chapman" at bounding box center [124, 142] width 105 height 30
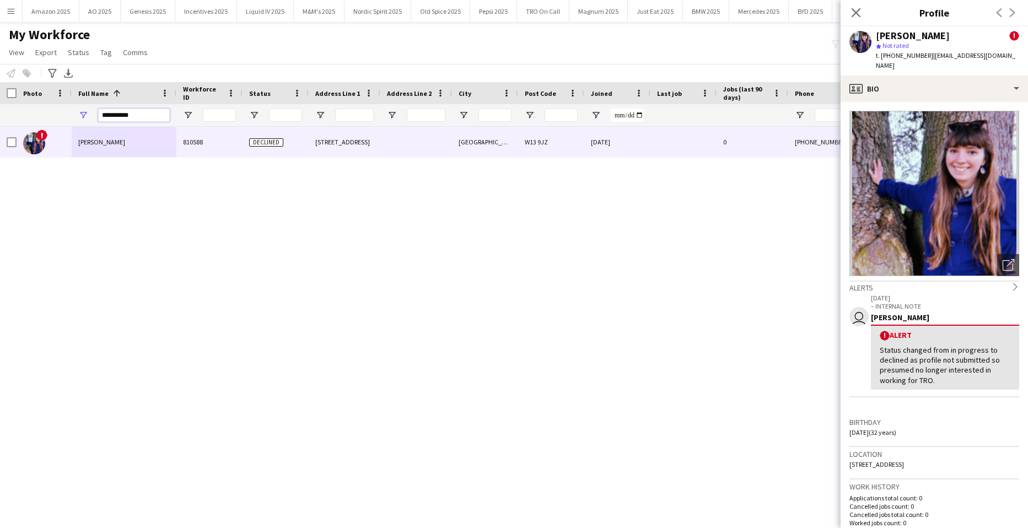
drag, startPoint x: 155, startPoint y: 112, endPoint x: -28, endPoint y: 122, distance: 183.7
click at [0, 122] on html "Menu Boards Boards Boards All jobs Status Workforce Workforce My Workforce Recr…" at bounding box center [514, 264] width 1028 height 528
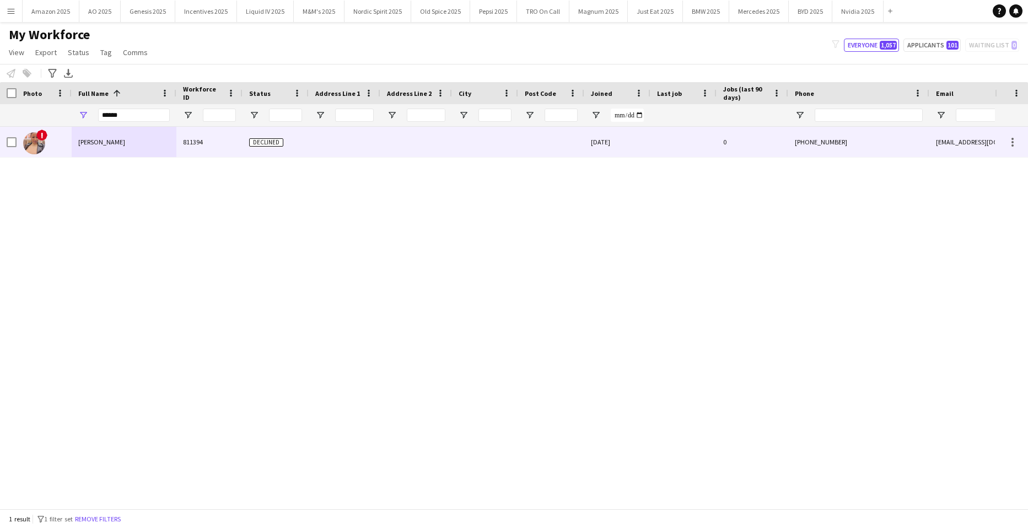
click at [144, 148] on div "Zoleka Mbambo" at bounding box center [124, 142] width 105 height 30
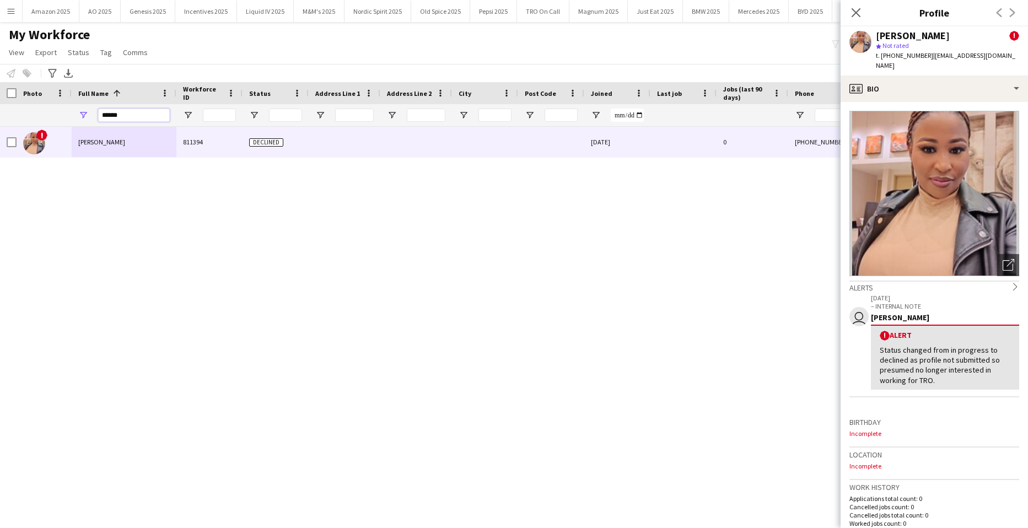
drag, startPoint x: 134, startPoint y: 111, endPoint x: -28, endPoint y: 107, distance: 162.6
click at [0, 107] on html "Menu Boards Boards Boards All jobs Status Workforce Workforce My Workforce Recr…" at bounding box center [514, 264] width 1028 height 528
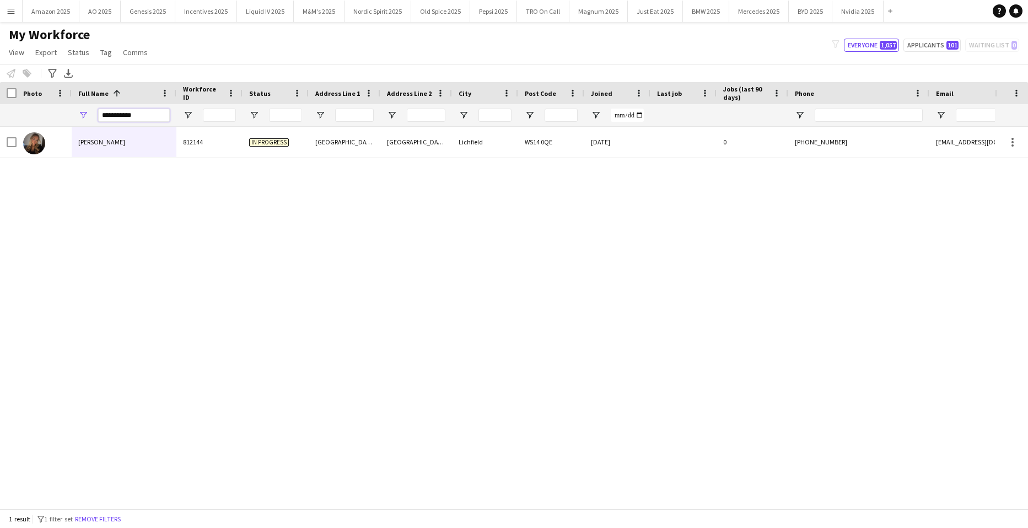
drag, startPoint x: 140, startPoint y: 119, endPoint x: -28, endPoint y: 129, distance: 168.9
click at [0, 129] on html "Menu Boards Boards Boards All jobs Status Workforce Workforce My Workforce Recr…" at bounding box center [514, 264] width 1028 height 528
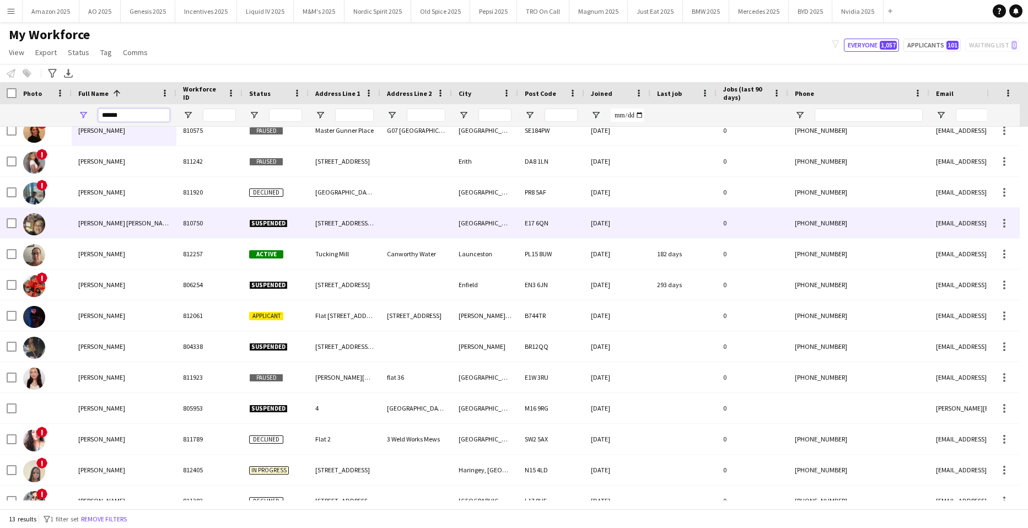
scroll to position [28, 0]
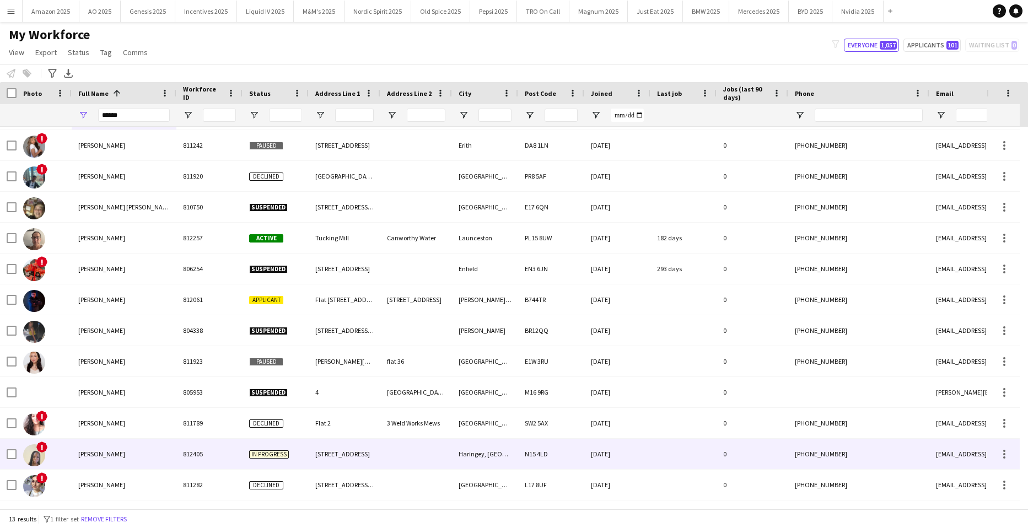
drag, startPoint x: 115, startPoint y: 469, endPoint x: 106, endPoint y: 480, distance: 14.2
click at [108, 478] on div "! Alicia Martinez 810575 Paused Master Gunner Place G07 Dragoon Hall London SE1…" at bounding box center [721, 299] width 1442 height 401
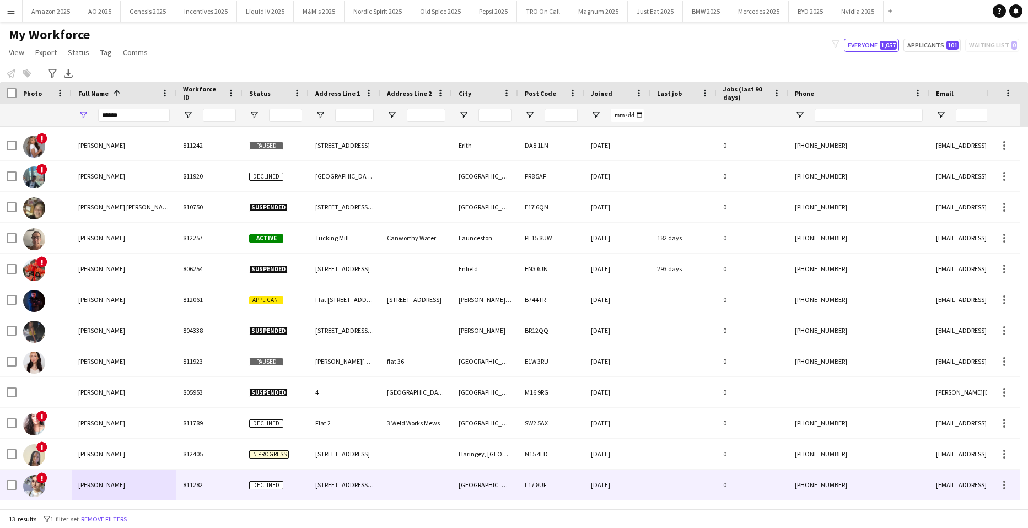
click at [106, 485] on span "Zoë Martin" at bounding box center [101, 484] width 47 height 8
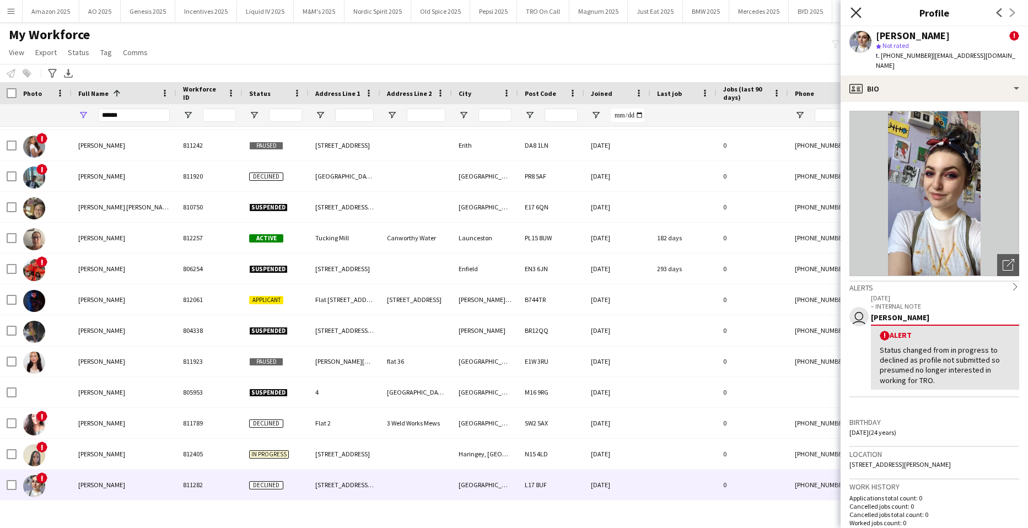
click at [853, 12] on icon "Close pop-in" at bounding box center [855, 12] width 10 height 10
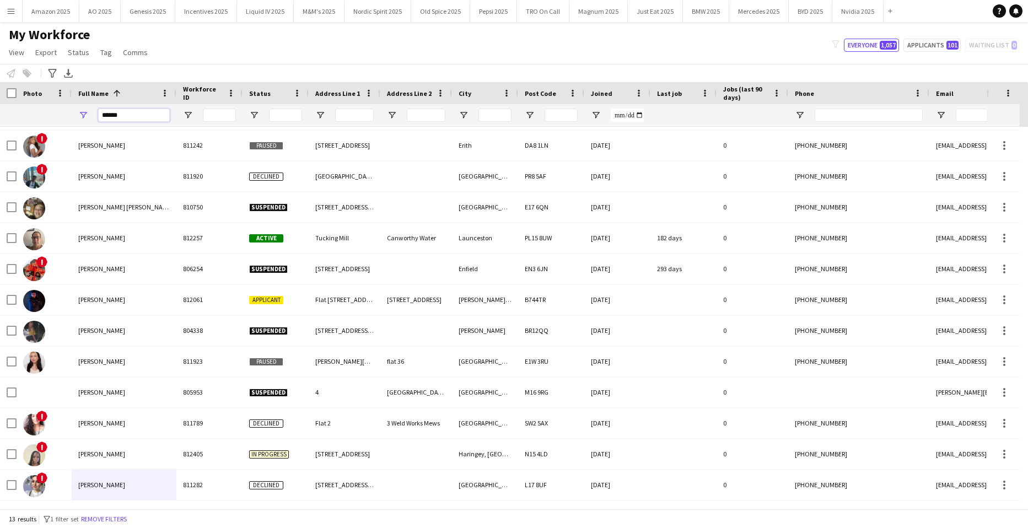
drag, startPoint x: 144, startPoint y: 113, endPoint x: -28, endPoint y: 131, distance: 173.4
click at [0, 131] on html "Menu Boards Boards Boards All jobs Status Workforce Workforce My Workforce Recr…" at bounding box center [514, 264] width 1028 height 528
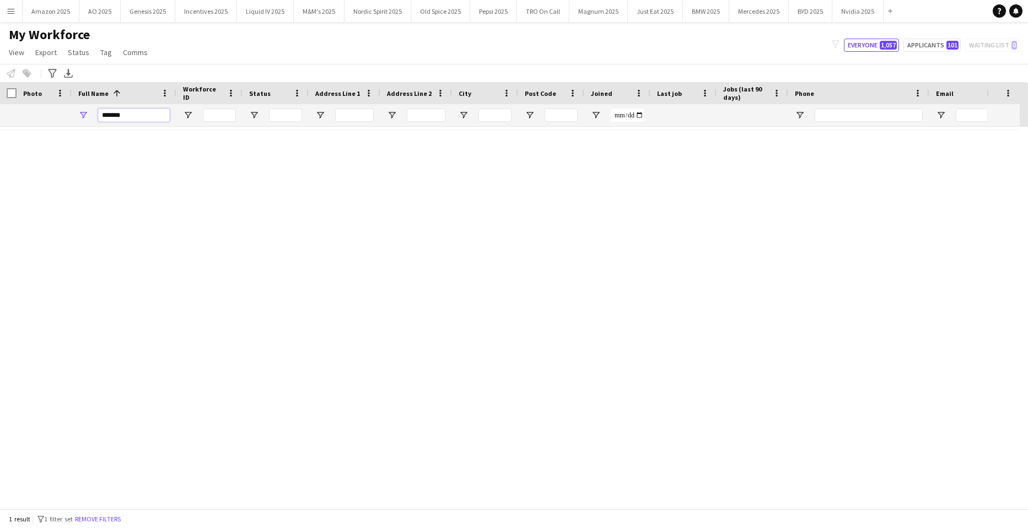
scroll to position [0, 0]
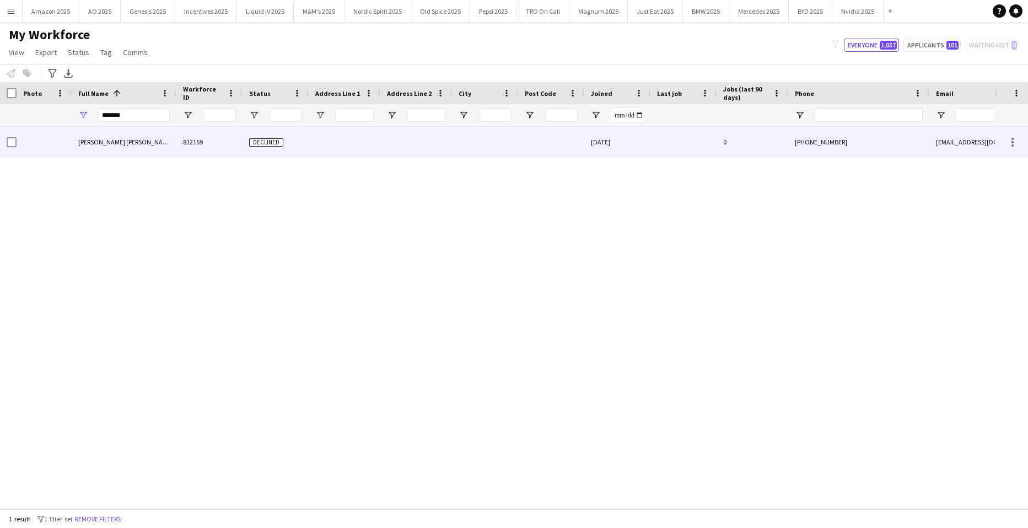
click at [139, 153] on div "Muhammed sherook Shajahan" at bounding box center [124, 142] width 105 height 30
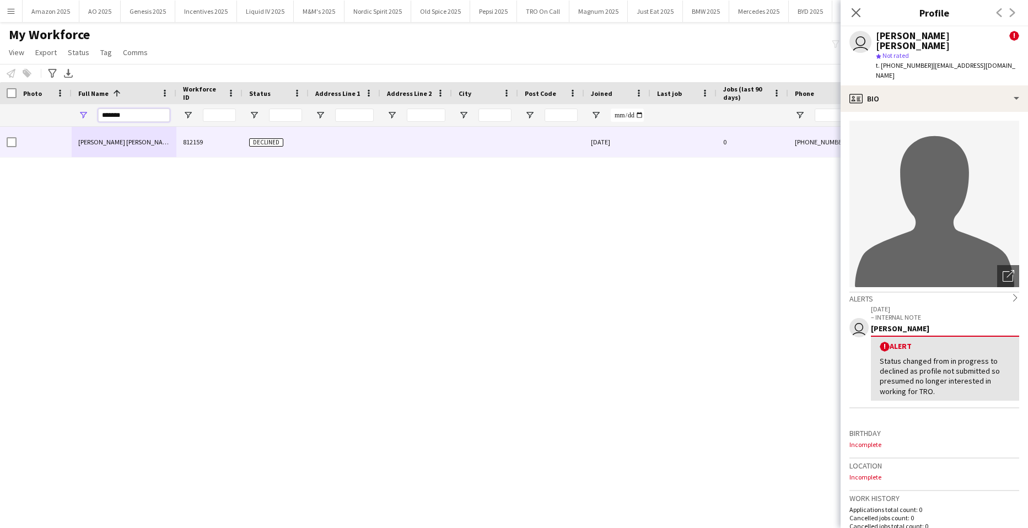
drag, startPoint x: 142, startPoint y: 114, endPoint x: -28, endPoint y: 122, distance: 170.5
click at [0, 122] on html "Menu Boards Boards Boards All jobs Status Workforce Workforce My Workforce Recr…" at bounding box center [514, 264] width 1028 height 528
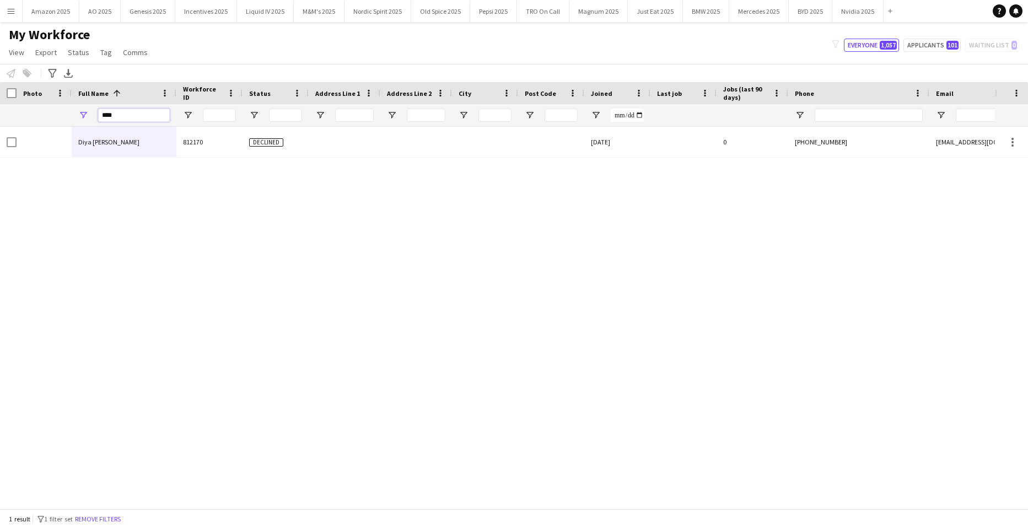
type input "****"
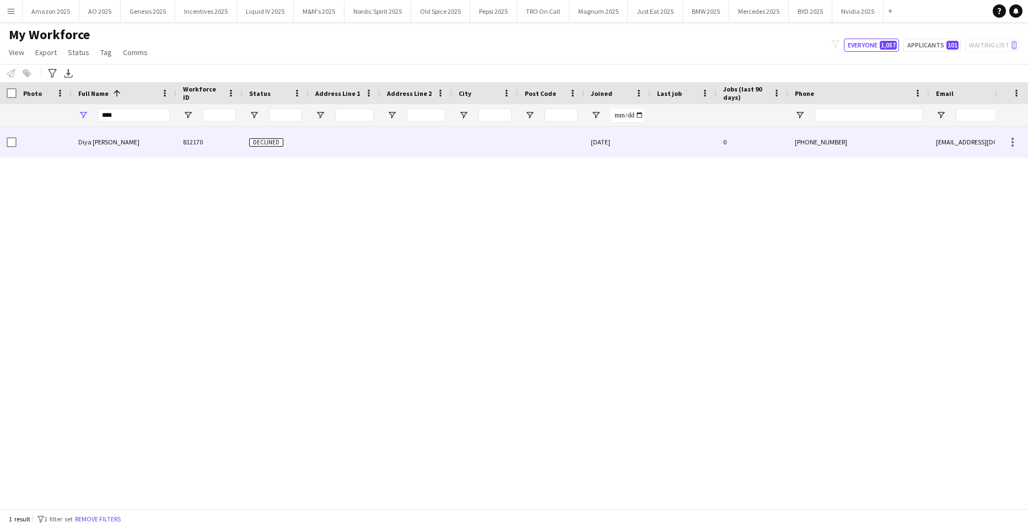
click at [75, 146] on div "Diya Pattni" at bounding box center [124, 142] width 105 height 30
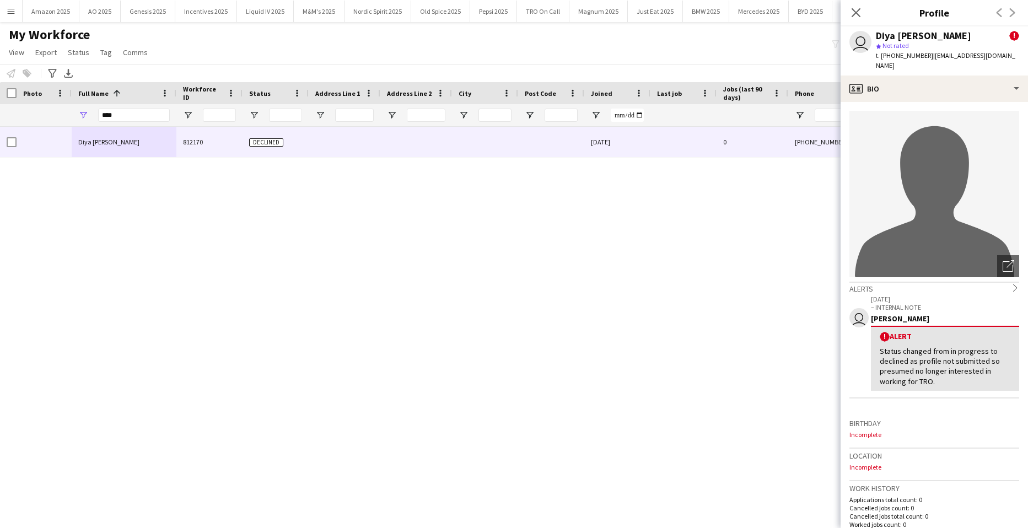
drag, startPoint x: 855, startPoint y: 13, endPoint x: 725, endPoint y: 40, distance: 132.9
click at [853, 13] on icon "Close pop-in" at bounding box center [855, 12] width 9 height 9
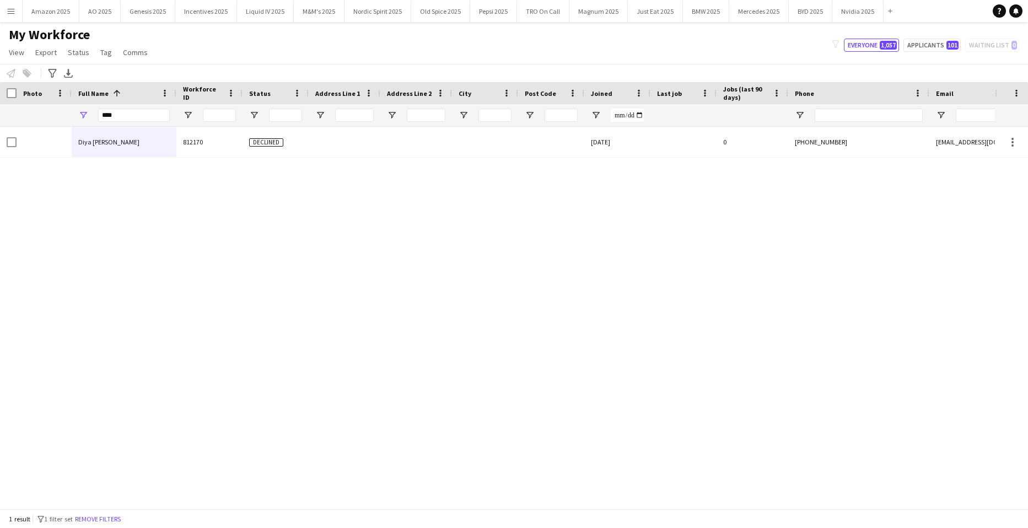
drag, startPoint x: 138, startPoint y: 126, endPoint x: 115, endPoint y: 123, distance: 23.2
click at [117, 125] on div "****" at bounding box center [134, 115] width 72 height 22
drag, startPoint x: 120, startPoint y: 120, endPoint x: -28, endPoint y: 118, distance: 147.7
click at [0, 118] on html "Menu Boards Boards Boards All jobs Status Workforce Workforce My Workforce Recr…" at bounding box center [514, 264] width 1028 height 528
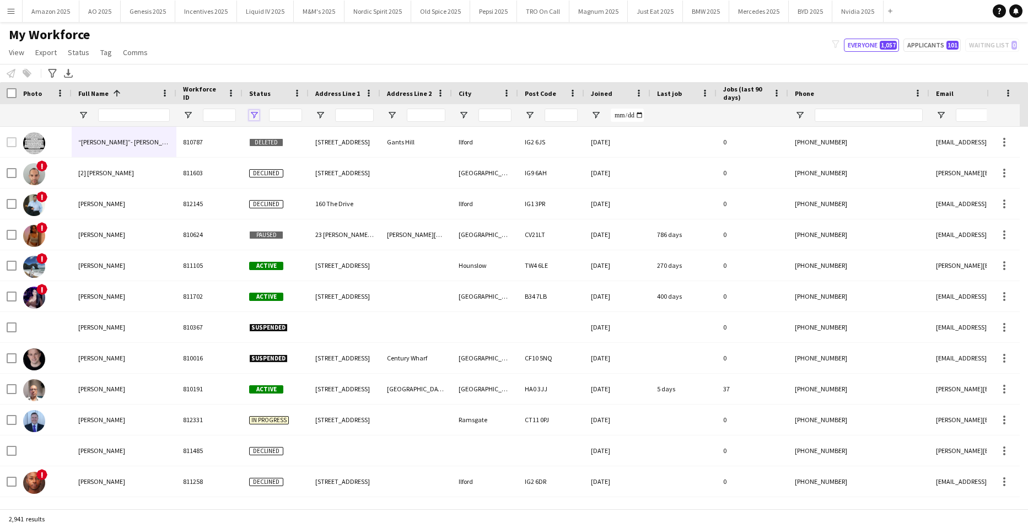
click at [256, 115] on span "Open Filter Menu" at bounding box center [254, 115] width 10 height 10
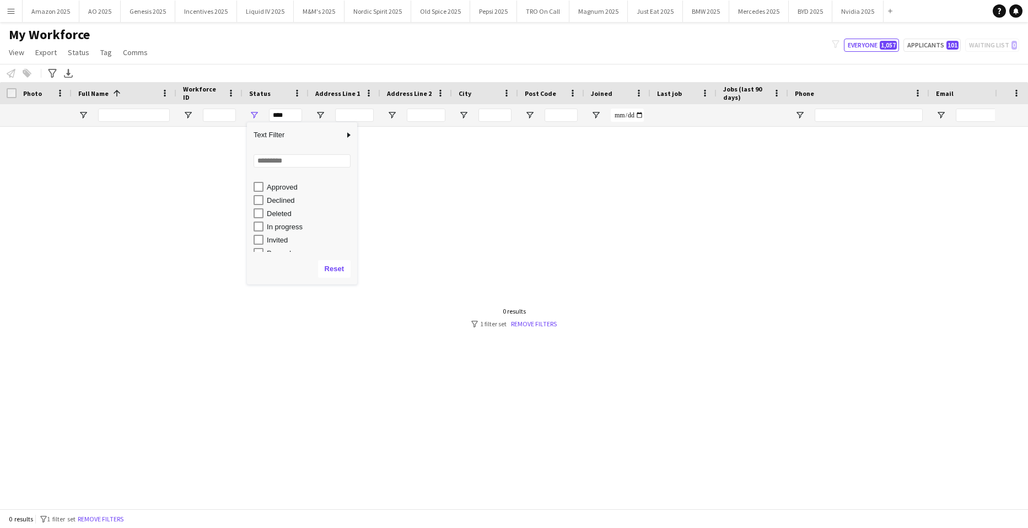
scroll to position [69, 0]
click at [273, 190] on div "In progress" at bounding box center [310, 192] width 87 height 8
type input "**********"
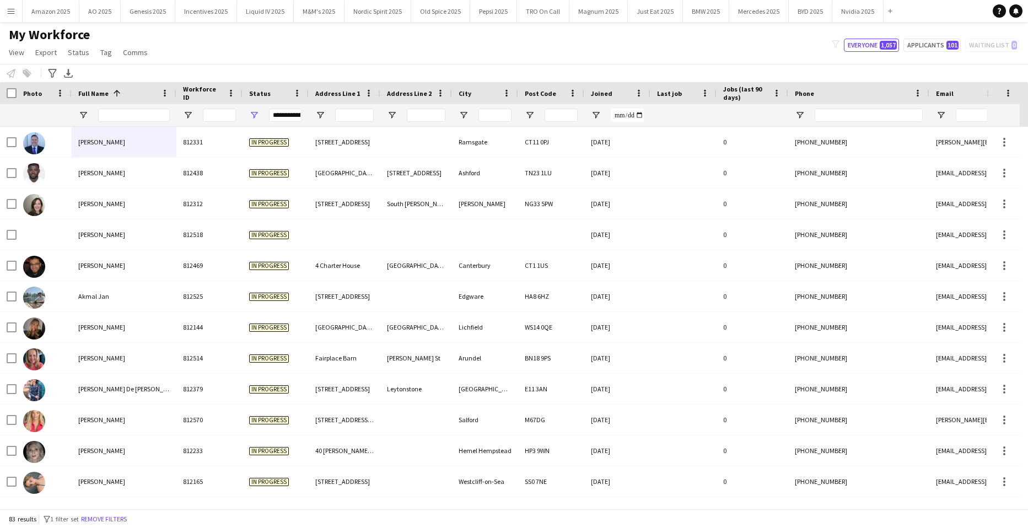
click at [345, 51] on div "My Workforce View Views Default view Compliance Log New view Update view Delete…" at bounding box center [514, 44] width 1028 height 37
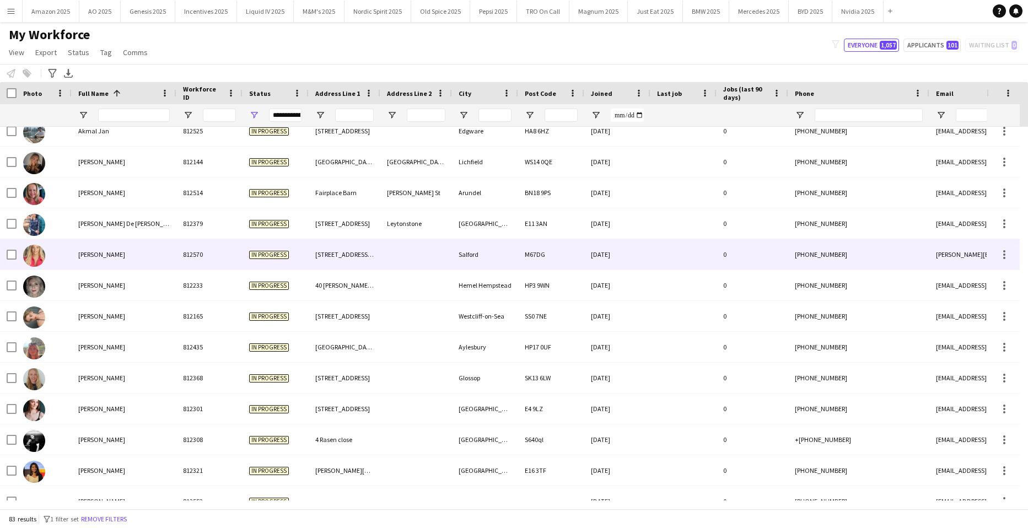
scroll to position [0, 0]
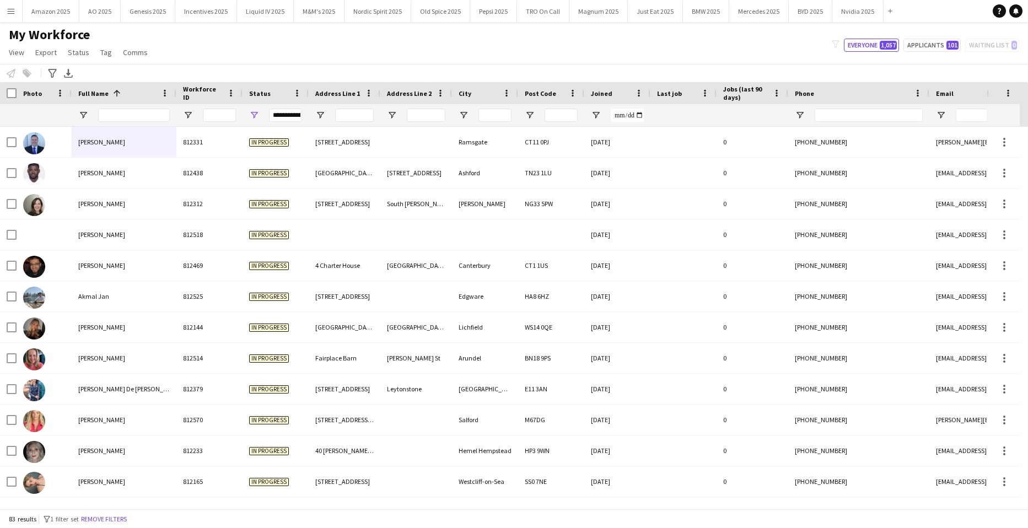
click at [602, 94] on span "Joined" at bounding box center [601, 93] width 21 height 8
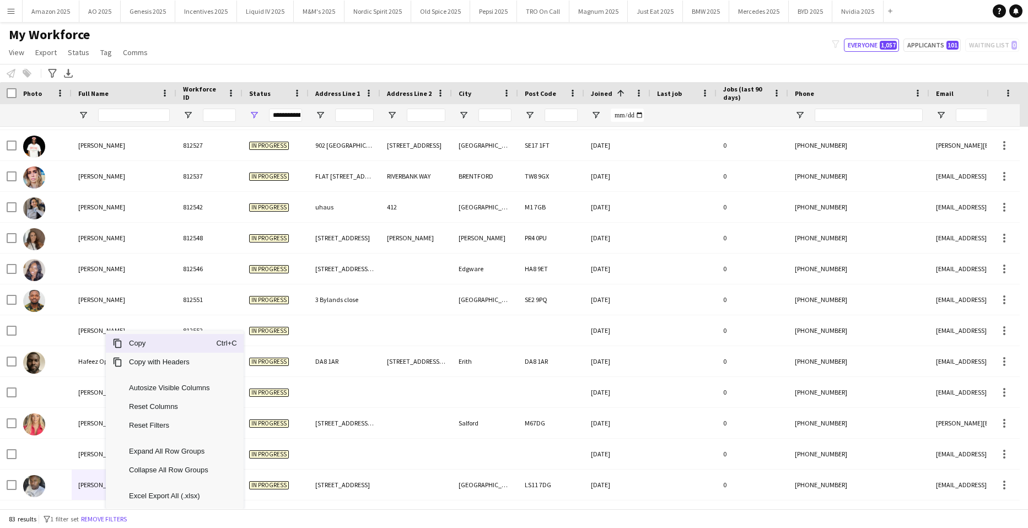
click at [148, 340] on span "Copy" at bounding box center [169, 343] width 94 height 19
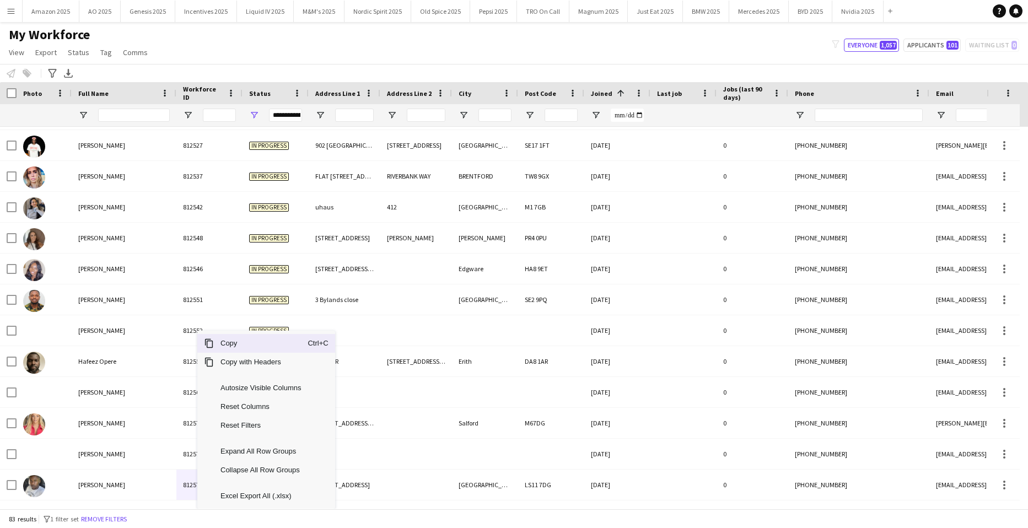
click at [236, 344] on span "Copy" at bounding box center [261, 343] width 94 height 19
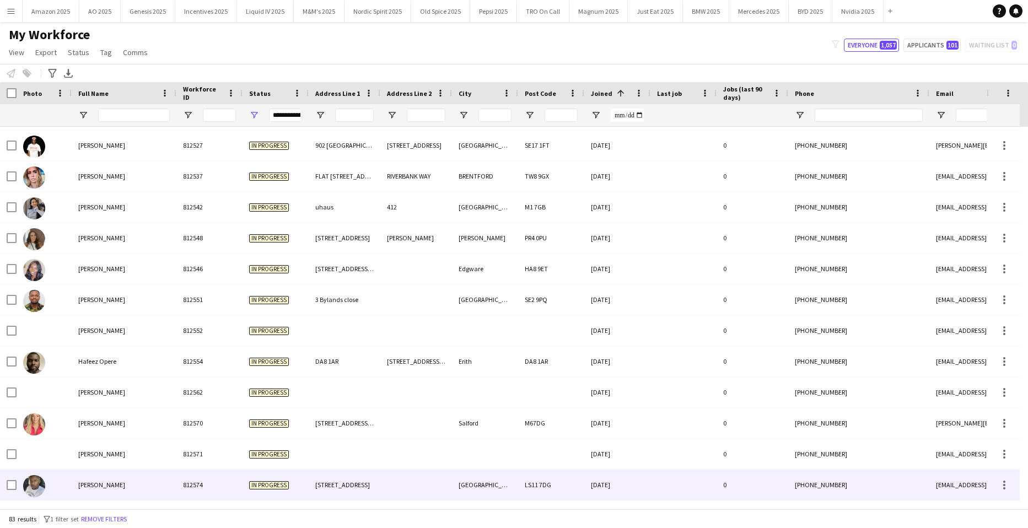
drag, startPoint x: 358, startPoint y: 491, endPoint x: 343, endPoint y: 486, distance: 15.7
click at [355, 488] on div "124 Harlech Road" at bounding box center [345, 484] width 72 height 30
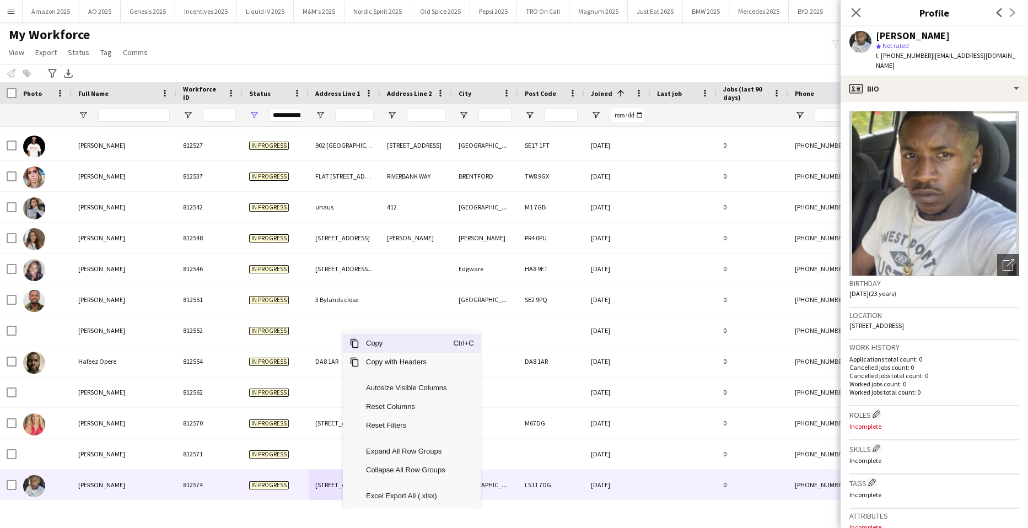
click at [386, 349] on span "Copy" at bounding box center [406, 343] width 94 height 19
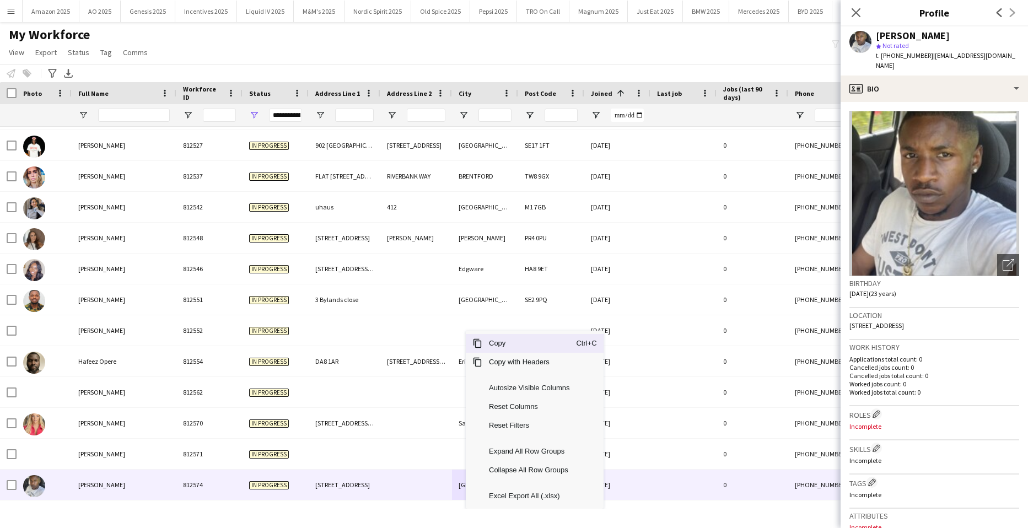
click at [506, 344] on span "Copy" at bounding box center [529, 343] width 94 height 19
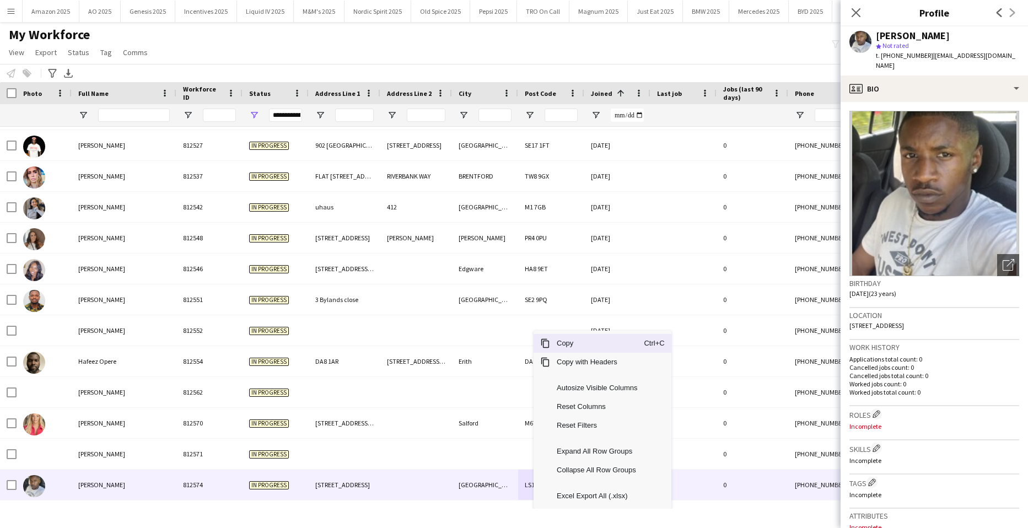
click at [571, 344] on span "Copy" at bounding box center [597, 343] width 94 height 19
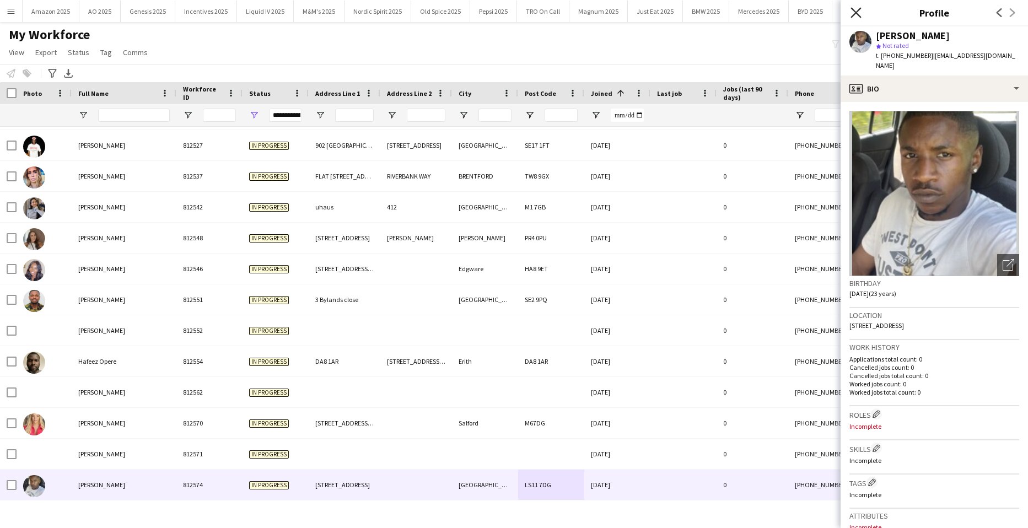
click at [854, 15] on icon at bounding box center [855, 12] width 10 height 10
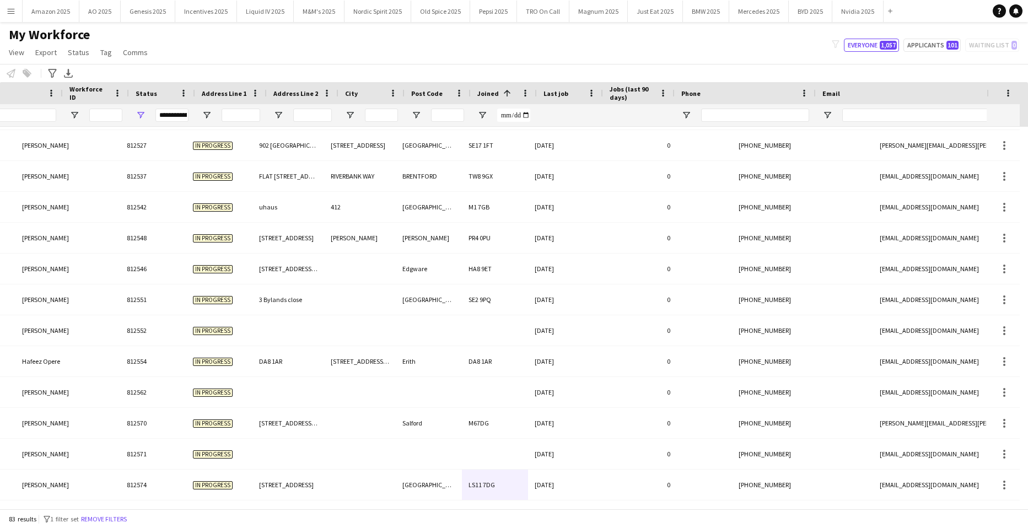
scroll to position [0, 196]
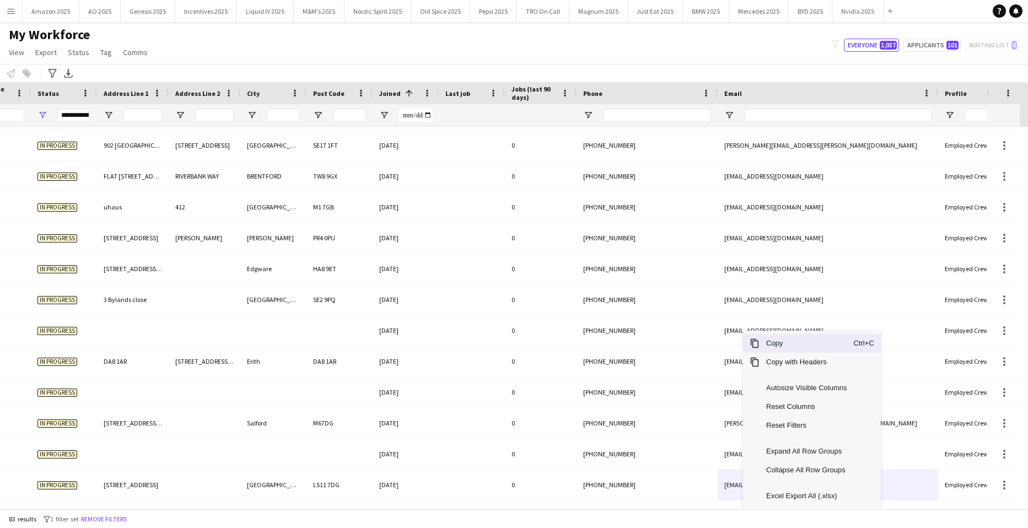
click at [788, 347] on span "Copy" at bounding box center [806, 343] width 94 height 19
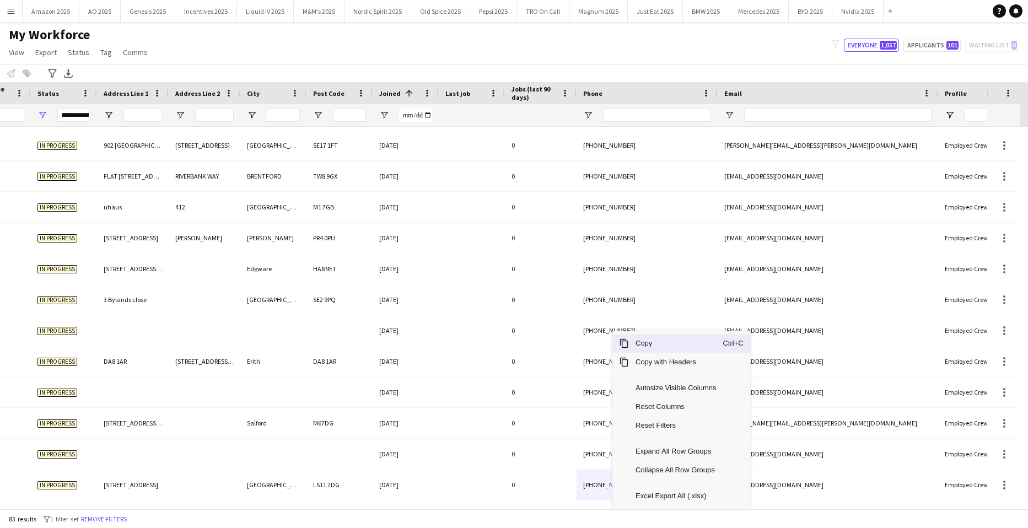
click at [663, 341] on span "Copy" at bounding box center [676, 343] width 94 height 19
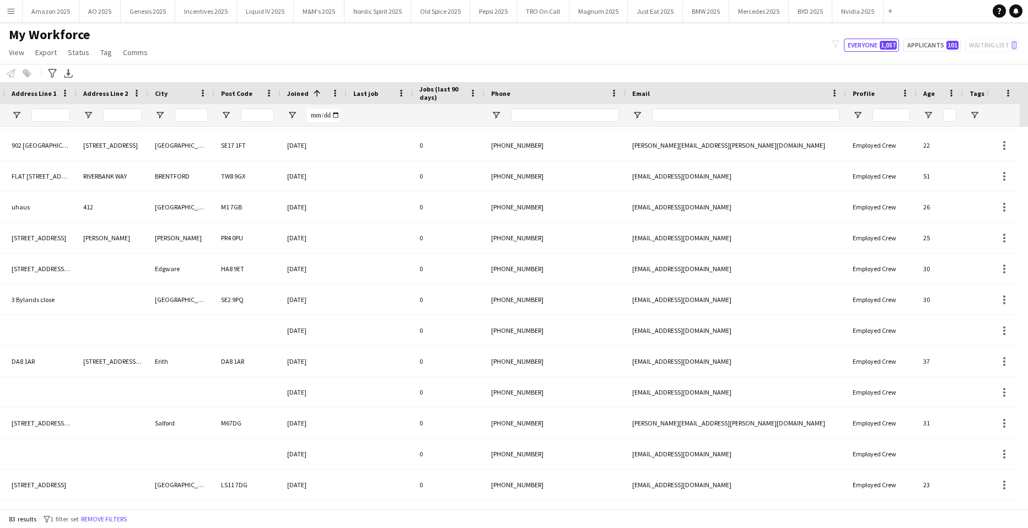
scroll to position [0, 430]
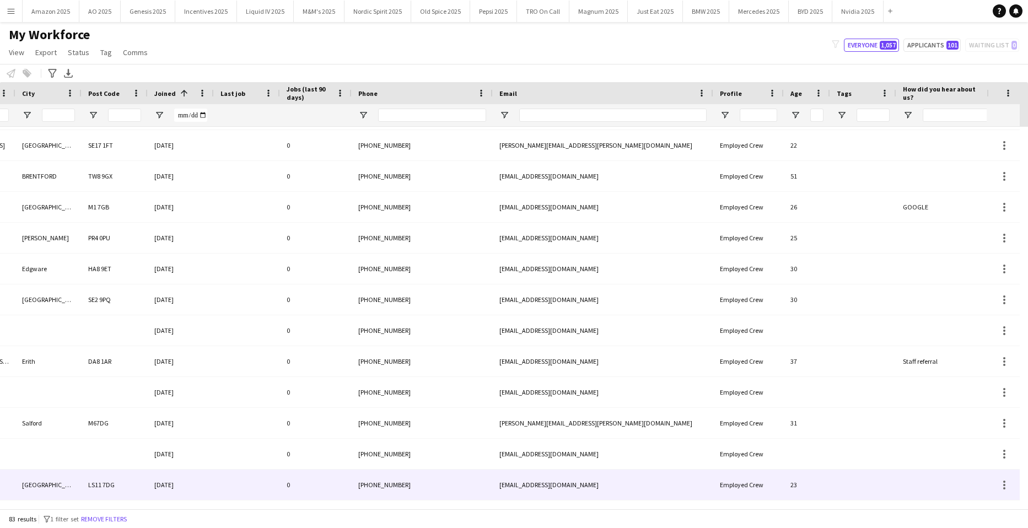
click at [70, 482] on div "Leeds" at bounding box center [48, 484] width 66 height 30
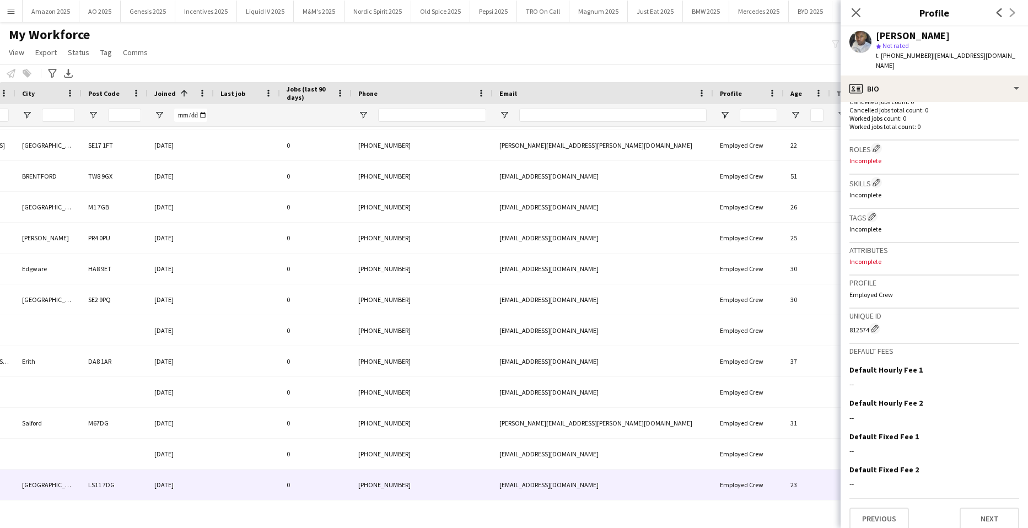
click at [992, 522] on app-crew-profile-bio "Open photos pop-in Birthday 23-04-2002 (23 years) Location 124 Harlech Road, Le…" at bounding box center [933, 315] width 187 height 426
click at [991, 512] on button "Next" at bounding box center [989, 518] width 60 height 22
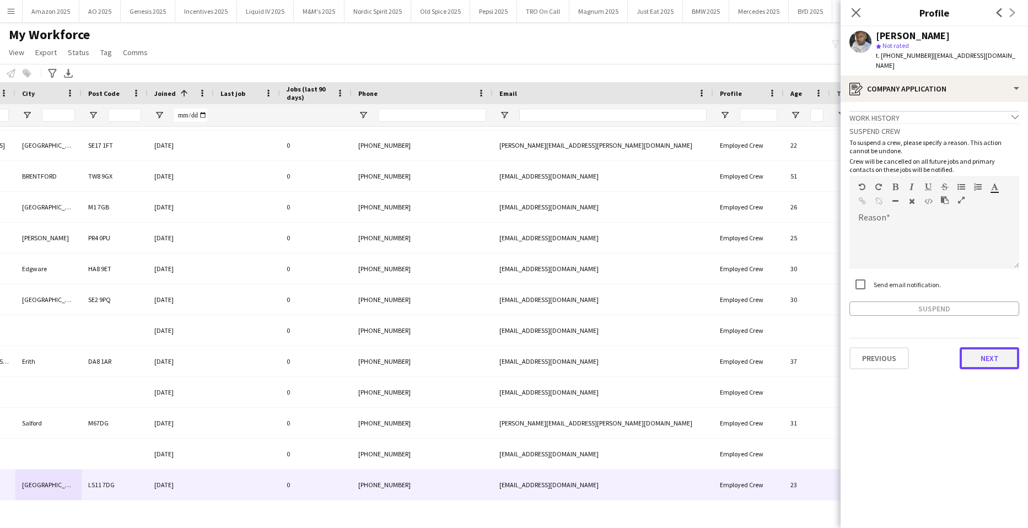
click at [991, 352] on button "Next" at bounding box center [989, 358] width 60 height 22
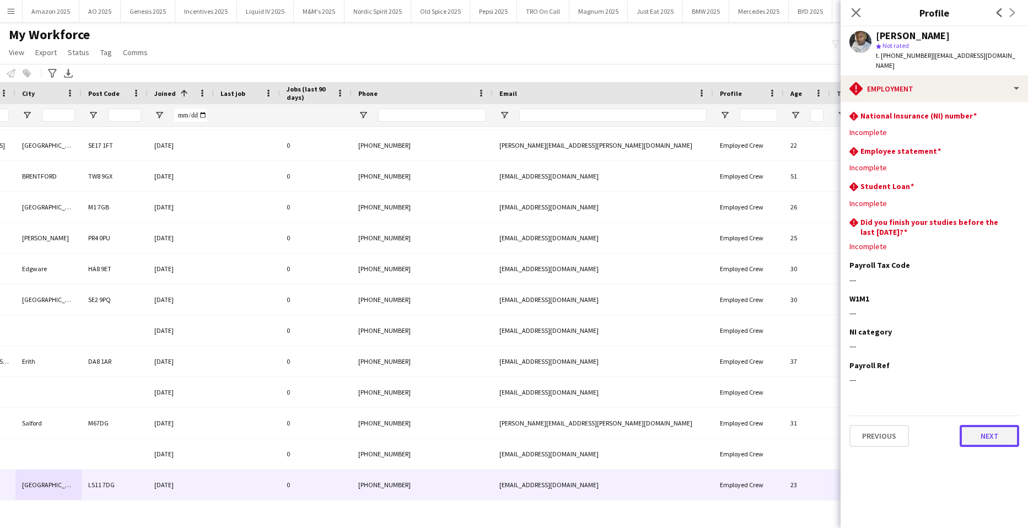
click at [990, 425] on button "Next" at bounding box center [989, 436] width 60 height 22
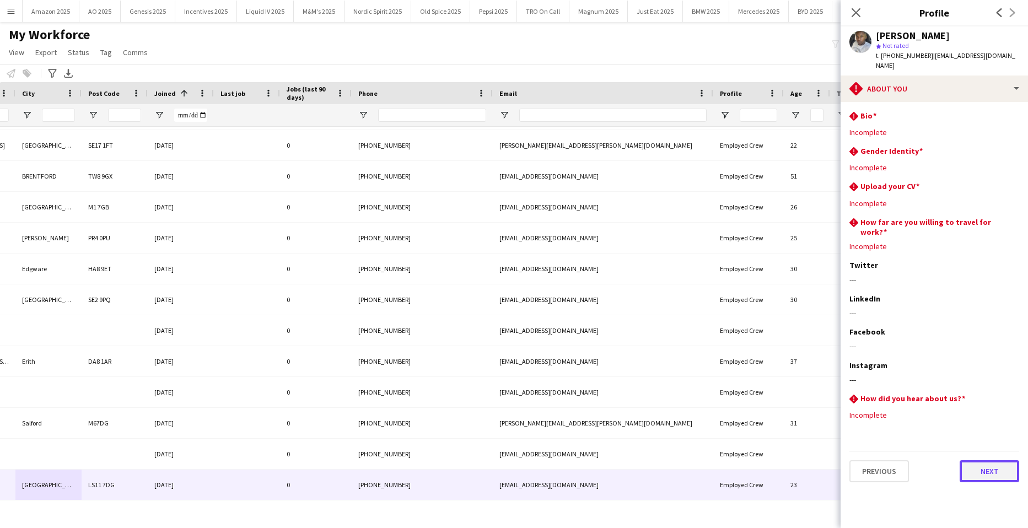
click at [990, 460] on button "Next" at bounding box center [989, 471] width 60 height 22
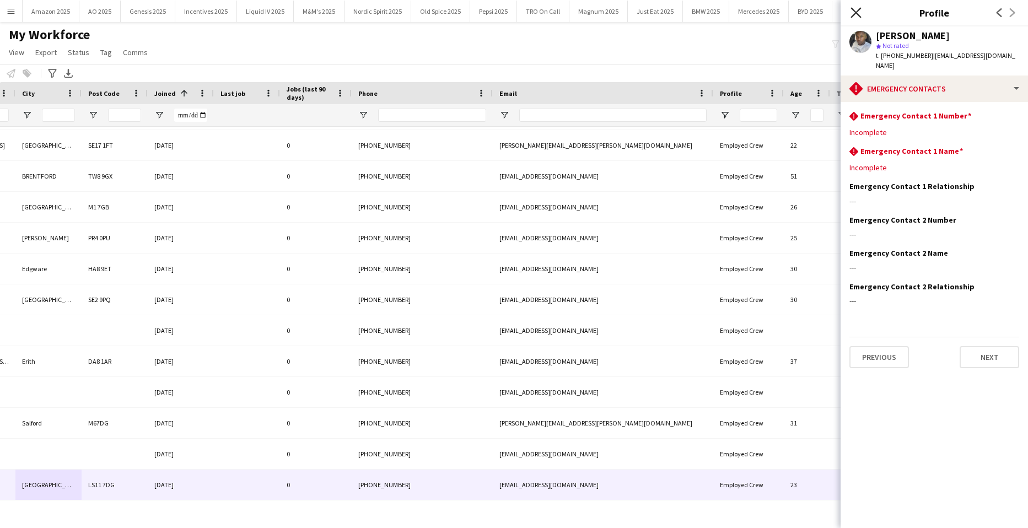
click at [855, 13] on icon "Close pop-in" at bounding box center [855, 12] width 10 height 10
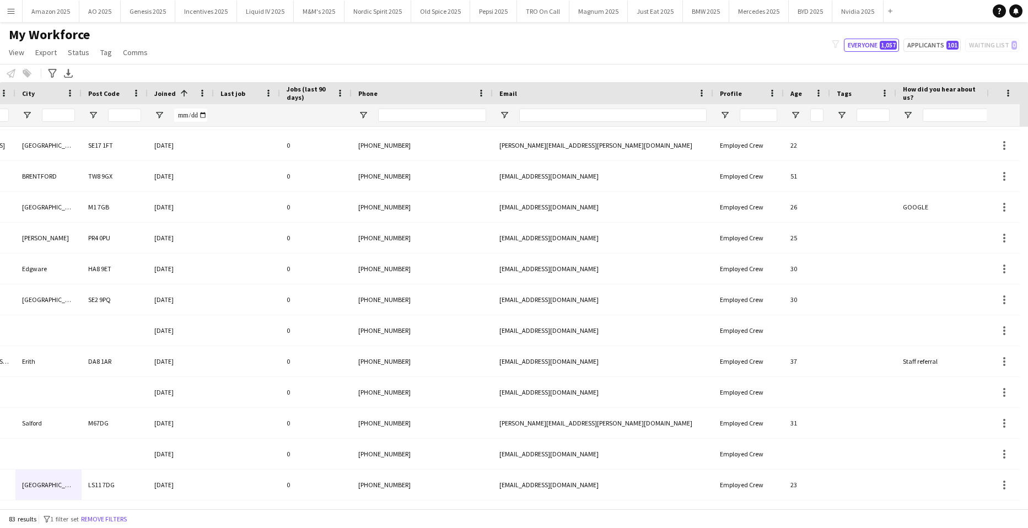
scroll to position [0, 0]
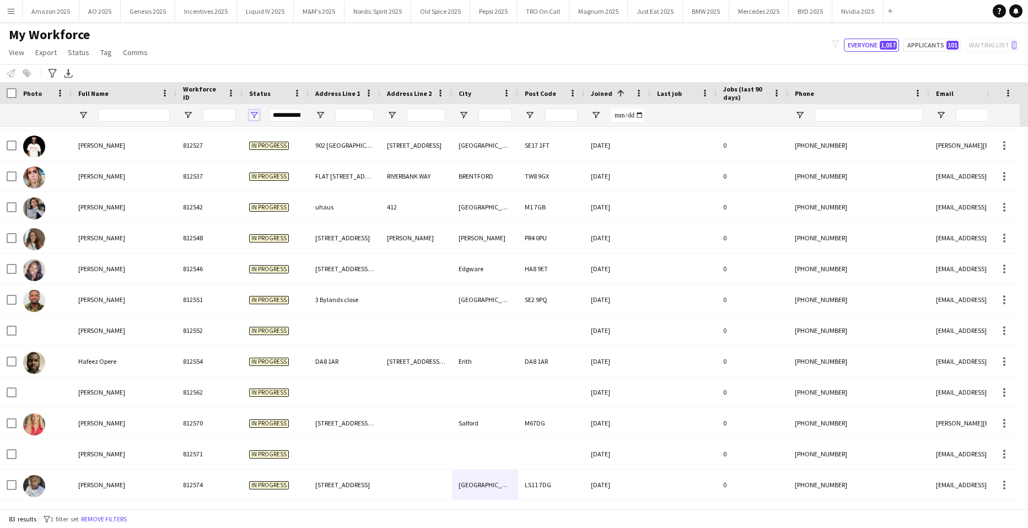
click at [253, 116] on span "Open Filter Menu" at bounding box center [254, 115] width 10 height 10
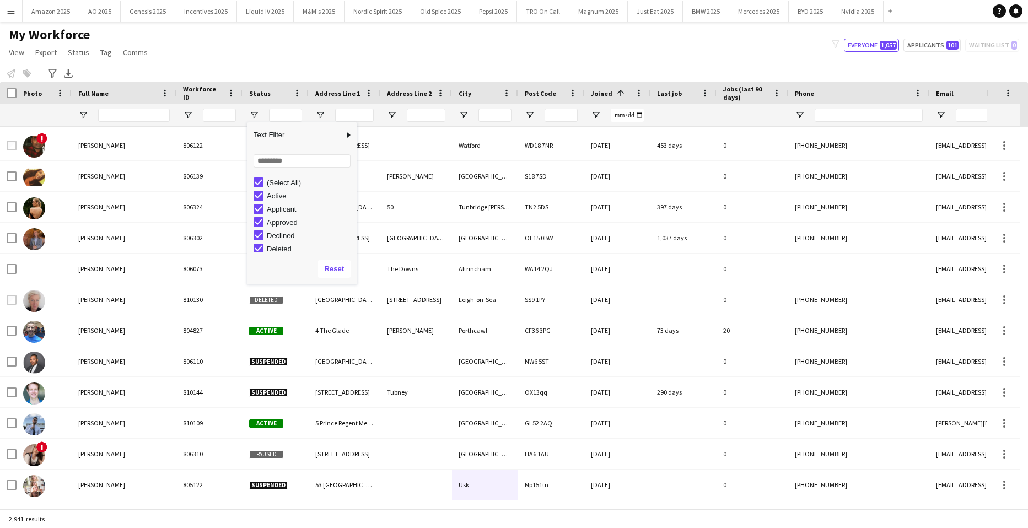
click at [203, 57] on div "My Workforce View Views Default view Compliance Log New view Update view Delete…" at bounding box center [514, 44] width 1028 height 37
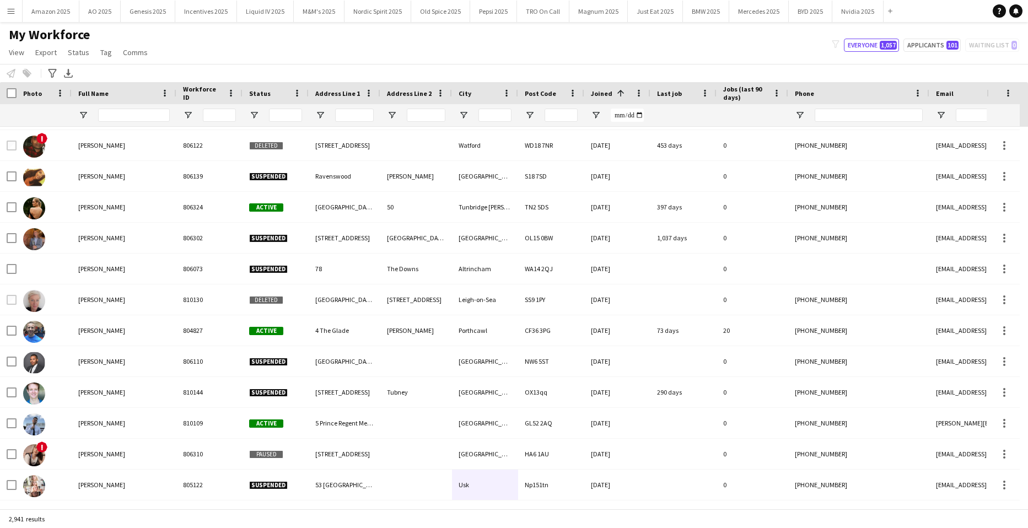
click at [90, 93] on span "Full Name" at bounding box center [93, 93] width 30 height 8
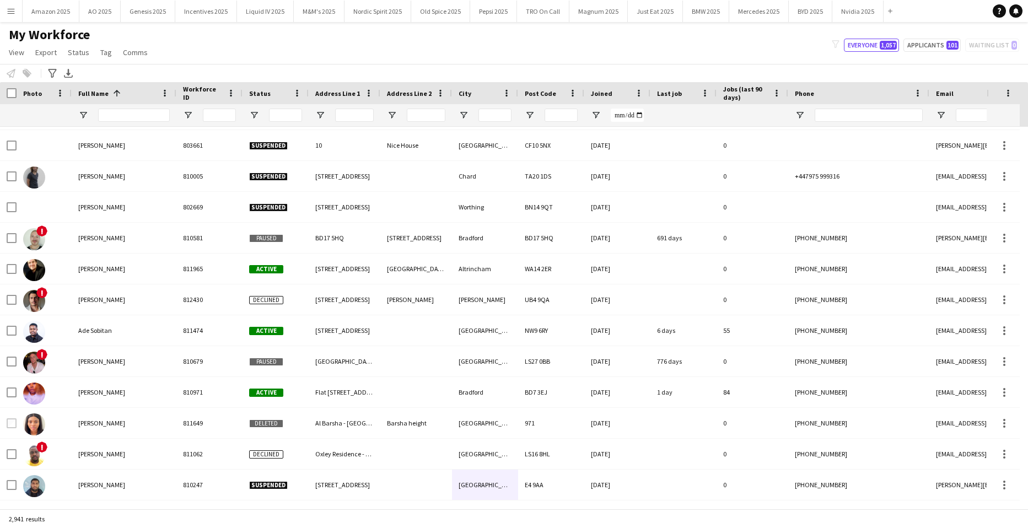
click at [123, 96] on div "Full Name 1" at bounding box center [117, 93] width 78 height 17
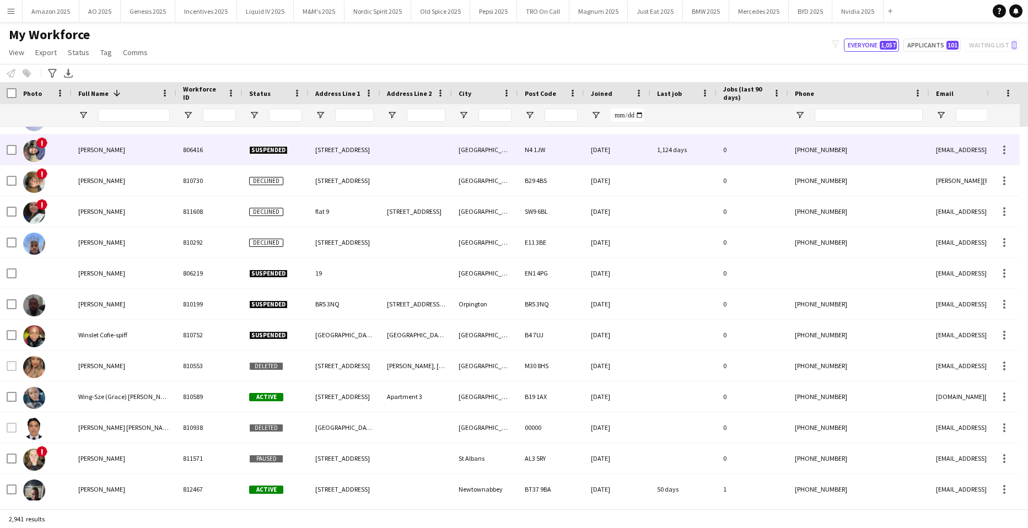
scroll to position [865, 0]
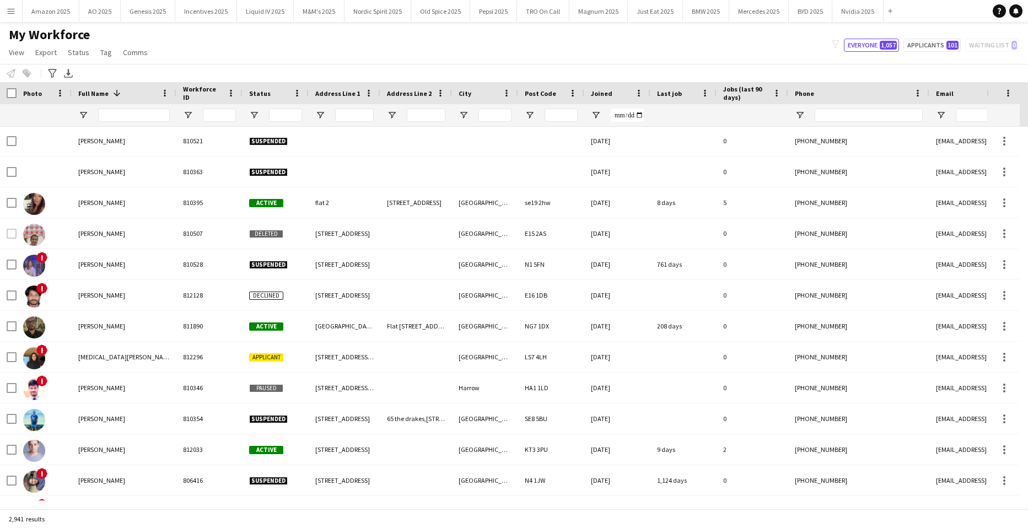
drag, startPoint x: 102, startPoint y: 93, endPoint x: 95, endPoint y: 87, distance: 9.0
click at [102, 93] on span "Full Name" at bounding box center [93, 93] width 30 height 8
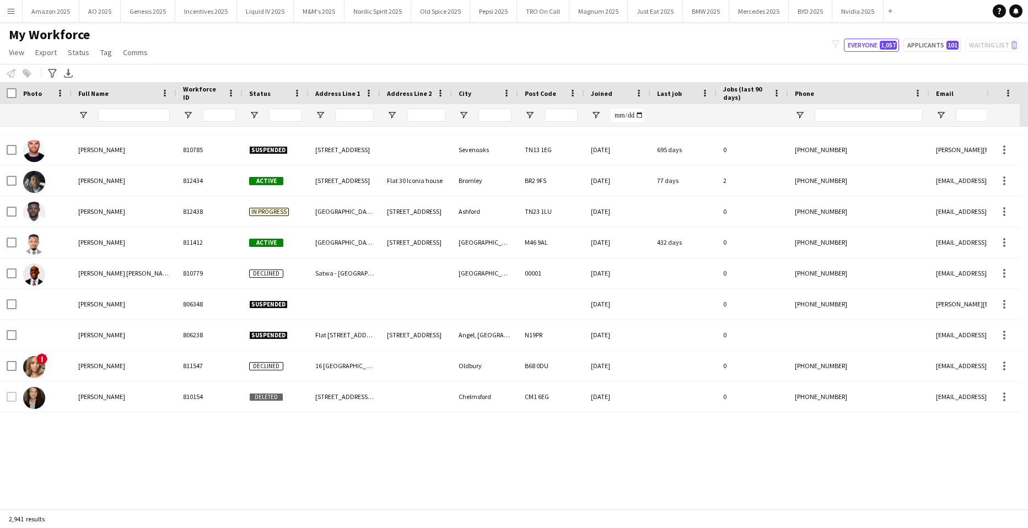
scroll to position [0, 0]
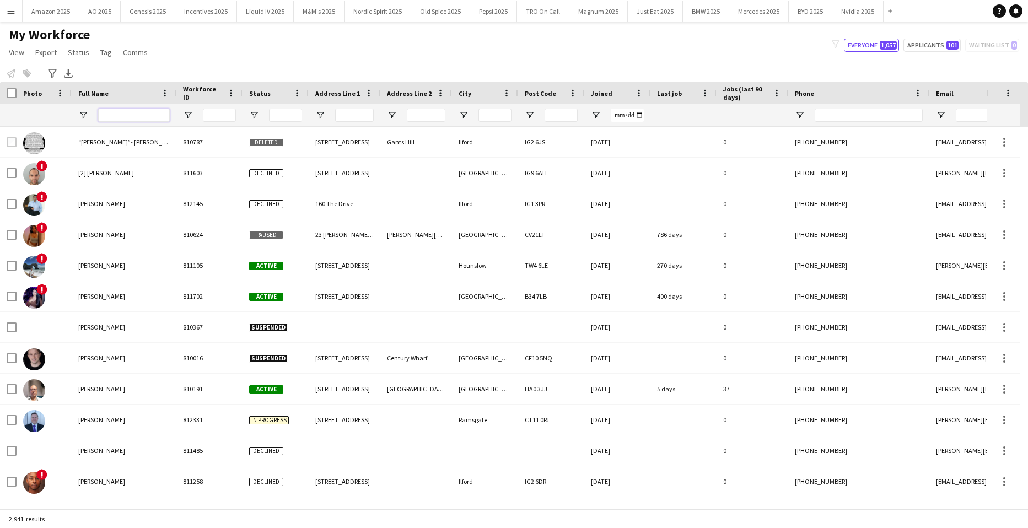
click at [118, 117] on input "Full Name Filter Input" at bounding box center [134, 115] width 72 height 13
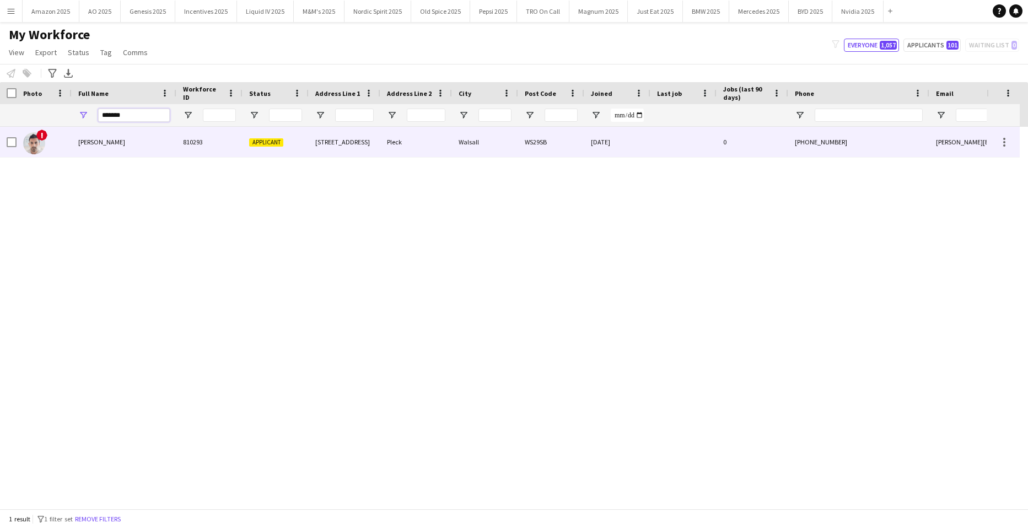
type input "*******"
click at [97, 139] on span "[PERSON_NAME]" at bounding box center [101, 142] width 47 height 8
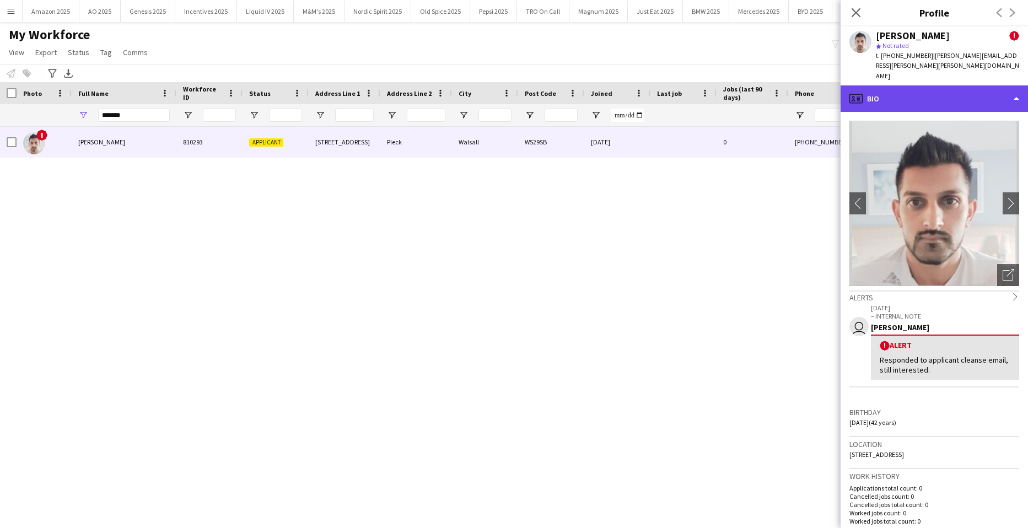
click at [985, 85] on div "profile Bio" at bounding box center [933, 98] width 187 height 26
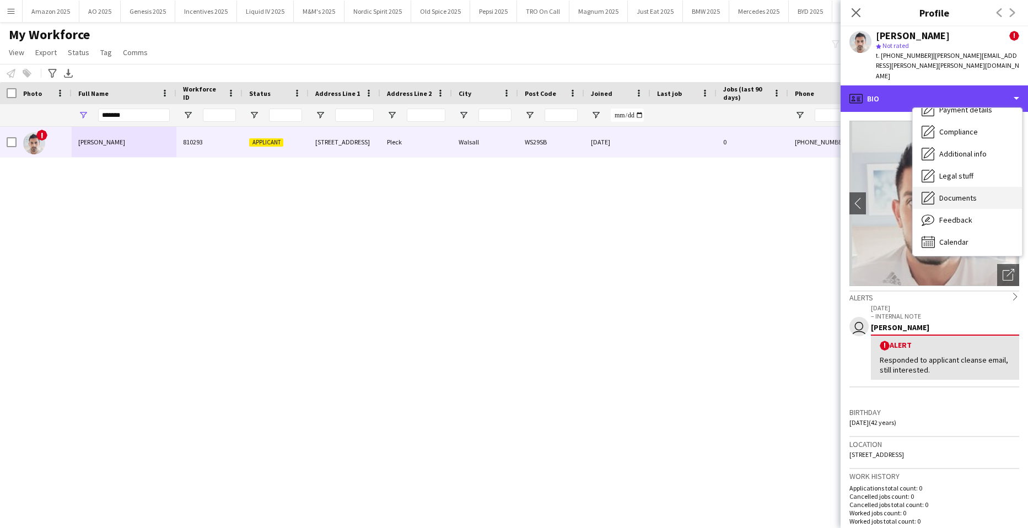
scroll to position [148, 0]
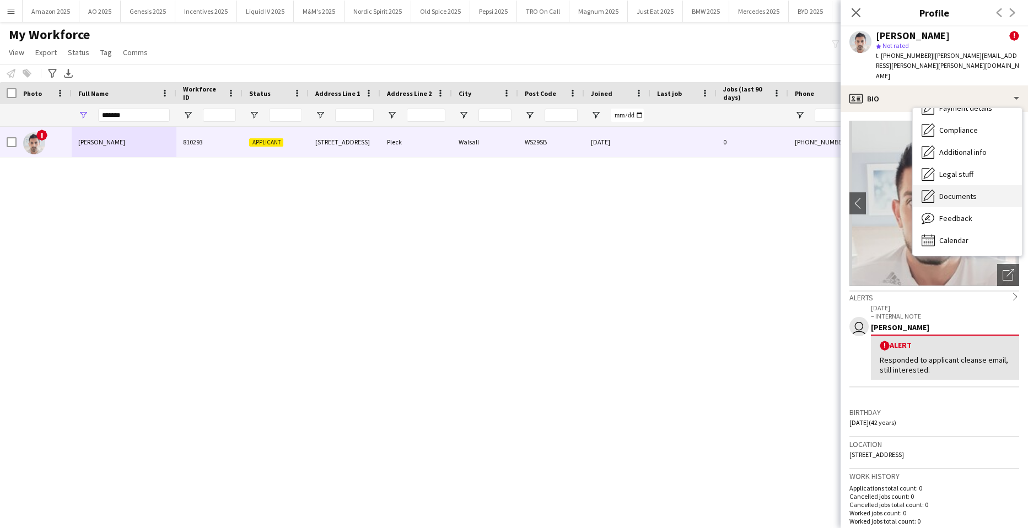
click at [965, 191] on span "Documents" at bounding box center [957, 196] width 37 height 10
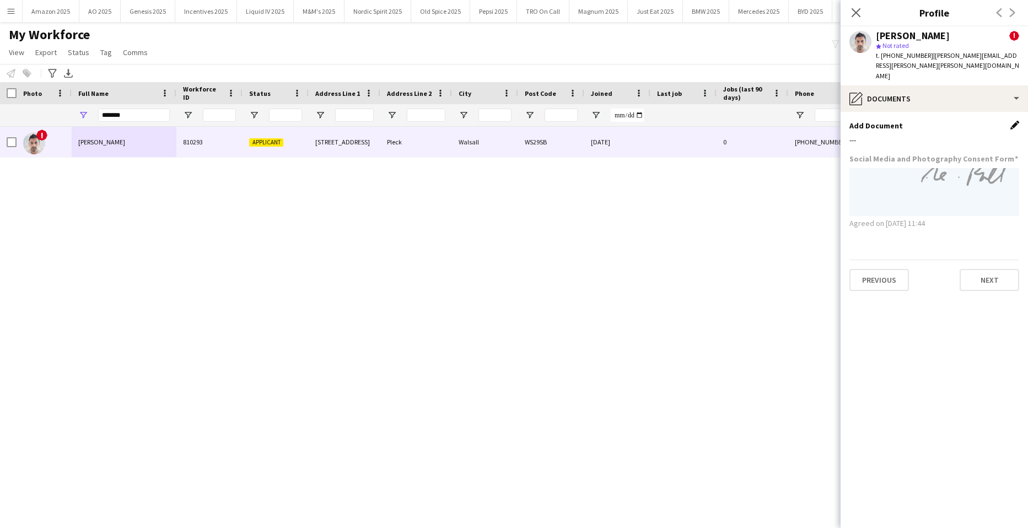
click at [1015, 121] on app-icon "Edit this field" at bounding box center [1014, 125] width 9 height 9
click at [978, 135] on button "Upload new file" at bounding box center [984, 144] width 69 height 18
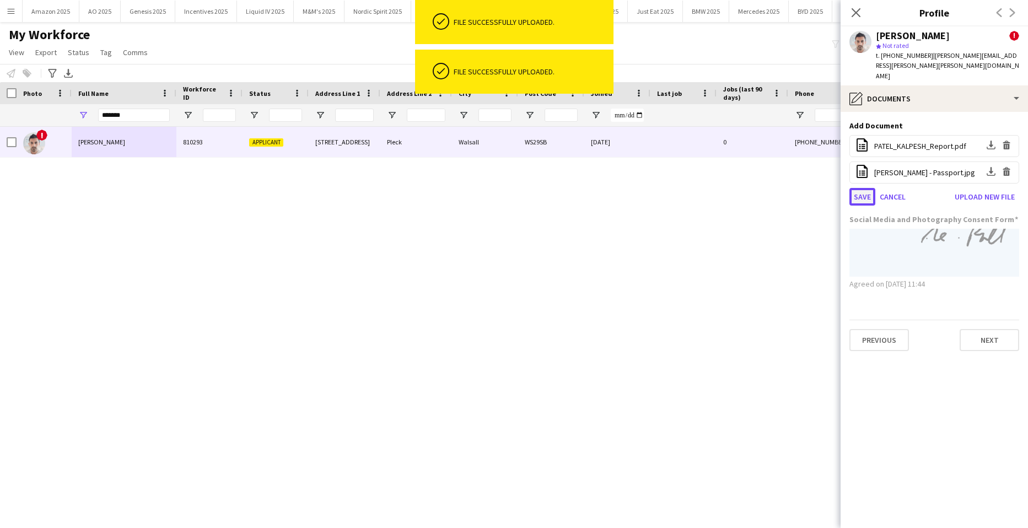
click at [861, 188] on button "Save" at bounding box center [862, 197] width 26 height 18
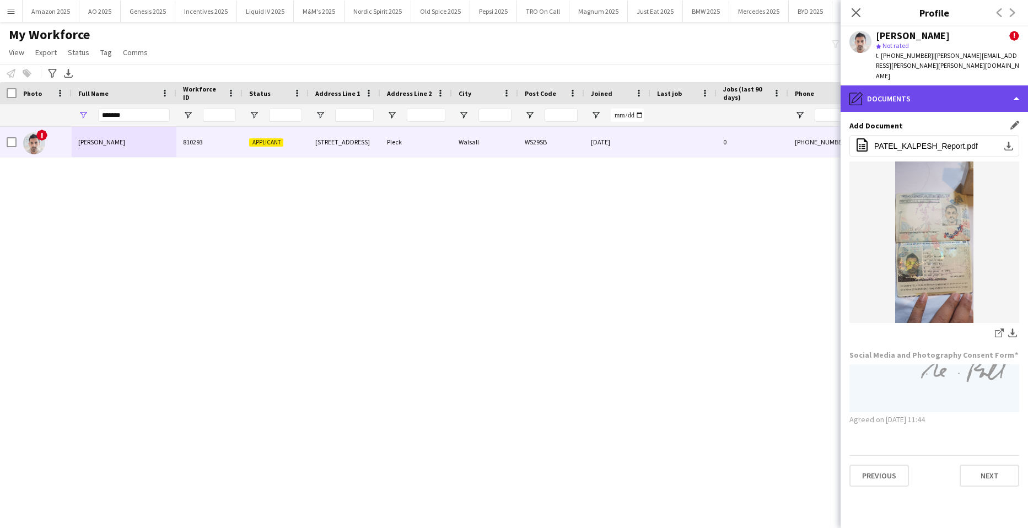
click at [972, 85] on div "pencil4 Documents" at bounding box center [933, 98] width 187 height 26
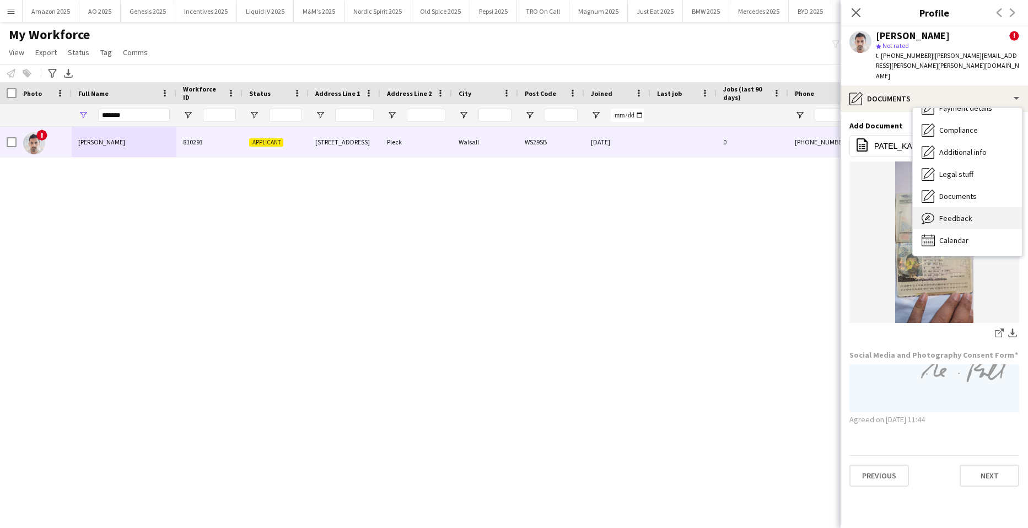
click at [968, 213] on span "Feedback" at bounding box center [955, 218] width 33 height 10
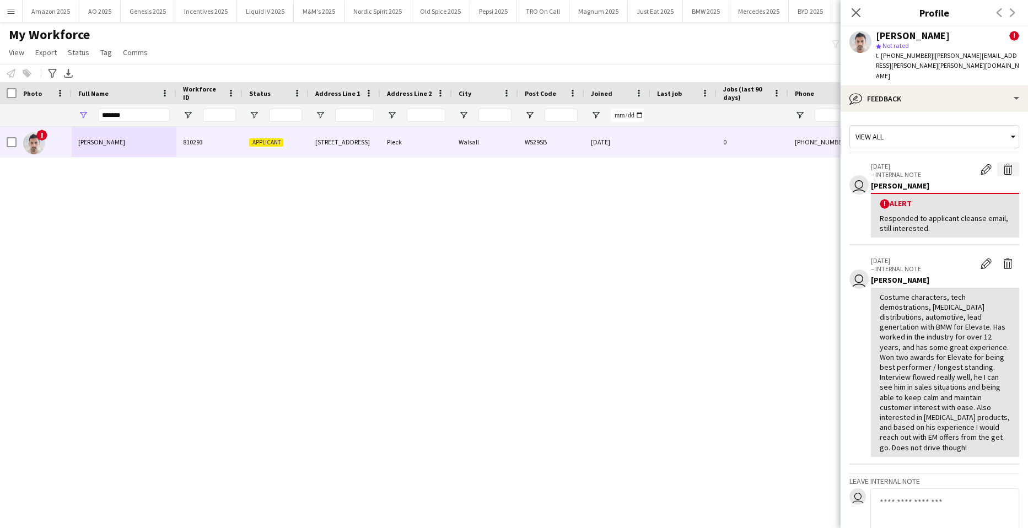
click at [1002, 164] on app-icon "Delete alert" at bounding box center [1007, 169] width 11 height 11
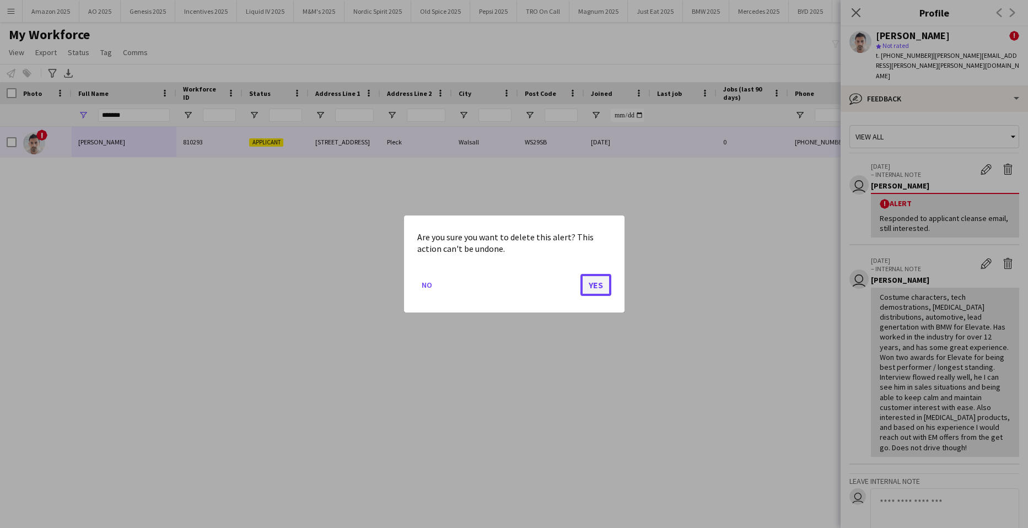
click at [590, 292] on button "Yes" at bounding box center [595, 285] width 31 height 22
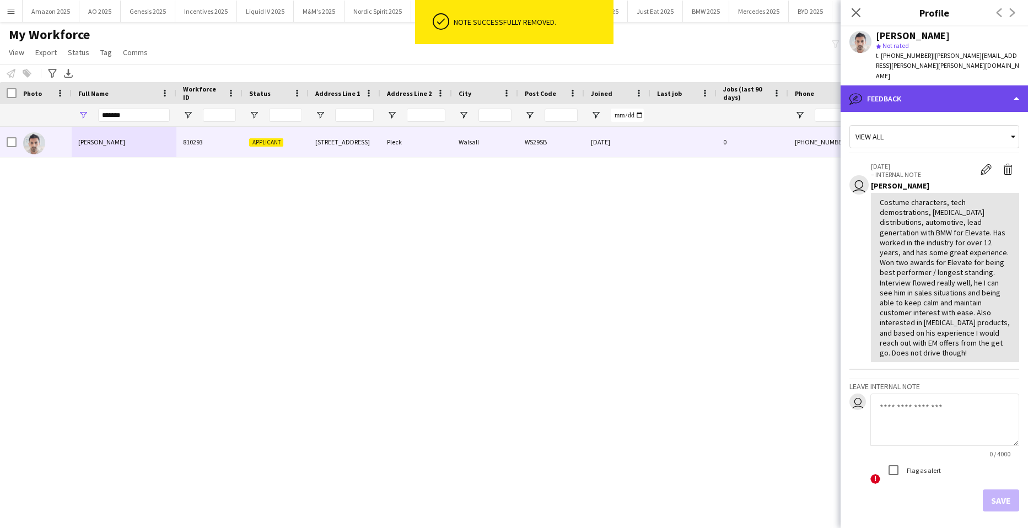
click at [964, 85] on div "bubble-pencil Feedback" at bounding box center [933, 98] width 187 height 26
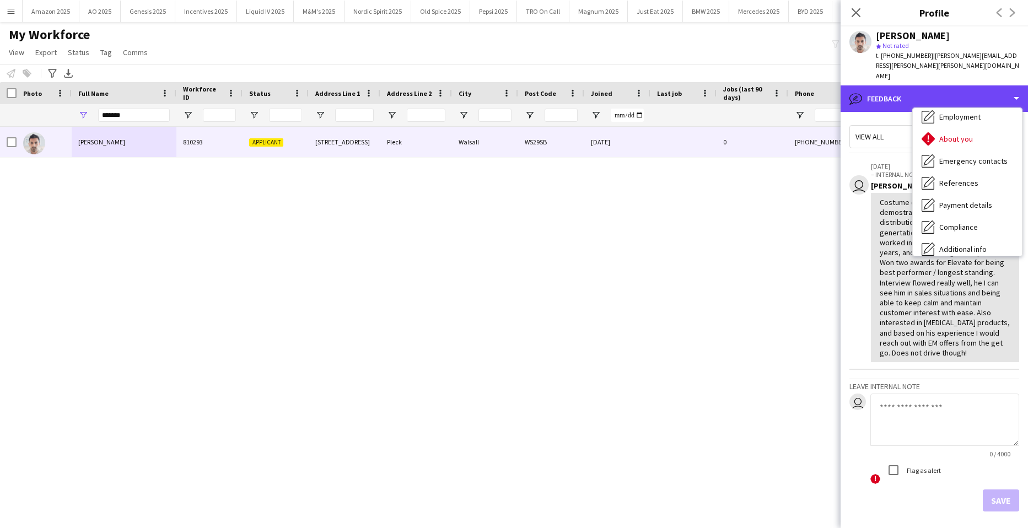
scroll to position [0, 0]
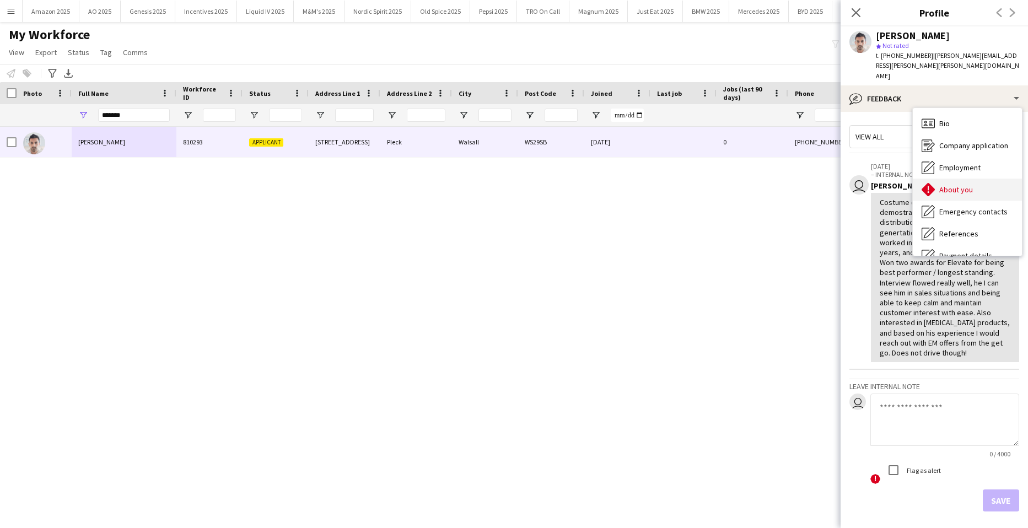
click at [956, 185] on span "About you" at bounding box center [956, 190] width 34 height 10
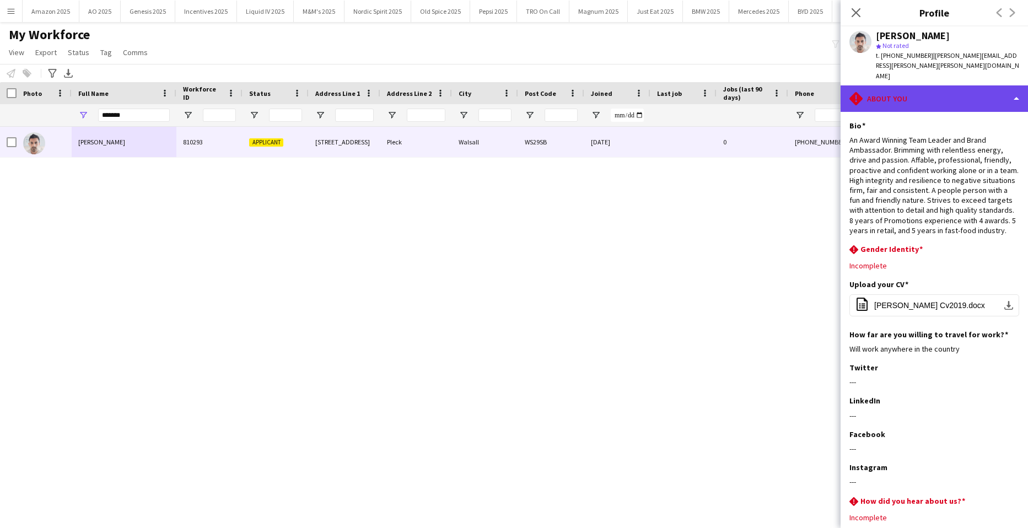
click at [995, 89] on div "rhombus-alert About you" at bounding box center [933, 98] width 187 height 26
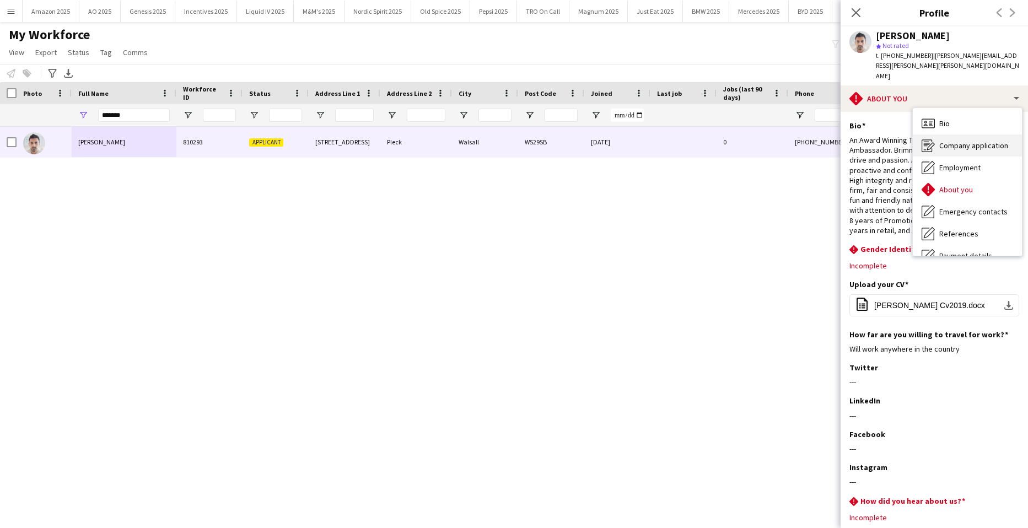
click at [981, 140] on span "Company application" at bounding box center [973, 145] width 69 height 10
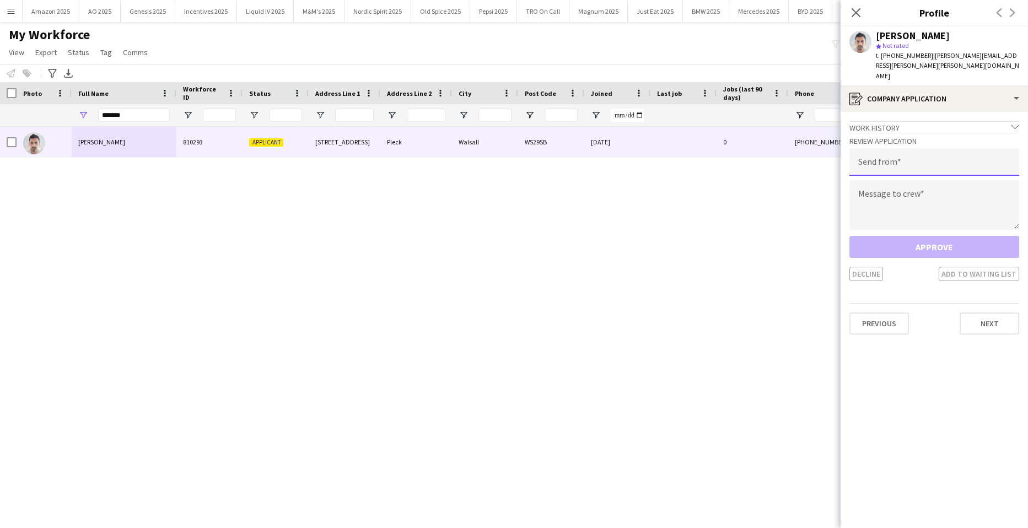
click at [903, 148] on input "email" at bounding box center [934, 162] width 170 height 28
type input "**********"
click at [878, 185] on textarea at bounding box center [934, 205] width 170 height 50
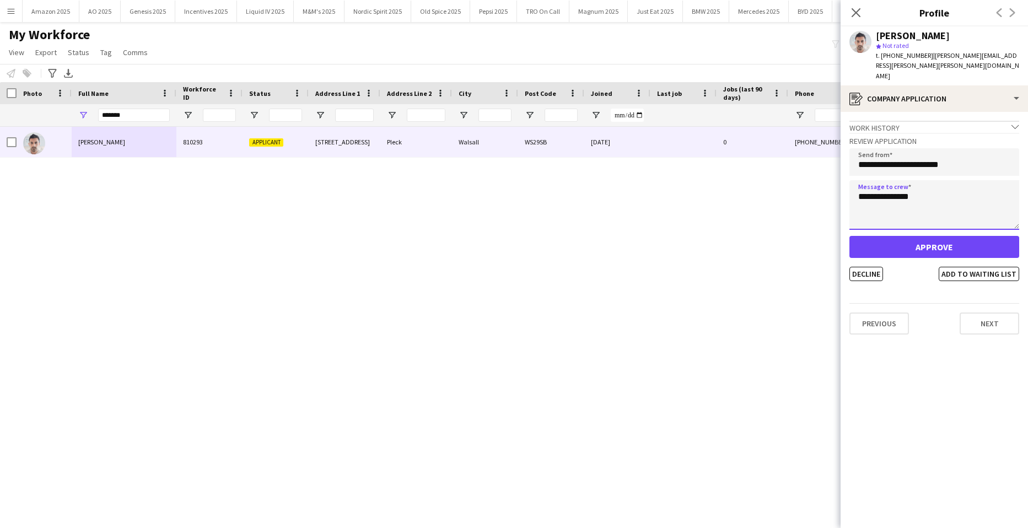
type textarea "**********"
click at [909, 236] on button "Approve" at bounding box center [934, 247] width 170 height 22
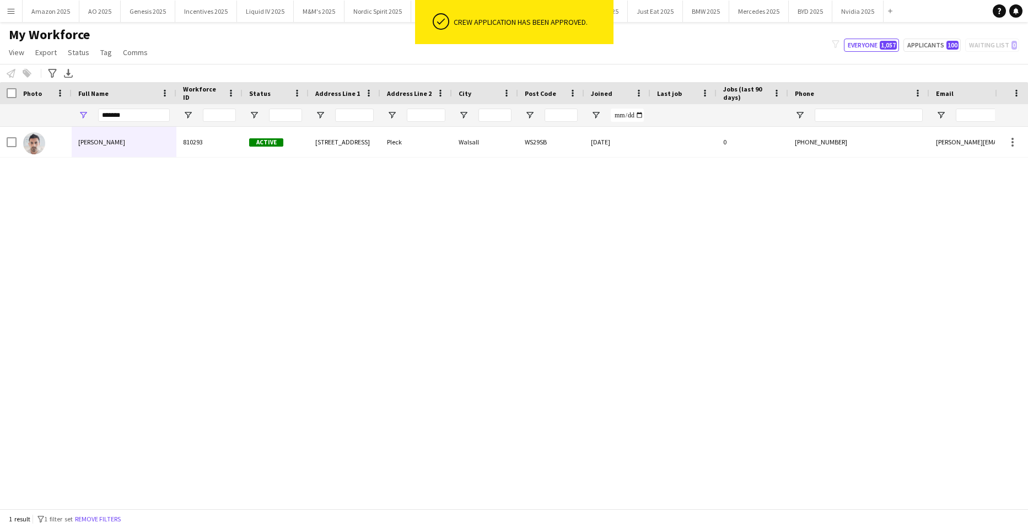
click at [412, 285] on div "Kalpesh Patel 810293 Active 143 Darlaston Road Pleck Walsall WS29SB 20-10-2022 …" at bounding box center [497, 314] width 995 height 374
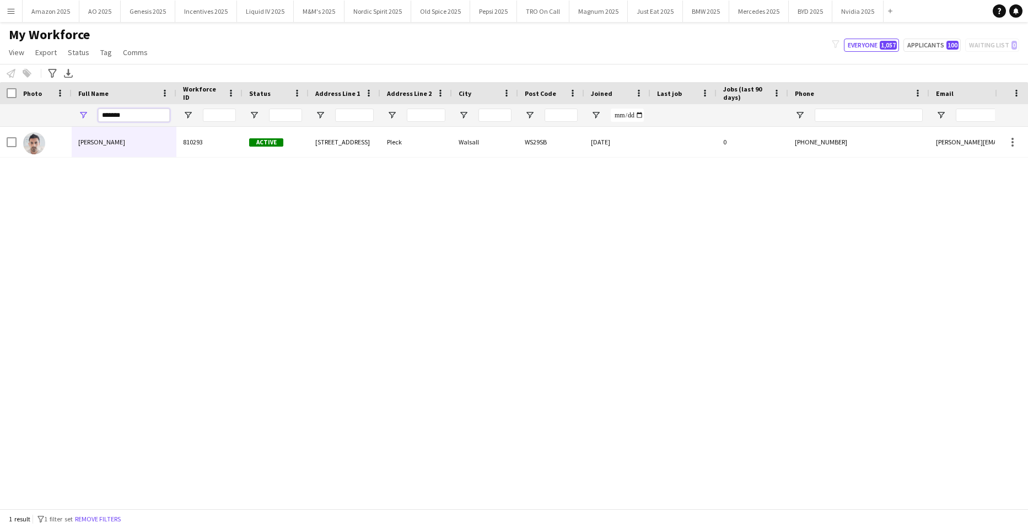
drag, startPoint x: 125, startPoint y: 120, endPoint x: -28, endPoint y: 104, distance: 153.5
click at [0, 104] on html "Menu Boards Boards Boards All jobs Status Workforce Workforce My Workforce Recr…" at bounding box center [514, 264] width 1028 height 528
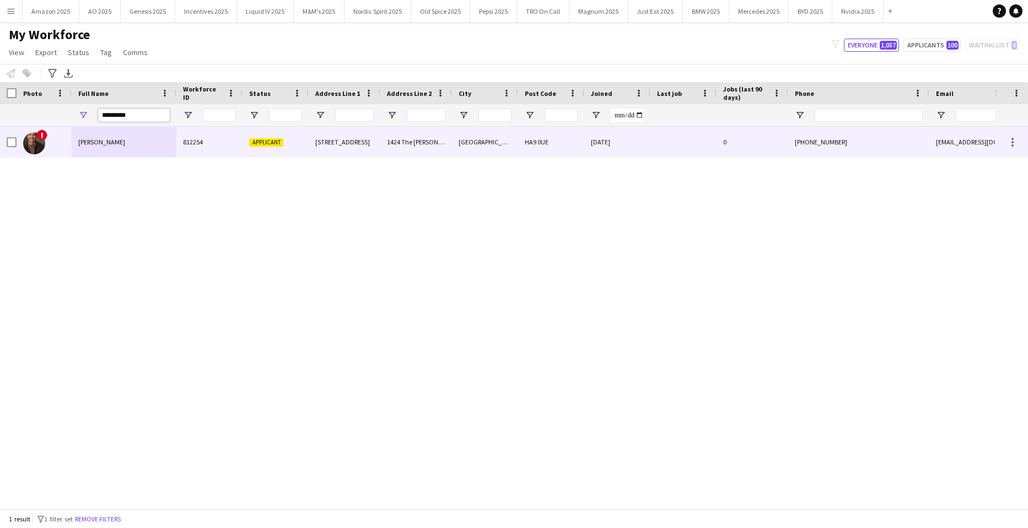
type input "*********"
click at [107, 143] on span "[PERSON_NAME]" at bounding box center [101, 142] width 47 height 8
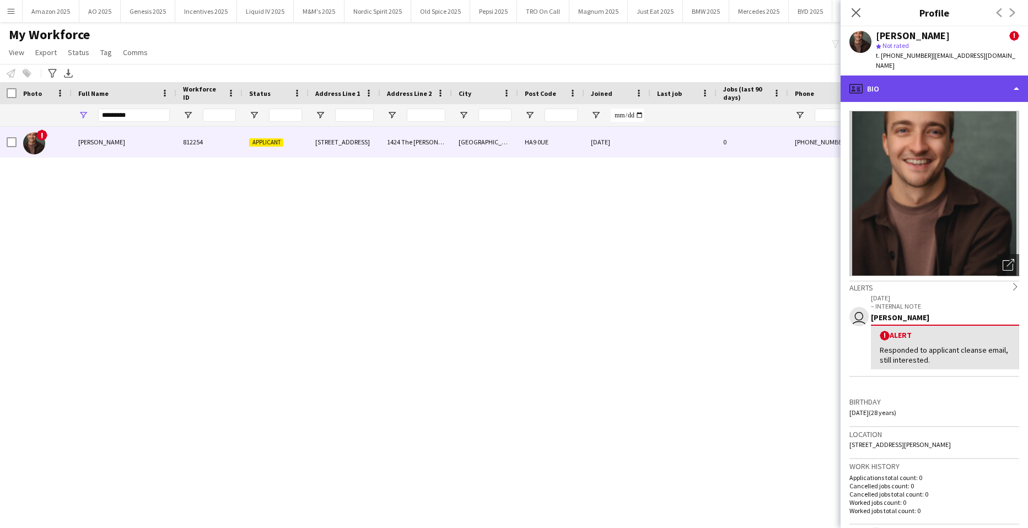
click at [960, 76] on div "profile Bio" at bounding box center [933, 88] width 187 height 26
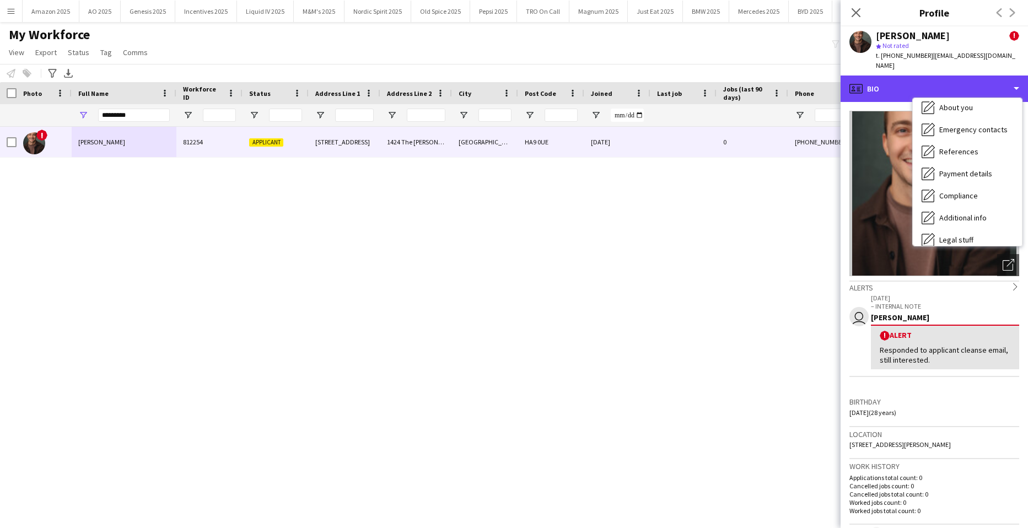
scroll to position [148, 0]
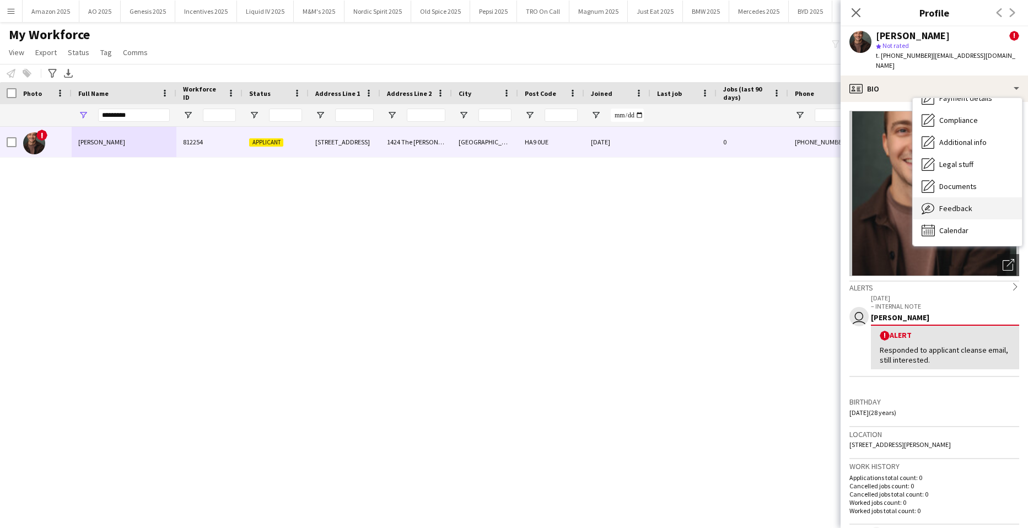
click at [964, 203] on span "Feedback" at bounding box center [955, 208] width 33 height 10
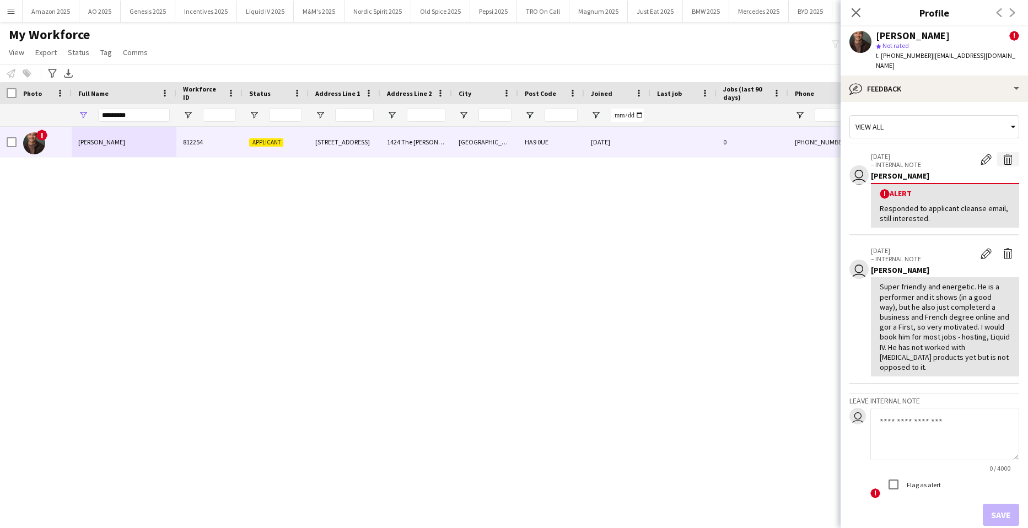
click at [1002, 154] on app-icon "Delete alert" at bounding box center [1007, 159] width 11 height 11
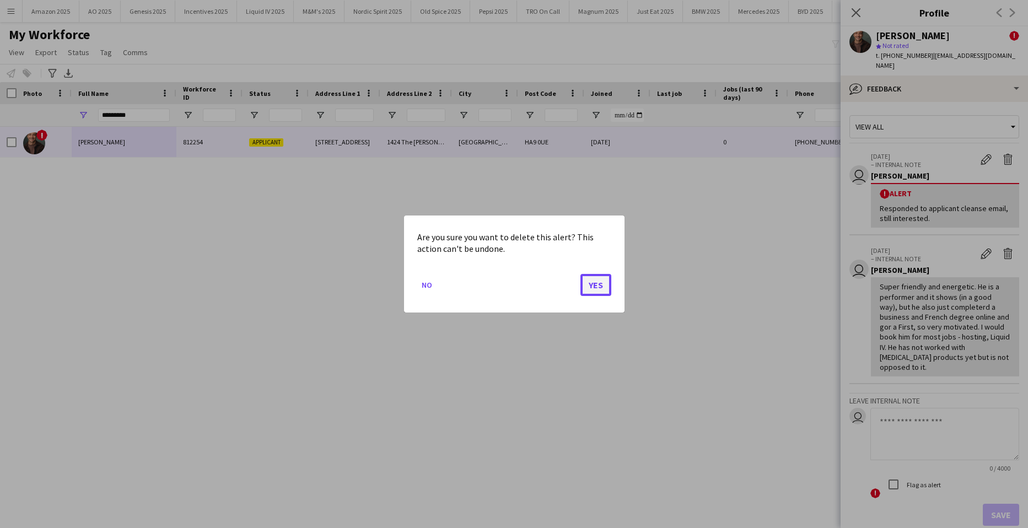
click at [602, 286] on button "Yes" at bounding box center [595, 285] width 31 height 22
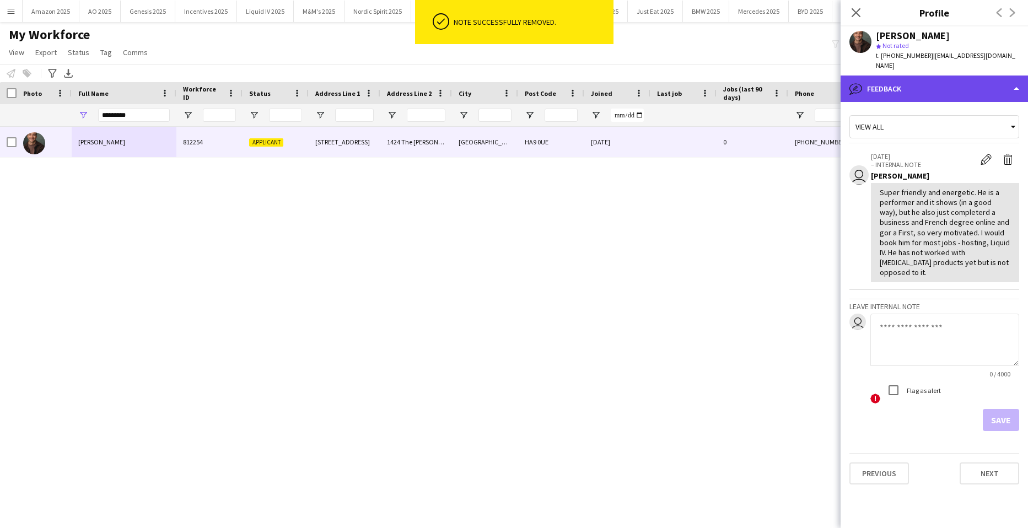
click at [995, 82] on div "bubble-pencil Feedback" at bounding box center [933, 88] width 187 height 26
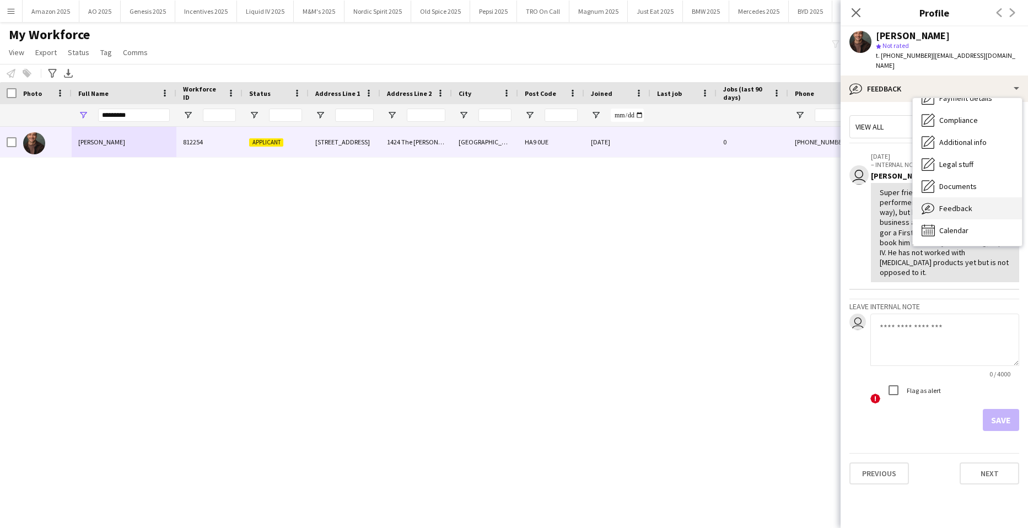
click at [965, 197] on div "Feedback Feedback" at bounding box center [966, 208] width 109 height 22
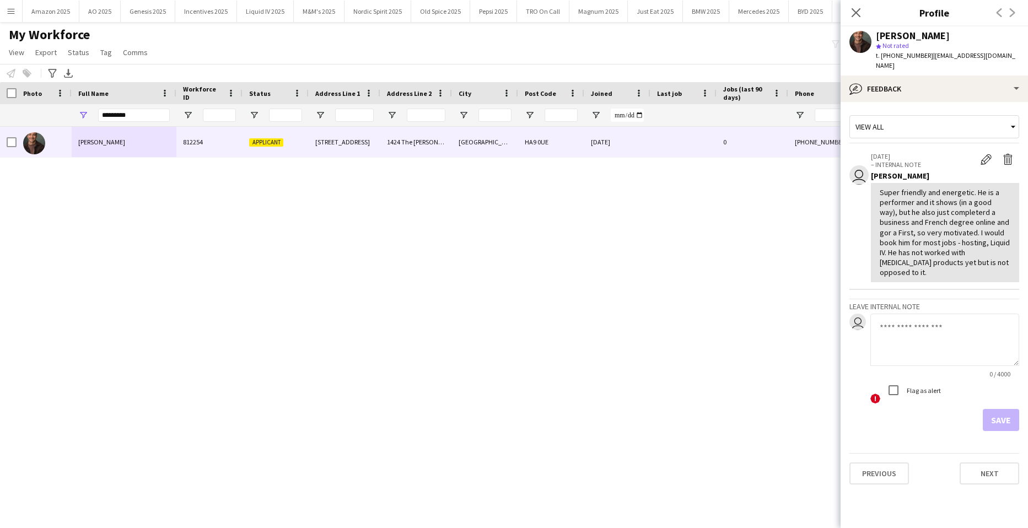
click at [996, 62] on div "Colin Marshall star Not rated t. +447951544517 | colindmarshall@me.com" at bounding box center [933, 50] width 187 height 49
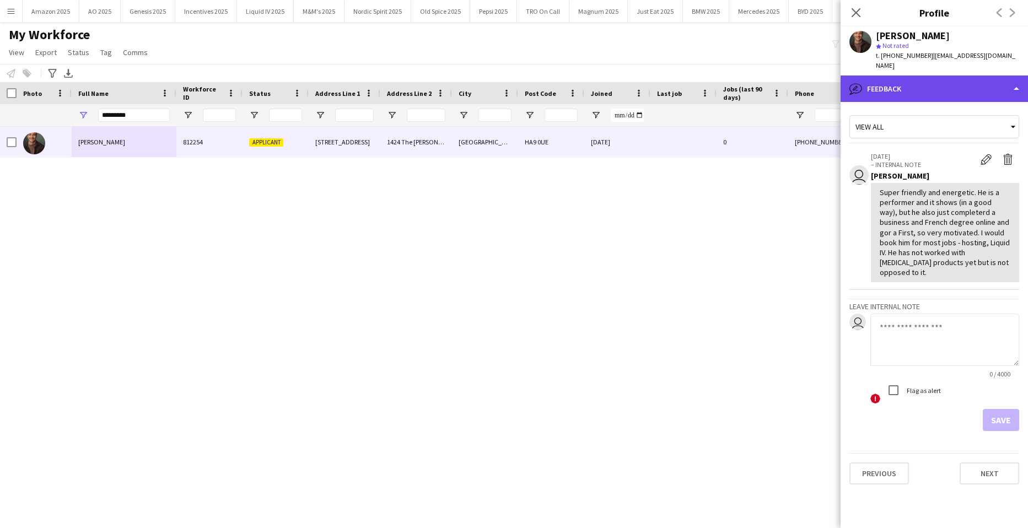
click at [996, 75] on div "bubble-pencil Feedback" at bounding box center [933, 88] width 187 height 26
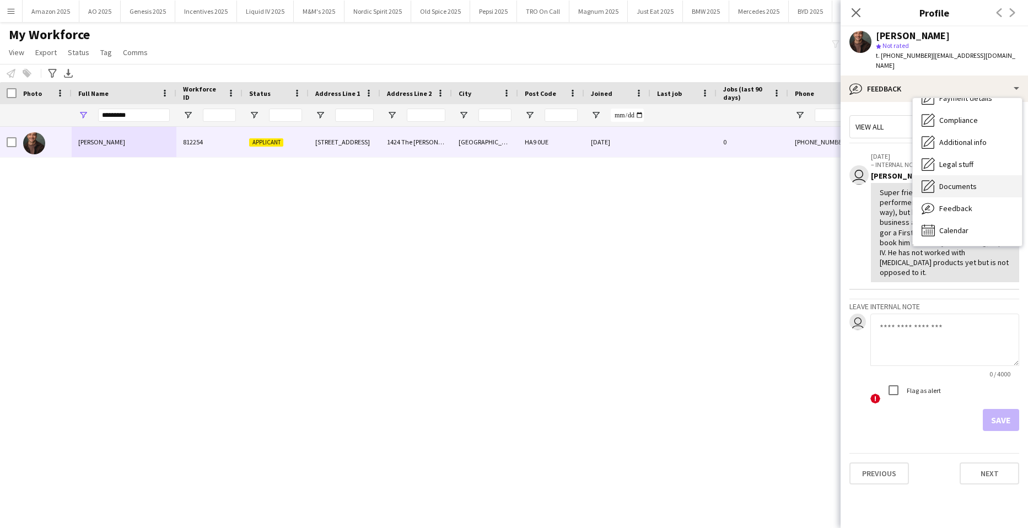
click at [968, 181] on span "Documents" at bounding box center [957, 186] width 37 height 10
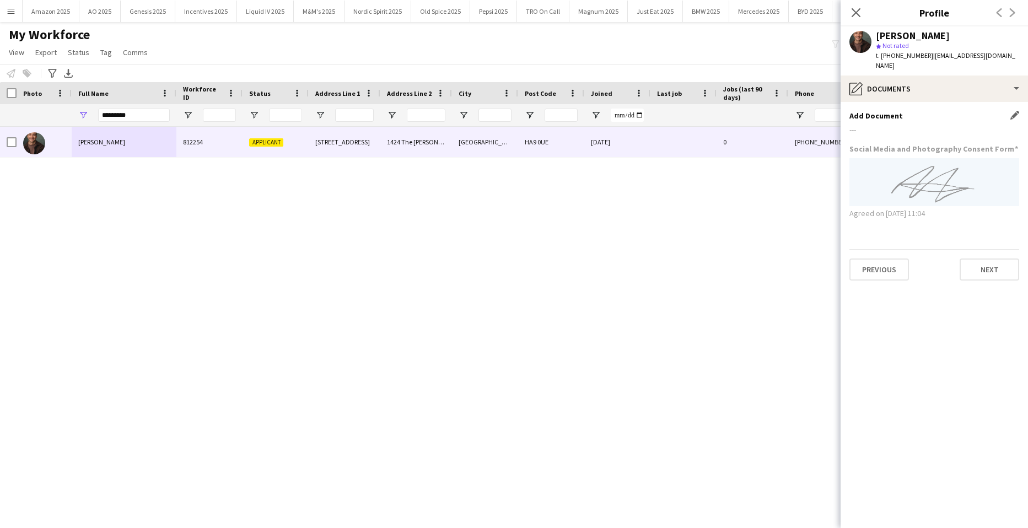
click at [1009, 111] on div "Add Document Edit this field" at bounding box center [934, 116] width 170 height 10
click at [1012, 111] on app-icon "Edit this field" at bounding box center [1014, 115] width 9 height 9
click at [981, 125] on button "Upload new file" at bounding box center [984, 134] width 69 height 18
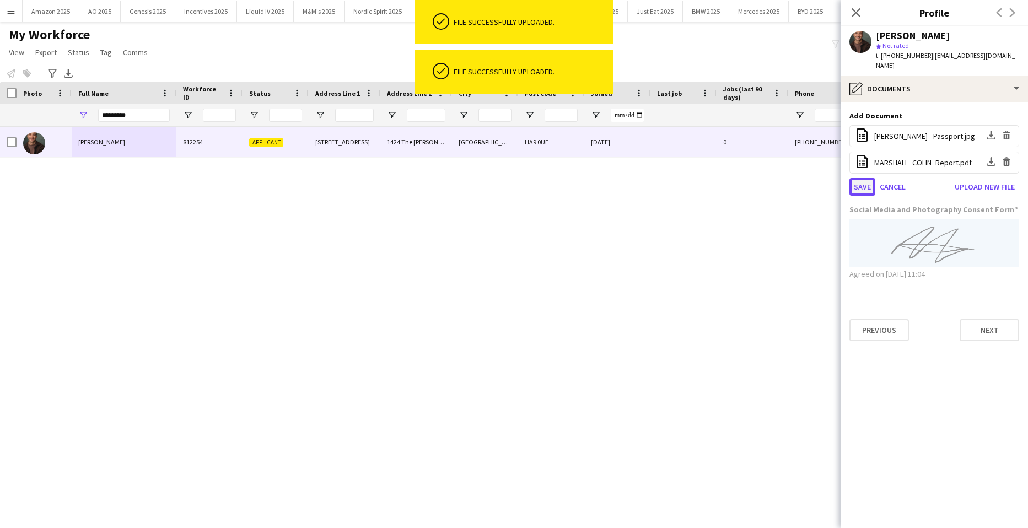
click at [867, 179] on button "Save" at bounding box center [862, 187] width 26 height 18
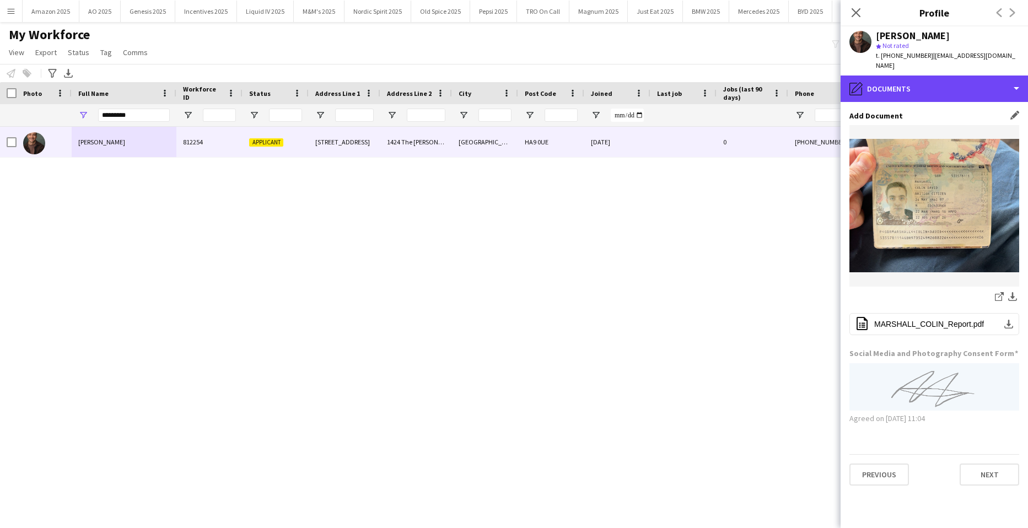
drag, startPoint x: 948, startPoint y: 84, endPoint x: 954, endPoint y: 93, distance: 10.9
click at [949, 84] on div "pencil4 Documents" at bounding box center [933, 88] width 187 height 26
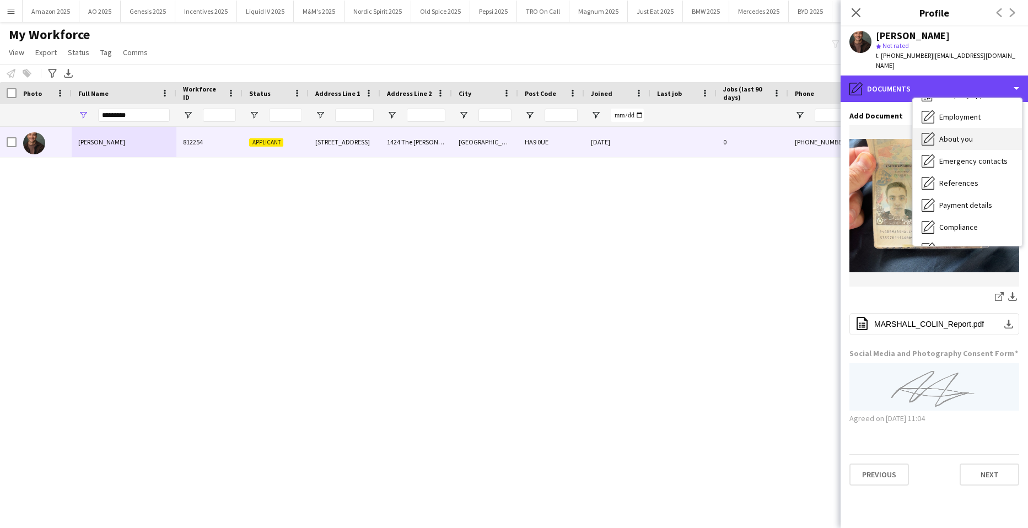
scroll to position [0, 0]
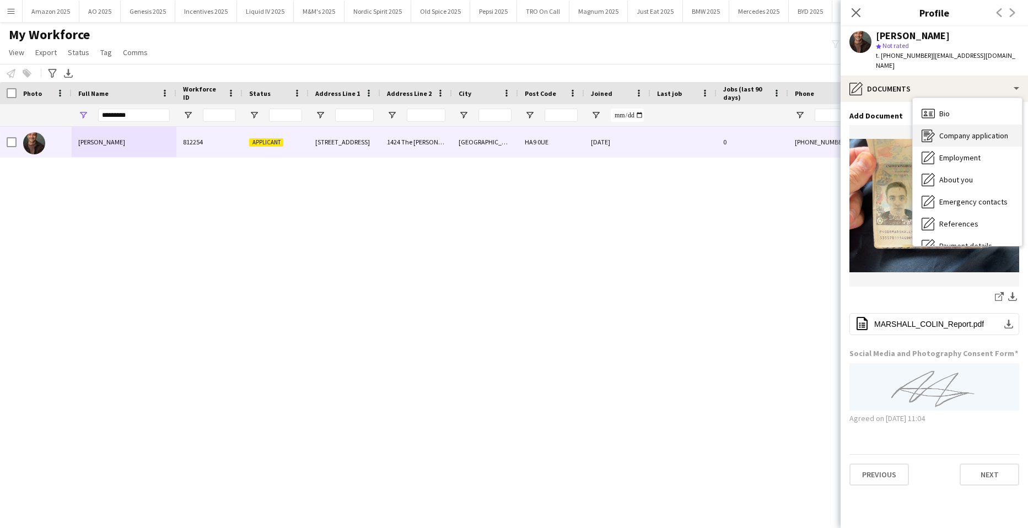
click at [968, 131] on span "Company application" at bounding box center [973, 136] width 69 height 10
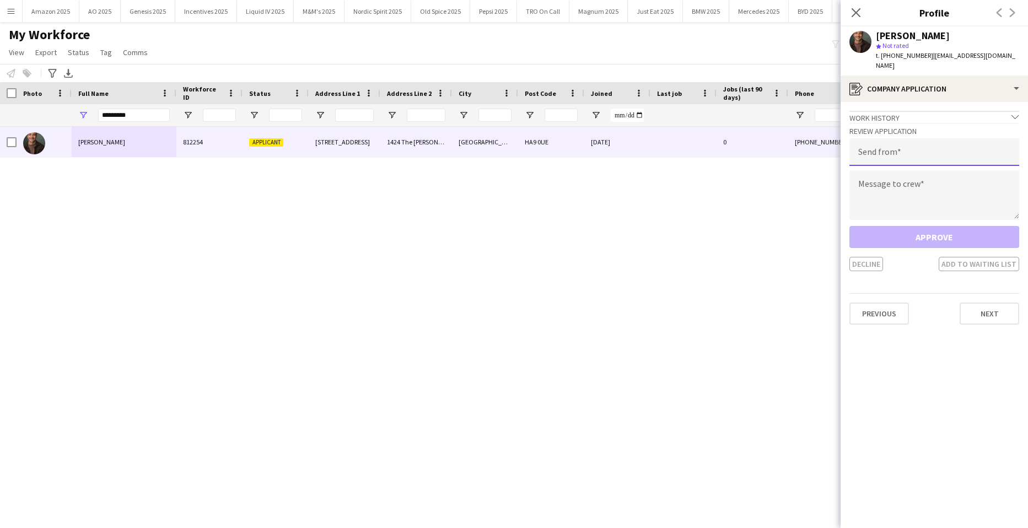
click at [930, 150] on input "email" at bounding box center [934, 152] width 170 height 28
type input "**********"
click at [908, 176] on textarea at bounding box center [934, 195] width 170 height 50
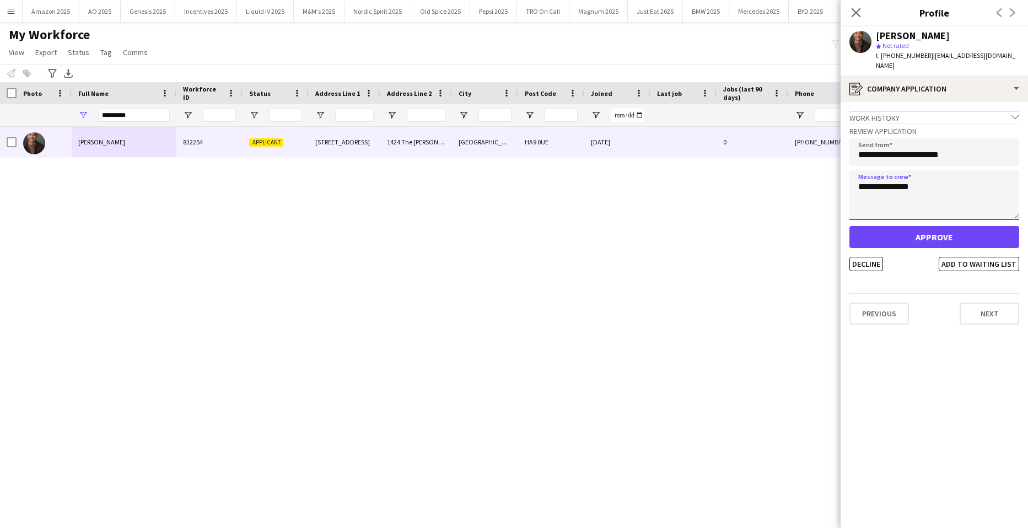
type textarea "**********"
click at [910, 226] on button "Approve" at bounding box center [934, 237] width 170 height 22
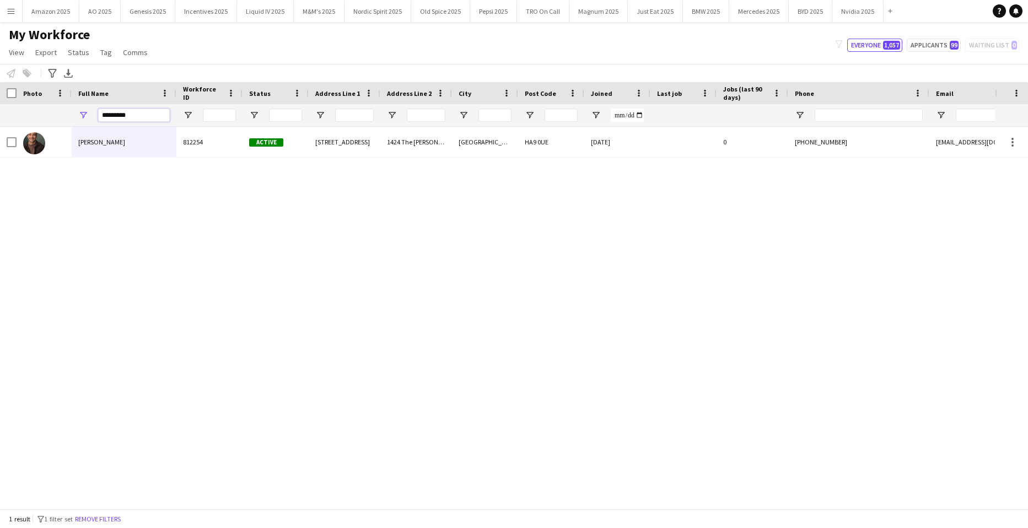
drag, startPoint x: 136, startPoint y: 114, endPoint x: -28, endPoint y: 117, distance: 164.2
click at [0, 117] on html "Menu Boards Boards Boards All jobs Status Workforce Workforce My Workforce Recr…" at bounding box center [514, 264] width 1028 height 528
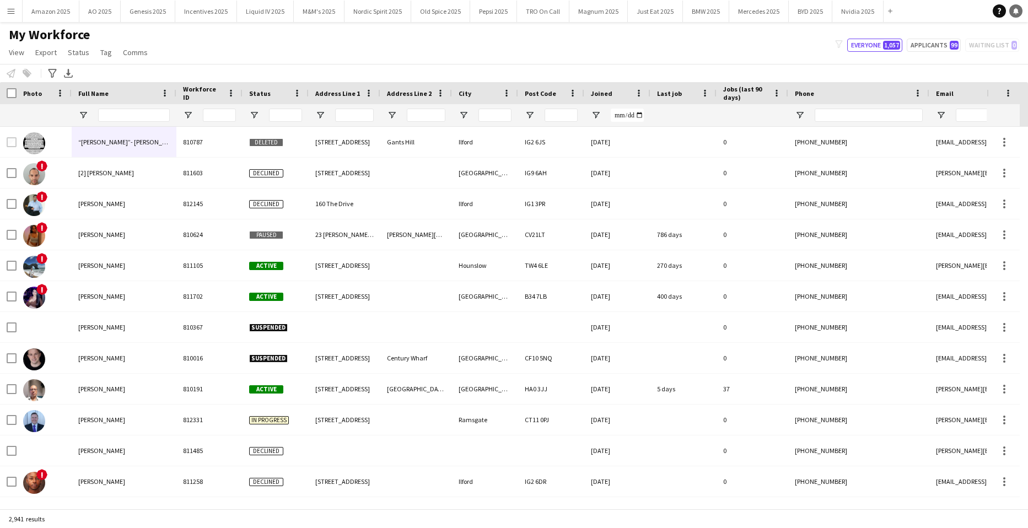
click at [1018, 11] on icon "Notifications" at bounding box center [1015, 11] width 7 height 7
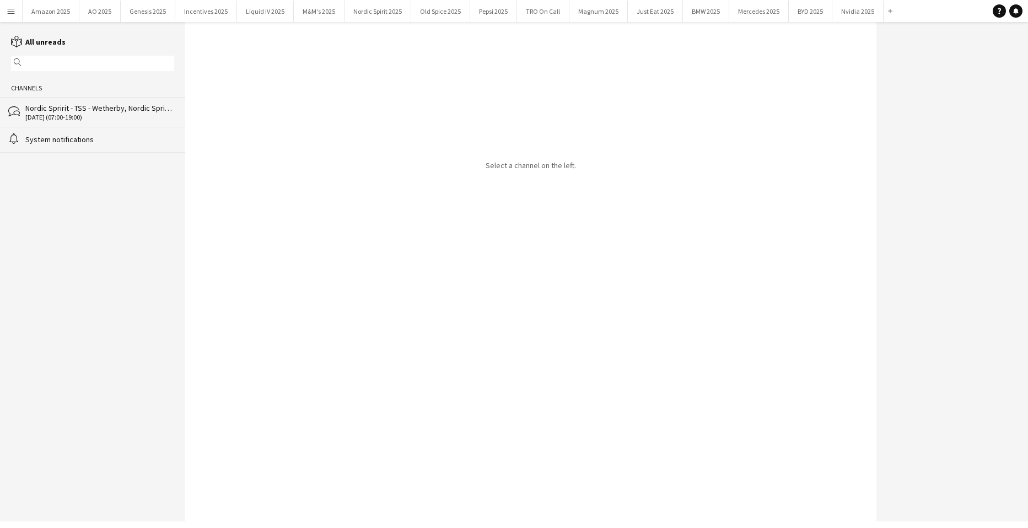
click at [114, 107] on div "Nordic Spririt - TSS - Wetherby, Nordic Spririt - TSS - Beaconsfield" at bounding box center [99, 108] width 149 height 10
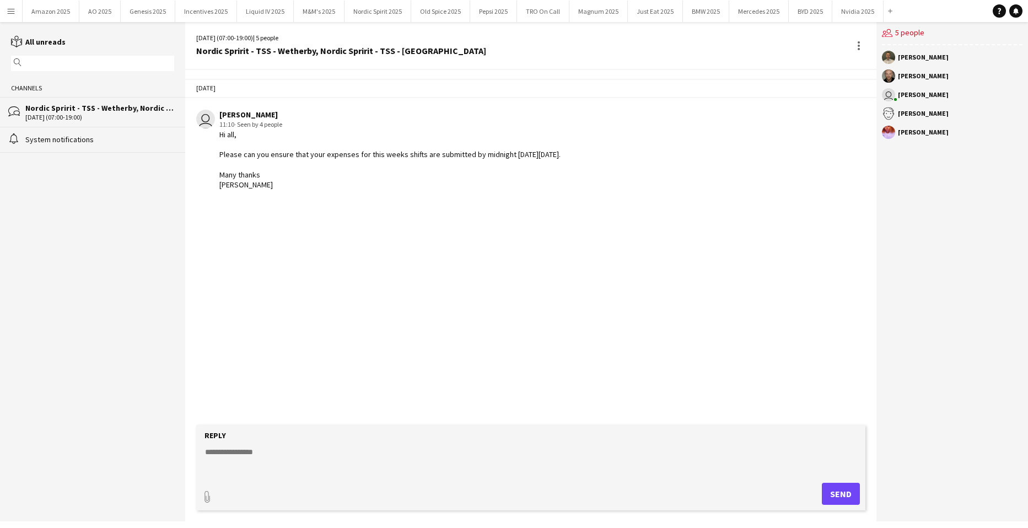
click at [11, 12] on app-icon "Menu" at bounding box center [11, 11] width 9 height 9
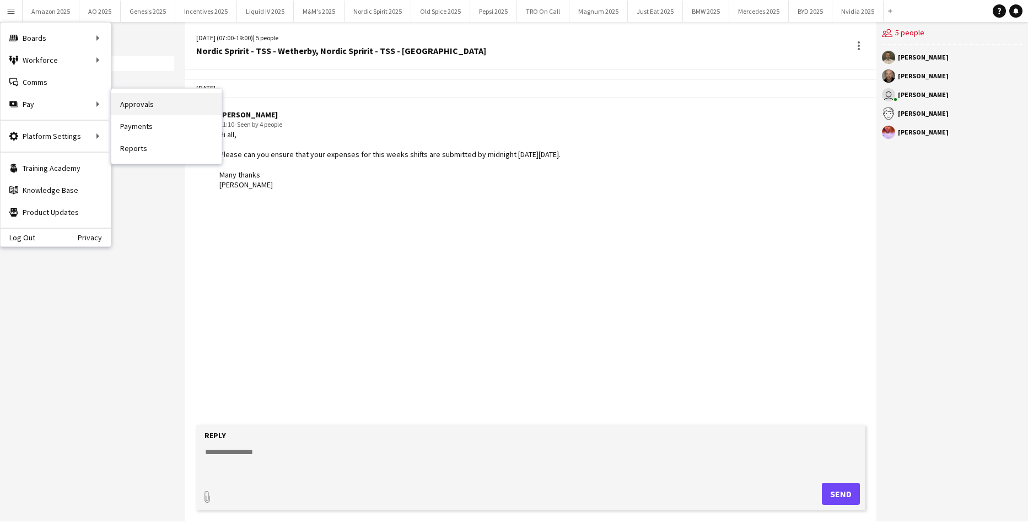
click at [123, 105] on link "Approvals" at bounding box center [166, 104] width 110 height 22
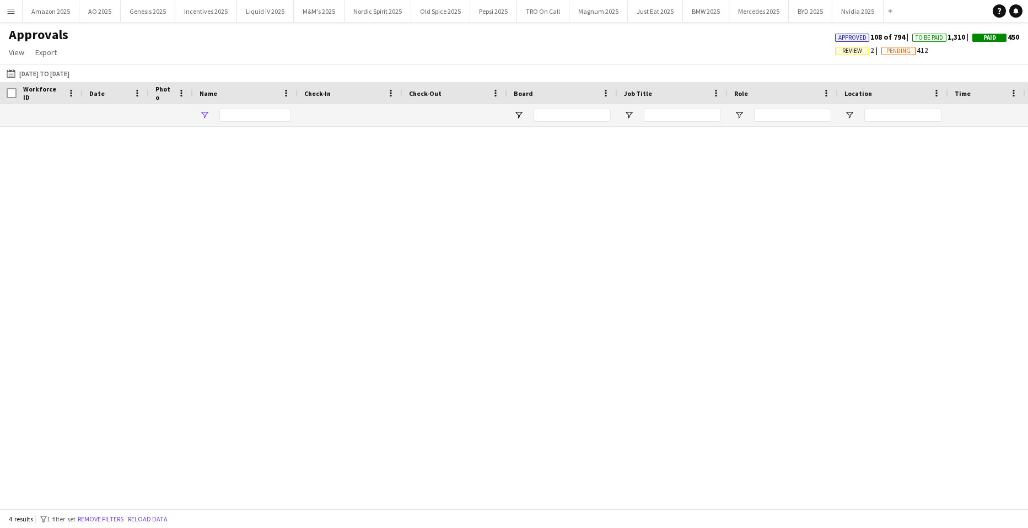
type input "*****"
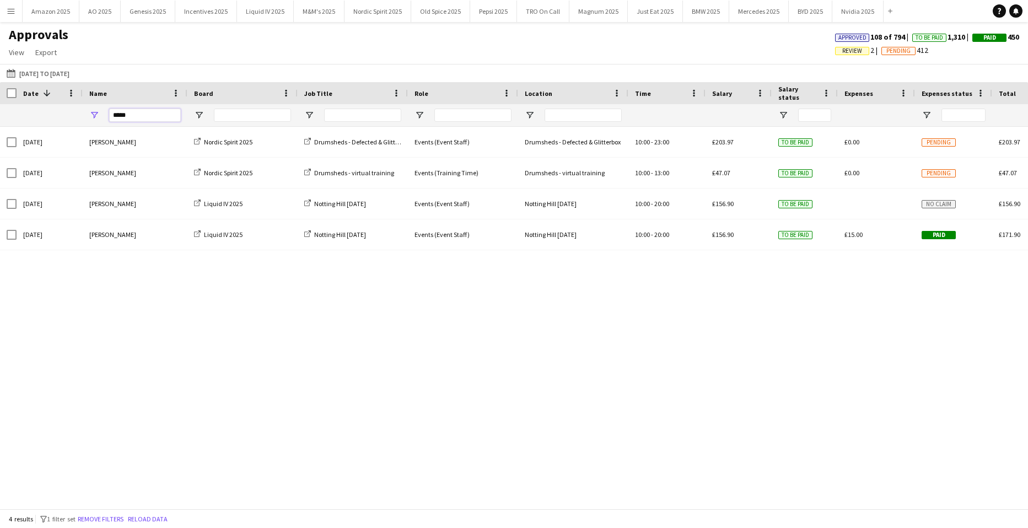
drag, startPoint x: 154, startPoint y: 117, endPoint x: -28, endPoint y: 123, distance: 181.9
click at [0, 123] on html "Menu Boards Boards Boards All jobs Status Workforce Workforce My Workforce Recr…" at bounding box center [514, 264] width 1028 height 528
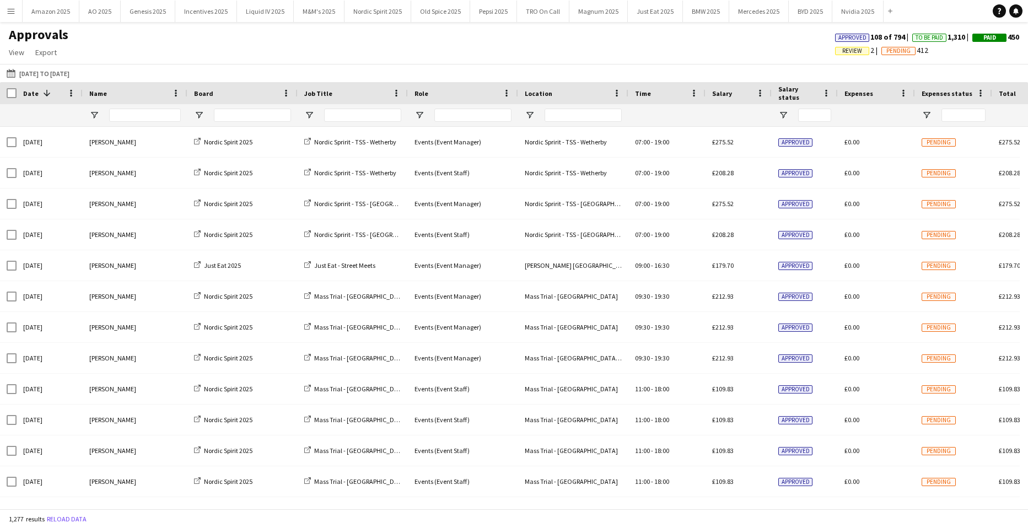
click at [845, 52] on span "Review" at bounding box center [852, 50] width 20 height 7
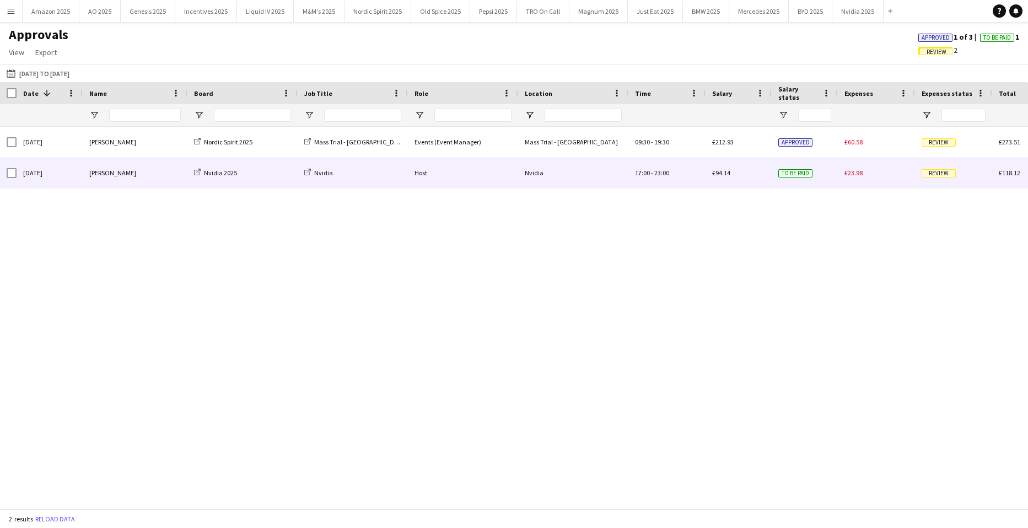
click at [931, 171] on span "Review" at bounding box center [938, 173] width 34 height 8
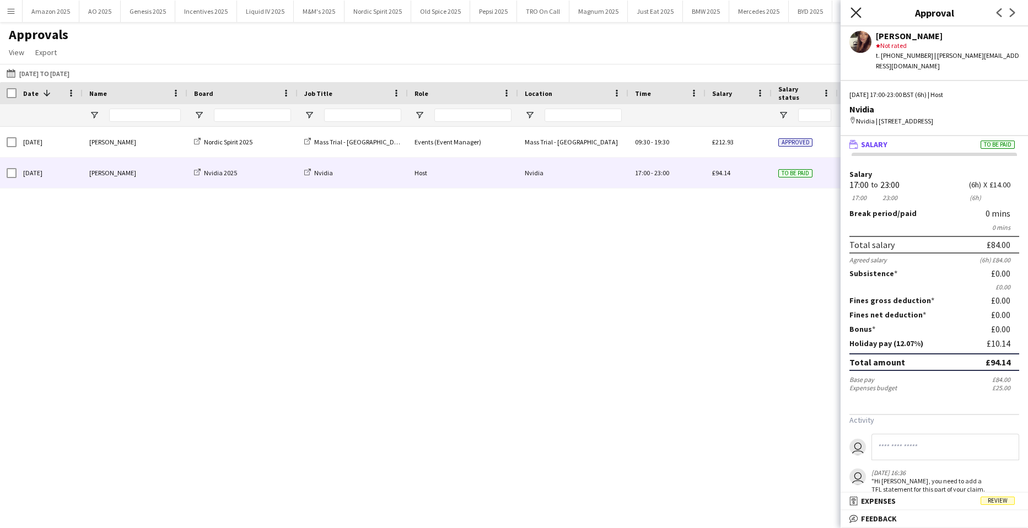
click at [856, 9] on icon "Close pop-in" at bounding box center [855, 12] width 10 height 10
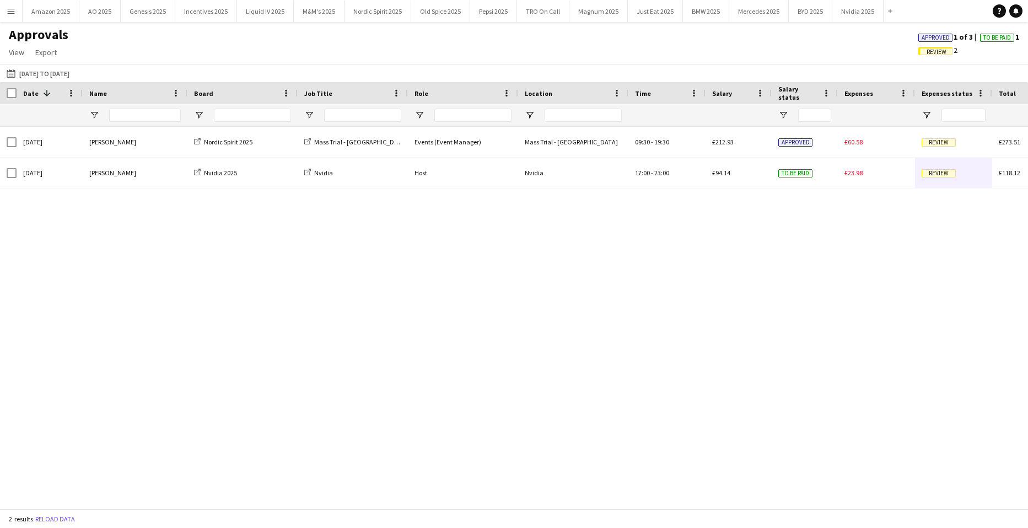
click at [921, 38] on span "Approved" at bounding box center [935, 37] width 28 height 7
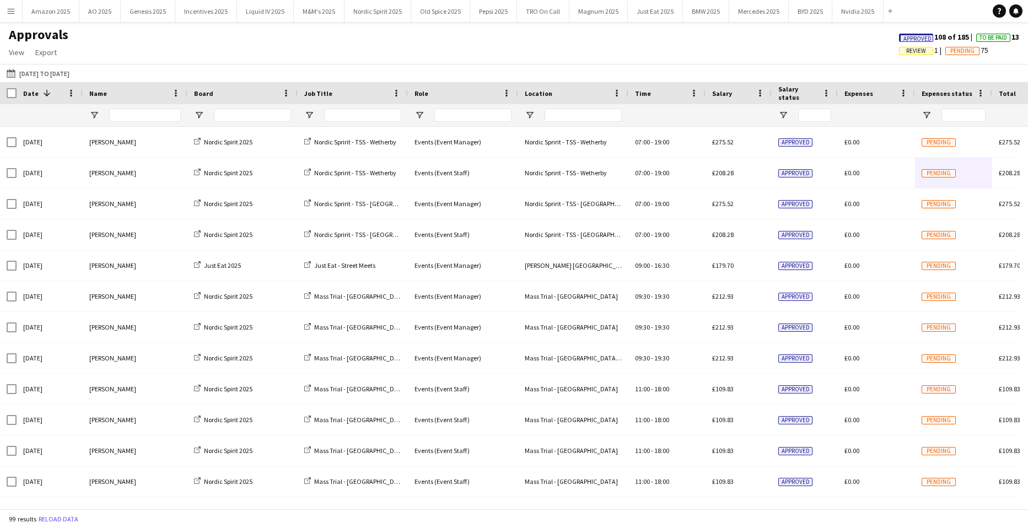
click at [904, 38] on span "Approved" at bounding box center [917, 38] width 28 height 7
click at [14, 11] on app-icon "Menu" at bounding box center [11, 11] width 9 height 9
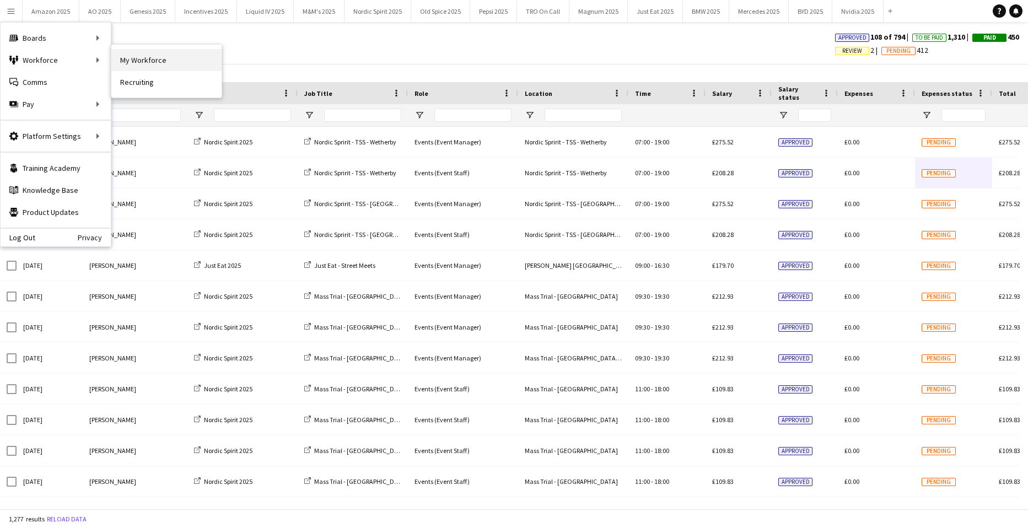
click at [118, 58] on link "My Workforce" at bounding box center [166, 60] width 110 height 22
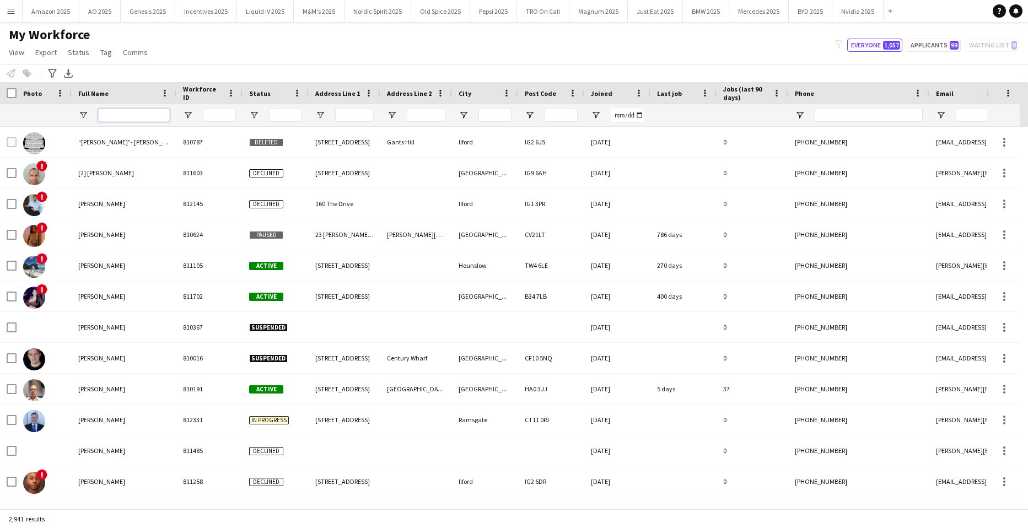
drag, startPoint x: 136, startPoint y: 111, endPoint x: -18, endPoint y: 109, distance: 153.7
click at [0, 109] on html "Menu Boards Boards Boards All jobs Status Workforce Workforce My Workforce Recr…" at bounding box center [514, 264] width 1028 height 528
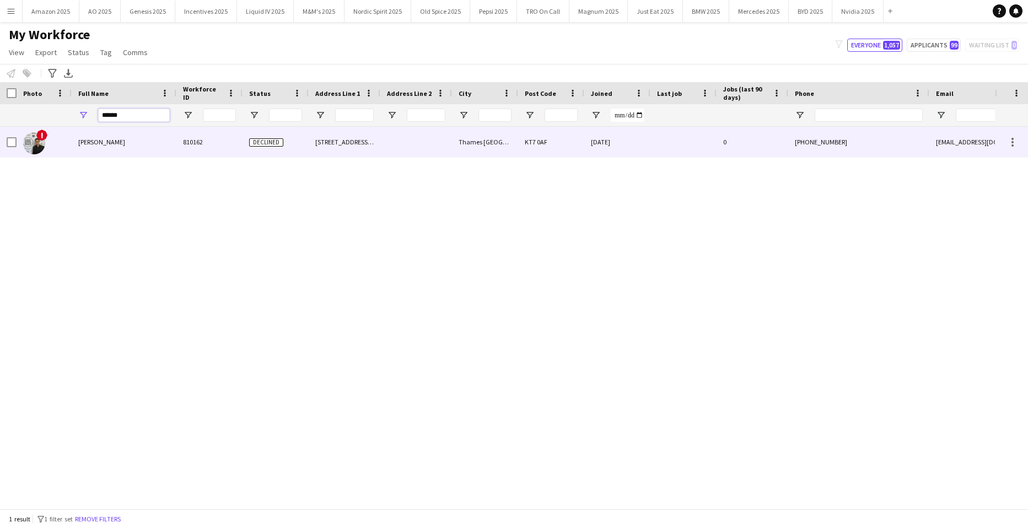
type input "******"
click at [105, 140] on span "Sunsik Cha" at bounding box center [101, 142] width 47 height 8
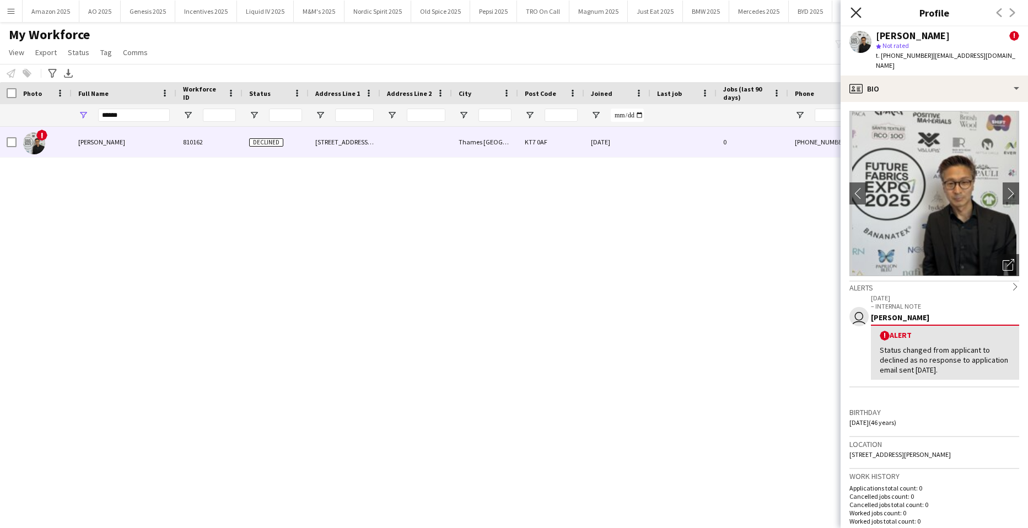
click at [857, 13] on icon at bounding box center [855, 12] width 10 height 10
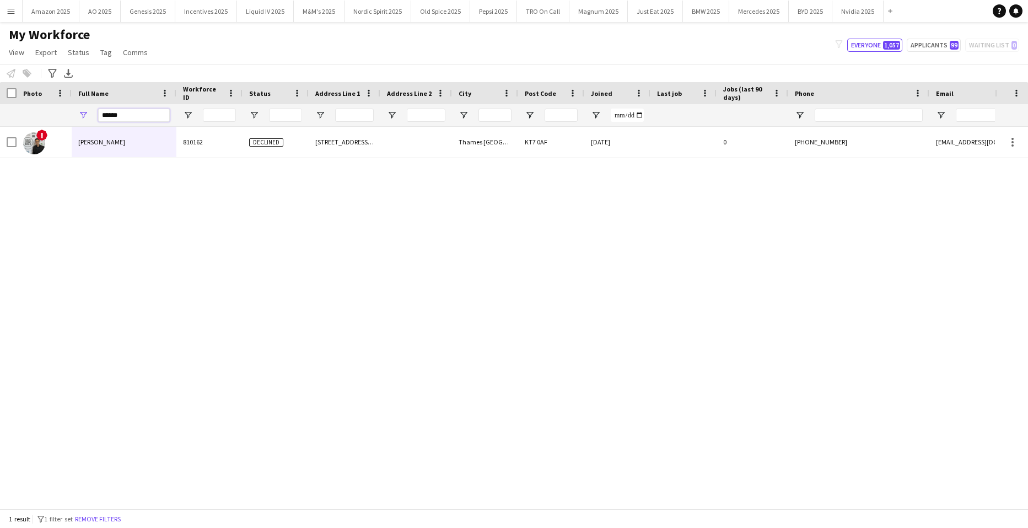
drag, startPoint x: -14, startPoint y: 117, endPoint x: -28, endPoint y: 124, distance: 15.8
click at [0, 124] on html "Menu Boards Boards Boards All jobs Status Workforce Workforce My Workforce Recr…" at bounding box center [514, 264] width 1028 height 528
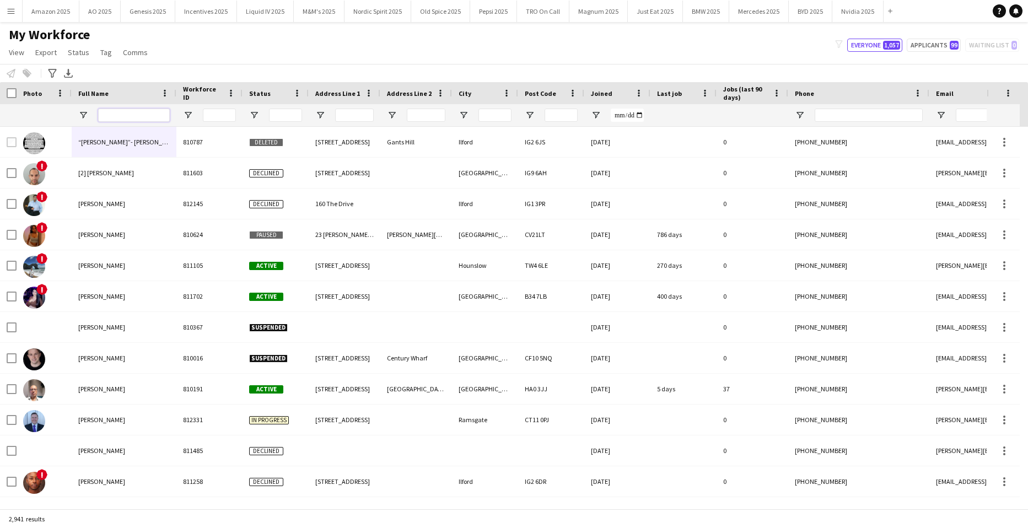
click at [140, 116] on input "Full Name Filter Input" at bounding box center [134, 115] width 72 height 13
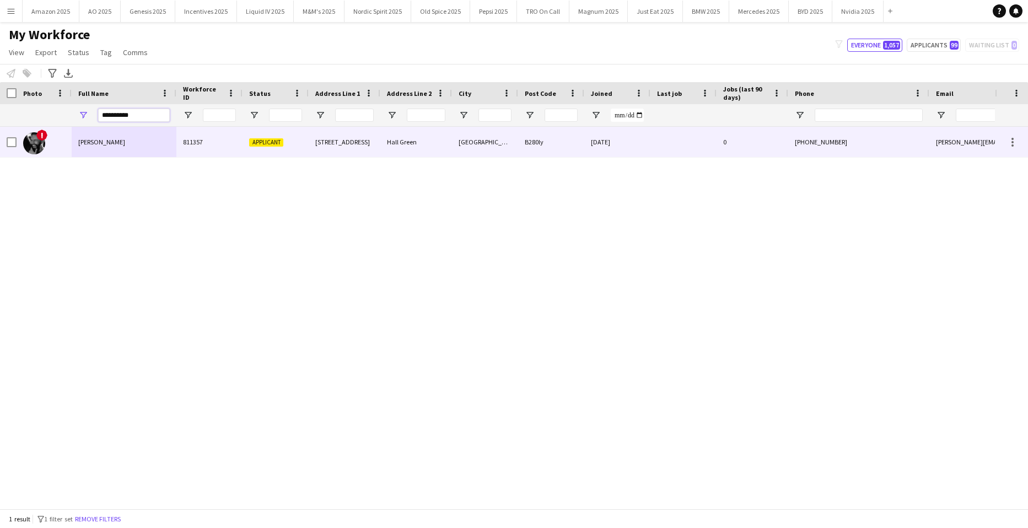
type input "**********"
click at [98, 146] on span "Daniel Lee" at bounding box center [101, 142] width 47 height 8
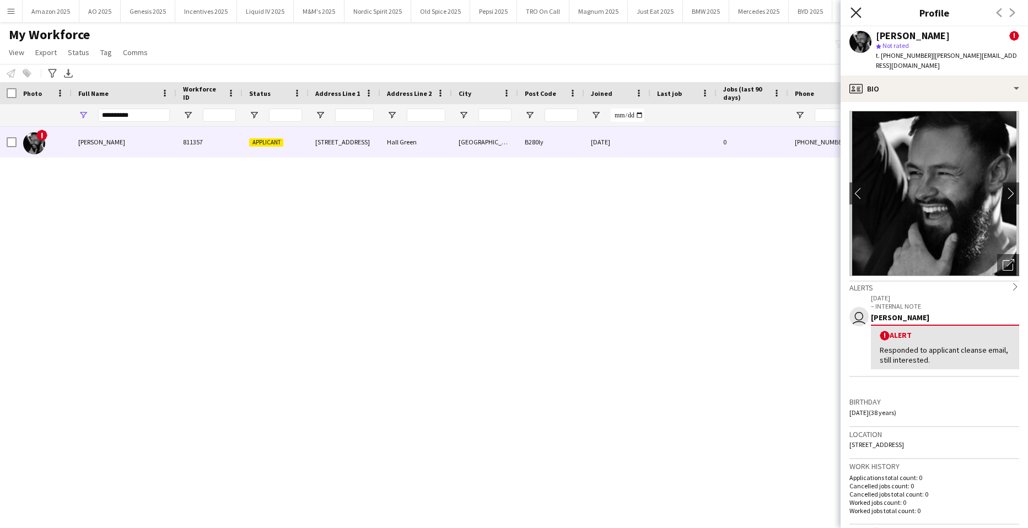
click at [858, 15] on icon at bounding box center [855, 12] width 10 height 10
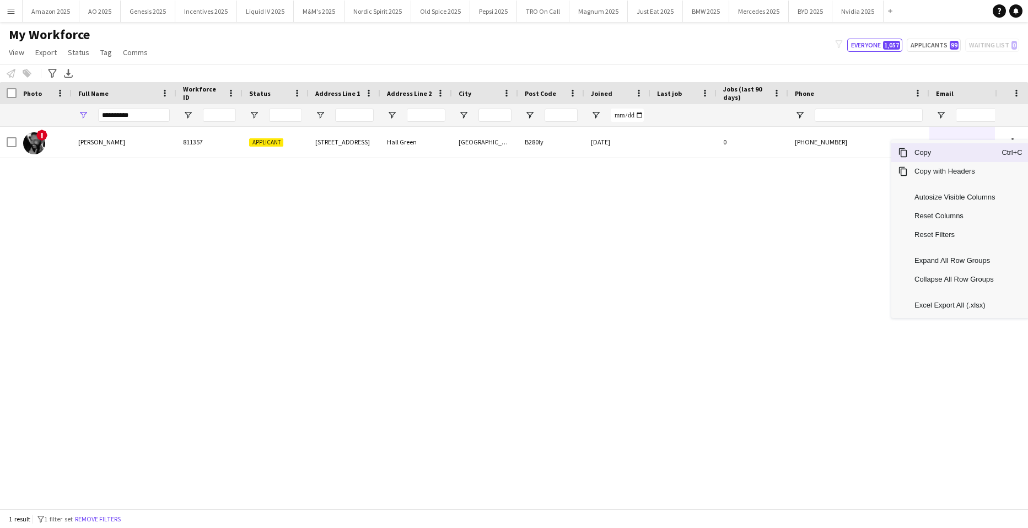
click at [950, 153] on span "Copy" at bounding box center [954, 152] width 94 height 19
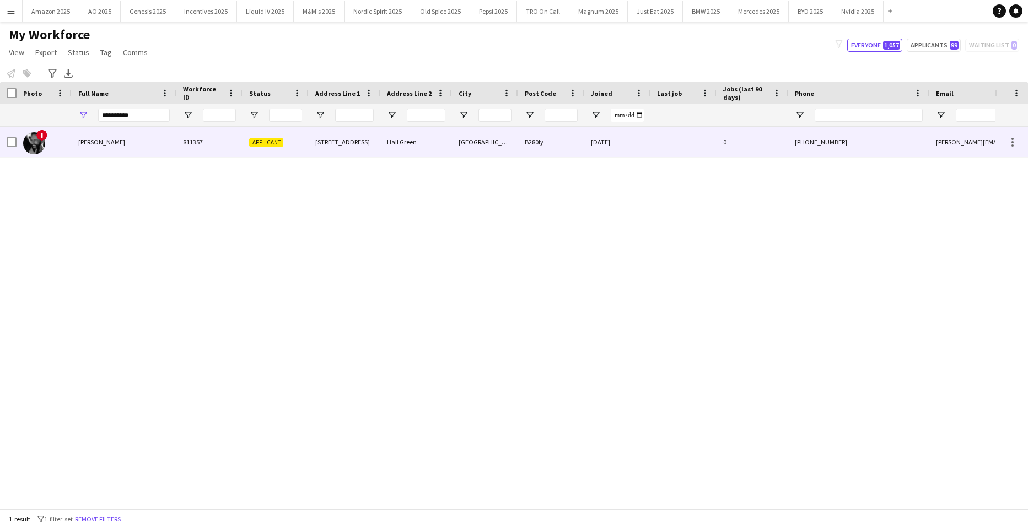
click at [108, 138] on div "Daniel Lee" at bounding box center [124, 142] width 105 height 30
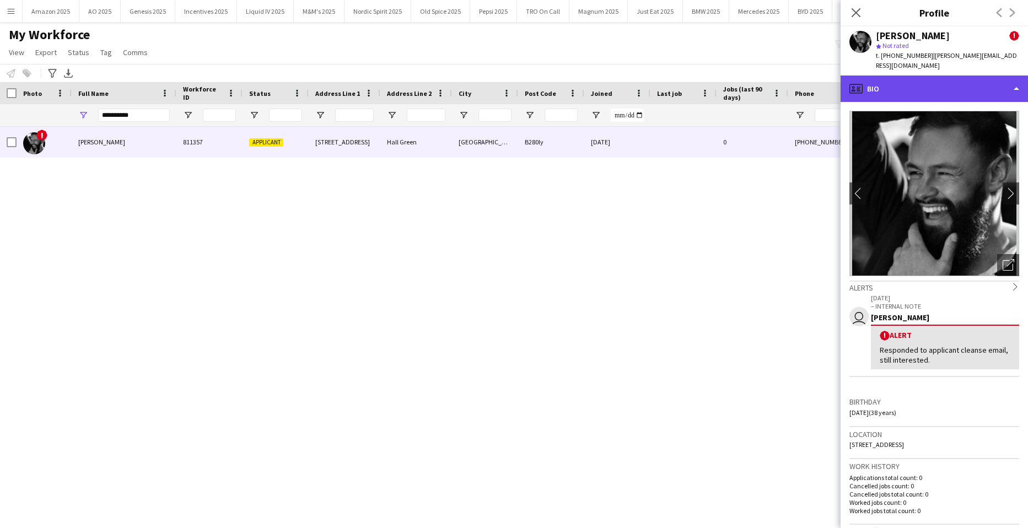
click at [960, 82] on div "profile Bio" at bounding box center [933, 88] width 187 height 26
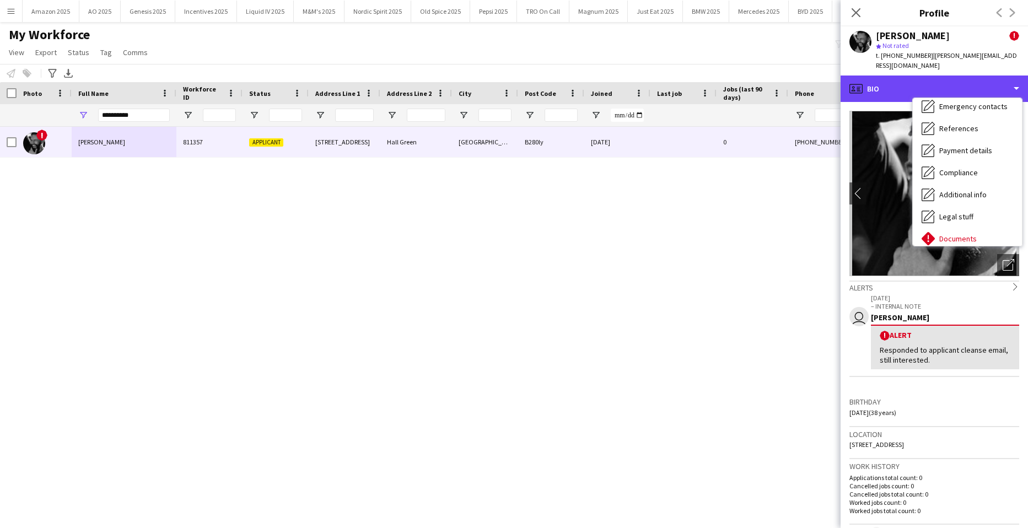
scroll to position [148, 0]
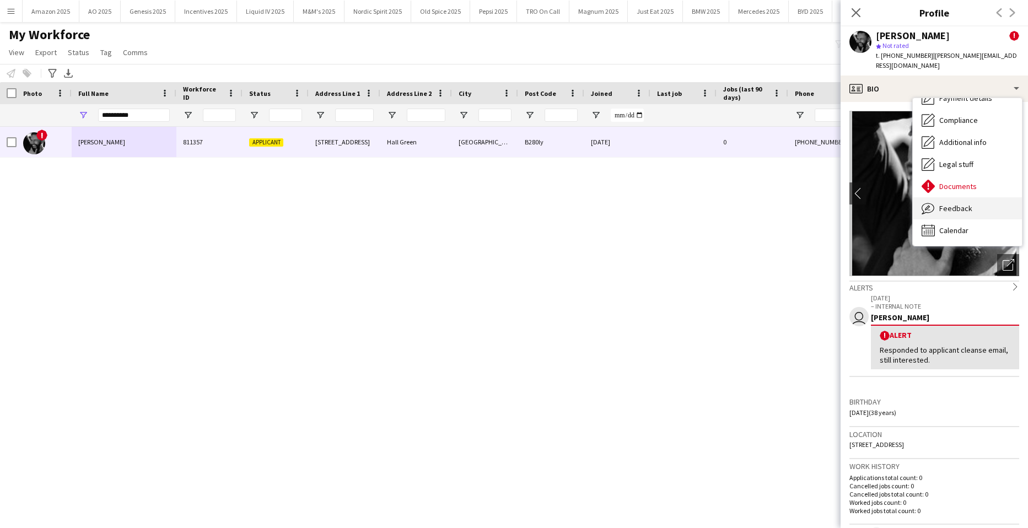
click at [977, 201] on div "Feedback Feedback" at bounding box center [966, 208] width 109 height 22
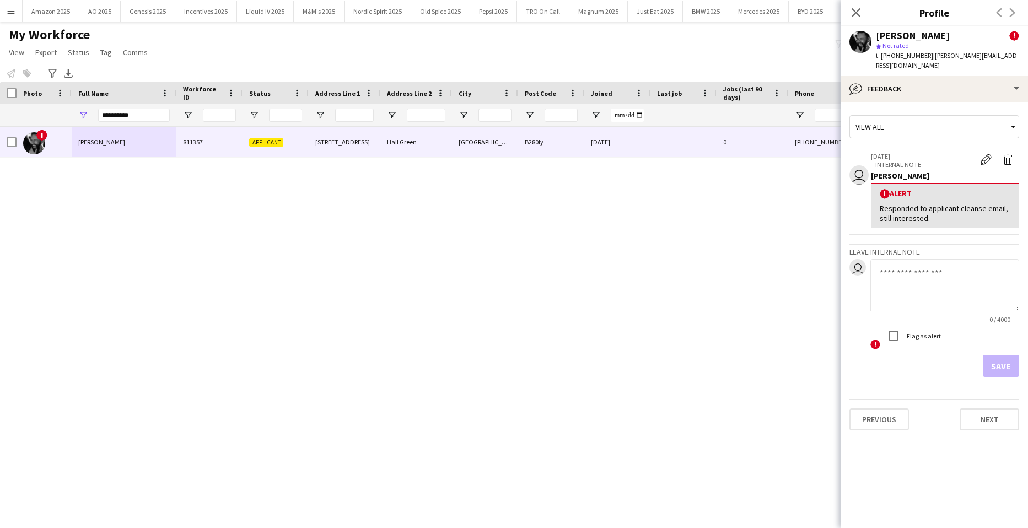
click at [942, 259] on textarea at bounding box center [944, 285] width 149 height 52
paste textarea "**********"
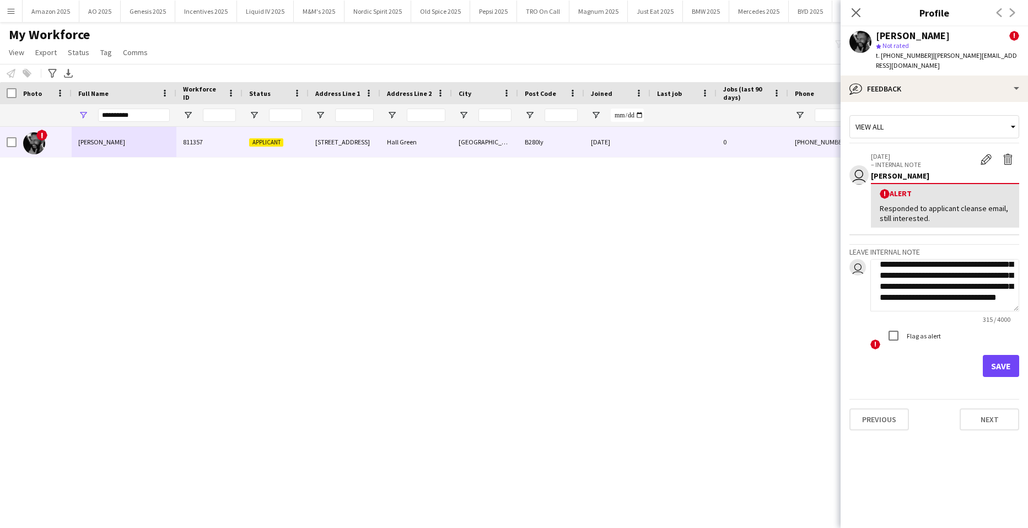
type textarea "**********"
click at [999, 355] on button "Save" at bounding box center [1000, 366] width 36 height 22
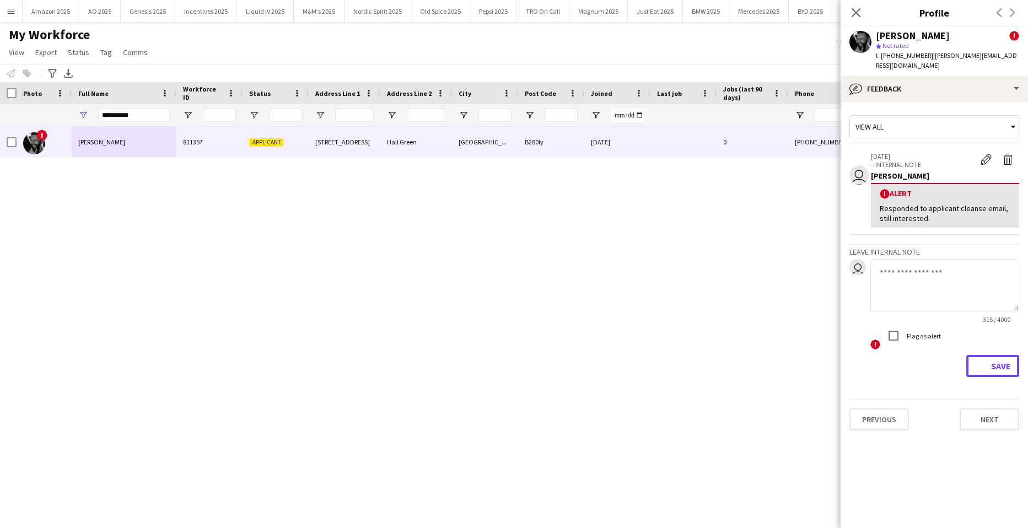
scroll to position [0, 0]
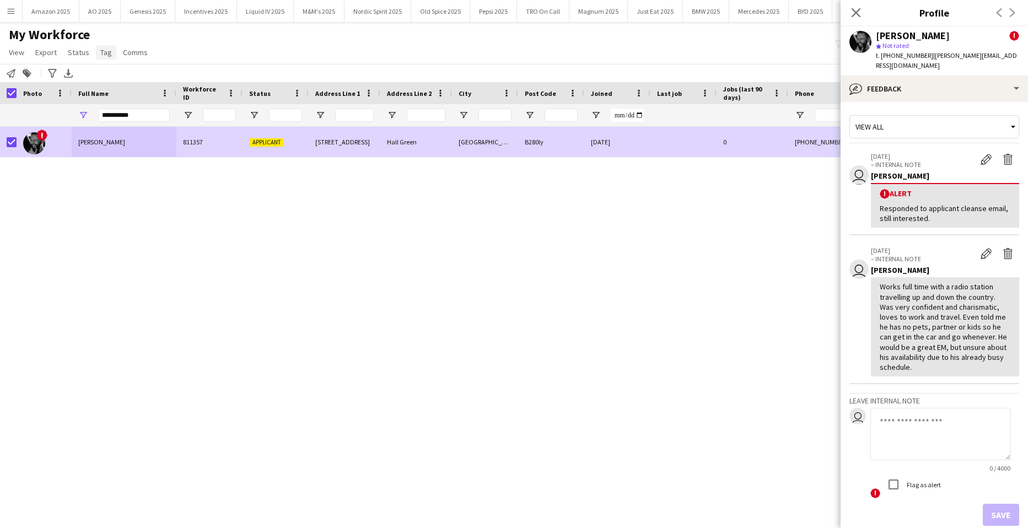
click at [109, 55] on span "Tag" at bounding box center [106, 52] width 12 height 10
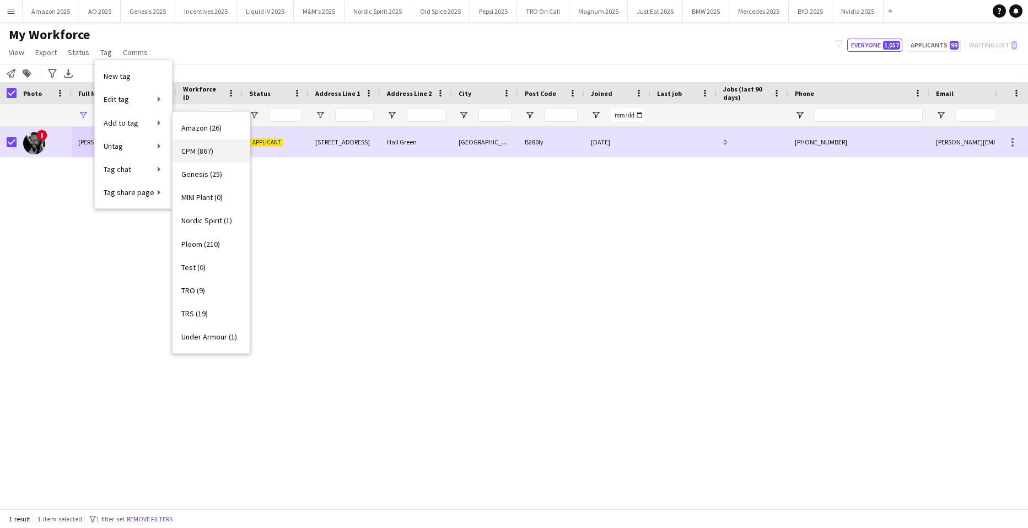
click at [197, 152] on span "CPM (867)" at bounding box center [197, 151] width 32 height 10
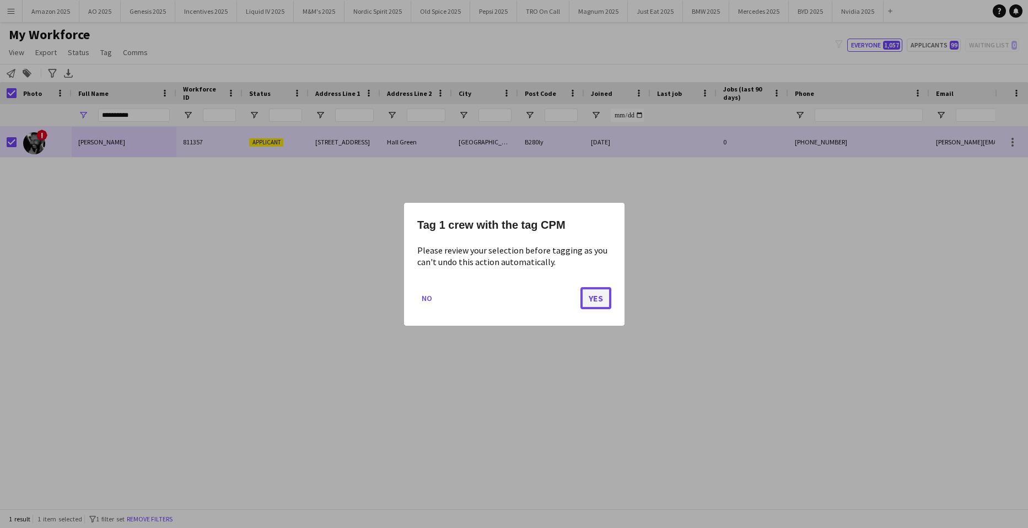
click at [597, 301] on button "Yes" at bounding box center [595, 298] width 31 height 22
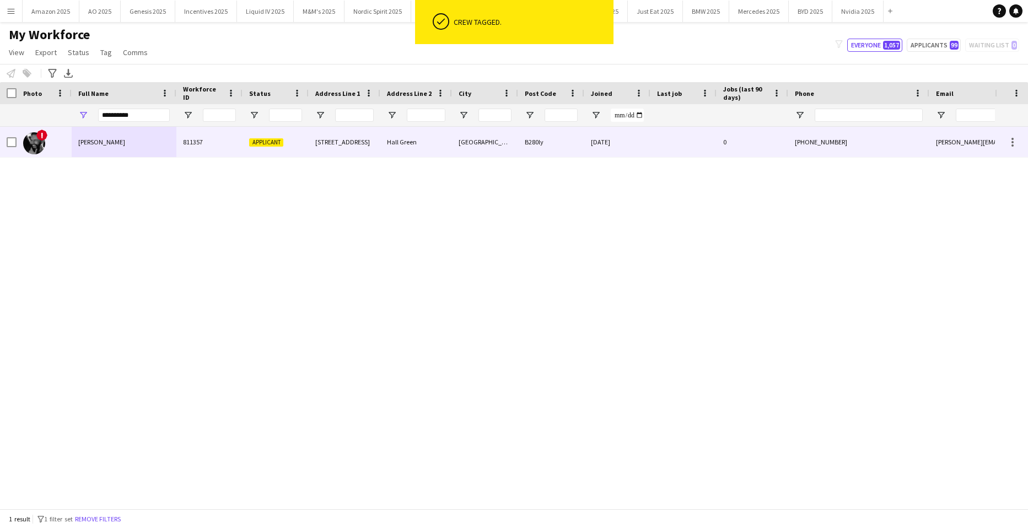
click at [103, 139] on span "Daniel Lee" at bounding box center [101, 142] width 47 height 8
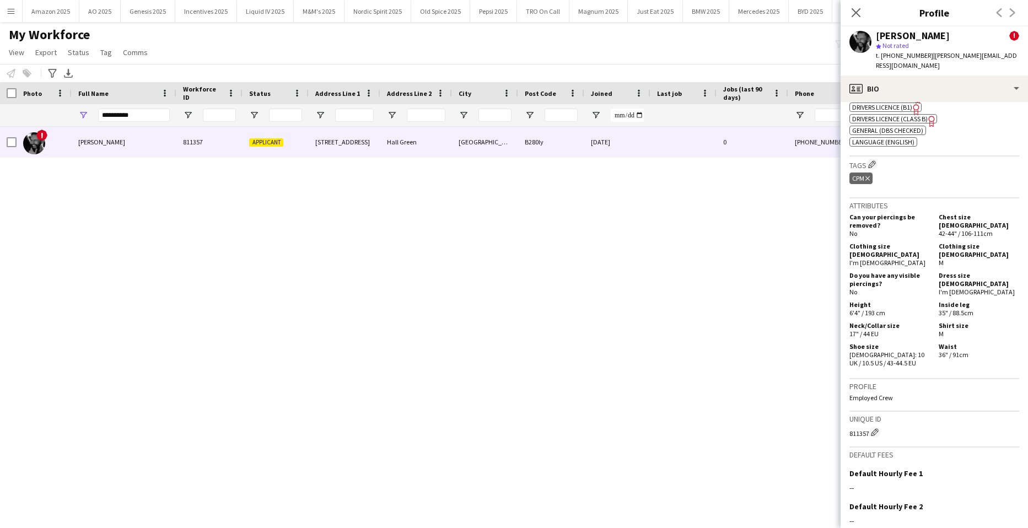
scroll to position [591, 0]
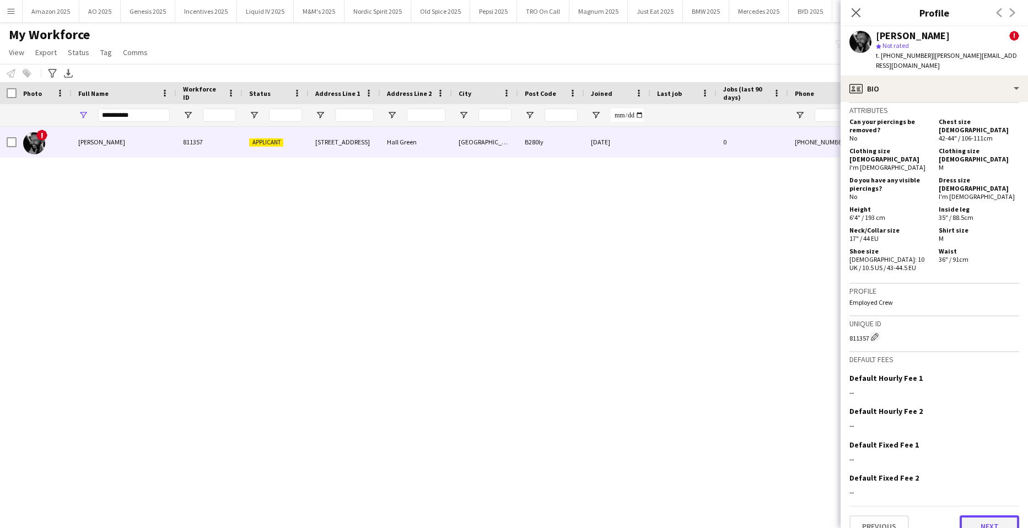
click at [982, 515] on button "Next" at bounding box center [989, 526] width 60 height 22
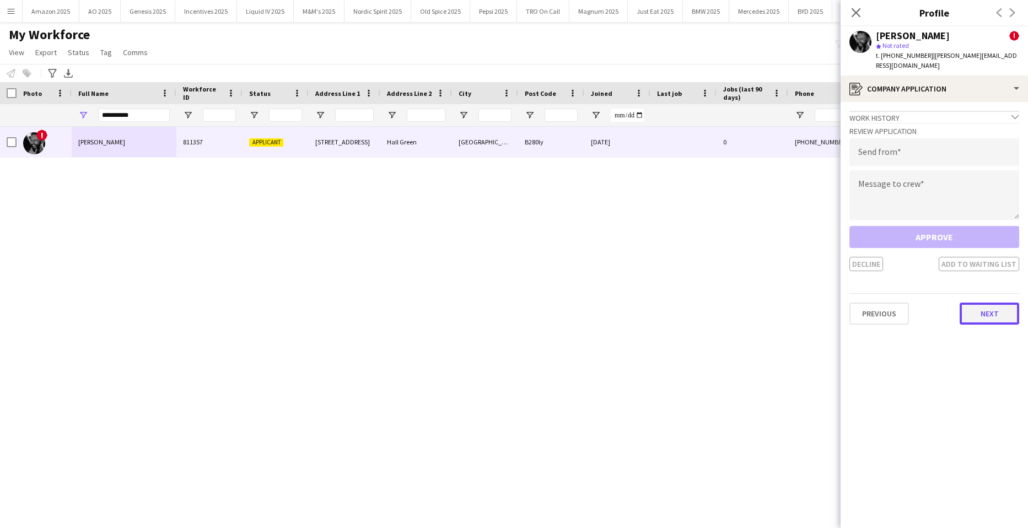
click at [984, 302] on button "Next" at bounding box center [989, 313] width 60 height 22
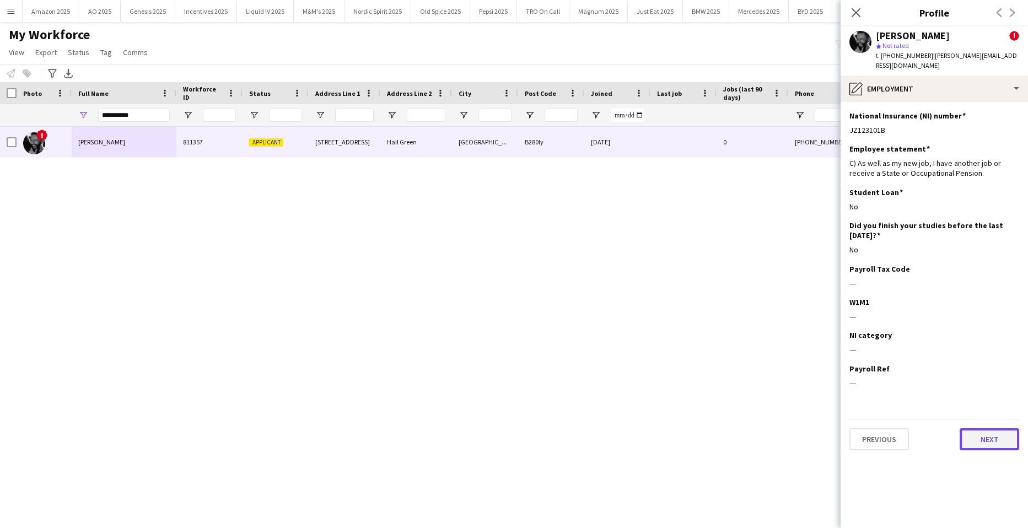
click at [997, 428] on button "Next" at bounding box center [989, 439] width 60 height 22
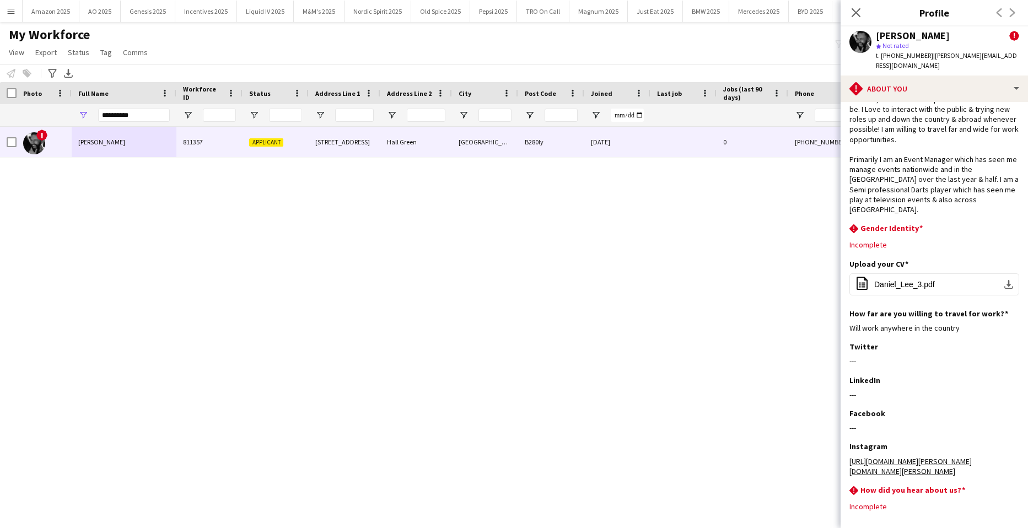
scroll to position [55, 0]
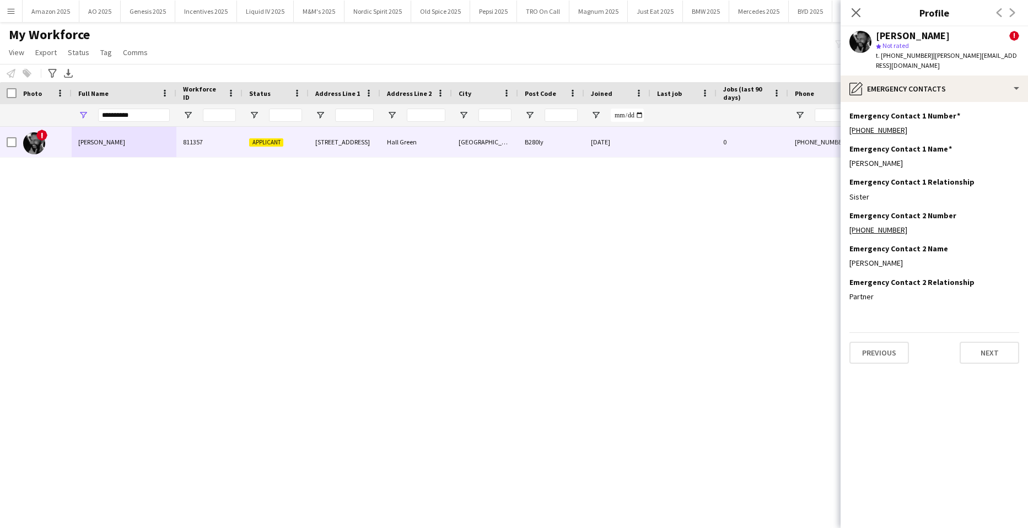
scroll to position [0, 0]
click at [988, 342] on button "Next" at bounding box center [989, 353] width 60 height 22
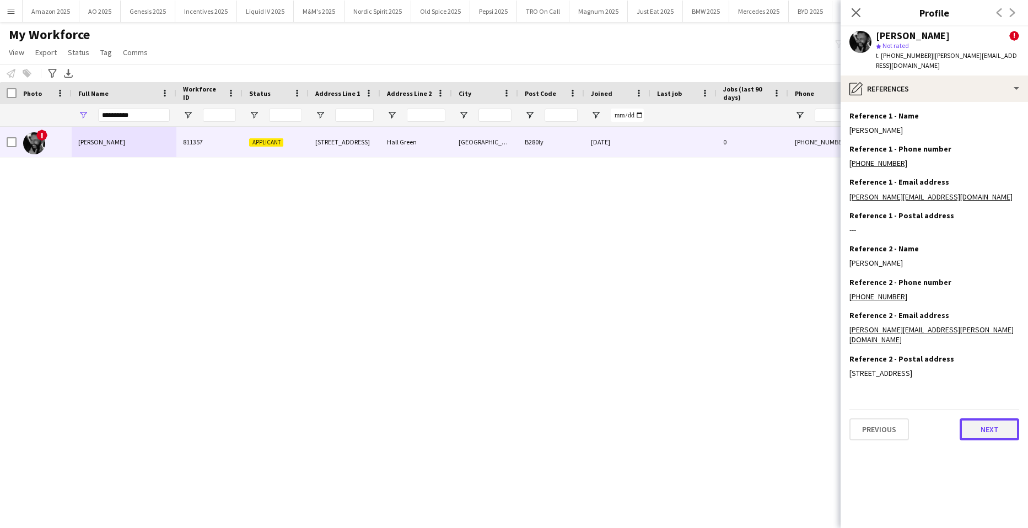
click at [997, 439] on button "Next" at bounding box center [989, 429] width 60 height 22
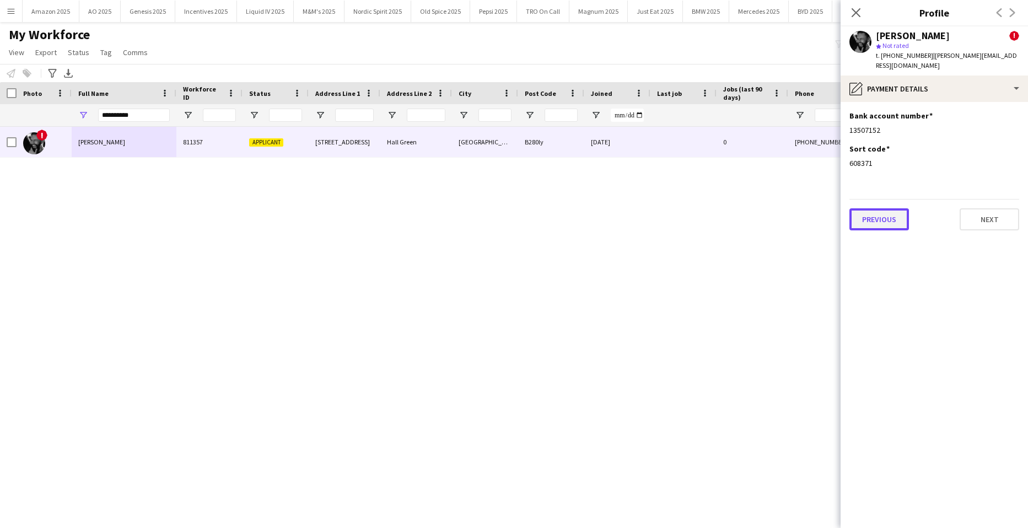
click at [891, 213] on button "Previous" at bounding box center [879, 219] width 60 height 22
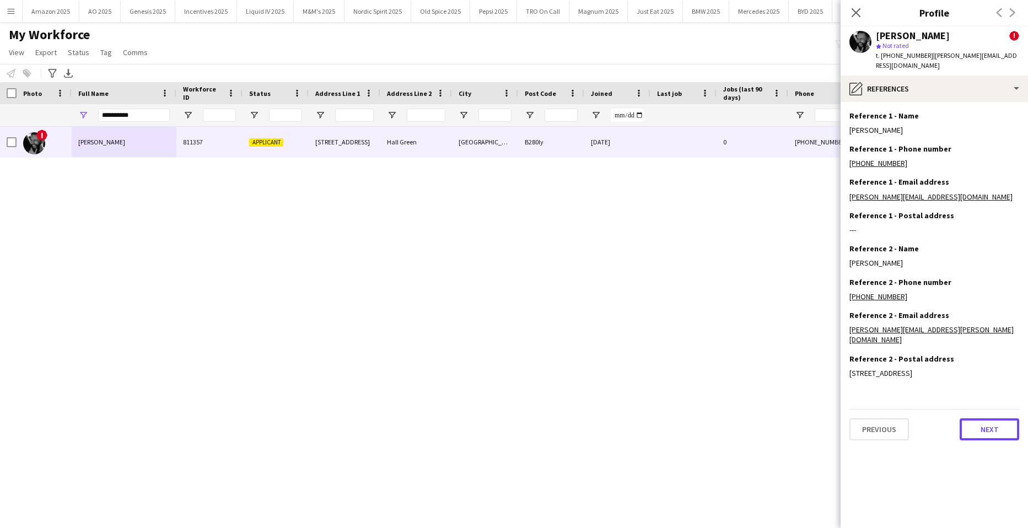
click at [992, 440] on button "Next" at bounding box center [989, 429] width 60 height 22
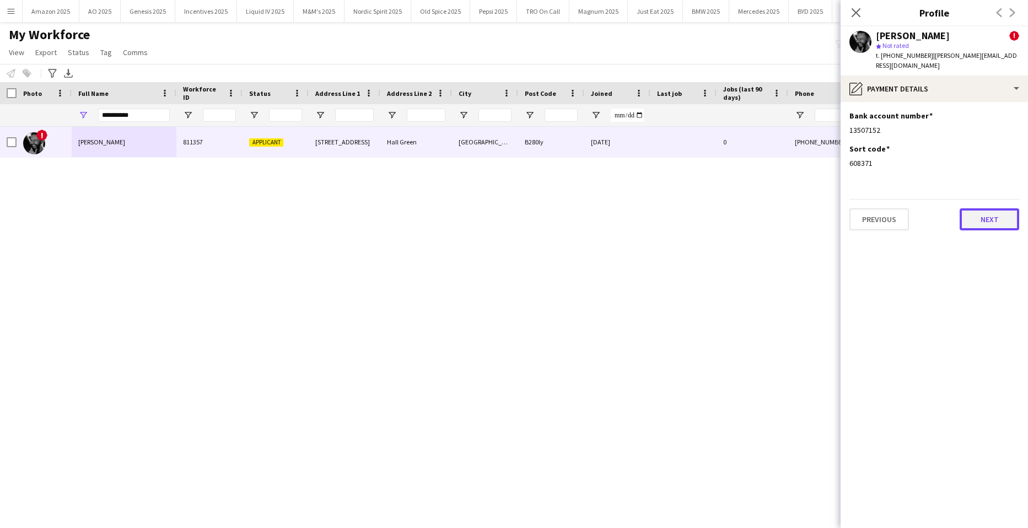
click at [998, 215] on button "Next" at bounding box center [989, 219] width 60 height 22
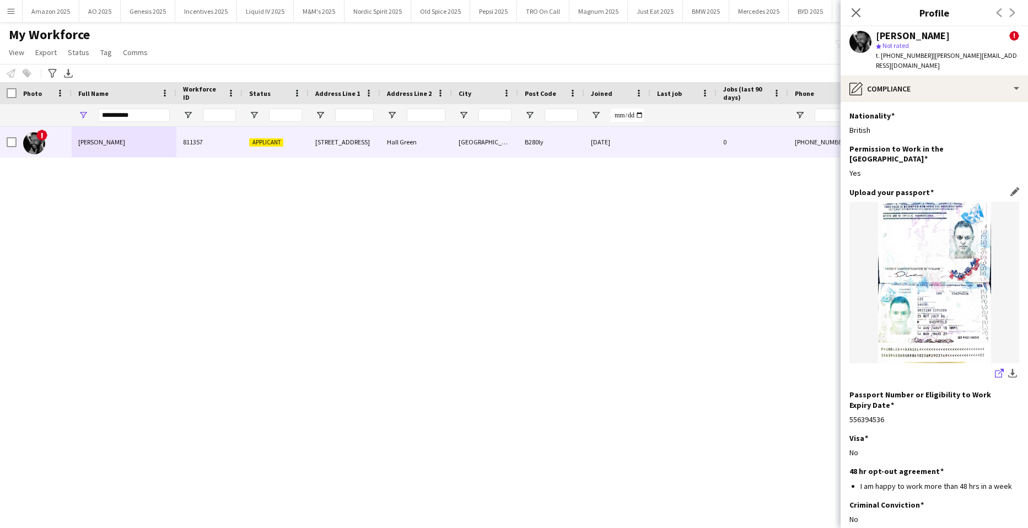
click at [998, 369] on icon at bounding box center [1001, 372] width 6 height 6
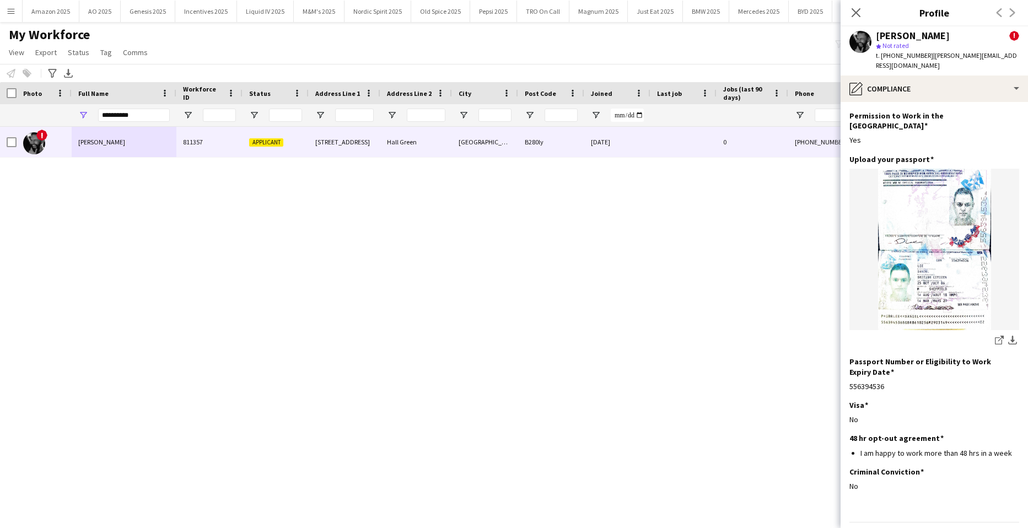
scroll to position [47, 0]
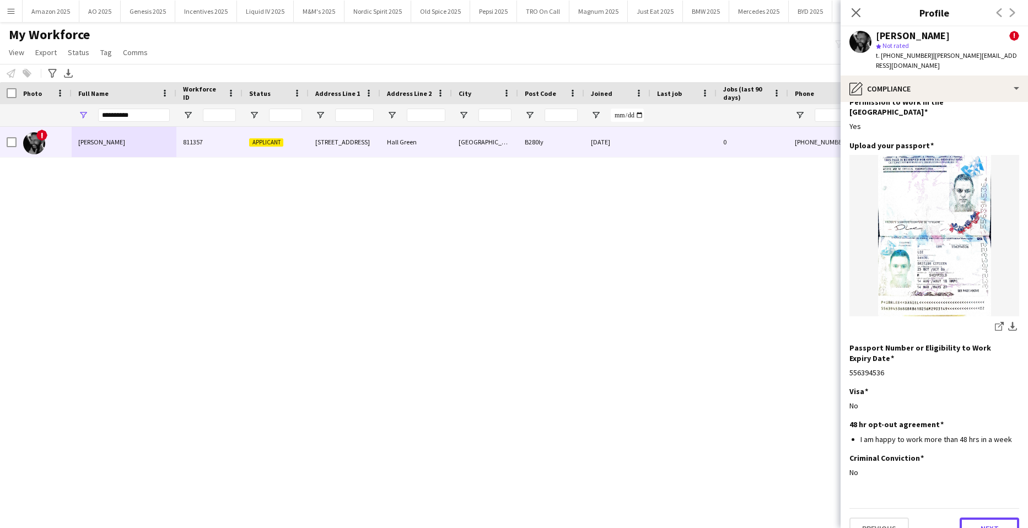
click at [988, 517] on button "Next" at bounding box center [989, 528] width 60 height 22
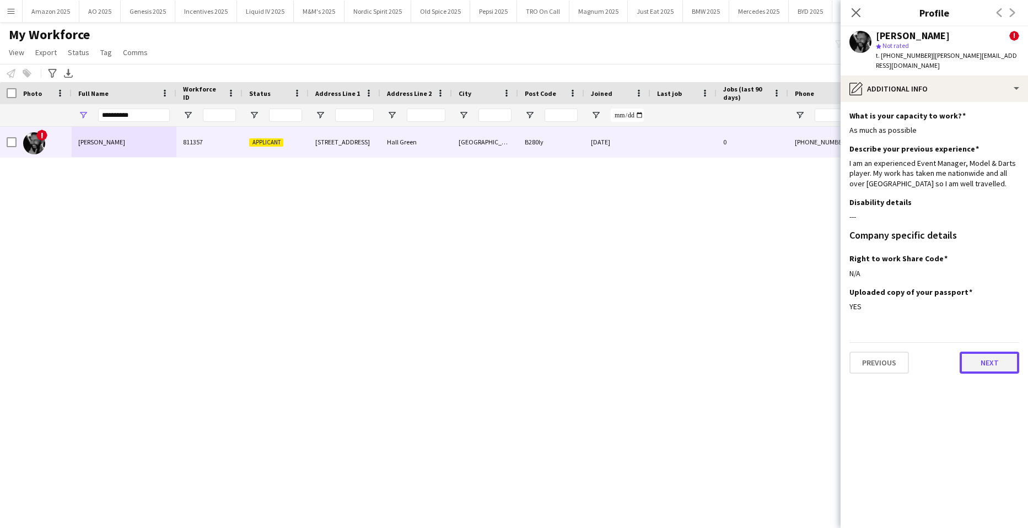
click at [981, 360] on button "Next" at bounding box center [989, 363] width 60 height 22
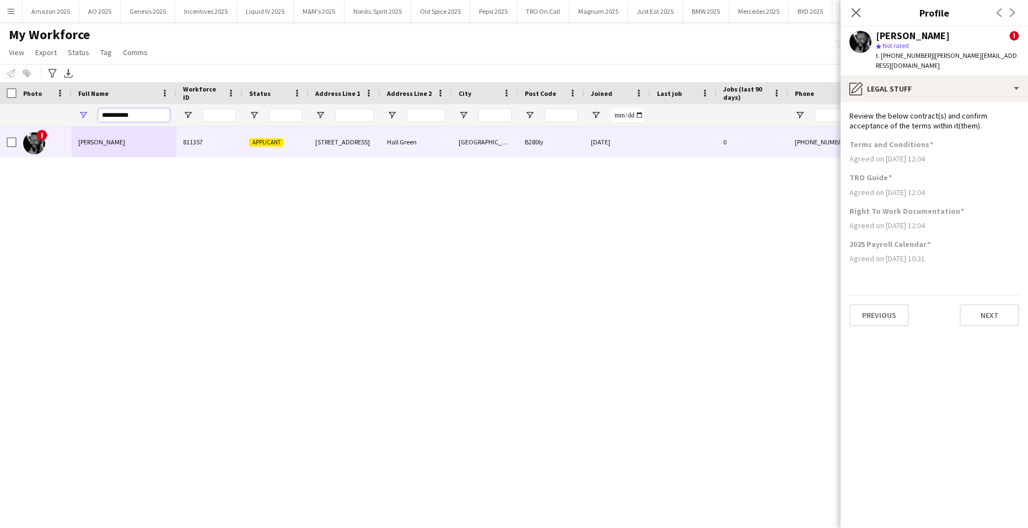
drag, startPoint x: 148, startPoint y: 116, endPoint x: -28, endPoint y: 93, distance: 177.8
click at [0, 93] on html "Menu Boards Boards Boards All jobs Status Workforce Workforce My Workforce Recr…" at bounding box center [514, 264] width 1028 height 528
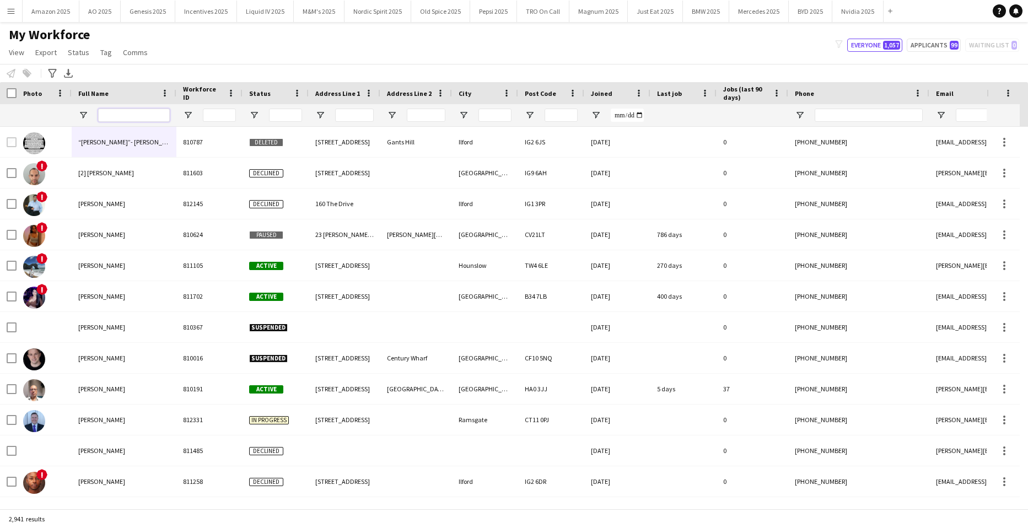
click at [136, 119] on input "Full Name Filter Input" at bounding box center [134, 115] width 72 height 13
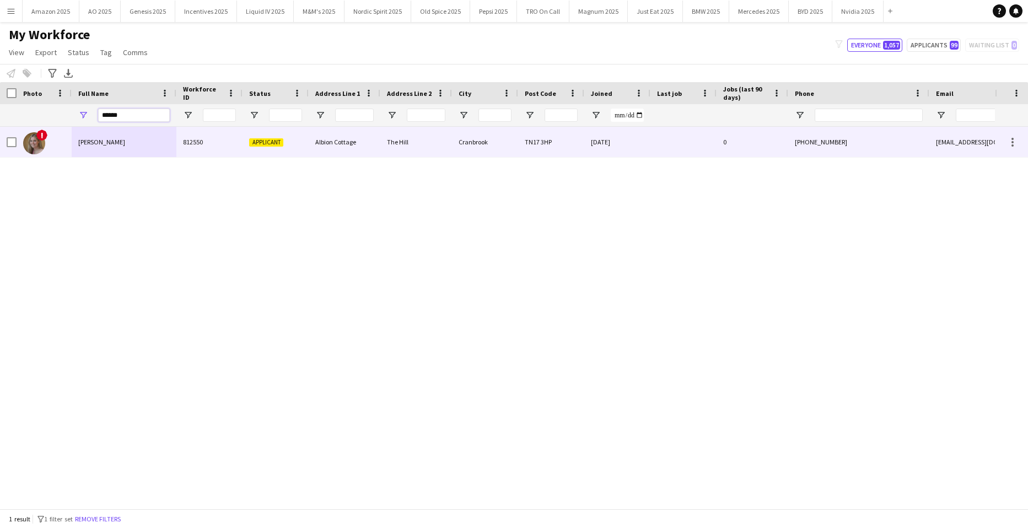
type input "******"
drag, startPoint x: 965, startPoint y: 137, endPoint x: 960, endPoint y: 129, distance: 9.0
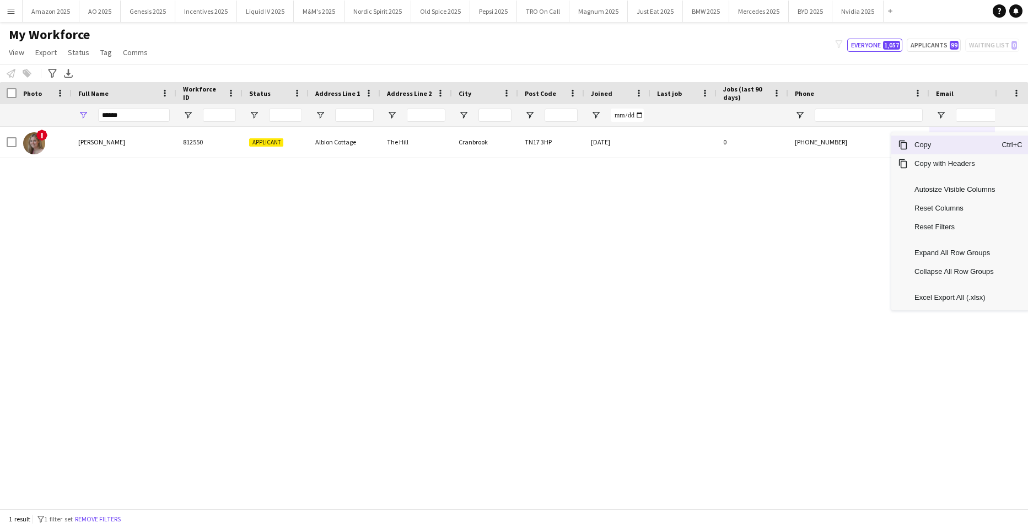
click at [927, 147] on span "Copy" at bounding box center [954, 145] width 94 height 19
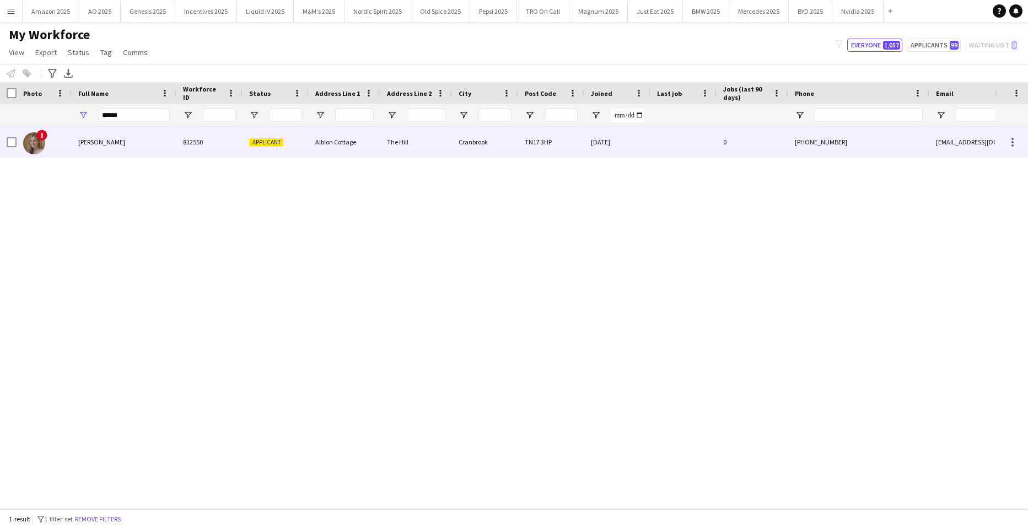
click at [98, 143] on span "Lily-anne Moon" at bounding box center [101, 142] width 47 height 8
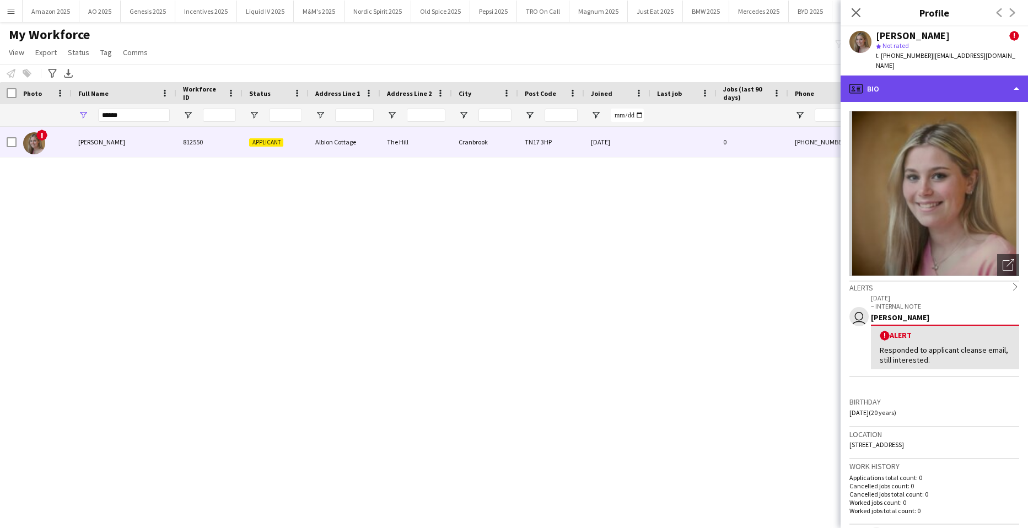
drag, startPoint x: 945, startPoint y: 76, endPoint x: 972, endPoint y: 77, distance: 27.0
click at [972, 77] on div "profile Bio" at bounding box center [933, 88] width 187 height 26
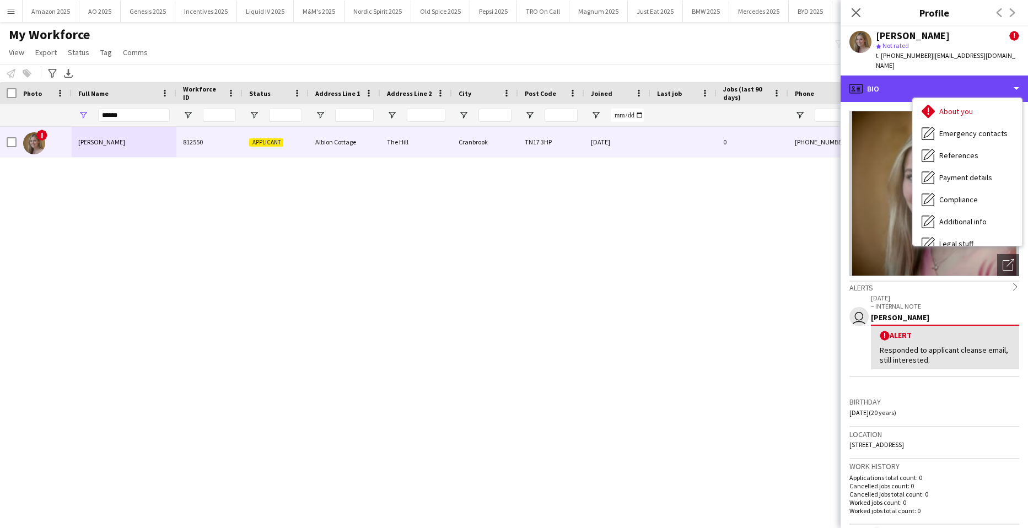
scroll to position [148, 0]
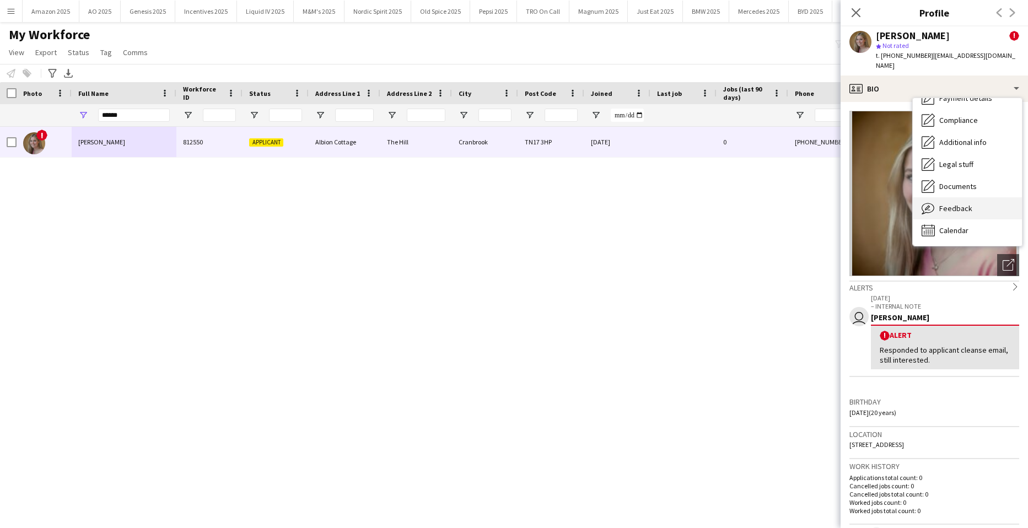
click at [971, 197] on div "Feedback Feedback" at bounding box center [966, 208] width 109 height 22
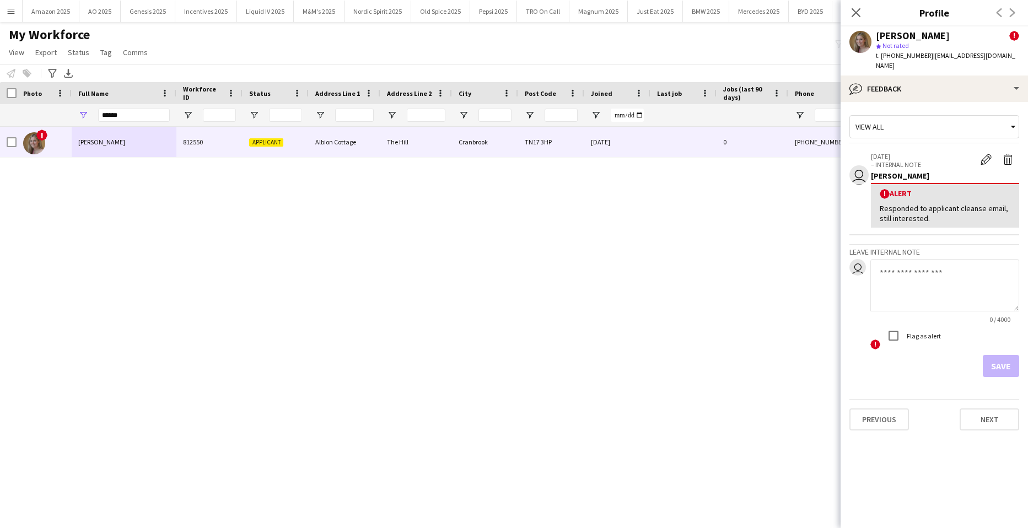
click at [961, 262] on textarea at bounding box center [944, 285] width 149 height 52
paste textarea "**********"
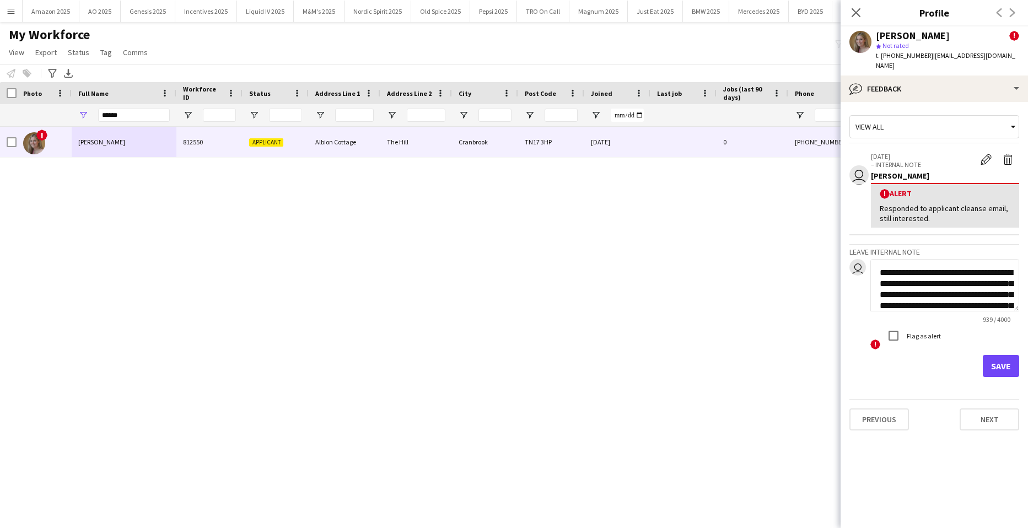
scroll to position [299, 0]
type textarea "**********"
click at [993, 355] on button "Save" at bounding box center [1000, 366] width 36 height 22
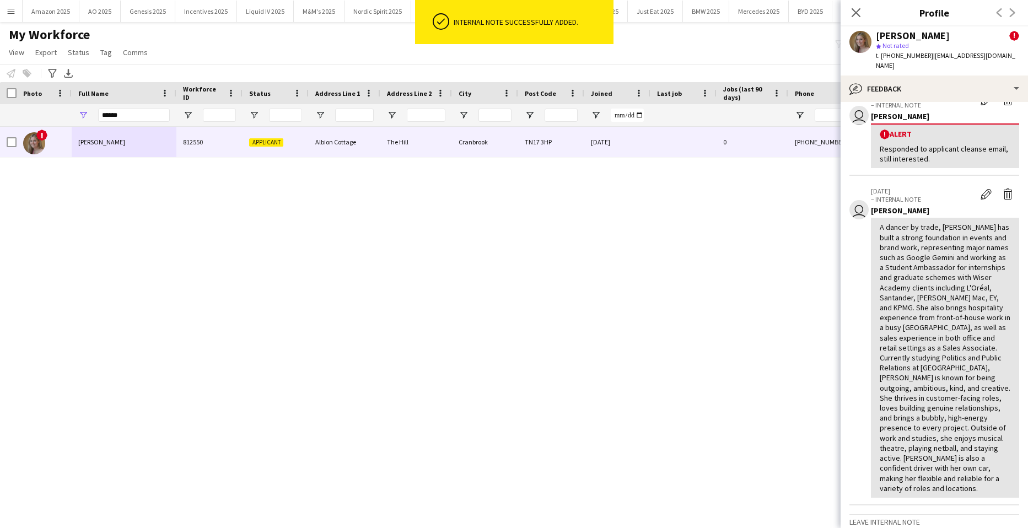
scroll to position [165, 0]
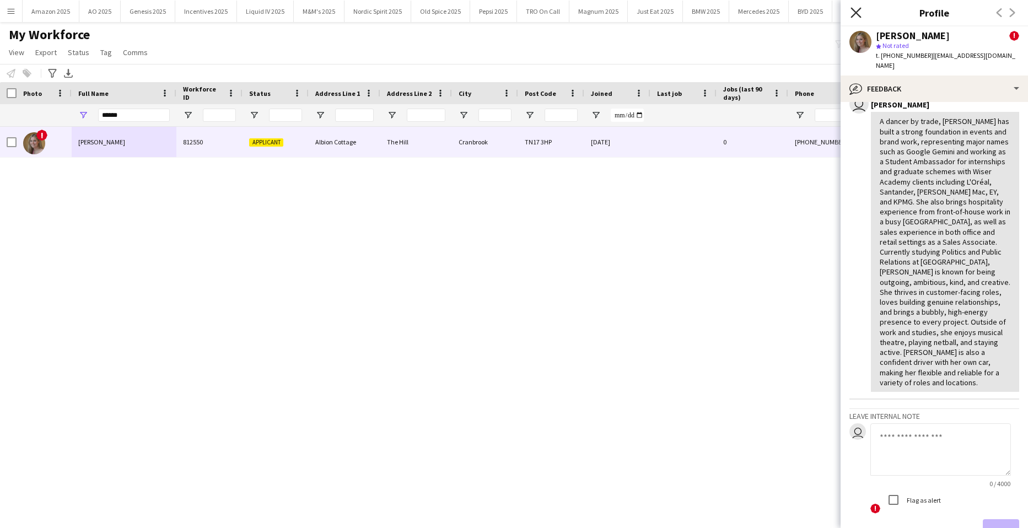
click at [857, 11] on icon at bounding box center [855, 12] width 10 height 10
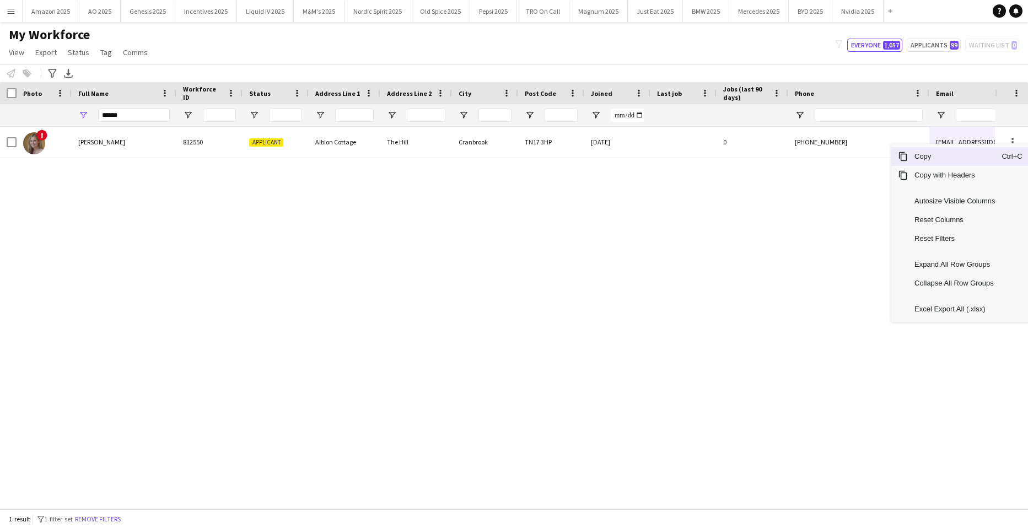
click at [961, 160] on span "Copy" at bounding box center [954, 156] width 94 height 19
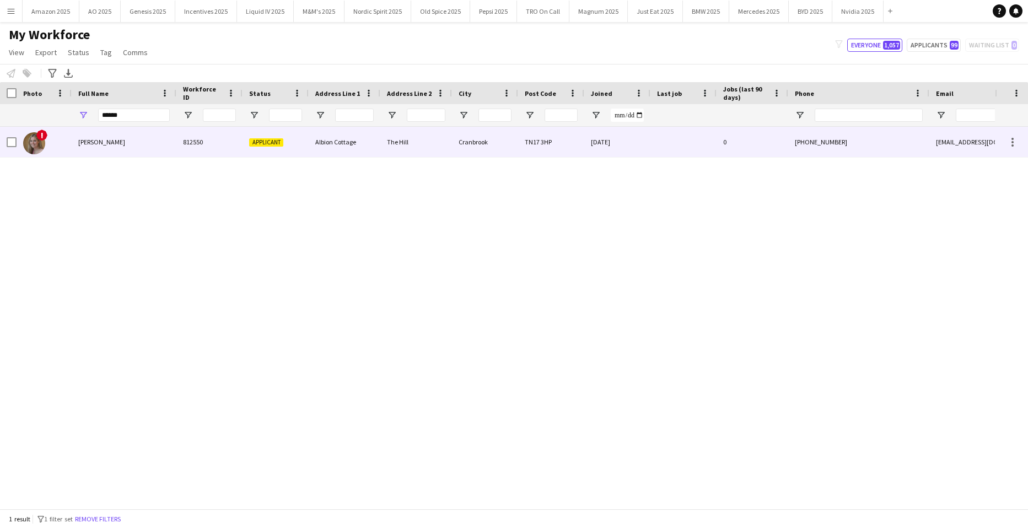
click at [90, 144] on span "Lily-anne Moon" at bounding box center [101, 142] width 47 height 8
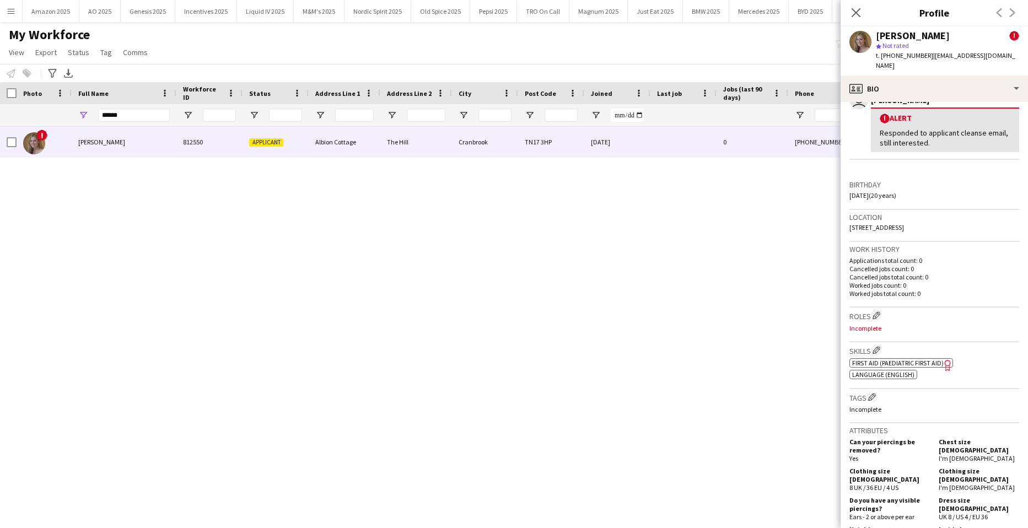
scroll to position [220, 0]
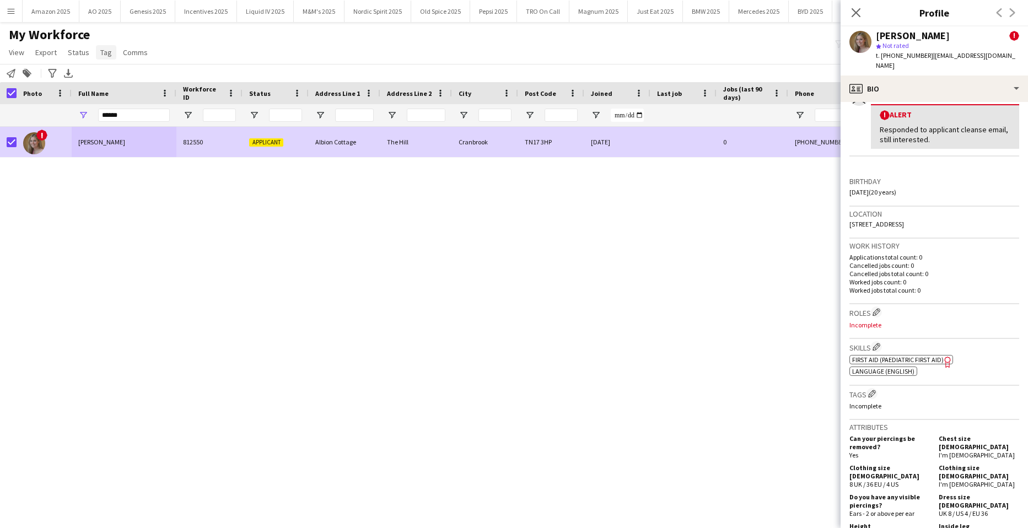
click at [100, 49] on span "Tag" at bounding box center [106, 52] width 12 height 10
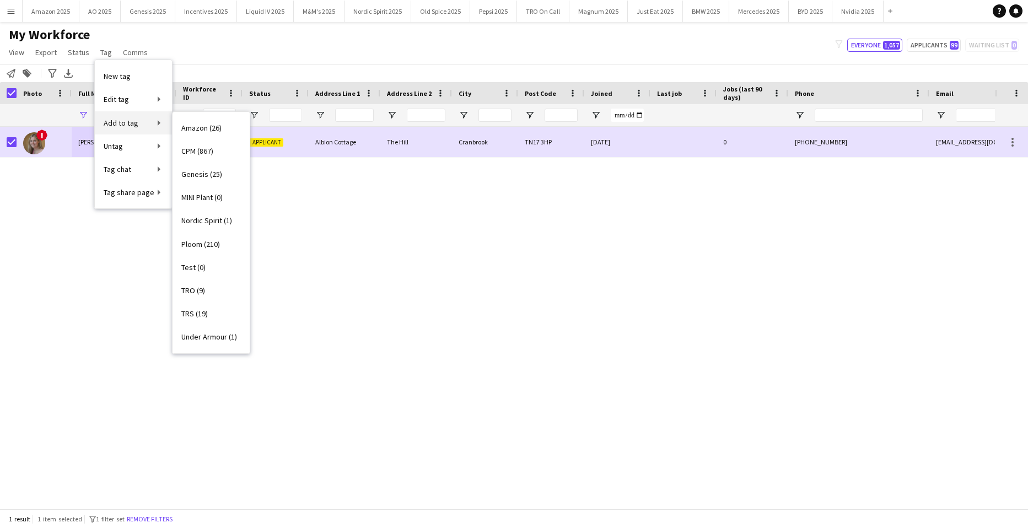
drag, startPoint x: 102, startPoint y: 52, endPoint x: 123, endPoint y: 123, distance: 73.4
click at [123, 123] on span "Add to tag" at bounding box center [121, 123] width 35 height 10
click at [122, 123] on span "Add to tag" at bounding box center [121, 123] width 35 height 10
click at [186, 152] on span "CPM (867)" at bounding box center [197, 151] width 32 height 10
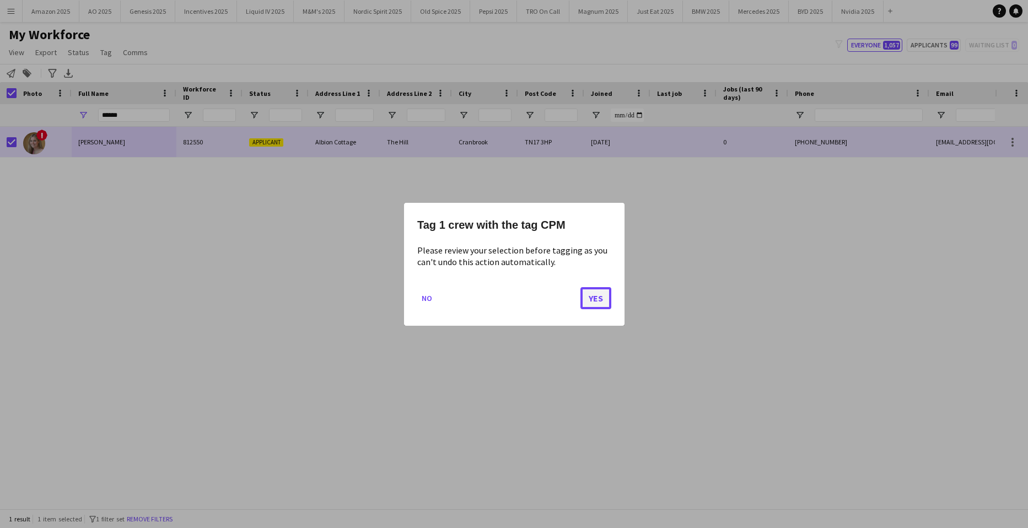
click at [596, 296] on button "Yes" at bounding box center [595, 298] width 31 height 22
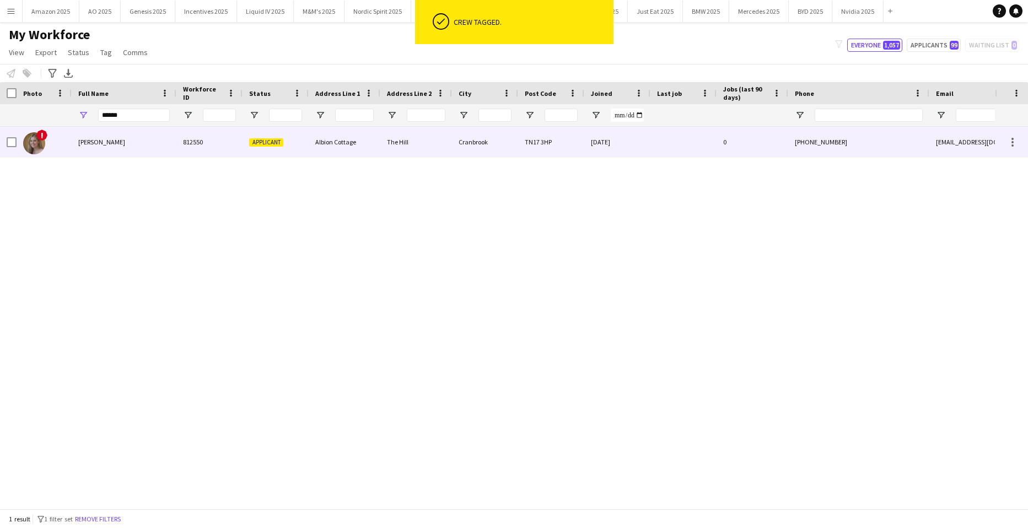
click at [116, 143] on span "Lily-anne Moon" at bounding box center [101, 142] width 47 height 8
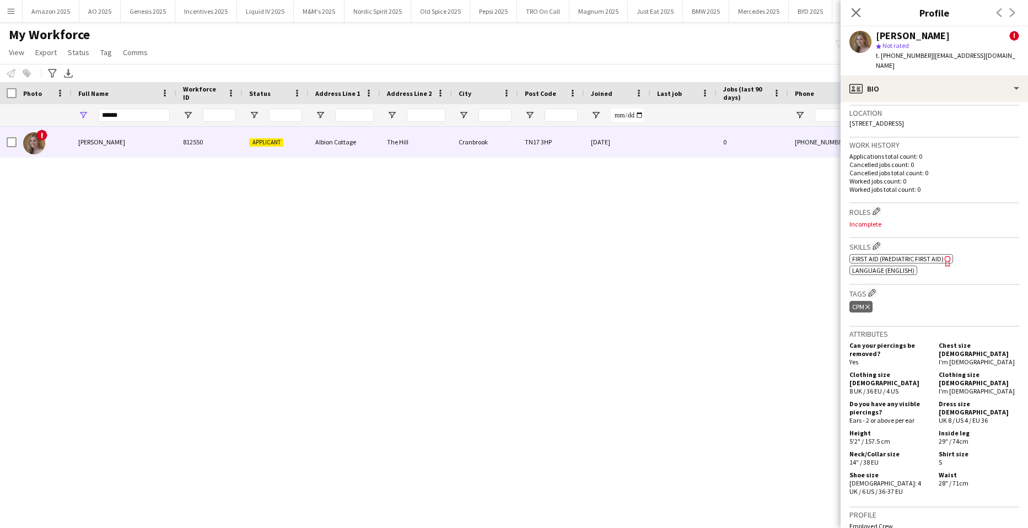
scroll to position [545, 0]
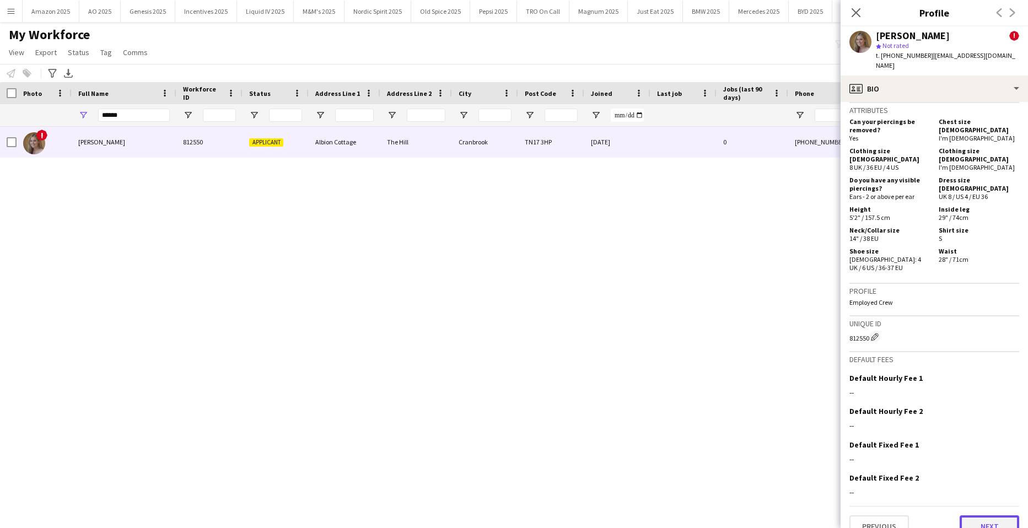
click at [987, 515] on button "Next" at bounding box center [989, 526] width 60 height 22
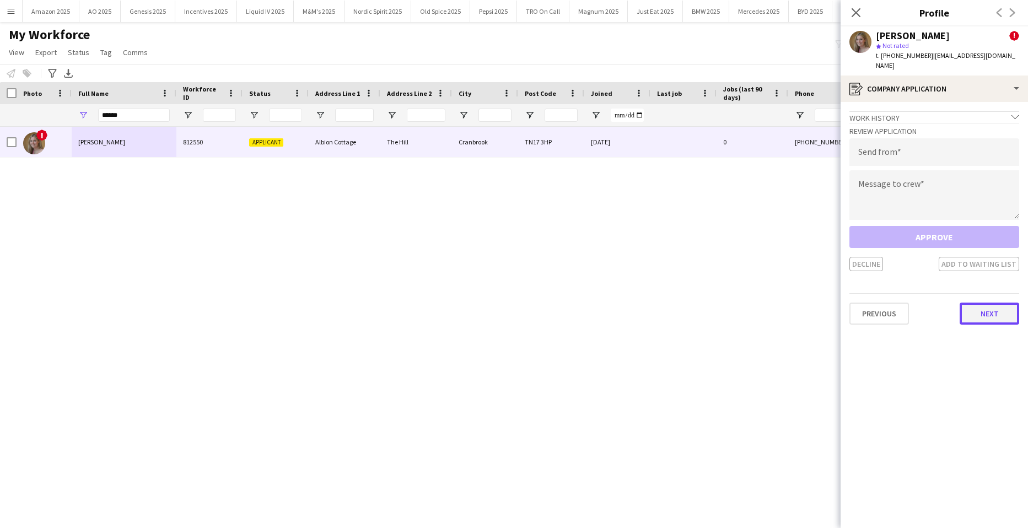
click at [987, 302] on button "Next" at bounding box center [989, 313] width 60 height 22
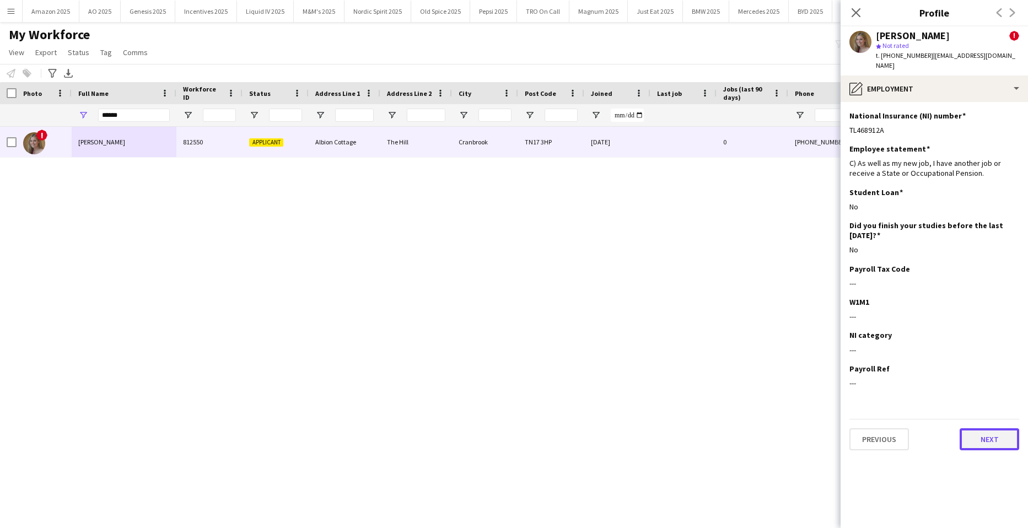
click at [993, 430] on button "Next" at bounding box center [989, 439] width 60 height 22
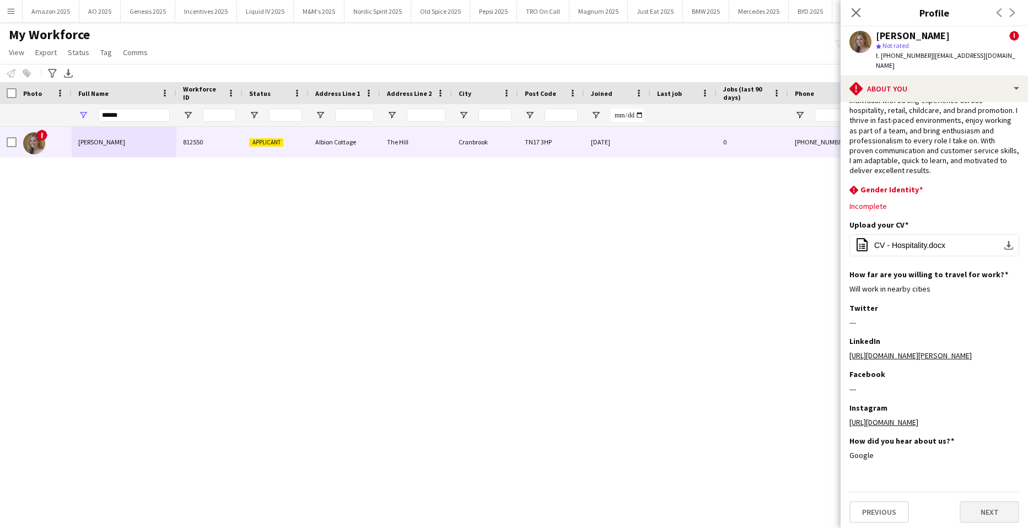
scroll to position [73, 0]
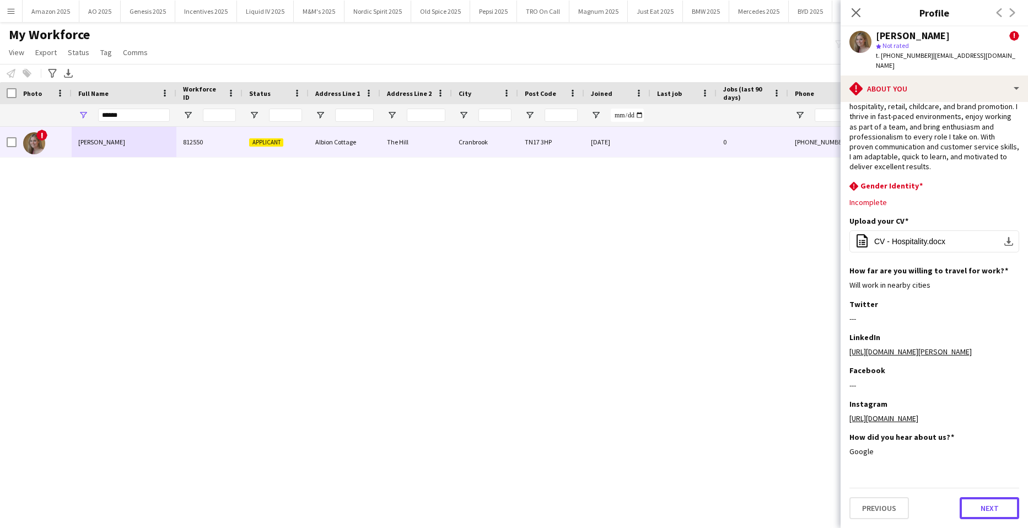
click at [970, 509] on button "Next" at bounding box center [989, 508] width 60 height 22
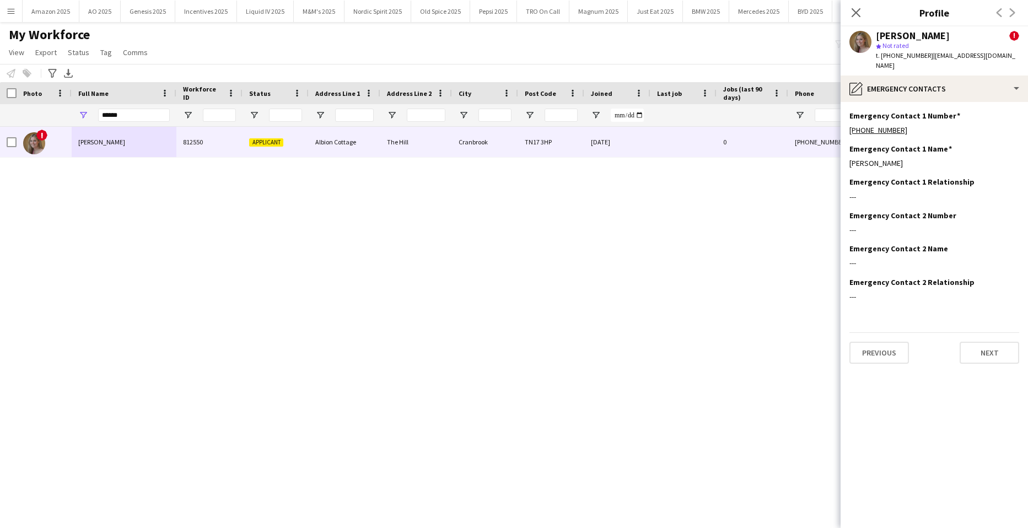
scroll to position [0, 0]
click at [977, 343] on button "Next" at bounding box center [989, 353] width 60 height 22
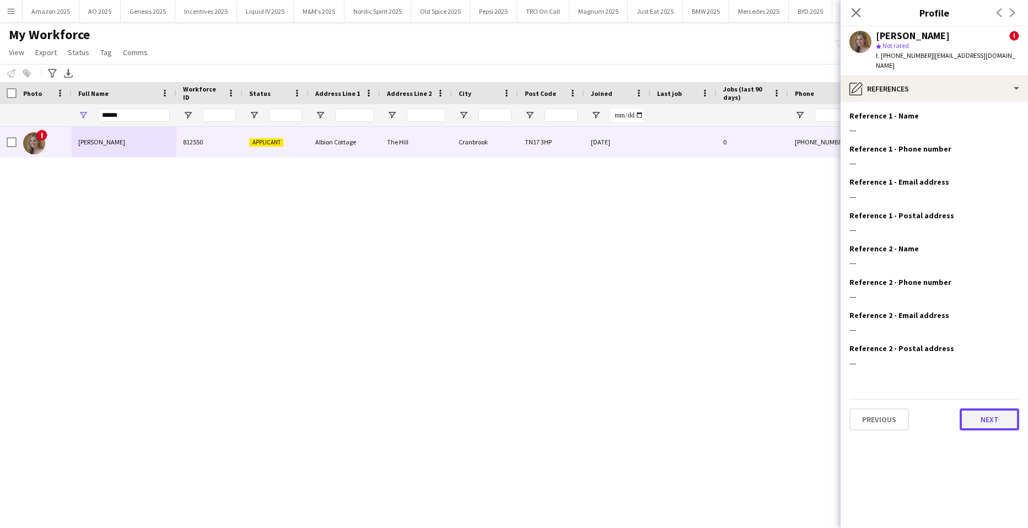
click at [990, 415] on button "Next" at bounding box center [989, 419] width 60 height 22
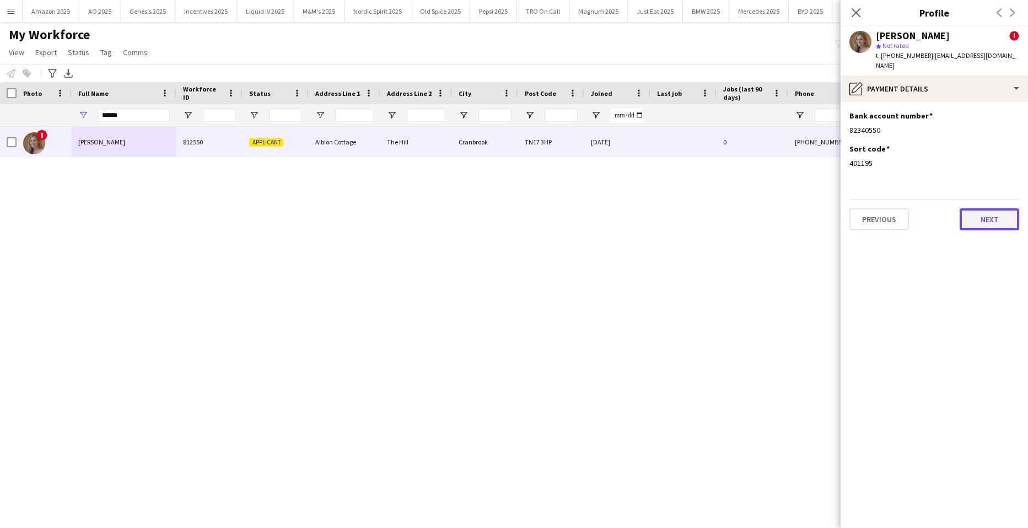
click at [980, 214] on button "Next" at bounding box center [989, 219] width 60 height 22
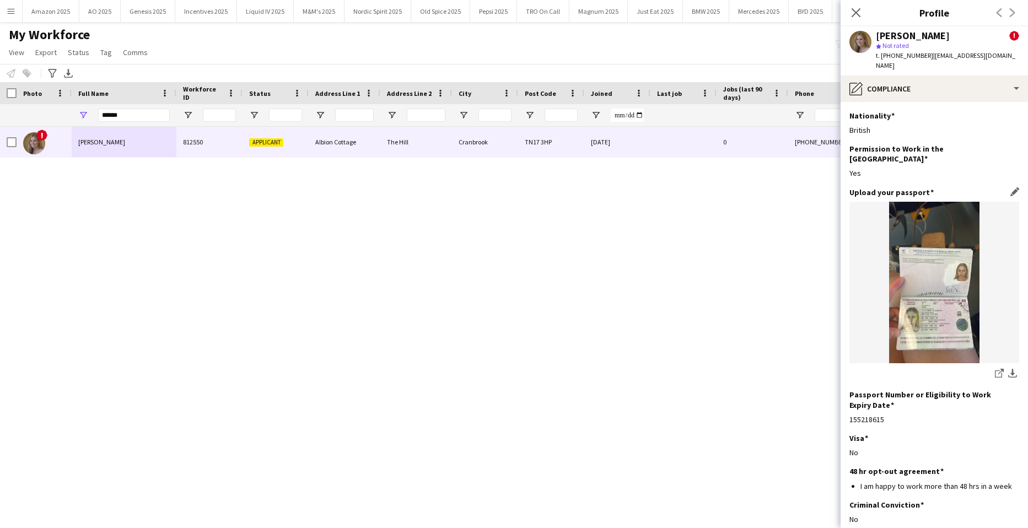
click at [982, 368] on div "share-external-link-1 download-bottom" at bounding box center [934, 375] width 170 height 14
click at [995, 369] on icon "share-external-link-1" at bounding box center [999, 373] width 9 height 9
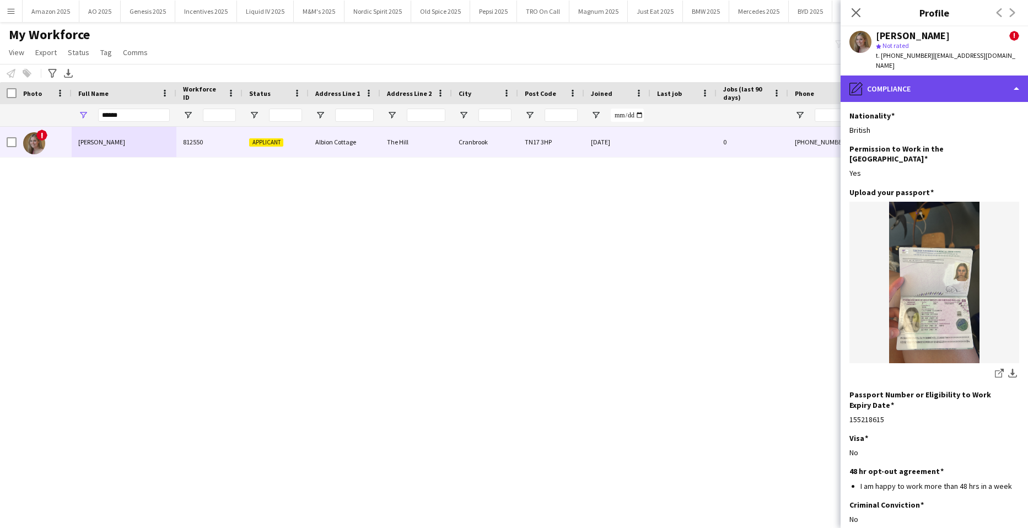
click at [979, 84] on div "pencil4 Compliance" at bounding box center [933, 88] width 187 height 26
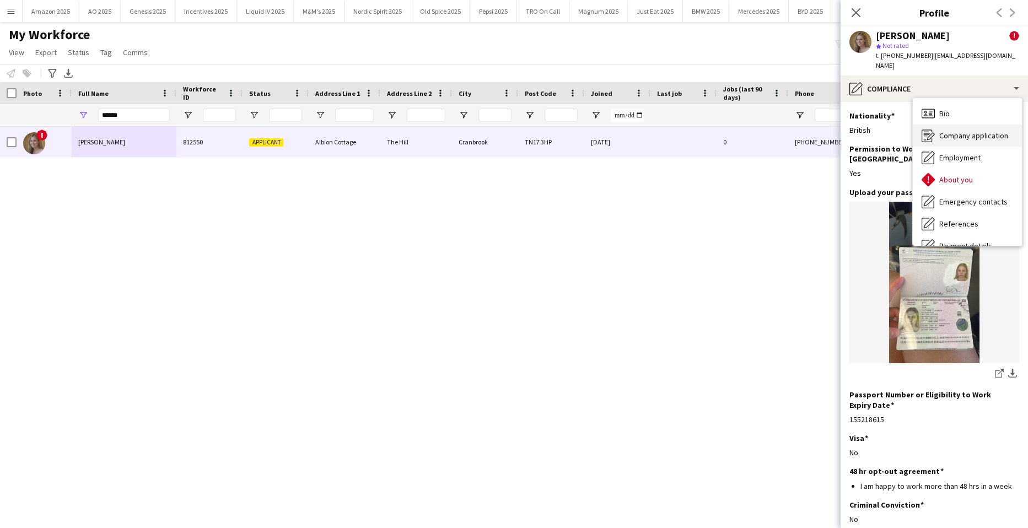
click at [967, 131] on span "Company application" at bounding box center [973, 136] width 69 height 10
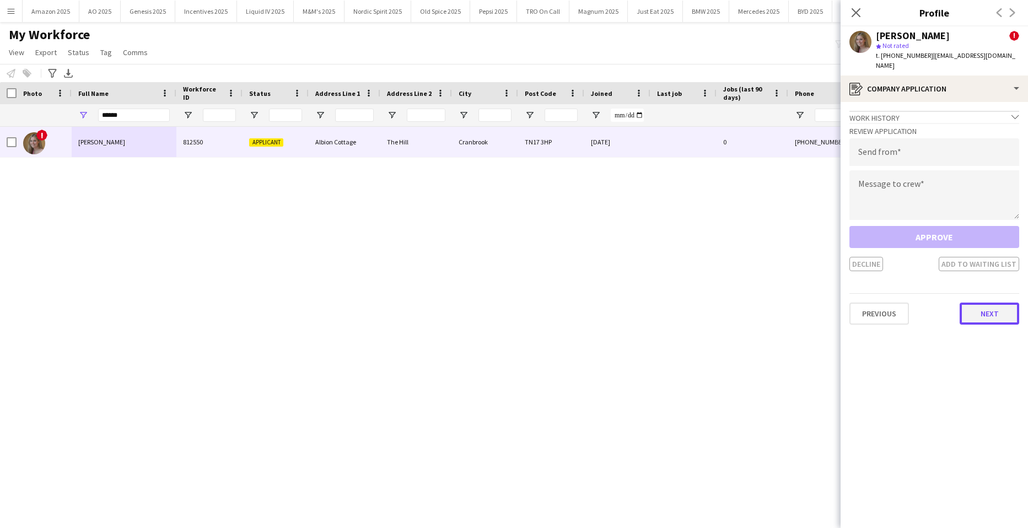
click at [997, 302] on button "Next" at bounding box center [989, 313] width 60 height 22
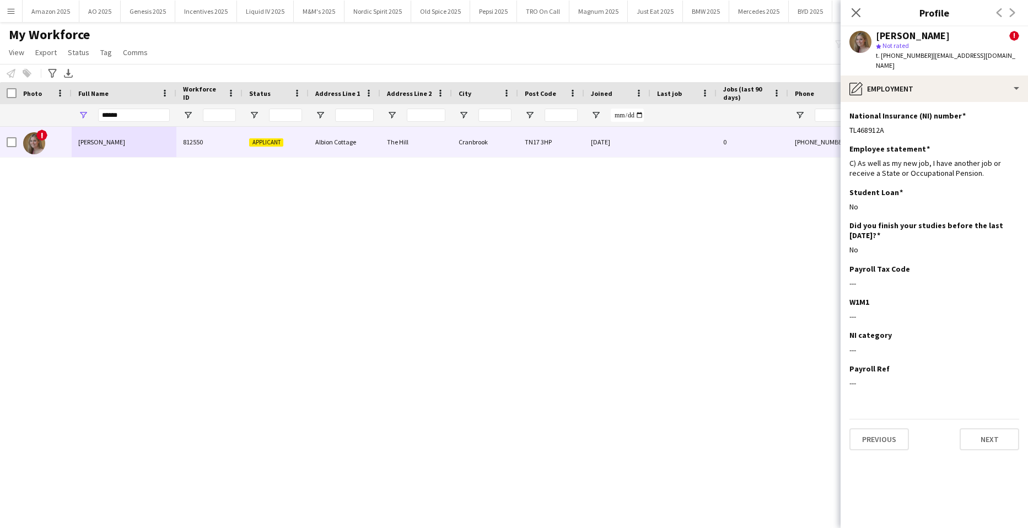
click at [1002, 419] on div "Previous Next" at bounding box center [934, 434] width 170 height 31
click at [1001, 428] on button "Next" at bounding box center [989, 439] width 60 height 22
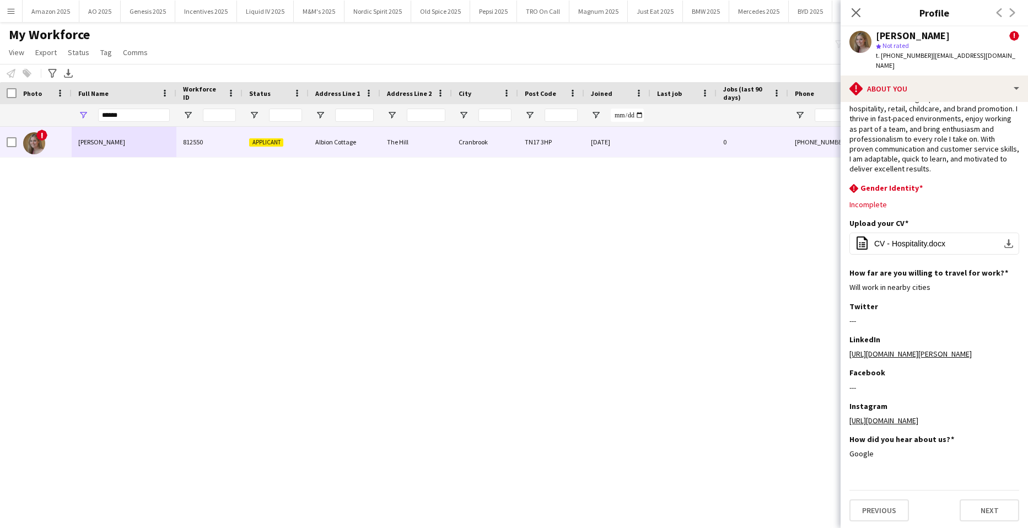
scroll to position [73, 0]
drag, startPoint x: 986, startPoint y: 500, endPoint x: 983, endPoint y: 482, distance: 18.4
click at [986, 500] on button "Next" at bounding box center [989, 508] width 60 height 22
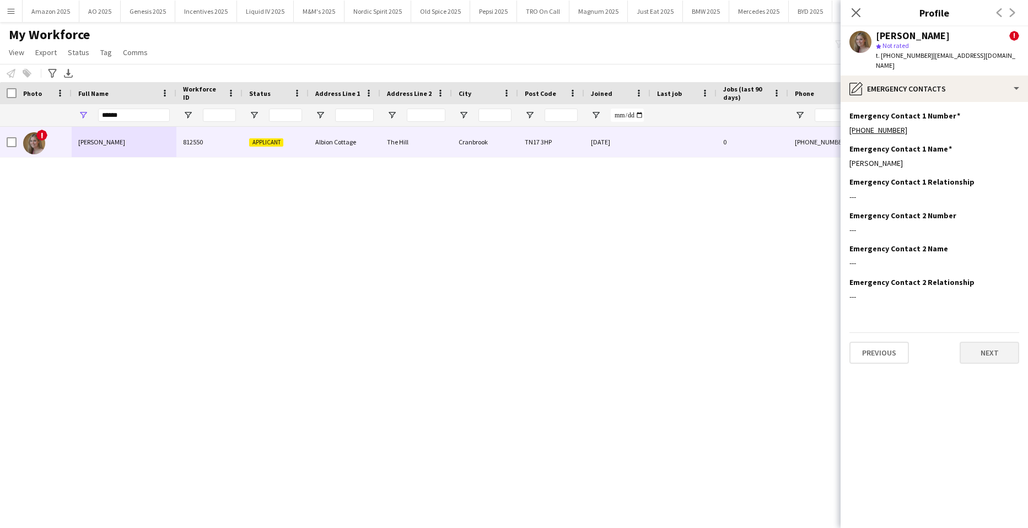
scroll to position [0, 0]
click at [987, 367] on app-section-data-types "Emergency Contact 1 Number Edit this field +447312942707 Emergency Contact 1 Na…" at bounding box center [933, 315] width 187 height 426
drag, startPoint x: 987, startPoint y: 367, endPoint x: 987, endPoint y: 353, distance: 14.3
click at [987, 353] on button "Next" at bounding box center [989, 353] width 60 height 22
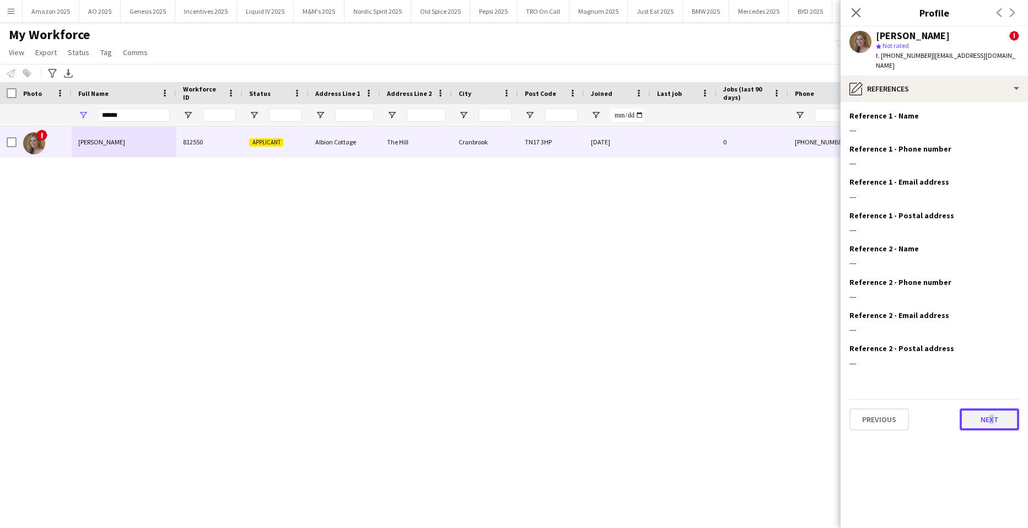
click at [991, 409] on button "Next" at bounding box center [989, 419] width 60 height 22
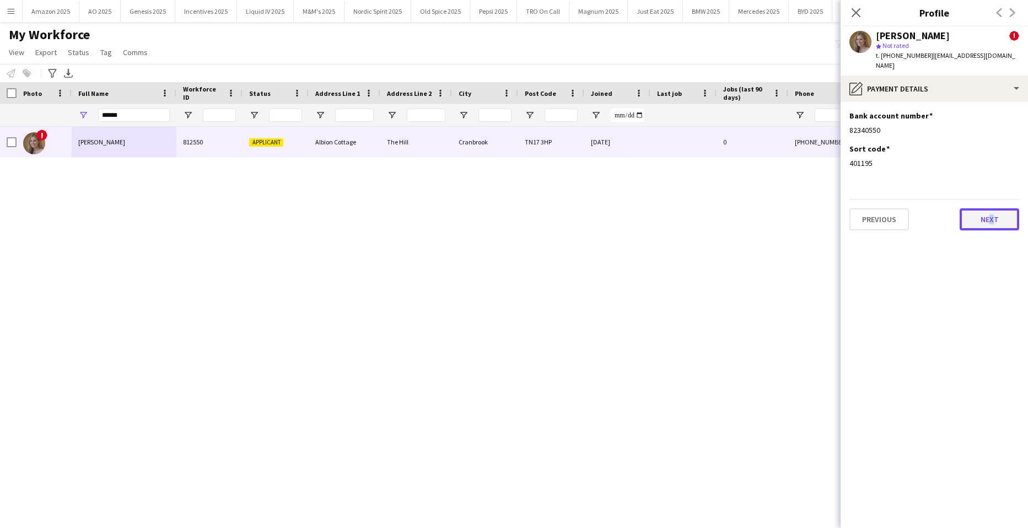
click at [984, 212] on button "Next" at bounding box center [989, 219] width 60 height 22
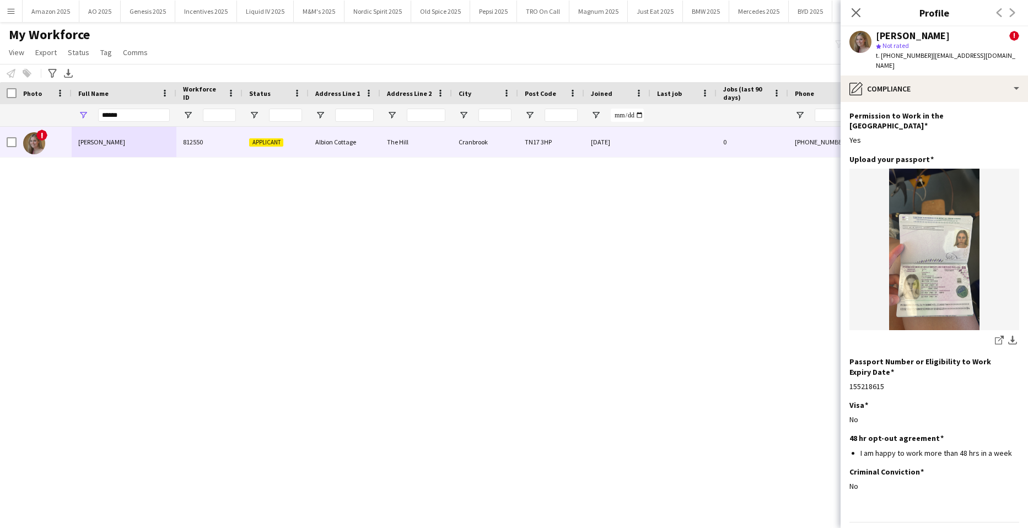
scroll to position [47, 0]
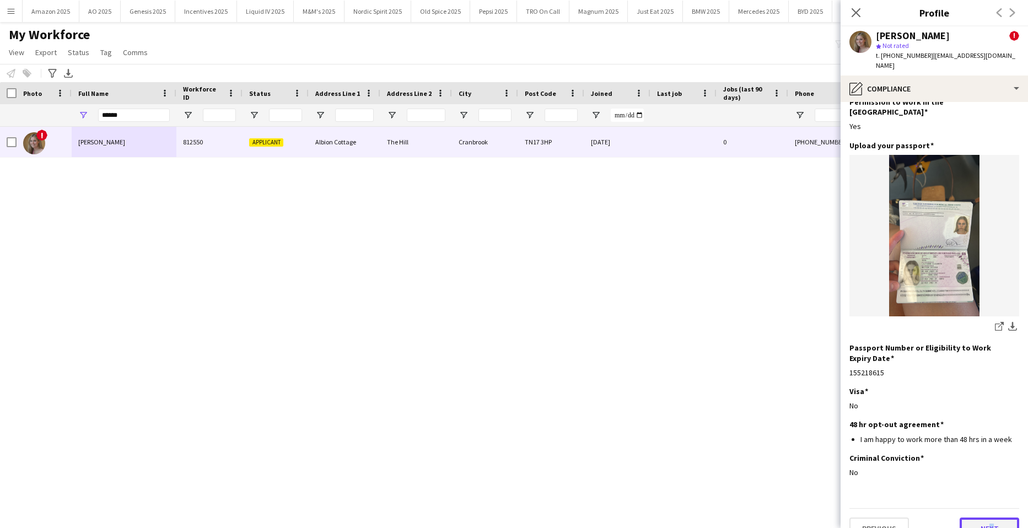
click at [982, 517] on button "Next" at bounding box center [989, 528] width 60 height 22
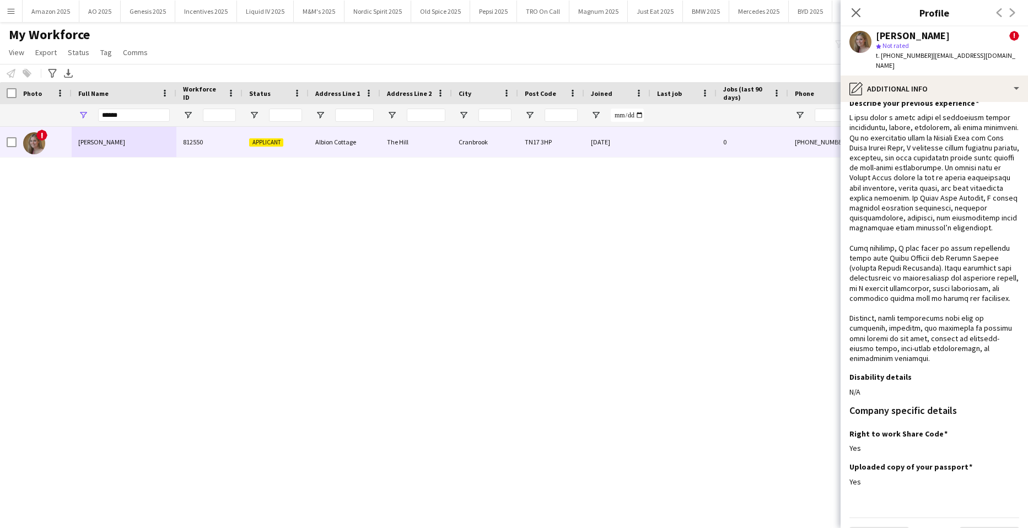
scroll to position [85, 0]
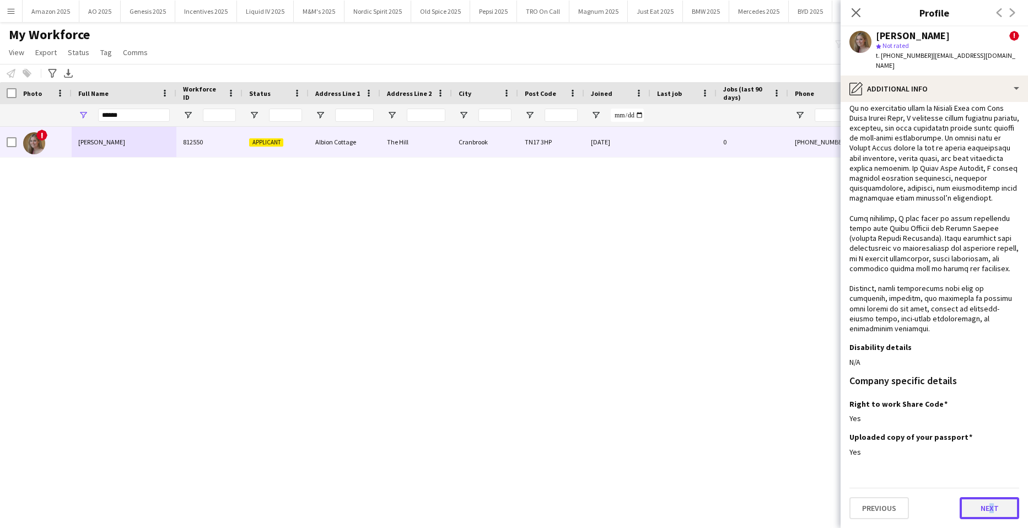
click at [988, 505] on button "Next" at bounding box center [989, 508] width 60 height 22
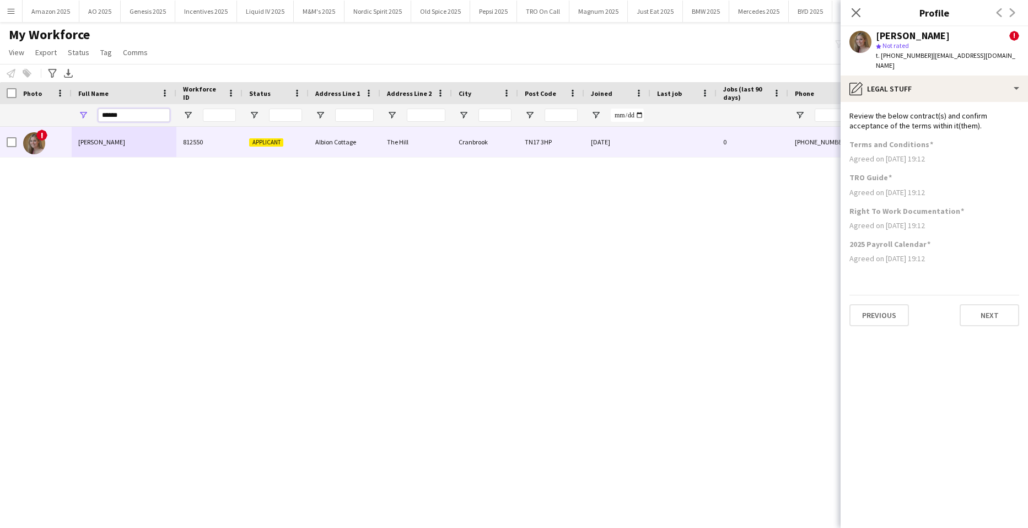
drag, startPoint x: 144, startPoint y: 115, endPoint x: -28, endPoint y: 101, distance: 173.0
click at [0, 101] on html "Menu Boards Boards Boards All jobs Status Workforce Workforce My Workforce Recr…" at bounding box center [514, 264] width 1028 height 528
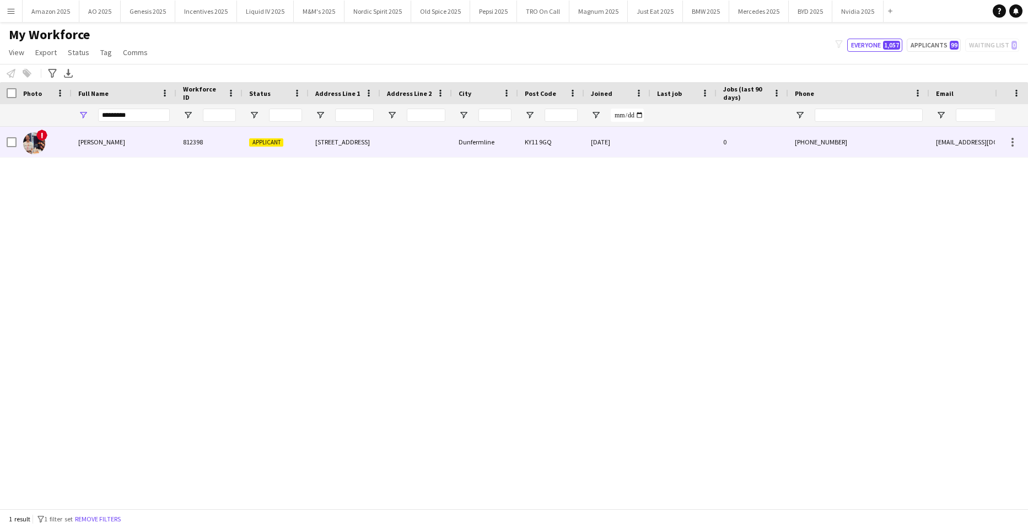
click at [105, 140] on span "Lucy Stratton" at bounding box center [101, 142] width 47 height 8
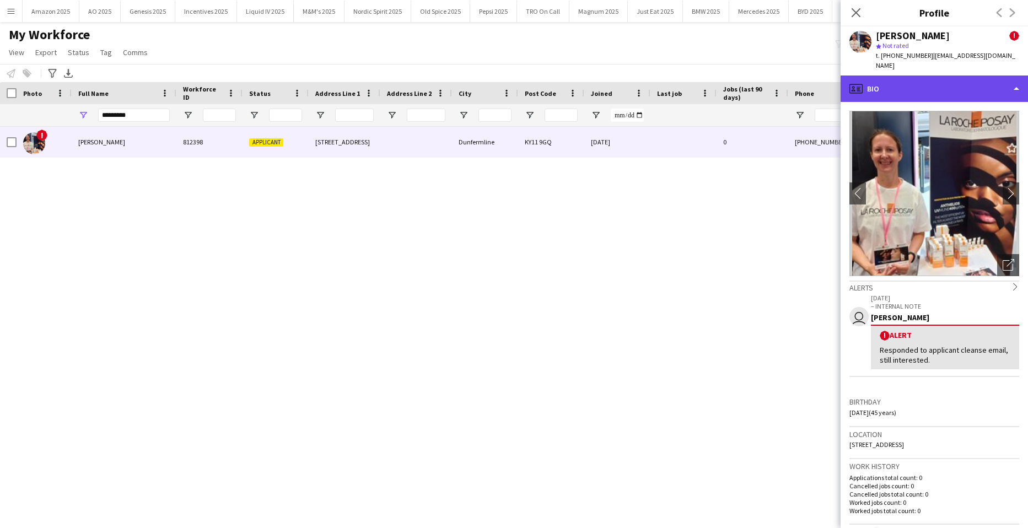
click at [974, 75] on div "profile Bio" at bounding box center [933, 88] width 187 height 26
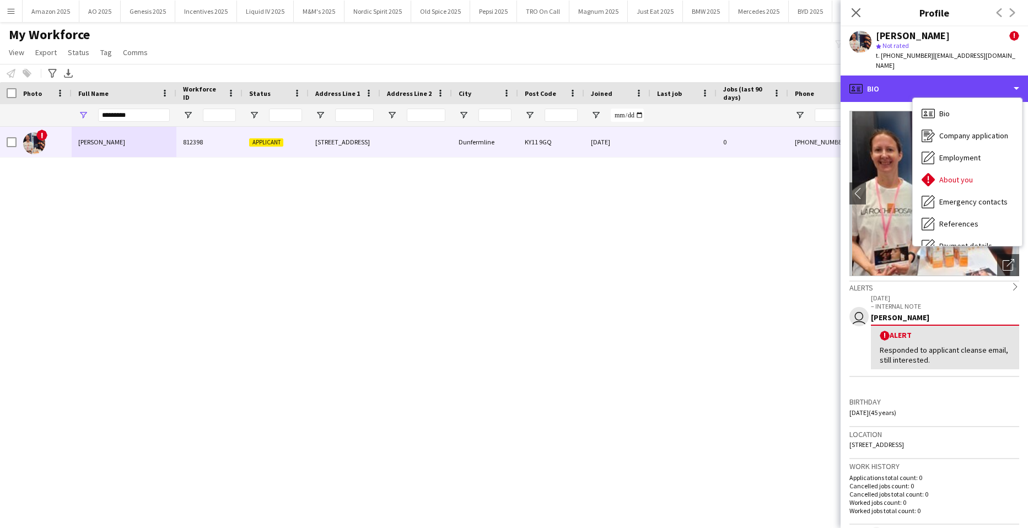
scroll to position [148, 0]
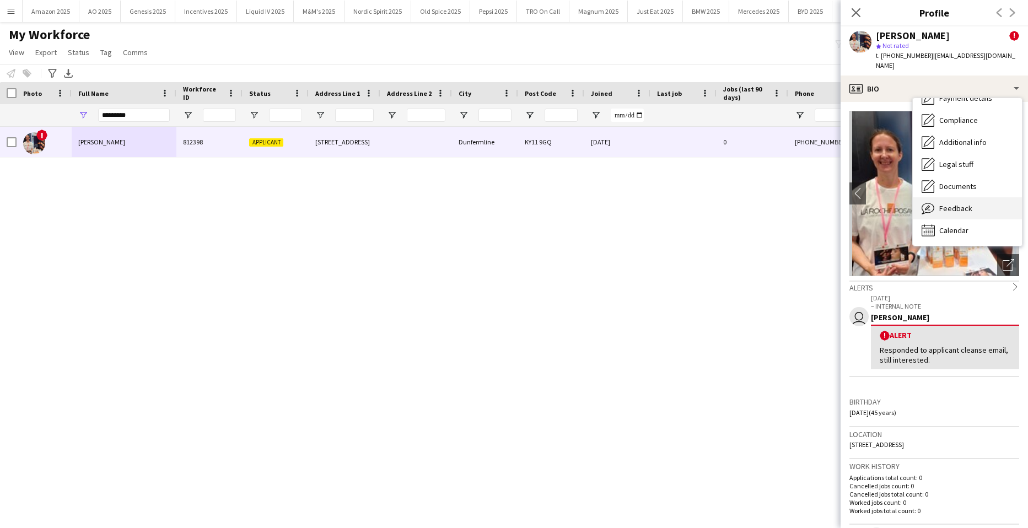
click at [965, 203] on span "Feedback" at bounding box center [955, 208] width 33 height 10
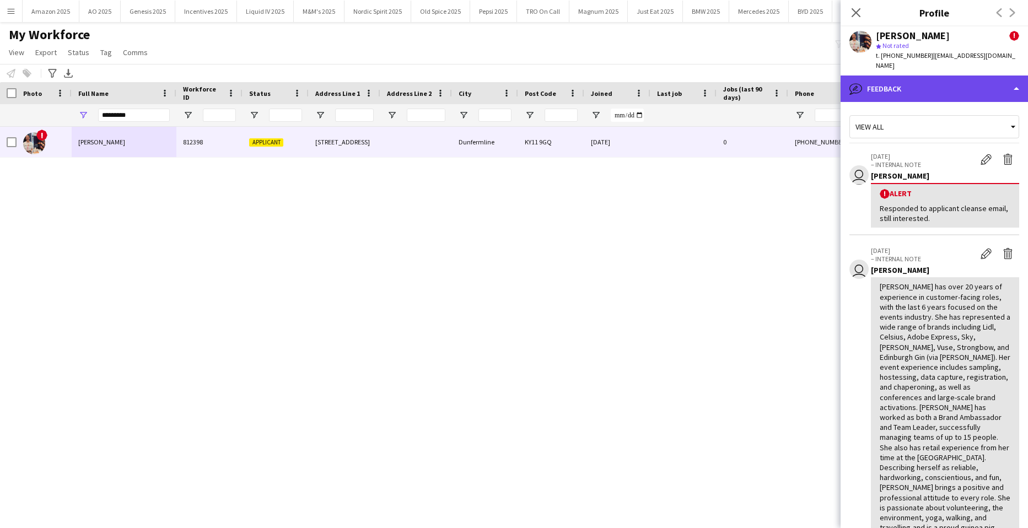
click at [993, 76] on div "bubble-pencil Feedback" at bounding box center [933, 88] width 187 height 26
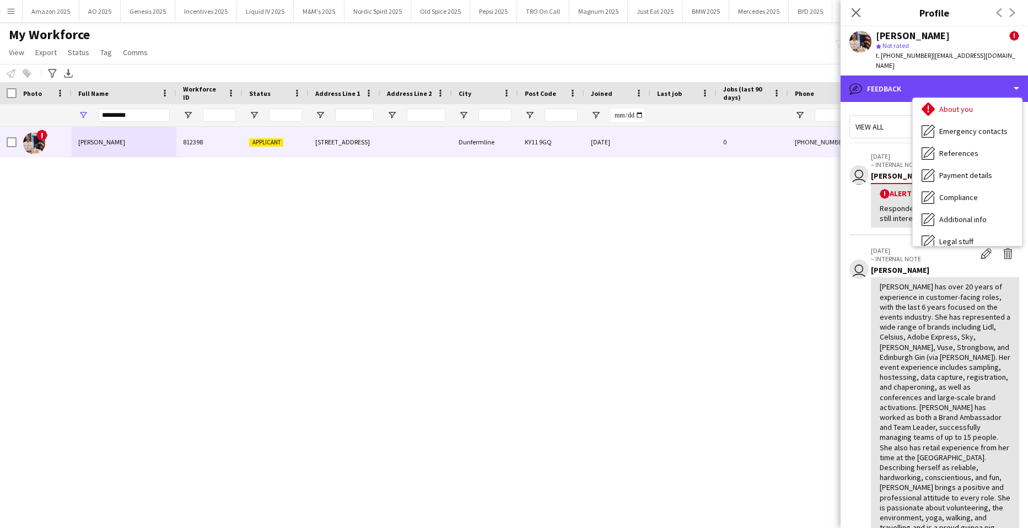
scroll to position [0, 0]
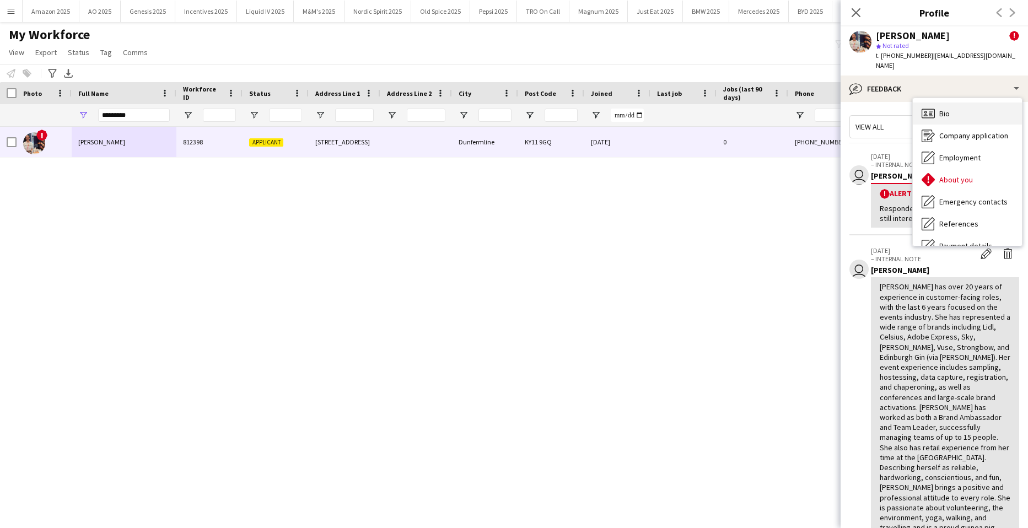
click at [965, 102] on div "Bio Bio" at bounding box center [966, 113] width 109 height 22
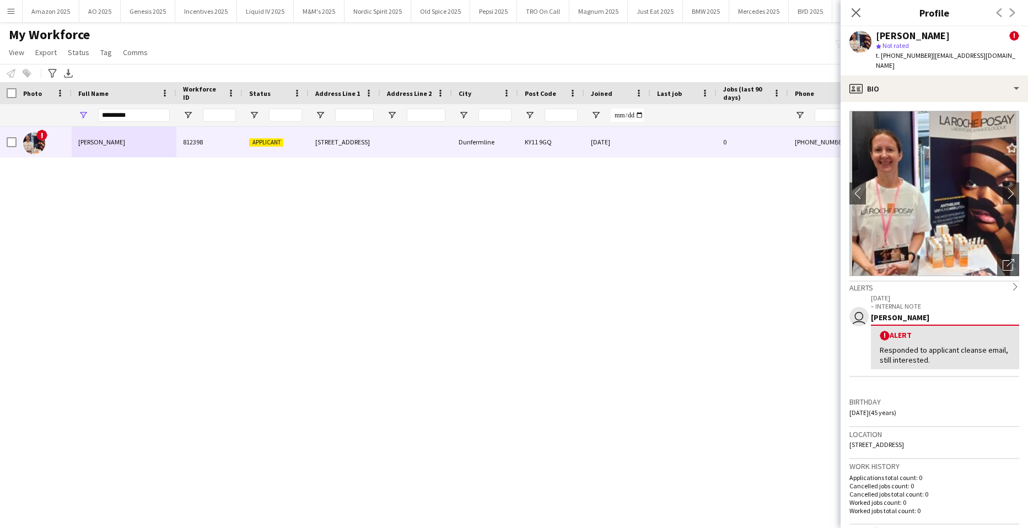
drag, startPoint x: 736, startPoint y: 241, endPoint x: 760, endPoint y: 175, distance: 70.6
click at [743, 205] on div "! Lucy Stratton 812398 Applicant 6 Wayfarers Way Dunfermline KY11 9GQ 12-06-202…" at bounding box center [497, 314] width 995 height 374
click at [855, 9] on icon "Close pop-in" at bounding box center [855, 12] width 10 height 10
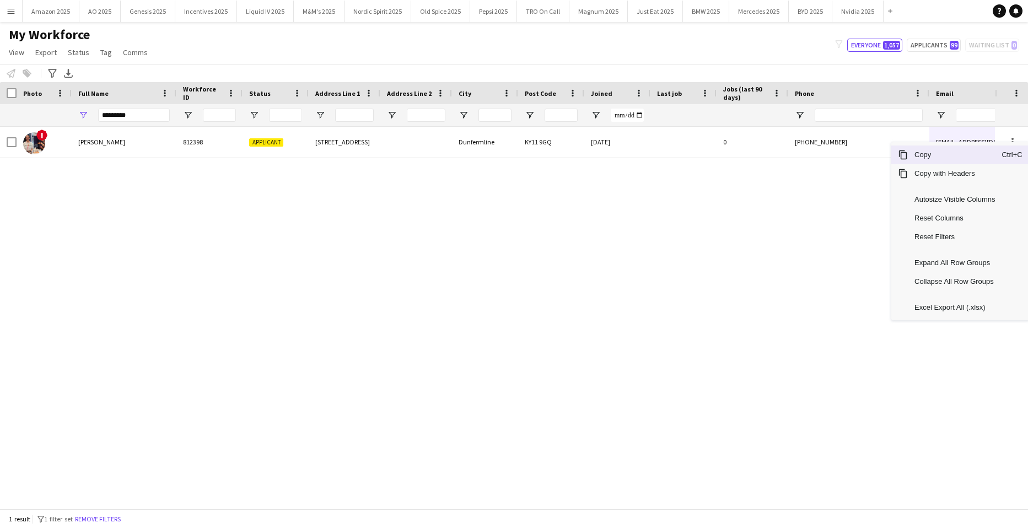
click at [953, 156] on span "Copy" at bounding box center [954, 154] width 94 height 19
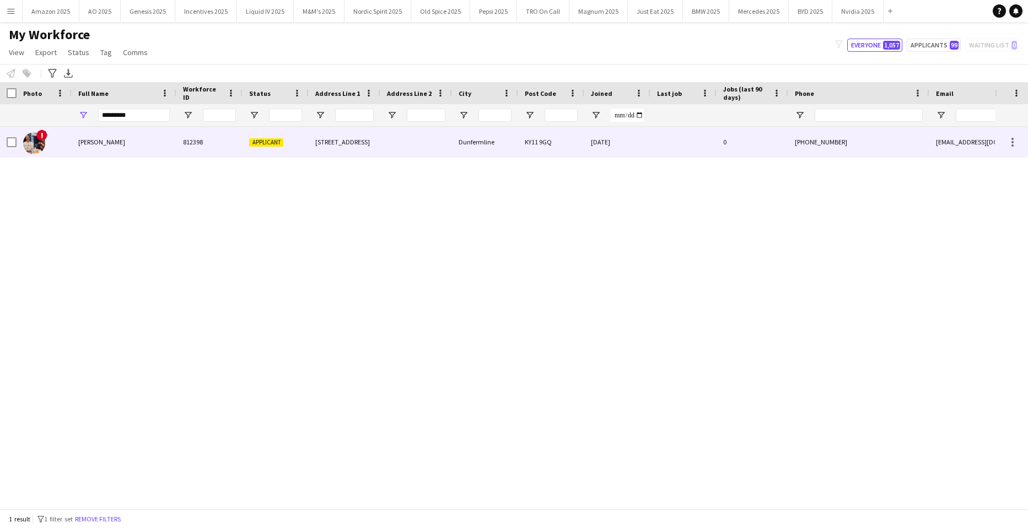
click at [118, 139] on div "Lucy Stratton" at bounding box center [124, 142] width 105 height 30
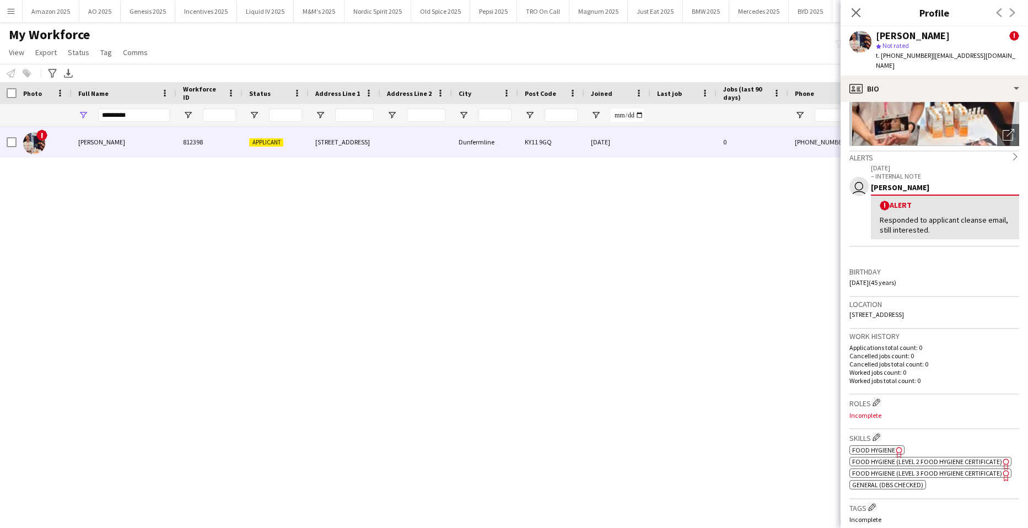
scroll to position [220, 0]
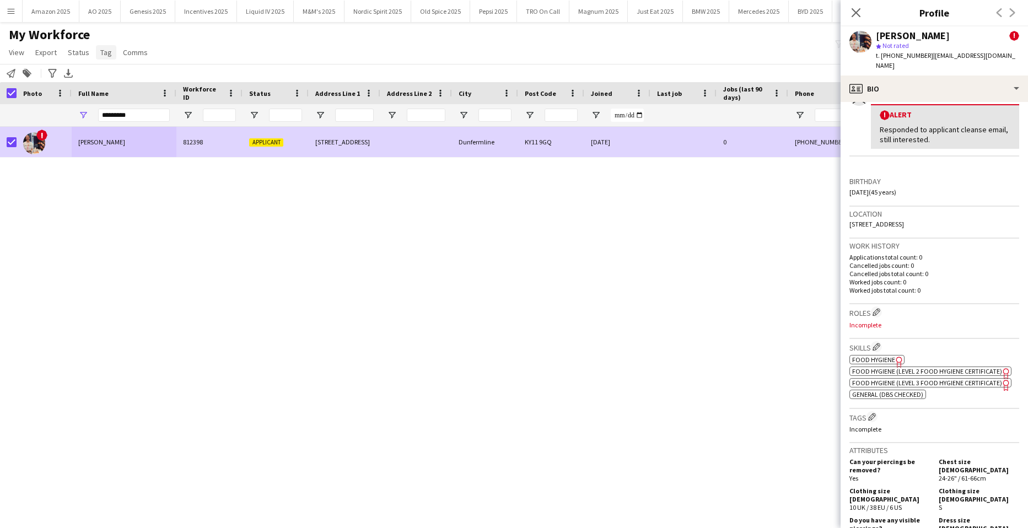
click at [100, 55] on span "Tag" at bounding box center [106, 52] width 12 height 10
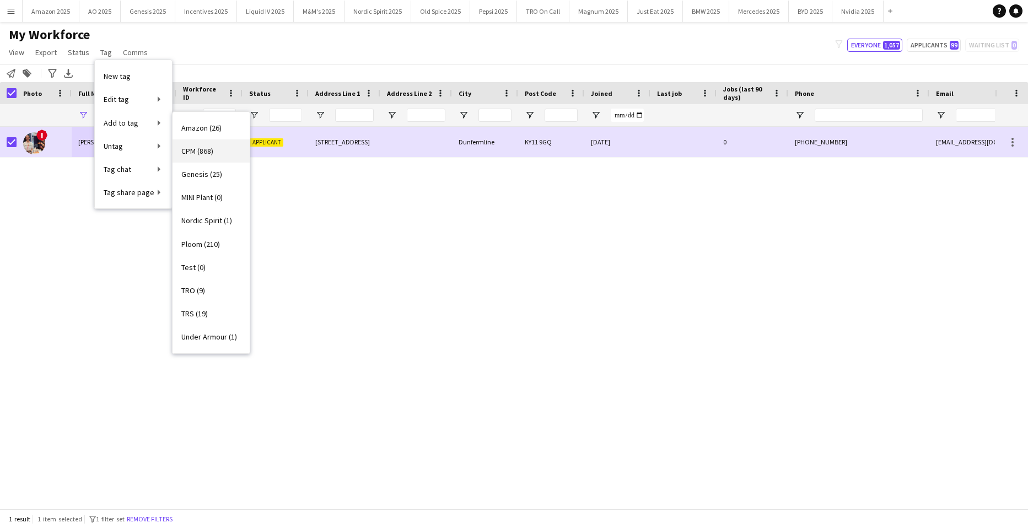
click at [185, 155] on span "CPM (868)" at bounding box center [197, 151] width 32 height 10
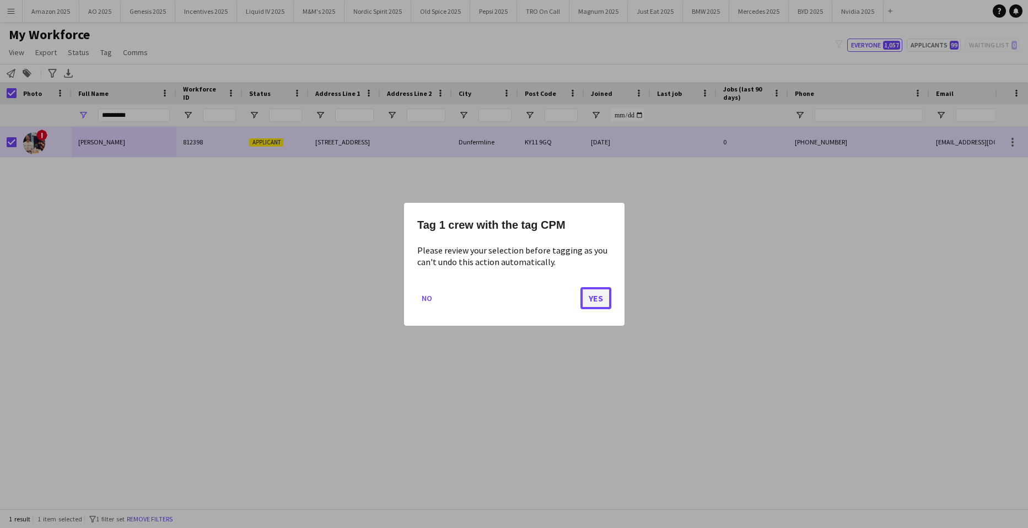
click at [595, 299] on button "Yes" at bounding box center [595, 298] width 31 height 22
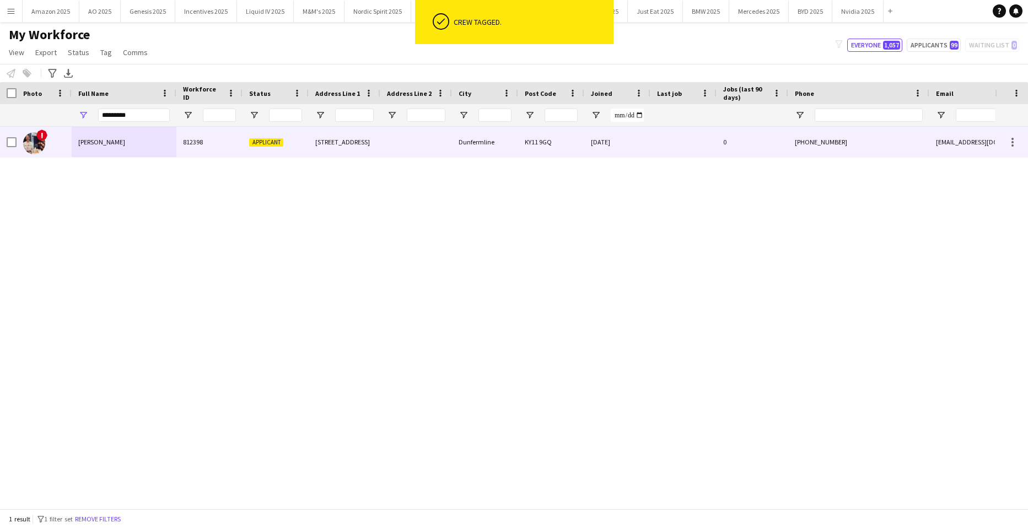
click at [117, 143] on div "Lucy Stratton" at bounding box center [124, 142] width 105 height 30
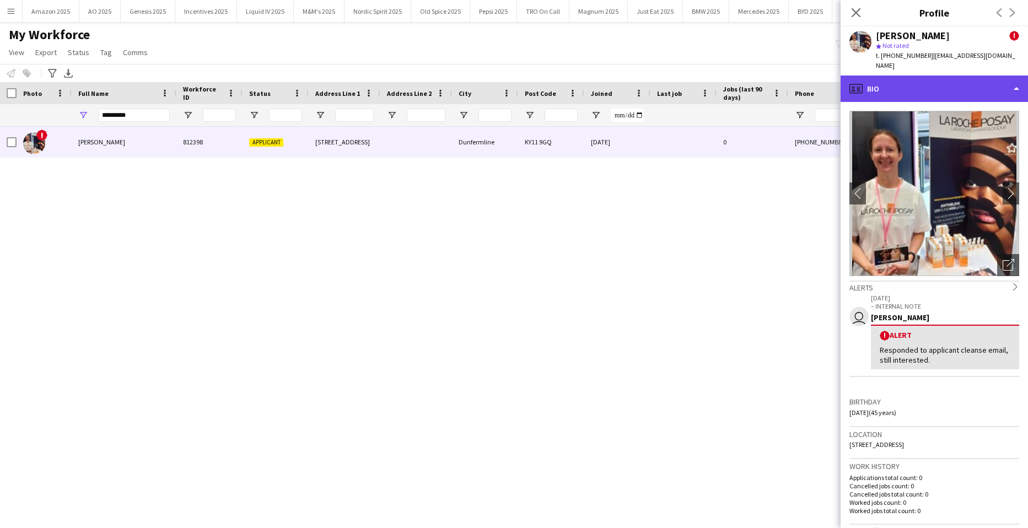
click at [958, 80] on div "profile Bio" at bounding box center [933, 88] width 187 height 26
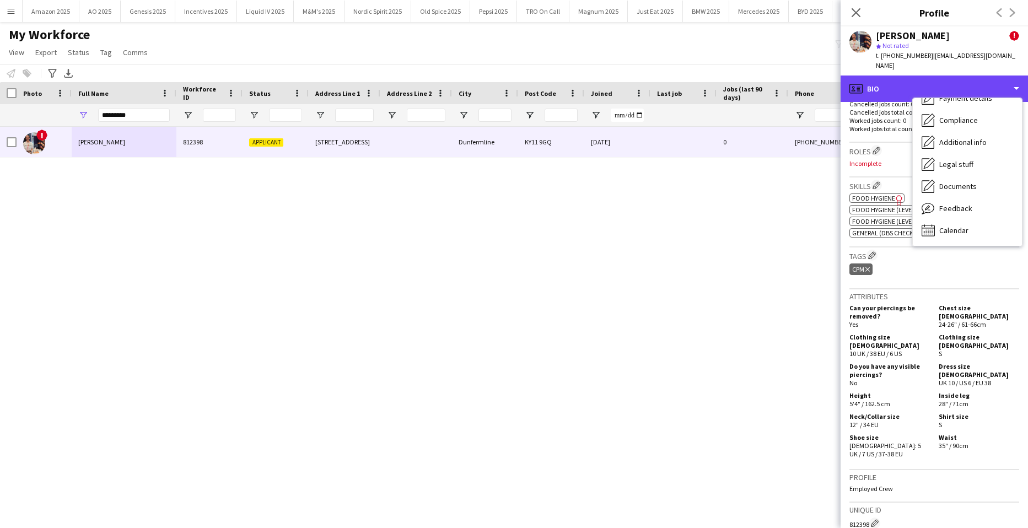
scroll to position [568, 0]
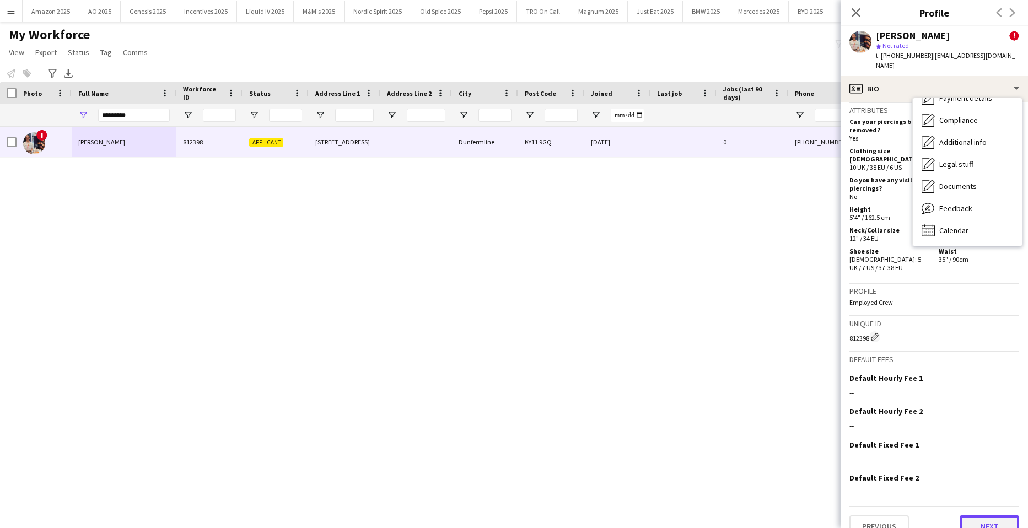
click at [976, 515] on button "Next" at bounding box center [989, 526] width 60 height 22
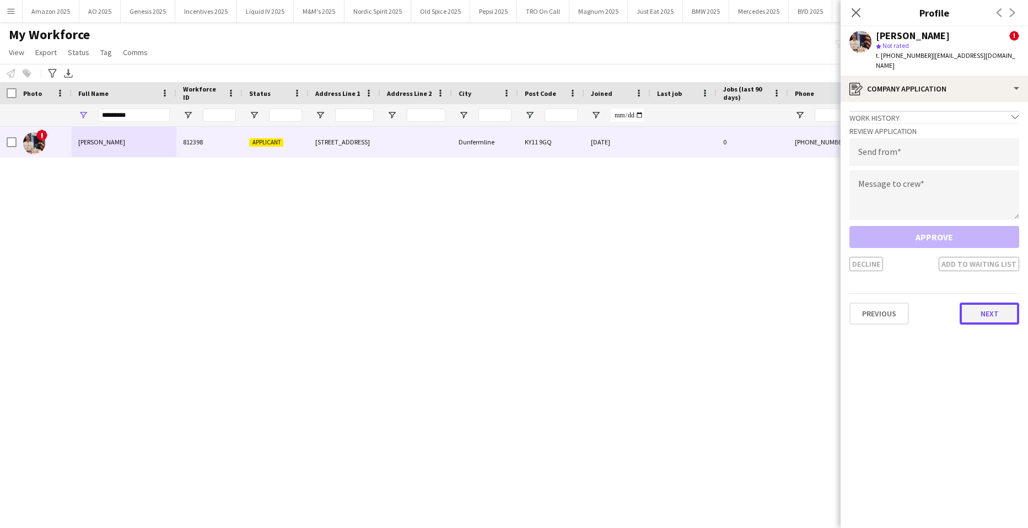
click at [978, 305] on button "Next" at bounding box center [989, 313] width 60 height 22
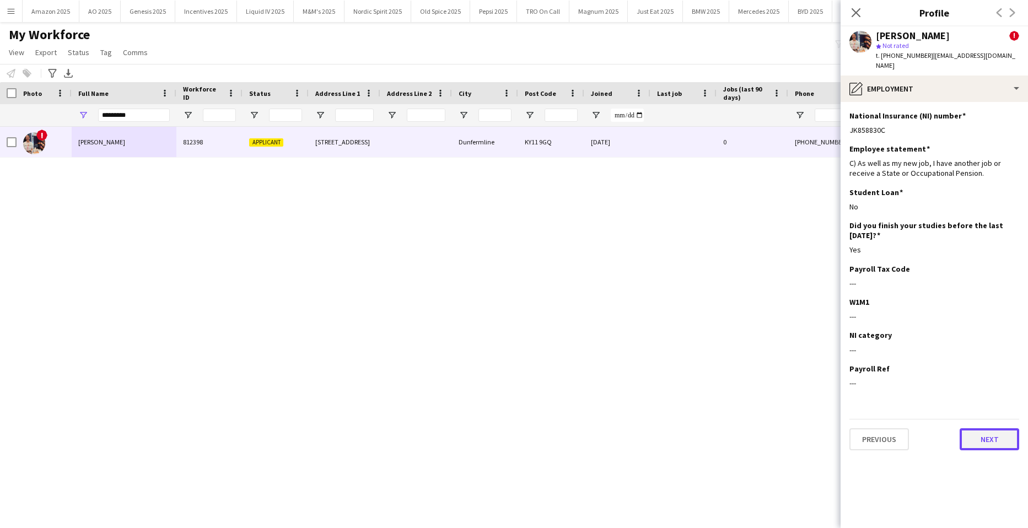
click at [983, 428] on button "Next" at bounding box center [989, 439] width 60 height 22
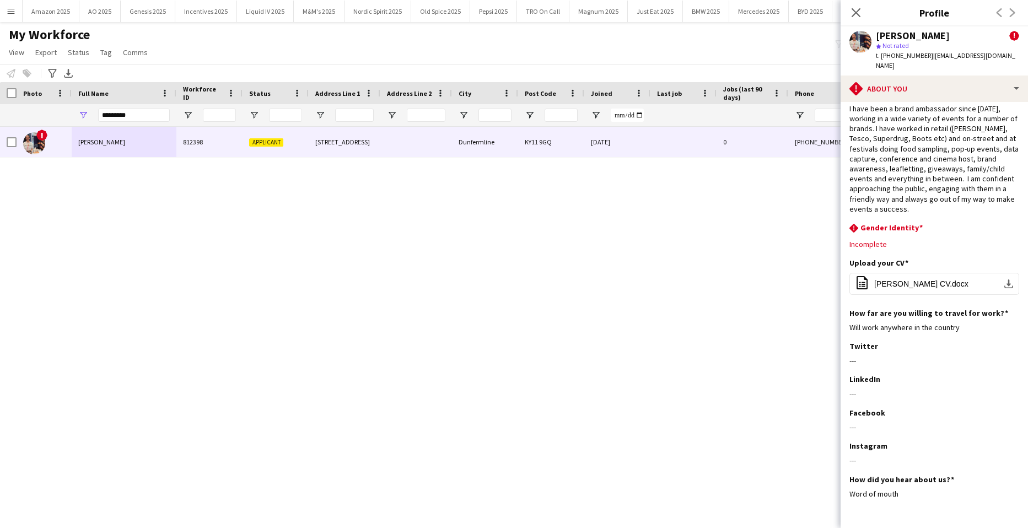
scroll to position [53, 0]
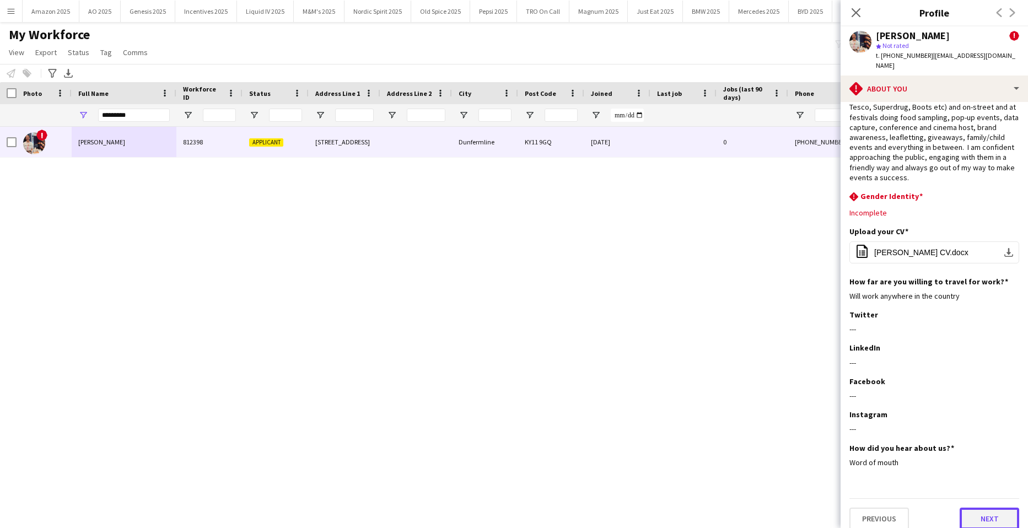
click at [969, 507] on button "Next" at bounding box center [989, 518] width 60 height 22
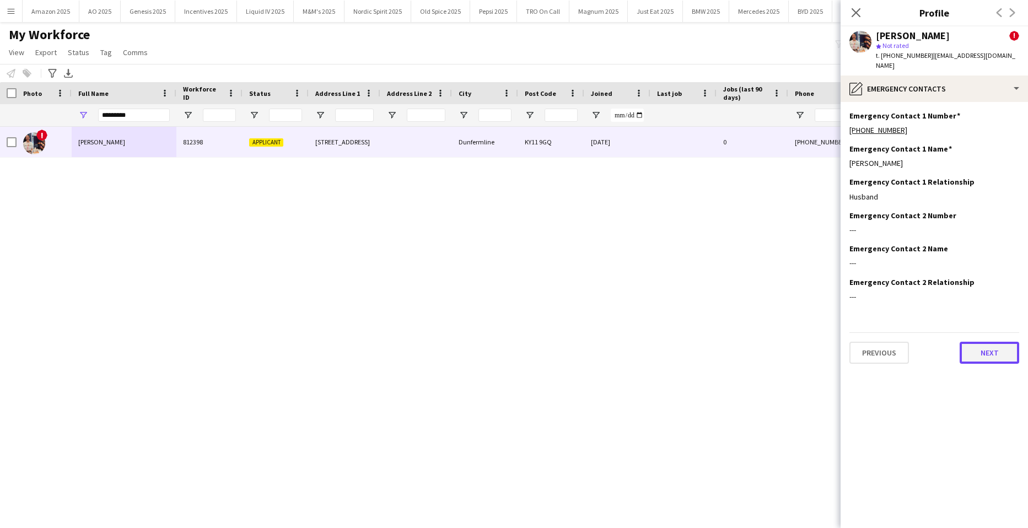
click at [985, 347] on button "Next" at bounding box center [989, 353] width 60 height 22
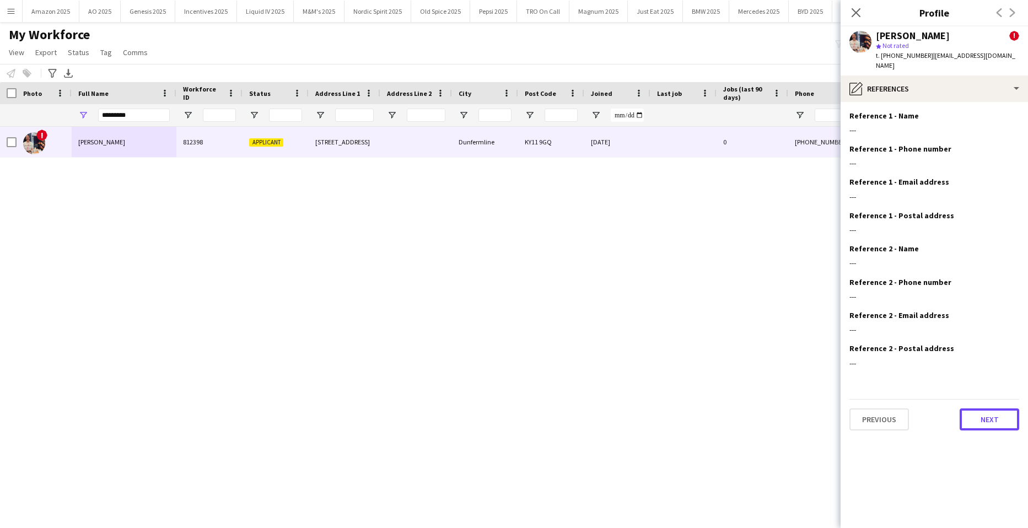
click at [982, 410] on button "Next" at bounding box center [989, 419] width 60 height 22
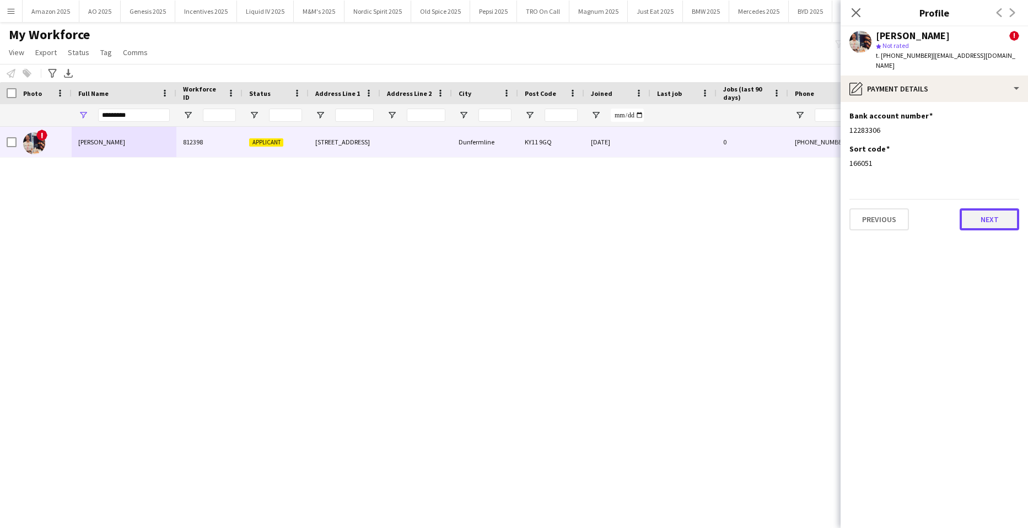
click at [990, 220] on button "Next" at bounding box center [989, 219] width 60 height 22
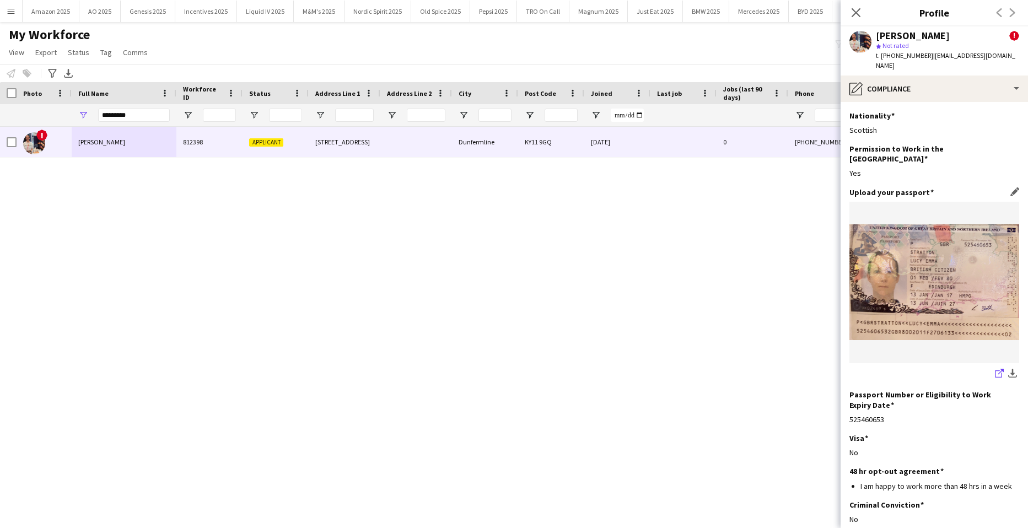
click at [995, 370] on icon at bounding box center [998, 373] width 7 height 7
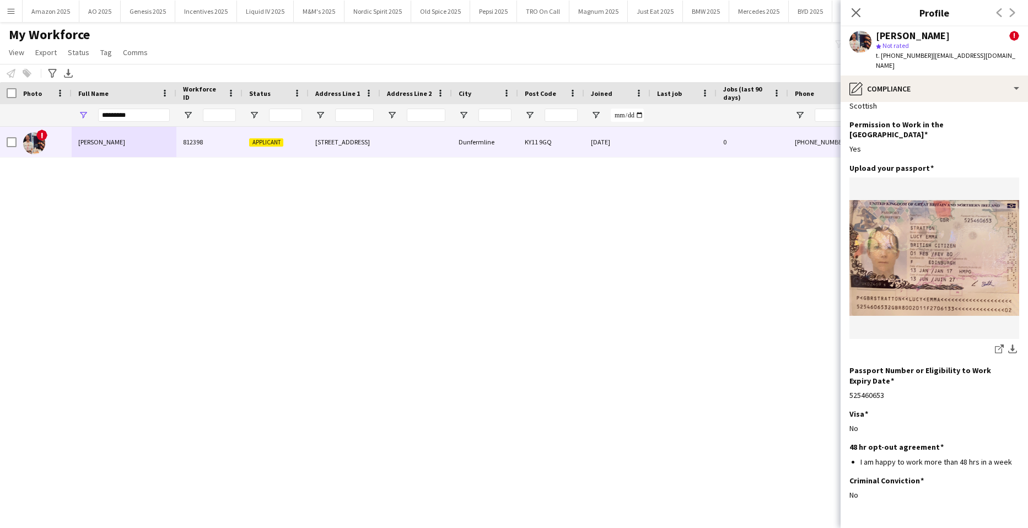
scroll to position [47, 0]
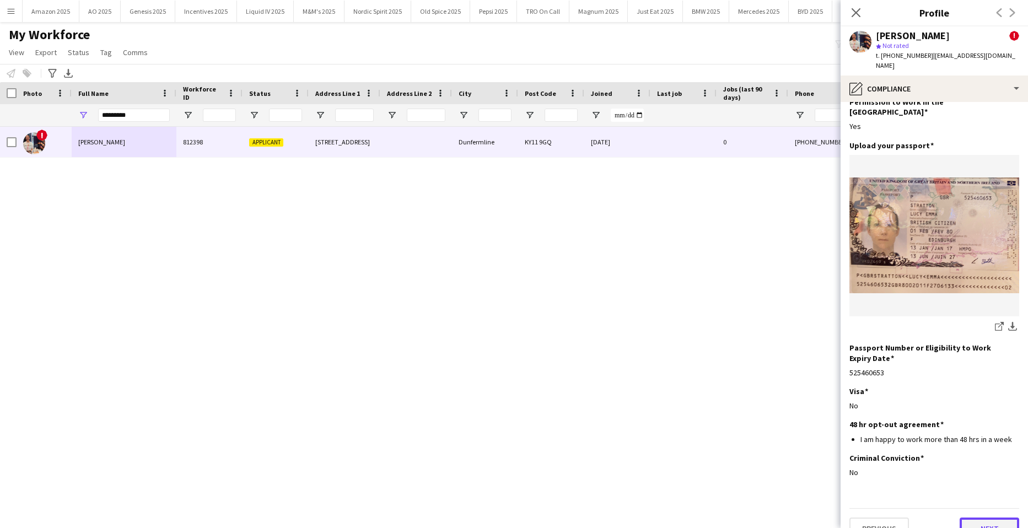
click at [985, 517] on button "Next" at bounding box center [989, 528] width 60 height 22
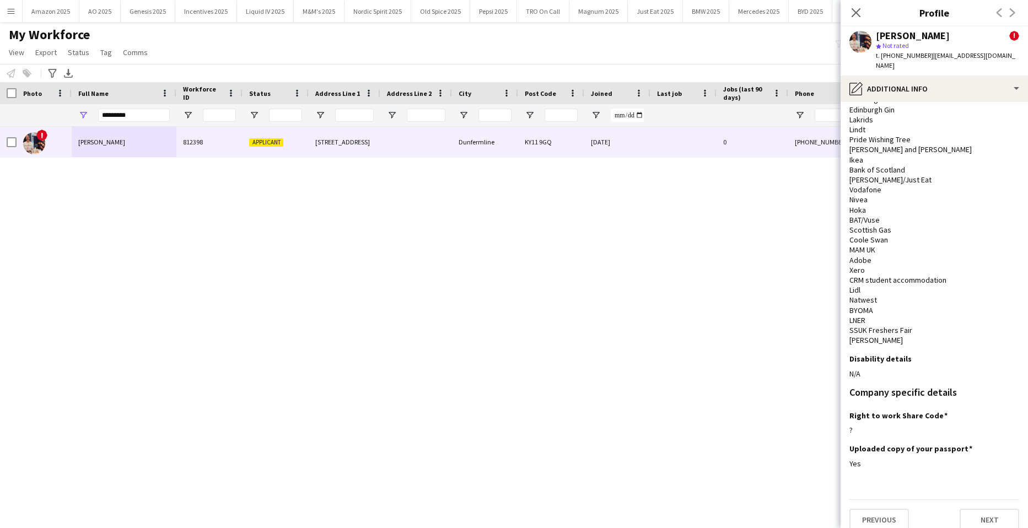
scroll to position [366, 0]
click at [978, 507] on button "Next" at bounding box center [989, 518] width 60 height 22
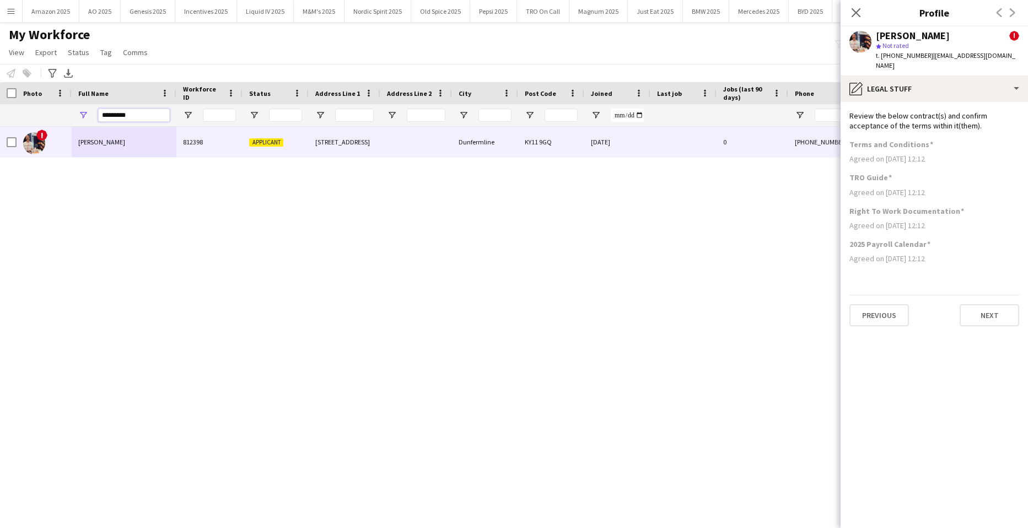
drag, startPoint x: 146, startPoint y: 121, endPoint x: -28, endPoint y: 129, distance: 174.3
click at [0, 129] on html "Menu Boards Boards Boards All jobs Status Workforce Workforce My Workforce Recr…" at bounding box center [514, 264] width 1028 height 528
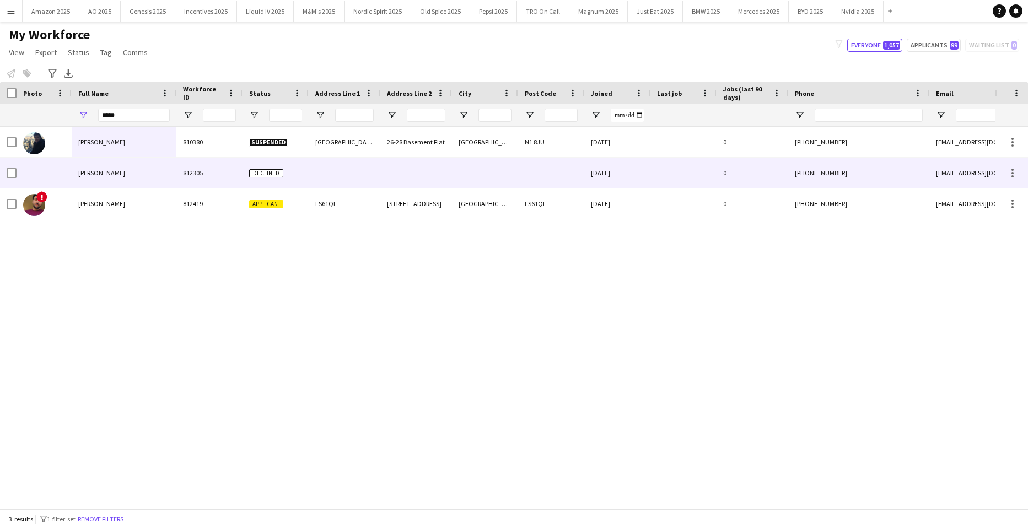
click at [106, 175] on span "Parag Katariya" at bounding box center [101, 173] width 47 height 8
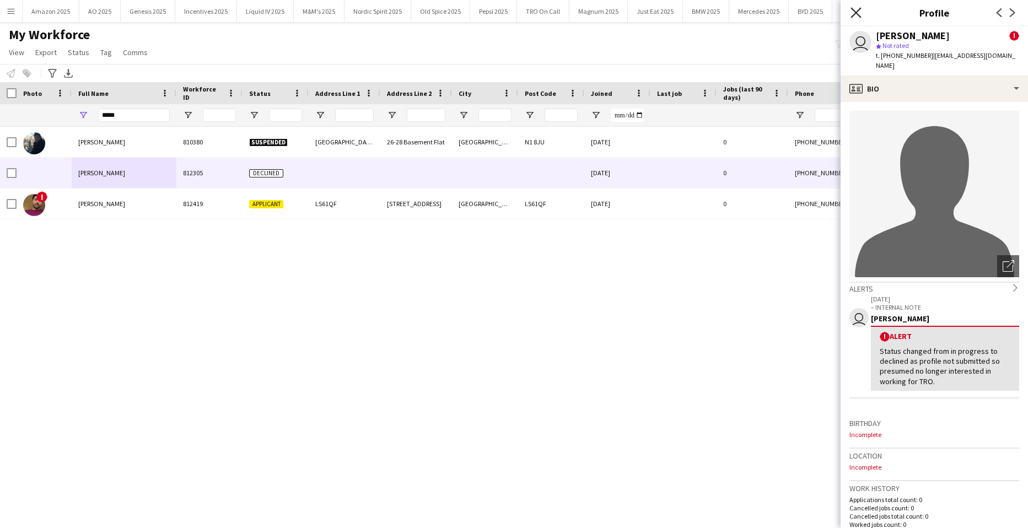
click at [857, 10] on icon "Close pop-in" at bounding box center [855, 12] width 10 height 10
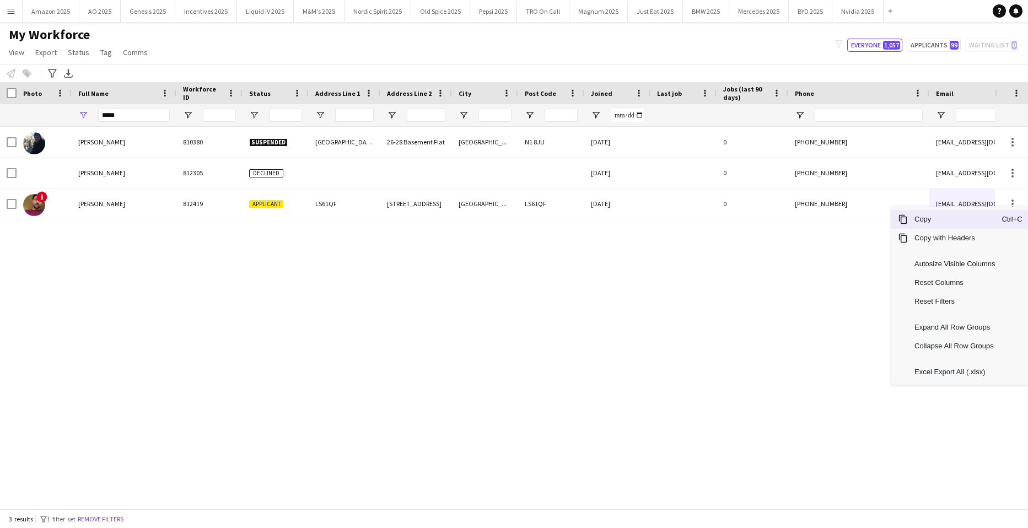
click at [964, 223] on span "Copy" at bounding box center [954, 219] width 94 height 19
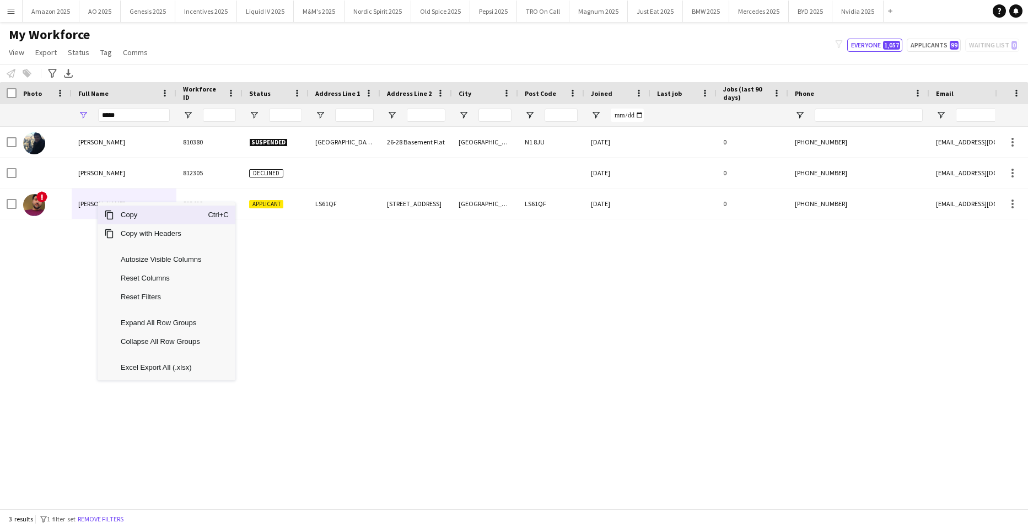
drag, startPoint x: 133, startPoint y: 220, endPoint x: 1002, endPoint y: 343, distance: 877.5
click at [160, 224] on span "Copy" at bounding box center [161, 215] width 94 height 19
drag, startPoint x: 134, startPoint y: 217, endPoint x: 842, endPoint y: 378, distance: 726.1
click at [135, 217] on span "Copy" at bounding box center [163, 214] width 94 height 19
click at [127, 215] on span "Copy" at bounding box center [149, 213] width 94 height 19
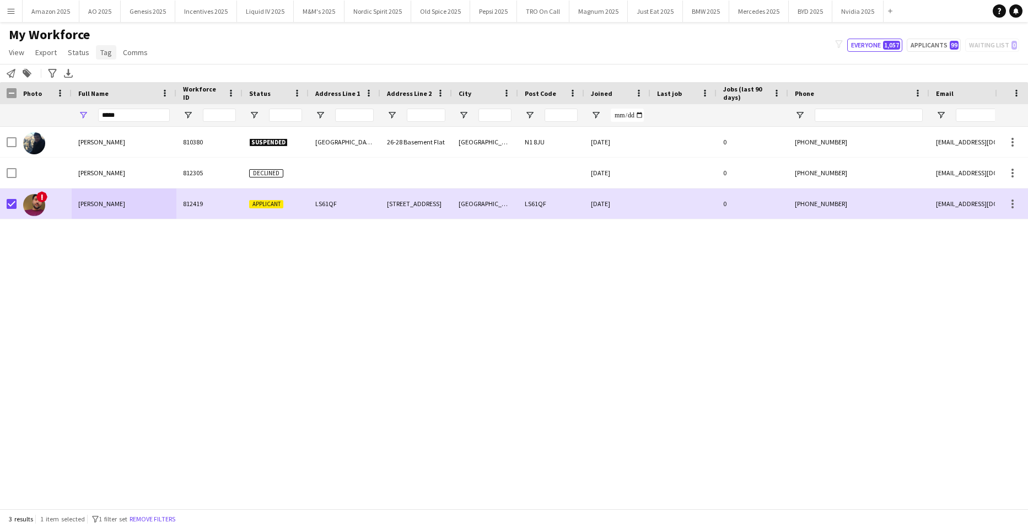
click at [101, 56] on span "Tag" at bounding box center [106, 52] width 12 height 10
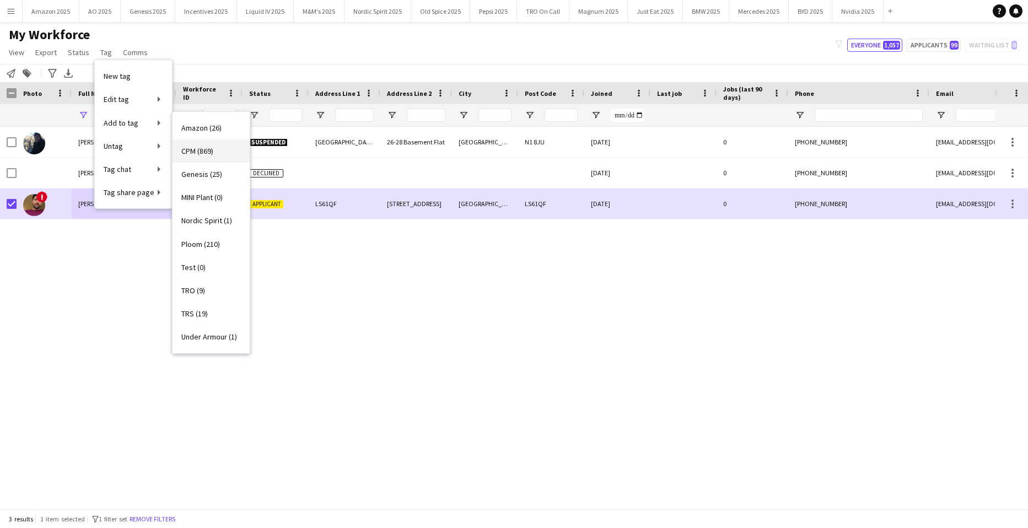
click at [203, 149] on span "CPM (869)" at bounding box center [197, 151] width 32 height 10
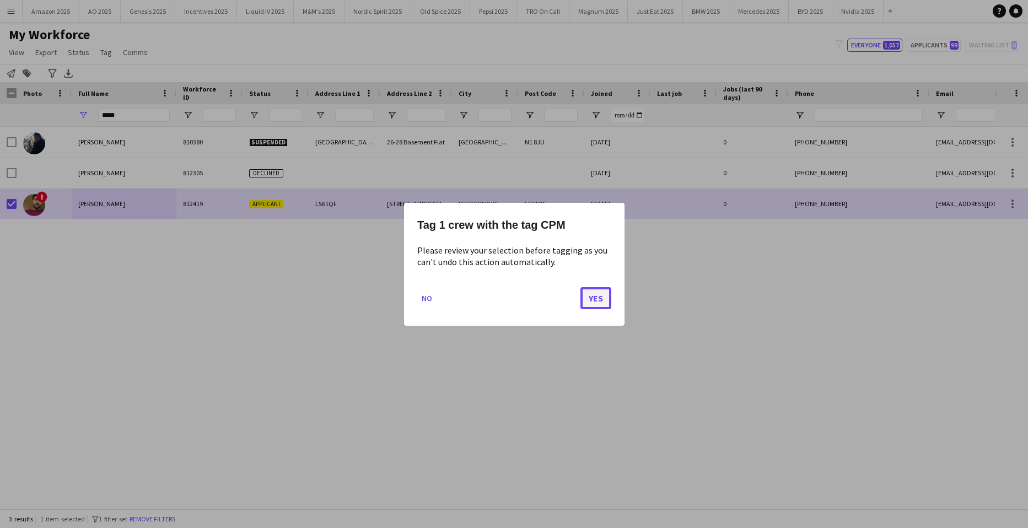
click at [604, 298] on button "Yes" at bounding box center [595, 298] width 31 height 22
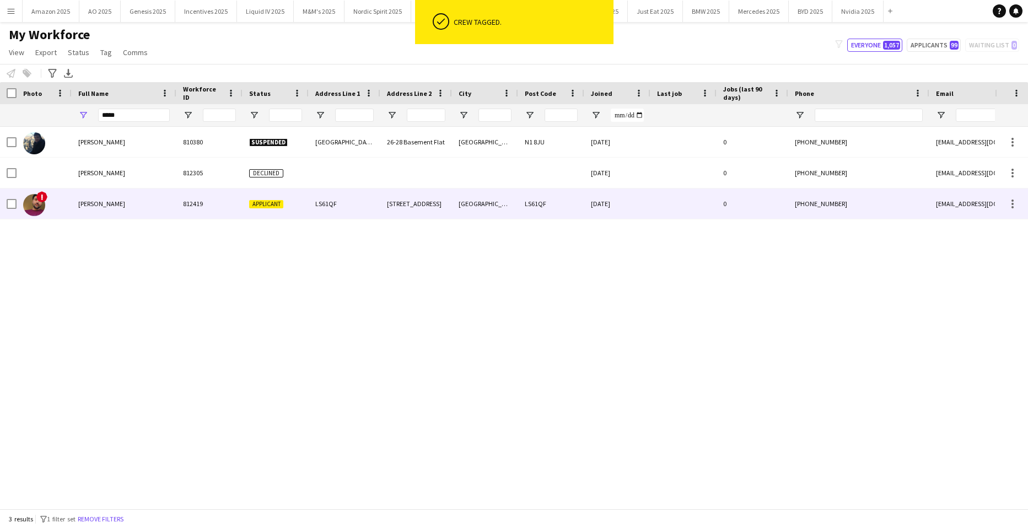
drag, startPoint x: 150, startPoint y: 205, endPoint x: 787, endPoint y: 342, distance: 652.1
click at [150, 206] on div "Parag Katariya" at bounding box center [124, 203] width 105 height 30
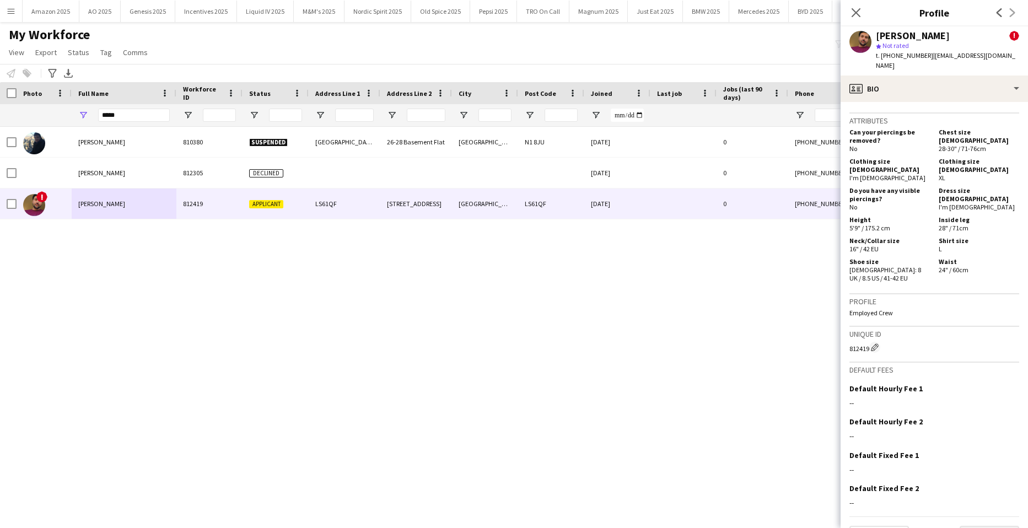
scroll to position [637, 0]
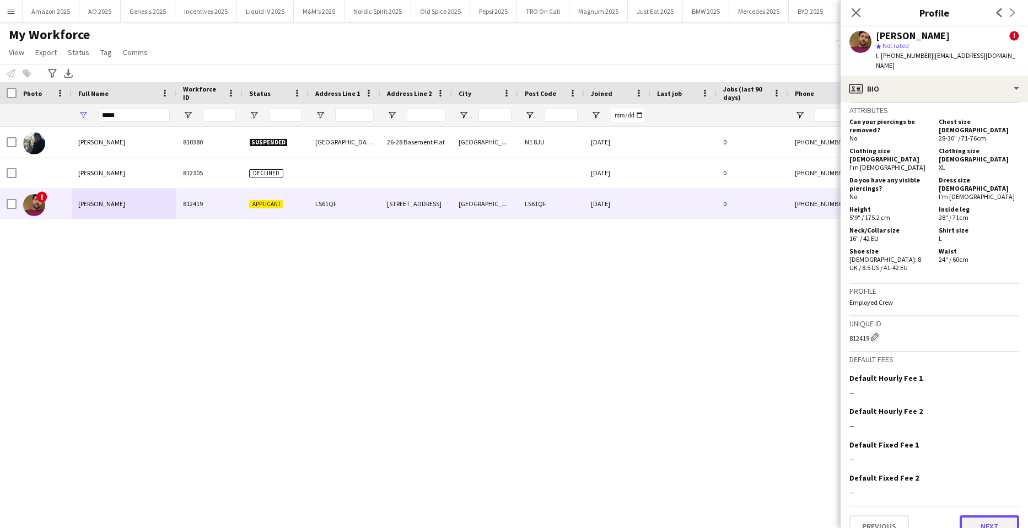
click at [985, 515] on button "Next" at bounding box center [989, 526] width 60 height 22
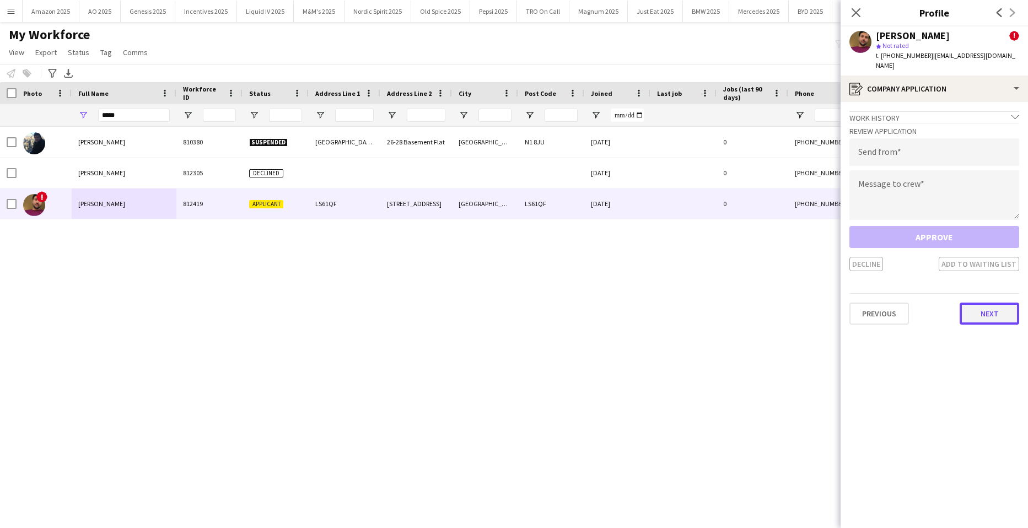
click at [968, 309] on button "Next" at bounding box center [989, 313] width 60 height 22
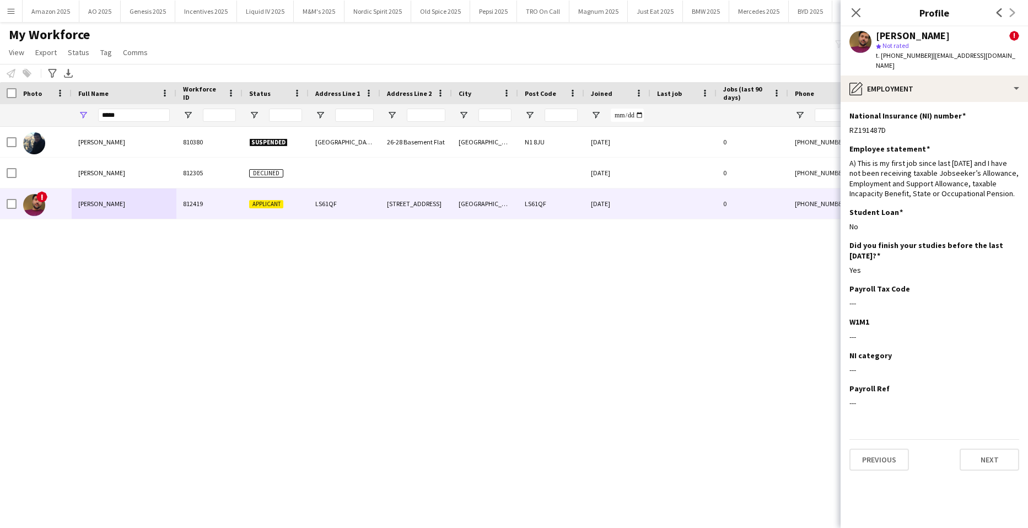
click at [990, 461] on app-section-data-types "National Insurance (NI) number Edit this field RZ191487D Employee statement Edi…" at bounding box center [933, 315] width 187 height 426
click at [988, 453] on button "Next" at bounding box center [989, 459] width 60 height 22
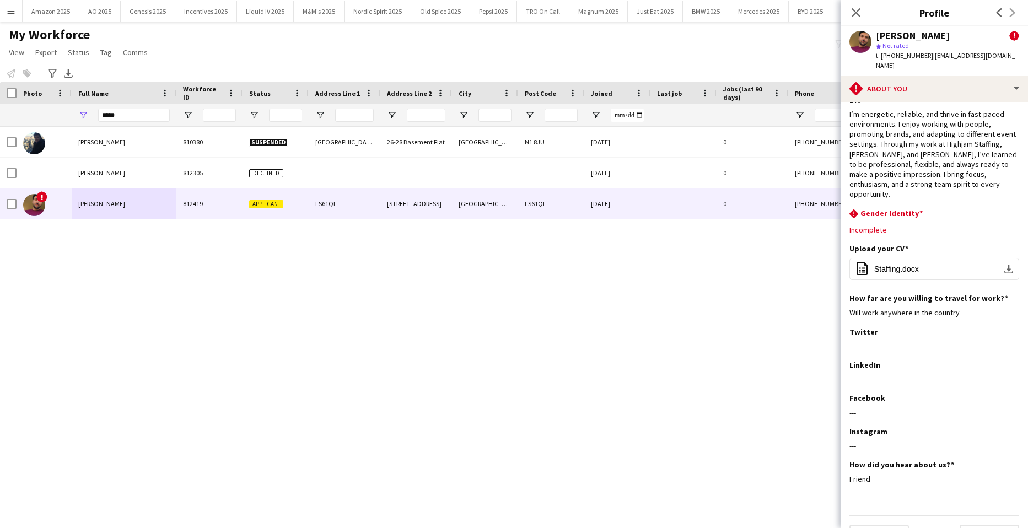
scroll to position [23, 0]
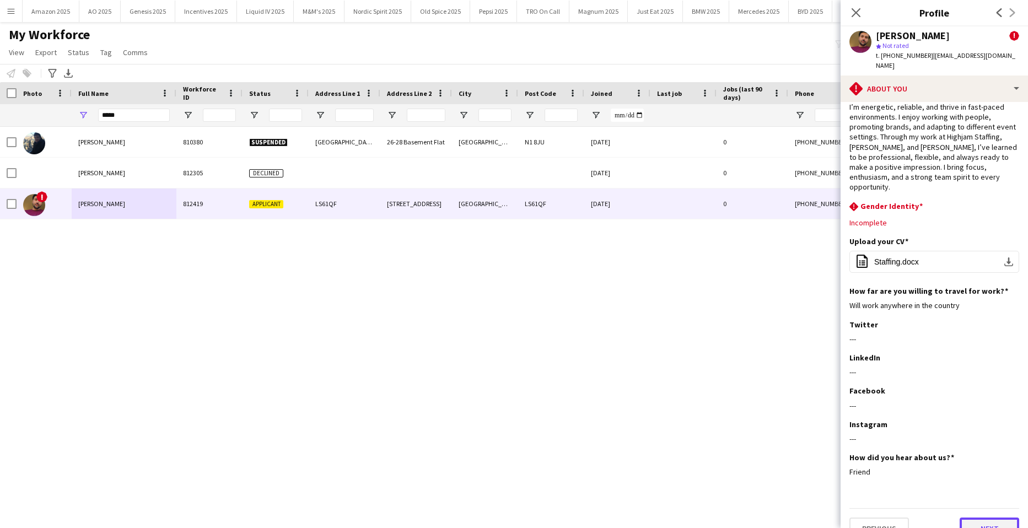
click at [993, 517] on button "Next" at bounding box center [989, 528] width 60 height 22
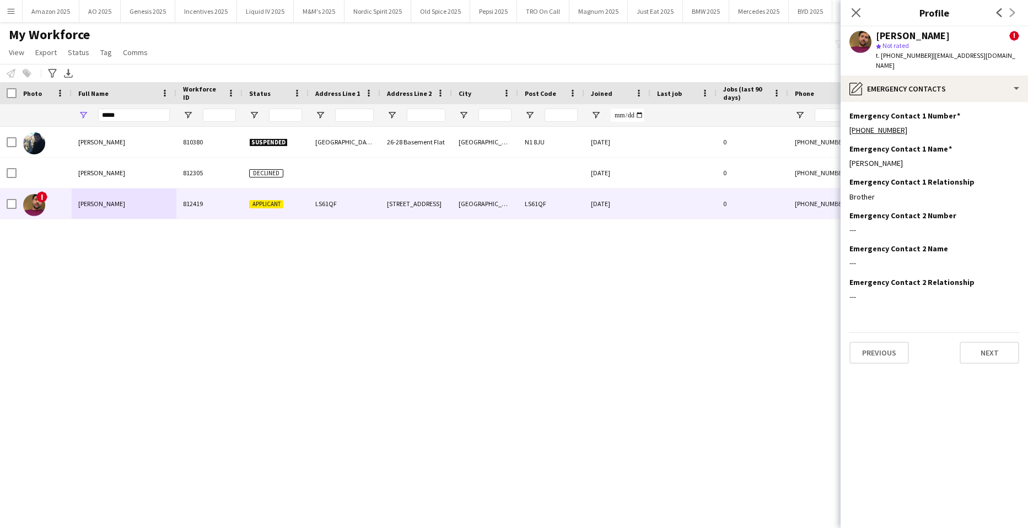
scroll to position [0, 0]
click at [977, 342] on button "Next" at bounding box center [989, 353] width 60 height 22
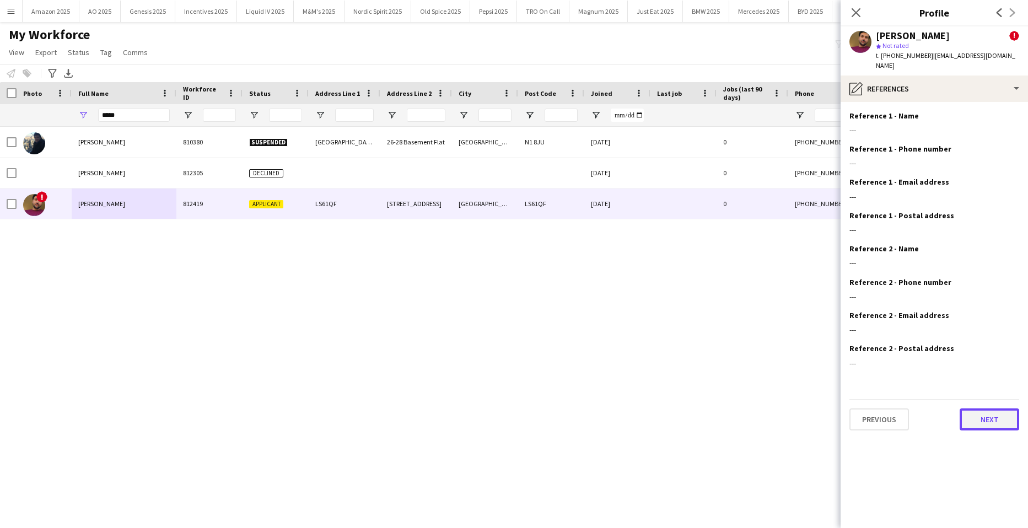
click at [992, 408] on button "Next" at bounding box center [989, 419] width 60 height 22
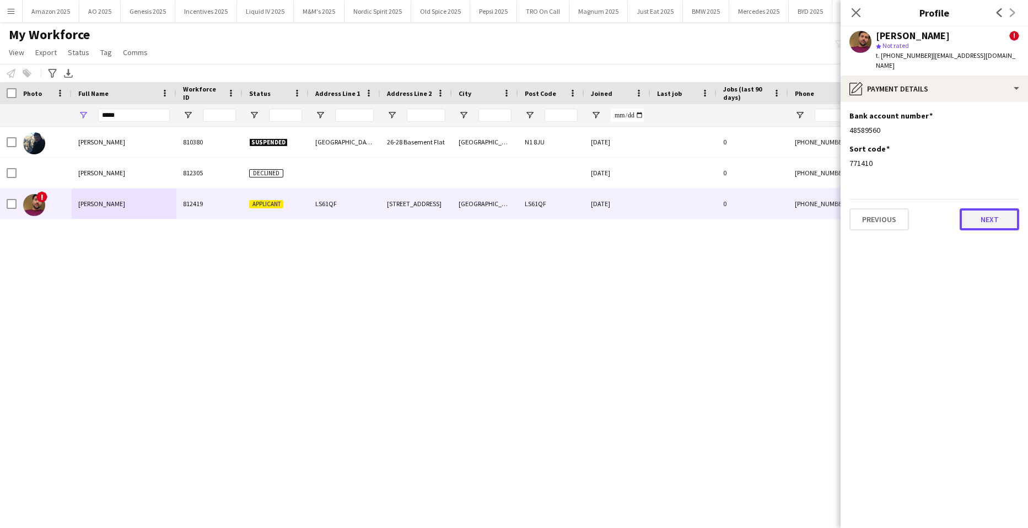
click at [982, 219] on button "Next" at bounding box center [989, 219] width 60 height 22
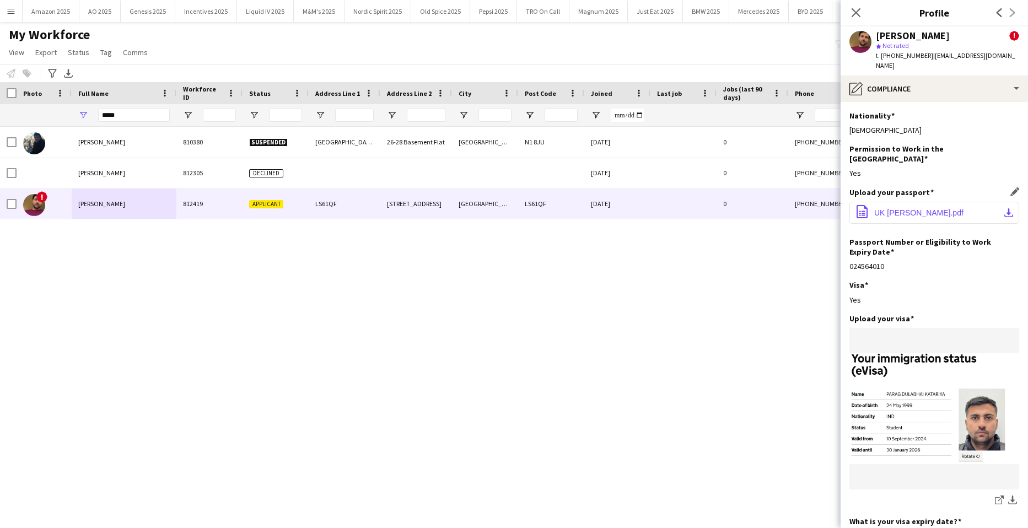
click at [891, 208] on span "UK stamp Parag.pdf" at bounding box center [918, 212] width 89 height 9
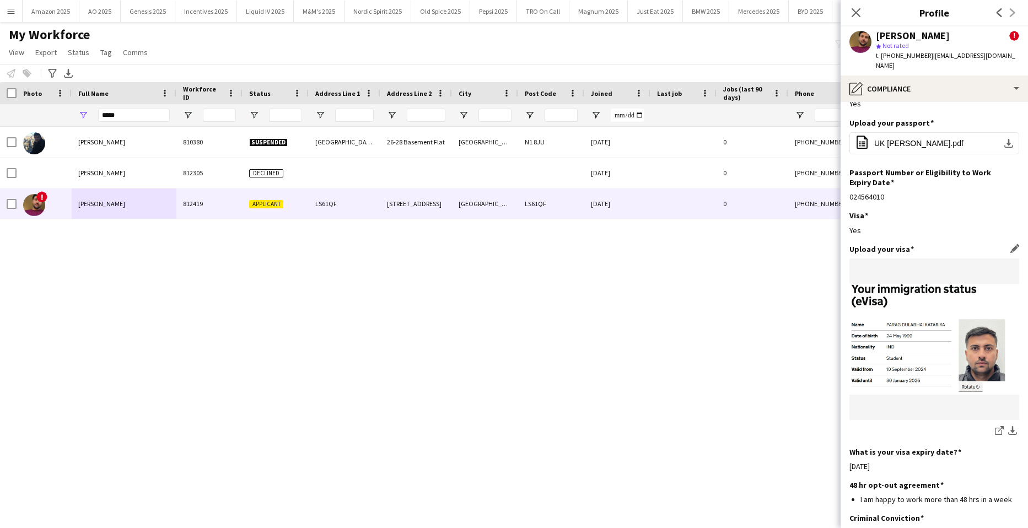
scroll to position [130, 0]
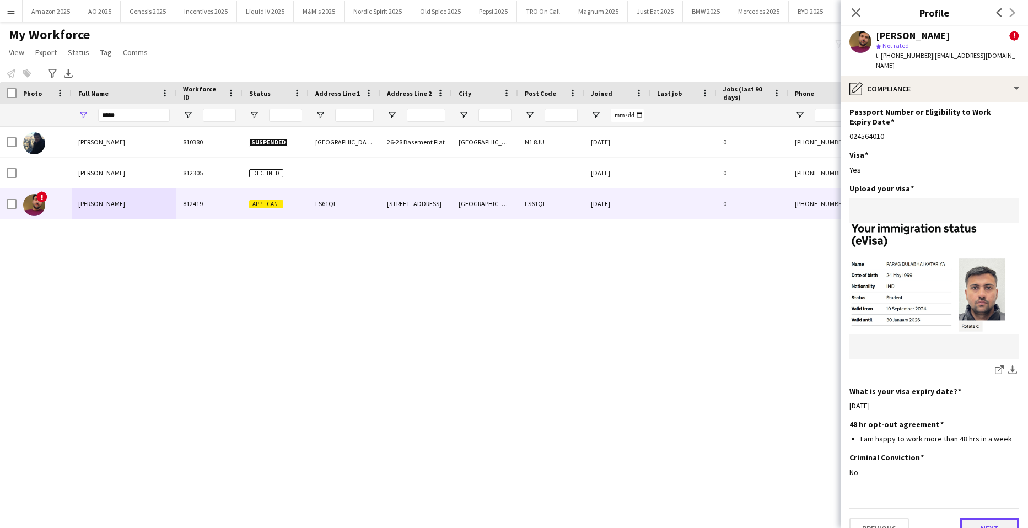
click at [972, 517] on button "Next" at bounding box center [989, 528] width 60 height 22
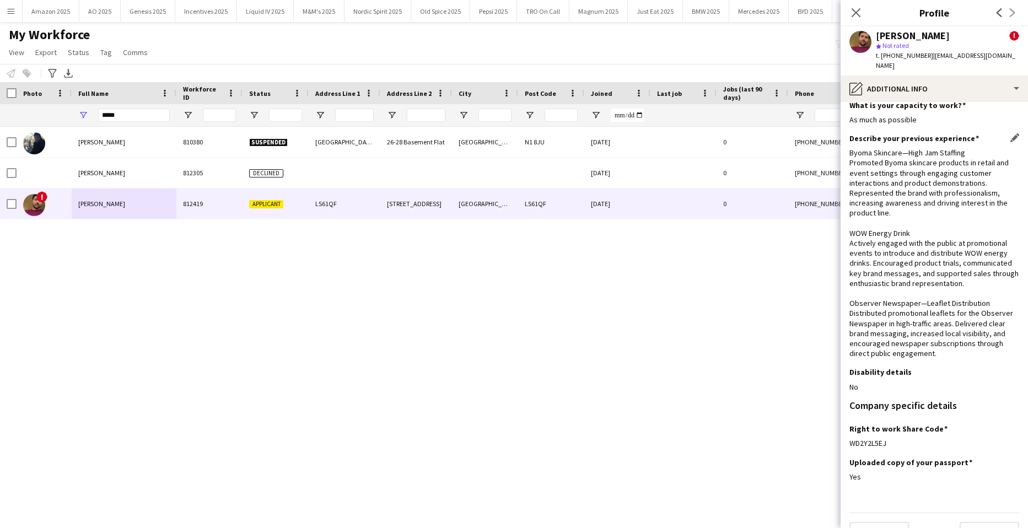
scroll to position [25, 0]
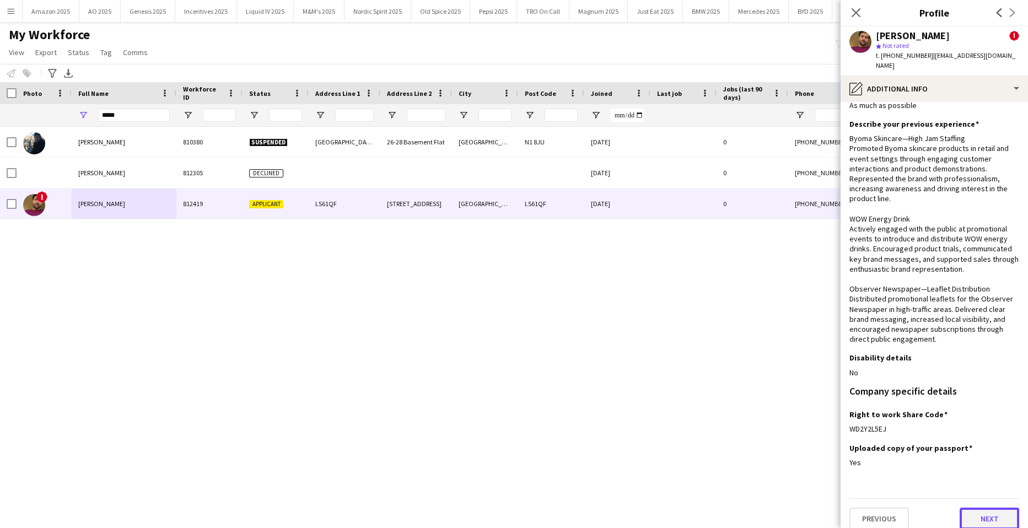
click at [974, 511] on button "Next" at bounding box center [989, 518] width 60 height 22
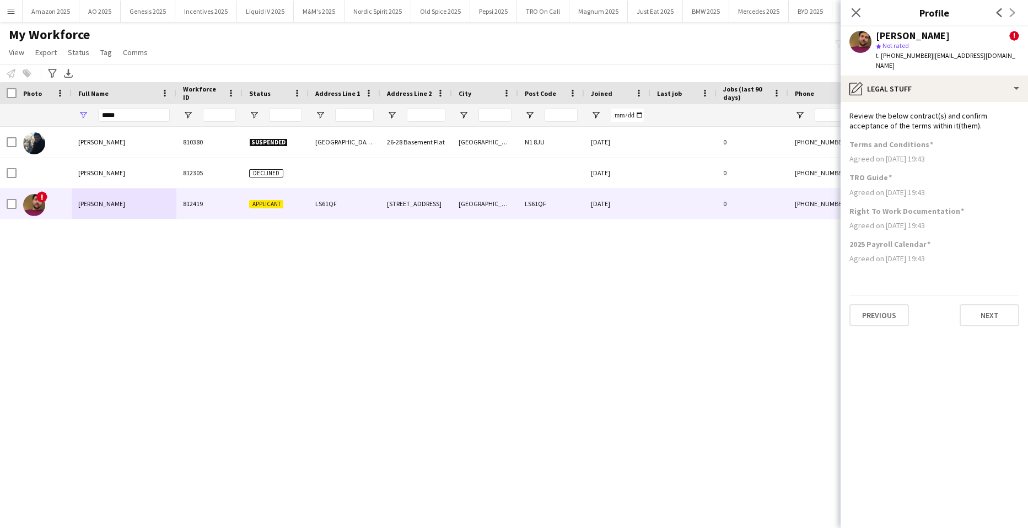
click at [467, 272] on div "Kevin Paragas 810380 Suspended Danbury Street 26-28 Basement Flat London N1 8JU…" at bounding box center [497, 314] width 995 height 374
drag, startPoint x: 144, startPoint y: 117, endPoint x: -28, endPoint y: 146, distance: 174.9
click at [0, 146] on html "Menu Boards Boards Boards All jobs Status Workforce Workforce My Workforce Recr…" at bounding box center [514, 264] width 1028 height 528
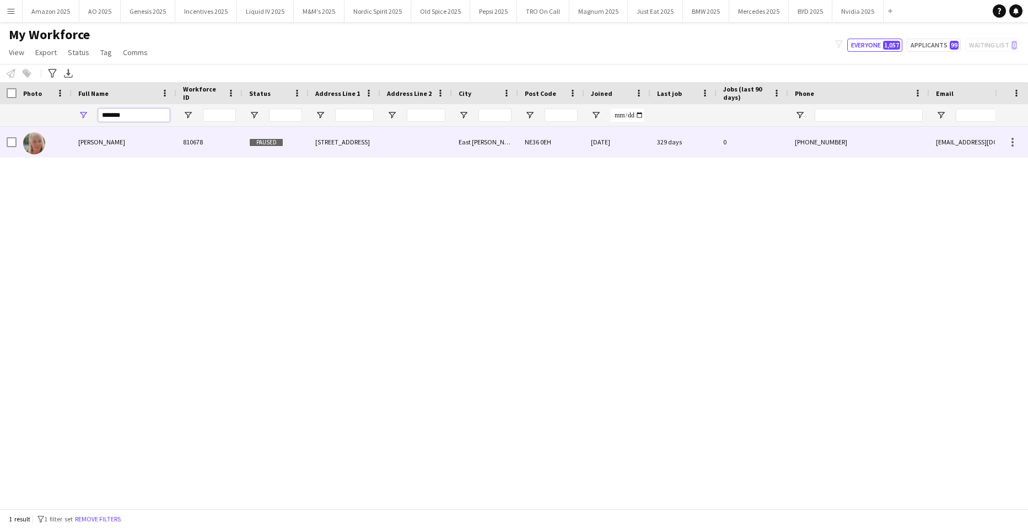
type input "*******"
click at [116, 141] on span "Deniece Wanley" at bounding box center [101, 142] width 47 height 8
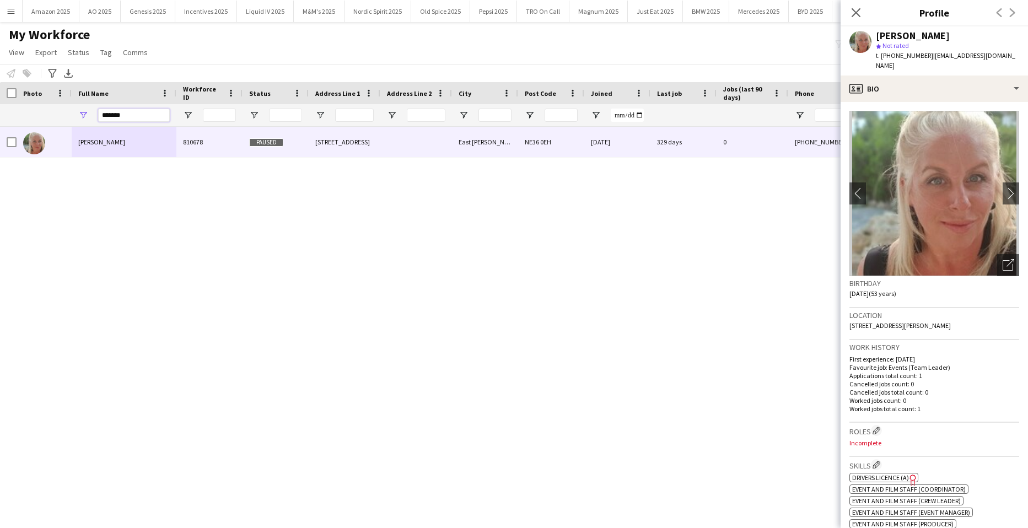
drag, startPoint x: 130, startPoint y: 120, endPoint x: -28, endPoint y: 116, distance: 158.2
click at [0, 116] on html "Menu Boards Boards Boards All jobs Status Workforce Workforce My Workforce Recr…" at bounding box center [514, 264] width 1028 height 528
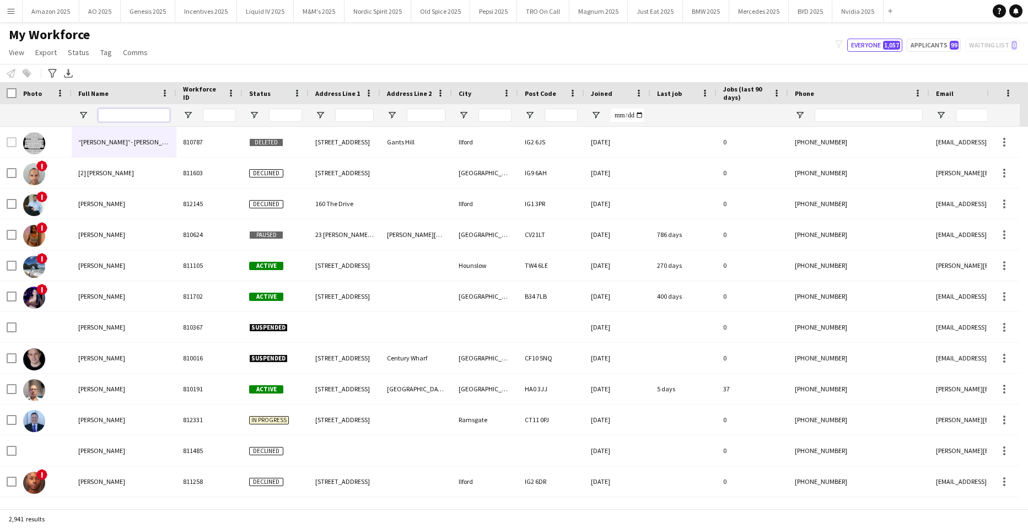
click at [123, 120] on input "Full Name Filter Input" at bounding box center [134, 115] width 72 height 13
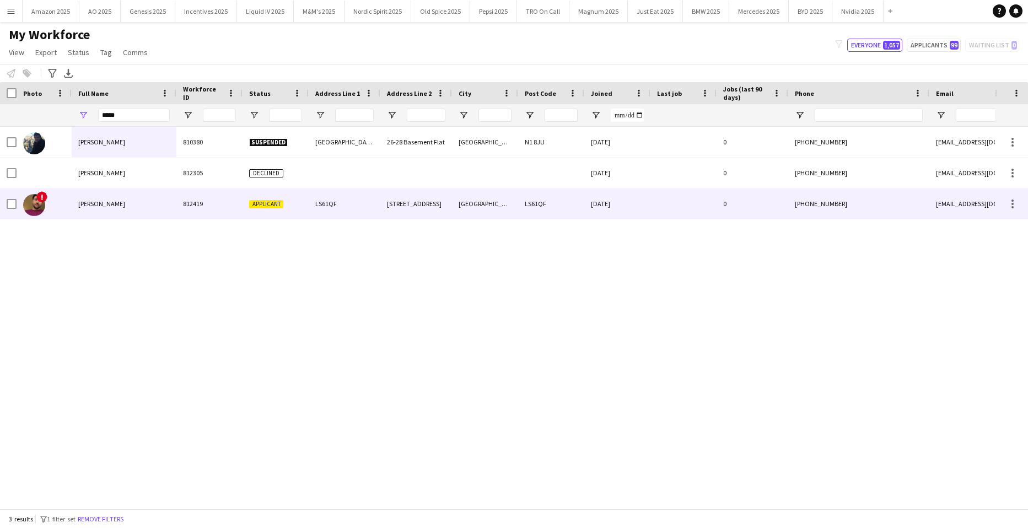
click at [88, 207] on span "Parag Katariya" at bounding box center [101, 203] width 47 height 8
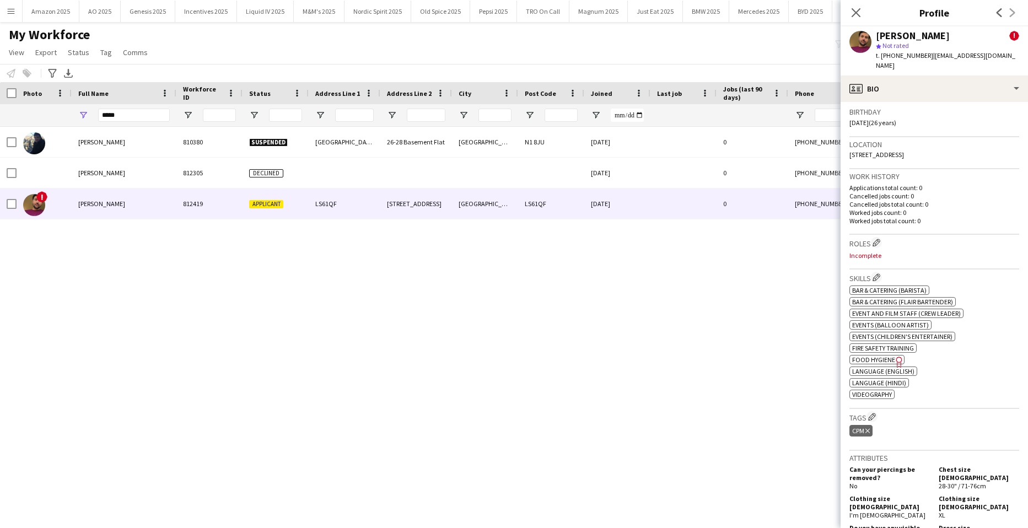
scroll to position [220, 0]
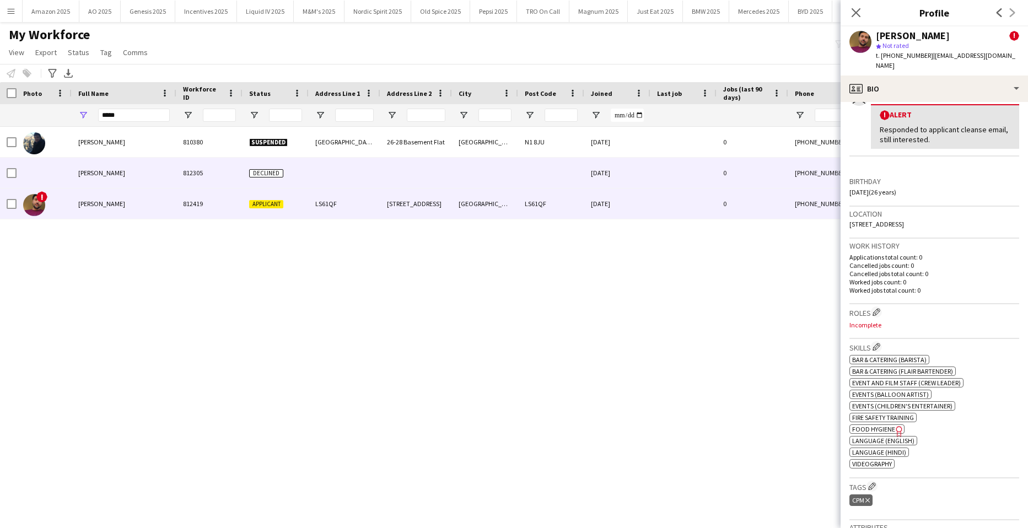
click at [108, 179] on div "Parag Katariya" at bounding box center [124, 173] width 105 height 30
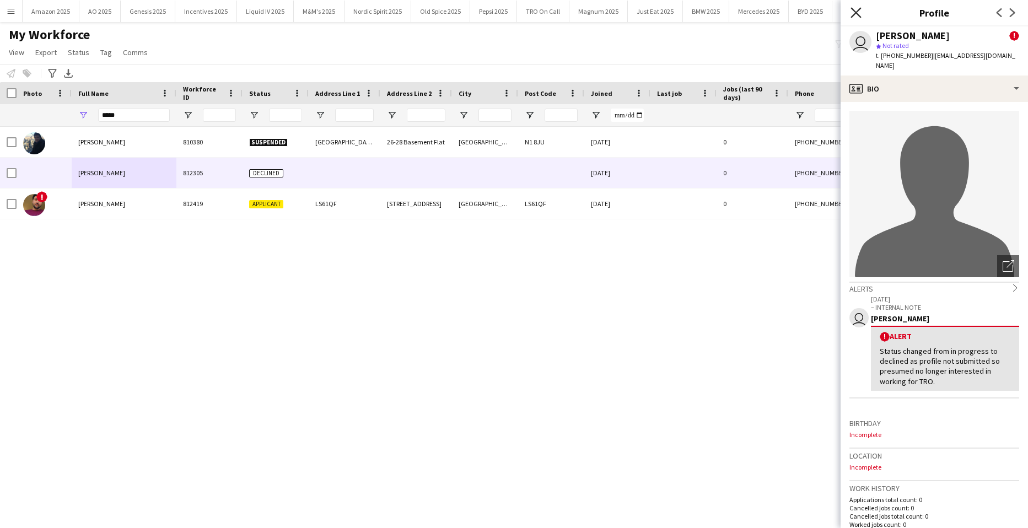
click at [857, 11] on icon at bounding box center [855, 12] width 10 height 10
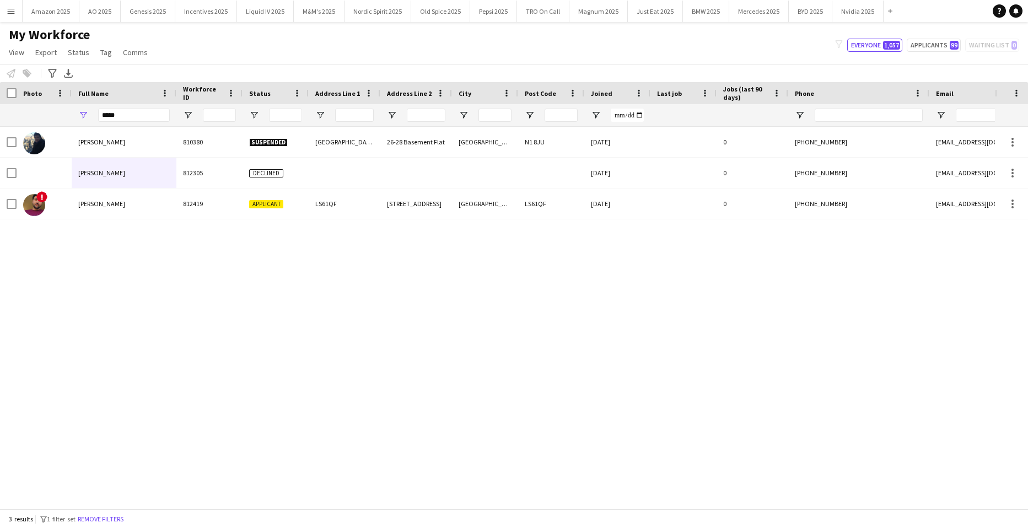
click at [746, 350] on div "Kevin Paragas 810380 Suspended Danbury Street 26-28 Basement Flat London N1 8JU…" at bounding box center [497, 314] width 995 height 374
drag, startPoint x: 133, startPoint y: 123, endPoint x: 100, endPoint y: 123, distance: 33.1
click at [100, 123] on div "*****" at bounding box center [134, 115] width 72 height 22
drag, startPoint x: 117, startPoint y: 118, endPoint x: -28, endPoint y: 114, distance: 145.0
click at [0, 114] on html "Menu Boards Boards Boards All jobs Status Workforce Workforce My Workforce Recr…" at bounding box center [514, 264] width 1028 height 528
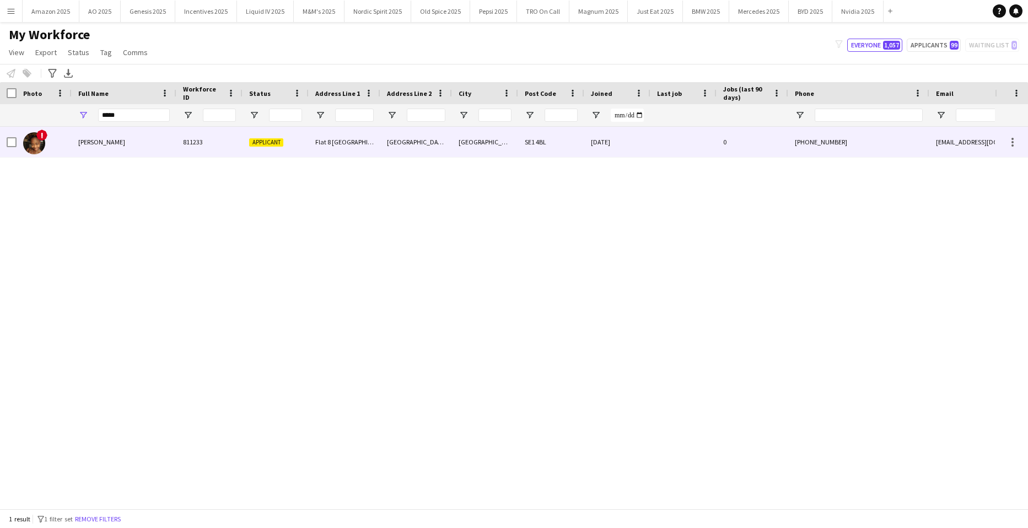
click at [102, 137] on div "Prescillia Annoni" at bounding box center [124, 142] width 105 height 30
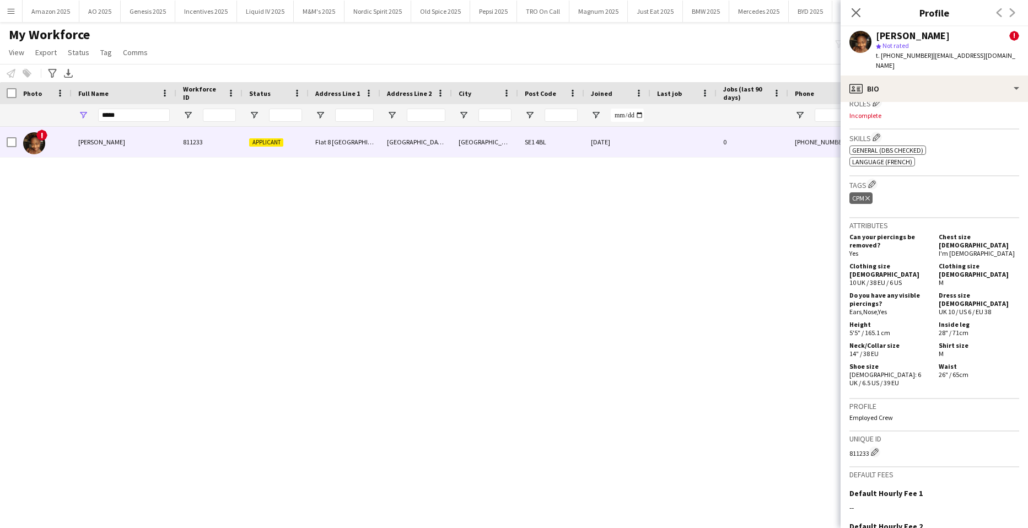
scroll to position [537, 0]
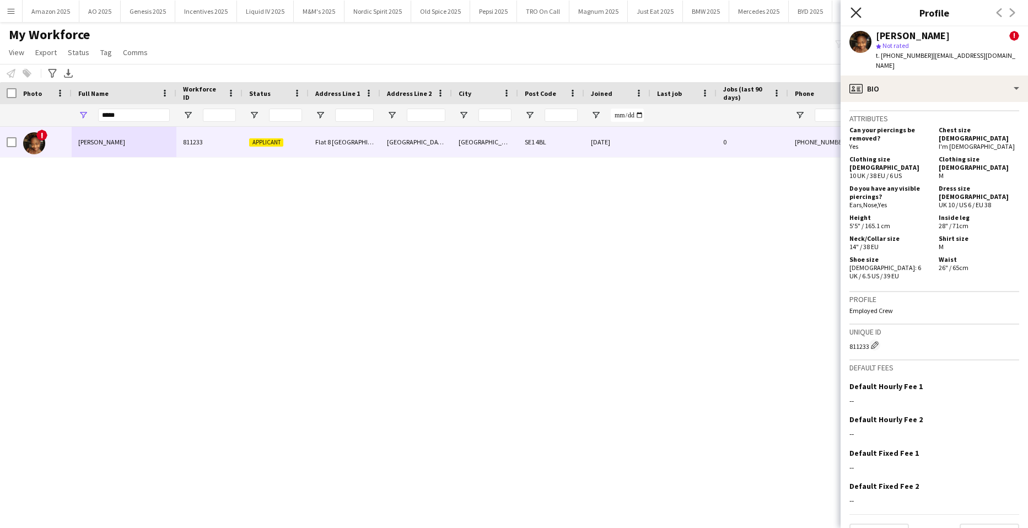
click at [857, 10] on icon "Close pop-in" at bounding box center [855, 12] width 10 height 10
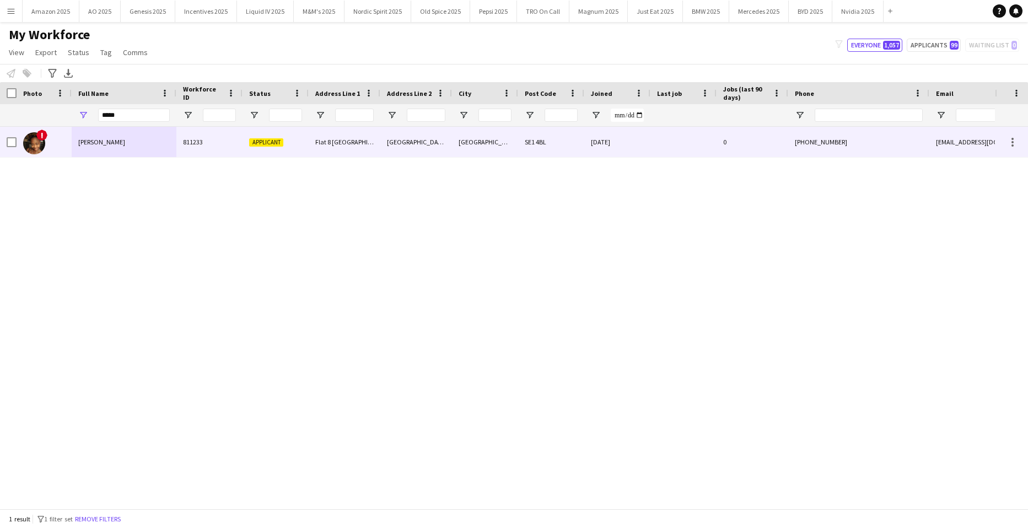
drag, startPoint x: 91, startPoint y: 137, endPoint x: 223, endPoint y: 137, distance: 131.1
click at [92, 137] on div "Prescillia Annoni" at bounding box center [124, 142] width 105 height 30
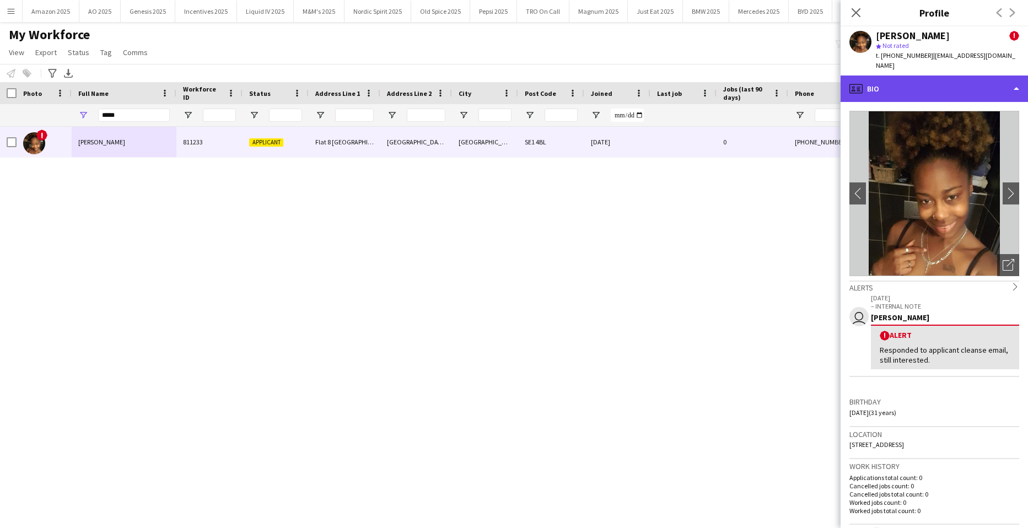
drag, startPoint x: 948, startPoint y: 78, endPoint x: 957, endPoint y: 77, distance: 8.3
click at [950, 78] on div "profile Bio" at bounding box center [933, 88] width 187 height 26
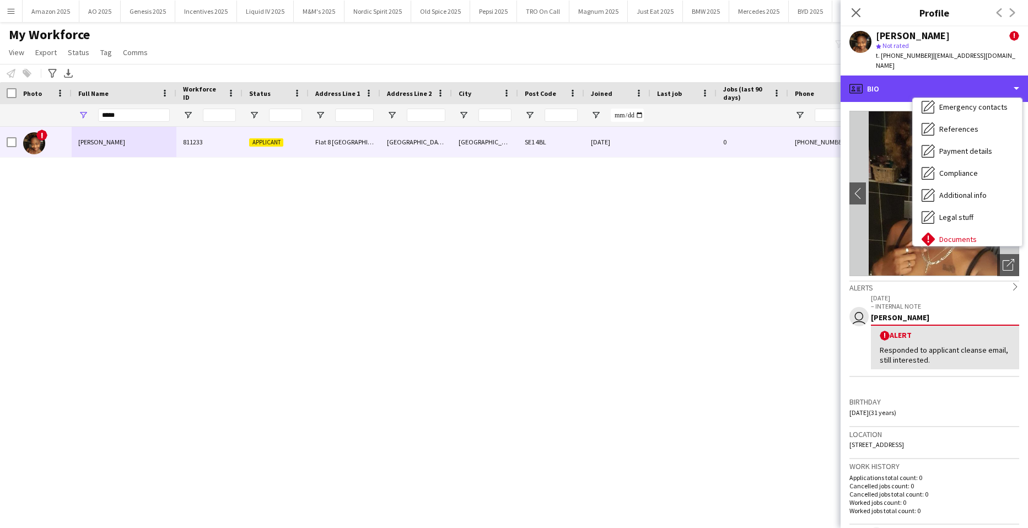
scroll to position [148, 0]
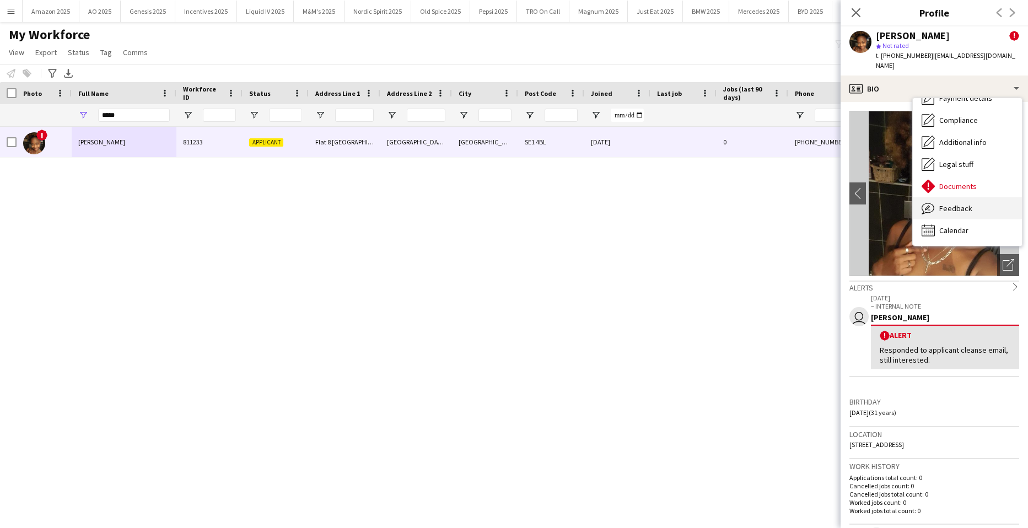
click at [959, 203] on span "Feedback" at bounding box center [955, 208] width 33 height 10
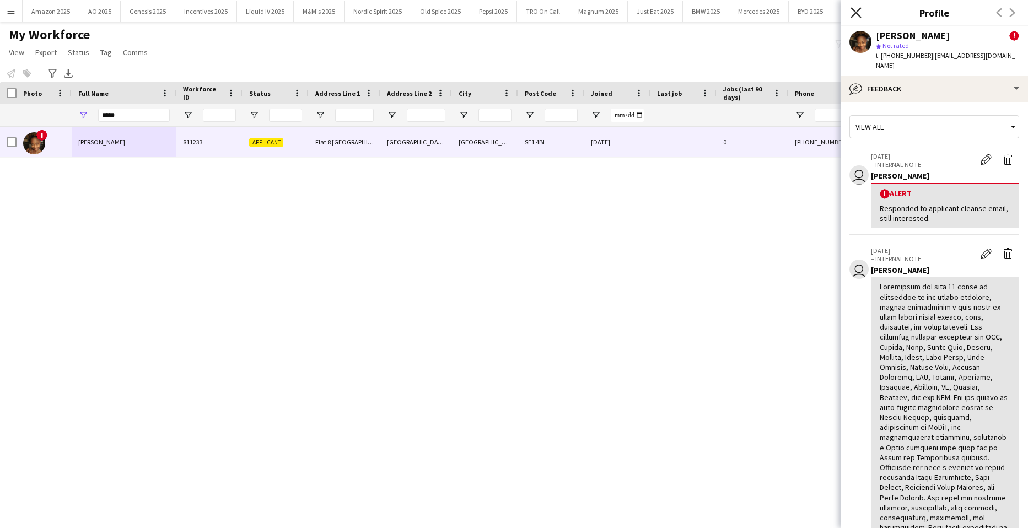
click at [855, 13] on icon "Close pop-in" at bounding box center [855, 12] width 10 height 10
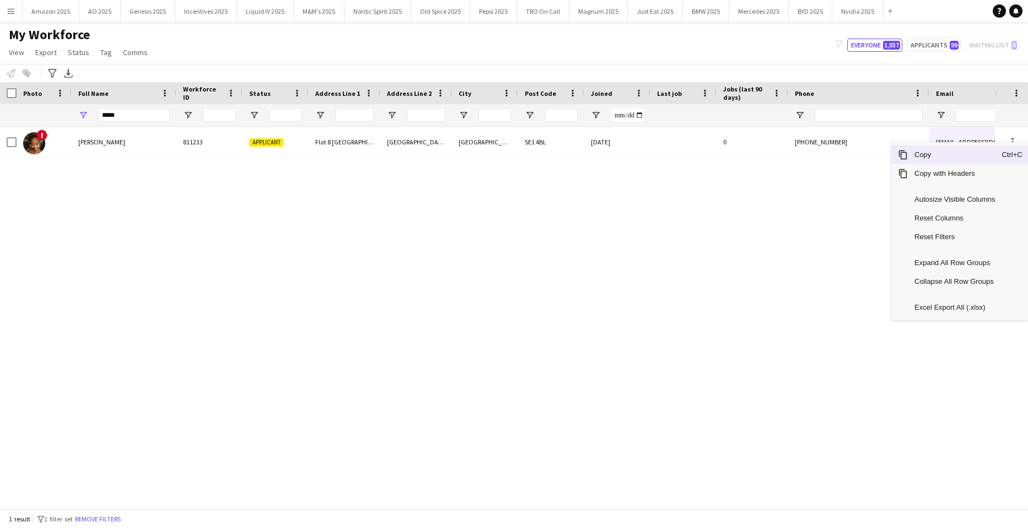
click at [932, 159] on span "Copy" at bounding box center [954, 154] width 94 height 19
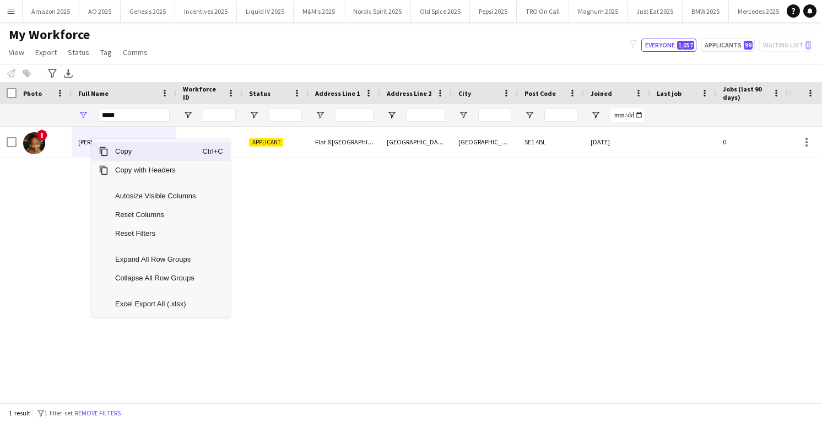
click at [111, 154] on span "Copy" at bounding box center [156, 151] width 94 height 19
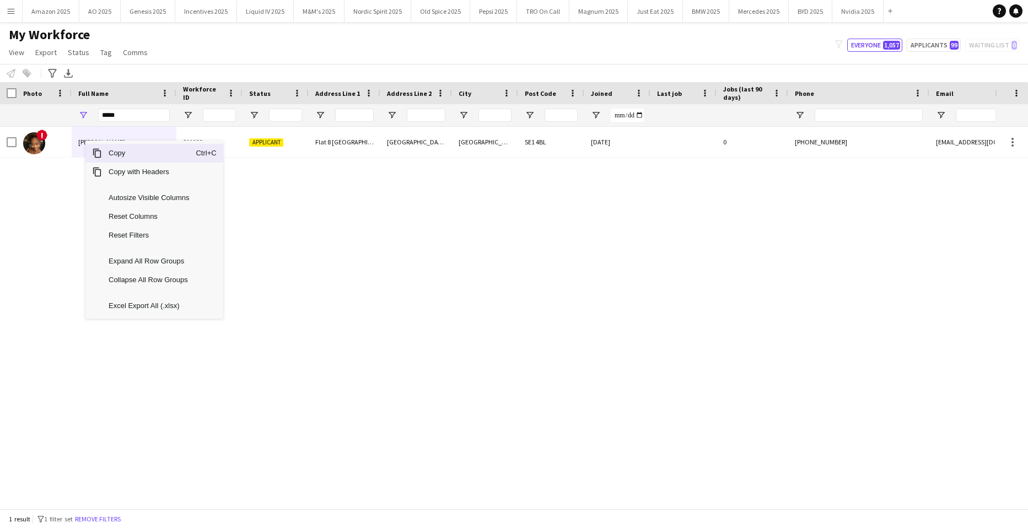
click at [124, 153] on span "Copy" at bounding box center [149, 153] width 94 height 19
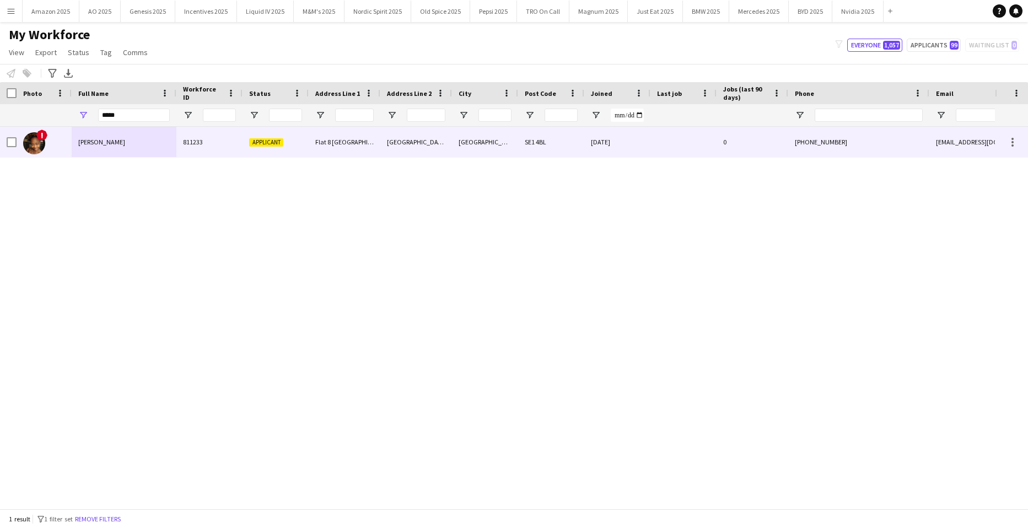
drag, startPoint x: 125, startPoint y: 140, endPoint x: 129, endPoint y: 146, distance: 7.1
click at [125, 140] on div "Prescillia Annoni" at bounding box center [124, 142] width 105 height 30
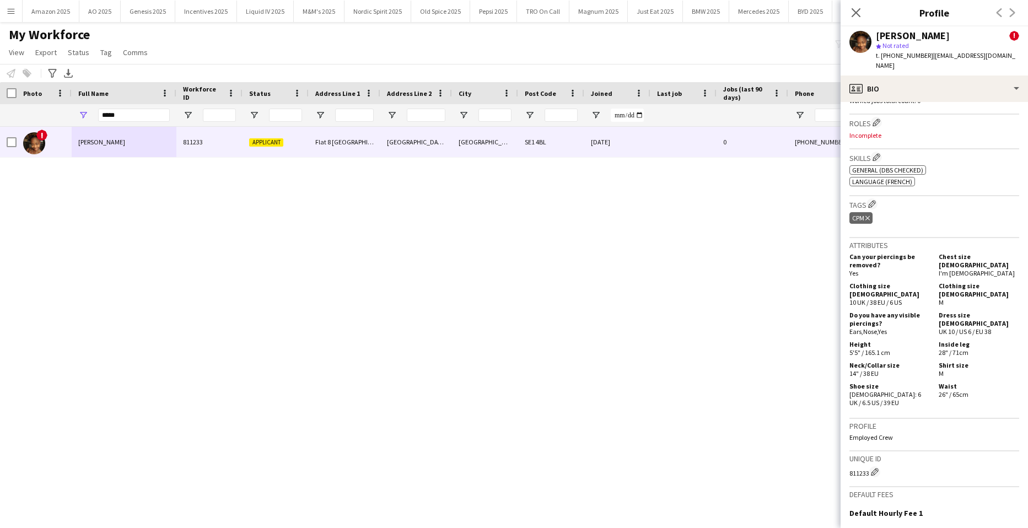
scroll to position [537, 0]
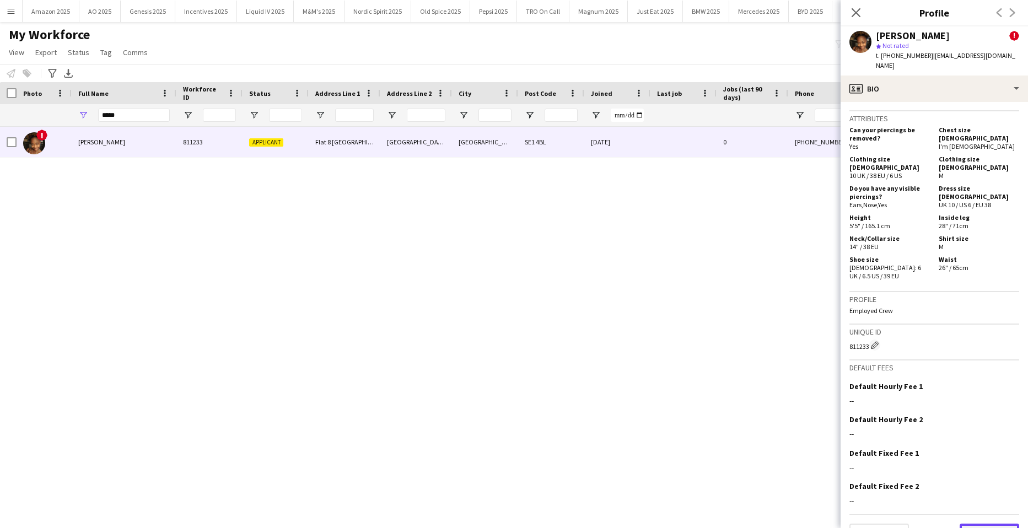
click at [978, 523] on button "Next" at bounding box center [989, 534] width 60 height 22
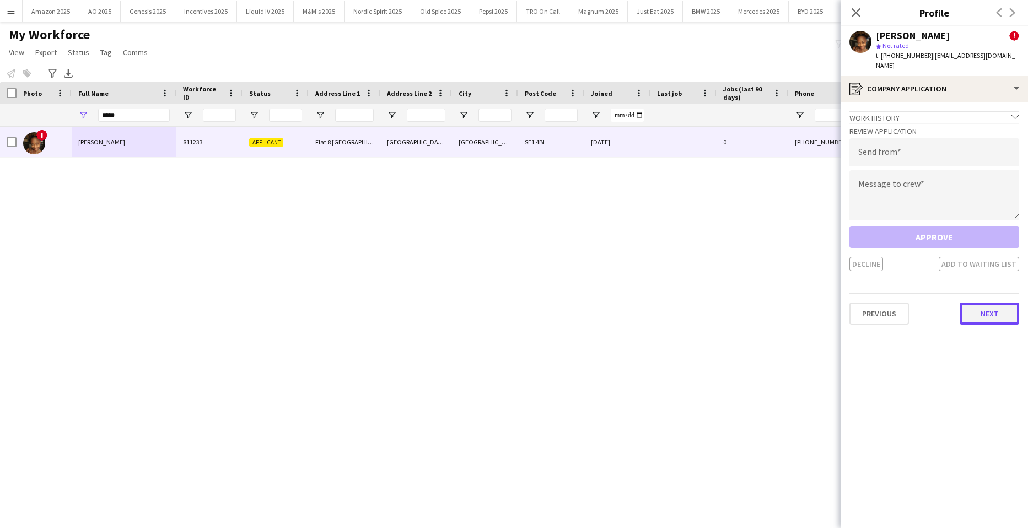
click at [976, 302] on button "Next" at bounding box center [989, 313] width 60 height 22
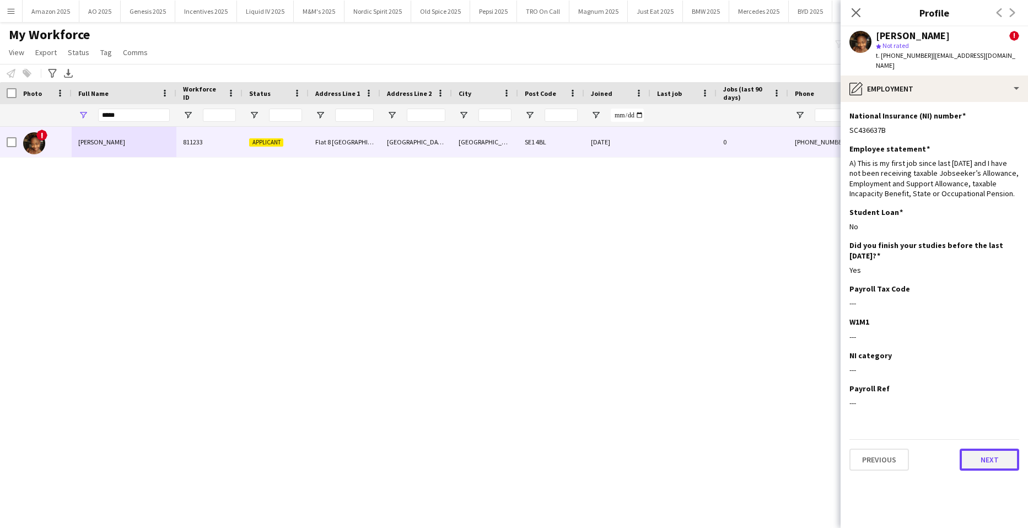
click at [989, 451] on button "Next" at bounding box center [989, 459] width 60 height 22
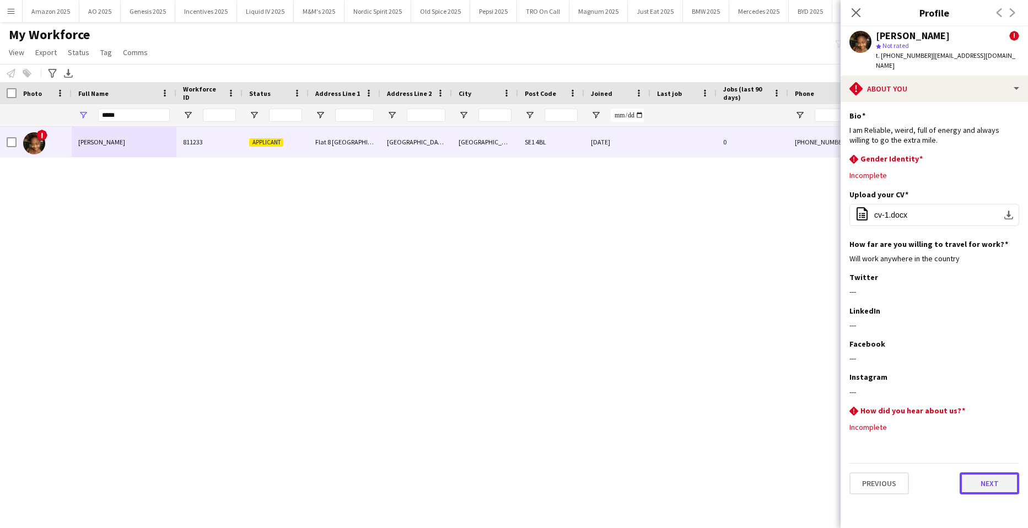
click at [989, 478] on button "Next" at bounding box center [989, 483] width 60 height 22
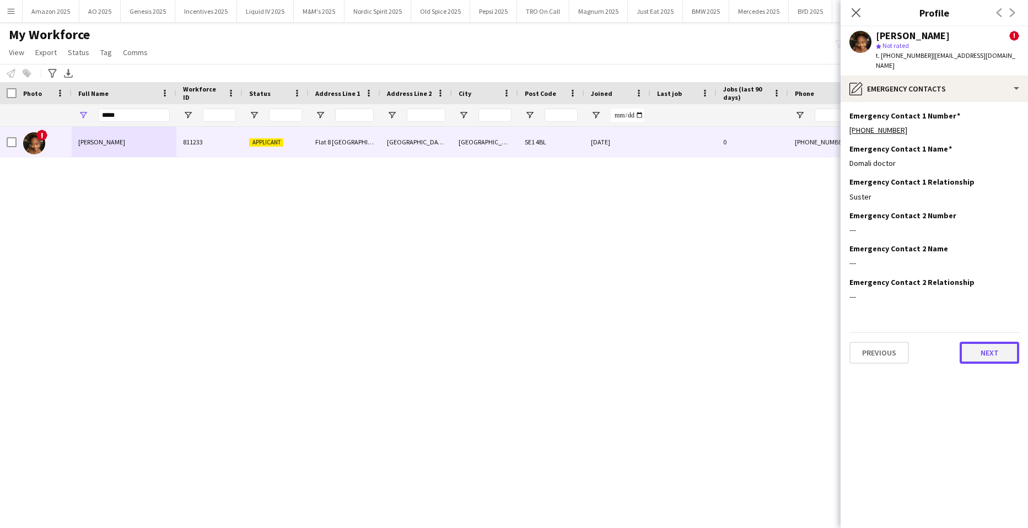
click at [982, 342] on button "Next" at bounding box center [989, 353] width 60 height 22
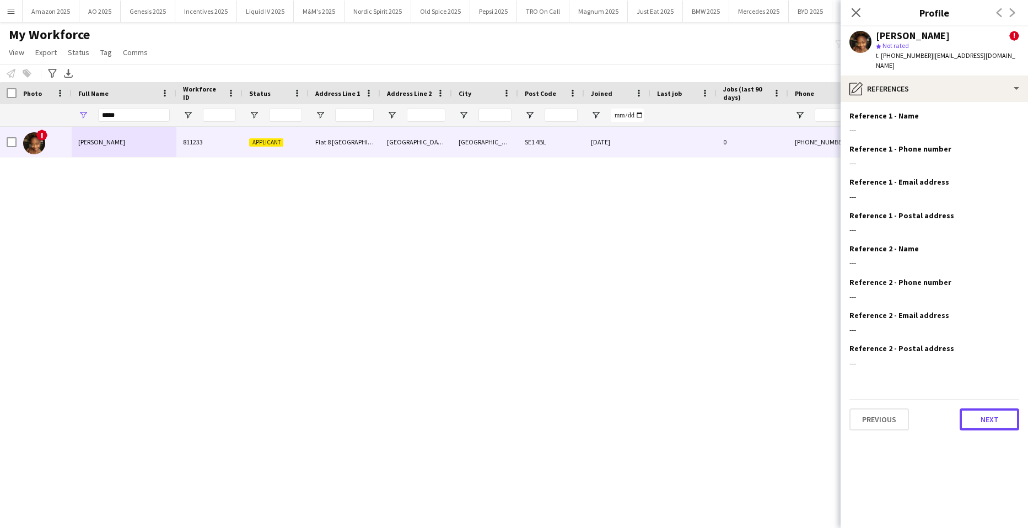
click at [986, 408] on button "Next" at bounding box center [989, 419] width 60 height 22
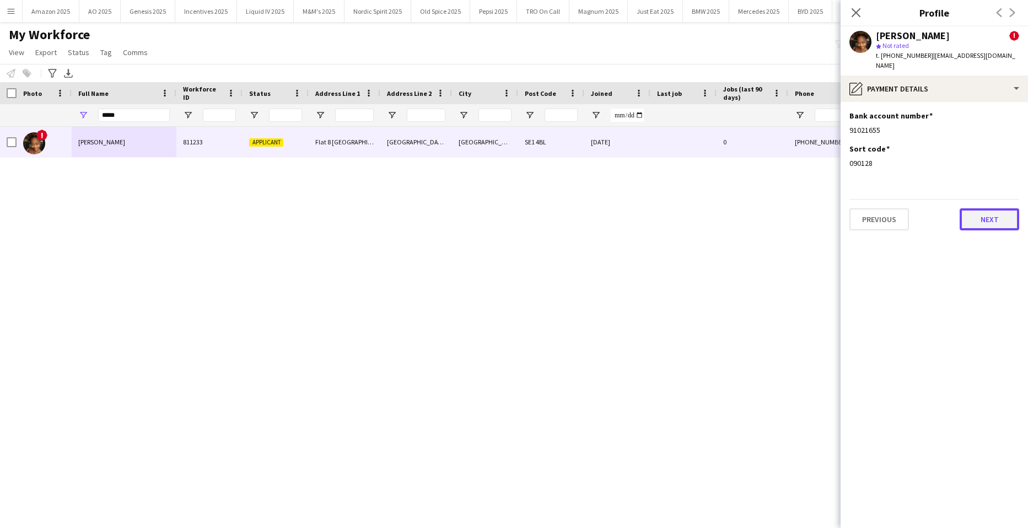
click at [973, 212] on button "Next" at bounding box center [989, 219] width 60 height 22
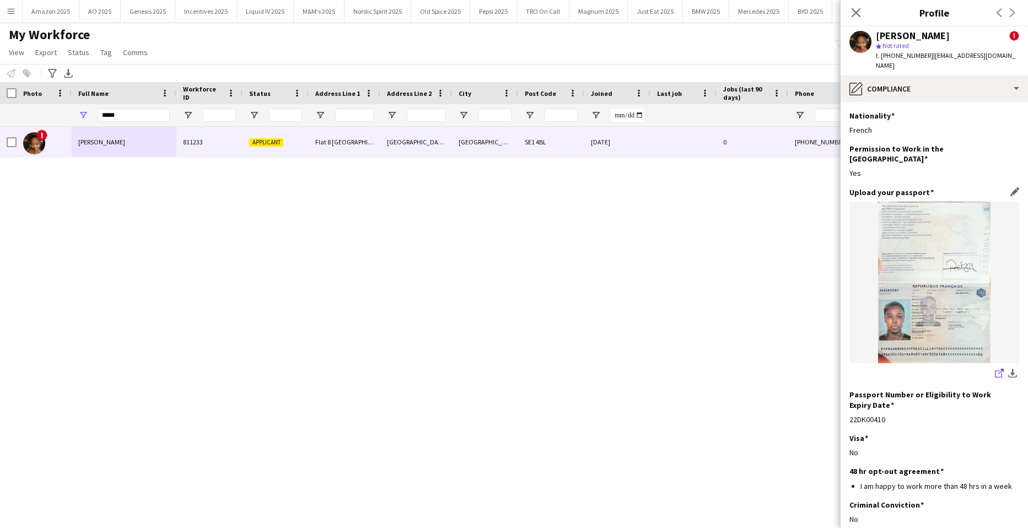
click at [995, 370] on icon at bounding box center [998, 373] width 7 height 7
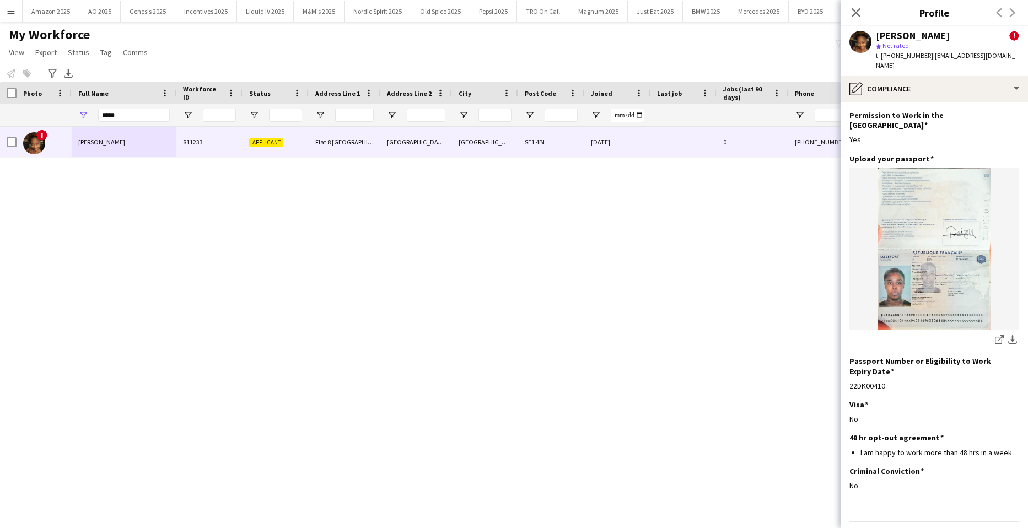
scroll to position [47, 0]
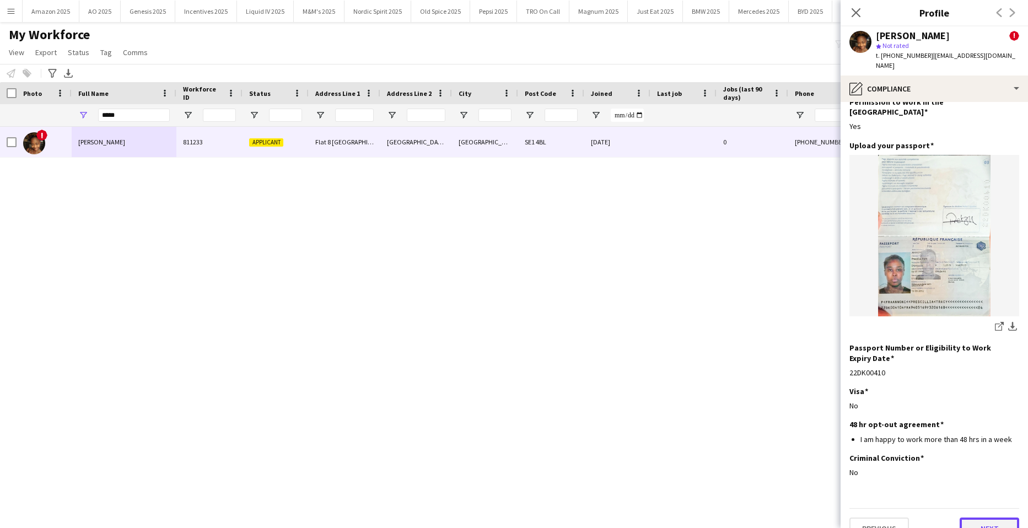
click at [982, 517] on button "Next" at bounding box center [989, 528] width 60 height 22
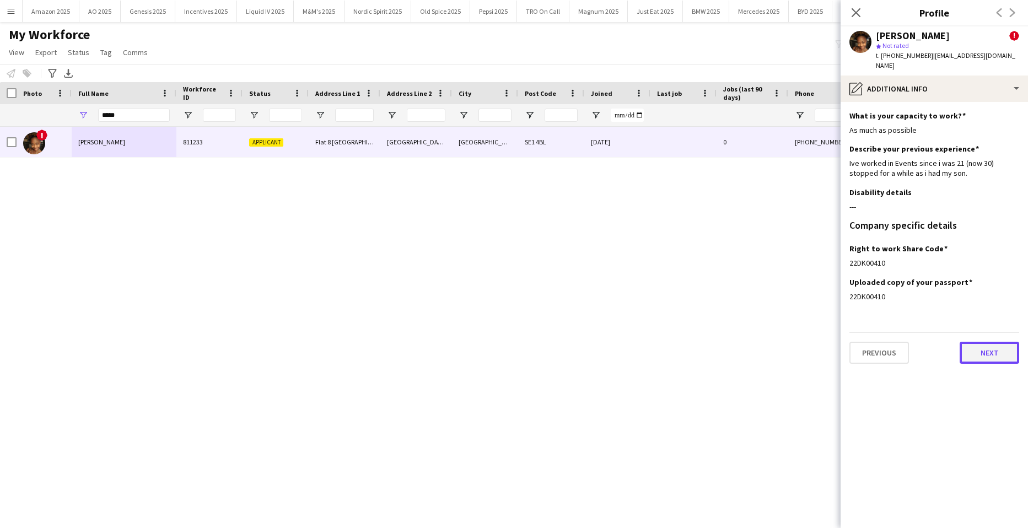
click at [971, 342] on button "Next" at bounding box center [989, 353] width 60 height 22
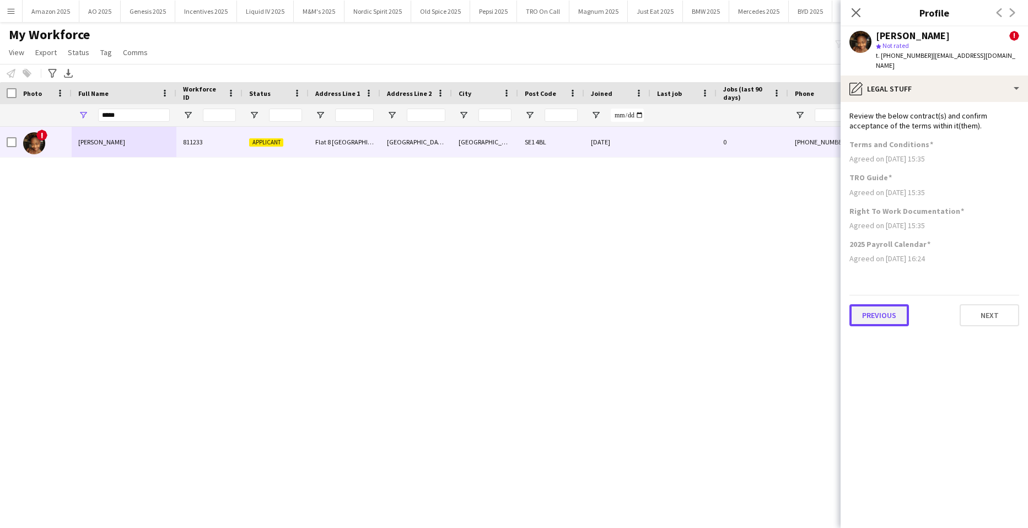
click at [866, 304] on button "Previous" at bounding box center [879, 315] width 60 height 22
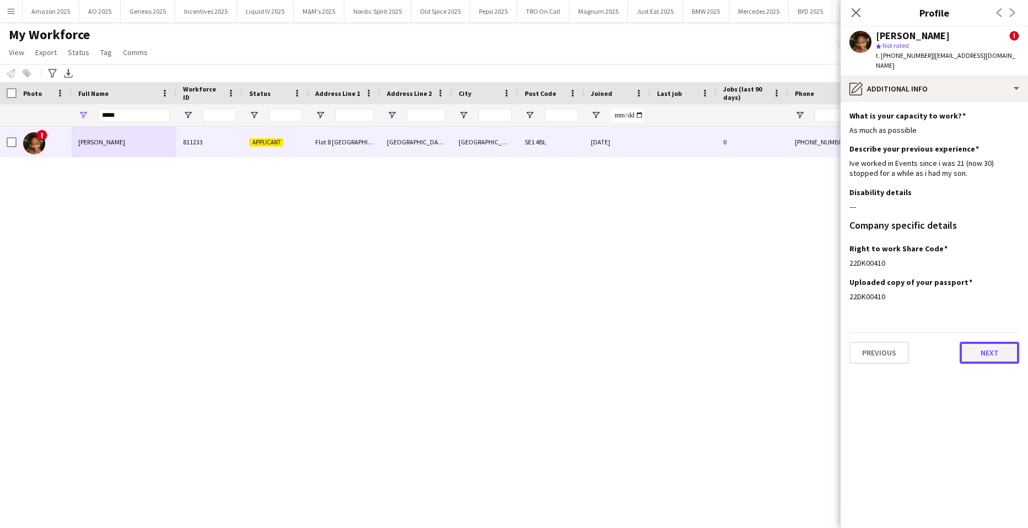
click at [992, 346] on button "Next" at bounding box center [989, 353] width 60 height 22
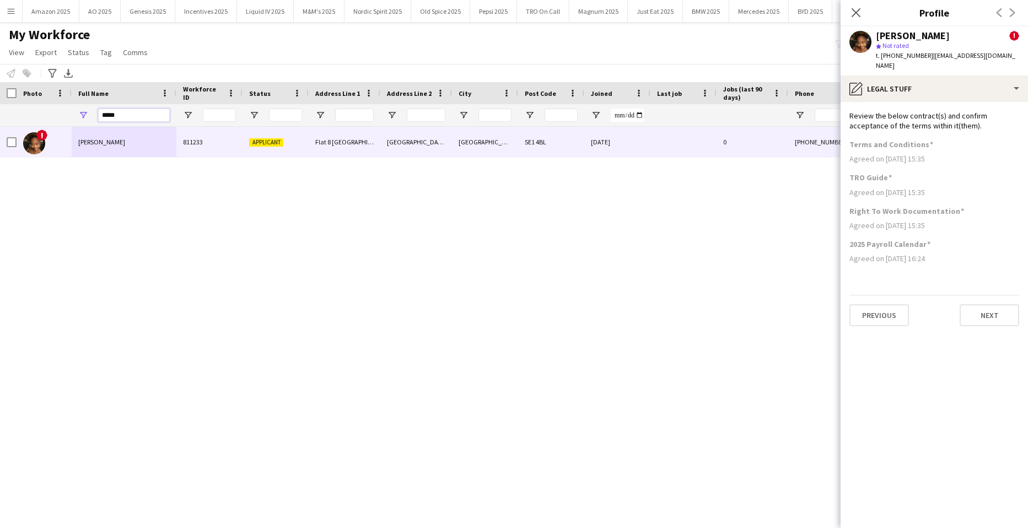
drag, startPoint x: 132, startPoint y: 114, endPoint x: -28, endPoint y: 97, distance: 160.7
click at [0, 97] on html "Menu Boards Boards Boards All jobs Status Workforce Workforce My Workforce Recr…" at bounding box center [514, 264] width 1028 height 528
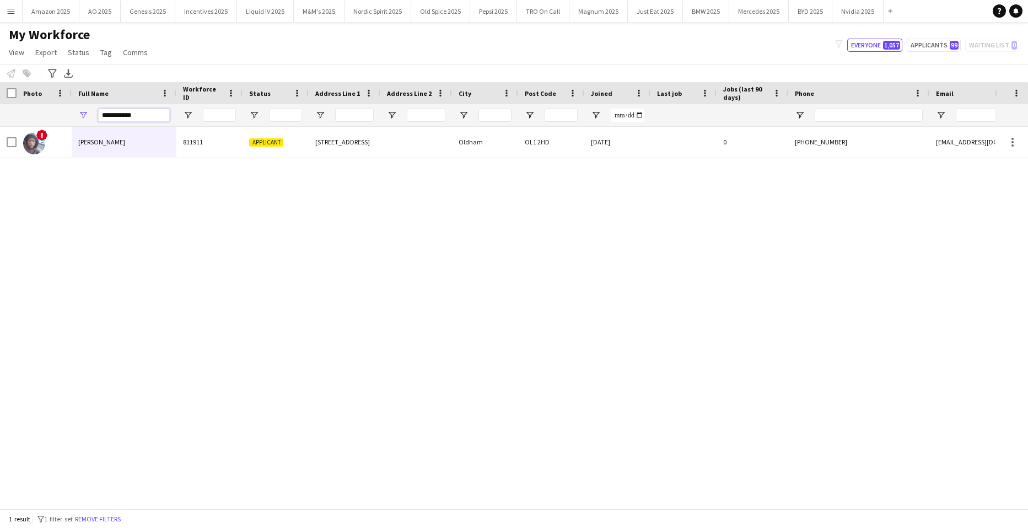
drag, startPoint x: 149, startPoint y: 110, endPoint x: 8, endPoint y: 122, distance: 141.6
click at [8, 122] on div "**********" at bounding box center [721, 115] width 1442 height 22
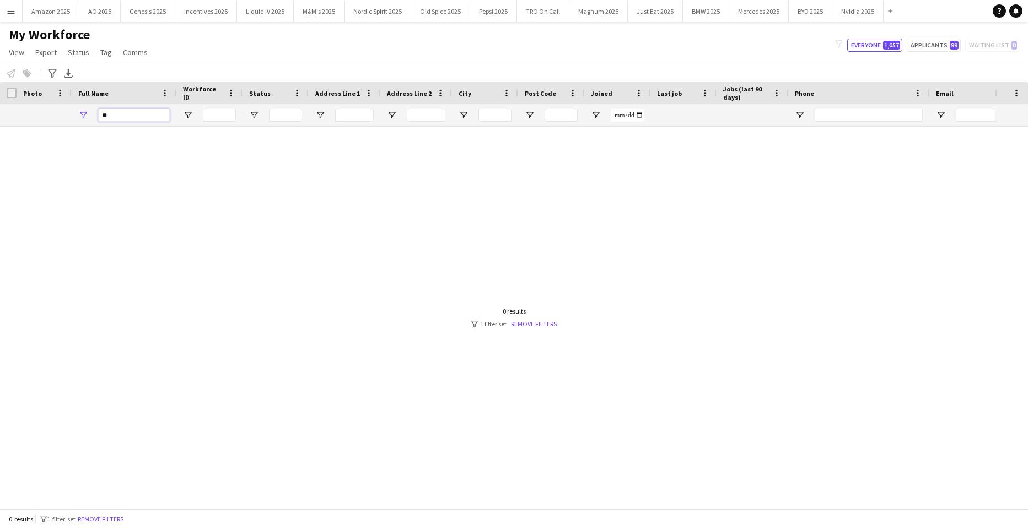
type input "*"
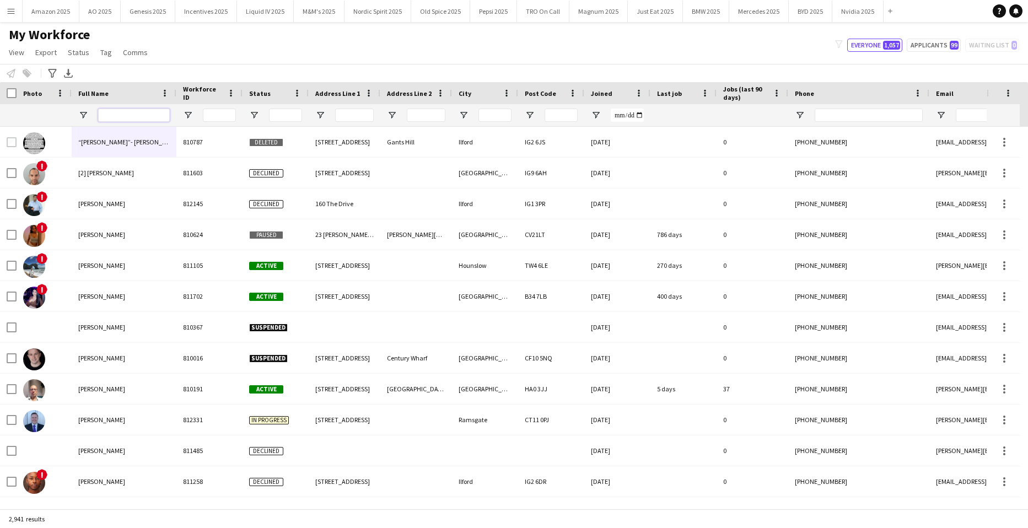
type input "*"
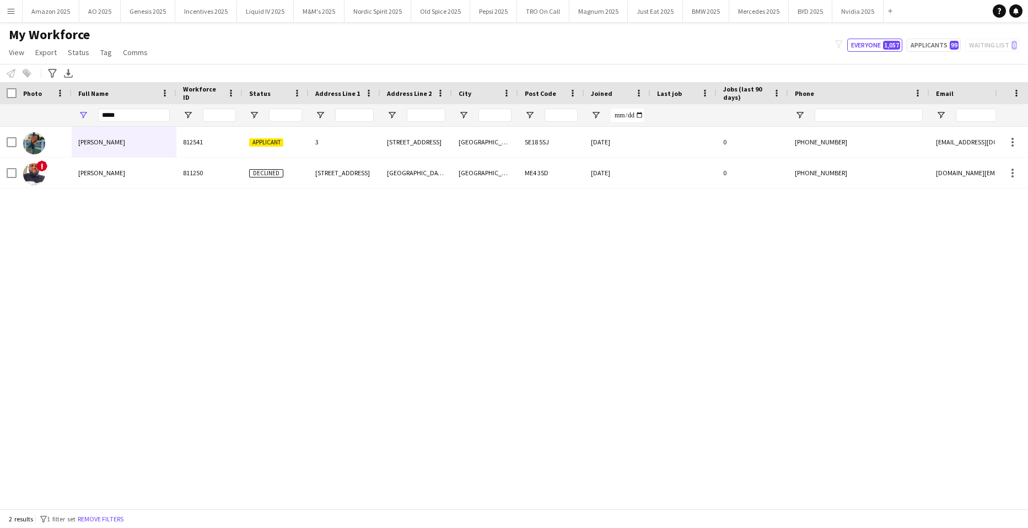
drag, startPoint x: 159, startPoint y: 303, endPoint x: 152, endPoint y: 291, distance: 13.6
click at [159, 302] on div "[PERSON_NAME] 812541 Applicant [GEOGRAPHIC_DATA][STREET_ADDRESS] [DATE] 0 [PHON…" at bounding box center [497, 314] width 995 height 374
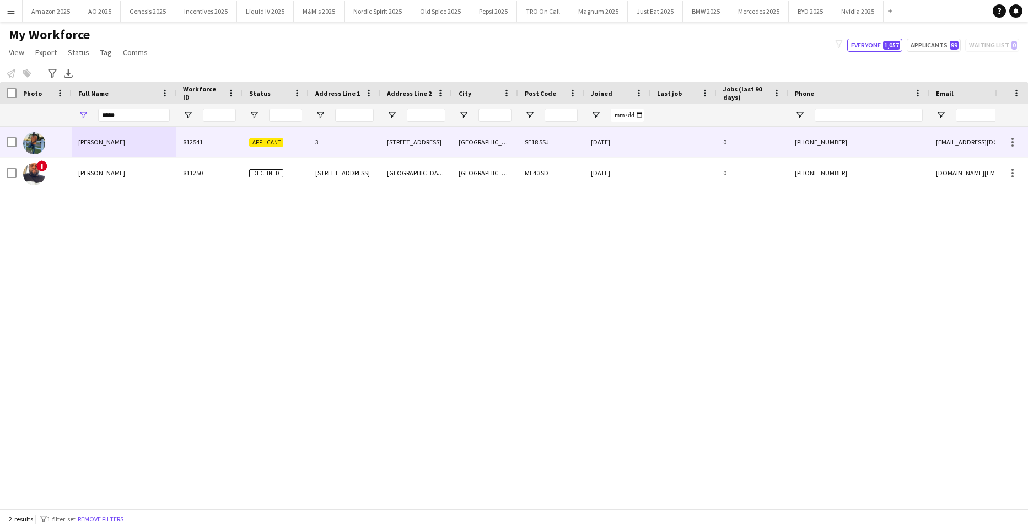
click at [107, 137] on div "[PERSON_NAME]" at bounding box center [124, 142] width 105 height 30
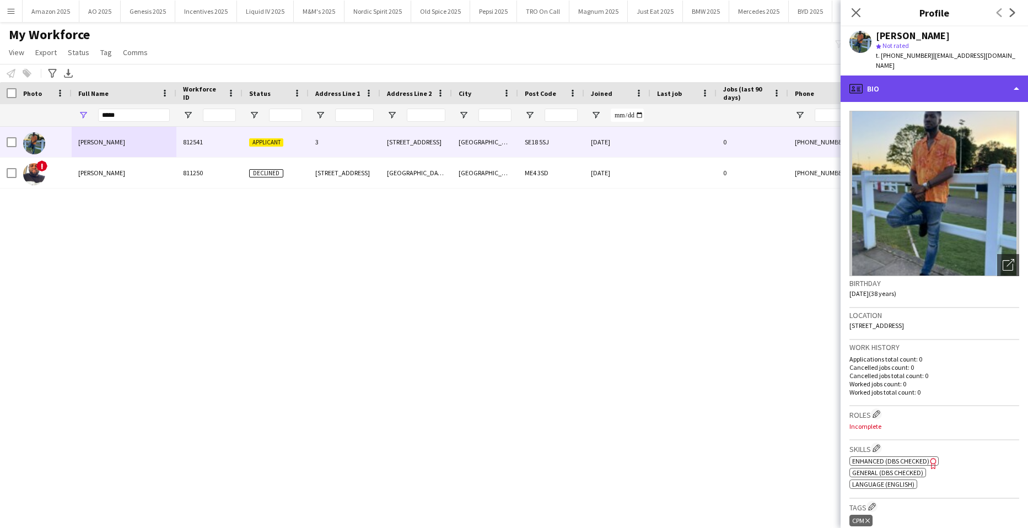
click at [974, 75] on div "profile Bio" at bounding box center [933, 88] width 187 height 26
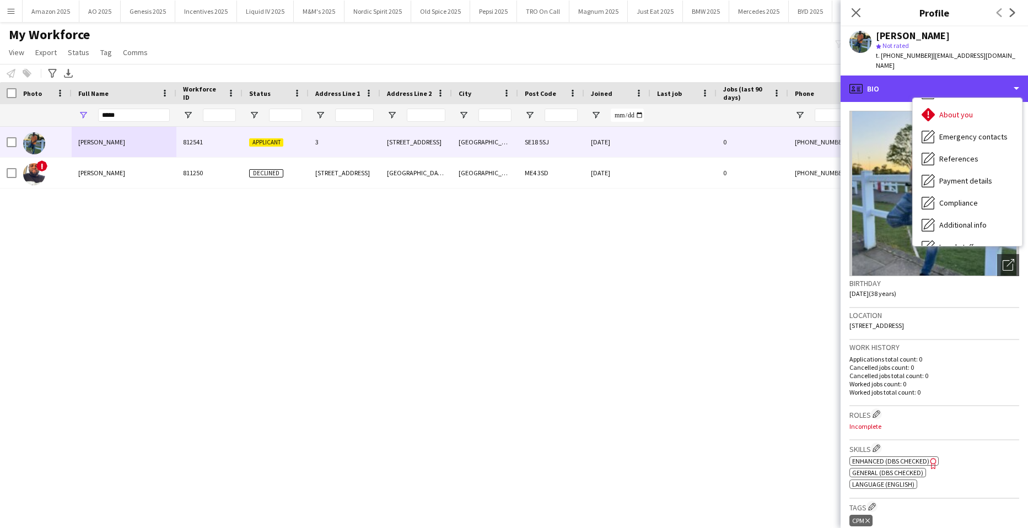
scroll to position [148, 0]
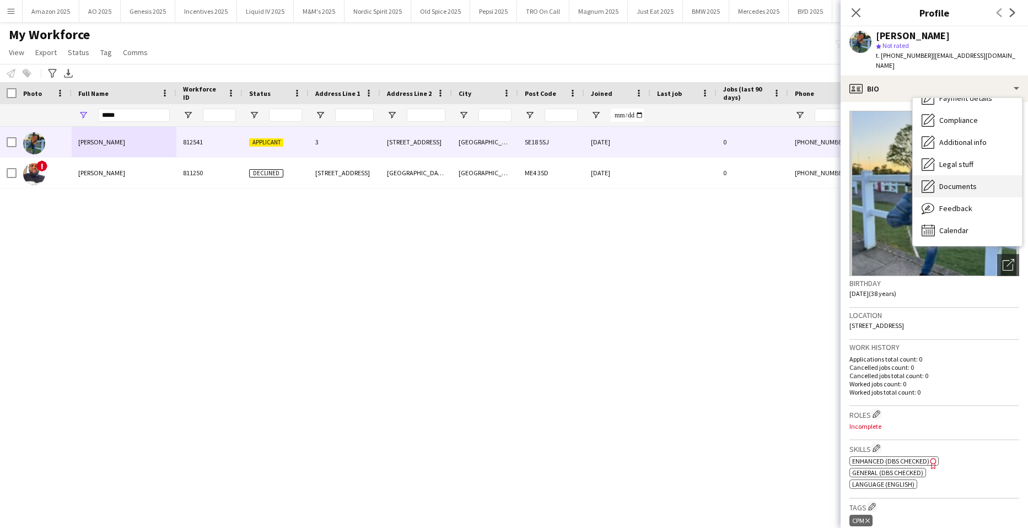
click at [963, 181] on span "Documents" at bounding box center [957, 186] width 37 height 10
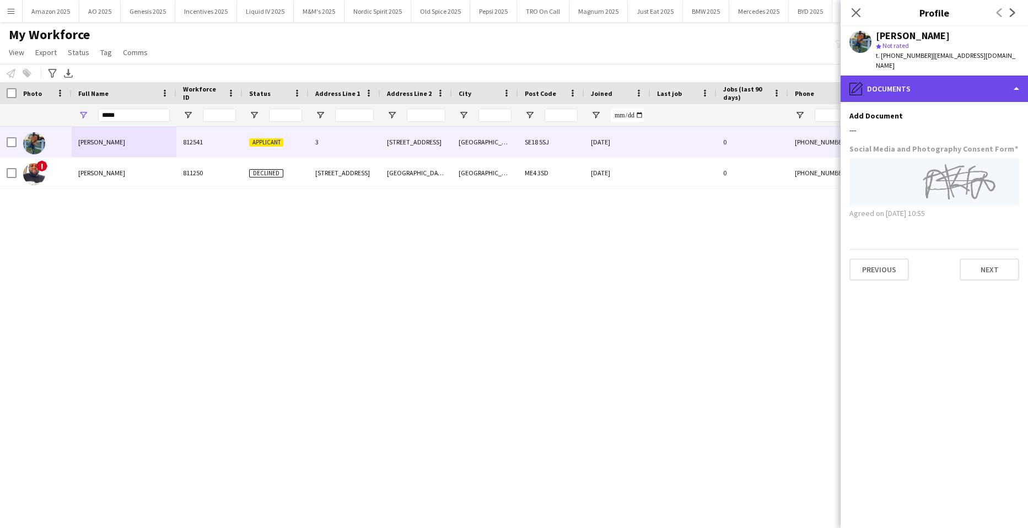
click at [1002, 79] on div "pencil4 Documents" at bounding box center [933, 88] width 187 height 26
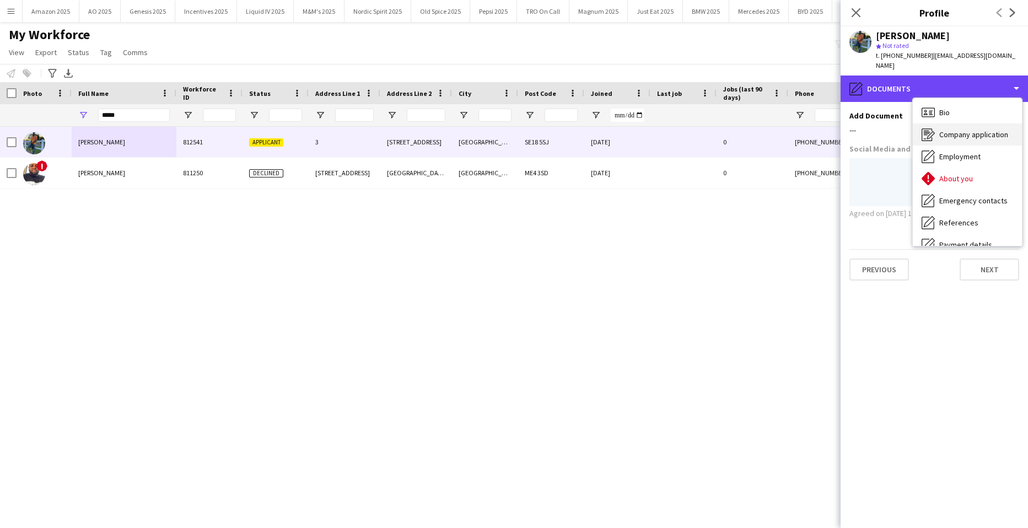
scroll to position [0, 0]
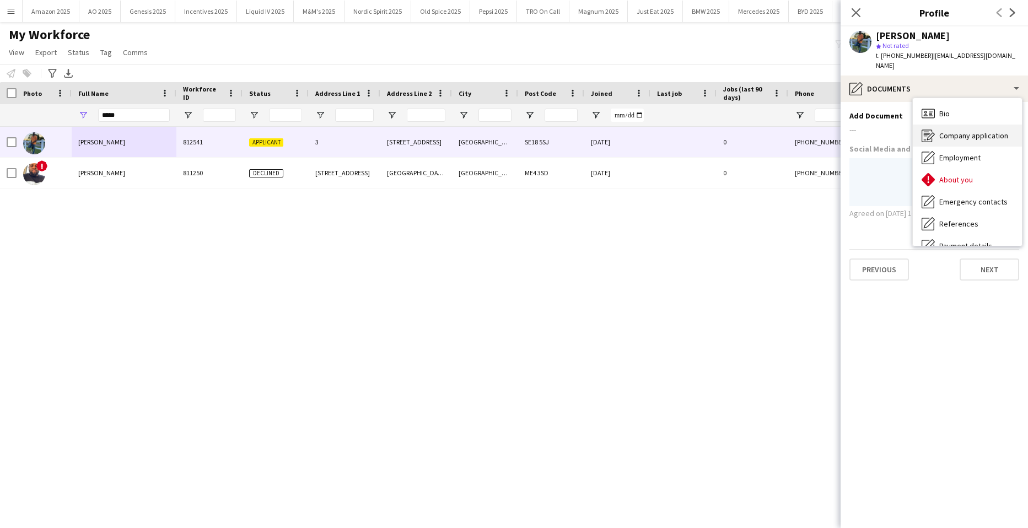
click at [977, 131] on span "Company application" at bounding box center [973, 136] width 69 height 10
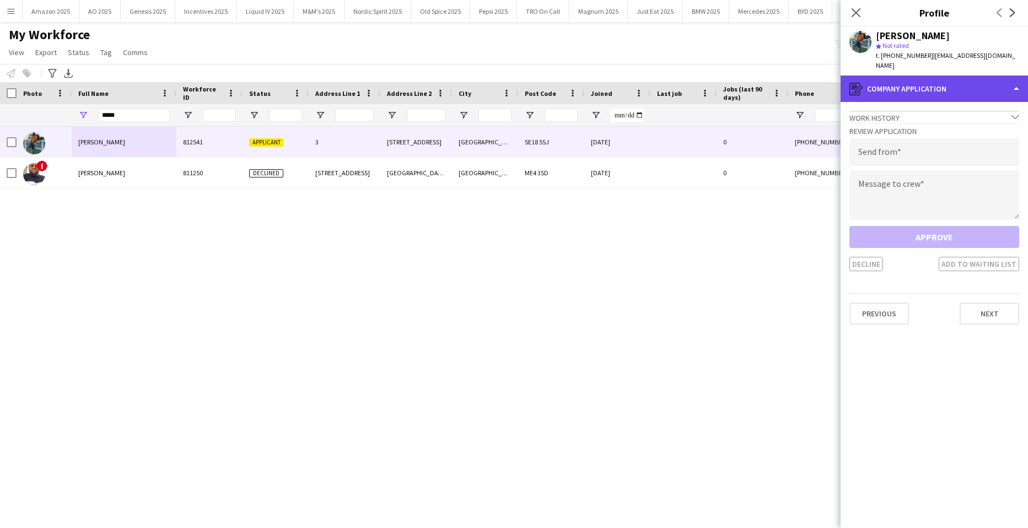
click at [1010, 78] on div "register Company application" at bounding box center [933, 88] width 187 height 26
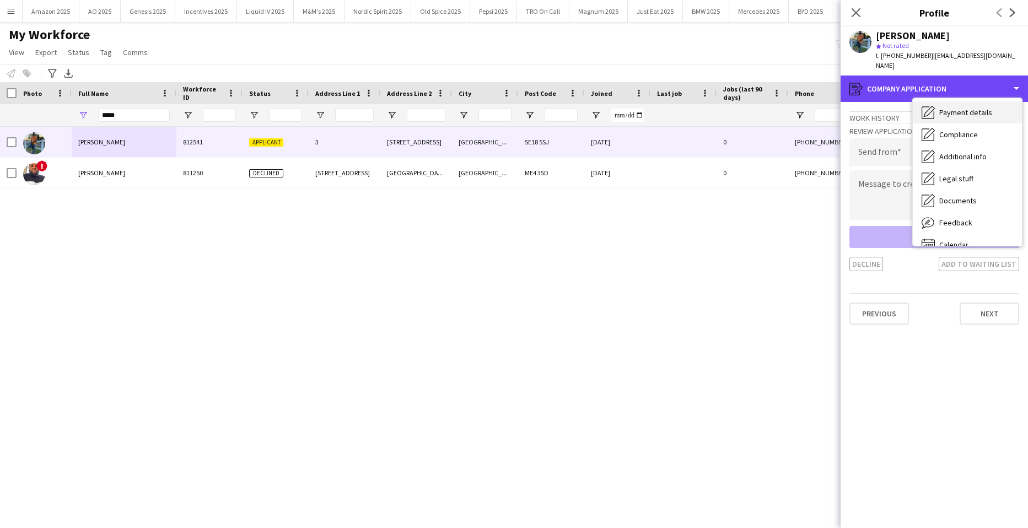
scroll to position [93, 0]
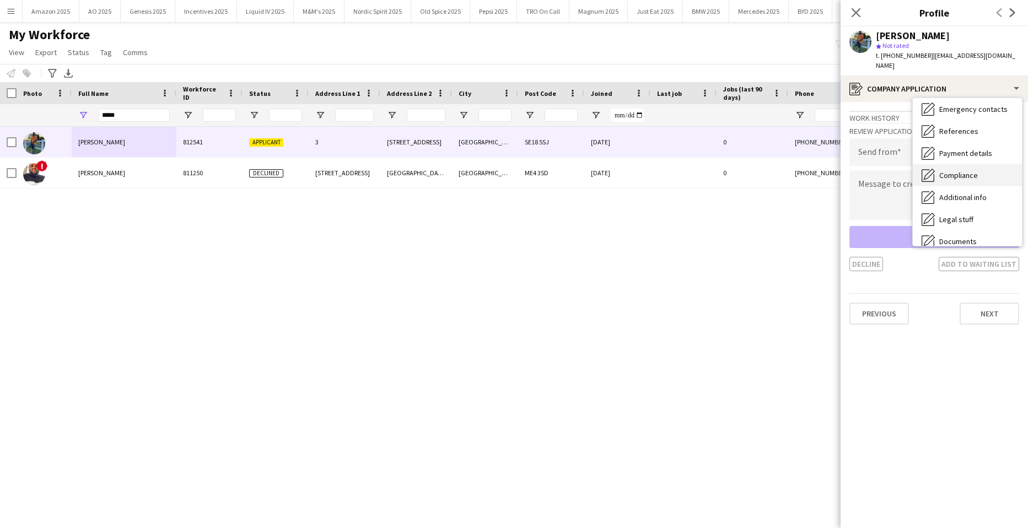
click at [977, 164] on div "Compliance Compliance" at bounding box center [966, 175] width 109 height 22
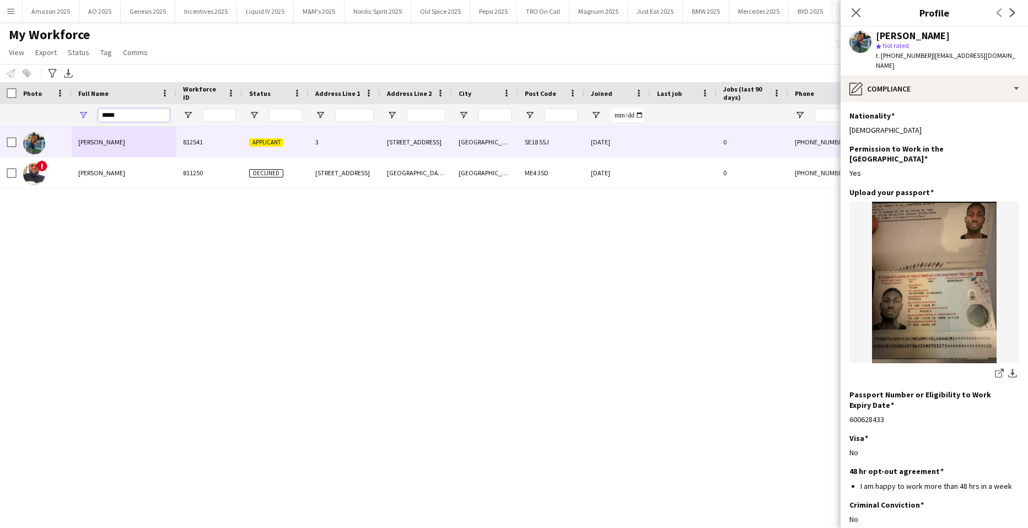
drag, startPoint x: 128, startPoint y: 120, endPoint x: -28, endPoint y: 116, distance: 156.0
click at [0, 116] on html "Menu Boards Boards Boards All jobs Status Workforce Workforce My Workforce Recr…" at bounding box center [514, 264] width 1028 height 528
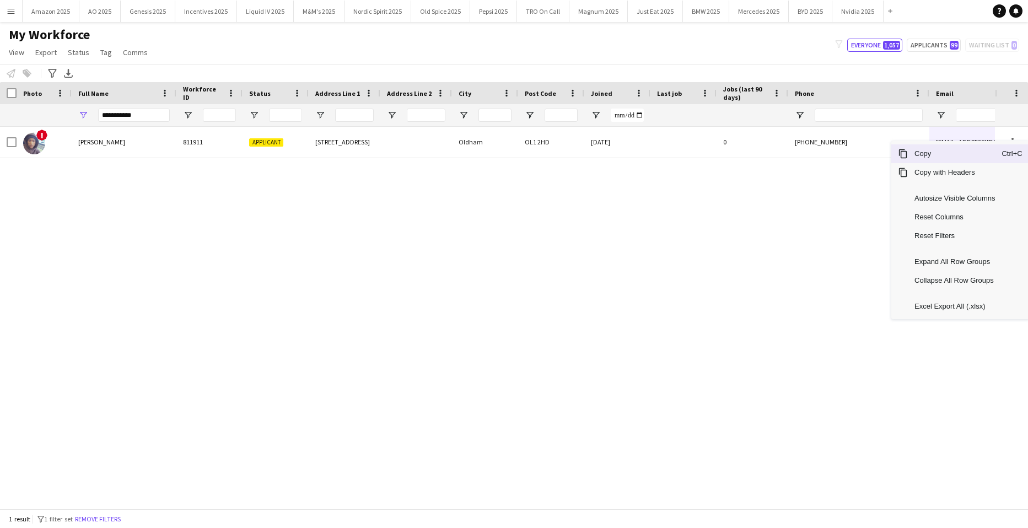
click at [961, 155] on span "Copy" at bounding box center [954, 153] width 94 height 19
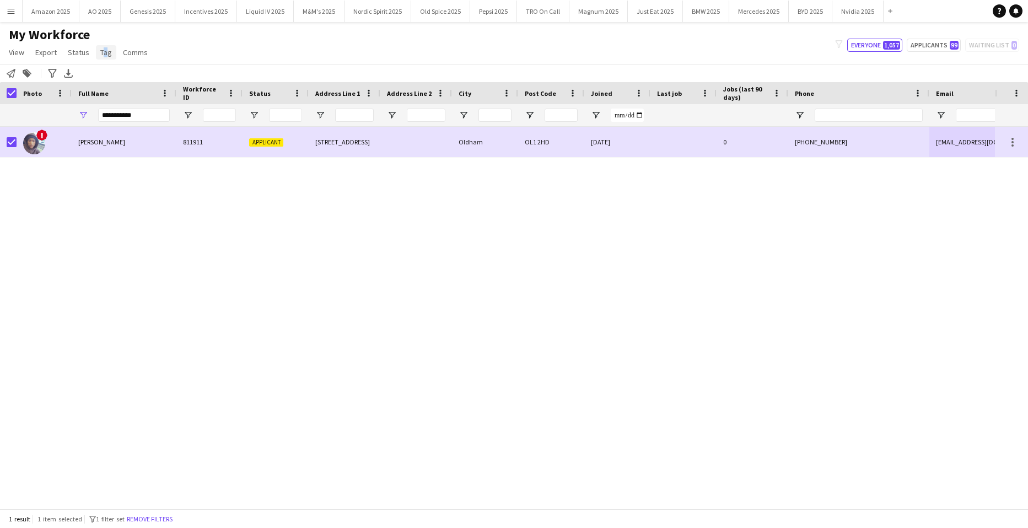
click at [105, 51] on span "Tag" at bounding box center [106, 52] width 12 height 10
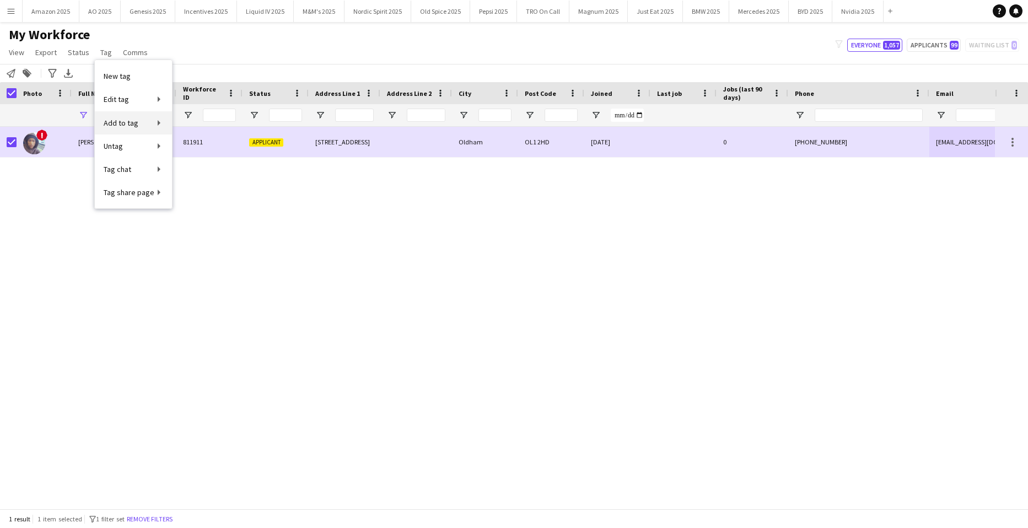
drag, startPoint x: 105, startPoint y: 51, endPoint x: 126, endPoint y: 123, distance: 75.2
click at [126, 123] on span "Add to tag" at bounding box center [121, 123] width 35 height 10
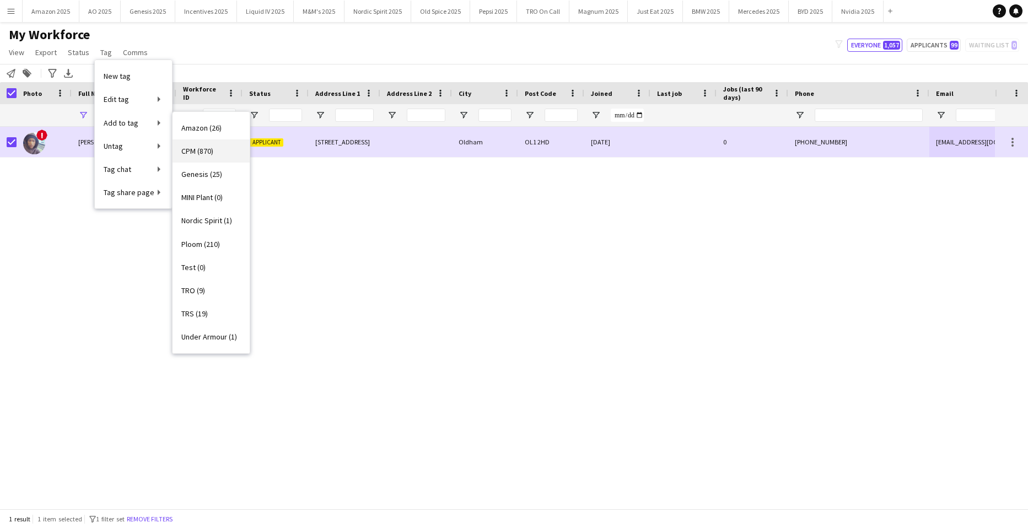
click at [185, 154] on span "CPM (870)" at bounding box center [197, 151] width 32 height 10
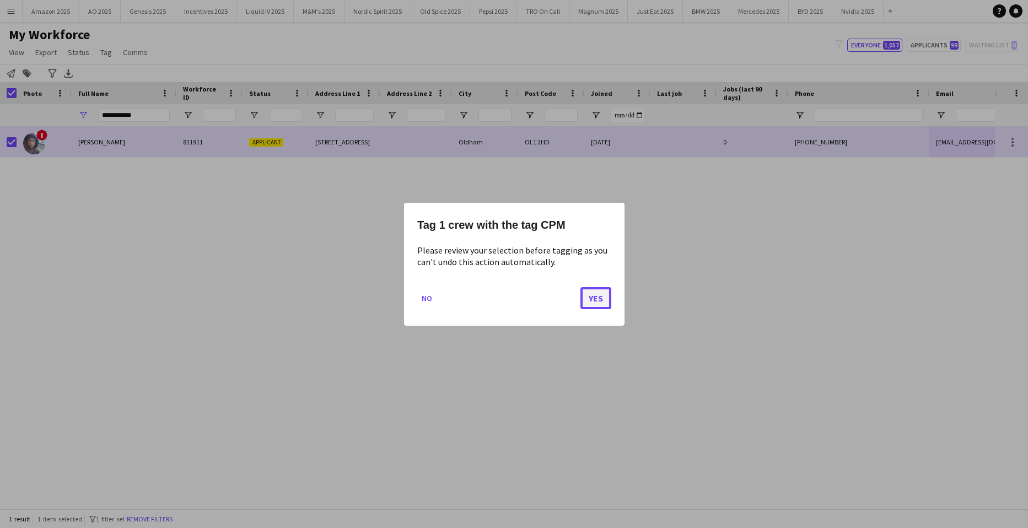
click at [587, 296] on button "Yes" at bounding box center [595, 298] width 31 height 22
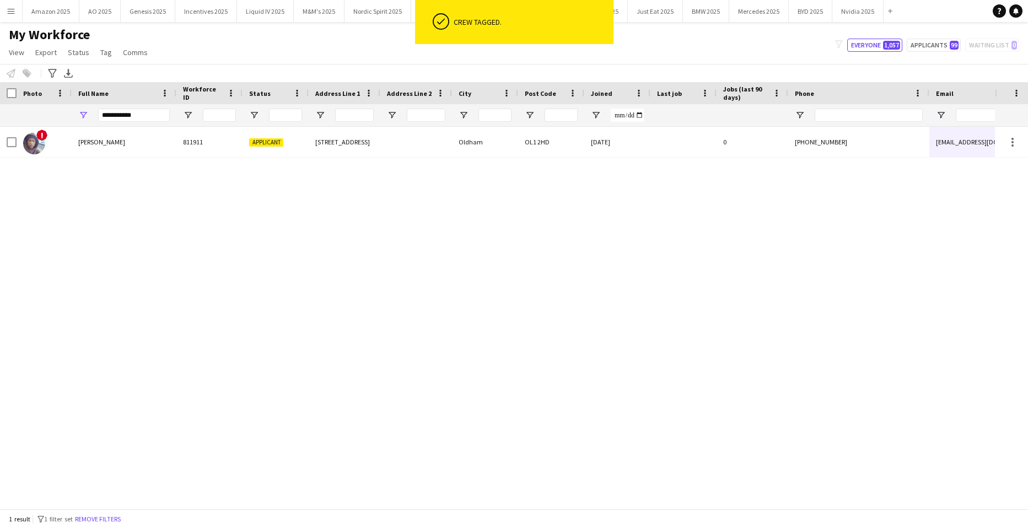
click at [626, 299] on div "! Samuel Shobande 811911 Applicant 341 Rochdale Road Oldham OL1 2HD 18-09-2024 …" at bounding box center [497, 314] width 995 height 374
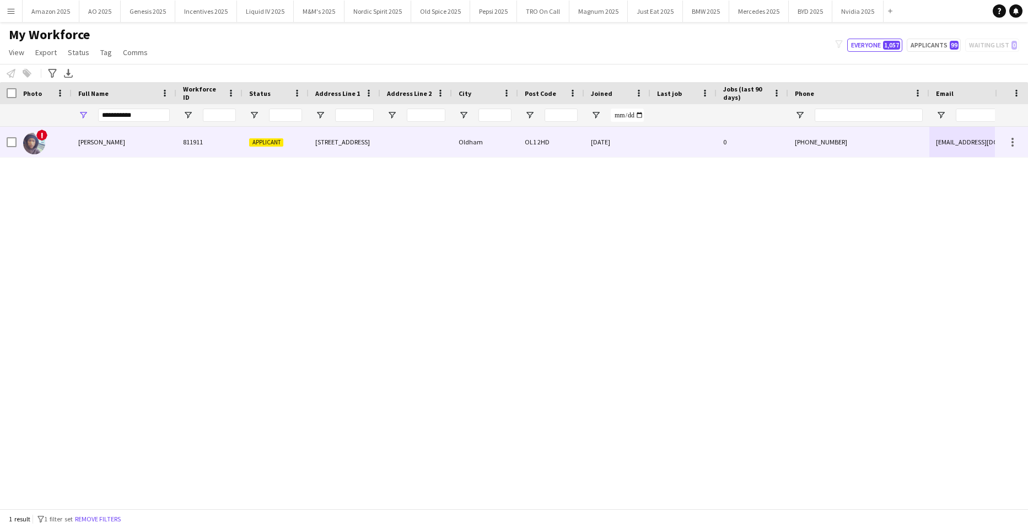
click at [87, 140] on span "Samuel Shobande" at bounding box center [101, 142] width 47 height 8
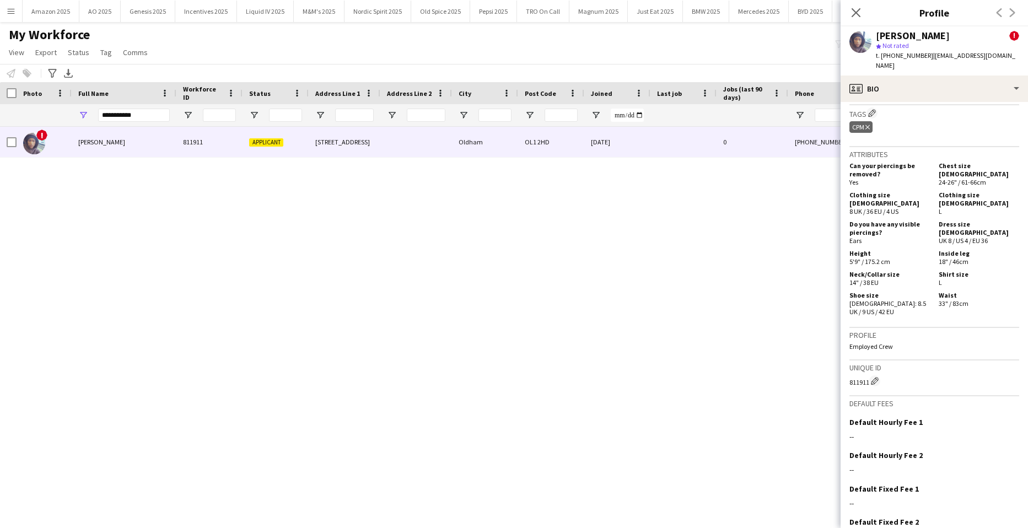
scroll to position [547, 0]
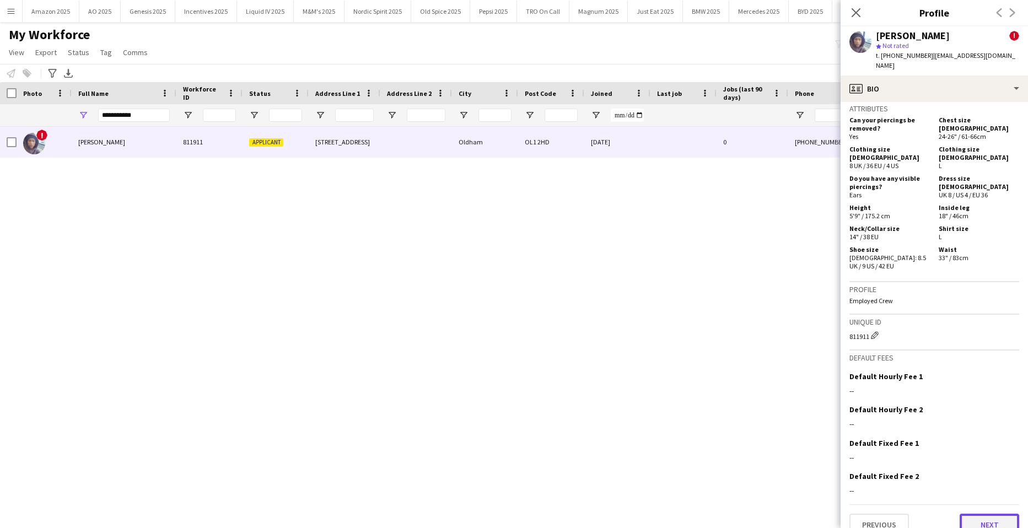
click at [994, 514] on button "Next" at bounding box center [989, 525] width 60 height 22
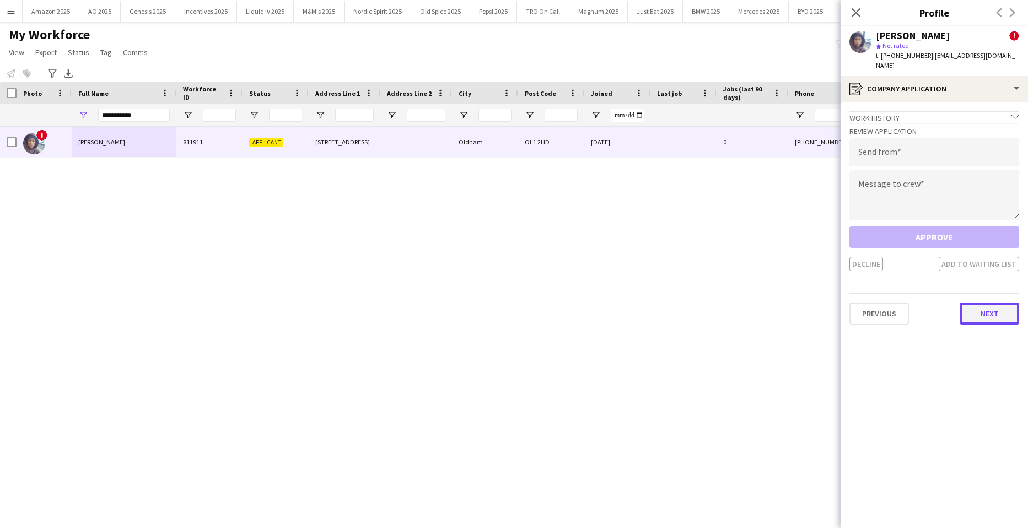
click at [978, 311] on button "Next" at bounding box center [989, 313] width 60 height 22
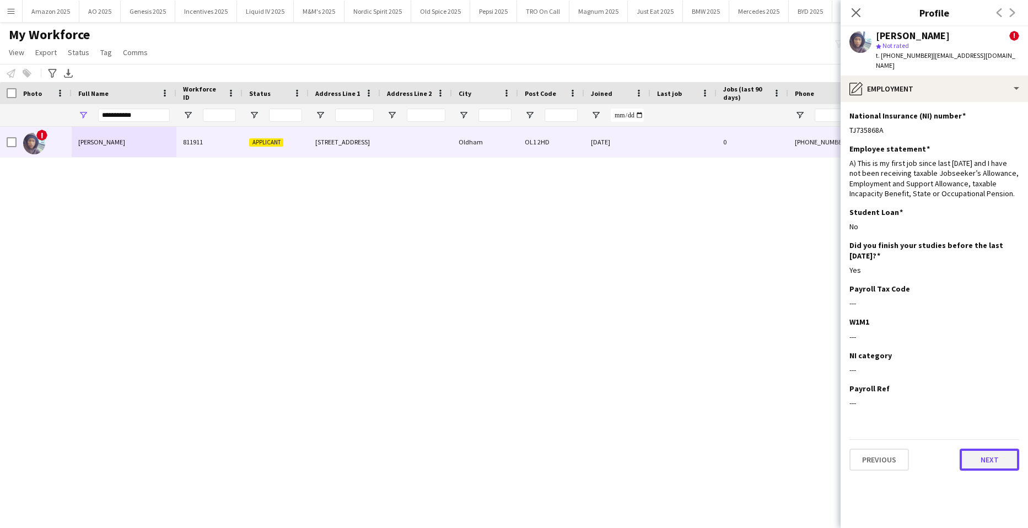
click at [1006, 465] on button "Next" at bounding box center [989, 459] width 60 height 22
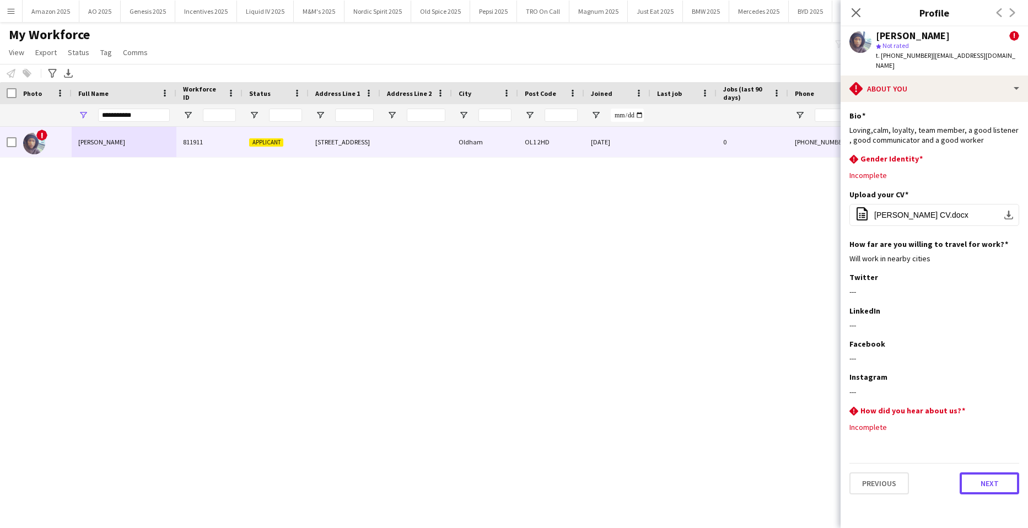
click at [977, 487] on button "Next" at bounding box center [989, 483] width 60 height 22
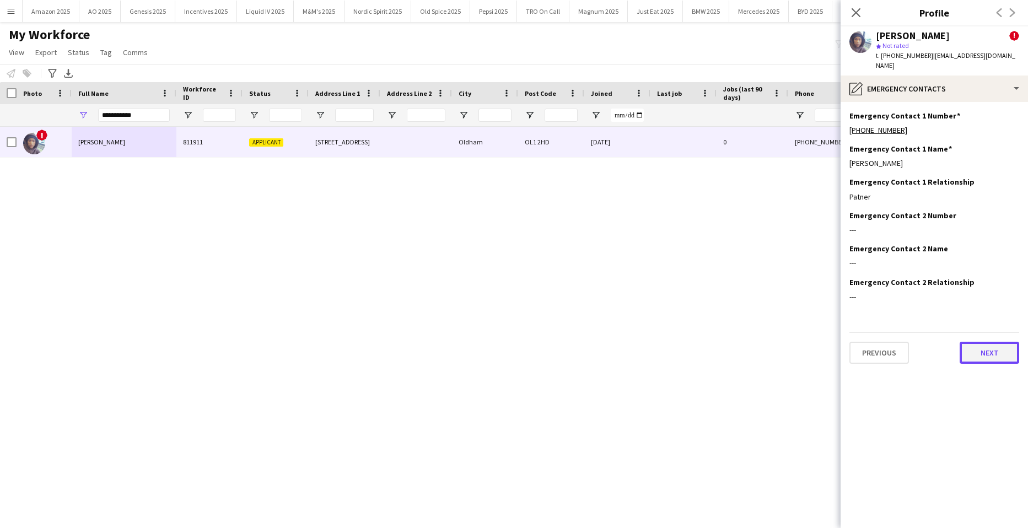
click at [995, 353] on button "Next" at bounding box center [989, 353] width 60 height 22
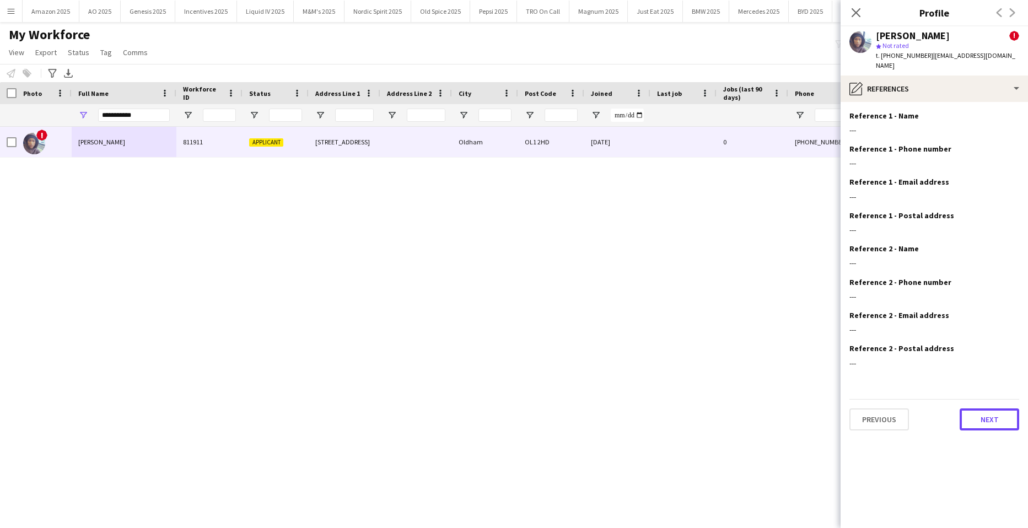
click at [997, 415] on button "Next" at bounding box center [989, 419] width 60 height 22
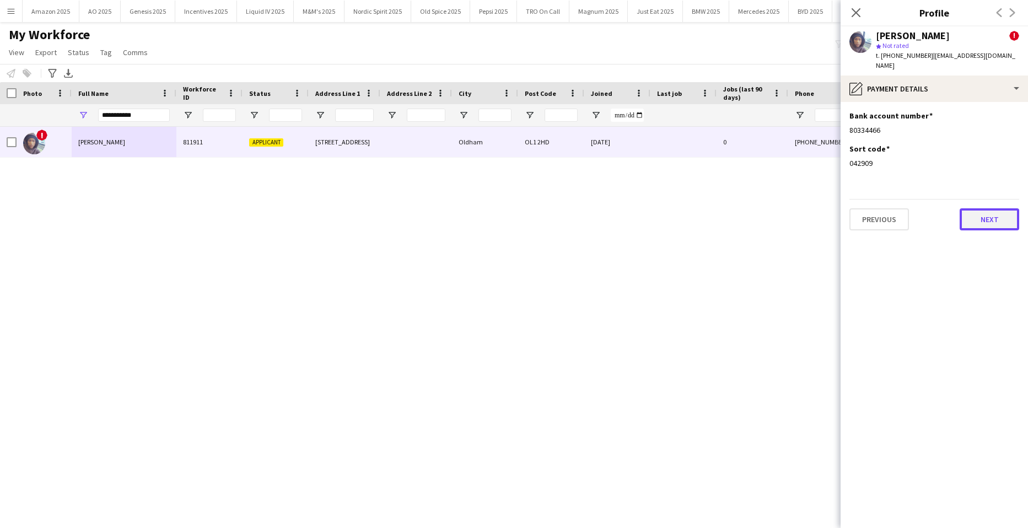
click at [971, 217] on button "Next" at bounding box center [989, 219] width 60 height 22
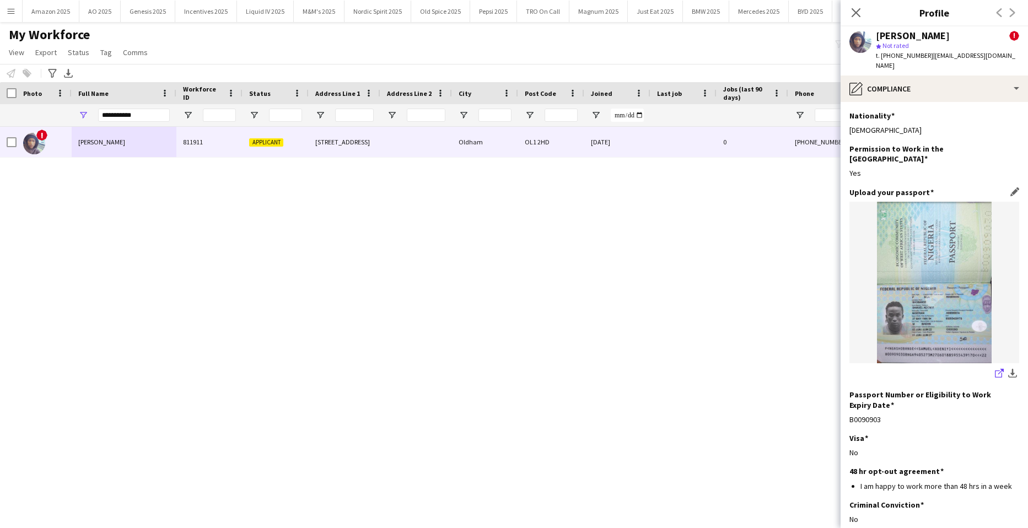
click at [995, 369] on icon "share-external-link-1" at bounding box center [999, 373] width 9 height 9
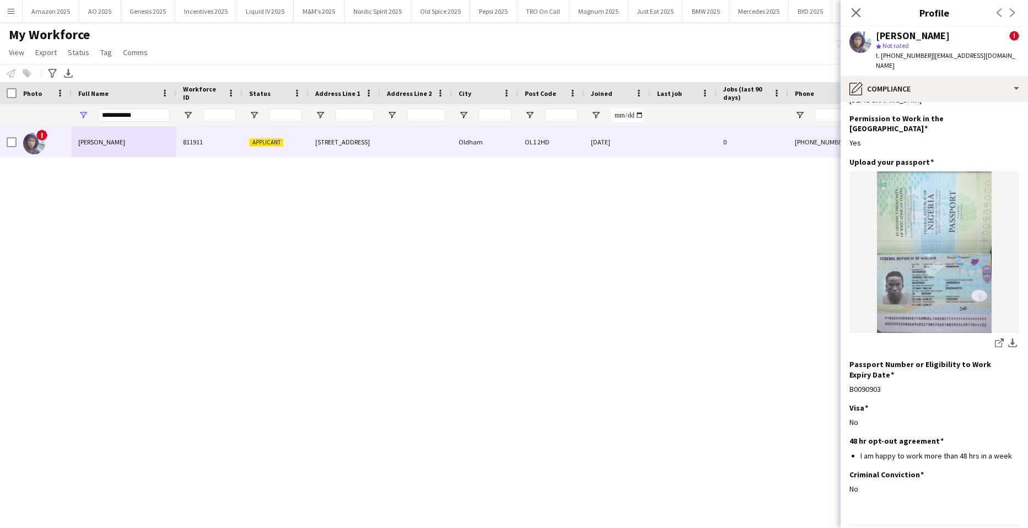
scroll to position [57, 0]
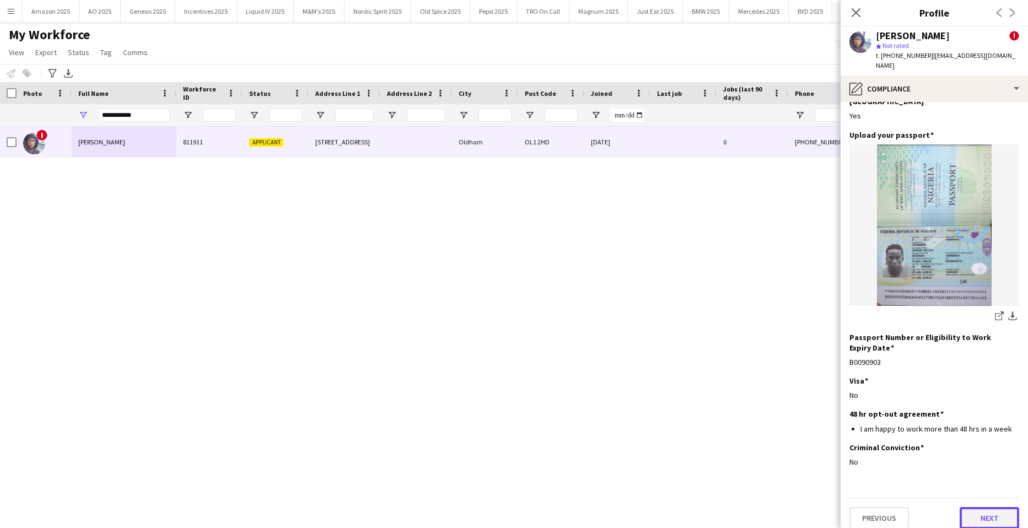
click at [980, 507] on button "Next" at bounding box center [989, 518] width 60 height 22
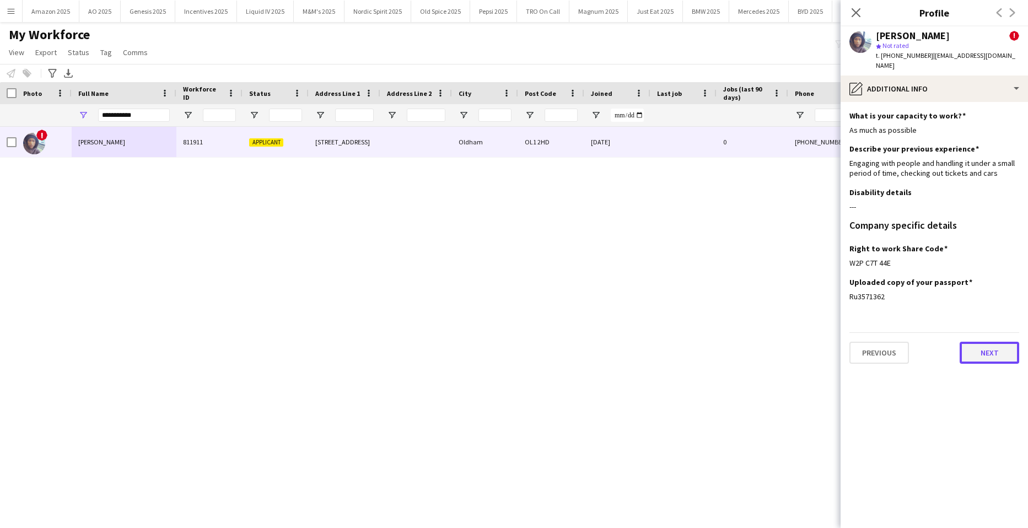
click at [987, 344] on button "Next" at bounding box center [989, 353] width 60 height 22
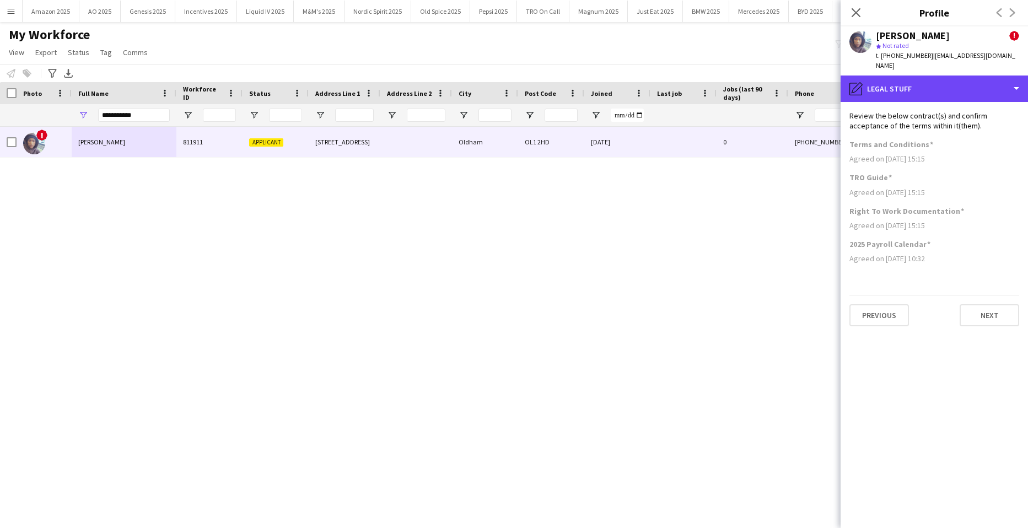
drag, startPoint x: 976, startPoint y: 90, endPoint x: 947, endPoint y: 117, distance: 39.7
click at [976, 90] on div "pencil4 Legal stuff" at bounding box center [933, 88] width 187 height 26
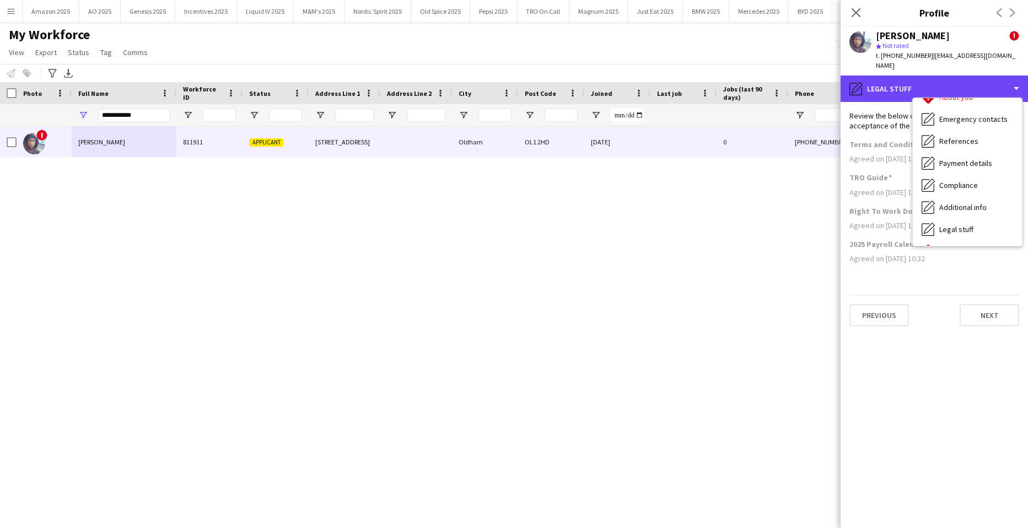
scroll to position [148, 0]
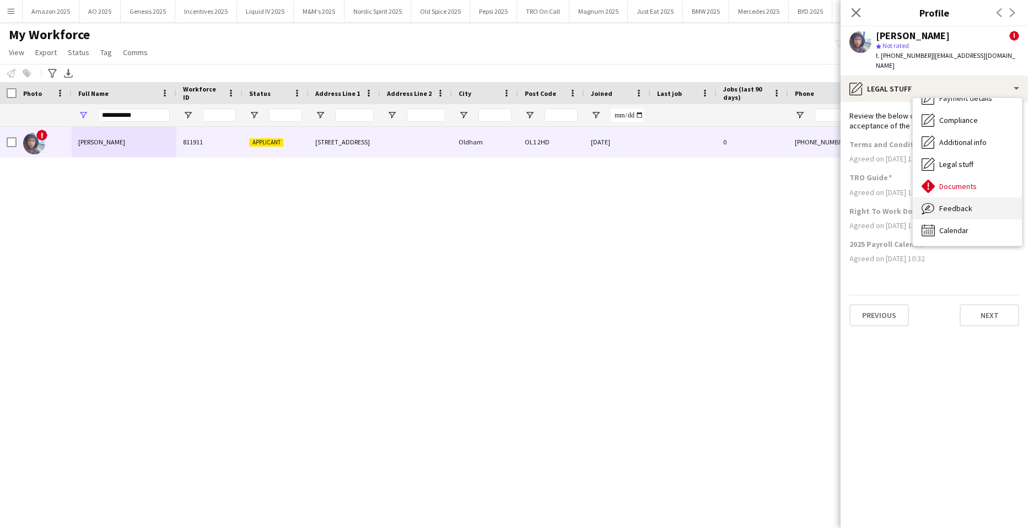
click at [941, 210] on span "Feedback" at bounding box center [955, 208] width 33 height 10
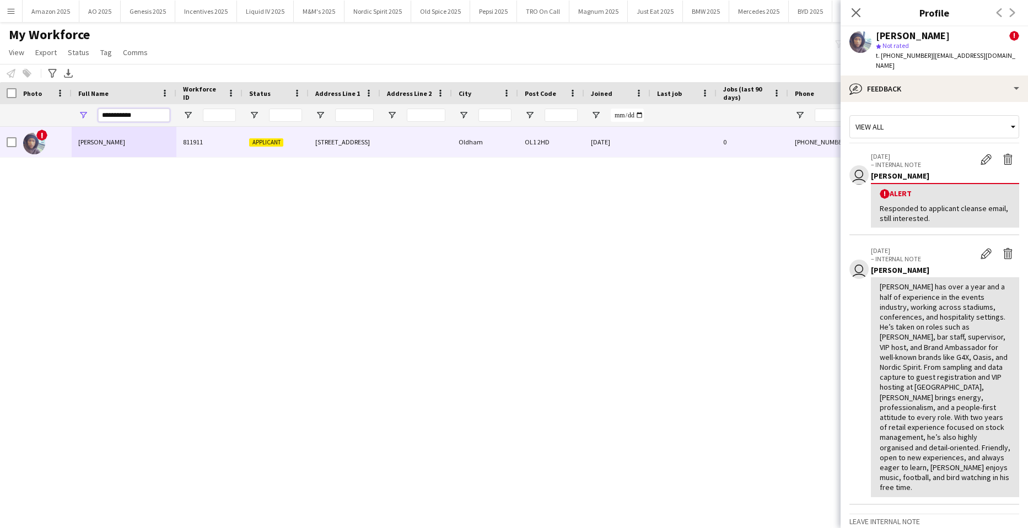
drag, startPoint x: -6, startPoint y: 126, endPoint x: -28, endPoint y: 152, distance: 34.4
click at [0, 152] on html "Menu Boards Boards Boards All jobs Status Workforce Workforce My Workforce Recr…" at bounding box center [514, 264] width 1028 height 528
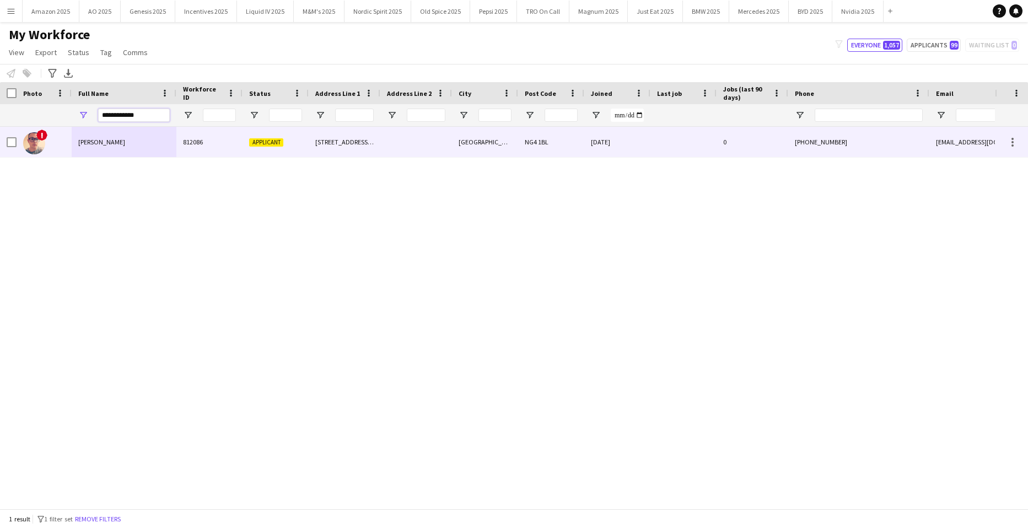
type input "**********"
click at [106, 140] on span "Shane Harmer" at bounding box center [101, 142] width 47 height 8
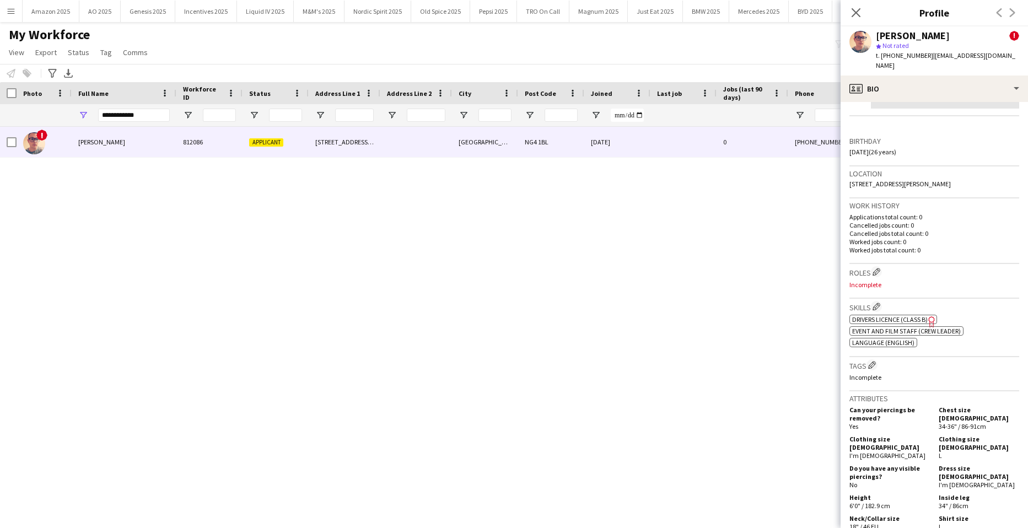
scroll to position [110, 0]
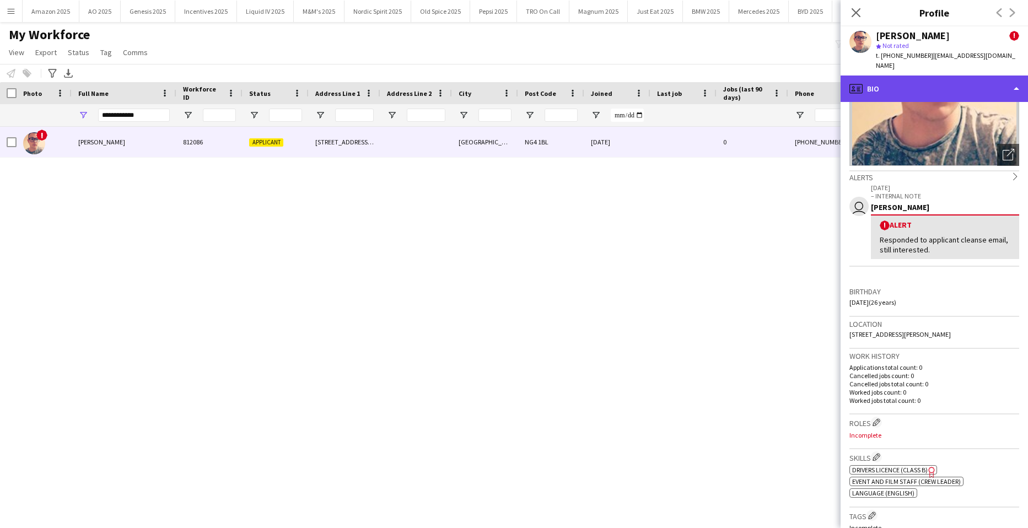
click at [940, 82] on div "profile Bio" at bounding box center [933, 88] width 187 height 26
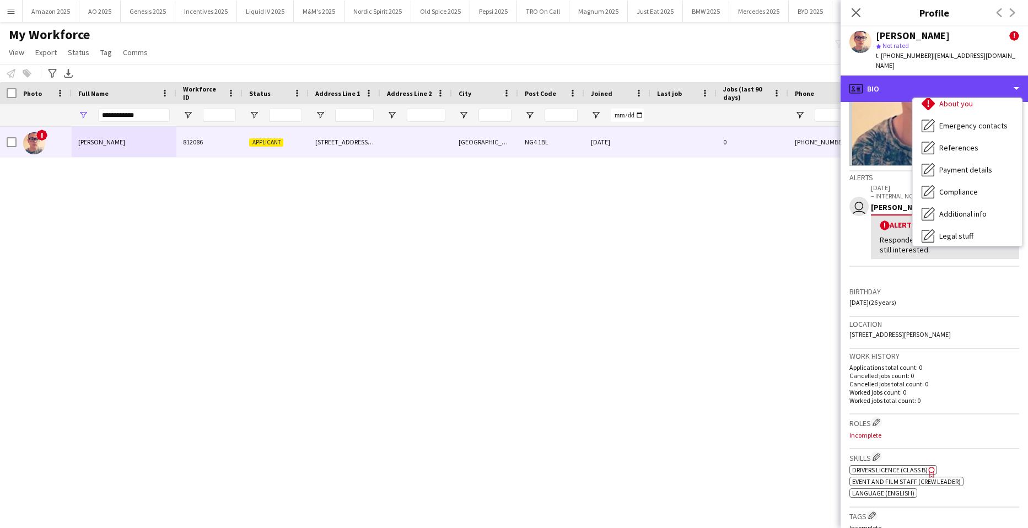
scroll to position [148, 0]
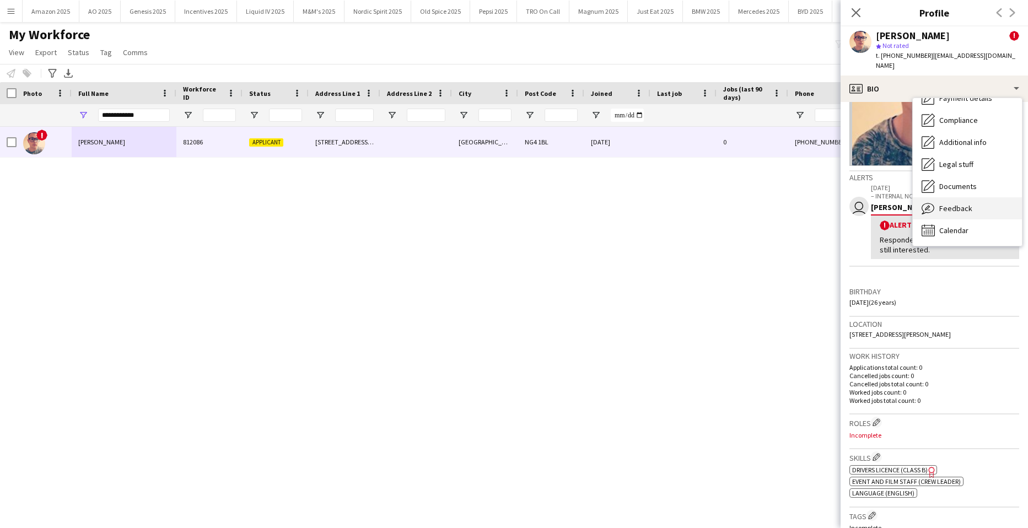
click at [958, 203] on span "Feedback" at bounding box center [955, 208] width 33 height 10
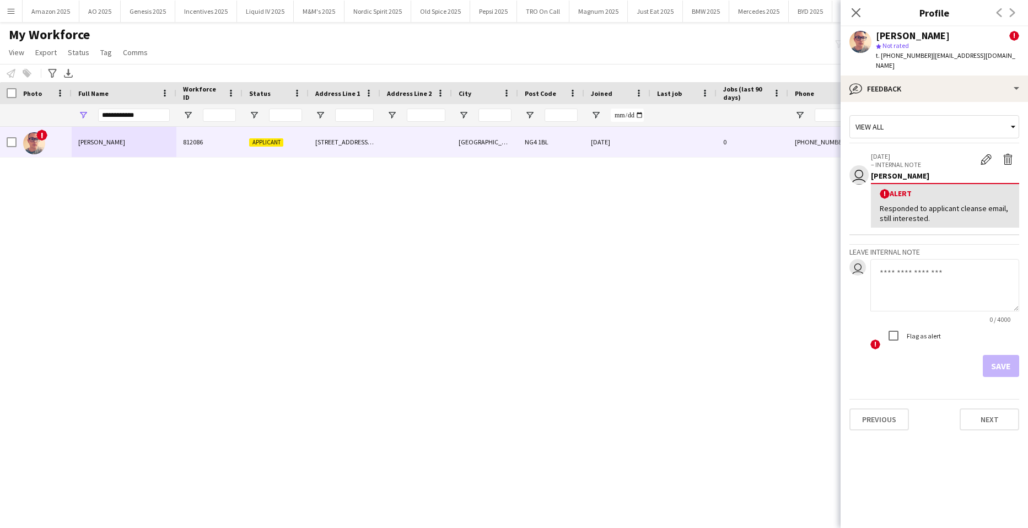
click at [943, 273] on textarea at bounding box center [944, 285] width 149 height 52
paste textarea "**********"
type textarea "**********"
click at [1001, 357] on button "Save" at bounding box center [1000, 366] width 36 height 22
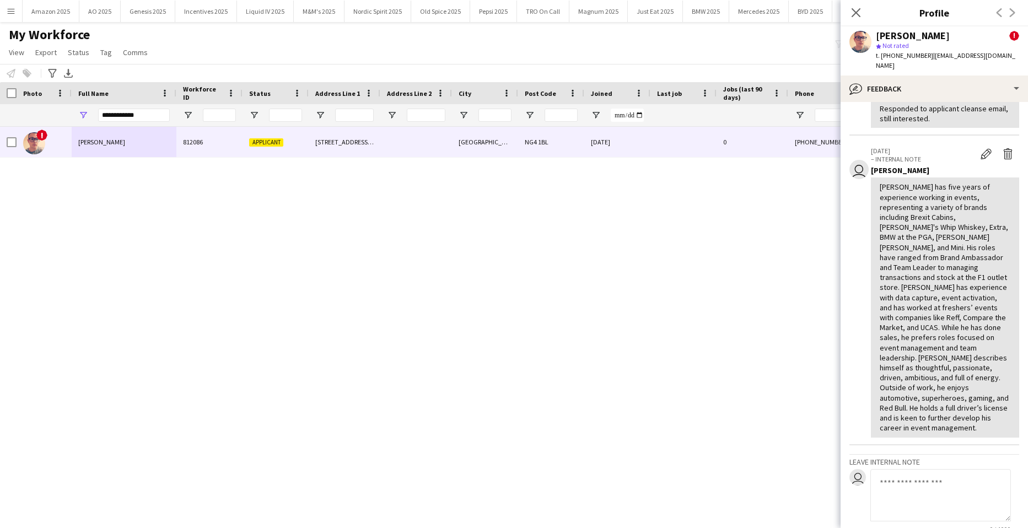
scroll to position [0, 0]
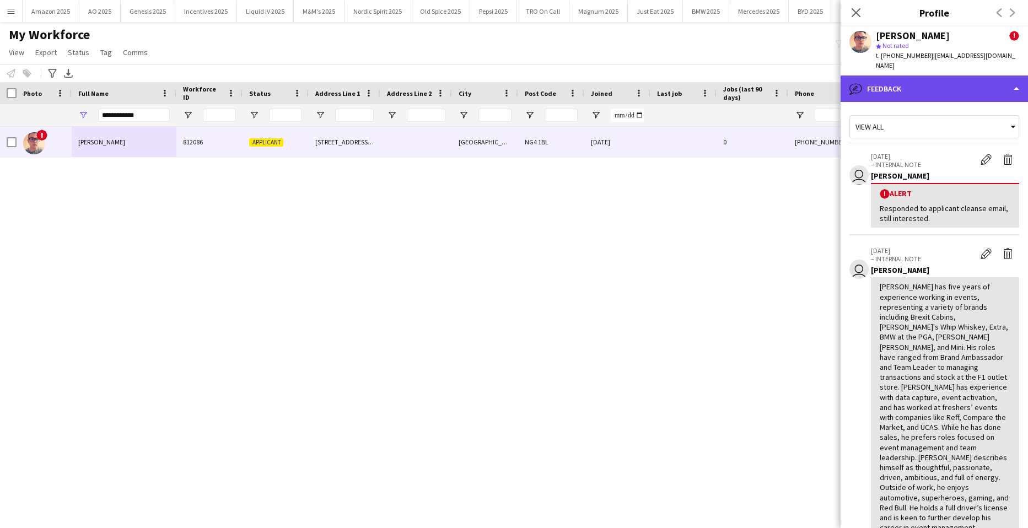
click at [991, 81] on div "bubble-pencil Feedback" at bounding box center [933, 88] width 187 height 26
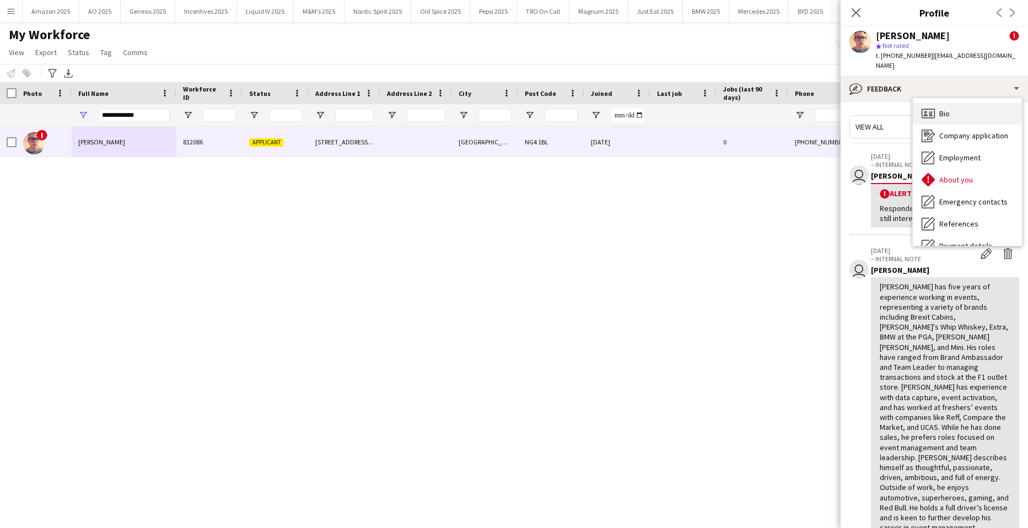
click at [960, 102] on div "Bio Bio" at bounding box center [966, 113] width 109 height 22
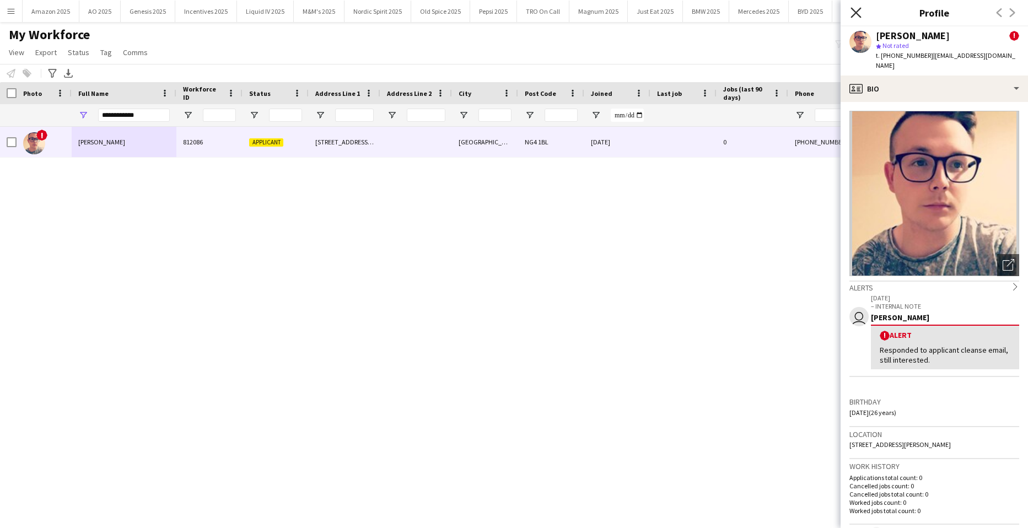
click at [857, 12] on icon at bounding box center [855, 12] width 10 height 10
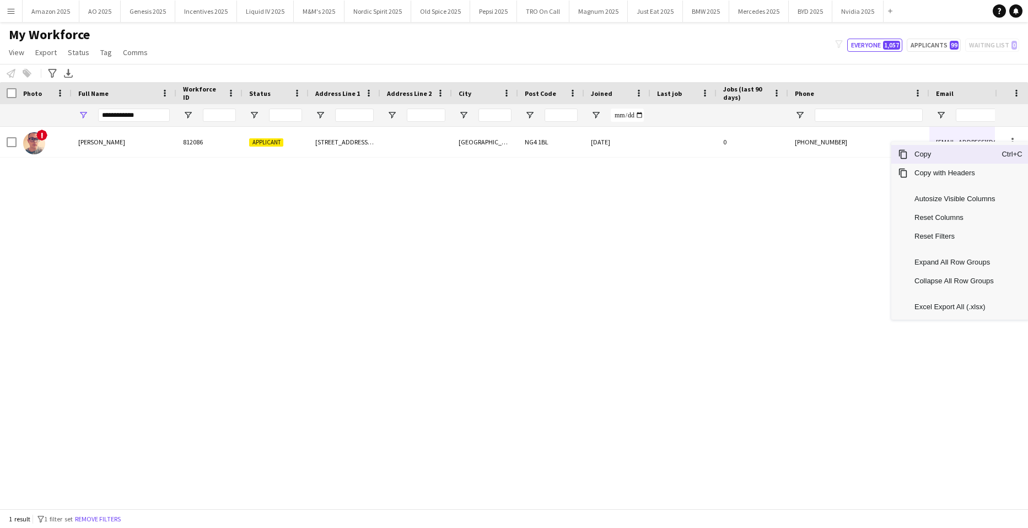
click at [966, 161] on span "Copy" at bounding box center [954, 154] width 94 height 19
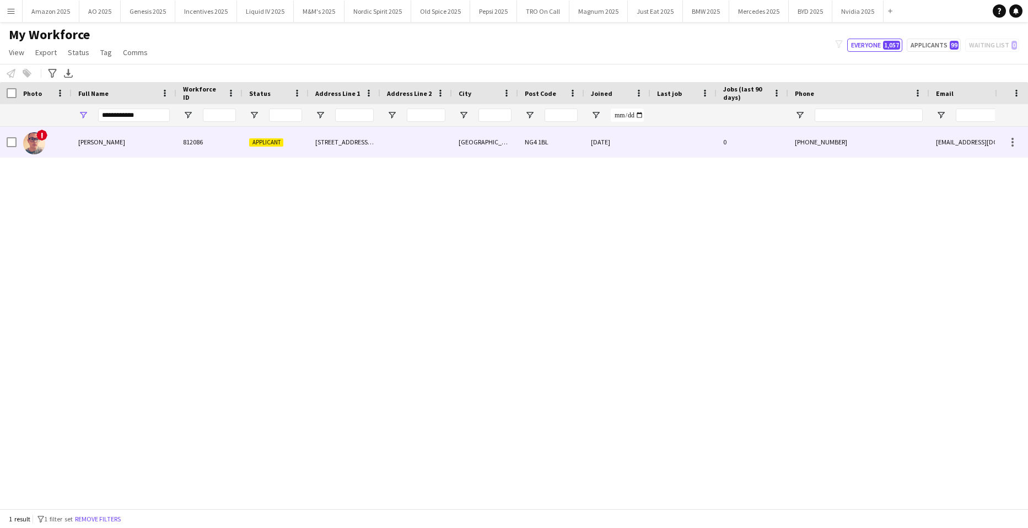
drag, startPoint x: 121, startPoint y: 145, endPoint x: 272, endPoint y: 176, distance: 154.1
click at [120, 145] on div "Shane Harmer" at bounding box center [124, 142] width 105 height 30
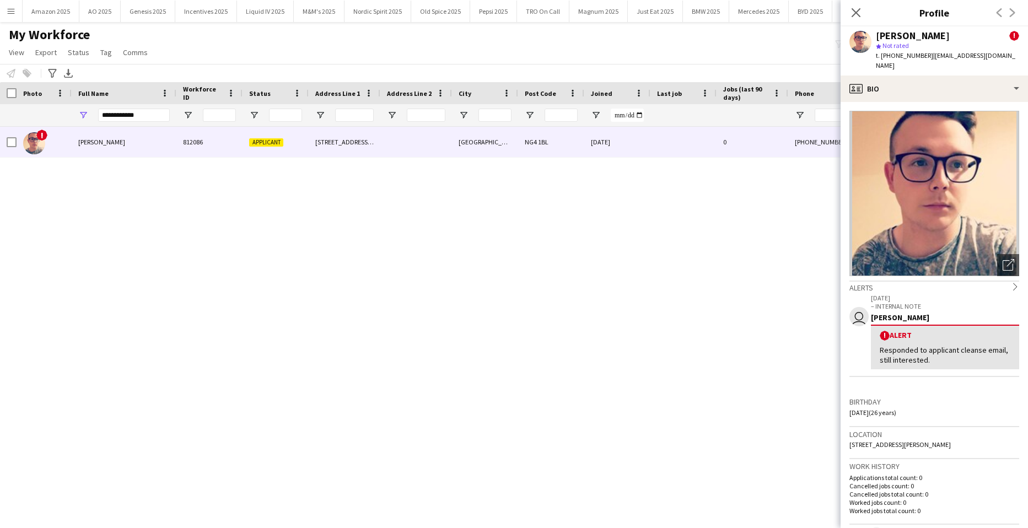
scroll to position [220, 0]
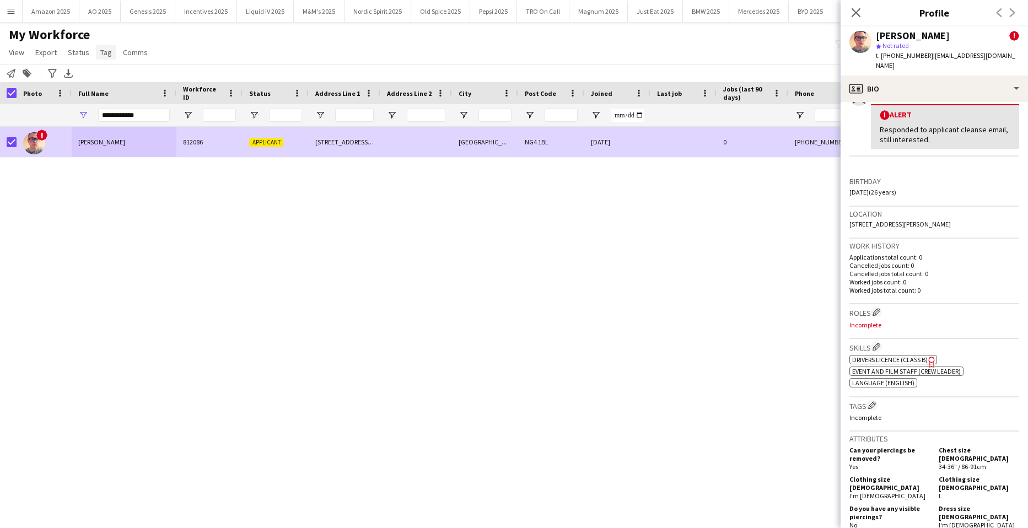
click at [104, 51] on span "Tag" at bounding box center [106, 52] width 12 height 10
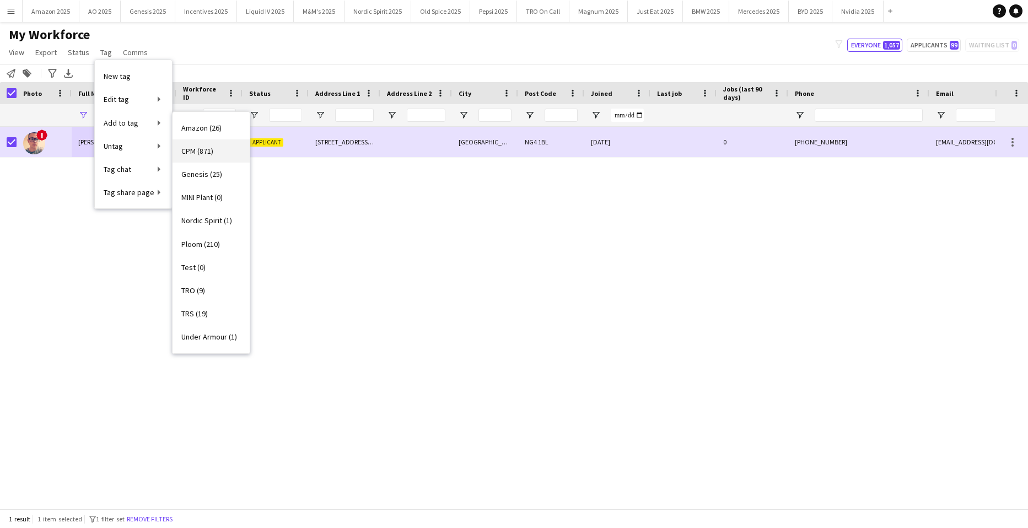
click at [191, 155] on span "CPM (871)" at bounding box center [197, 151] width 32 height 10
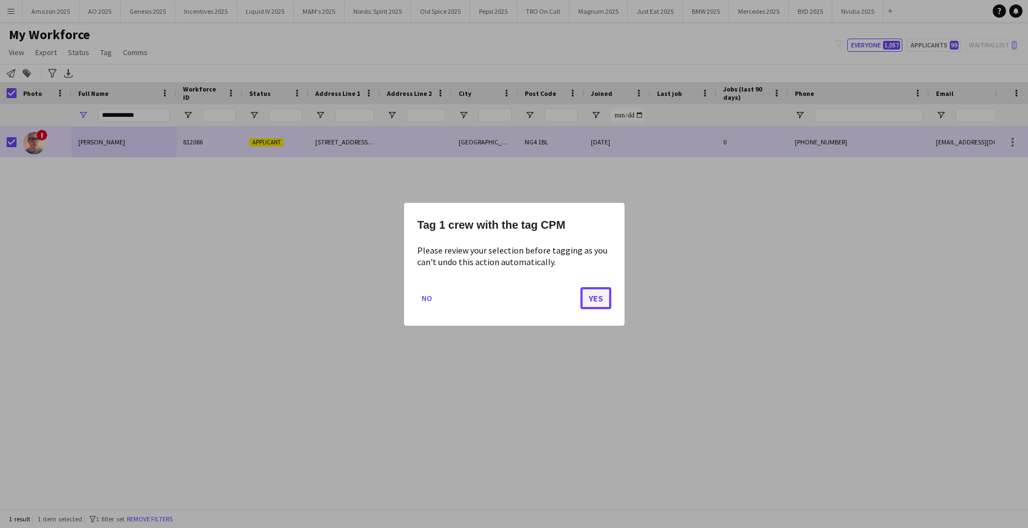
click at [608, 294] on button "Yes" at bounding box center [595, 298] width 31 height 22
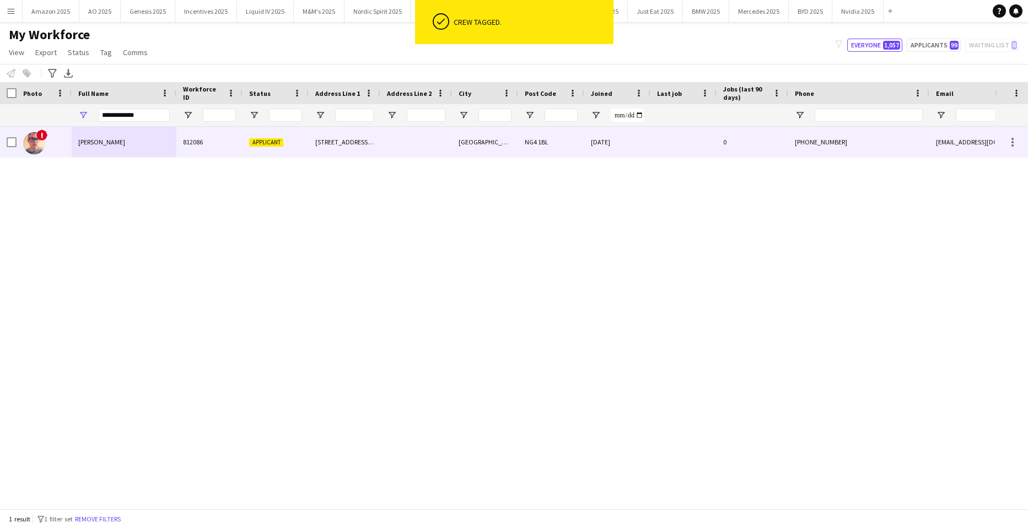
click at [114, 143] on span "Shane Harmer" at bounding box center [101, 142] width 47 height 8
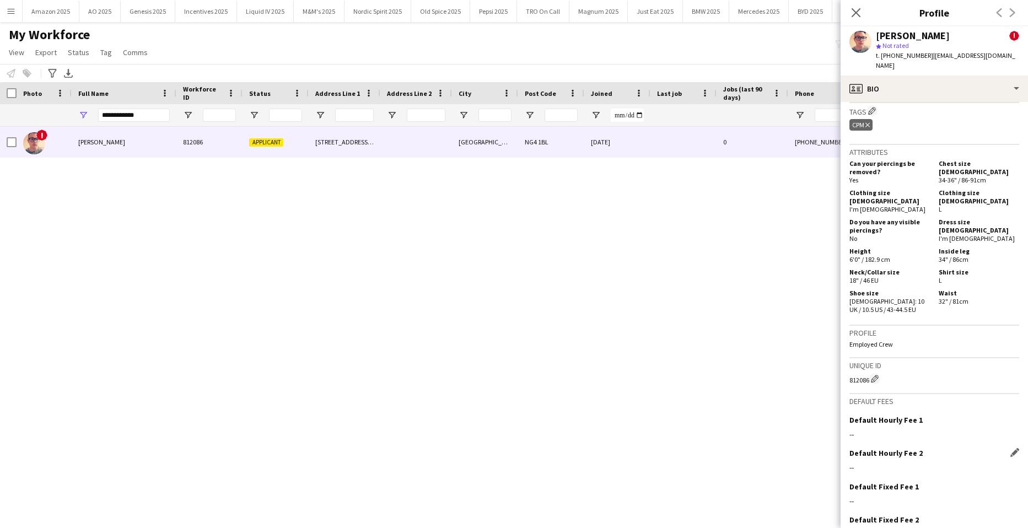
scroll to position [556, 0]
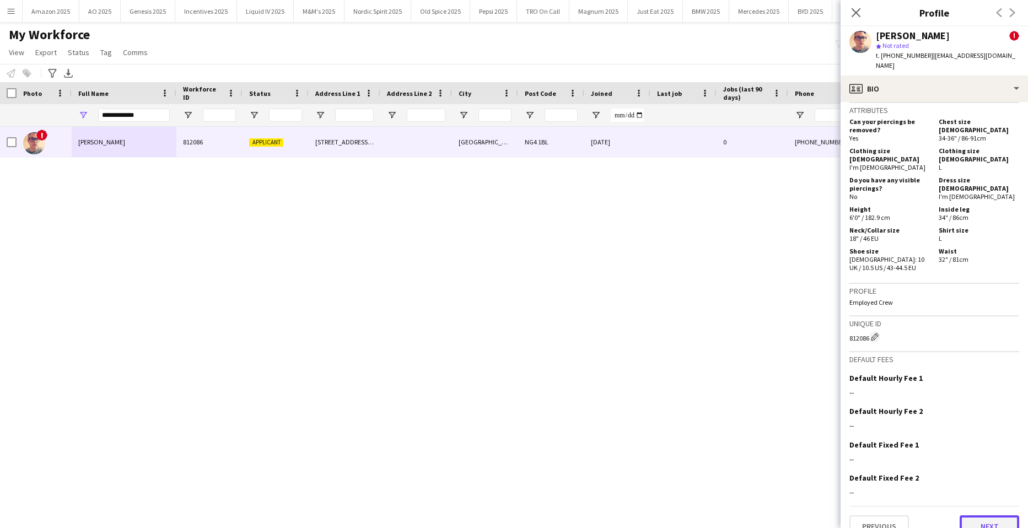
click at [975, 515] on button "Next" at bounding box center [989, 526] width 60 height 22
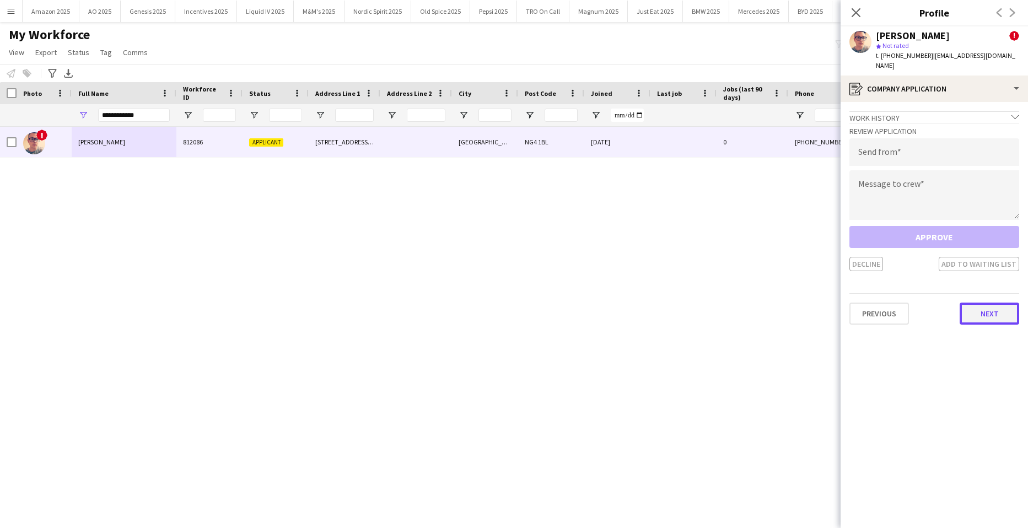
click at [980, 314] on button "Next" at bounding box center [989, 313] width 60 height 22
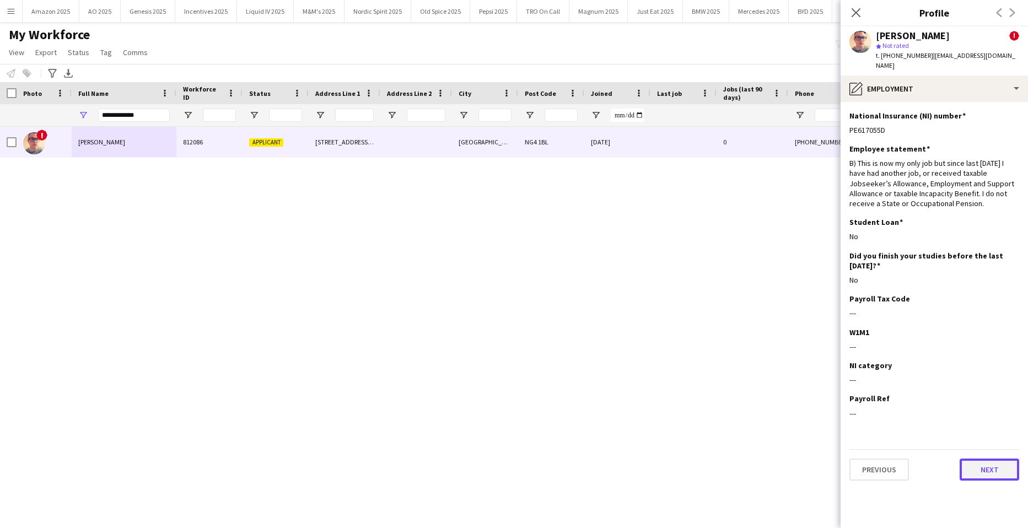
click at [984, 462] on button "Next" at bounding box center [989, 469] width 60 height 22
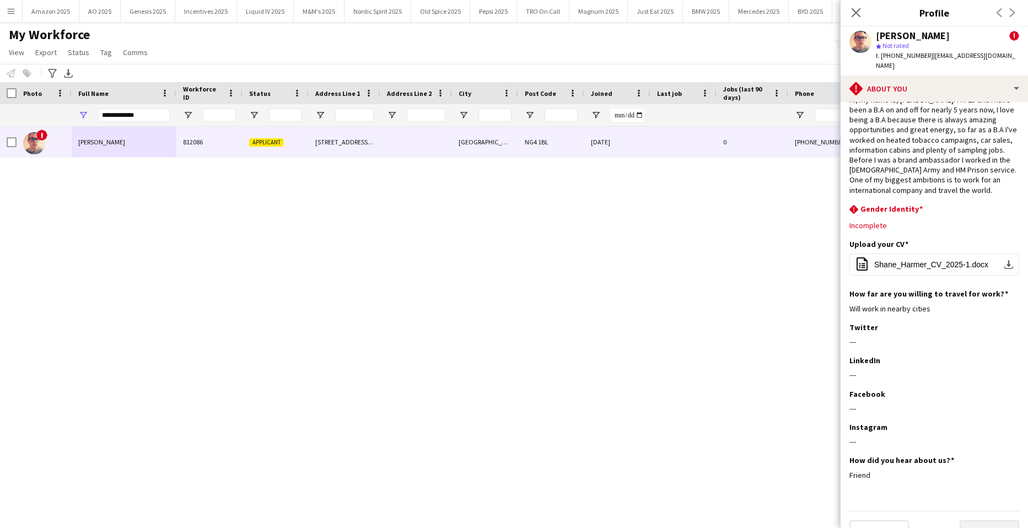
scroll to position [43, 0]
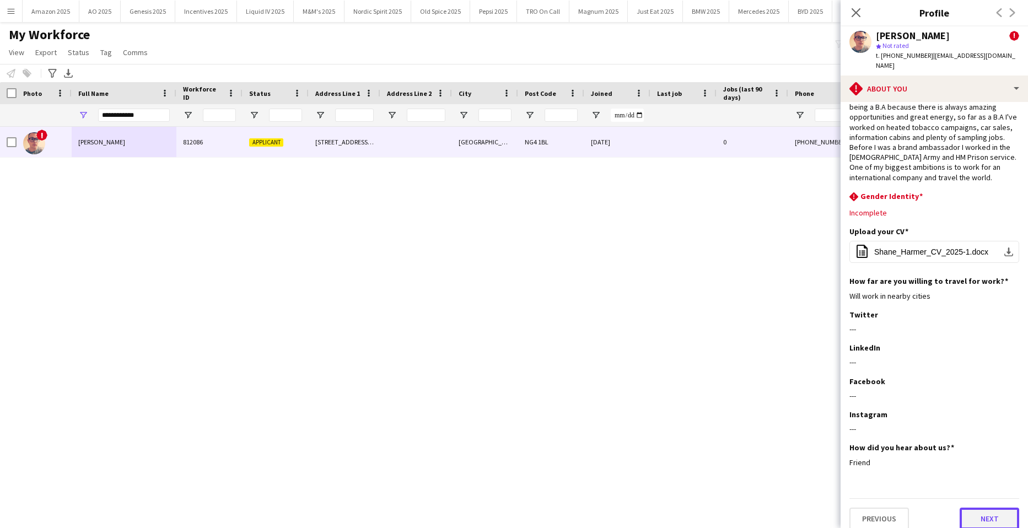
click at [974, 507] on button "Next" at bounding box center [989, 518] width 60 height 22
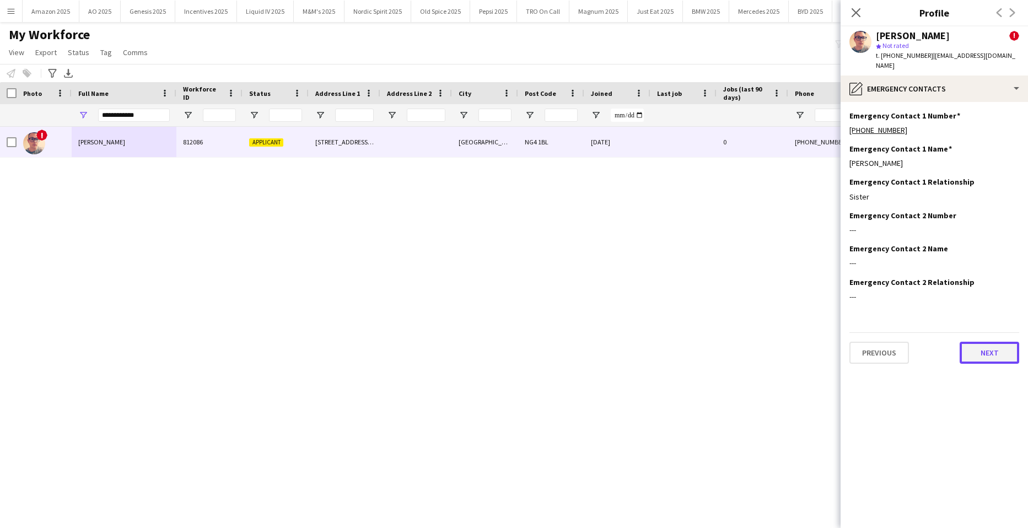
click at [986, 347] on button "Next" at bounding box center [989, 353] width 60 height 22
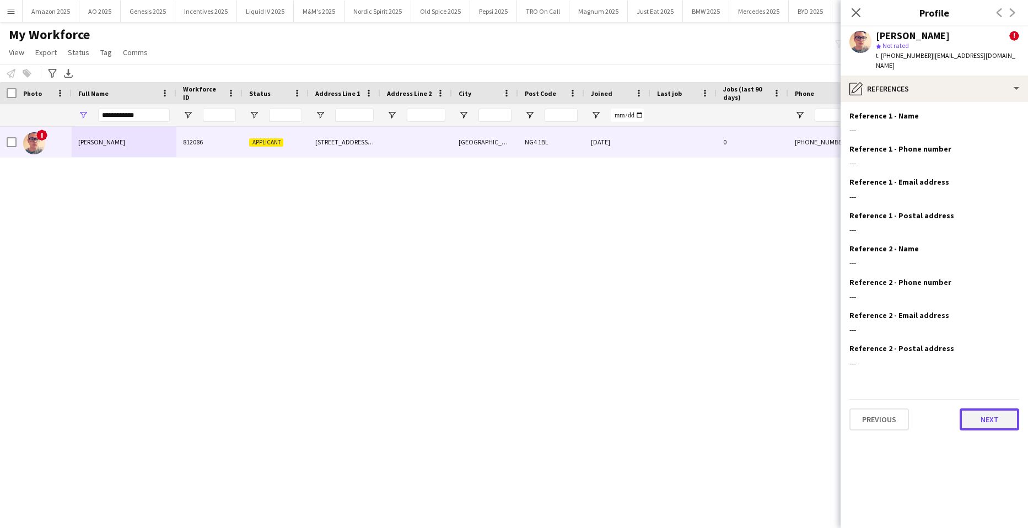
click at [988, 408] on button "Next" at bounding box center [989, 419] width 60 height 22
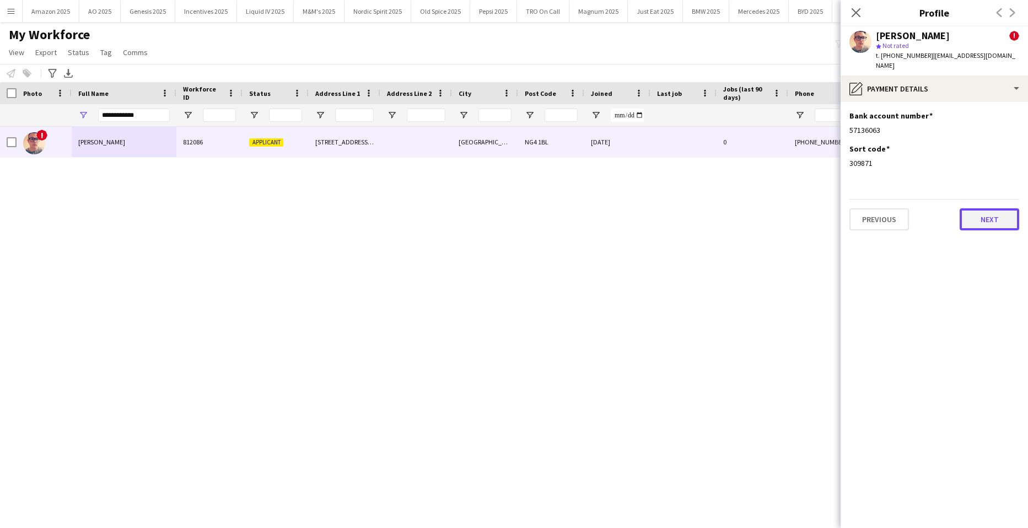
click at [990, 213] on button "Next" at bounding box center [989, 219] width 60 height 22
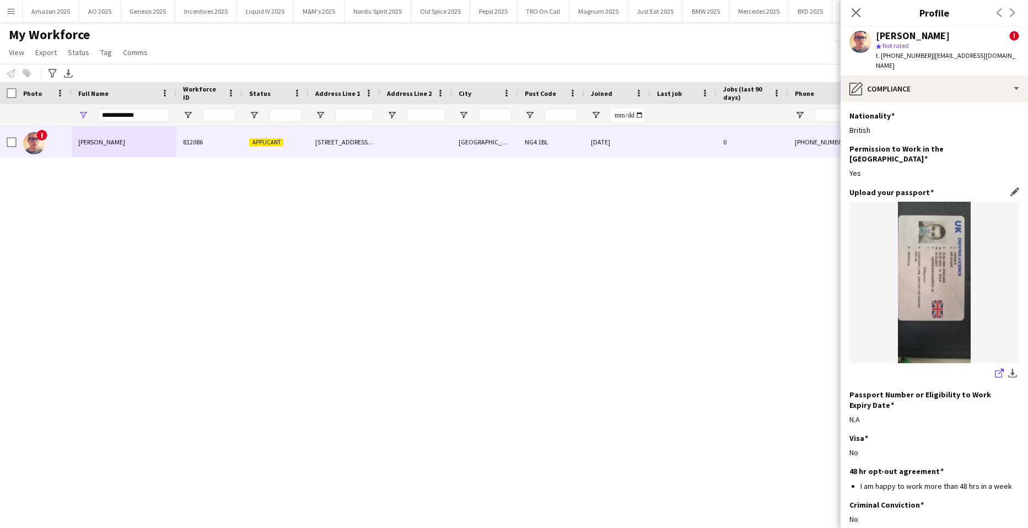
click at [995, 369] on icon "share-external-link-1" at bounding box center [999, 373] width 9 height 9
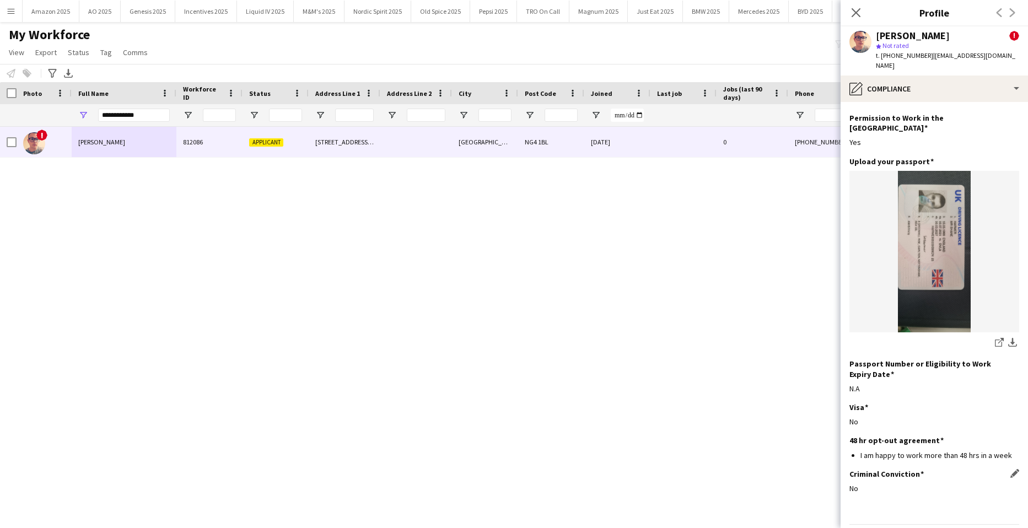
scroll to position [47, 0]
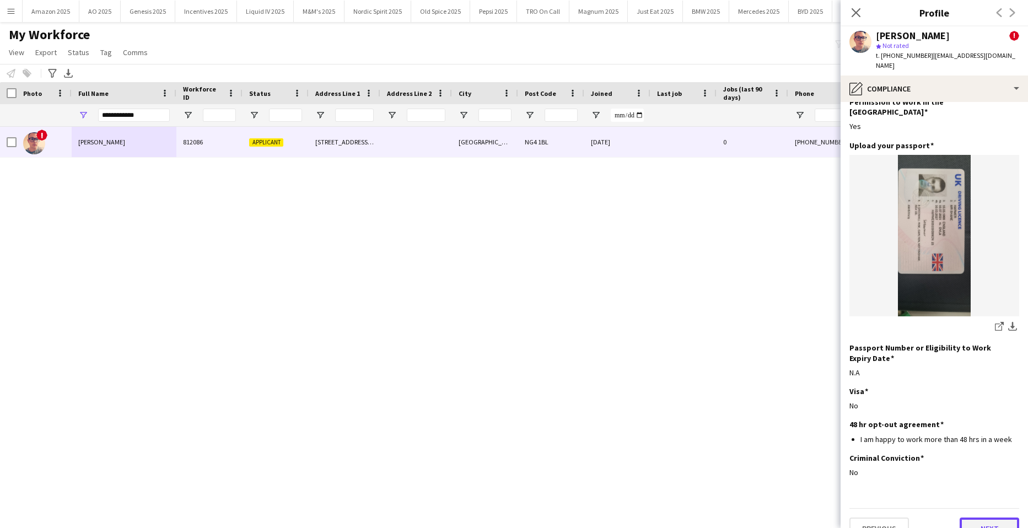
click at [977, 517] on button "Next" at bounding box center [989, 528] width 60 height 22
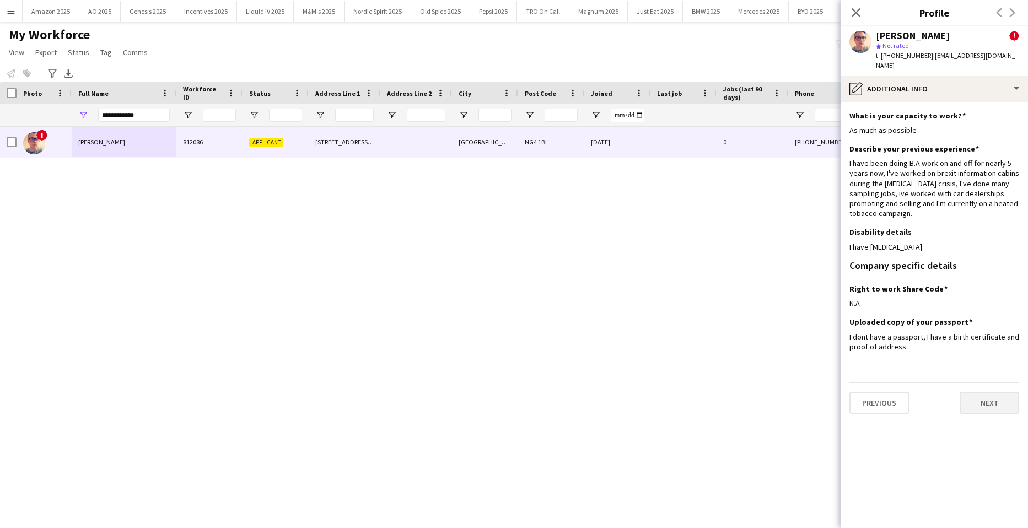
scroll to position [0, 0]
click at [979, 397] on button "Next" at bounding box center [989, 403] width 60 height 22
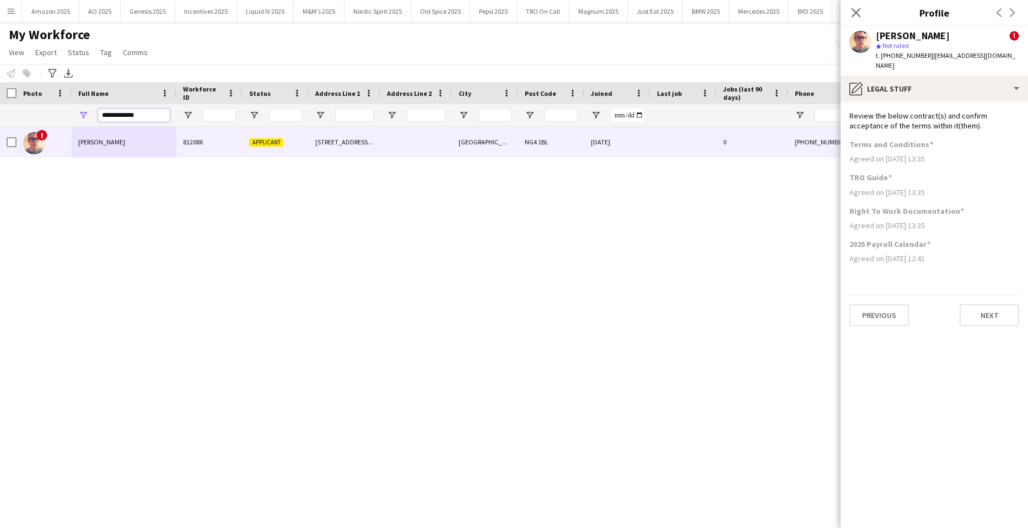
drag, startPoint x: 149, startPoint y: 120, endPoint x: -28, endPoint y: 123, distance: 176.9
click at [0, 123] on html "Menu Boards Boards Boards All jobs Status Workforce Workforce My Workforce Recr…" at bounding box center [514, 264] width 1028 height 528
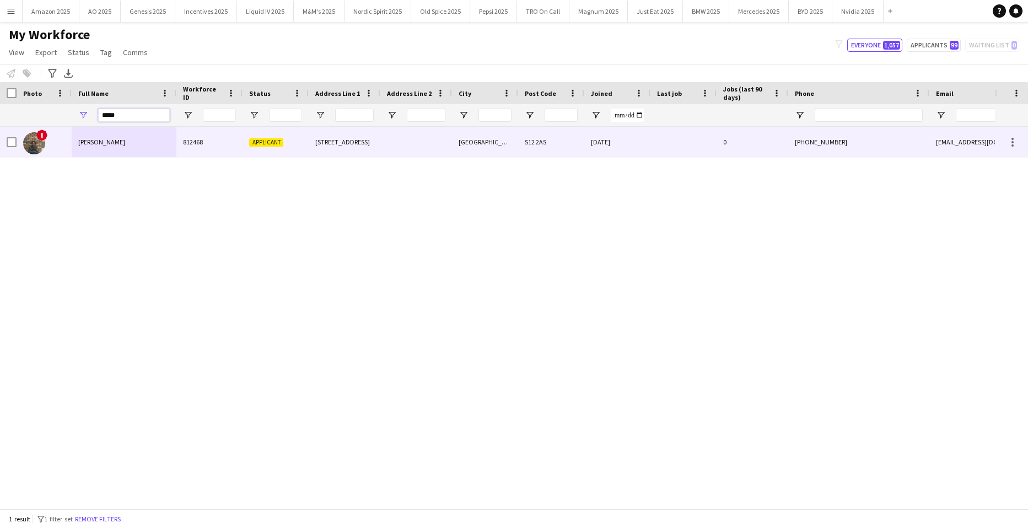
type input "*****"
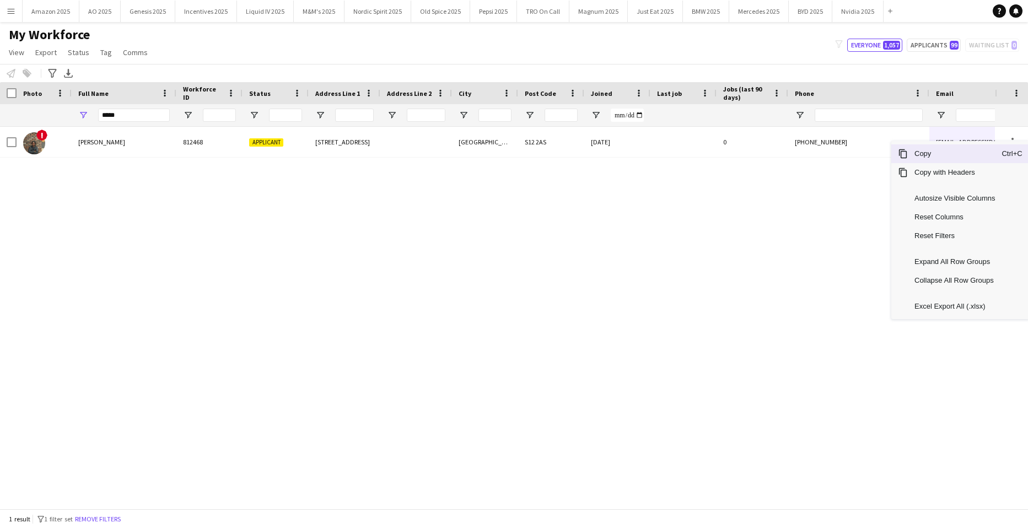
click at [960, 154] on span "Copy" at bounding box center [954, 153] width 94 height 19
click at [950, 164] on span "Copy" at bounding box center [954, 157] width 94 height 19
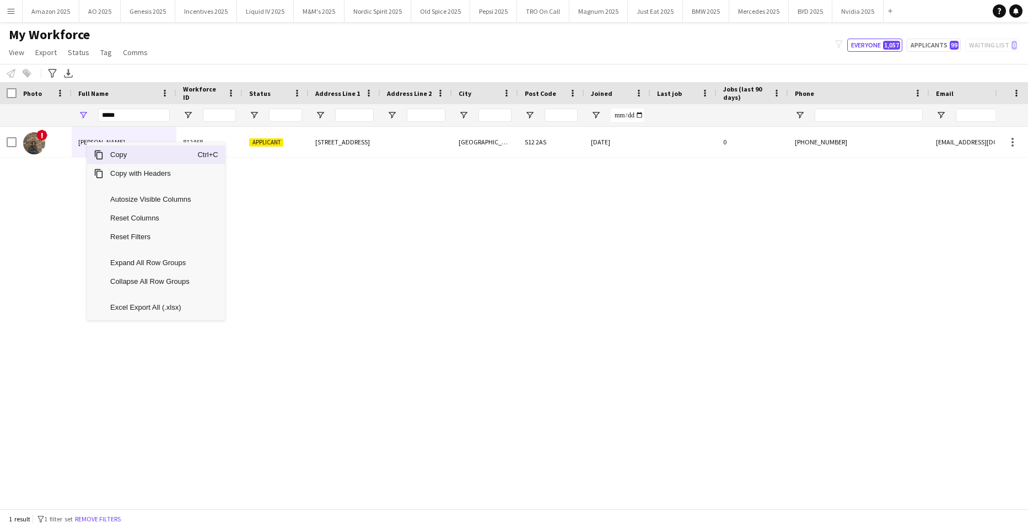
click at [126, 162] on span "Copy" at bounding box center [151, 154] width 94 height 19
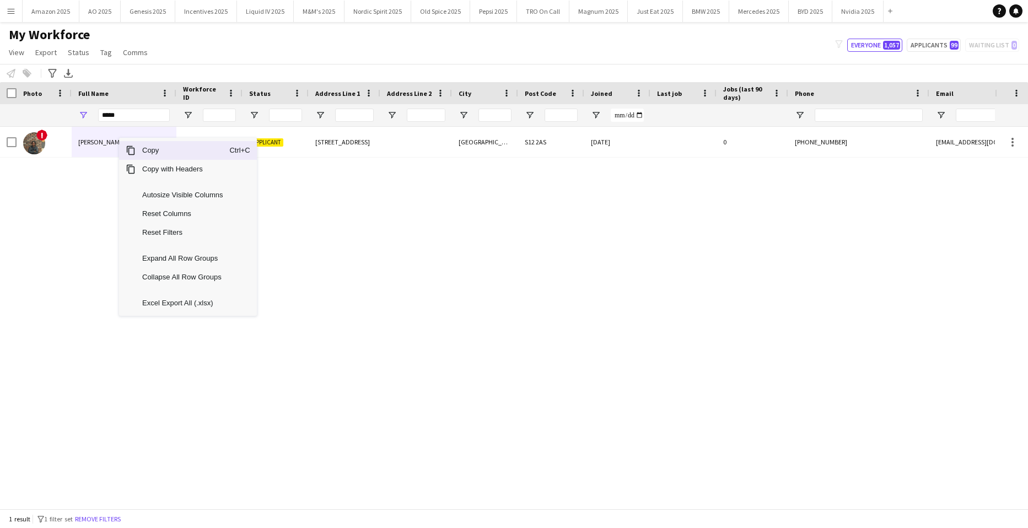
click at [155, 149] on span "Copy" at bounding box center [183, 150] width 94 height 19
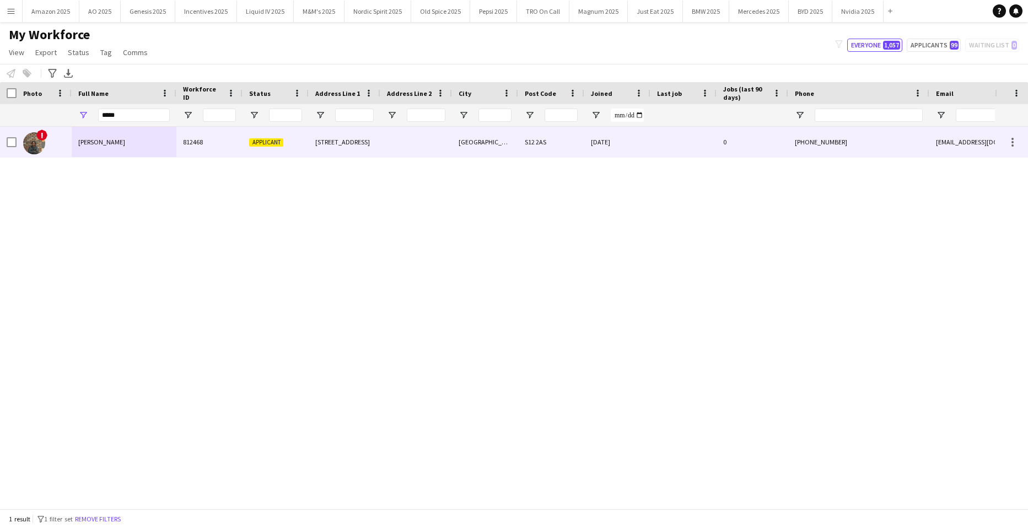
click at [96, 139] on span "Sijabuliso Paul Mpofu" at bounding box center [101, 142] width 47 height 8
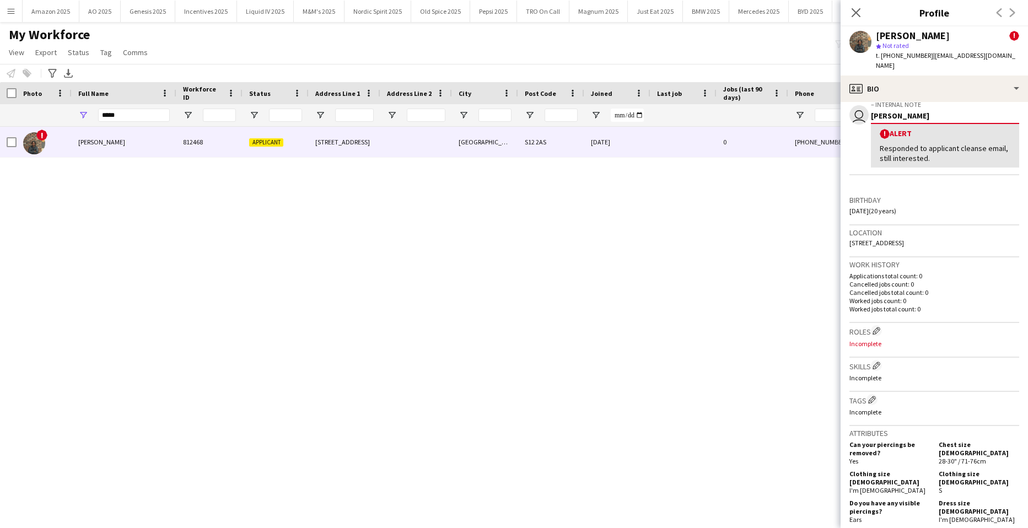
scroll to position [220, 0]
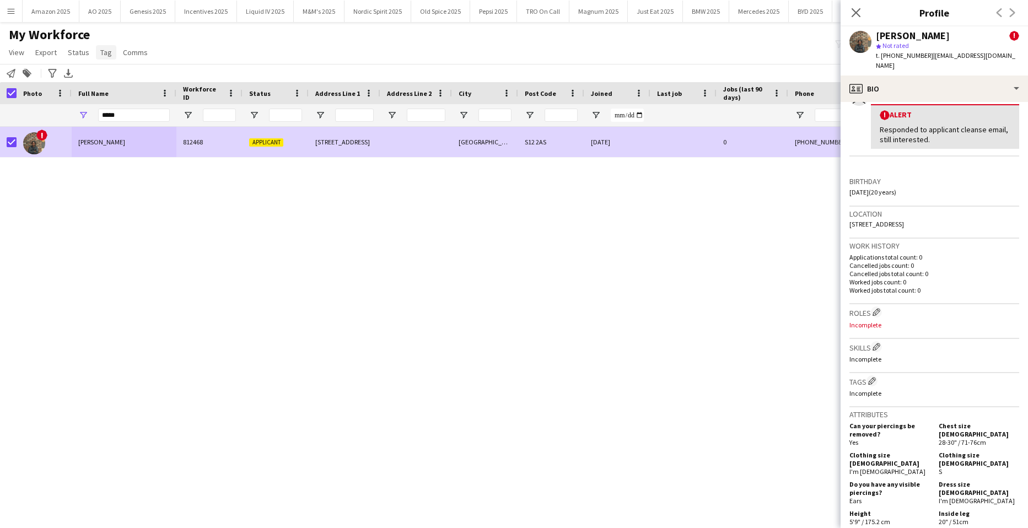
click at [102, 51] on span "Tag" at bounding box center [106, 52] width 12 height 10
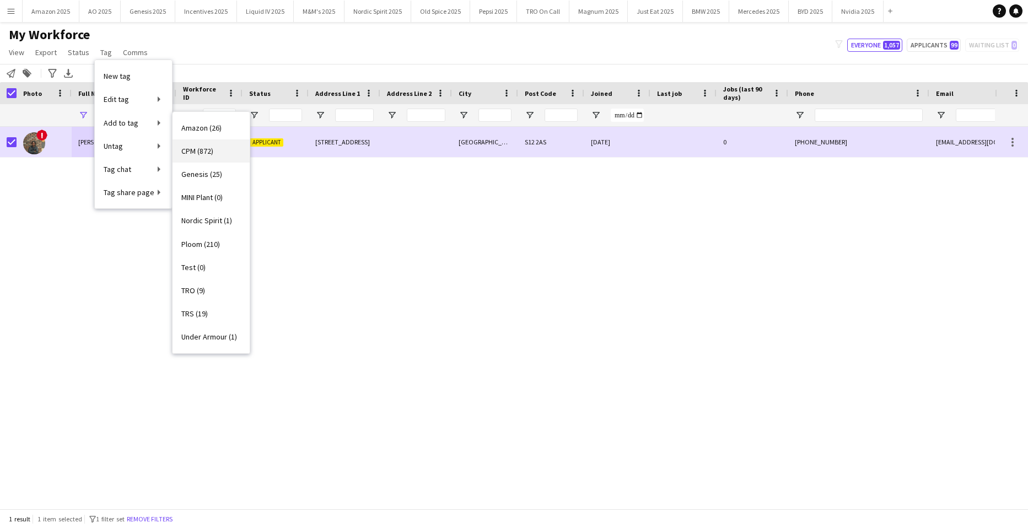
click at [192, 149] on span "CPM (872)" at bounding box center [197, 151] width 32 height 10
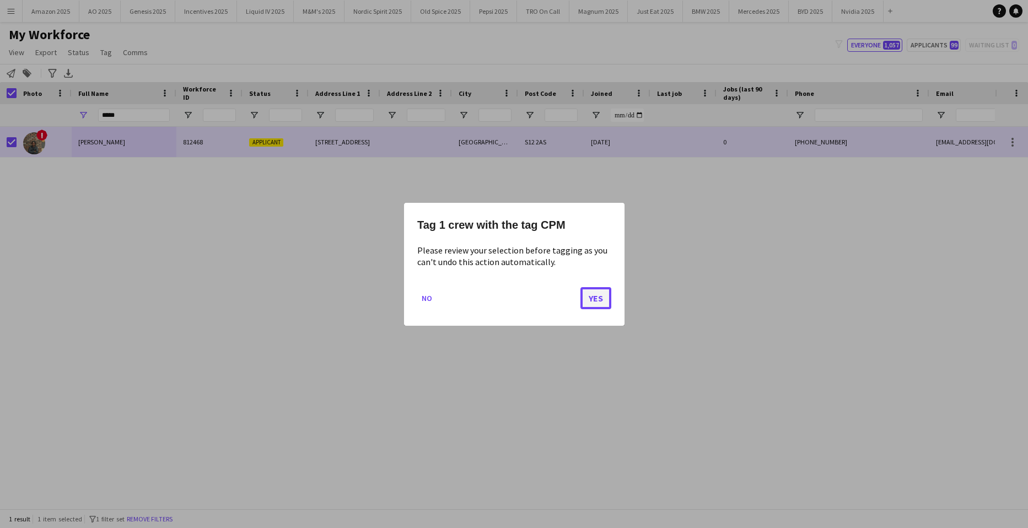
click at [586, 300] on button "Yes" at bounding box center [595, 298] width 31 height 22
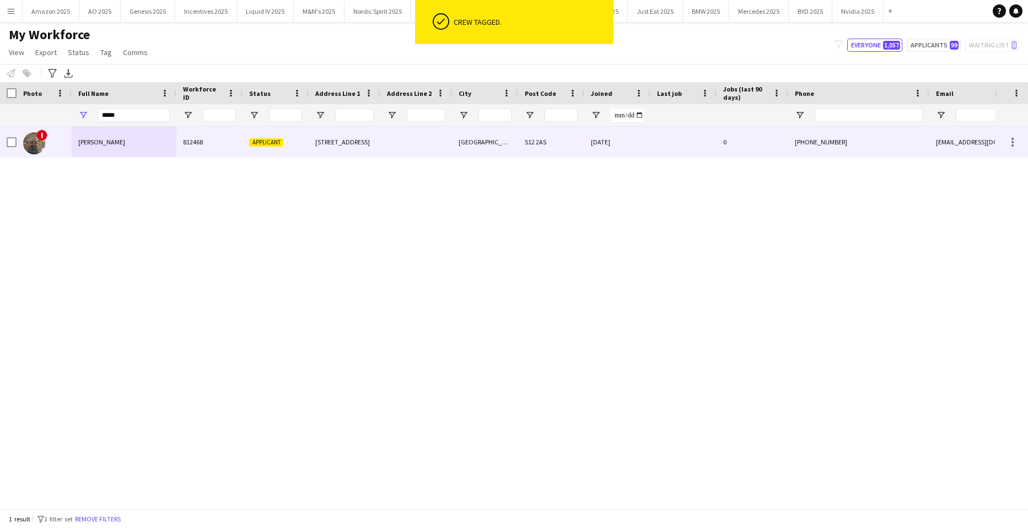
click at [114, 139] on span "Sijabuliso Paul Mpofu" at bounding box center [101, 142] width 47 height 8
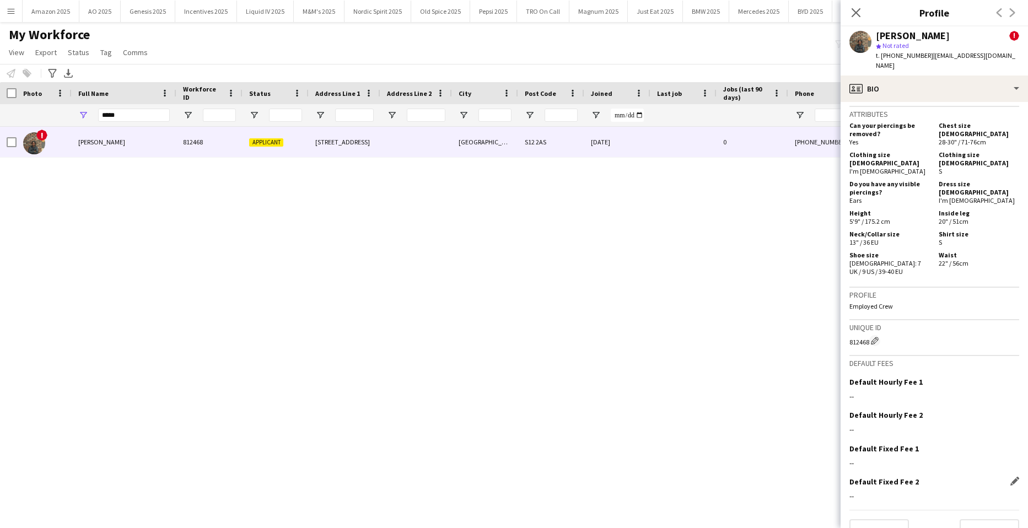
scroll to position [532, 0]
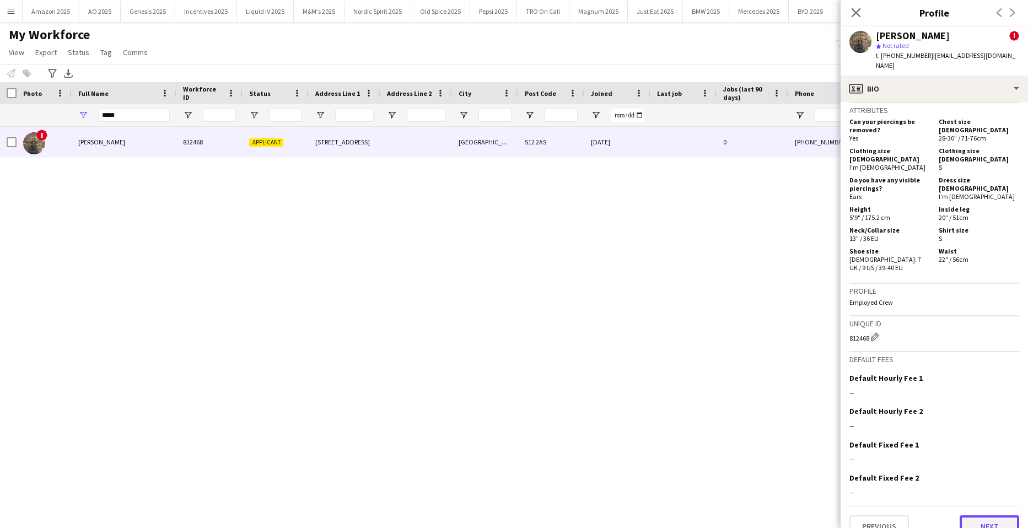
click at [980, 515] on button "Next" at bounding box center [989, 526] width 60 height 22
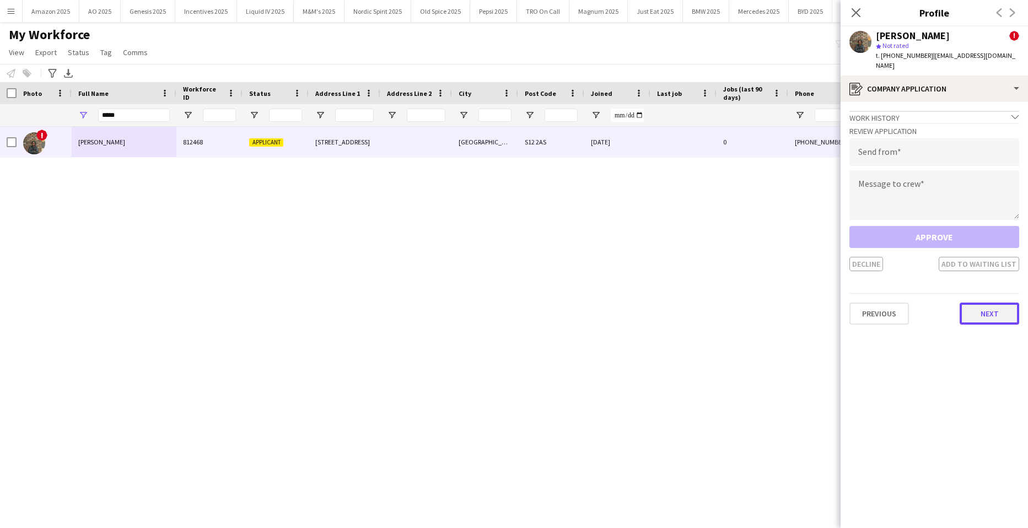
click at [998, 313] on button "Next" at bounding box center [989, 313] width 60 height 22
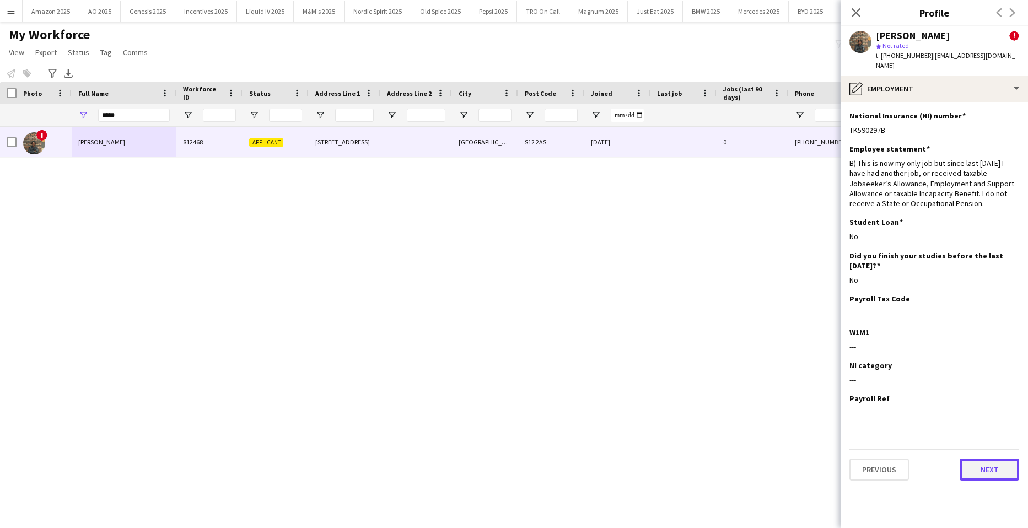
click at [1004, 463] on button "Next" at bounding box center [989, 469] width 60 height 22
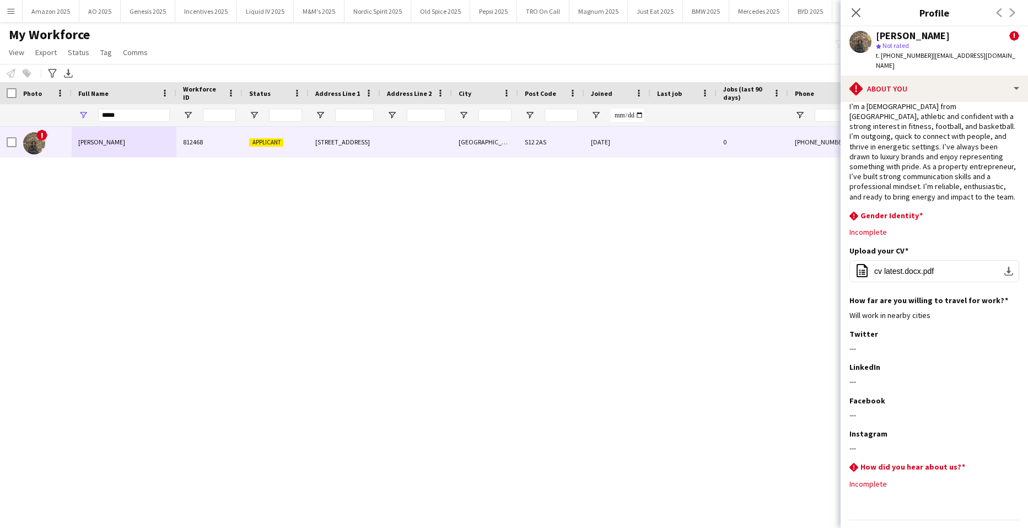
scroll to position [45, 0]
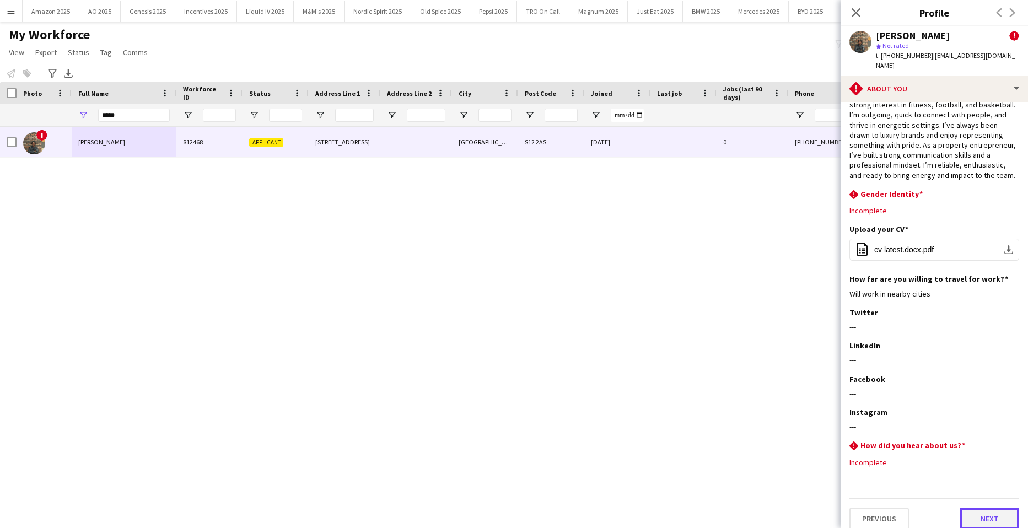
click at [998, 510] on button "Next" at bounding box center [989, 518] width 60 height 22
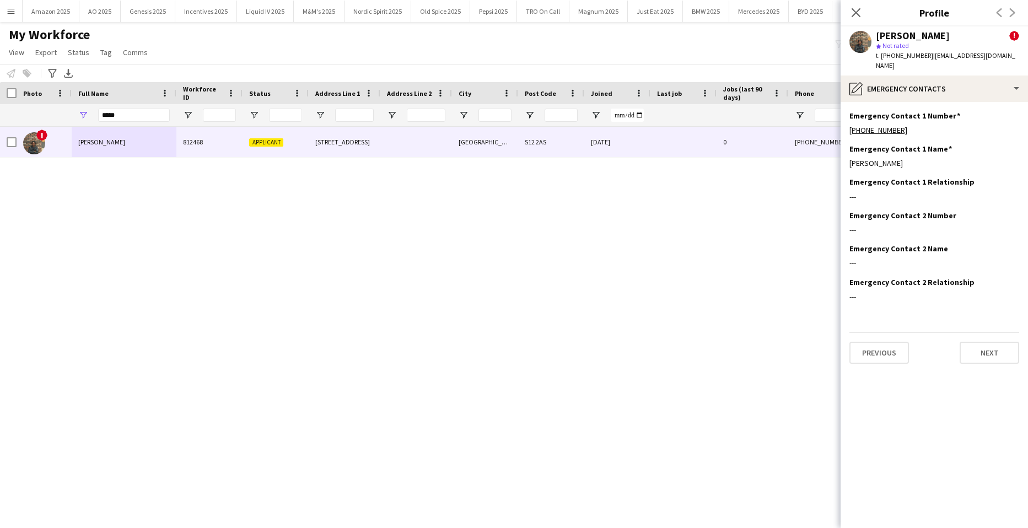
scroll to position [0, 0]
click at [1004, 347] on button "Next" at bounding box center [989, 353] width 60 height 22
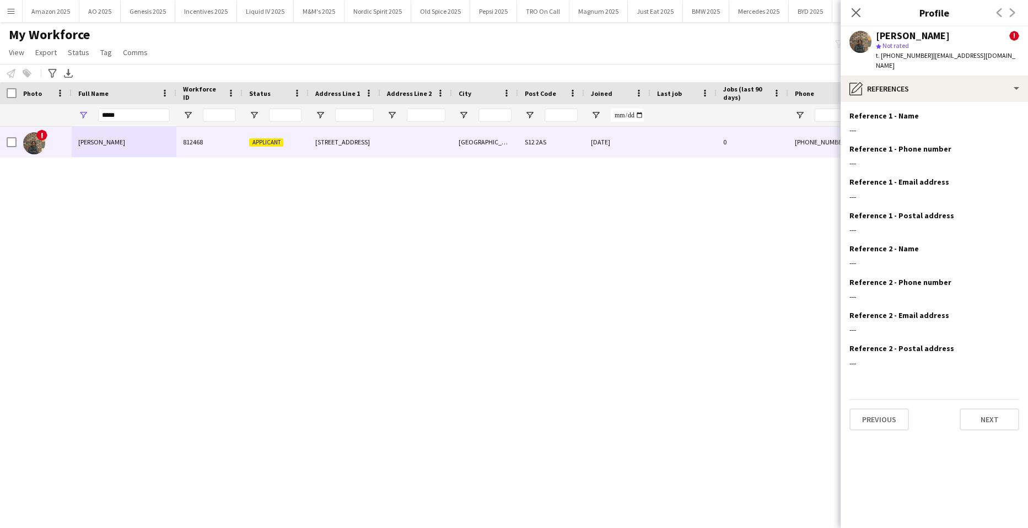
click at [991, 399] on div "Previous Next" at bounding box center [934, 414] width 170 height 31
click at [990, 408] on button "Next" at bounding box center [989, 419] width 60 height 22
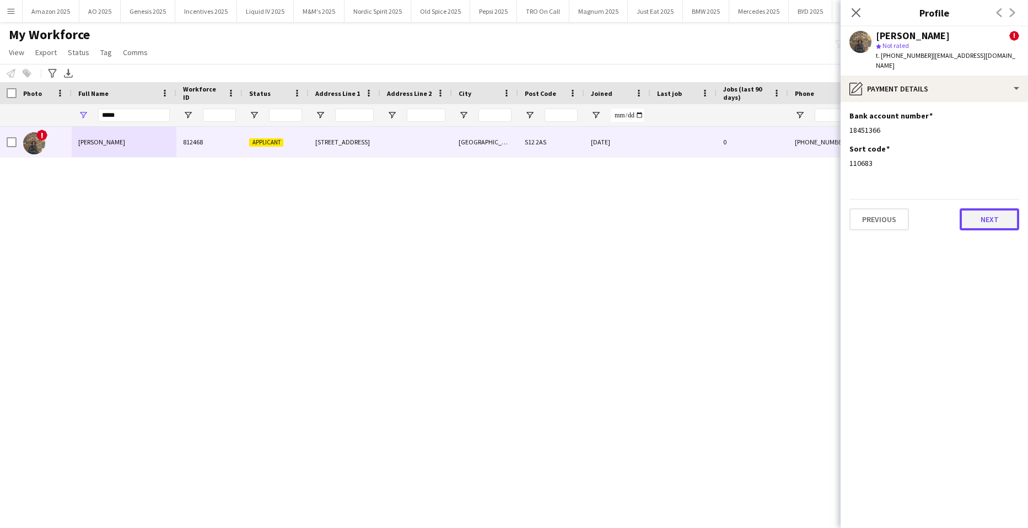
click at [985, 212] on button "Next" at bounding box center [989, 219] width 60 height 22
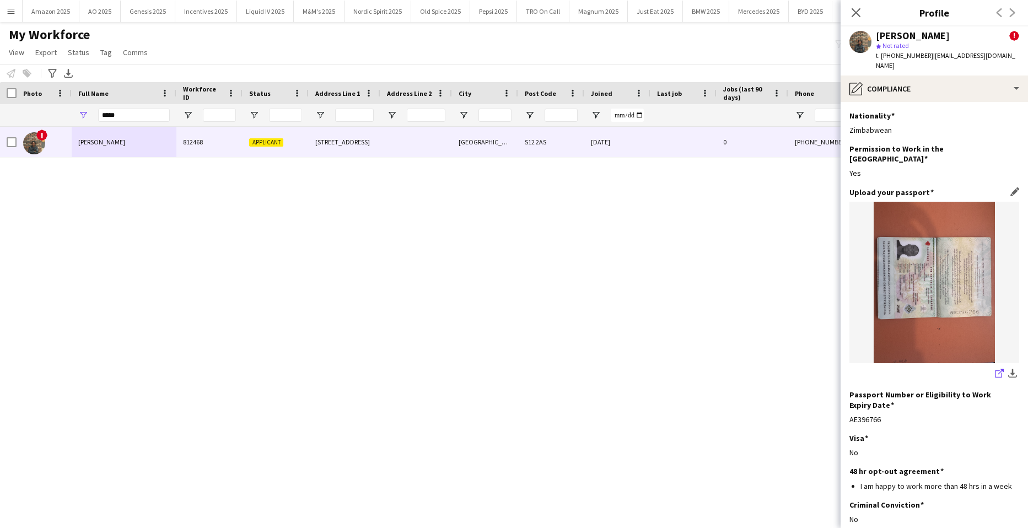
click at [998, 369] on icon at bounding box center [1001, 372] width 6 height 6
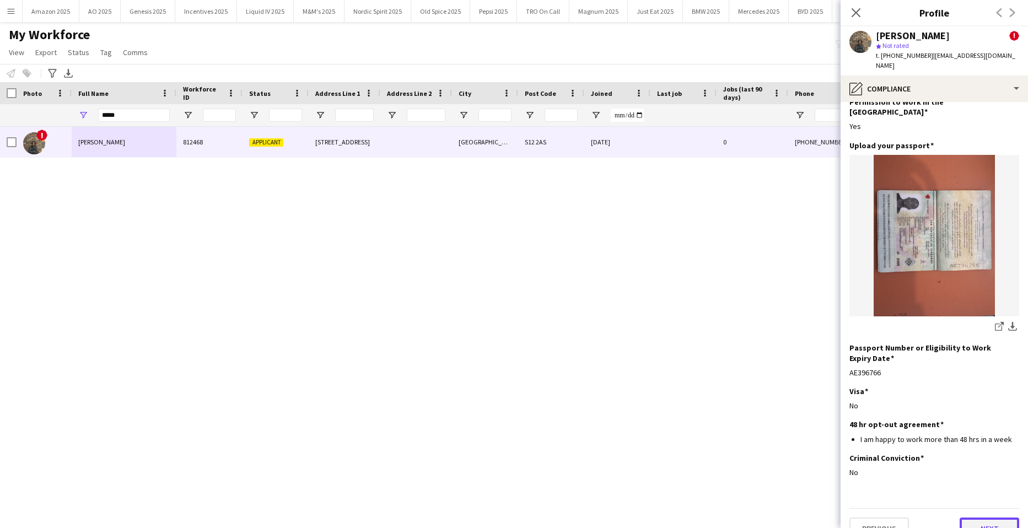
click at [977, 517] on button "Next" at bounding box center [989, 528] width 60 height 22
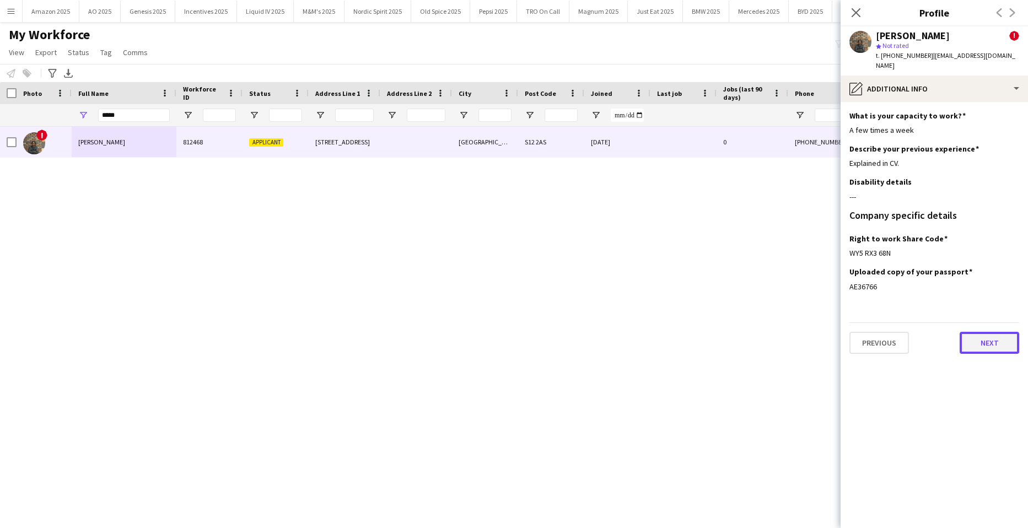
click at [988, 339] on button "Next" at bounding box center [989, 343] width 60 height 22
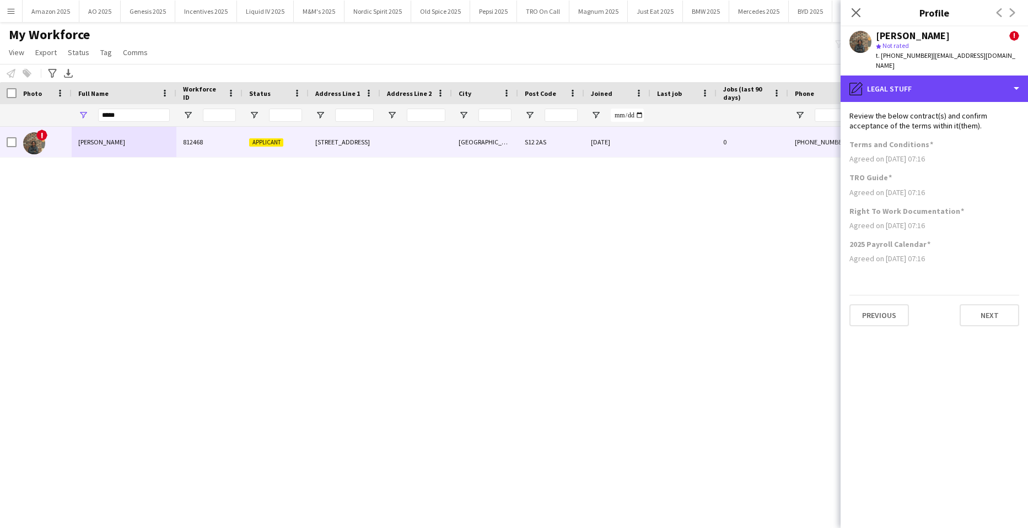
drag, startPoint x: 901, startPoint y: 80, endPoint x: 917, endPoint y: 93, distance: 20.4
click at [901, 80] on div "pencil4 Legal stuff" at bounding box center [933, 88] width 187 height 26
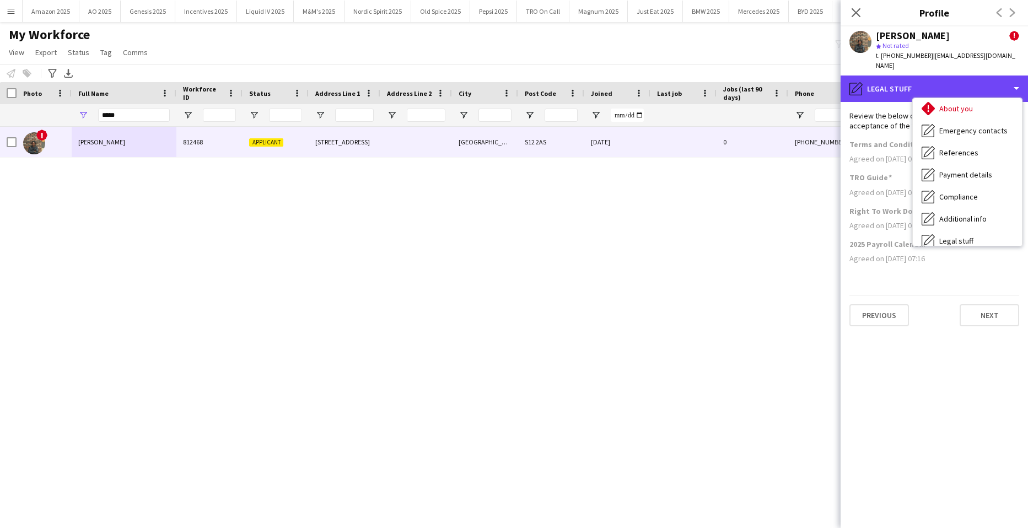
scroll to position [148, 0]
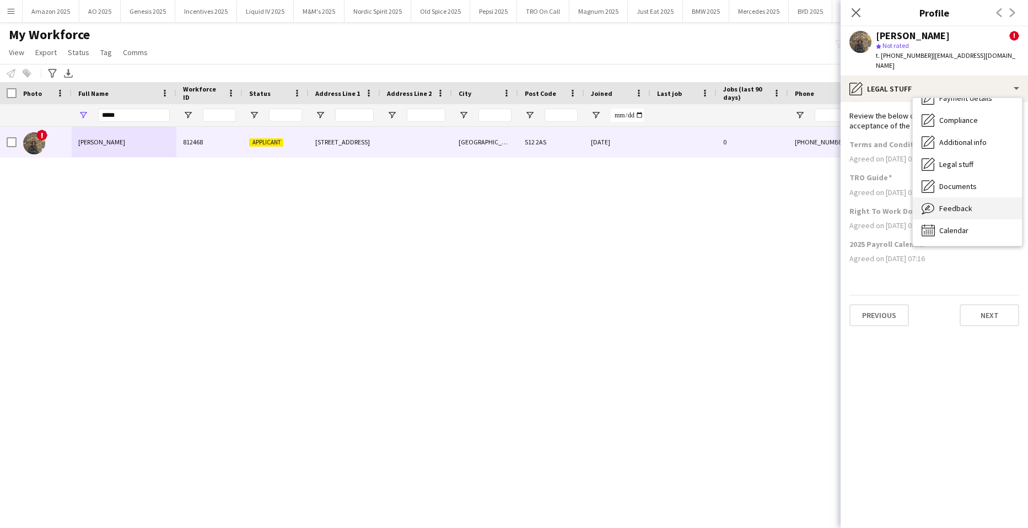
click at [953, 203] on span "Feedback" at bounding box center [955, 208] width 33 height 10
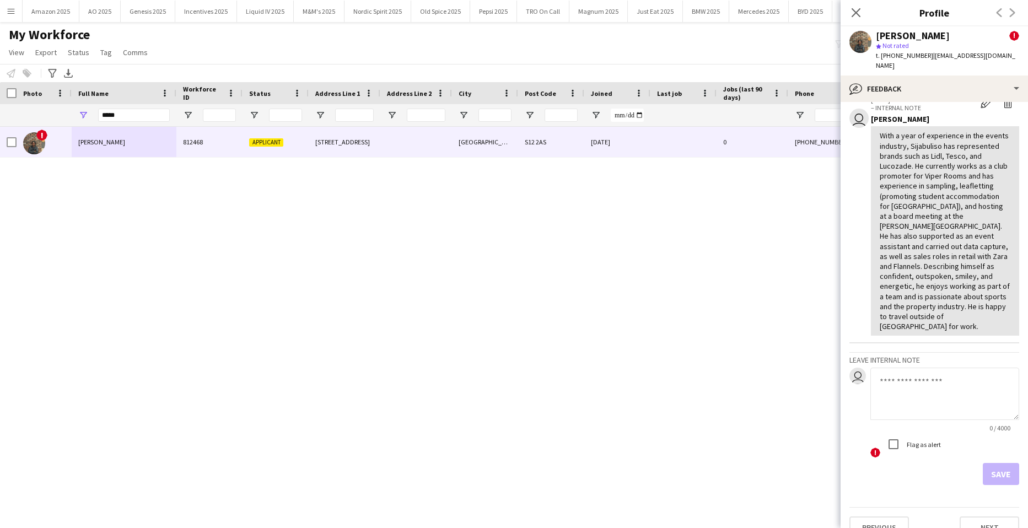
scroll to position [160, 0]
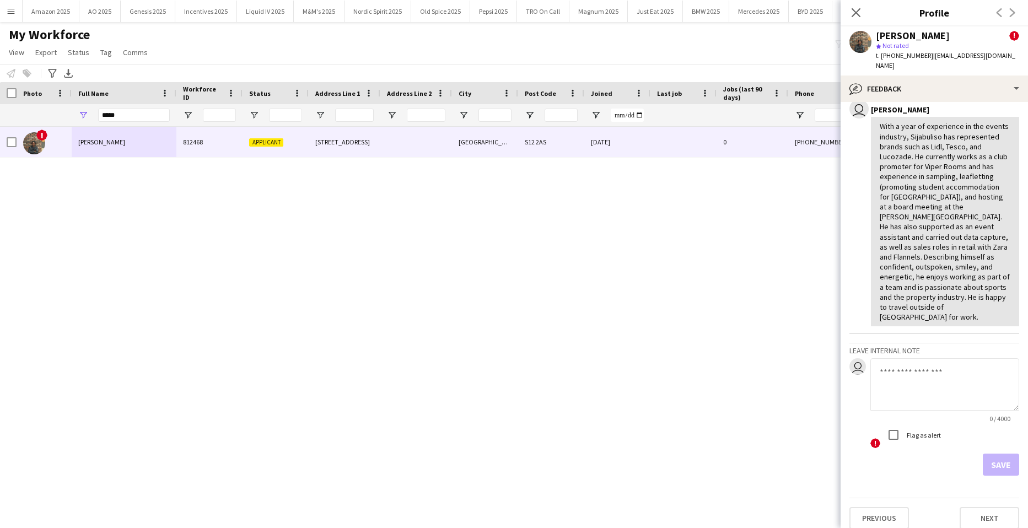
click at [936, 382] on textarea at bounding box center [944, 384] width 149 height 52
paste textarea "**********"
type textarea "**********"
click at [1001, 462] on button "Save" at bounding box center [1000, 464] width 36 height 22
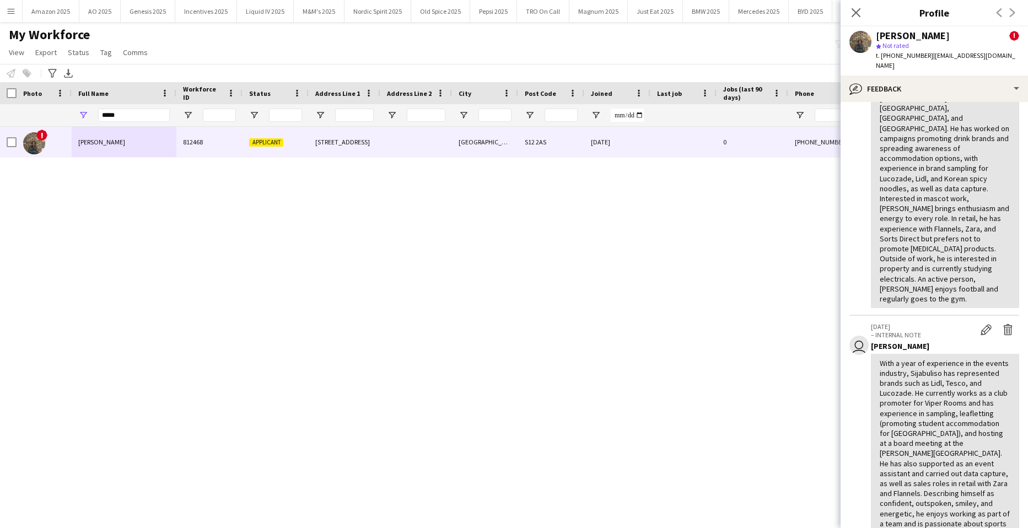
scroll to position [275, 0]
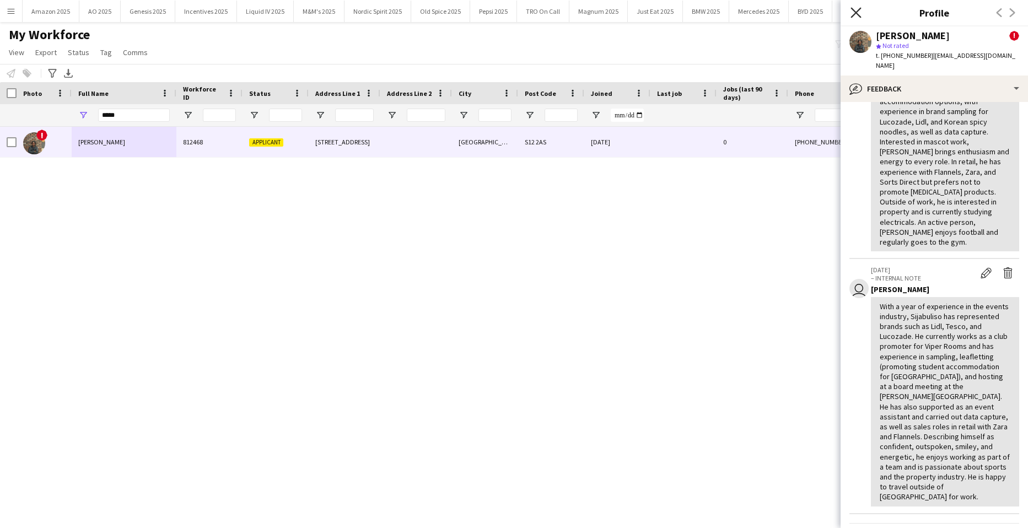
drag, startPoint x: 857, startPoint y: 9, endPoint x: 853, endPoint y: 15, distance: 7.7
click at [857, 10] on icon "Close pop-in" at bounding box center [855, 12] width 10 height 10
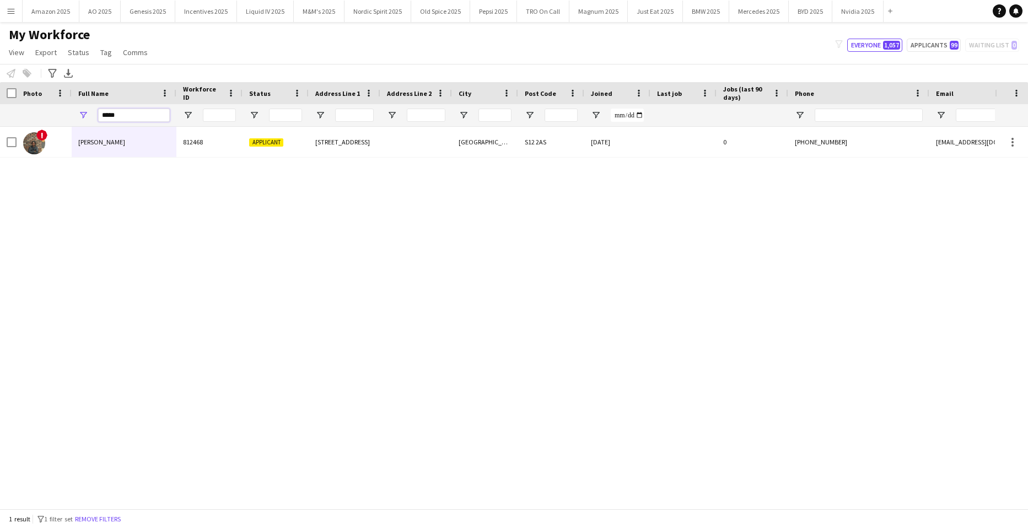
drag, startPoint x: 141, startPoint y: 116, endPoint x: -28, endPoint y: 133, distance: 170.0
click at [0, 133] on html "Menu Boards Boards Boards All jobs Status Workforce Workforce My Workforce Recr…" at bounding box center [514, 264] width 1028 height 528
